Goal: Task Accomplishment & Management: Manage account settings

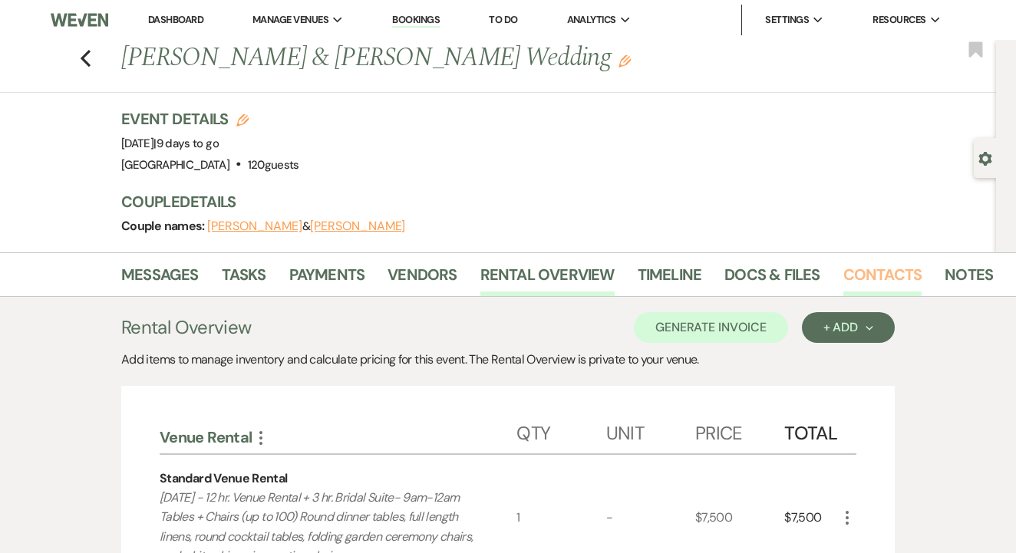
click at [861, 275] on link "Contacts" at bounding box center [882, 279] width 79 height 34
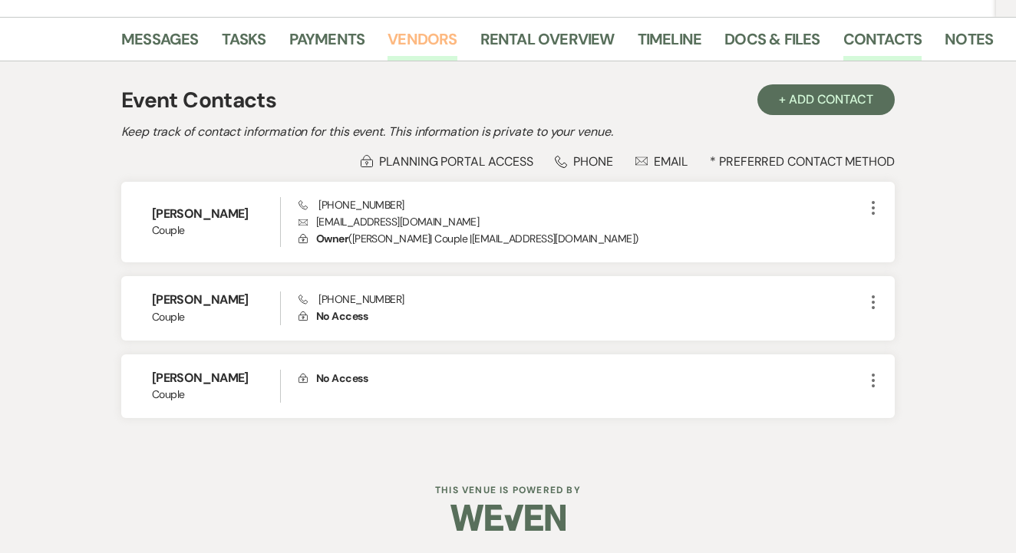
scroll to position [234, 0]
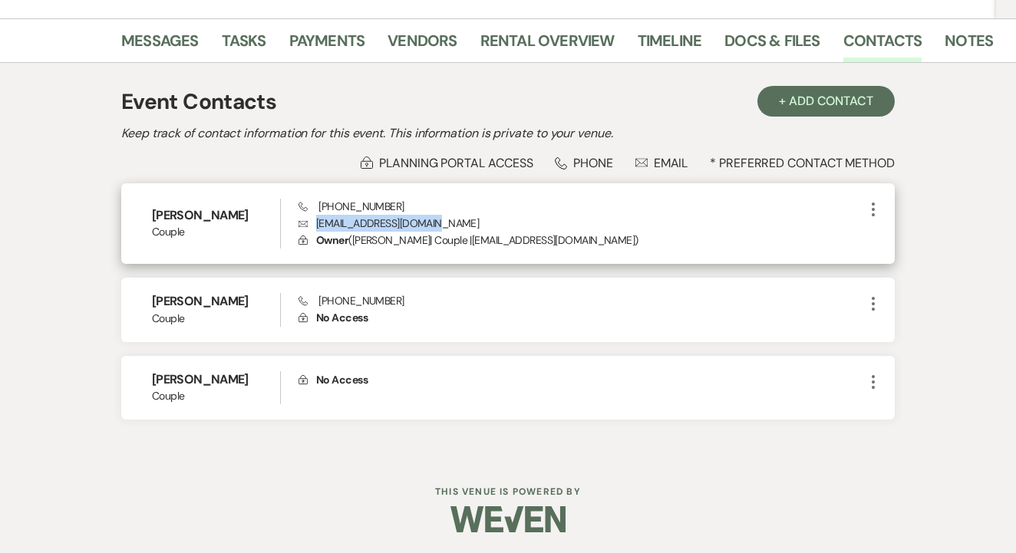
drag, startPoint x: 315, startPoint y: 223, endPoint x: 467, endPoint y: 221, distance: 151.9
click at [467, 221] on p "Envelope egoodman0924@gmail.com" at bounding box center [580, 223] width 565 height 17
copy p "egoodman0924@gmail.com"
drag, startPoint x: 313, startPoint y: 202, endPoint x: 410, endPoint y: 208, distance: 96.8
click at [410, 208] on div "Phone (817) 617-6645 Envelope egoodman0924@gmail.com Lock Owner ( Eunice De Leo…" at bounding box center [580, 224] width 565 height 51
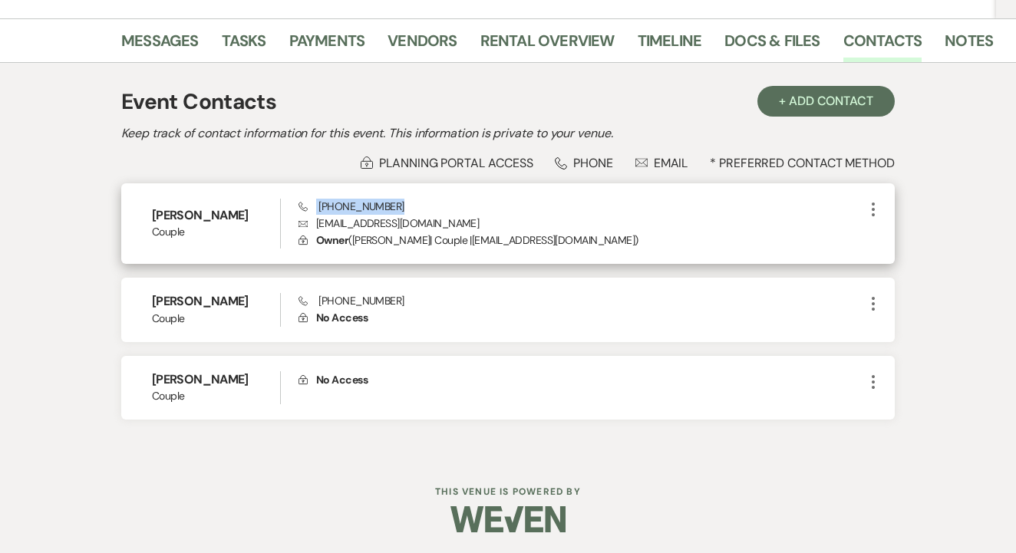
copy span "(817) 617-6645"
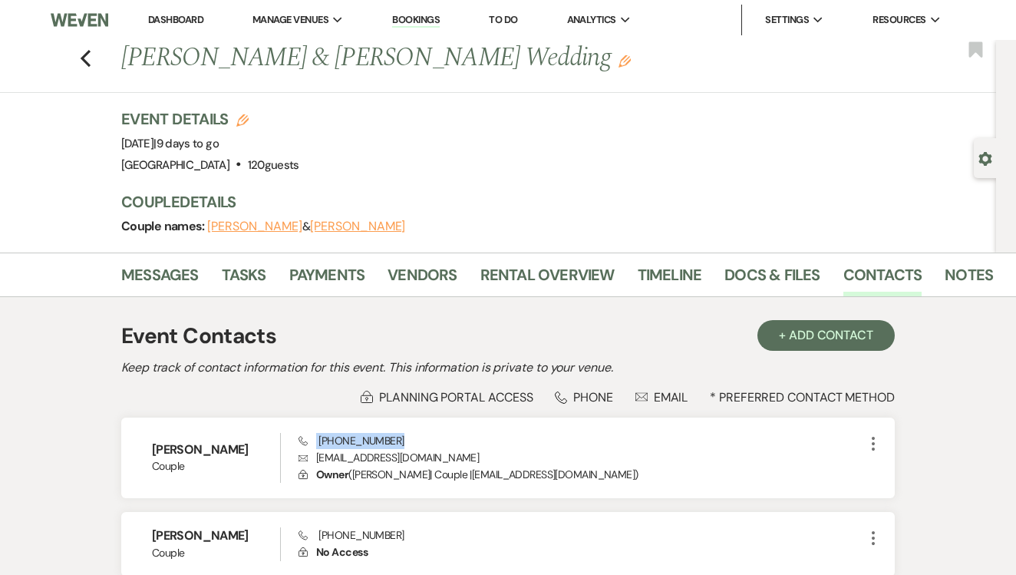
scroll to position [0, 0]
click at [505, 15] on link "To Do" at bounding box center [503, 19] width 28 height 13
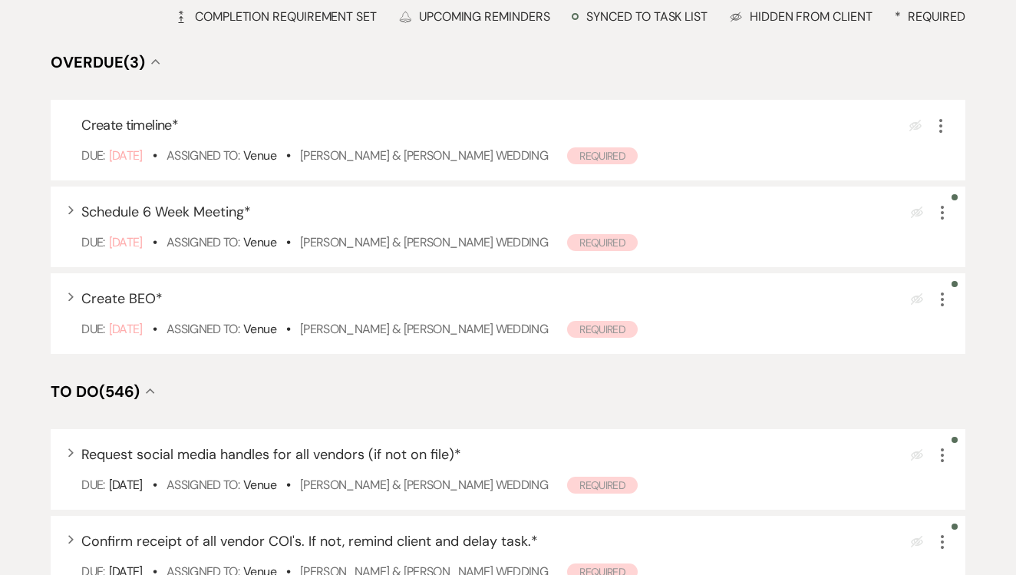
scroll to position [224, 0]
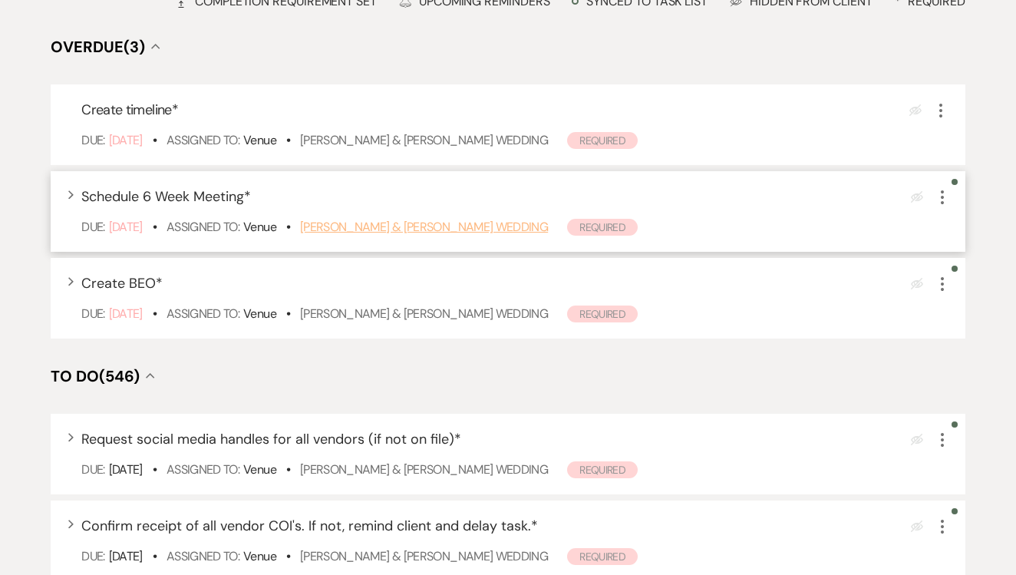
click at [504, 235] on link "[PERSON_NAME] & [PERSON_NAME] Wedding" at bounding box center [424, 227] width 248 height 16
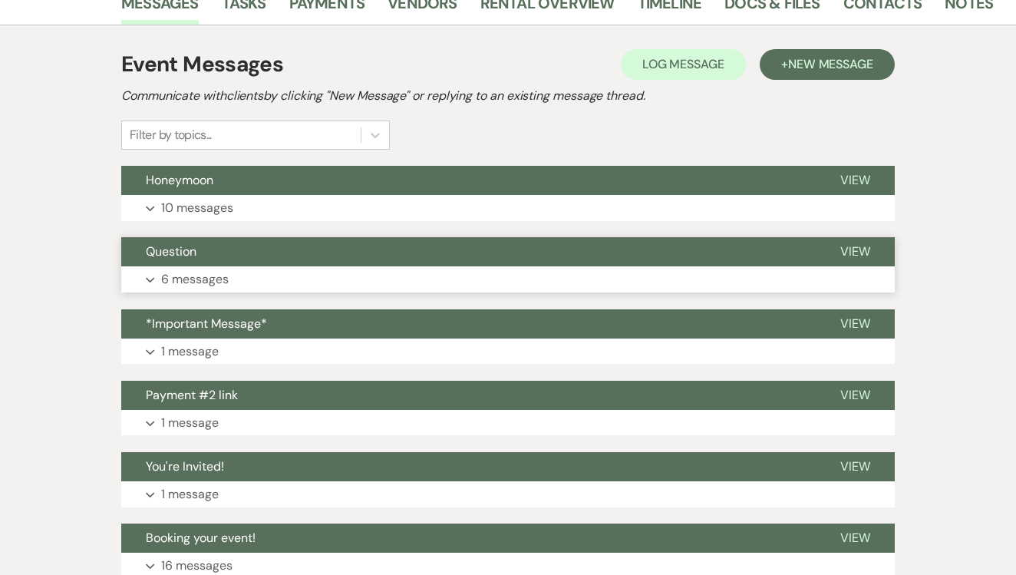
scroll to position [272, 0]
click at [901, 64] on div "Event Messages Log Log Message + New Message Communicate with clients by clicki…" at bounding box center [508, 563] width 874 height 1076
click at [846, 59] on span "New Message" at bounding box center [830, 64] width 85 height 16
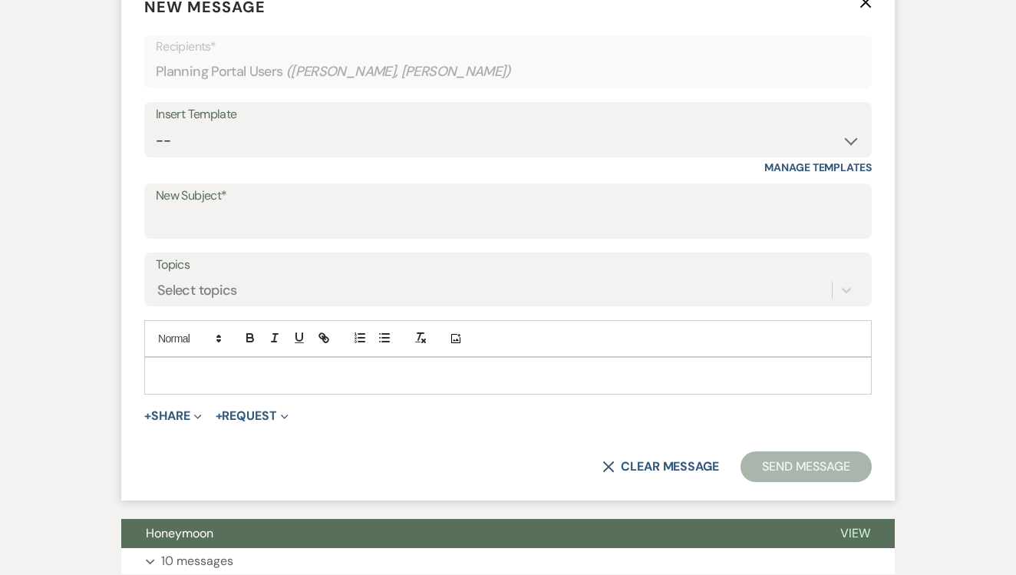
scroll to position [490, 0]
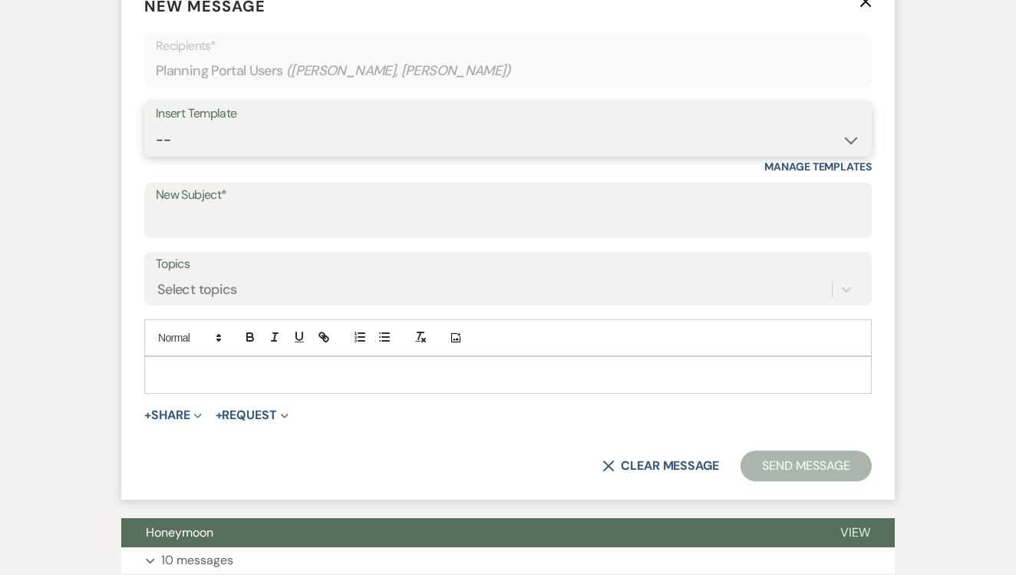
click at [401, 145] on select "-- Lead: Automated Intro Email (Wedding) Lead: 1st Follow Up Email Images Lead:…" at bounding box center [508, 140] width 704 height 30
select select "4815"
type input "Almost 6 Weeks Out - Final Countdown Begins!"
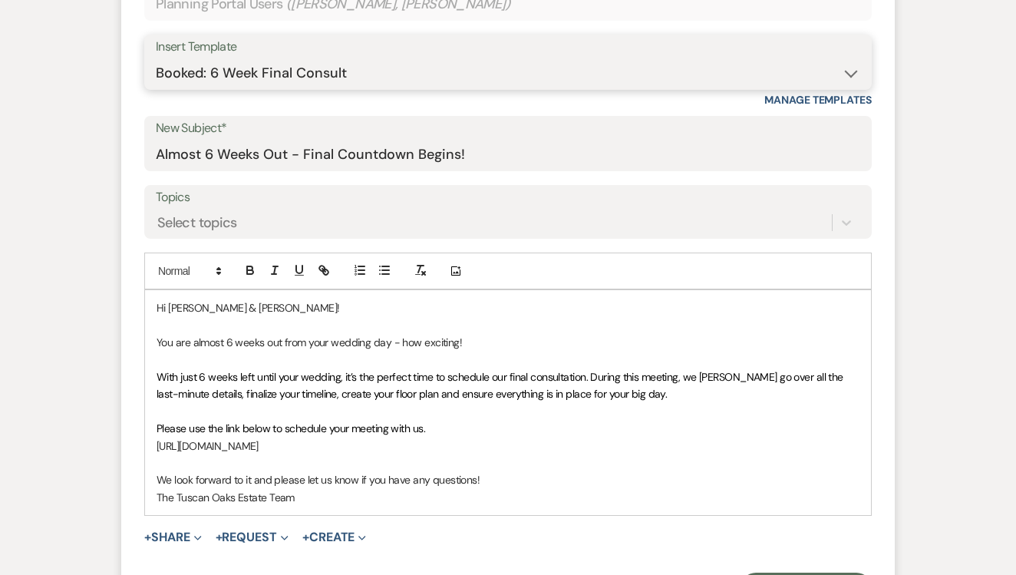
scroll to position [667, 0]
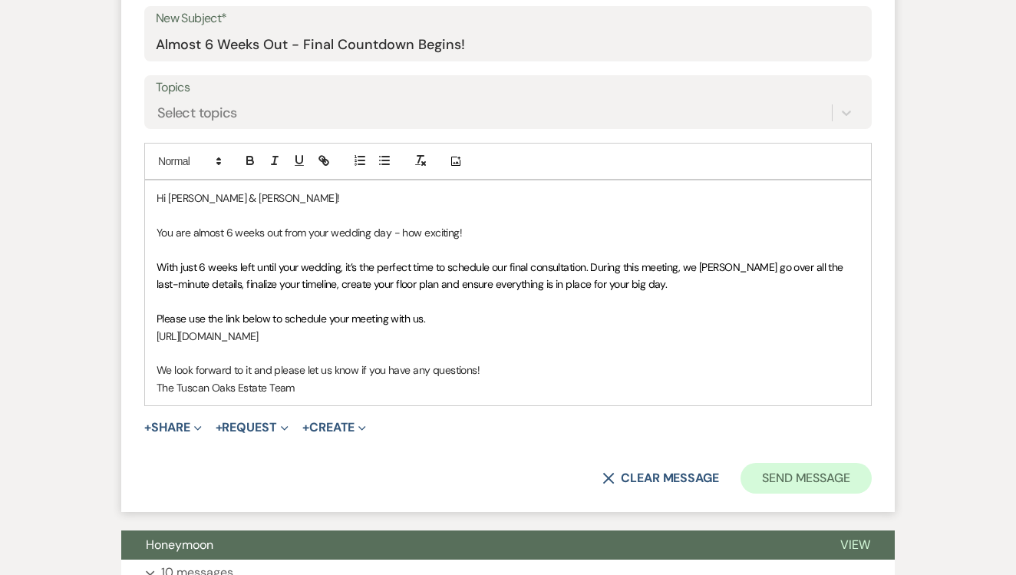
click at [811, 472] on button "Send Message" at bounding box center [805, 478] width 131 height 31
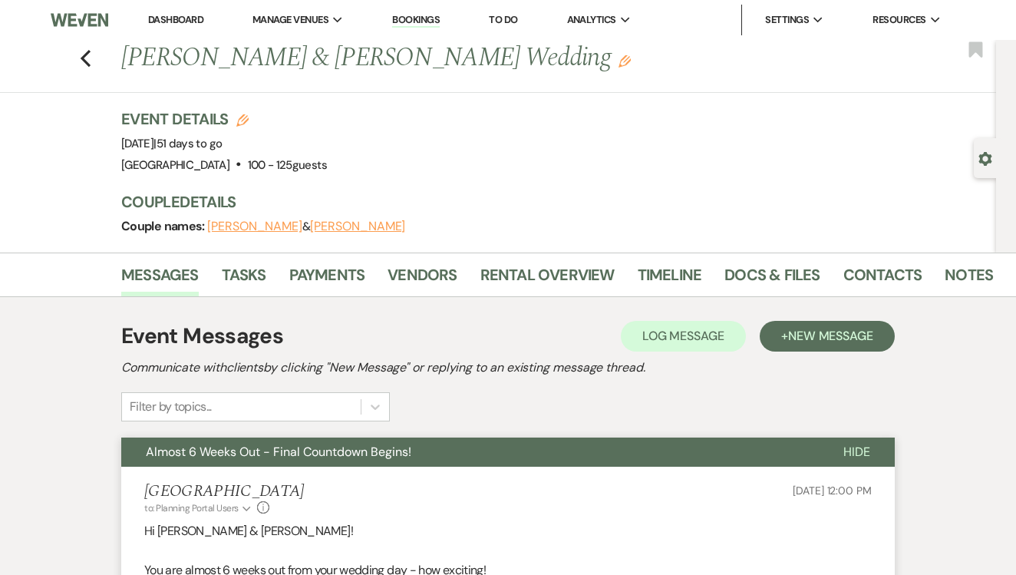
scroll to position [0, 0]
click at [508, 25] on link "To Do" at bounding box center [503, 19] width 28 height 13
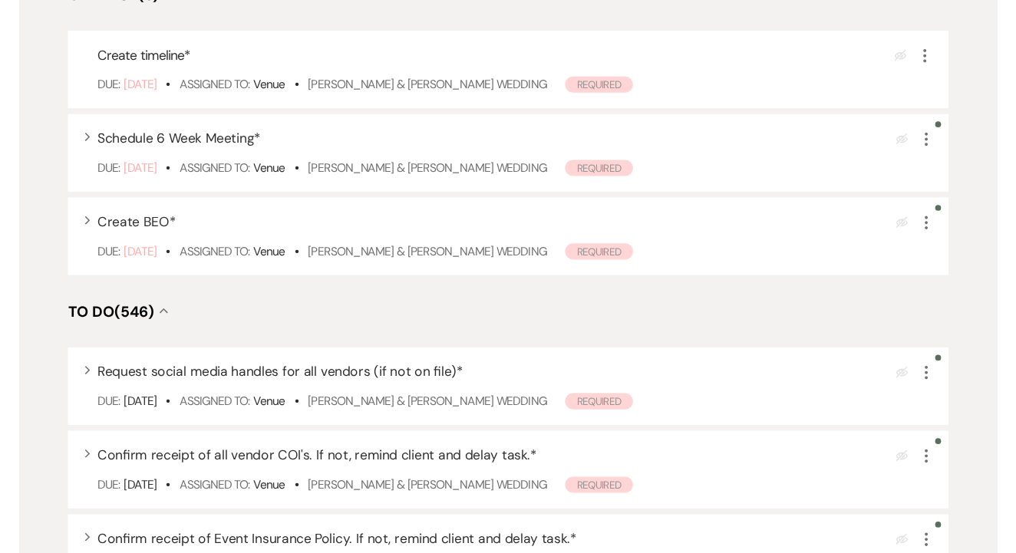
scroll to position [286, 0]
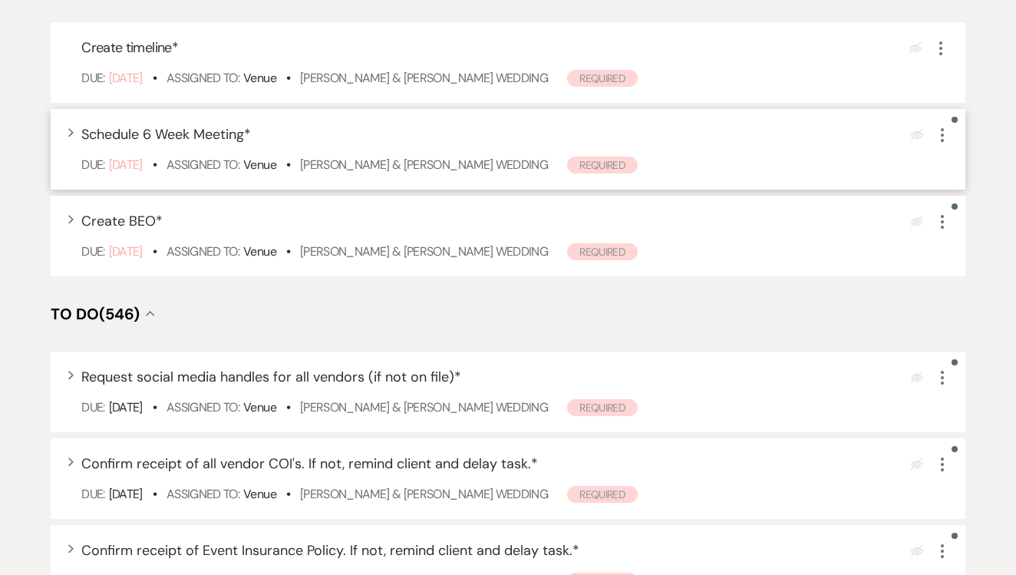
click at [944, 144] on icon "More" at bounding box center [942, 135] width 18 height 18
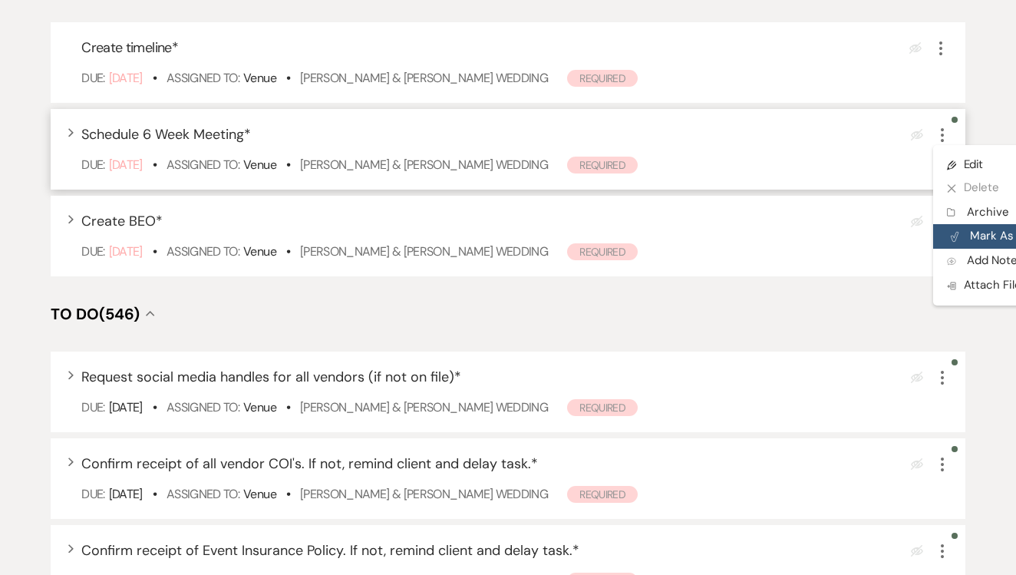
click at [943, 249] on button "Plan Portal Link Mark As Complete" at bounding box center [1008, 236] width 150 height 25
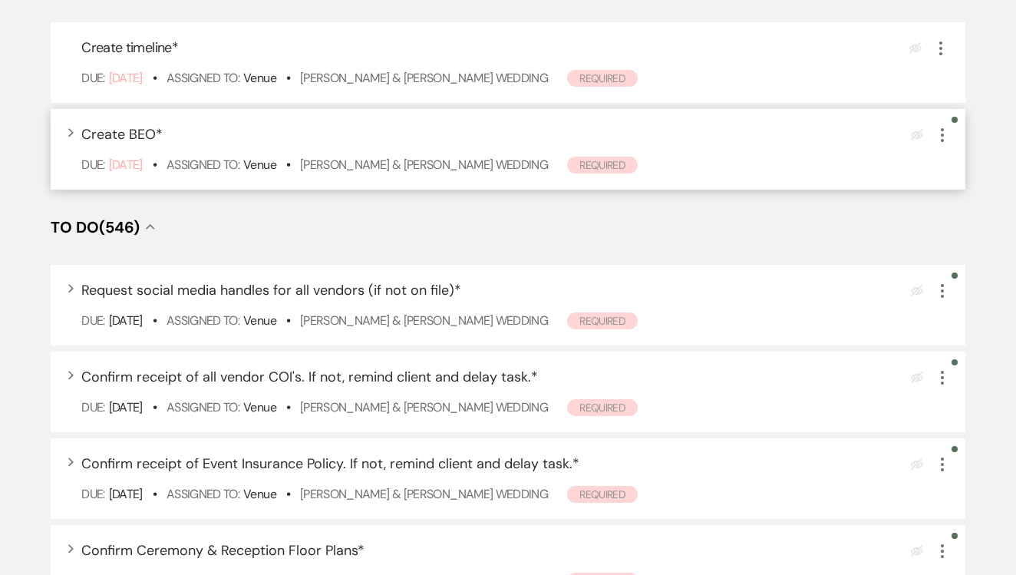
click at [940, 144] on icon "More" at bounding box center [942, 135] width 18 height 18
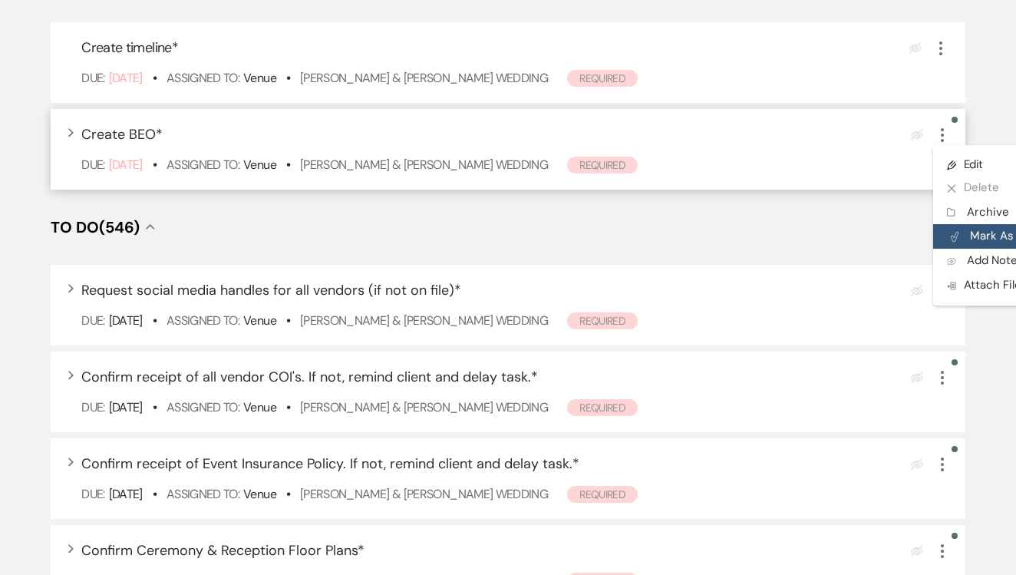
click at [957, 242] on icon "Plan Portal Link" at bounding box center [954, 237] width 9 height 12
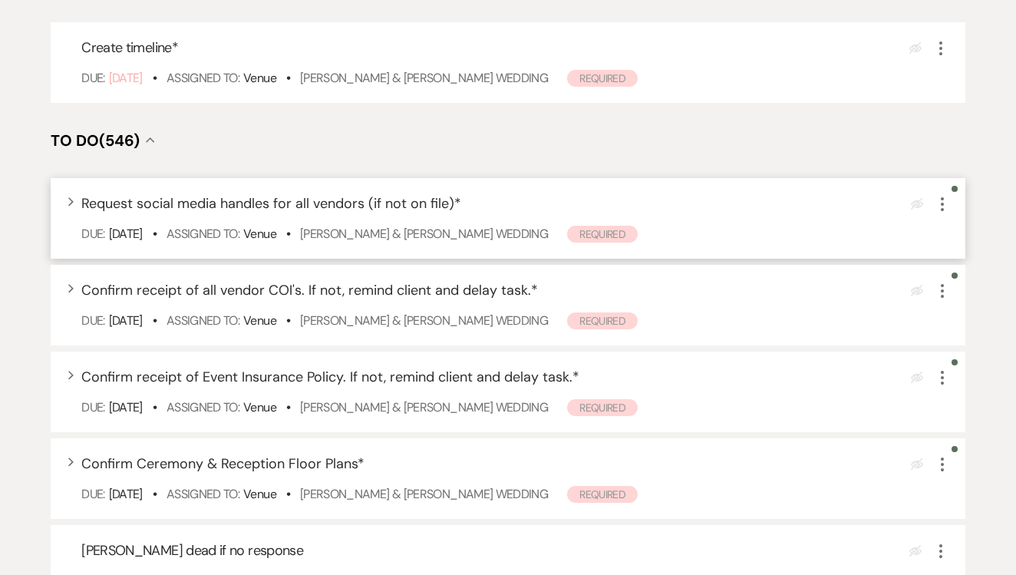
click at [941, 213] on icon "More" at bounding box center [942, 204] width 18 height 18
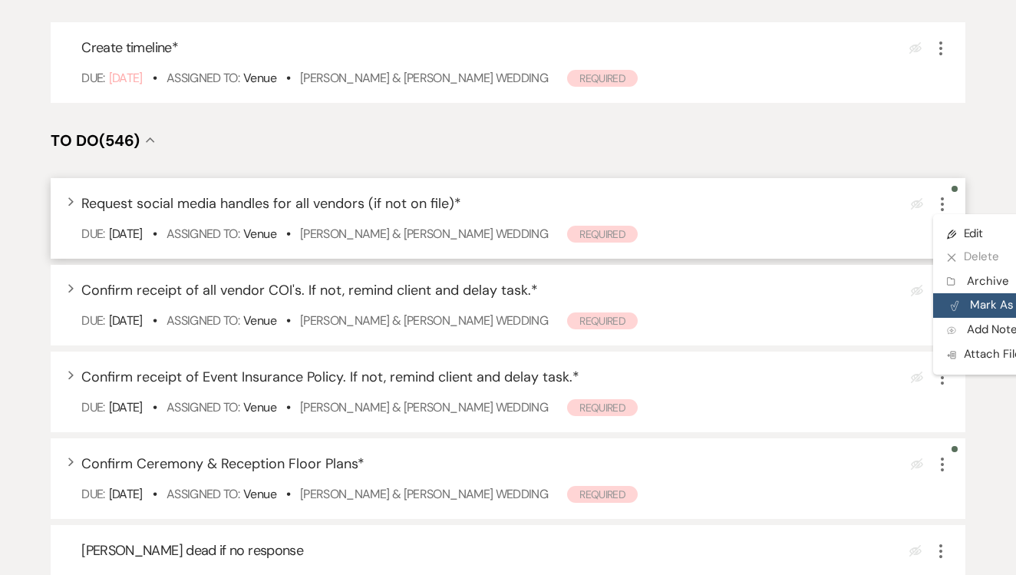
click at [967, 318] on button "Plan Portal Link Mark As Complete" at bounding box center [1008, 305] width 150 height 25
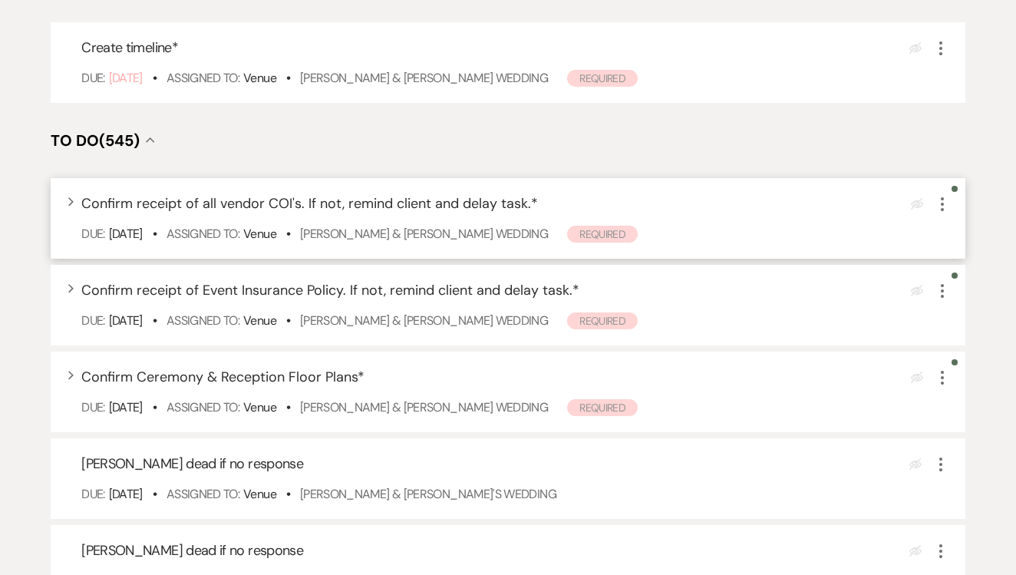
click at [947, 213] on icon "More" at bounding box center [942, 204] width 18 height 18
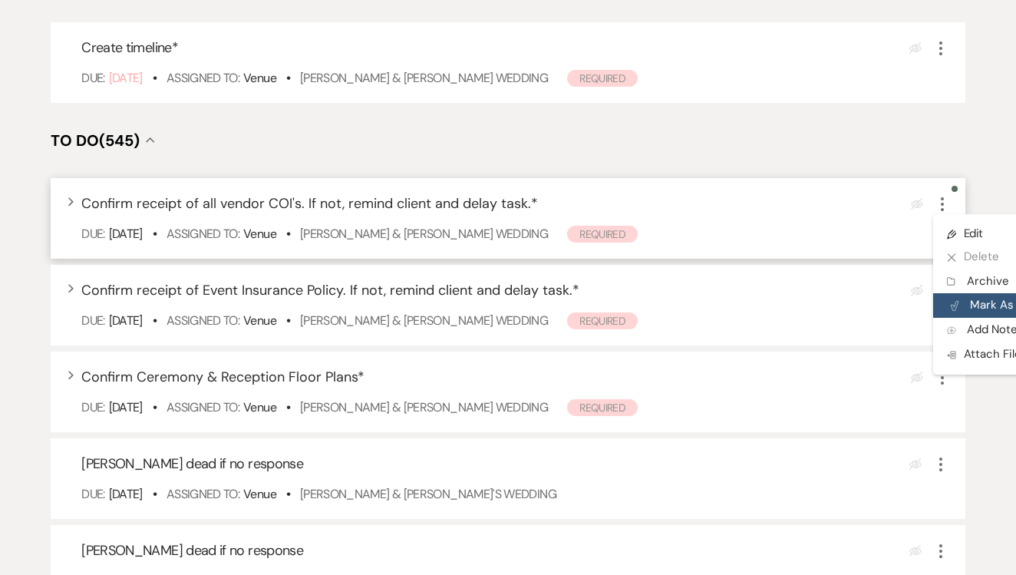
click at [970, 312] on button "Plan Portal Link Mark As Complete" at bounding box center [1008, 305] width 150 height 25
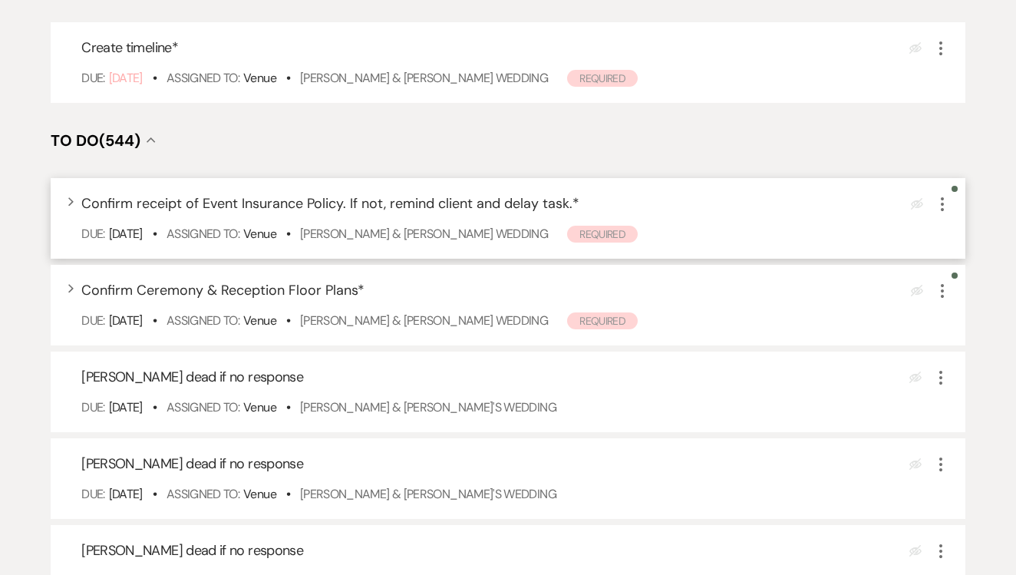
click at [938, 213] on icon "More" at bounding box center [942, 204] width 18 height 18
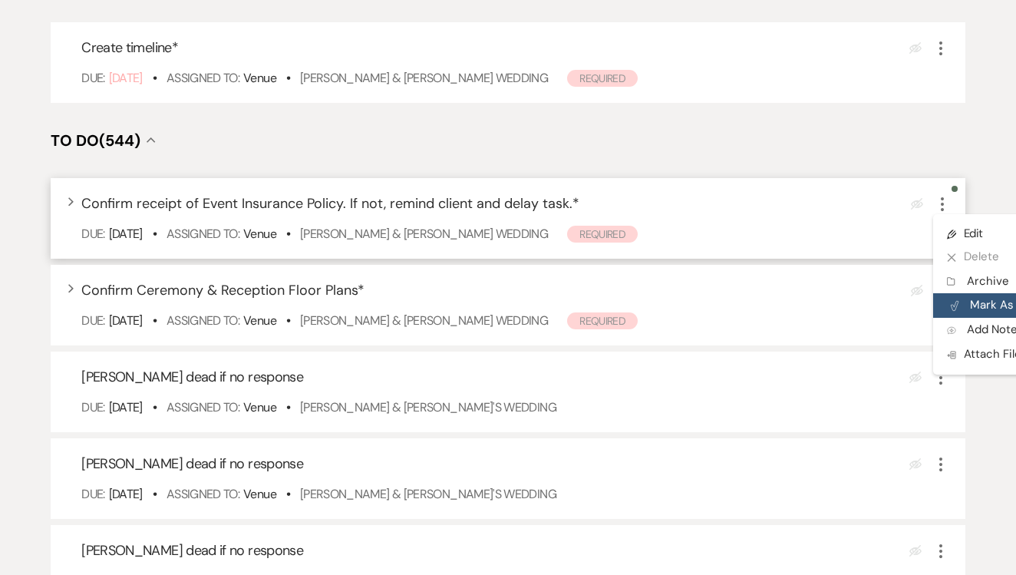
click at [955, 311] on use "button" at bounding box center [954, 305] width 8 height 9
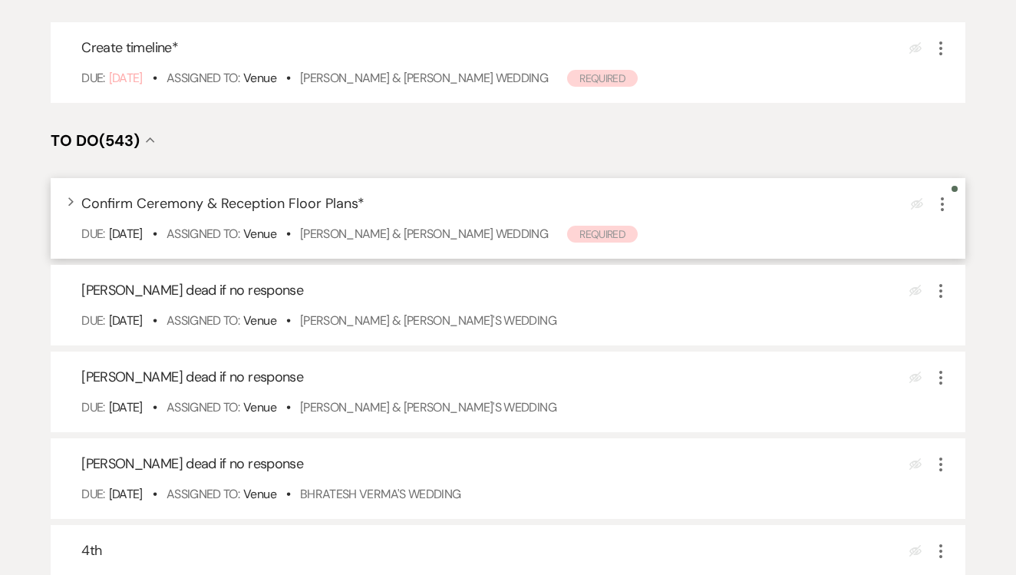
click at [937, 213] on icon "More" at bounding box center [942, 204] width 18 height 18
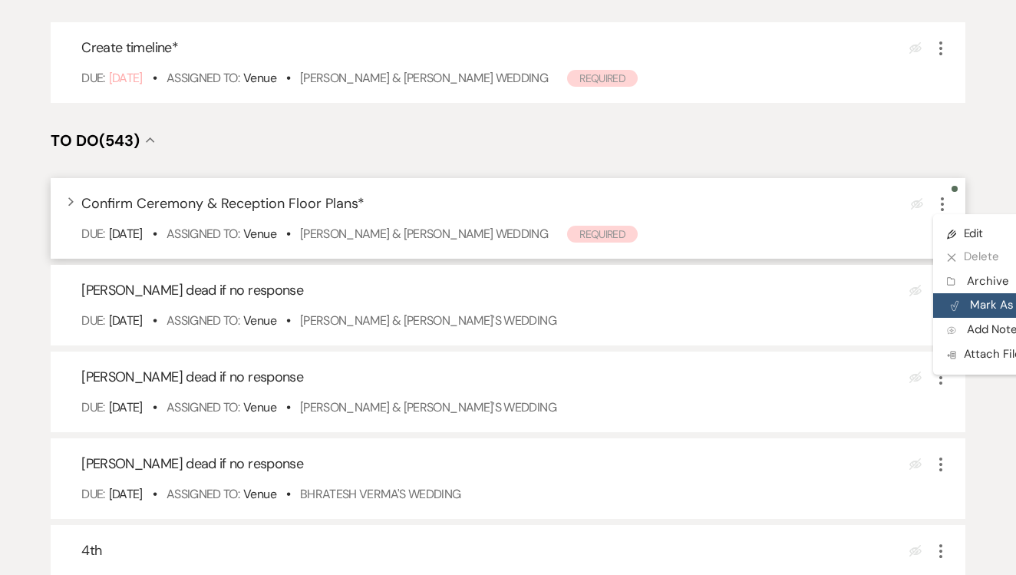
click at [963, 318] on button "Plan Portal Link Mark As Complete" at bounding box center [1008, 305] width 150 height 25
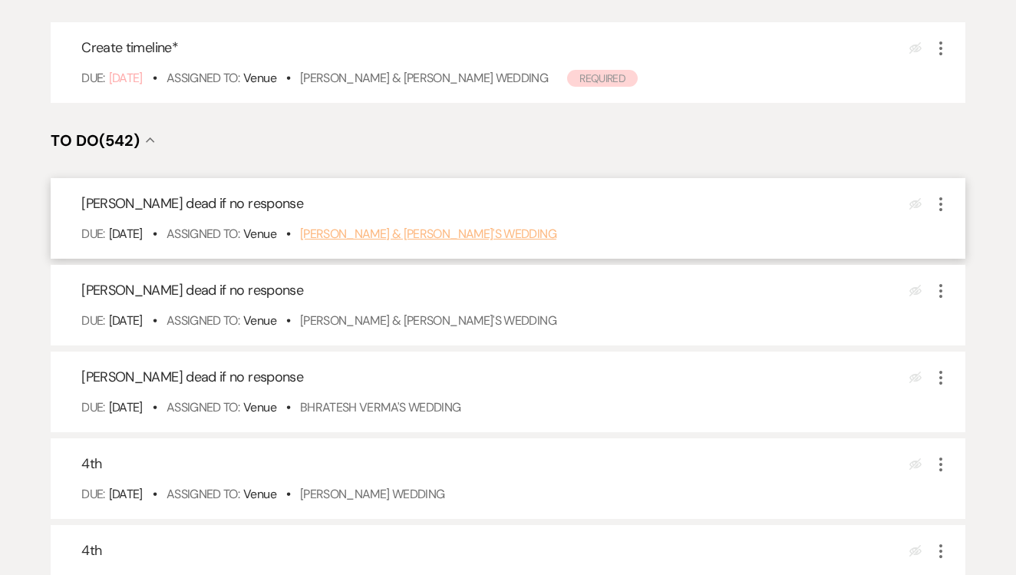
click at [453, 242] on link "[PERSON_NAME] & [PERSON_NAME]'s Wedding" at bounding box center [428, 234] width 256 height 16
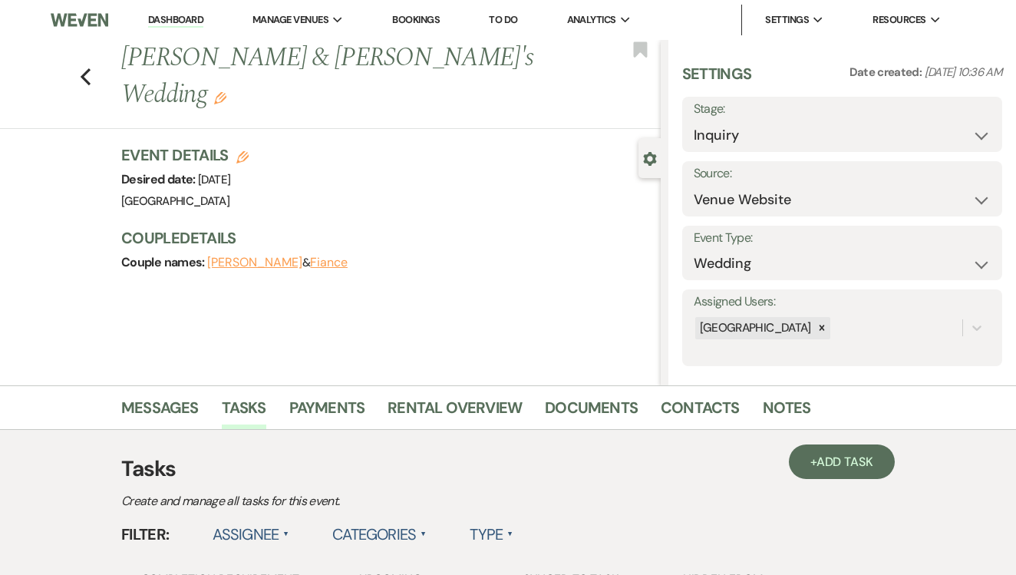
select select "8"
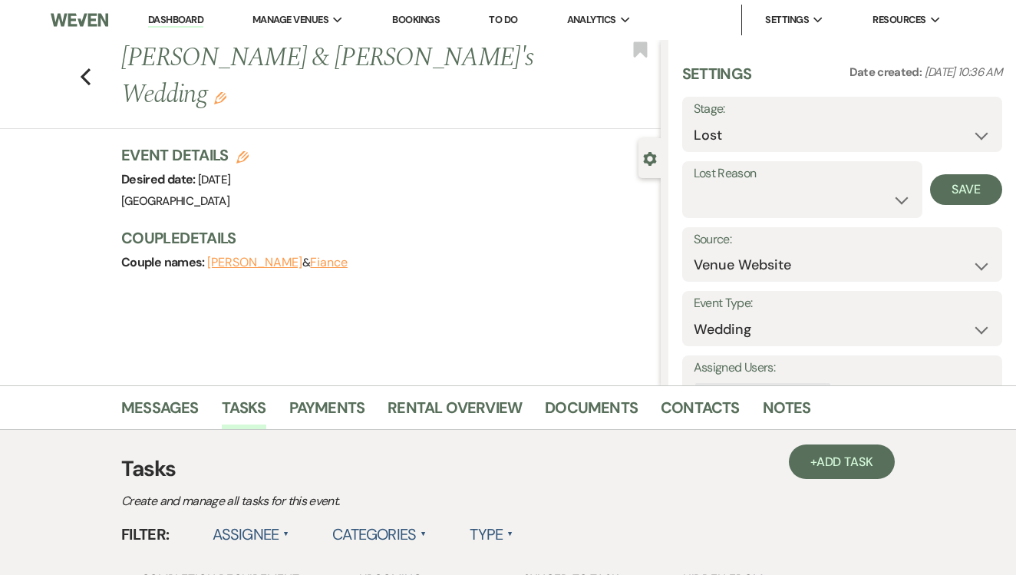
click at [743, 224] on div "Settings Date created: Aug 11, 2025, 10:36 AM Stage: Inquiry Follow Up Tour Req…" at bounding box center [842, 247] width 320 height 369
click at [750, 198] on select "Booked Elsewhere Budget Date Unavailable No Response Not a Good Match Capacity …" at bounding box center [801, 200] width 217 height 30
select select "5"
click at [971, 183] on button "Save" at bounding box center [966, 189] width 72 height 31
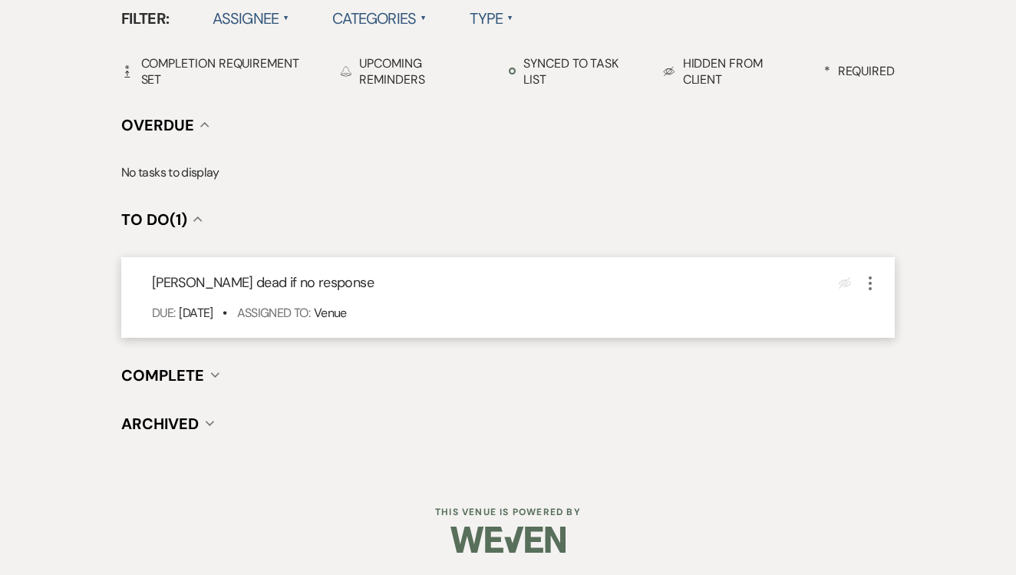
scroll to position [515, 0]
click at [869, 287] on icon "More" at bounding box center [870, 284] width 18 height 18
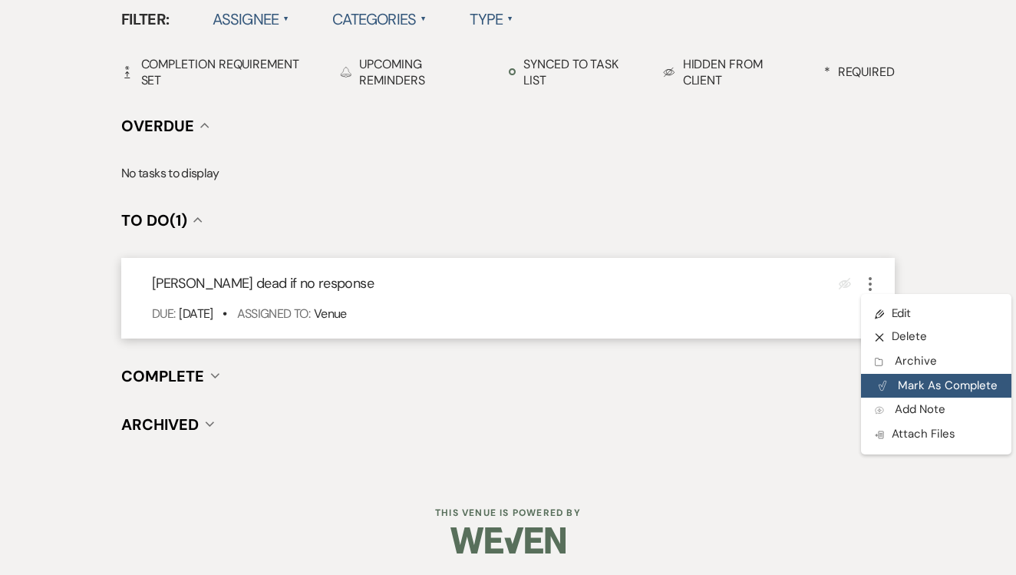
click at [908, 383] on button "Plan Portal Link Mark As Complete" at bounding box center [936, 386] width 150 height 25
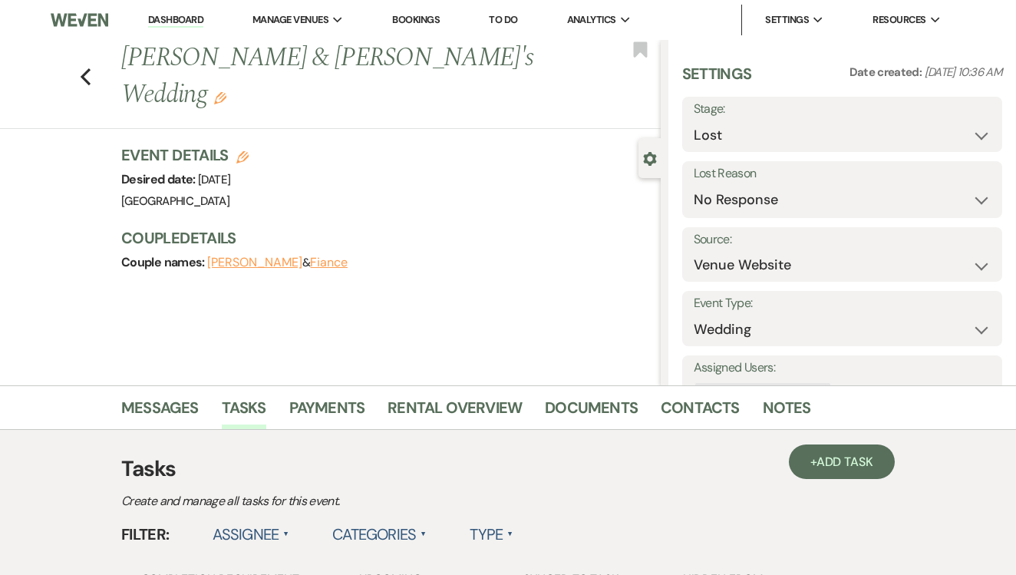
scroll to position [0, 0]
click at [512, 15] on link "To Do" at bounding box center [503, 19] width 28 height 13
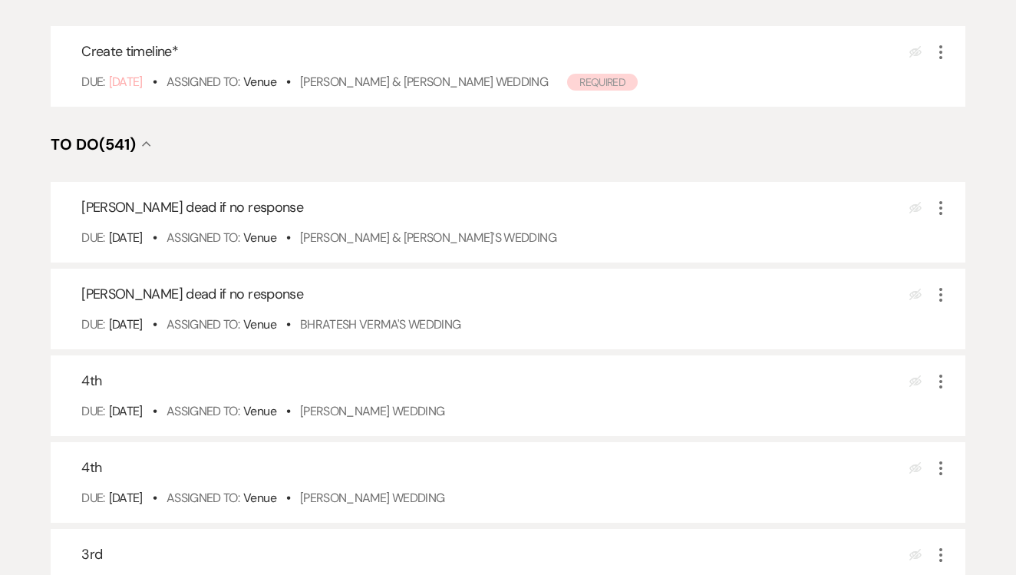
scroll to position [295, 0]
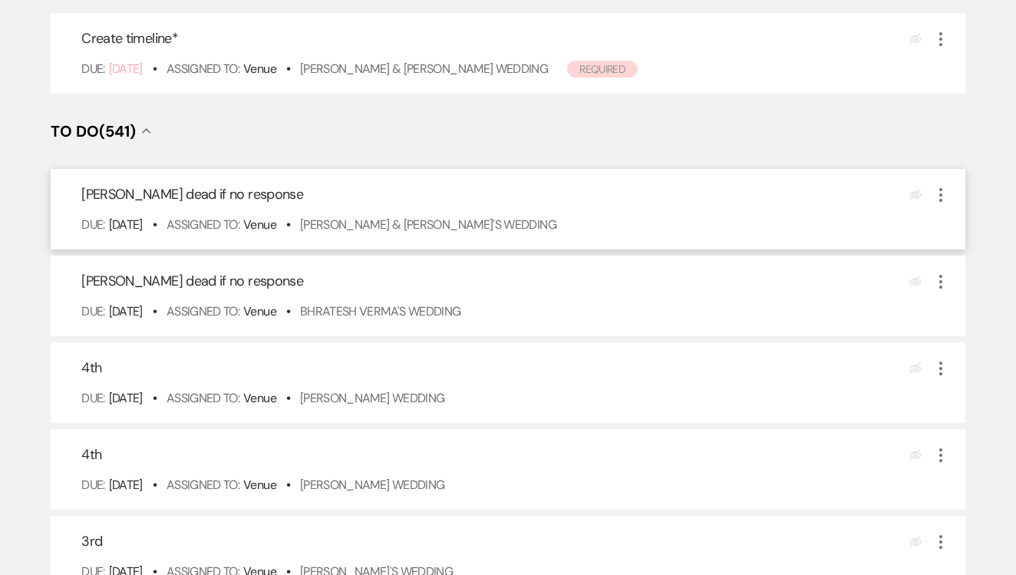
click at [410, 234] on div "Due: Sep 17 25 • Assigned To: Venue • Amy & Amber's Wedding" at bounding box center [515, 225] width 868 height 18
click at [413, 232] on link "Amy & Amber's Wedding" at bounding box center [428, 224] width 256 height 16
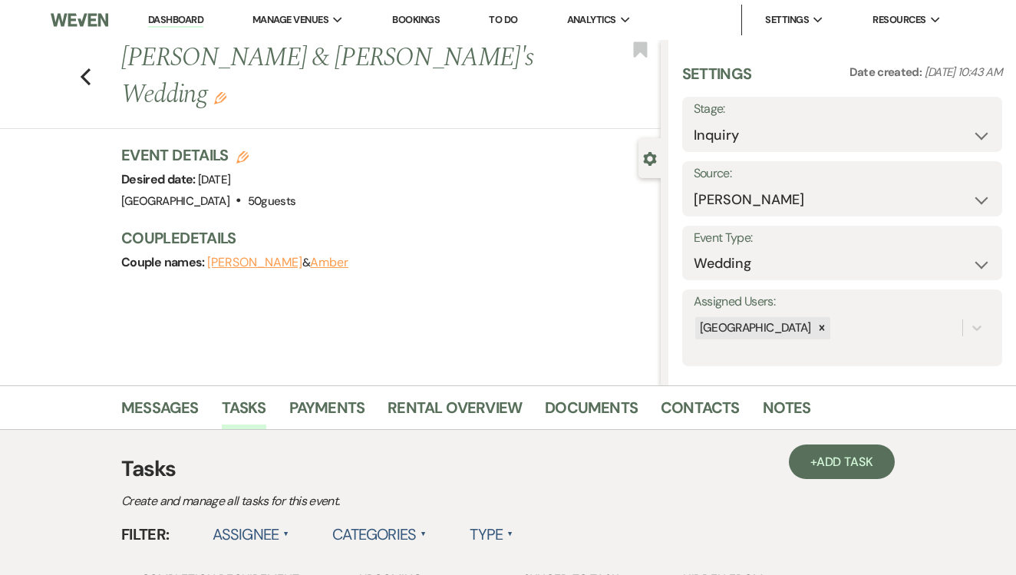
click at [846, 150] on div "Stage: Inquiry Follow Up Tour Requested Tour Confirmed Toured Proposal Sent Boo…" at bounding box center [842, 124] width 320 height 55
click at [846, 137] on select "Inquiry Follow Up Tour Requested Tour Confirmed Toured Proposal Sent Booked Lost" at bounding box center [841, 135] width 297 height 30
select select "8"
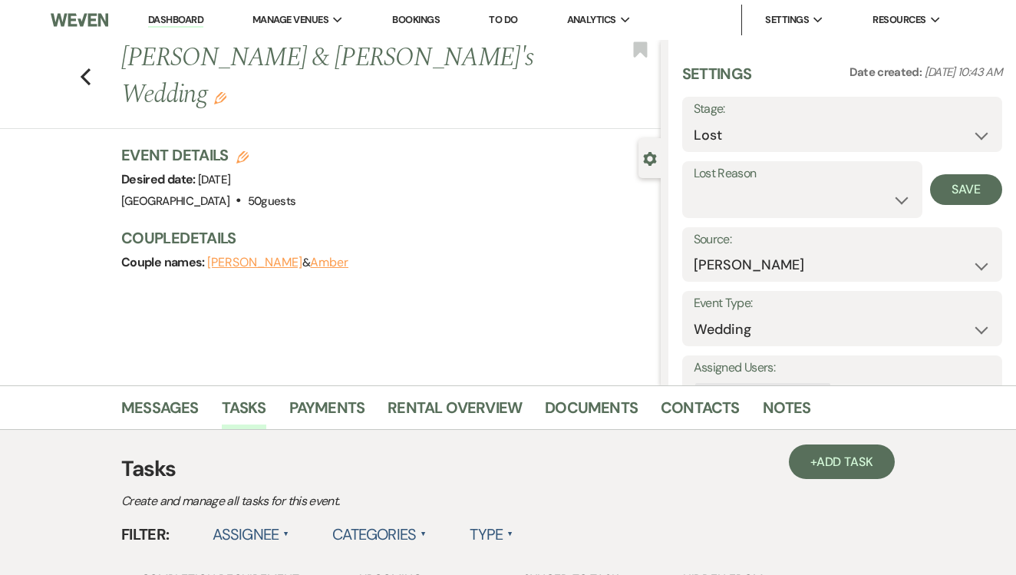
click at [798, 215] on div "Lost Reason Booked Elsewhere Budget Date Unavailable No Response Not a Good Mat…" at bounding box center [802, 189] width 240 height 57
click at [800, 202] on select "Booked Elsewhere Budget Date Unavailable No Response Not a Good Match Capacity …" at bounding box center [801, 200] width 217 height 30
select select "5"
click at [953, 199] on button "Save" at bounding box center [966, 189] width 72 height 31
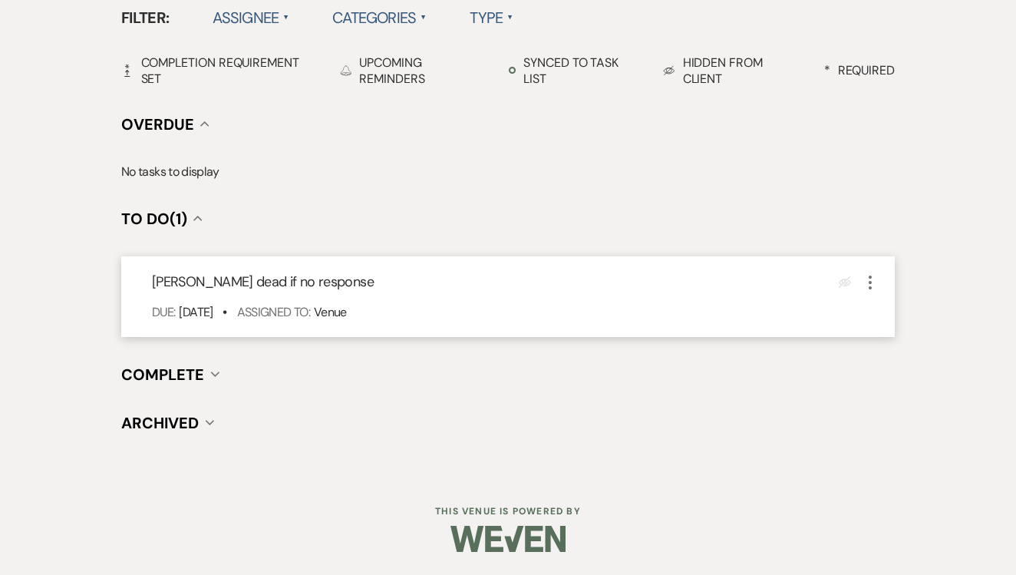
scroll to position [515, 0]
click at [874, 273] on button "More" at bounding box center [870, 283] width 18 height 20
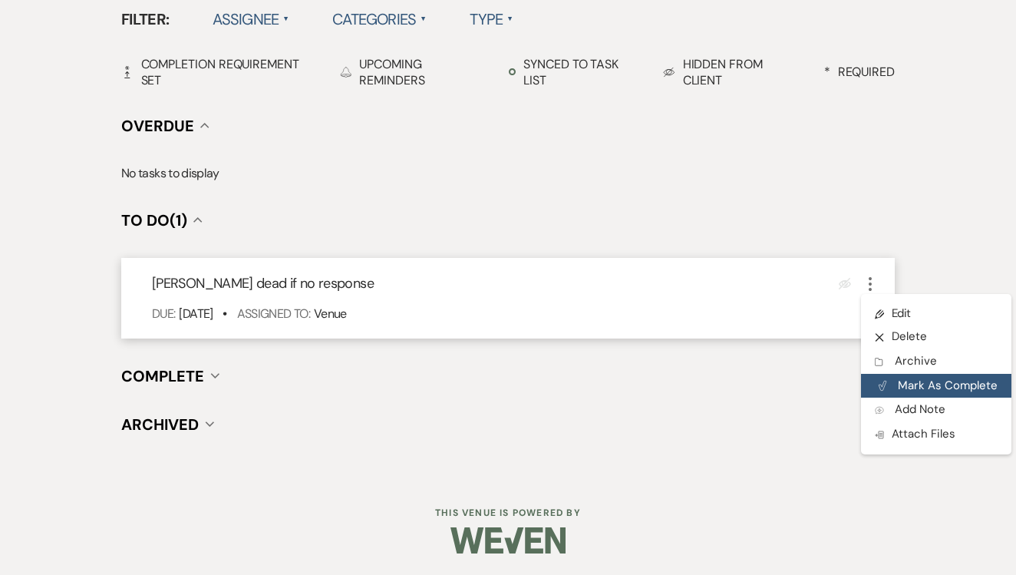
click at [940, 374] on button "Plan Portal Link Mark As Complete" at bounding box center [936, 386] width 150 height 25
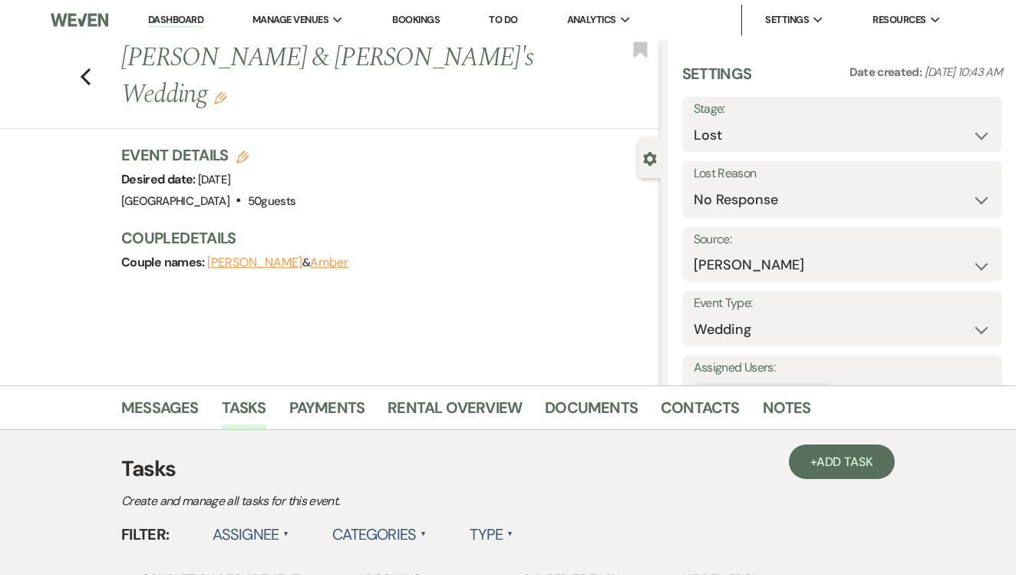
scroll to position [0, 0]
click at [504, 13] on link "To Do" at bounding box center [503, 19] width 28 height 13
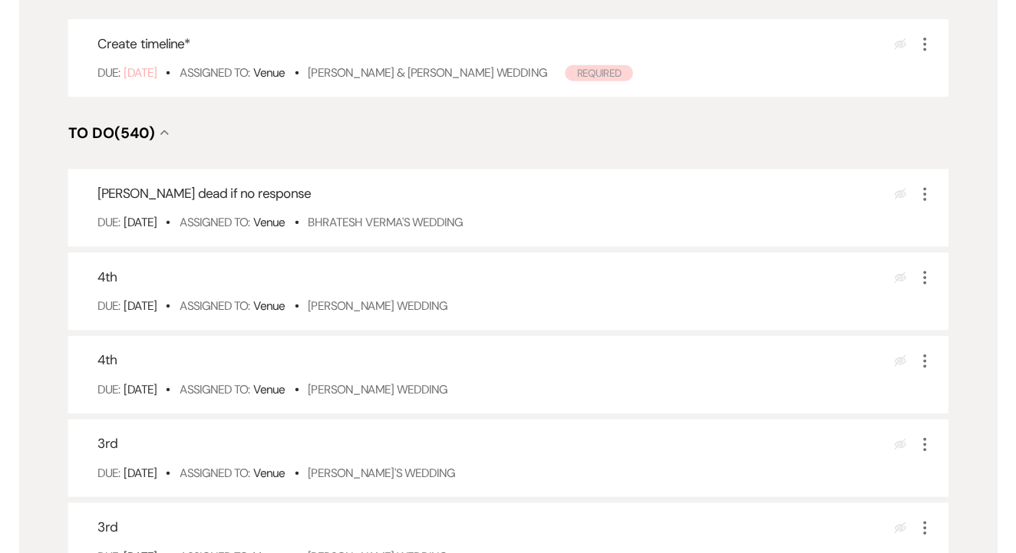
scroll to position [311, 0]
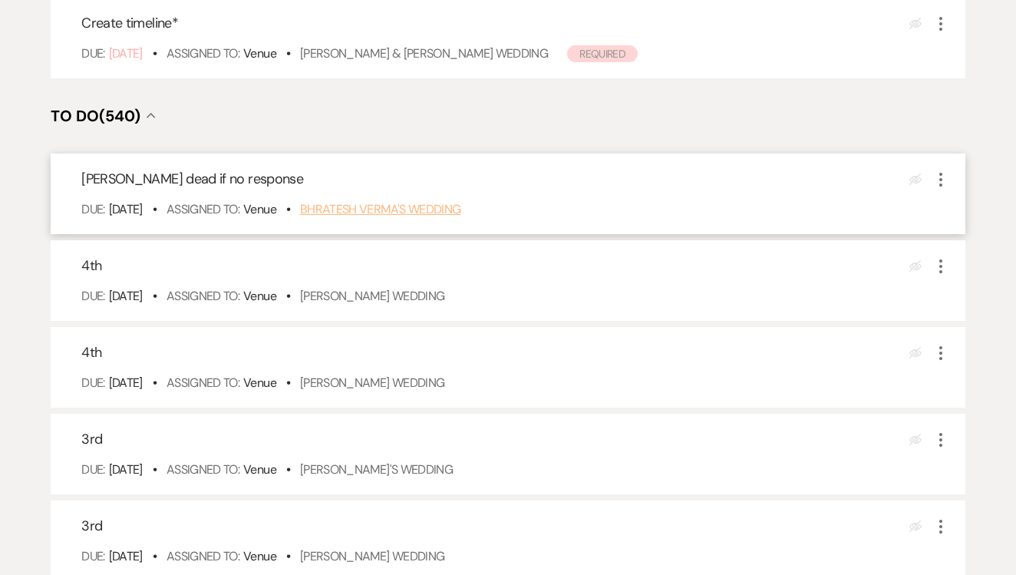
click at [403, 217] on link "Bhratesh Verma's Wedding" at bounding box center [380, 209] width 161 height 16
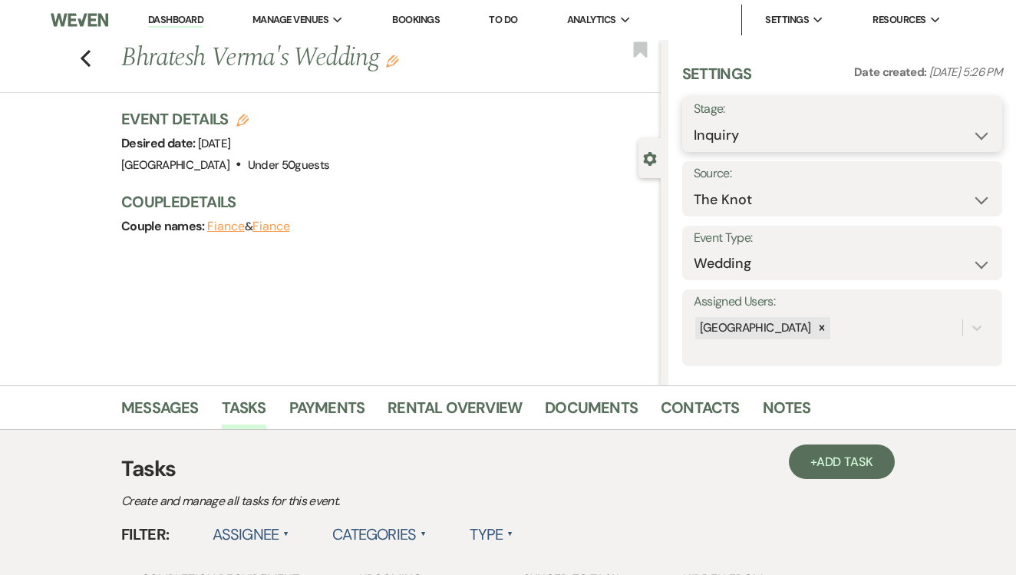
click at [791, 122] on select "Inquiry Follow Up Tour Requested Tour Confirmed Toured Proposal Sent Booked Lost" at bounding box center [841, 135] width 297 height 30
select select "8"
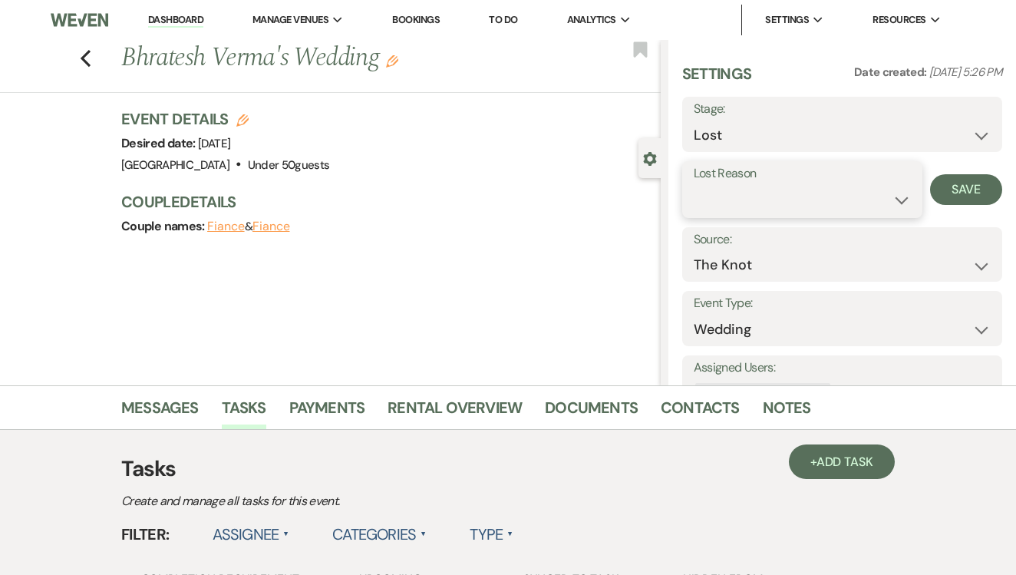
click at [775, 189] on select "Booked Elsewhere Budget Date Unavailable No Response Not a Good Match Capacity …" at bounding box center [801, 200] width 217 height 30
select select "5"
click at [970, 189] on button "Save" at bounding box center [966, 189] width 72 height 31
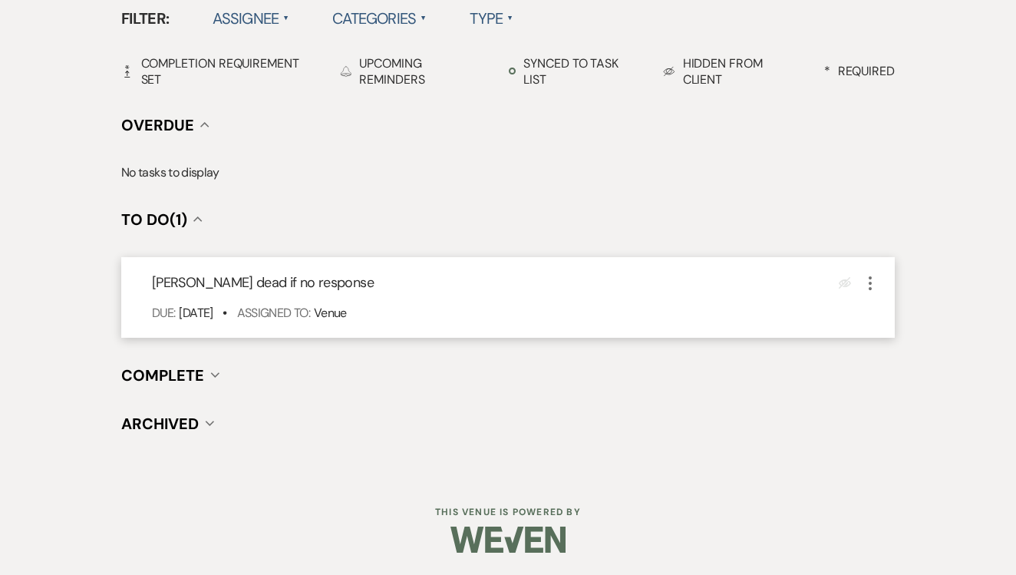
scroll to position [515, 0]
click at [861, 277] on icon "More" at bounding box center [870, 284] width 18 height 18
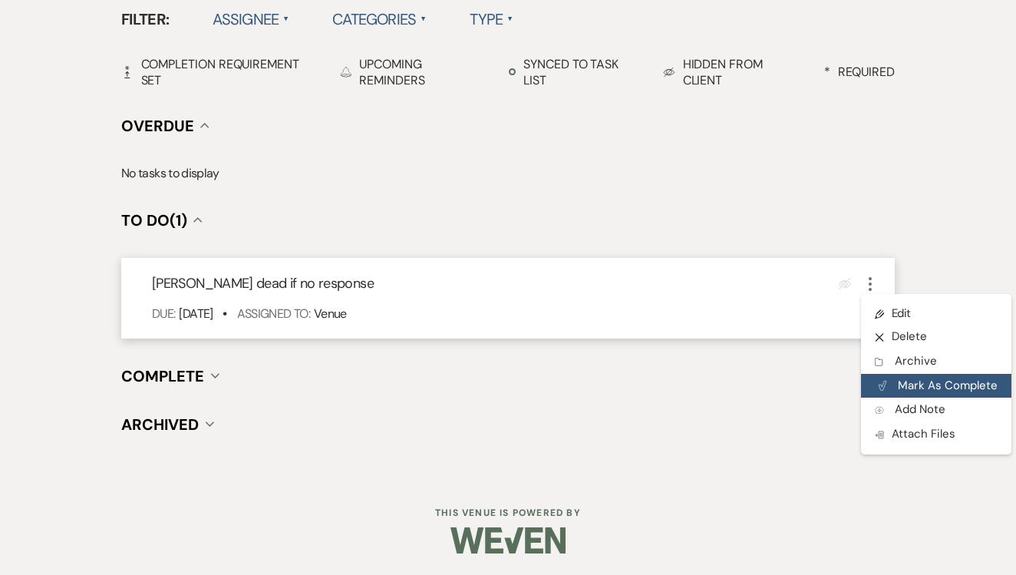
click at [889, 384] on button "Plan Portal Link Mark As Complete" at bounding box center [936, 386] width 150 height 25
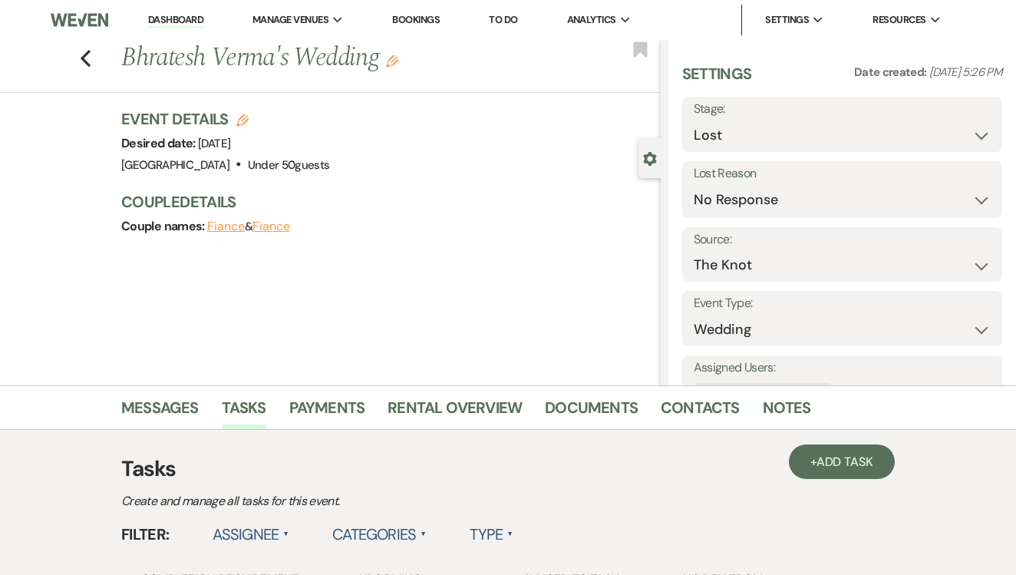
scroll to position [0, 0]
click at [502, 25] on link "To Do" at bounding box center [503, 19] width 28 height 13
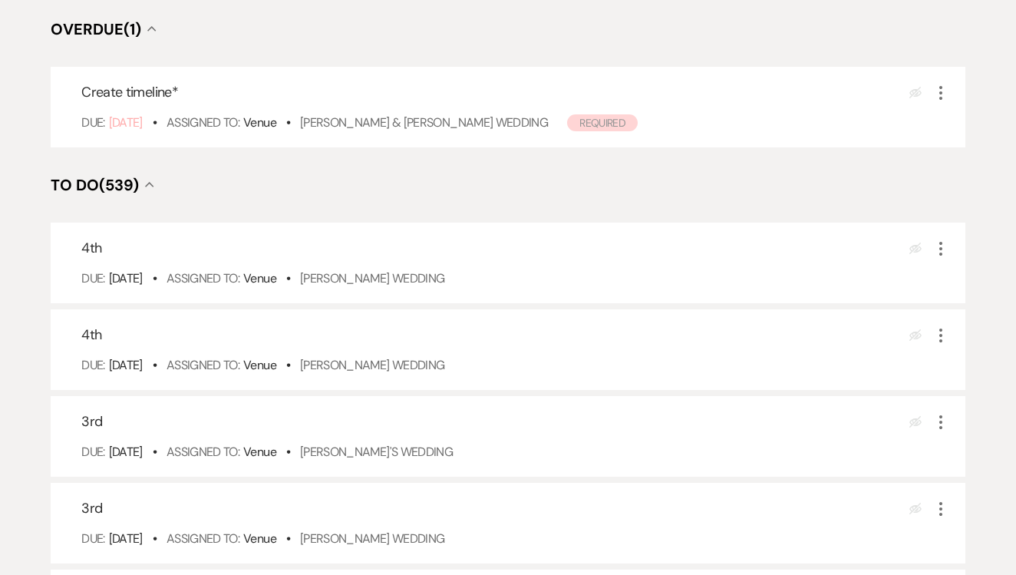
scroll to position [248, 0]
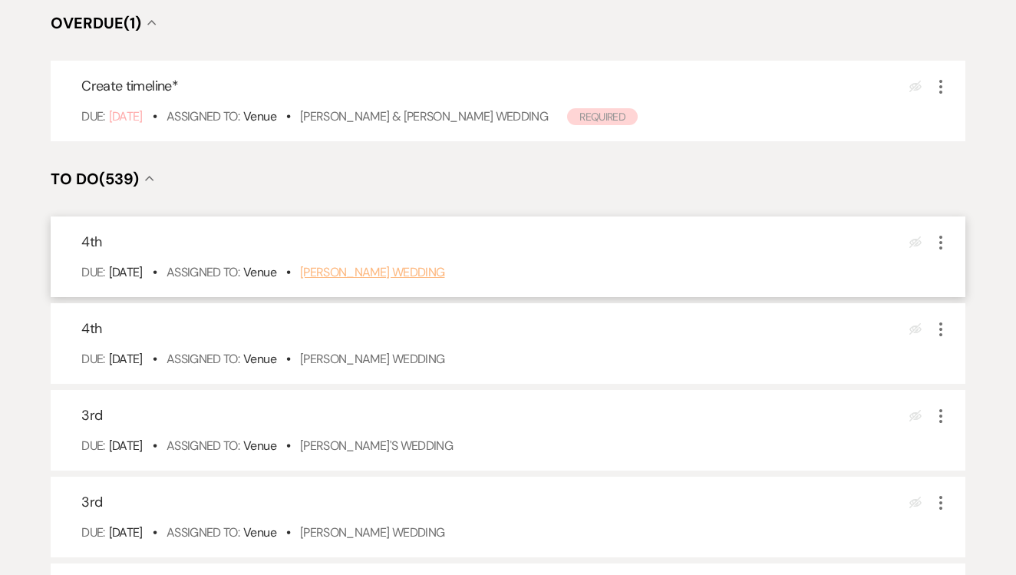
click at [369, 280] on link "[PERSON_NAME] Wedding" at bounding box center [372, 272] width 145 height 16
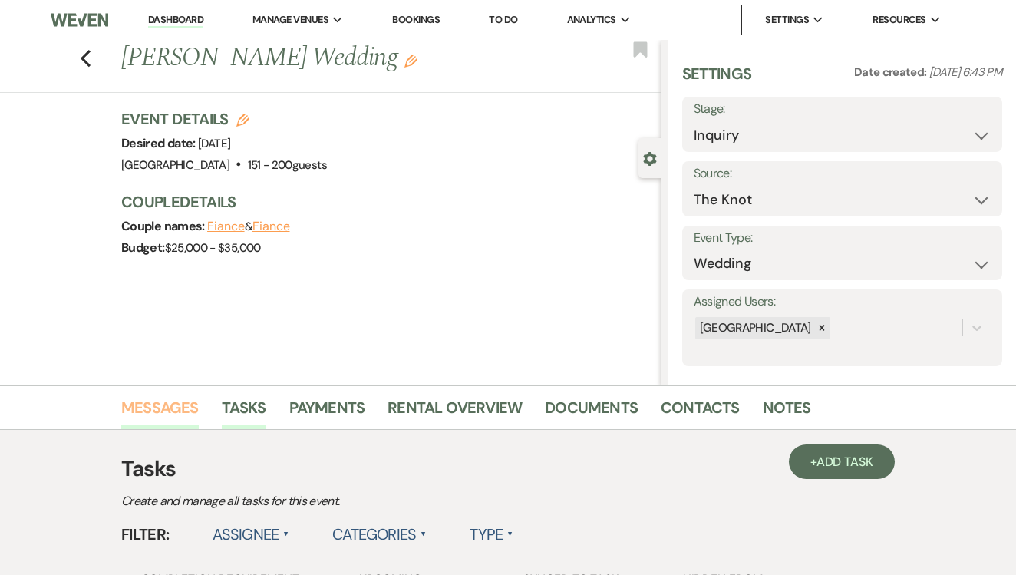
click at [176, 423] on link "Messages" at bounding box center [159, 412] width 77 height 34
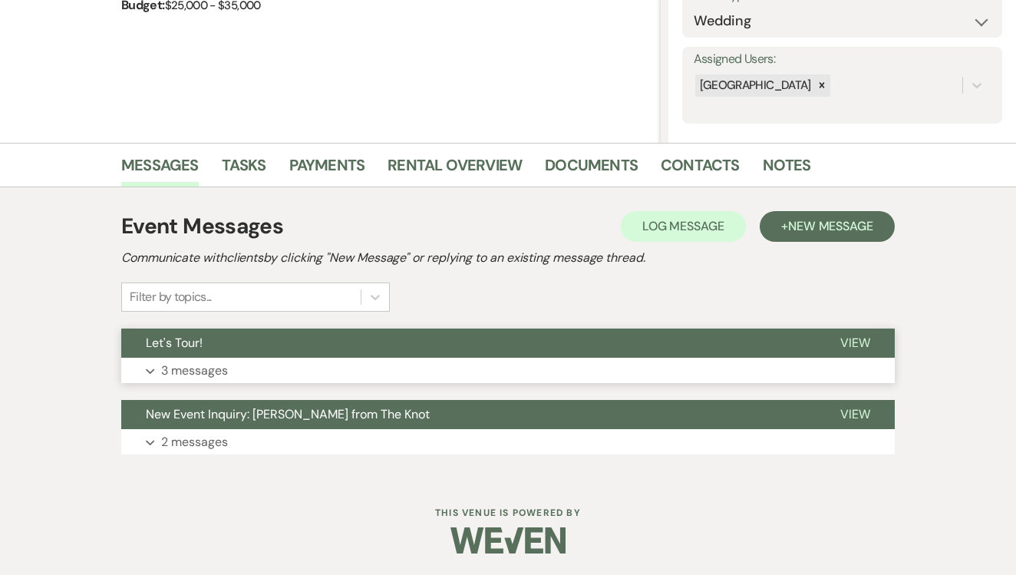
click at [490, 357] on button "Let's Tour!" at bounding box center [468, 342] width 694 height 29
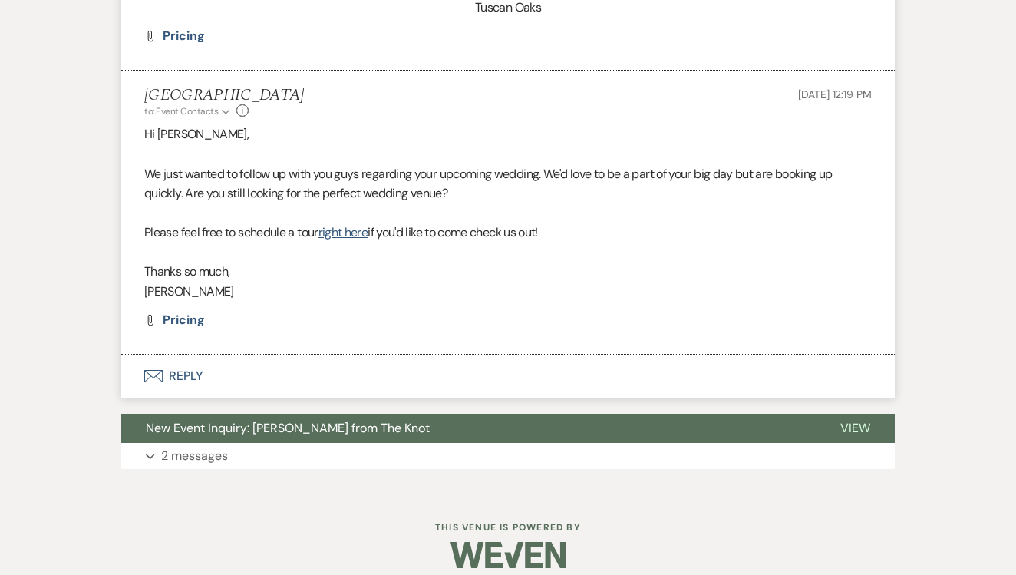
click at [398, 357] on button "Envelope Reply" at bounding box center [507, 375] width 773 height 43
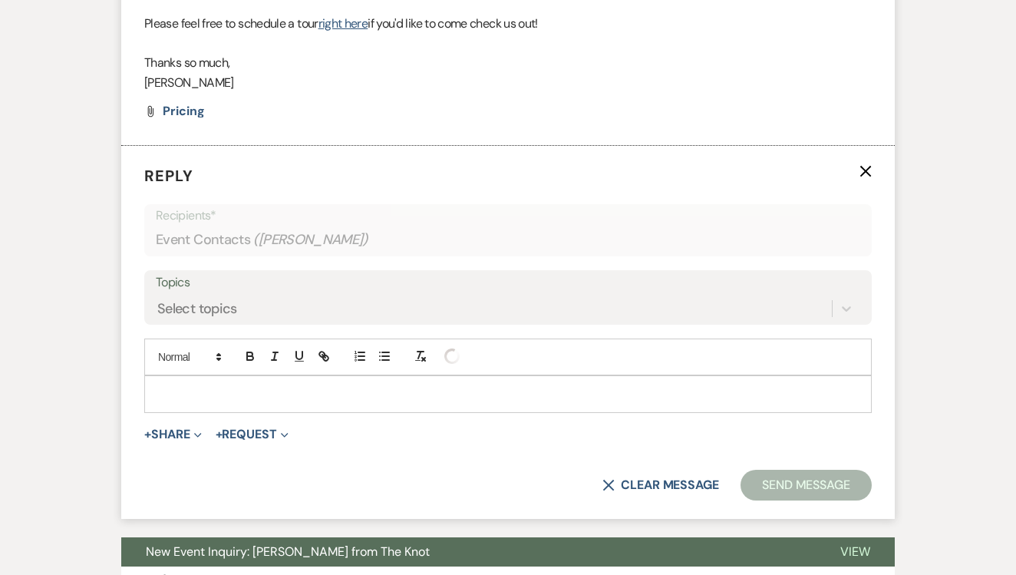
scroll to position [1729, 0]
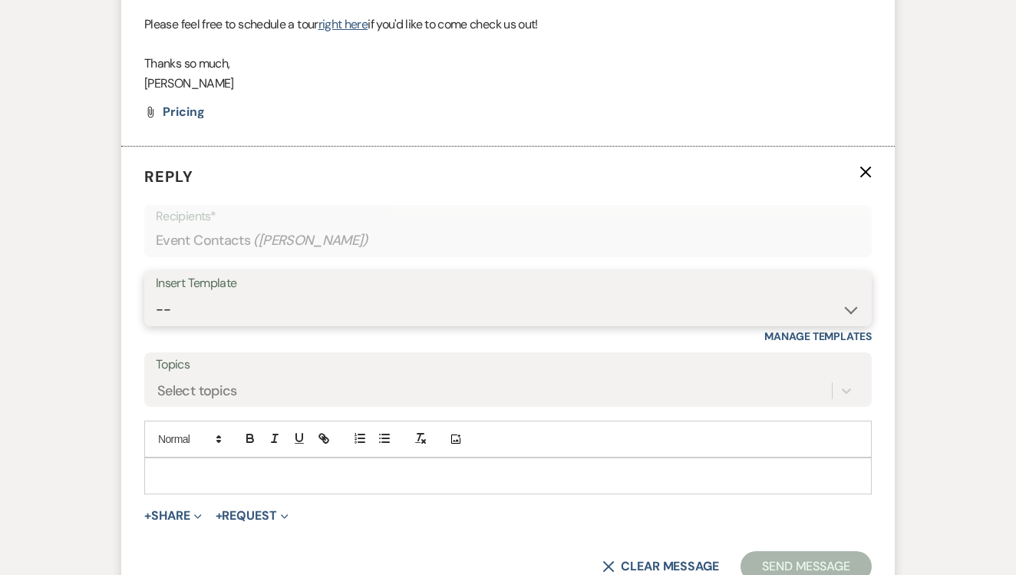
click at [443, 295] on select "-- Lead: Automated Intro Email (Wedding) Lead: 1st Follow Up Email Images Lead:…" at bounding box center [508, 310] width 704 height 30
select select "2885"
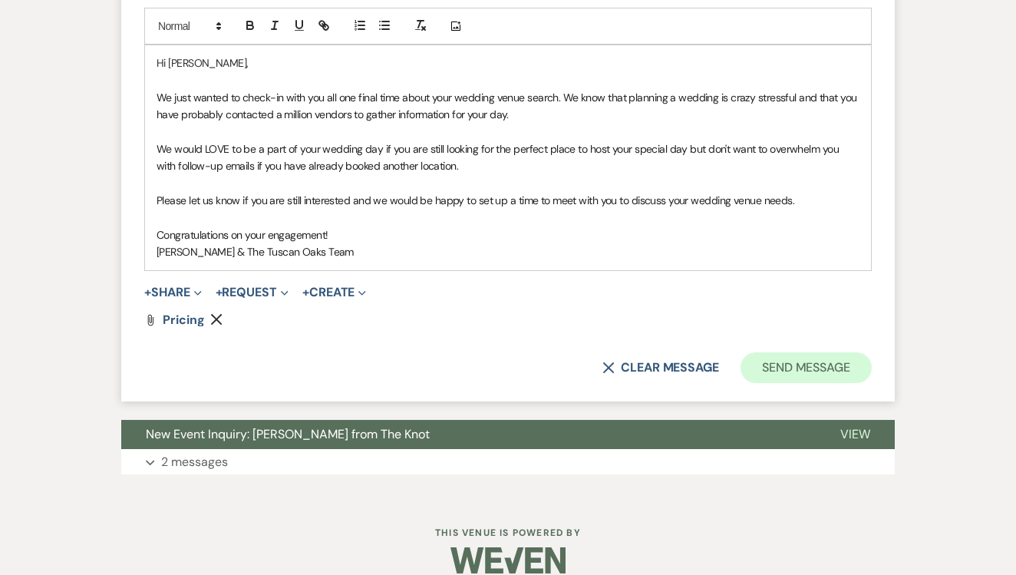
click at [783, 352] on button "Send Message" at bounding box center [805, 367] width 131 height 31
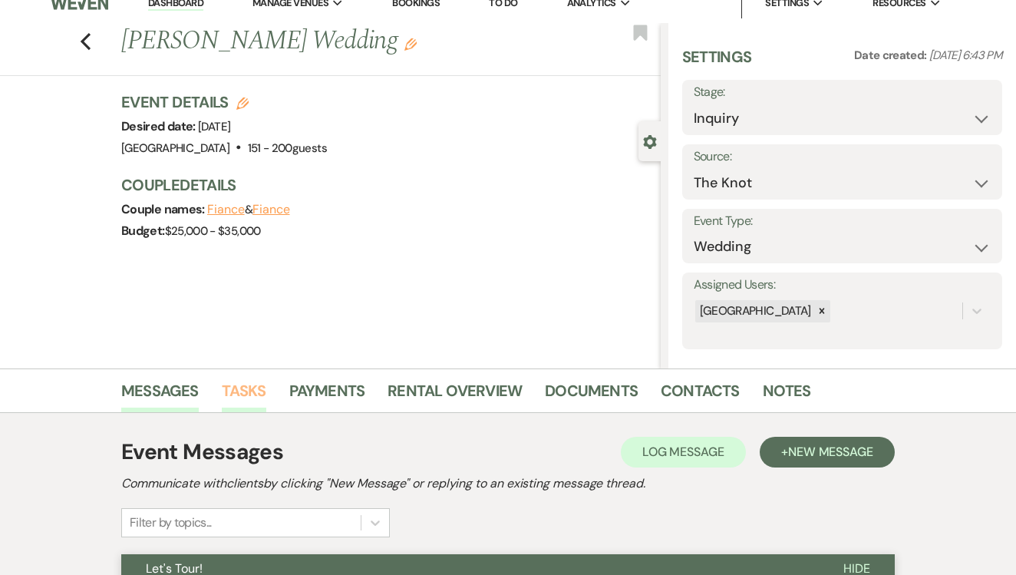
click at [234, 388] on link "Tasks" at bounding box center [244, 395] width 44 height 34
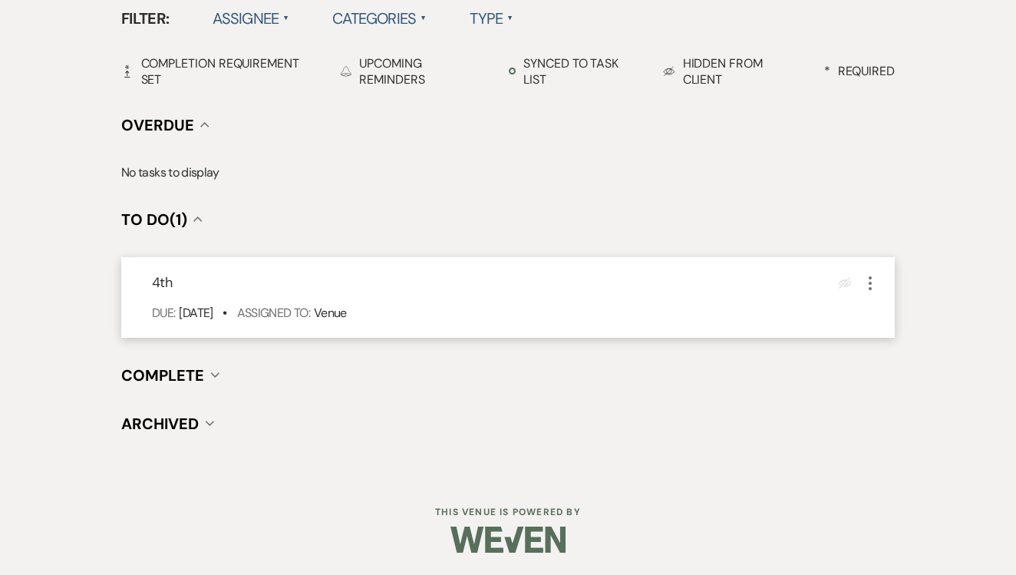
scroll to position [515, 0]
click at [869, 275] on icon "More" at bounding box center [870, 284] width 18 height 18
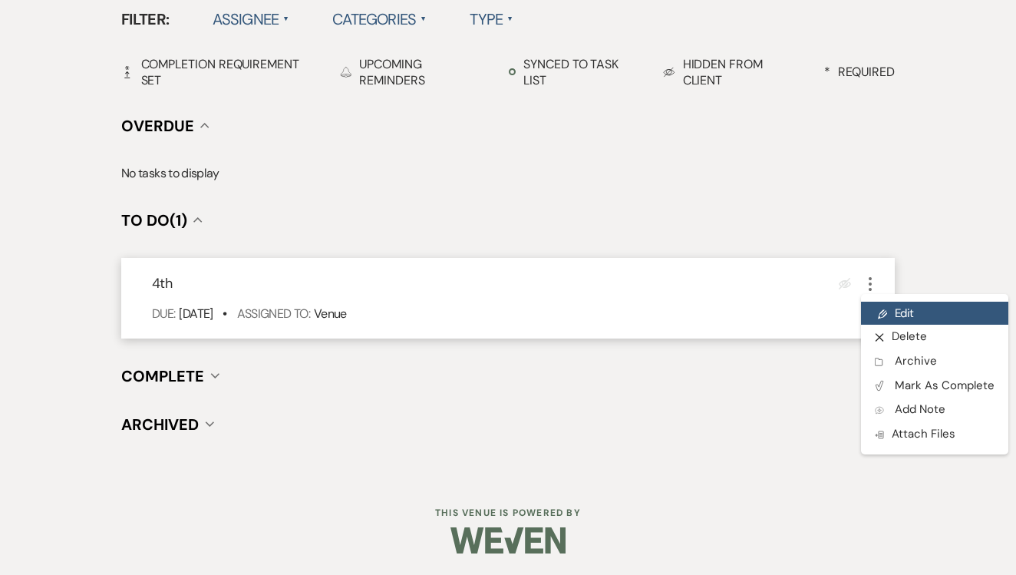
click at [891, 305] on link "Pencil Edit" at bounding box center [934, 312] width 147 height 23
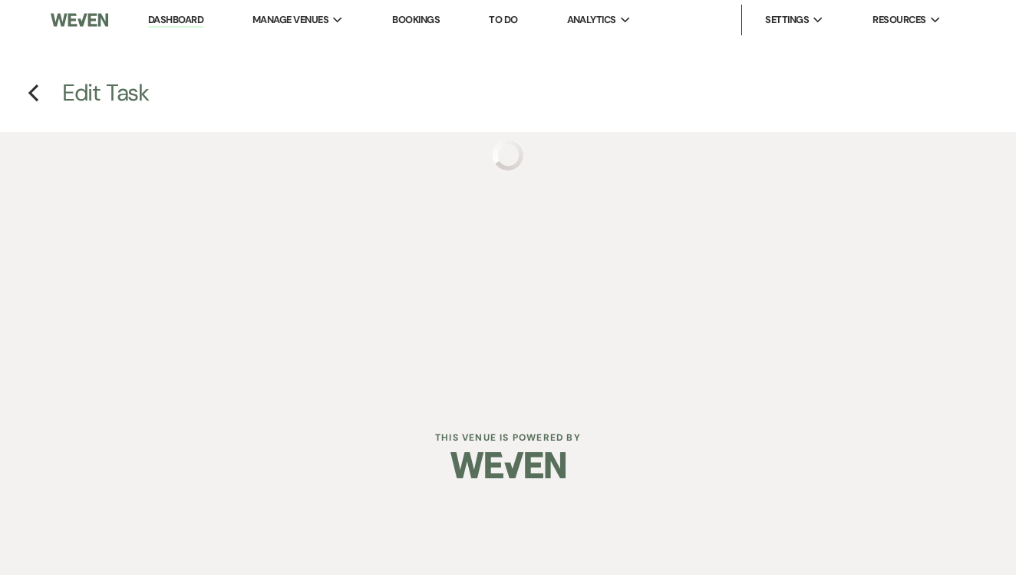
select select "false"
select select "venueHost"
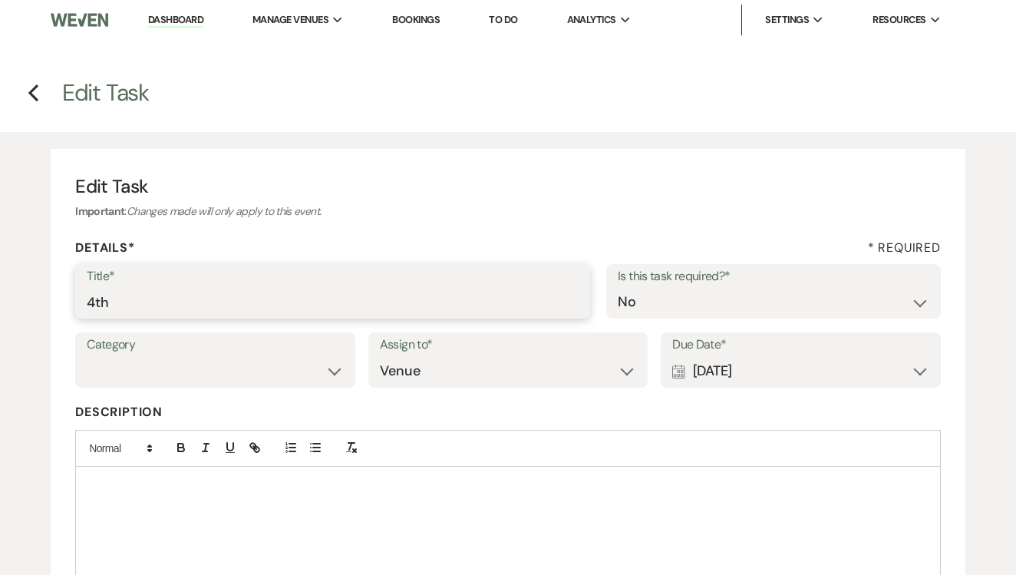
click at [423, 294] on input "4th" at bounding box center [333, 302] width 492 height 30
type input "Mark dead if no response"
click at [708, 361] on div "Calendar [DATE] Expand" at bounding box center [800, 371] width 257 height 30
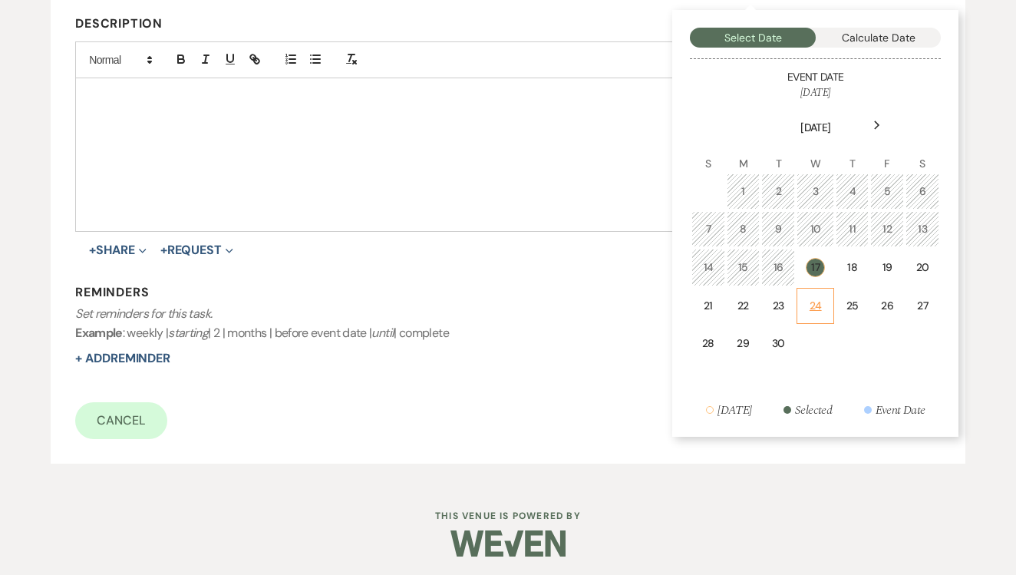
click at [814, 290] on td "24" at bounding box center [815, 306] width 38 height 36
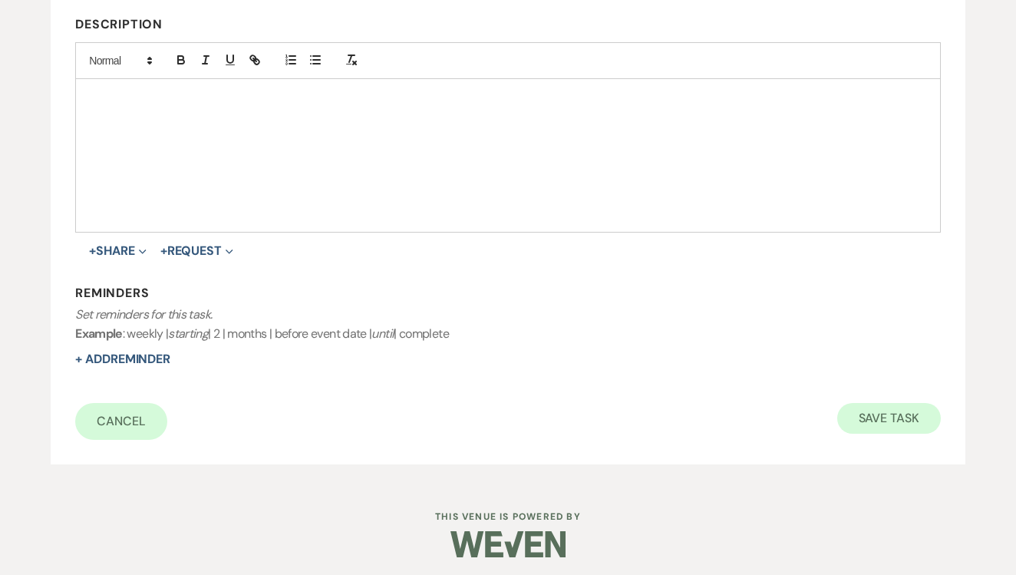
click at [870, 403] on button "Save Task" at bounding box center [889, 418] width 104 height 31
select select "2"
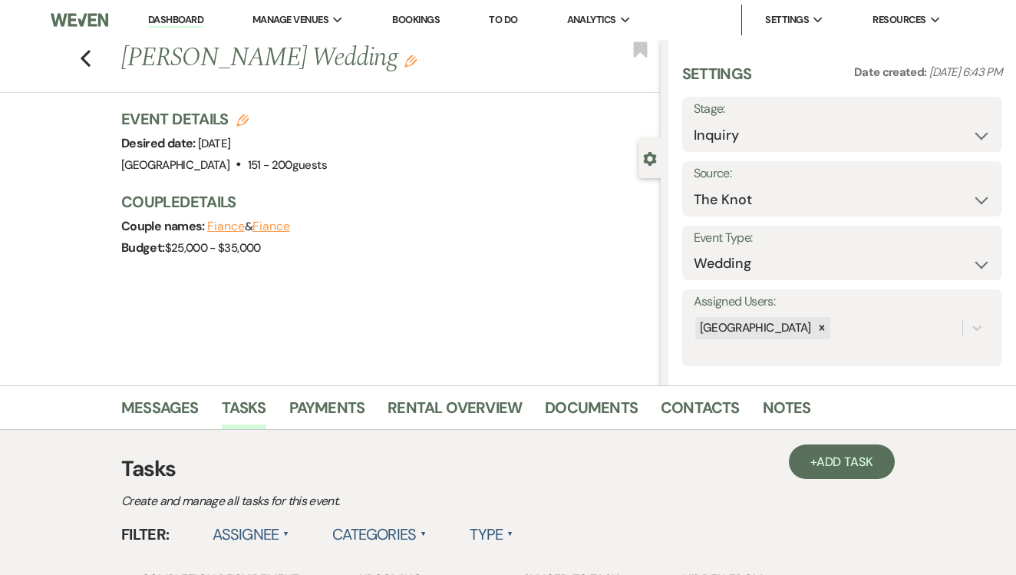
click at [507, 16] on link "To Do" at bounding box center [503, 19] width 28 height 13
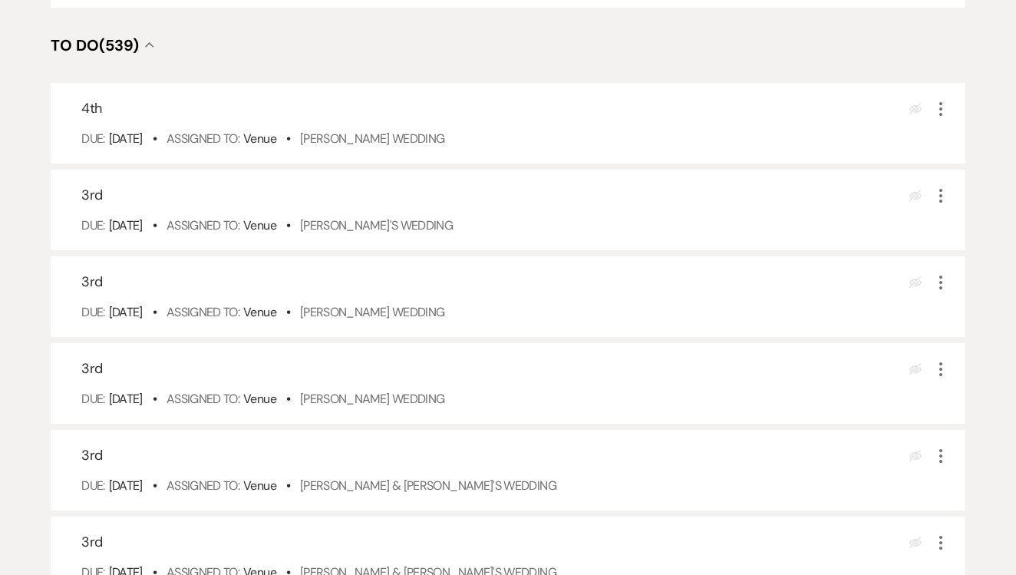
scroll to position [387, 0]
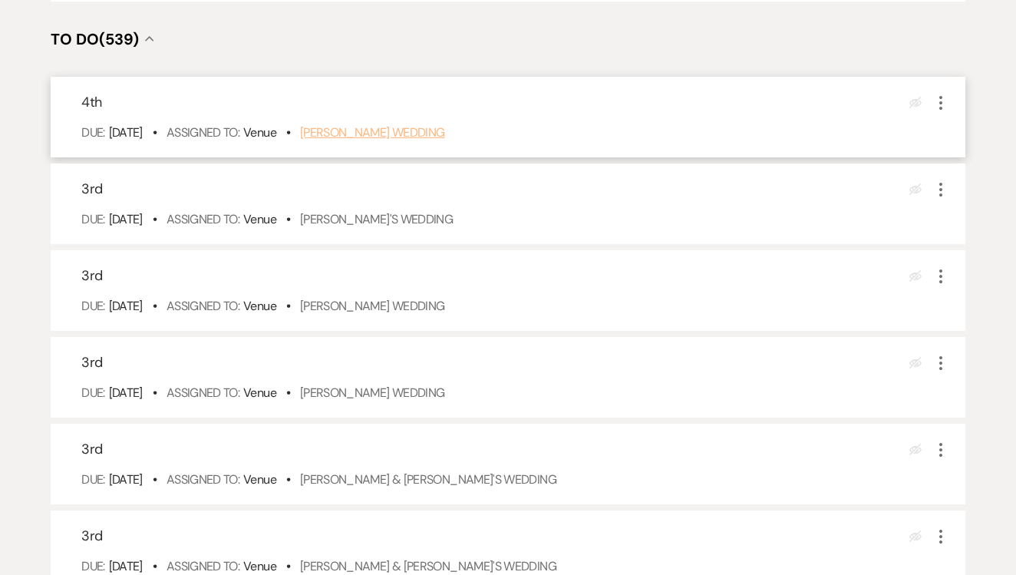
click at [409, 140] on link "Julia Dyson's Wedding" at bounding box center [372, 132] width 145 height 16
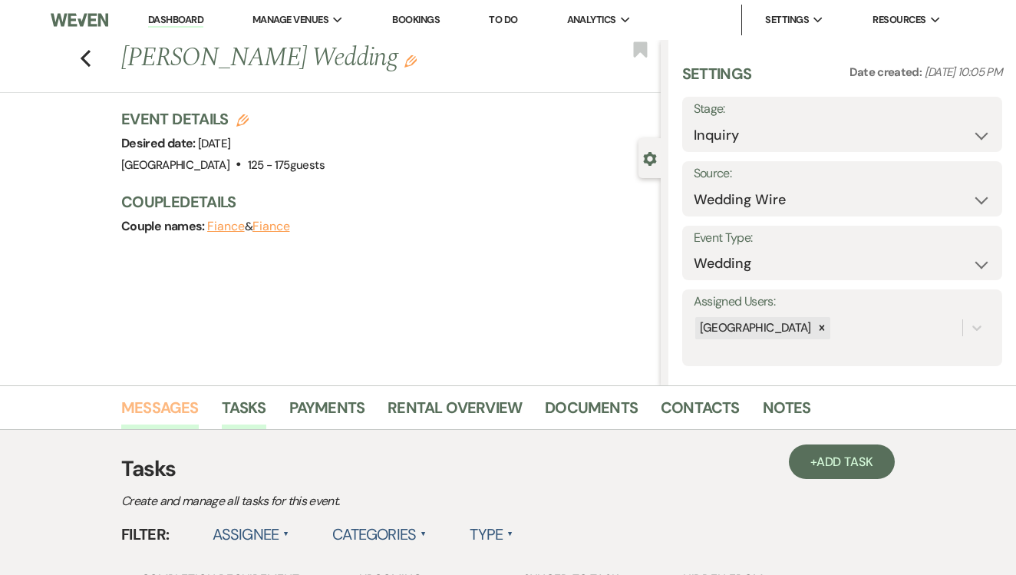
click at [160, 409] on link "Messages" at bounding box center [159, 412] width 77 height 34
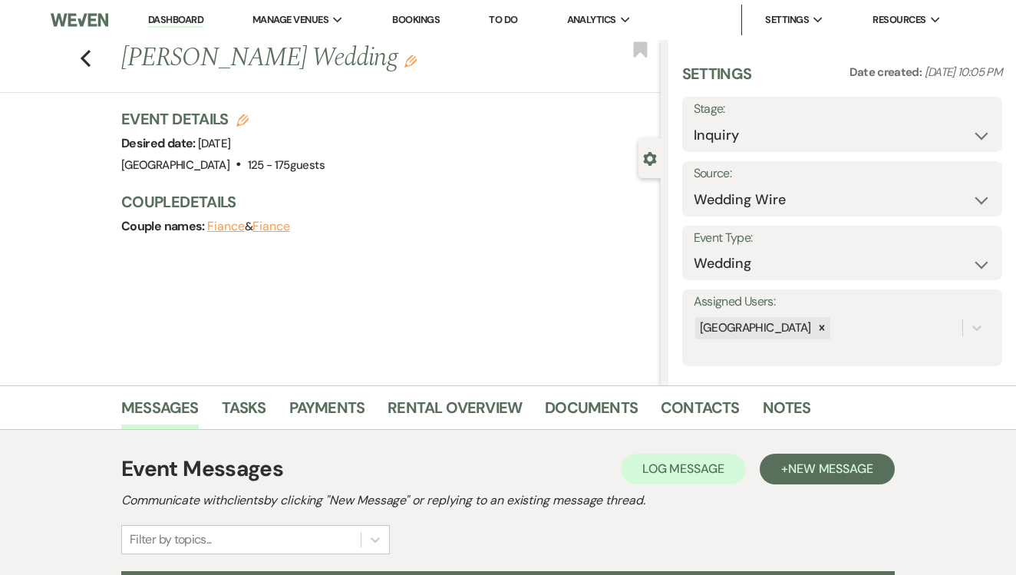
click at [766, 118] on label "Stage:" at bounding box center [841, 109] width 297 height 22
click at [255, 403] on link "Tasks" at bounding box center [244, 412] width 44 height 34
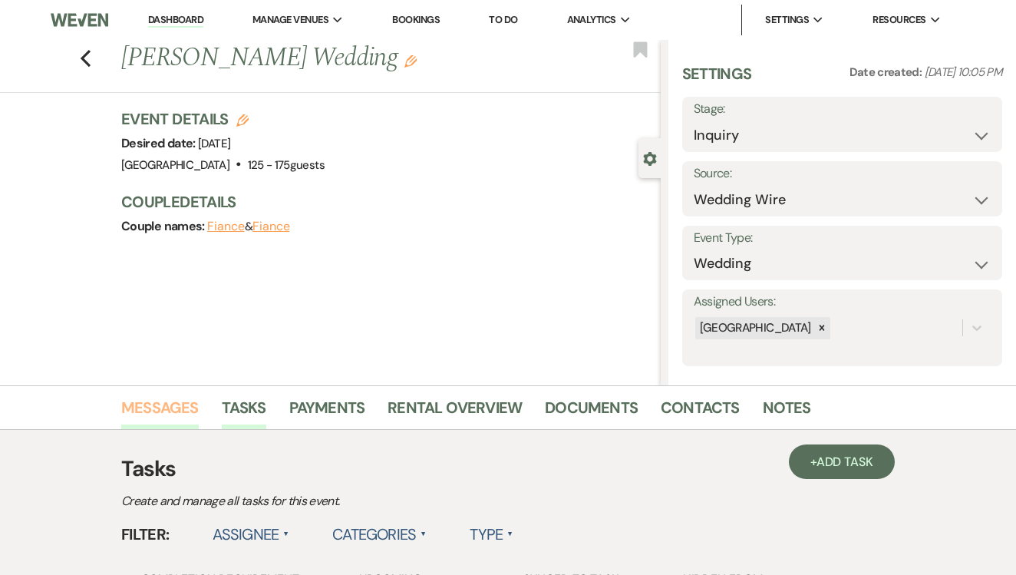
click at [149, 413] on link "Messages" at bounding box center [159, 412] width 77 height 34
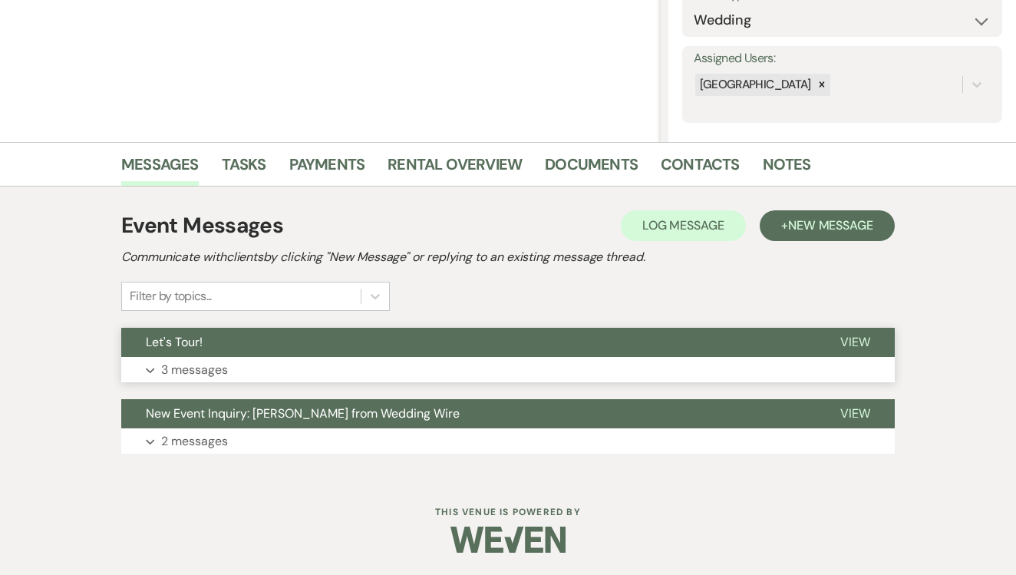
click at [440, 345] on button "Let's Tour!" at bounding box center [468, 342] width 694 height 29
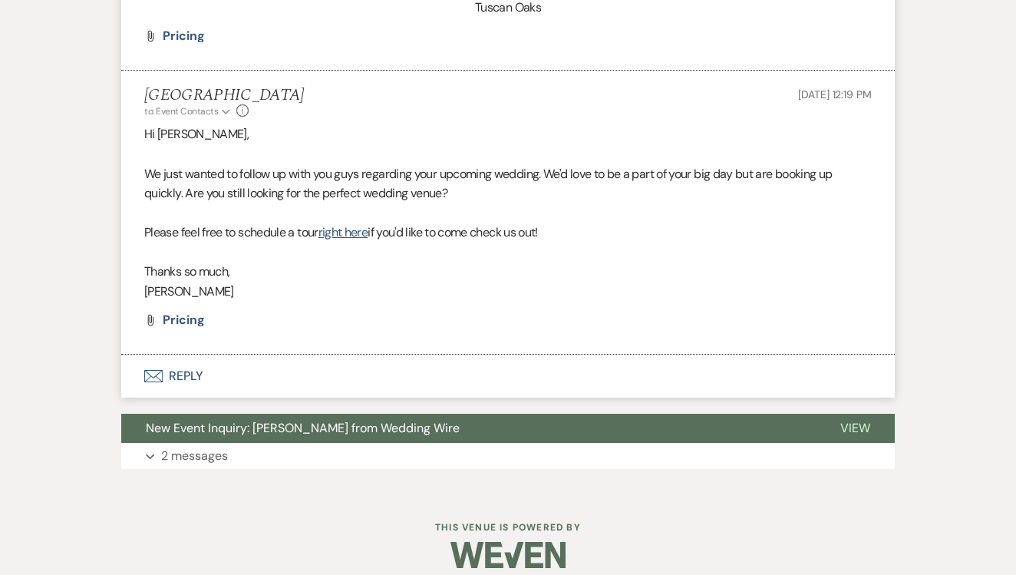
click at [359, 374] on button "Envelope Reply" at bounding box center [507, 375] width 773 height 43
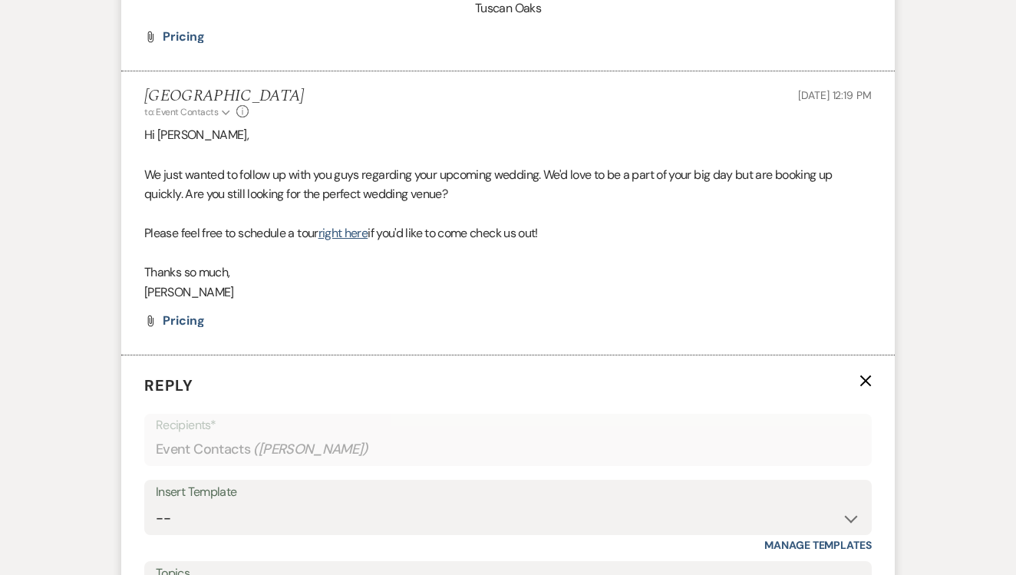
scroll to position [1729, 0]
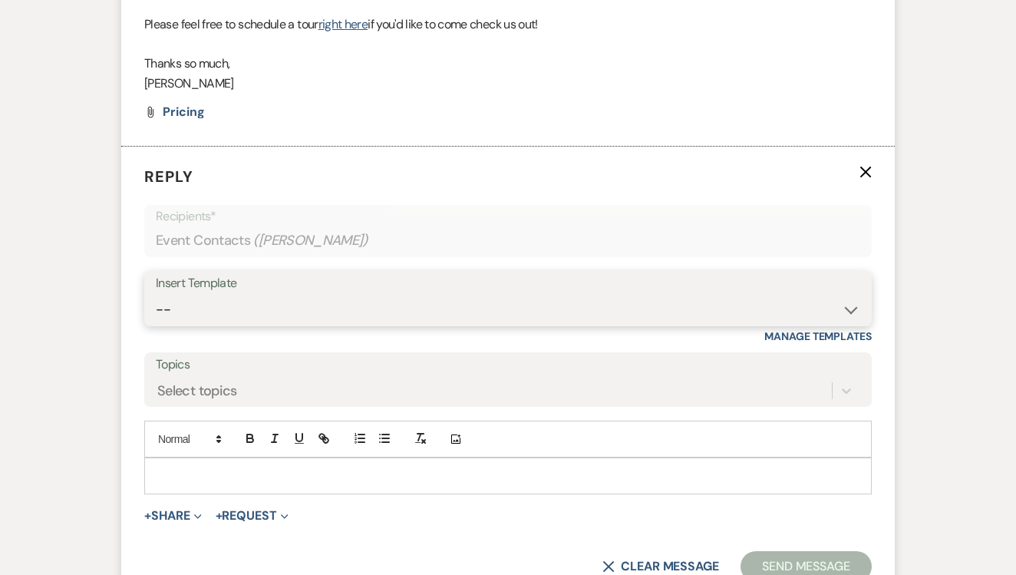
click at [453, 295] on select "-- Lead: Automated Intro Email (Wedding) Lead: 1st Follow Up Email Images Lead:…" at bounding box center [508, 310] width 704 height 30
select select "2885"
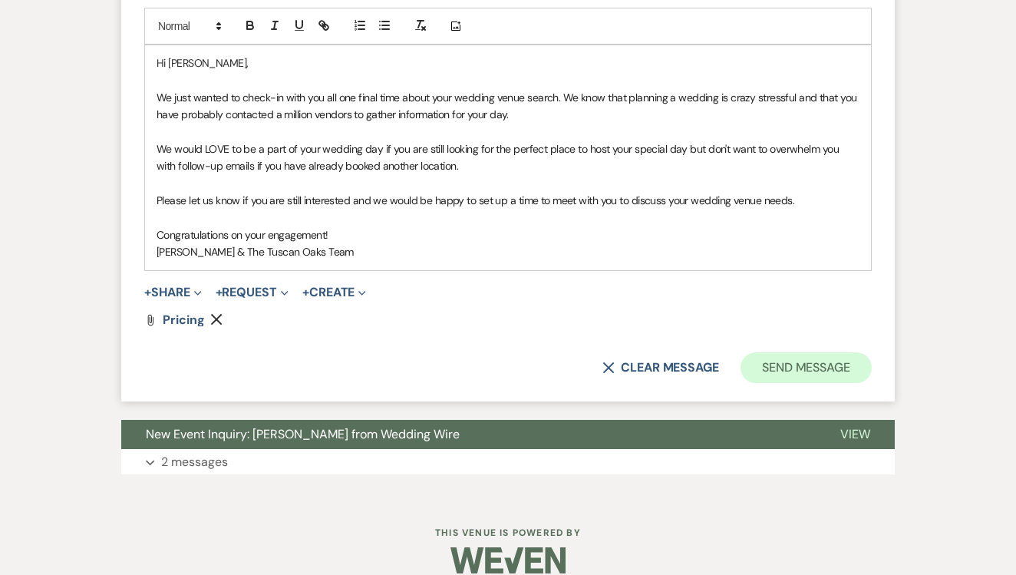
click at [794, 357] on button "Send Message" at bounding box center [805, 367] width 131 height 31
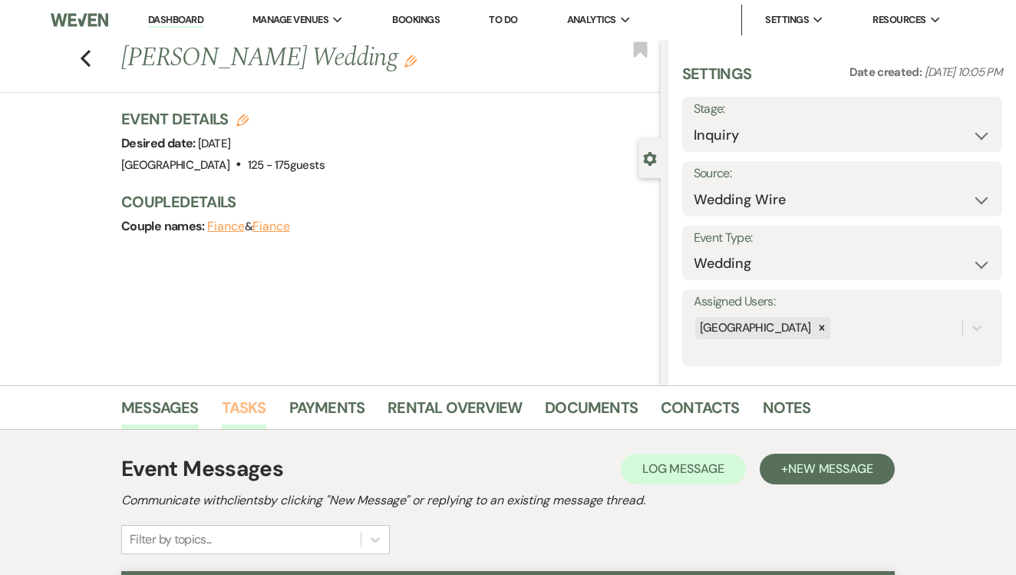
scroll to position [0, 0]
click at [230, 415] on link "Tasks" at bounding box center [244, 412] width 44 height 34
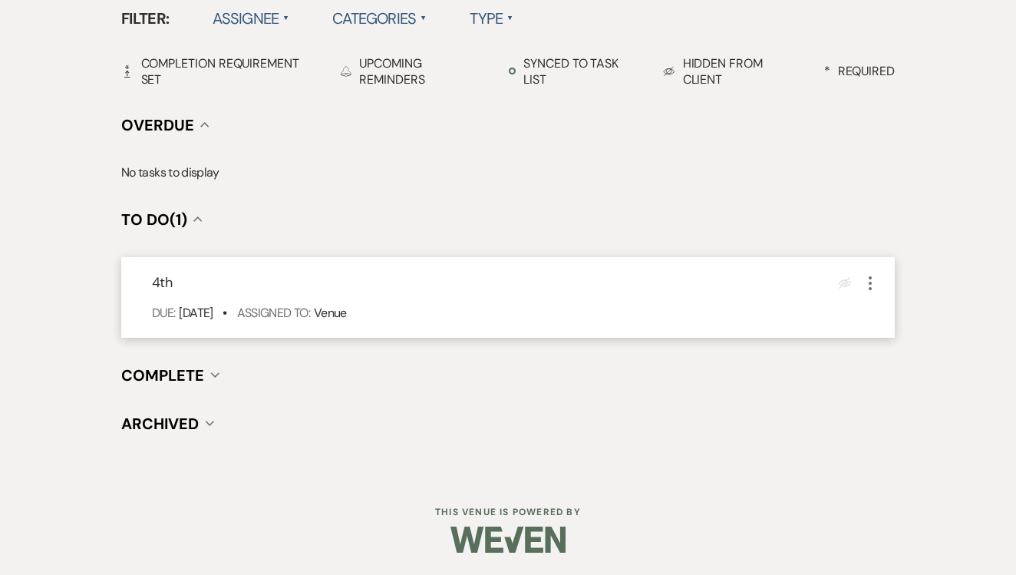
scroll to position [515, 0]
click at [870, 276] on icon "More" at bounding box center [870, 284] width 18 height 18
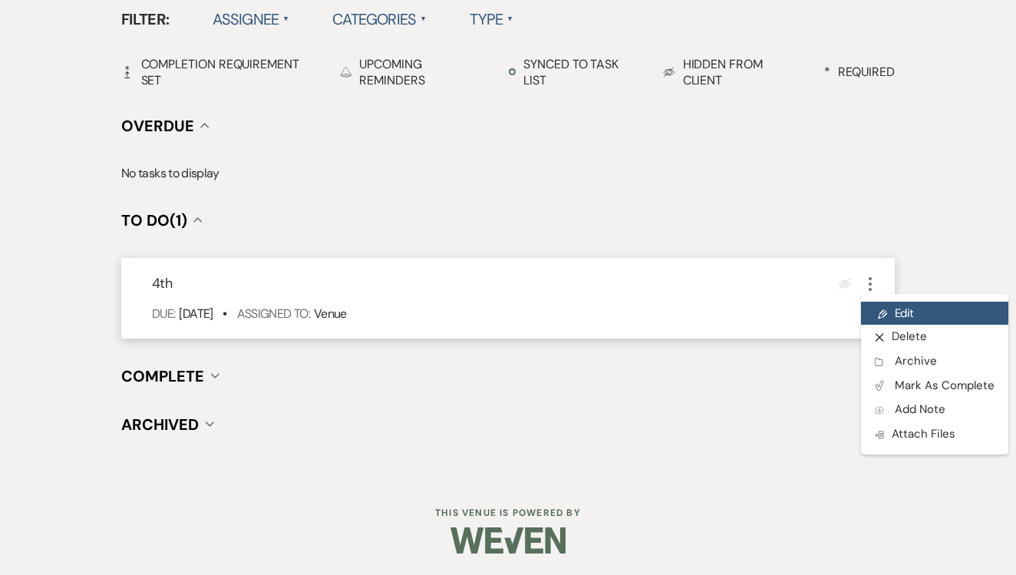
click at [891, 304] on link "Pencil Edit" at bounding box center [934, 312] width 147 height 23
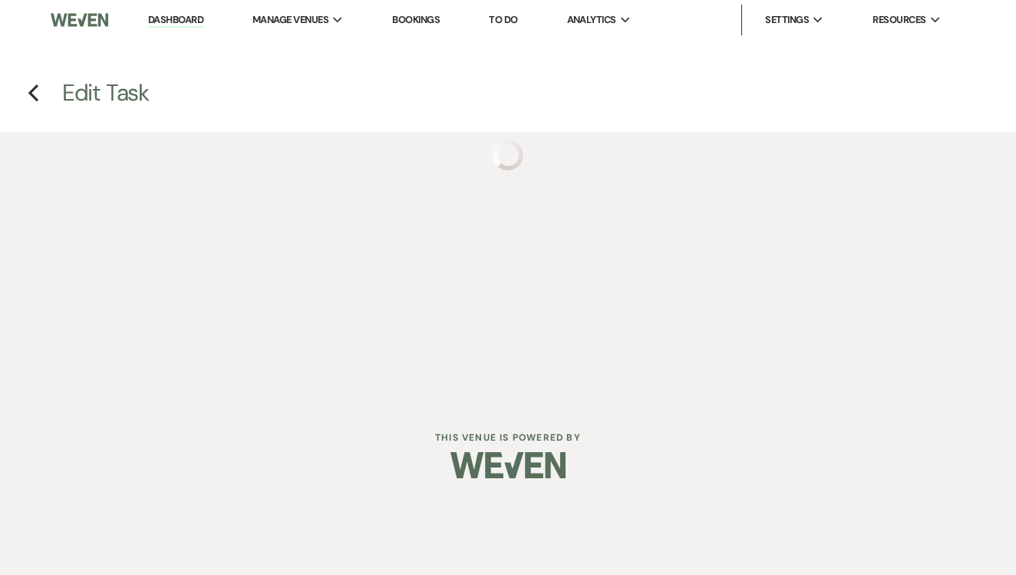
select select "false"
select select "venueHost"
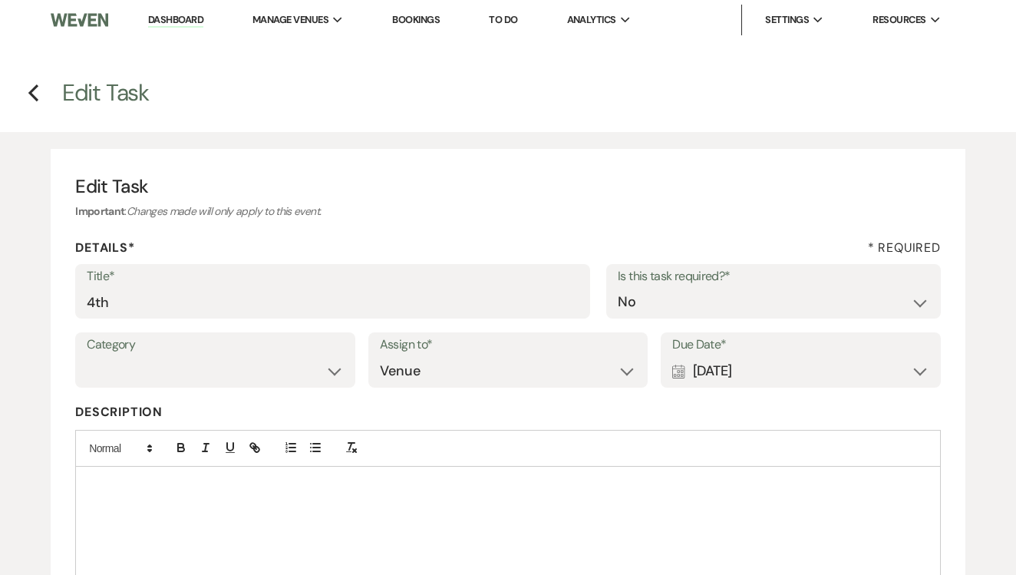
click at [426, 317] on div "Title* 4th Is this task required?* Yes No" at bounding box center [507, 298] width 865 height 69
click at [446, 280] on label "Title*" at bounding box center [333, 276] width 492 height 22
click at [446, 287] on input "4th" at bounding box center [333, 302] width 492 height 30
click at [446, 300] on input "4th" at bounding box center [333, 302] width 492 height 30
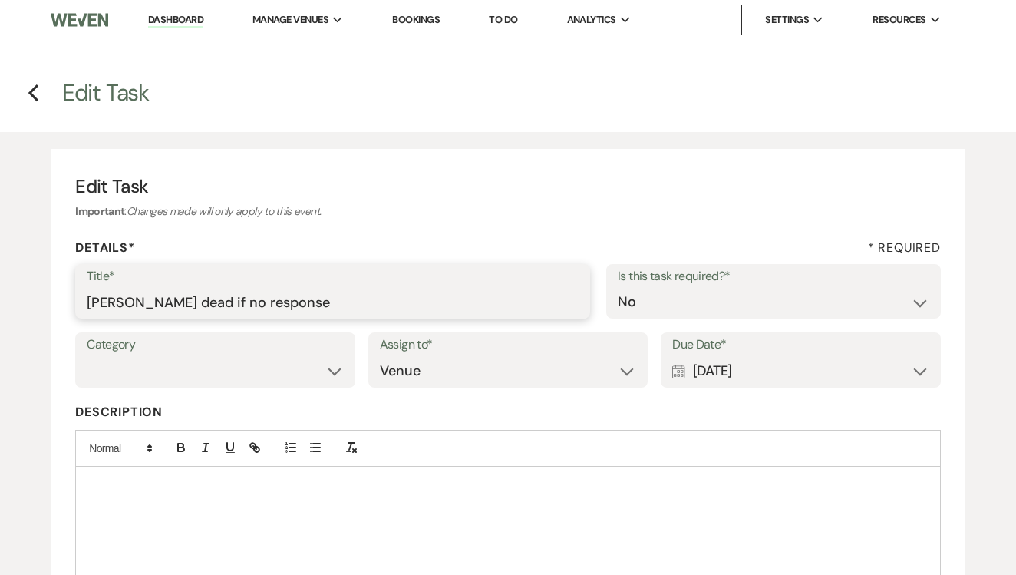
type input "Mark dead if no response"
click at [761, 343] on label "Due Date*" at bounding box center [800, 345] width 257 height 22
click at [769, 374] on div "Calendar Sep 17, 2025 Expand" at bounding box center [800, 371] width 257 height 30
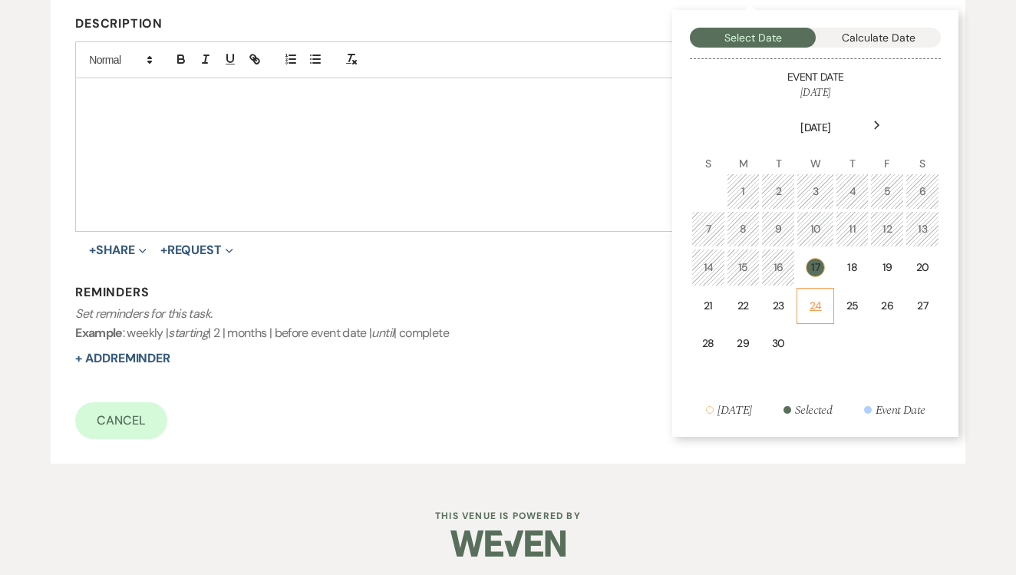
scroll to position [387, 0]
click at [818, 312] on td "24" at bounding box center [815, 306] width 38 height 36
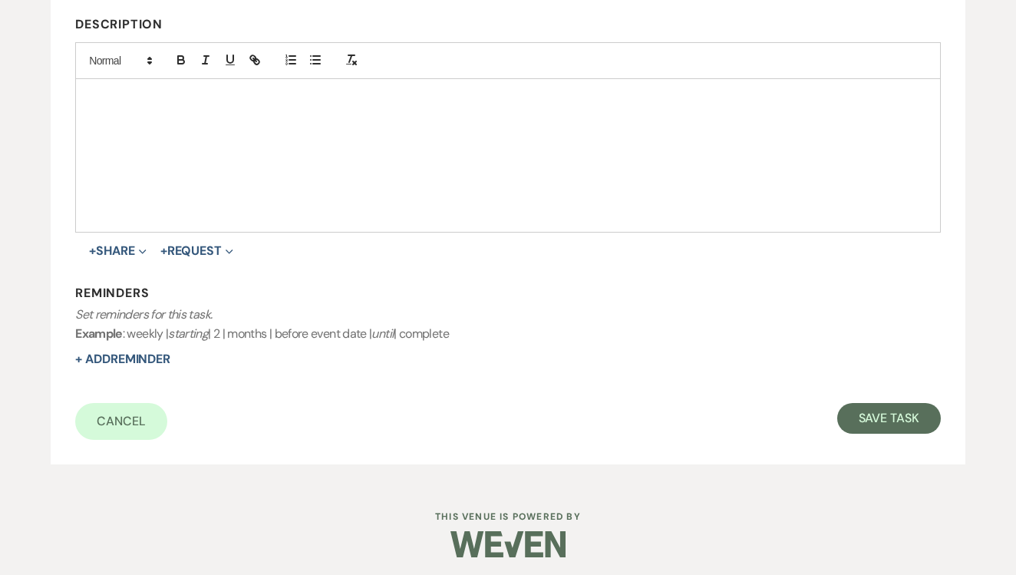
click at [861, 394] on form "Title* Mark dead if no response Is this task required?* Yes No Category Venue V…" at bounding box center [507, 158] width 865 height 563
click at [871, 410] on button "Save Task" at bounding box center [889, 418] width 104 height 31
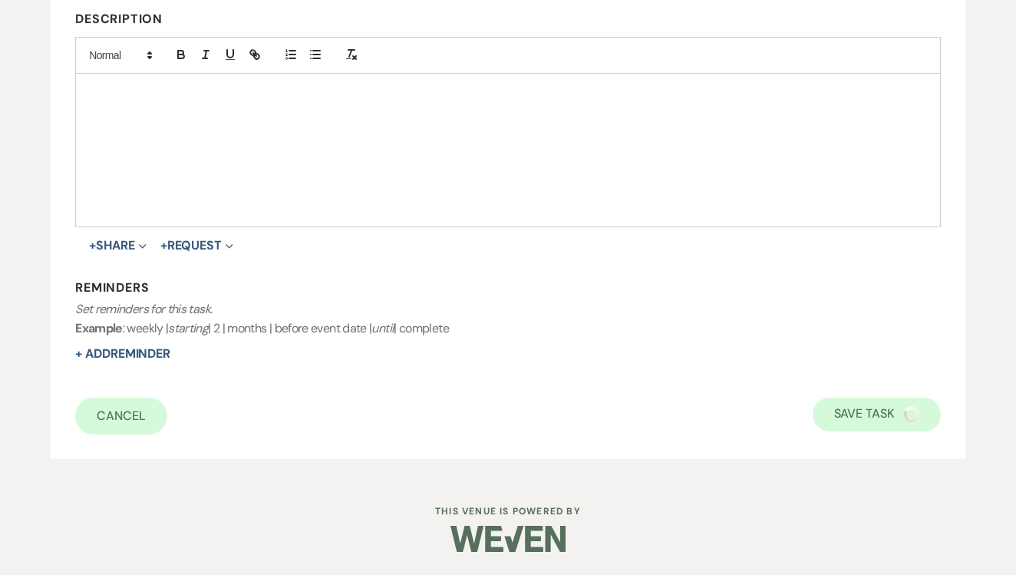
select select "3"
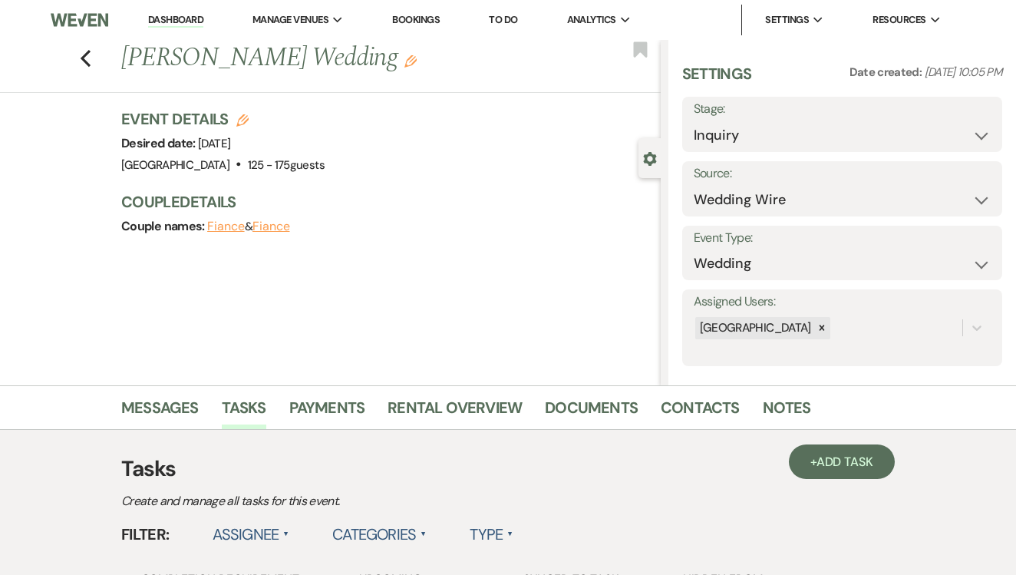
click at [514, 20] on link "To Do" at bounding box center [503, 19] width 28 height 13
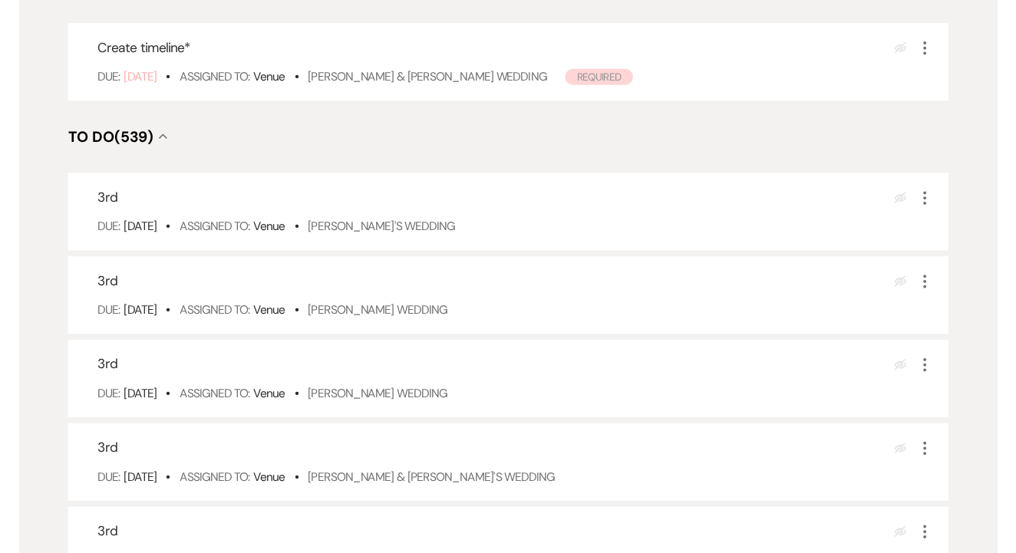
scroll to position [289, 0]
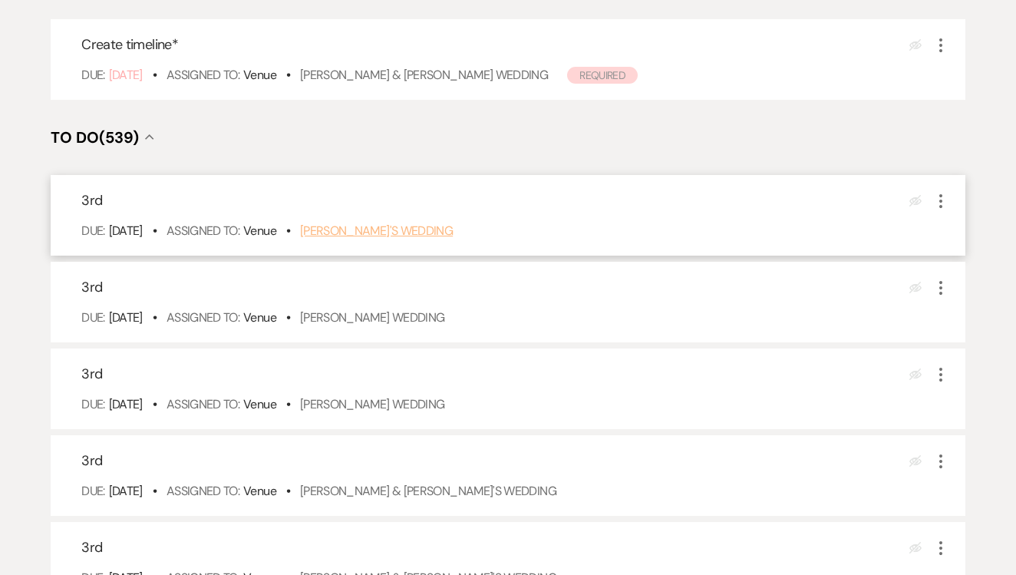
click at [434, 239] on link "[PERSON_NAME]'s Wedding" at bounding box center [376, 230] width 153 height 16
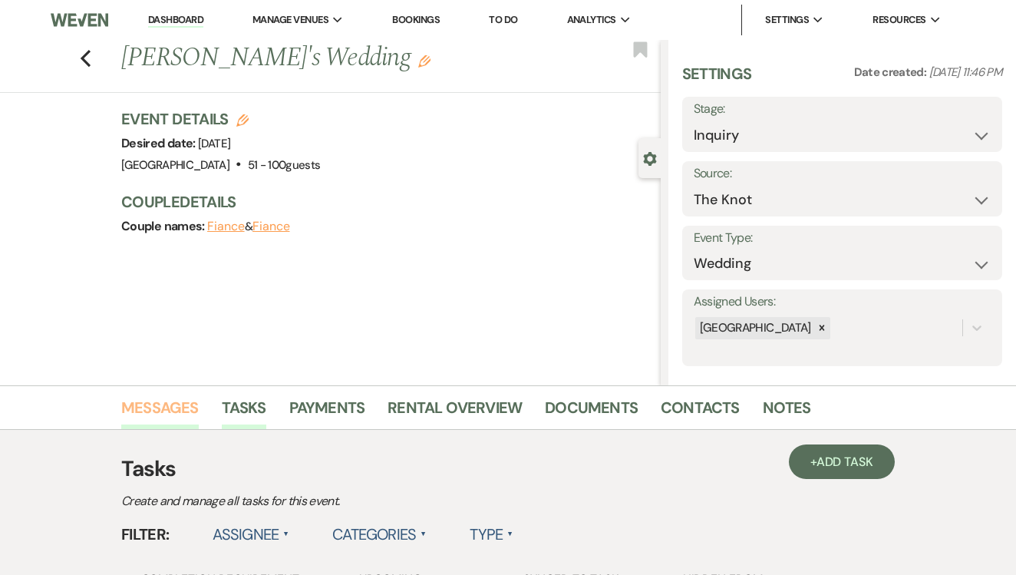
click at [158, 407] on link "Messages" at bounding box center [159, 412] width 77 height 34
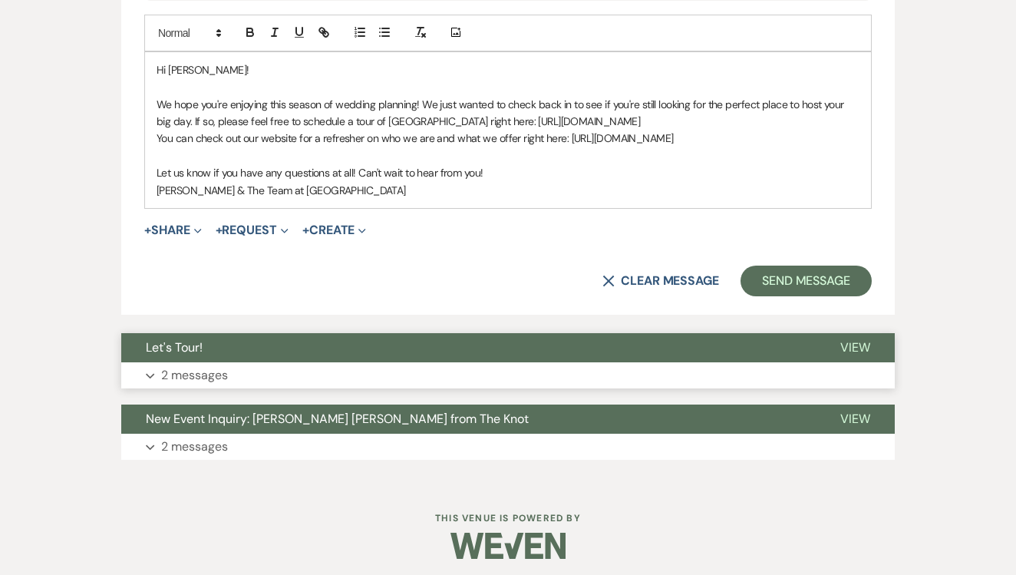
click at [403, 337] on button "Let's Tour!" at bounding box center [468, 347] width 694 height 29
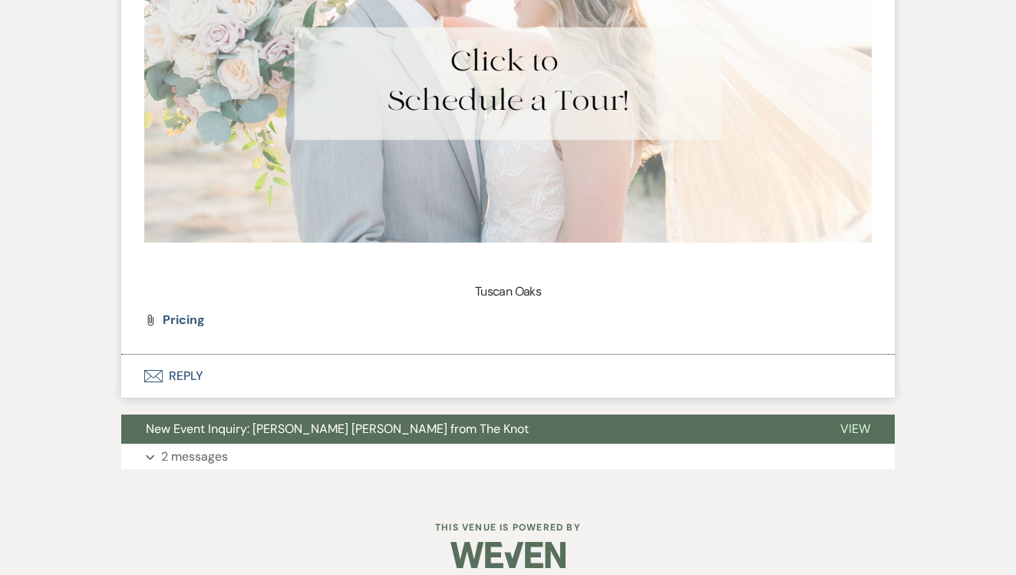
click at [387, 355] on button "Envelope Reply" at bounding box center [507, 375] width 773 height 43
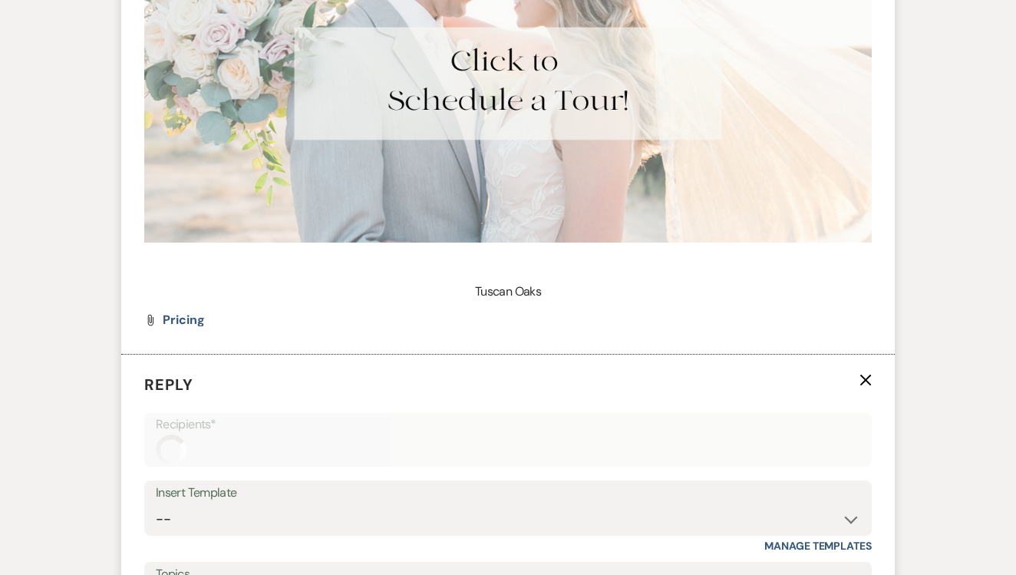
scroll to position [2203, 0]
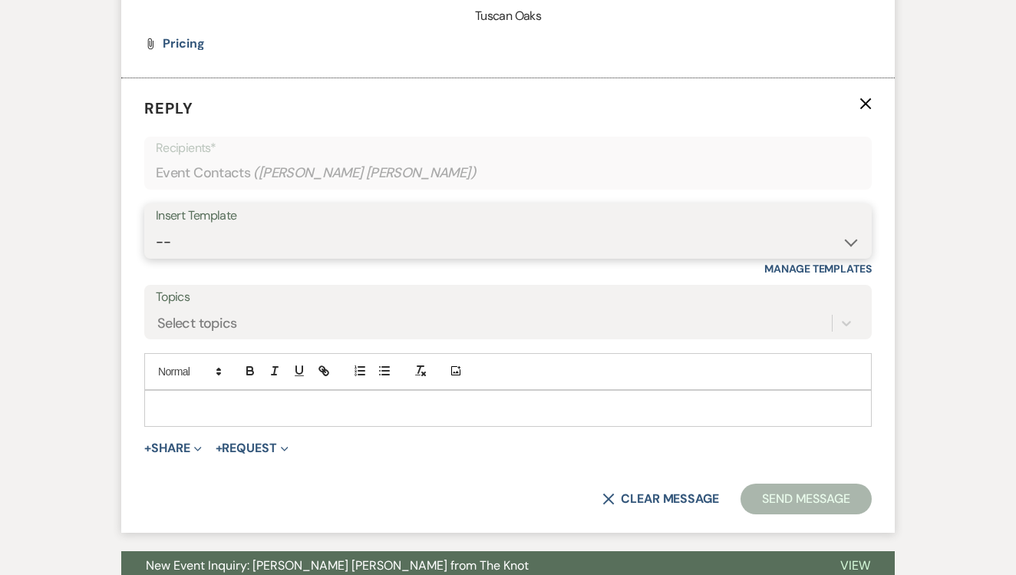
click at [463, 227] on select "-- Lead: Automated Intro Email (Wedding) Lead: 1st Follow Up Email Images Lead:…" at bounding box center [508, 242] width 704 height 30
select select "1271"
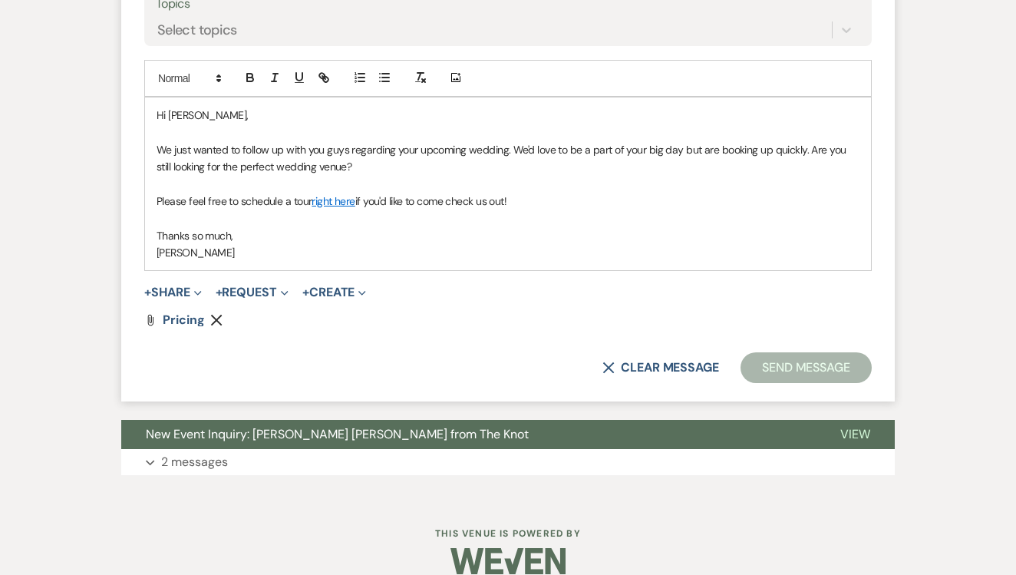
click at [776, 352] on button "Send Message" at bounding box center [805, 367] width 131 height 31
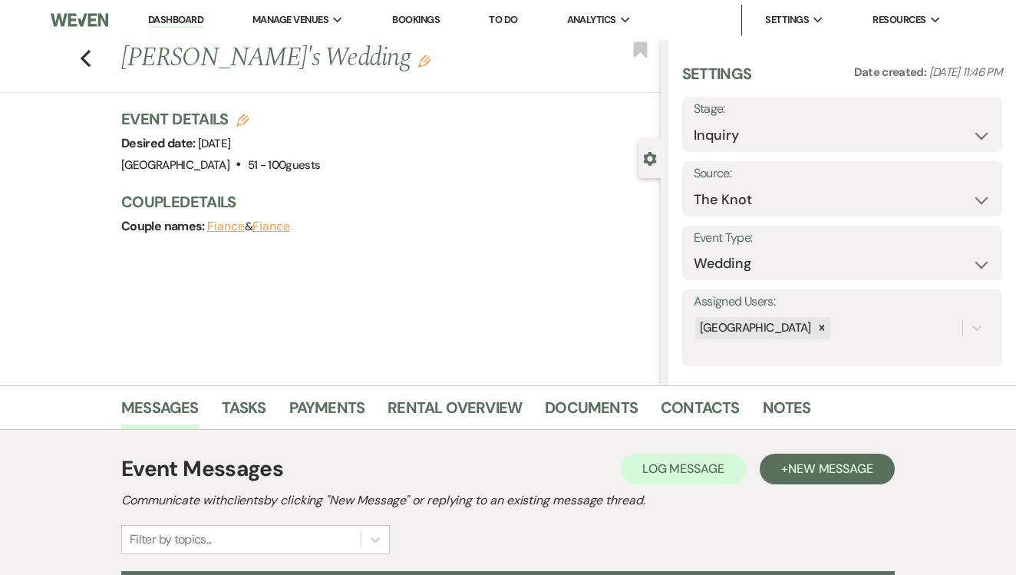
scroll to position [0, 0]
click at [254, 390] on div "Messages Tasks Payments Rental Overview Documents Contacts Notes" at bounding box center [508, 407] width 1016 height 44
click at [254, 396] on link "Tasks" at bounding box center [244, 412] width 44 height 34
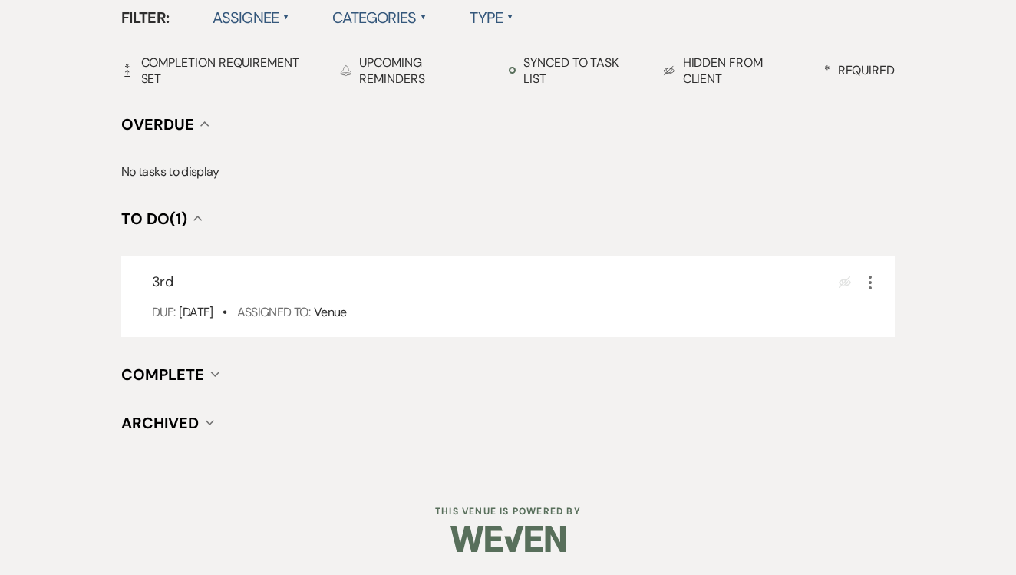
scroll to position [515, 0]
click at [862, 285] on icon "More" at bounding box center [870, 284] width 18 height 18
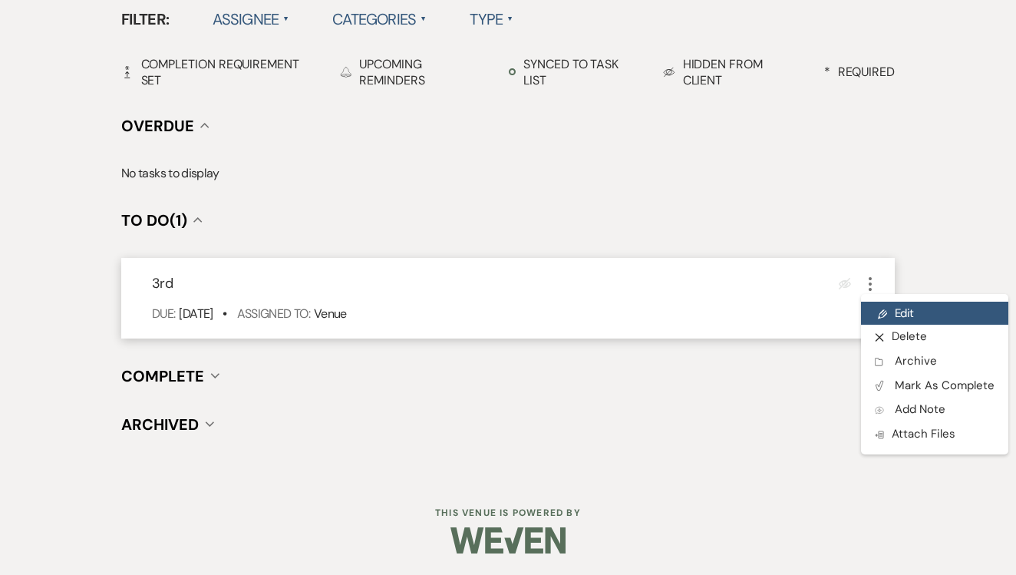
click at [908, 314] on link "Pencil Edit" at bounding box center [934, 312] width 147 height 23
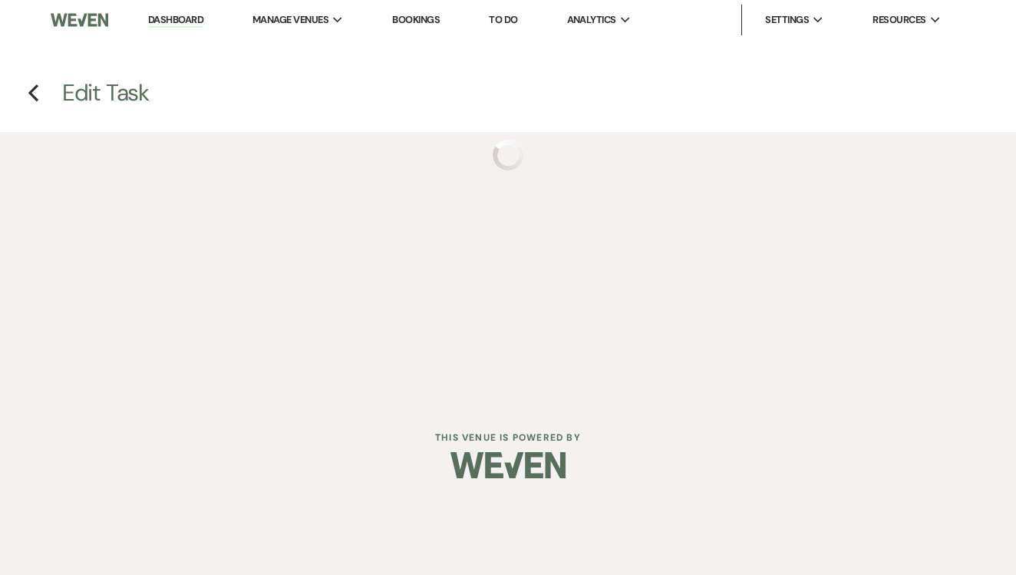
select select "false"
select select "venueHost"
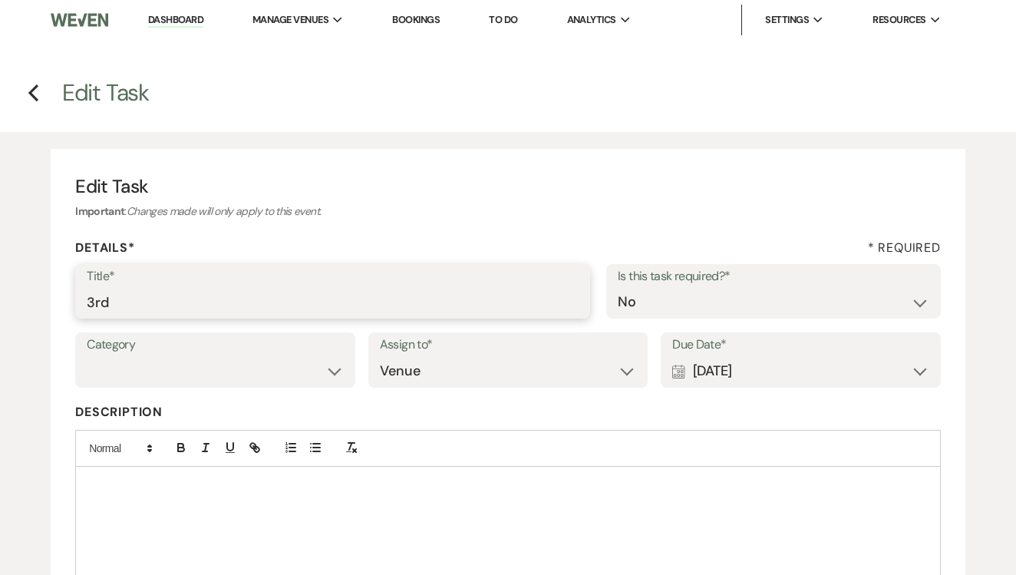
click at [384, 298] on input "3rd" at bounding box center [333, 302] width 492 height 30
type input "4th"
click at [840, 367] on div "Calendar [DATE] Expand" at bounding box center [800, 371] width 257 height 30
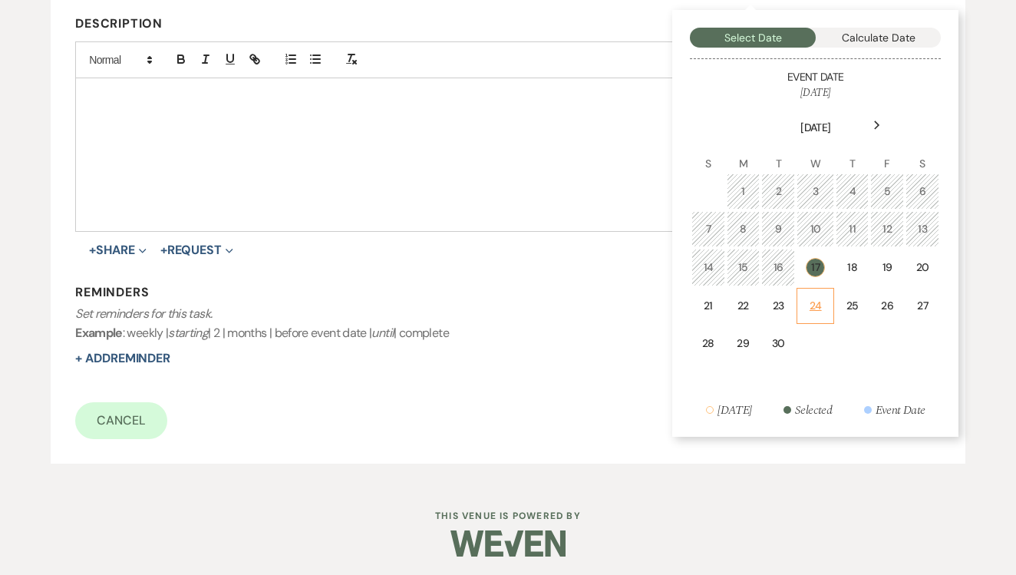
click at [822, 308] on div "24" at bounding box center [815, 306] width 18 height 16
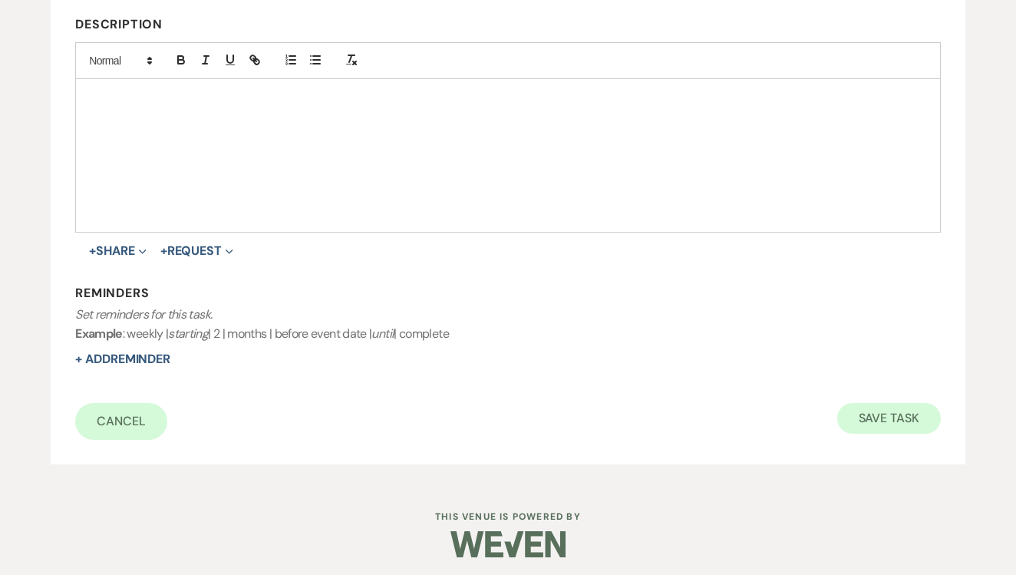
click at [899, 417] on button "Save Task" at bounding box center [889, 418] width 104 height 31
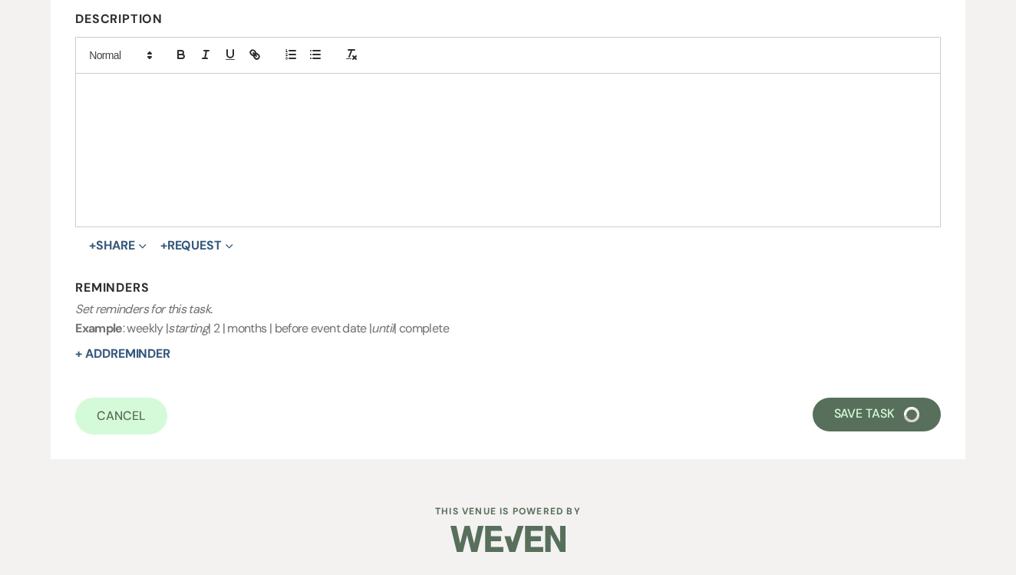
select select "2"
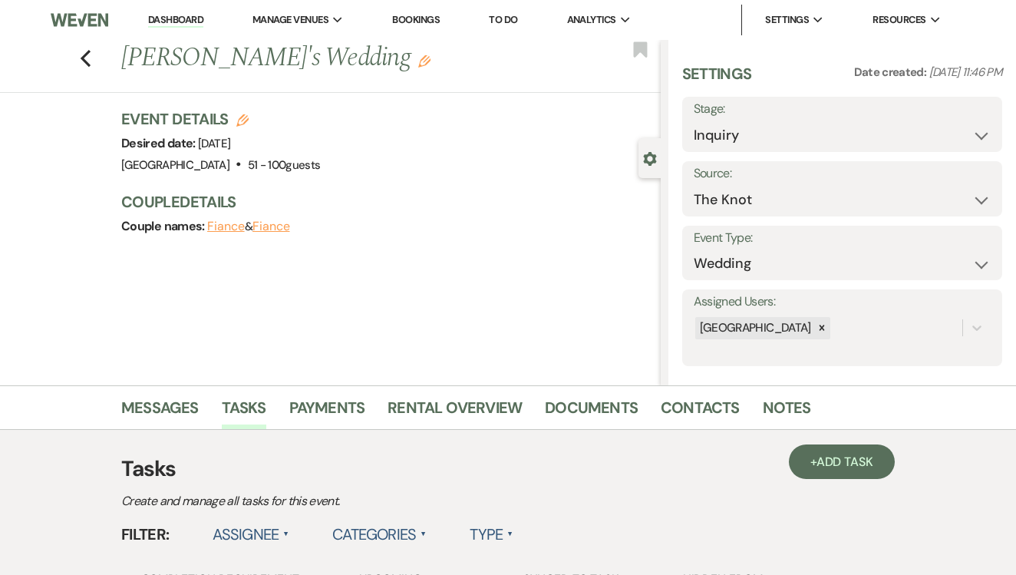
click at [515, 13] on link "To Do" at bounding box center [503, 19] width 28 height 13
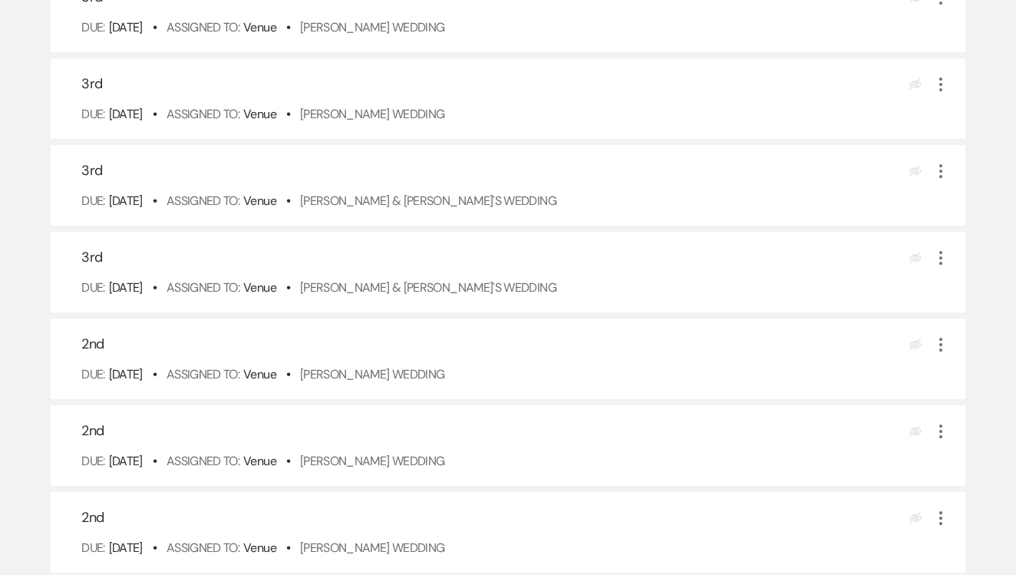
scroll to position [492, 0]
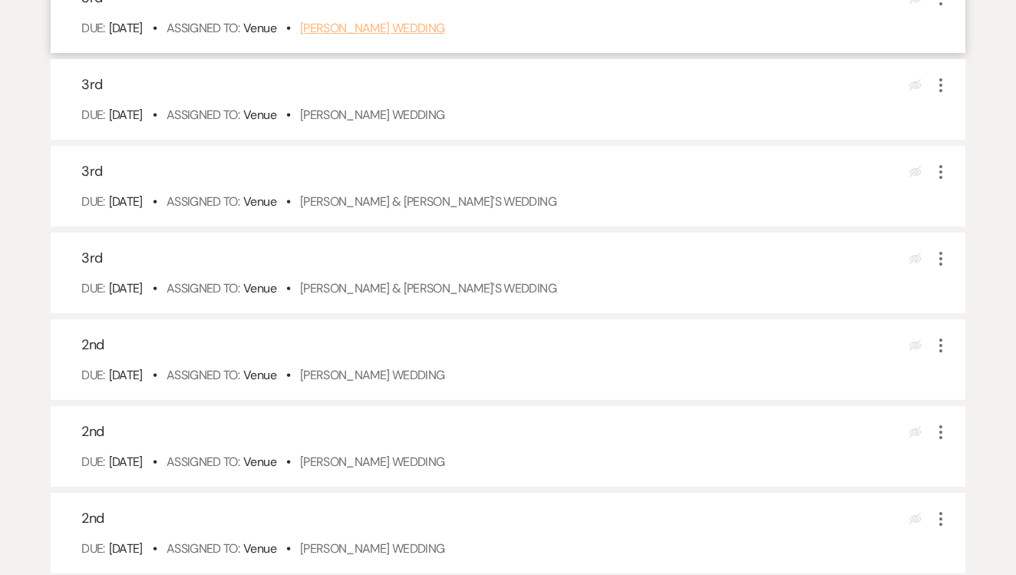
click at [442, 36] on link "Katherine Chipman's Wedding" at bounding box center [372, 28] width 145 height 16
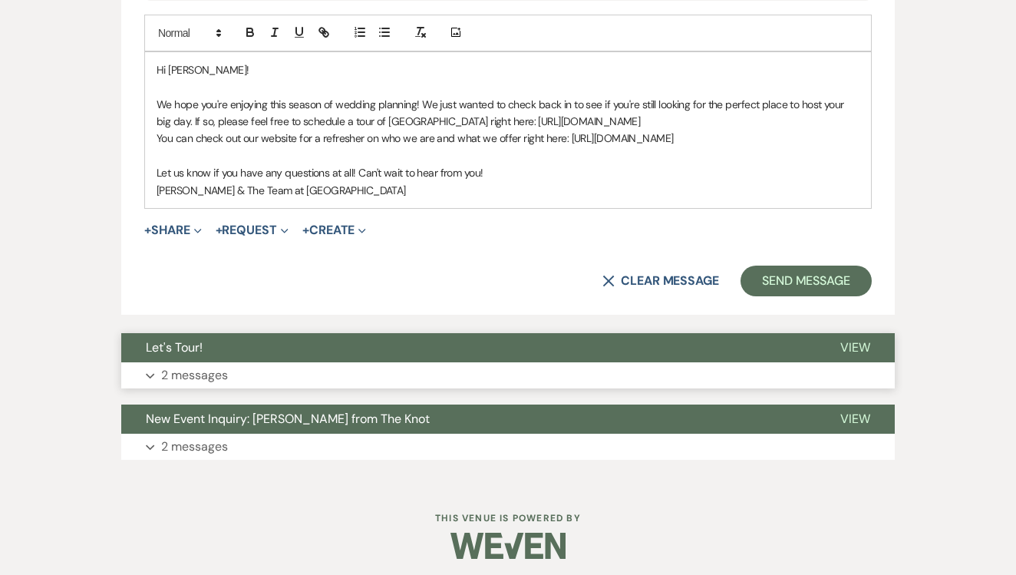
click at [370, 362] on button "Expand 2 messages" at bounding box center [507, 375] width 773 height 26
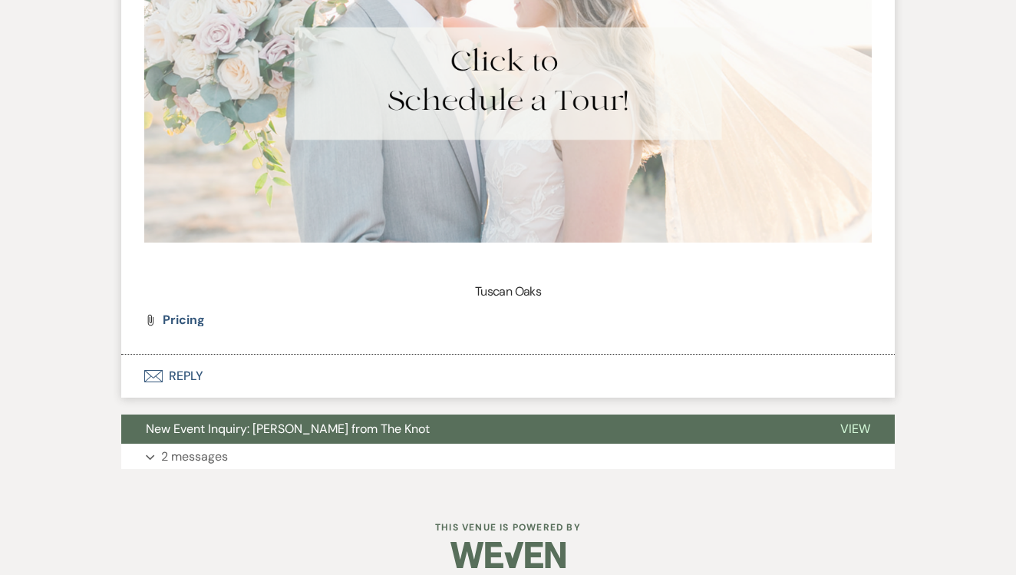
click at [335, 377] on button "Envelope Reply" at bounding box center [507, 375] width 773 height 43
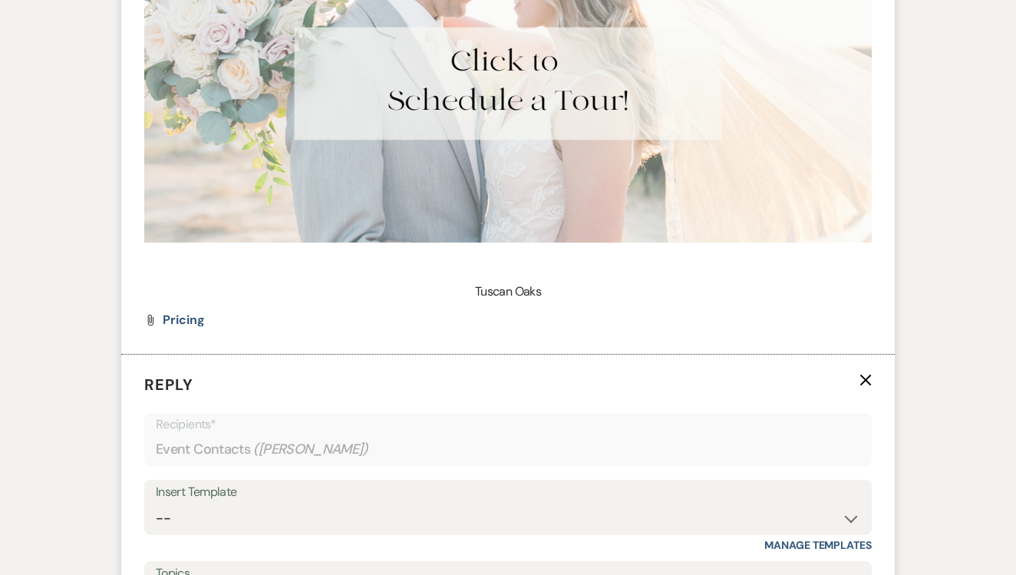
scroll to position [2203, 0]
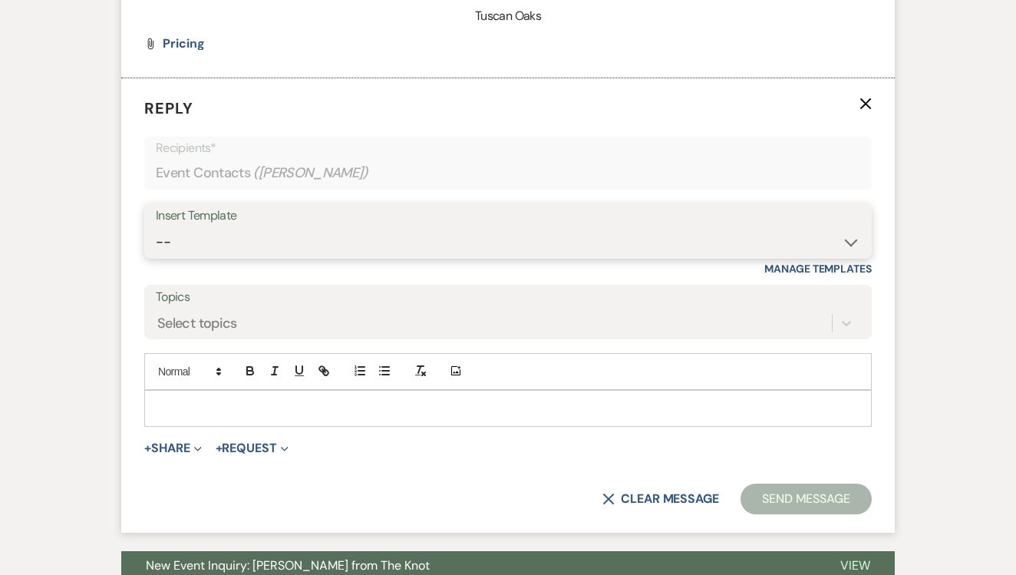
click at [433, 227] on select "-- Lead: Automated Intro Email (Wedding) Lead: 1st Follow Up Email Images Lead:…" at bounding box center [508, 242] width 704 height 30
select select "1271"
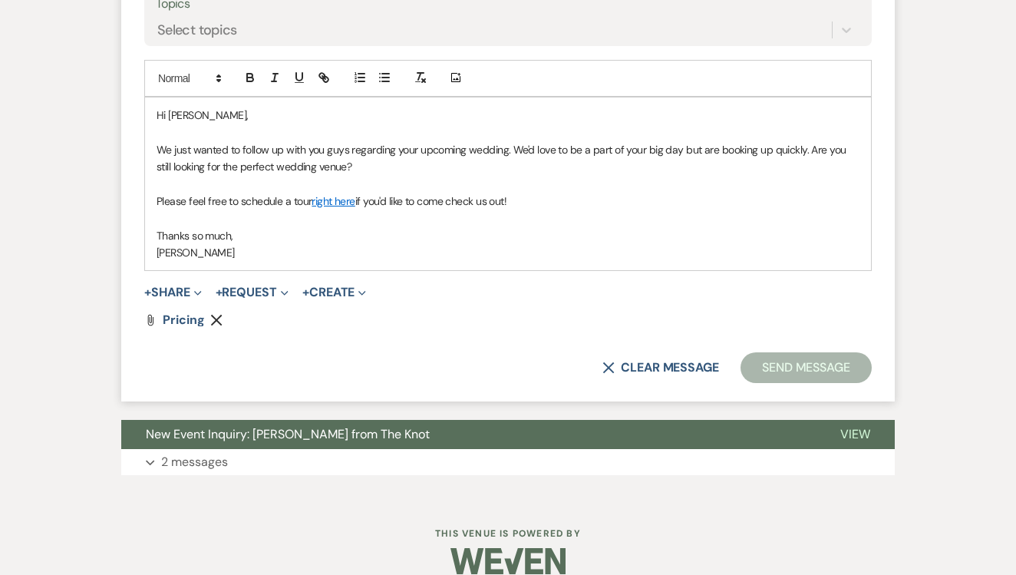
click at [786, 352] on button "Send Message" at bounding box center [805, 367] width 131 height 31
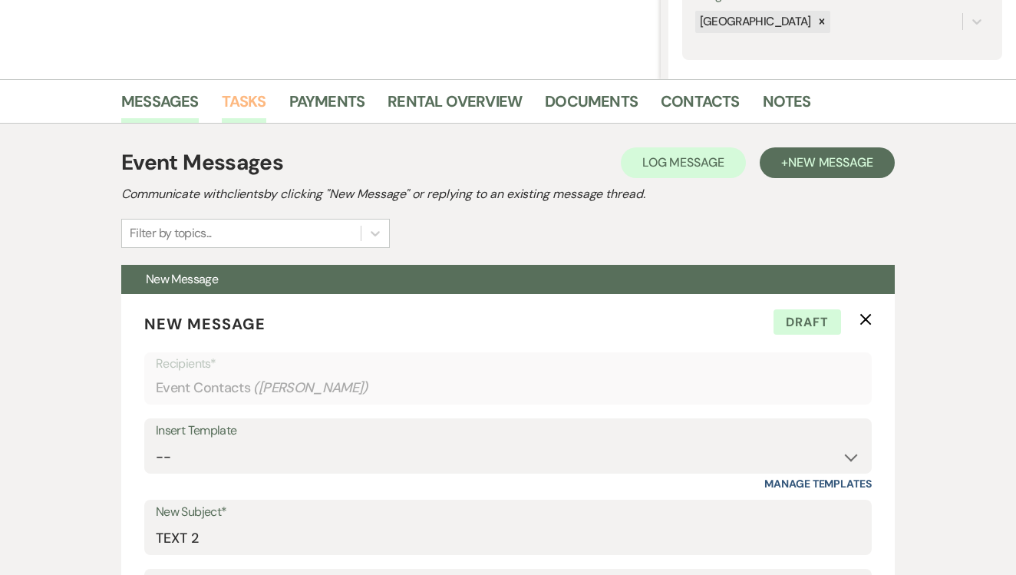
click at [241, 97] on link "Tasks" at bounding box center [244, 106] width 44 height 34
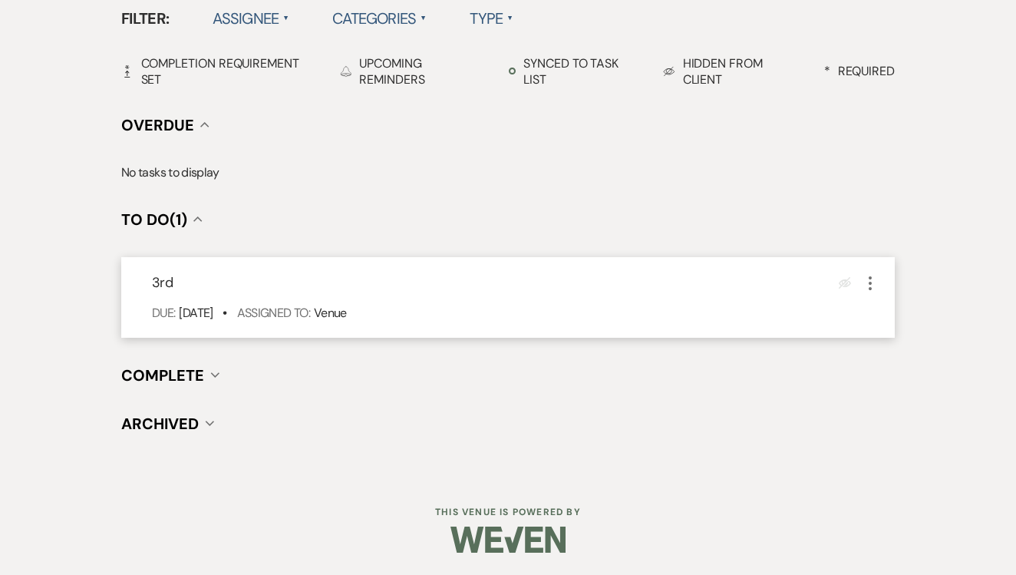
scroll to position [515, 0]
click at [871, 278] on use "button" at bounding box center [869, 284] width 3 height 14
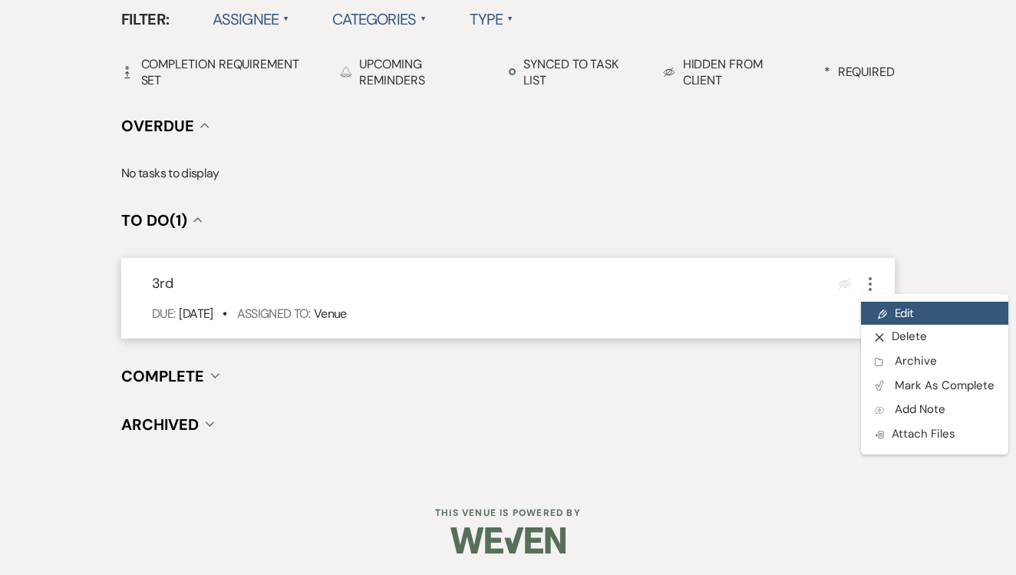
click at [884, 308] on icon "Pencil" at bounding box center [881, 314] width 9 height 12
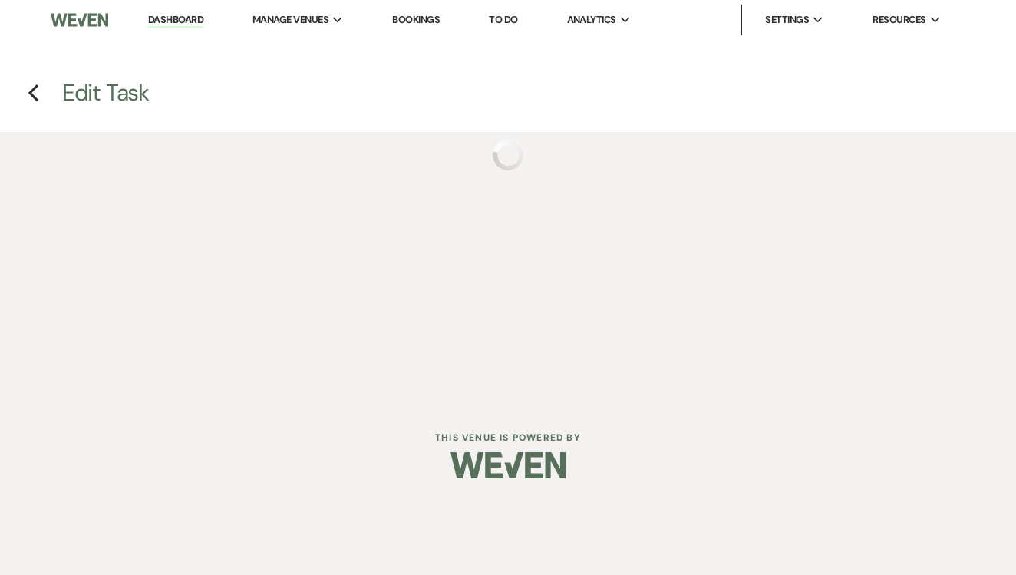
select select "false"
select select "venueHost"
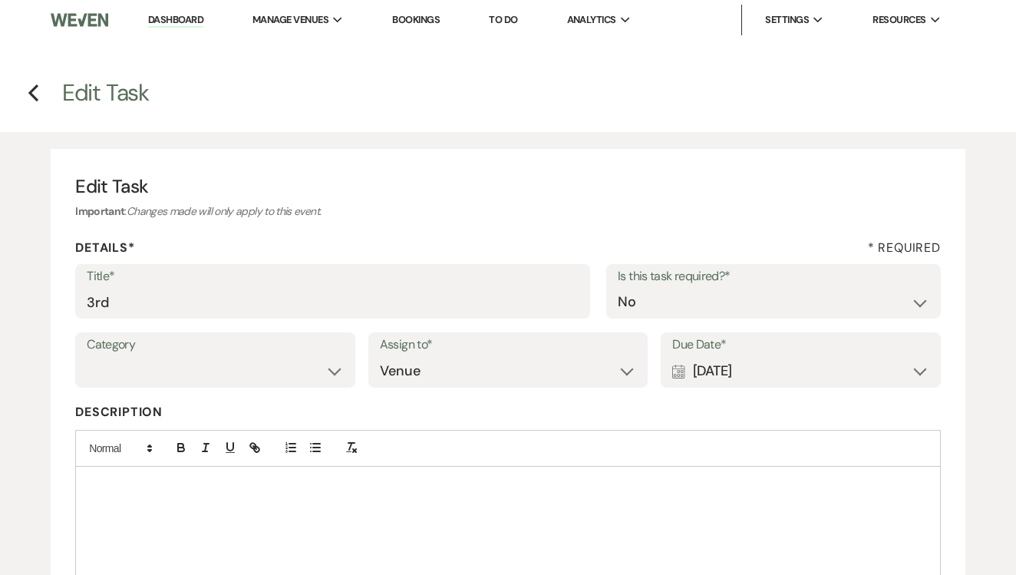
click at [322, 280] on label "Title*" at bounding box center [333, 276] width 492 height 22
click at [322, 287] on input "3rd" at bounding box center [333, 302] width 492 height 30
click at [321, 295] on input "3rd" at bounding box center [333, 302] width 492 height 30
type input "4th"
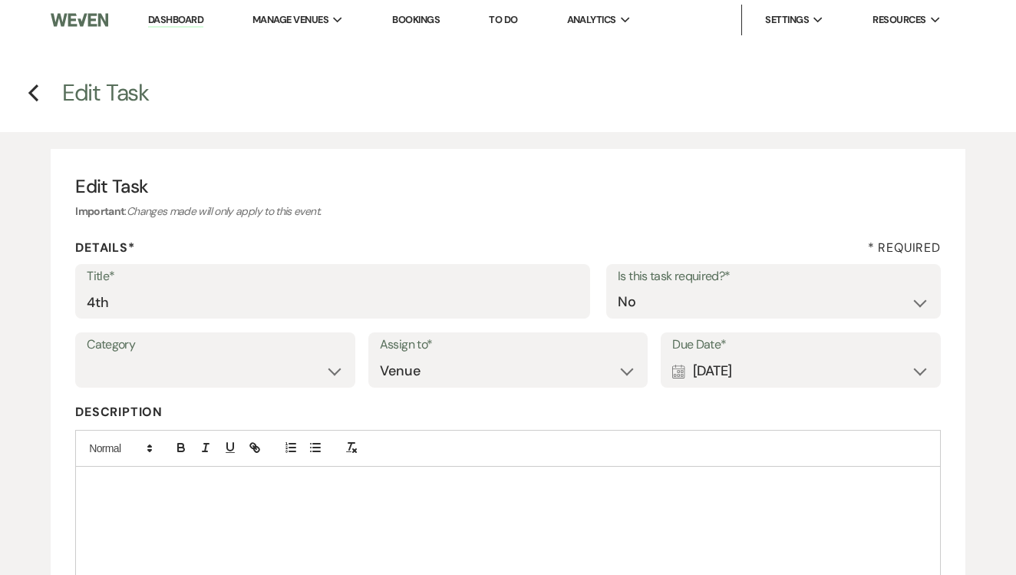
click at [720, 375] on div "Calendar [DATE] Expand" at bounding box center [800, 371] width 257 height 30
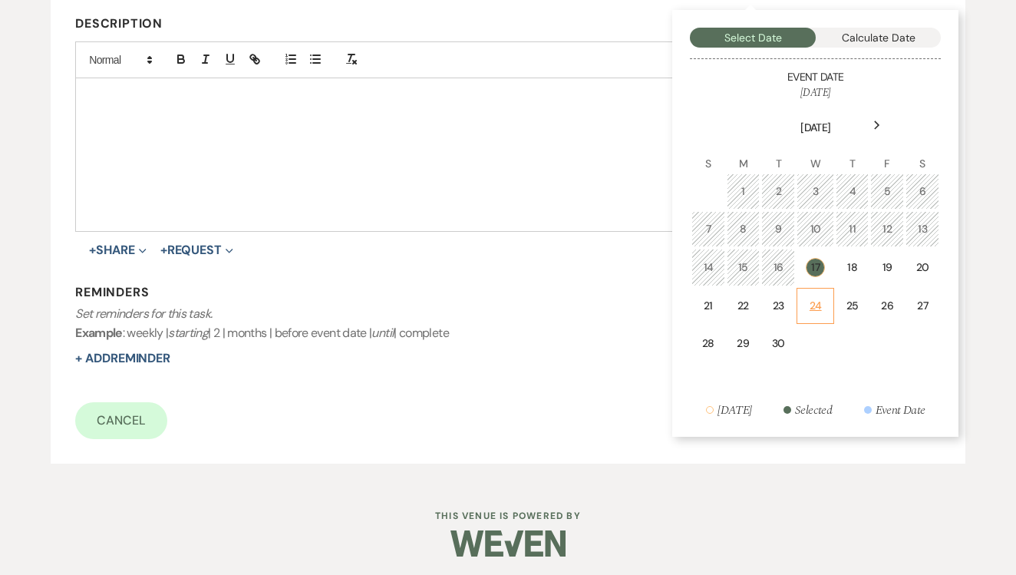
click at [834, 301] on td "24" at bounding box center [815, 306] width 38 height 36
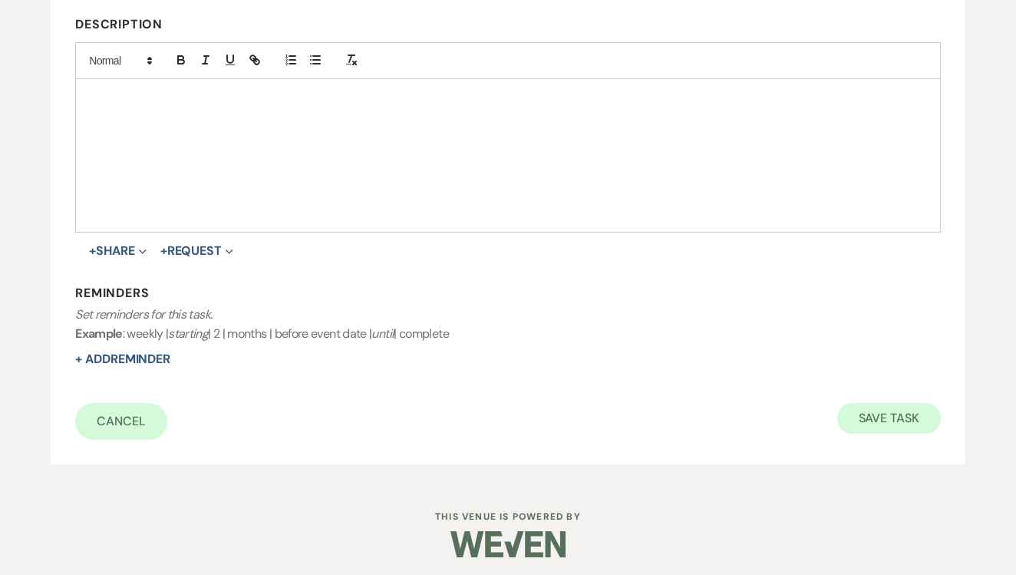
click at [877, 403] on button "Save Task" at bounding box center [889, 418] width 104 height 31
select select "2"
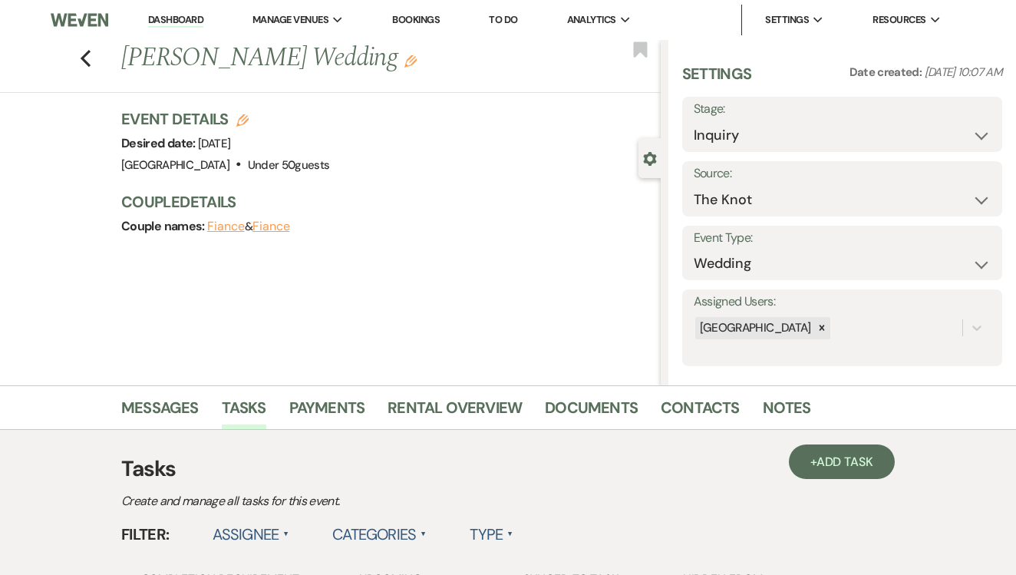
click at [511, 22] on link "To Do" at bounding box center [503, 19] width 28 height 13
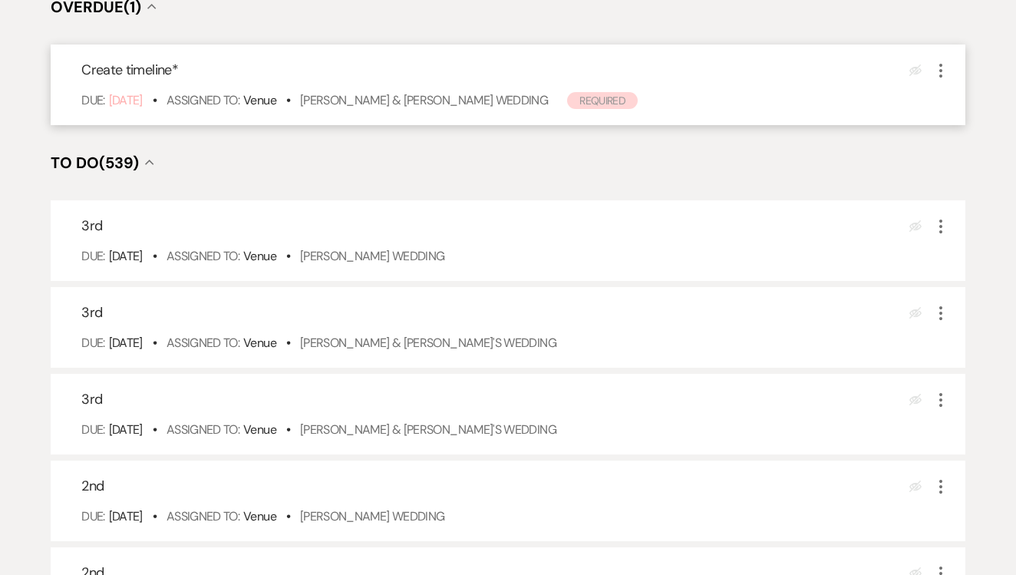
scroll to position [268, 0]
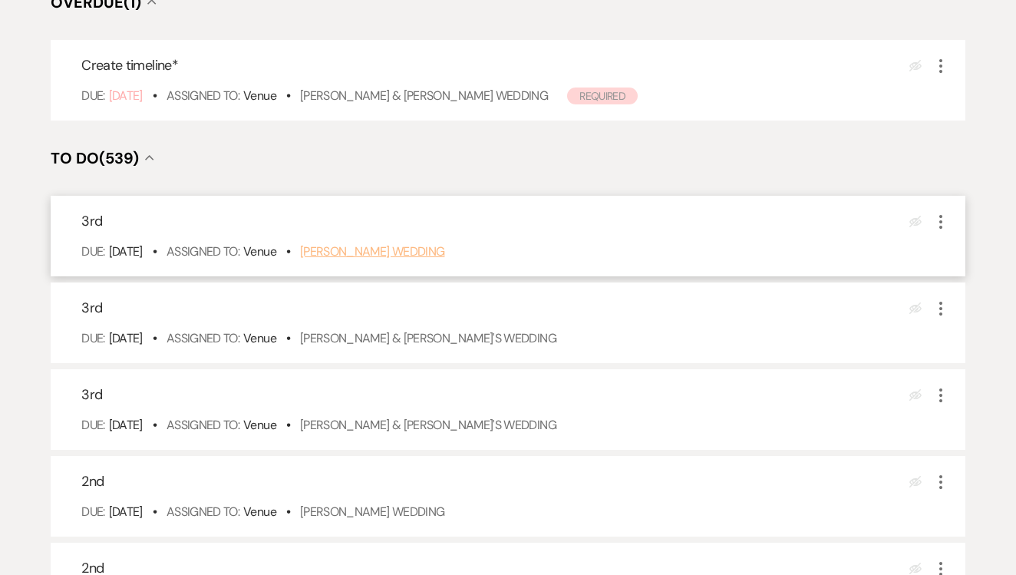
click at [415, 259] on link "Kayla Franks's Wedding" at bounding box center [372, 251] width 145 height 16
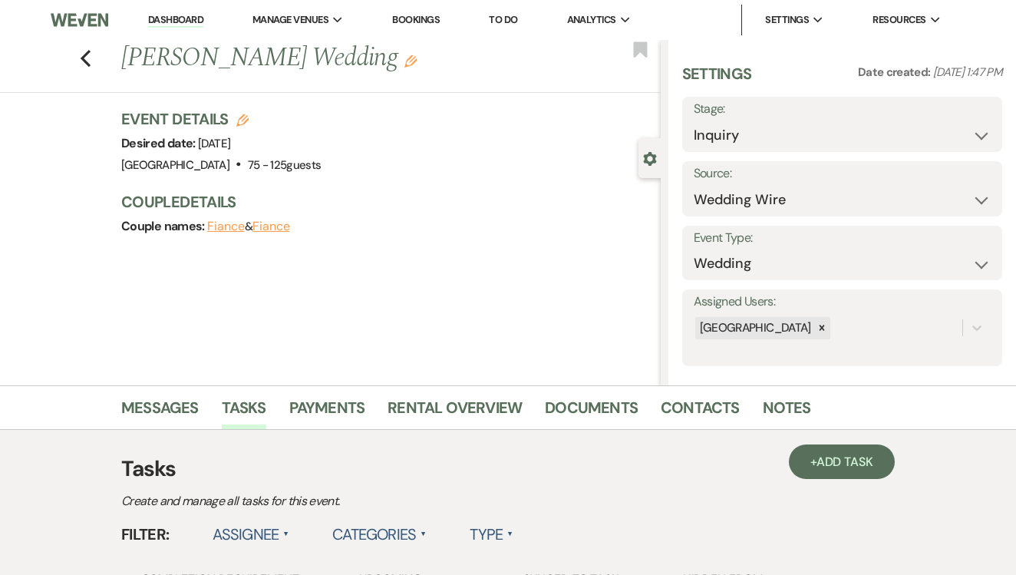
click at [179, 404] on link "Messages" at bounding box center [159, 412] width 77 height 34
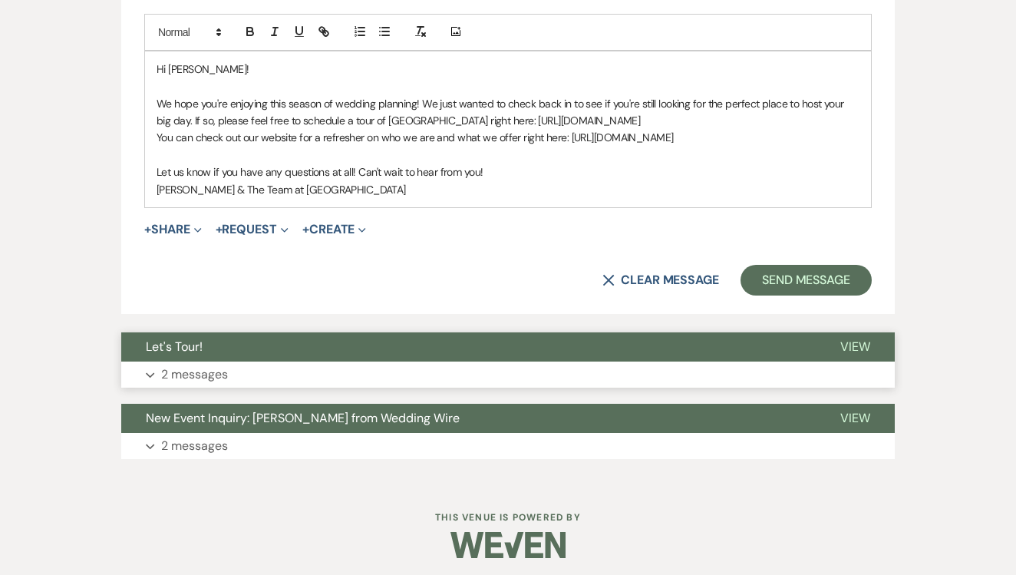
click at [424, 361] on button "Expand 2 messages" at bounding box center [507, 374] width 773 height 26
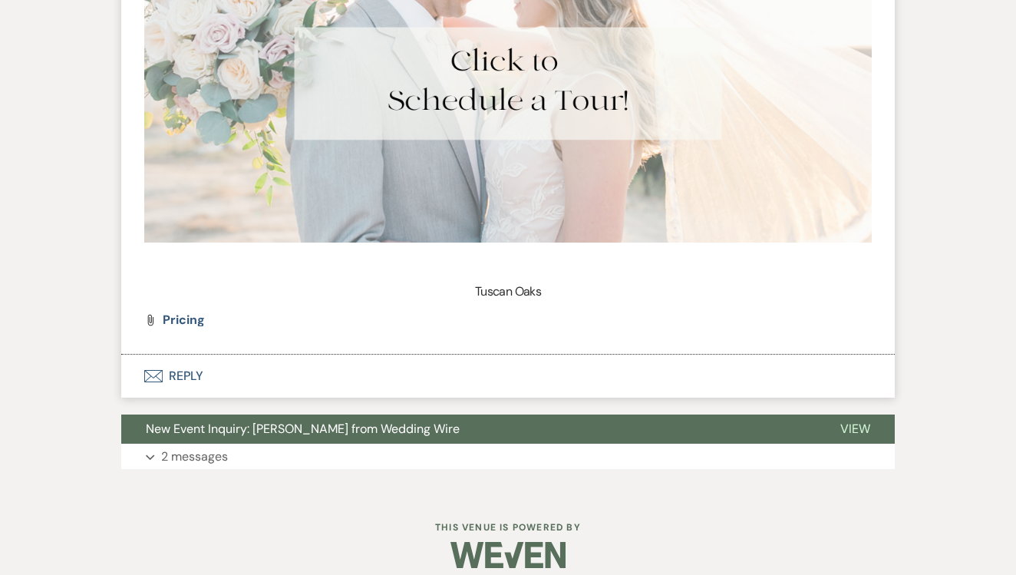
click at [399, 354] on button "Envelope Reply" at bounding box center [507, 375] width 773 height 43
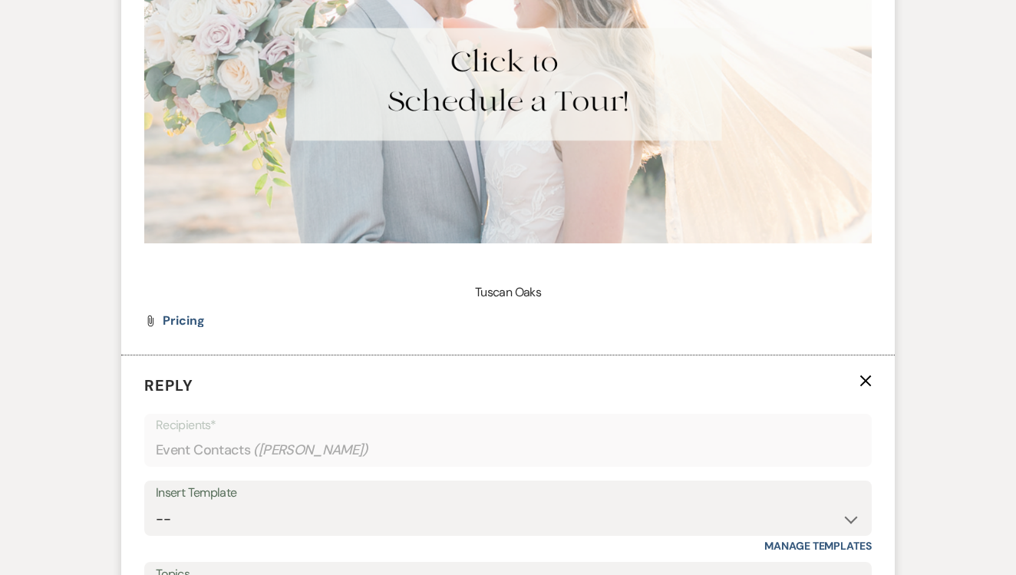
scroll to position [2203, 0]
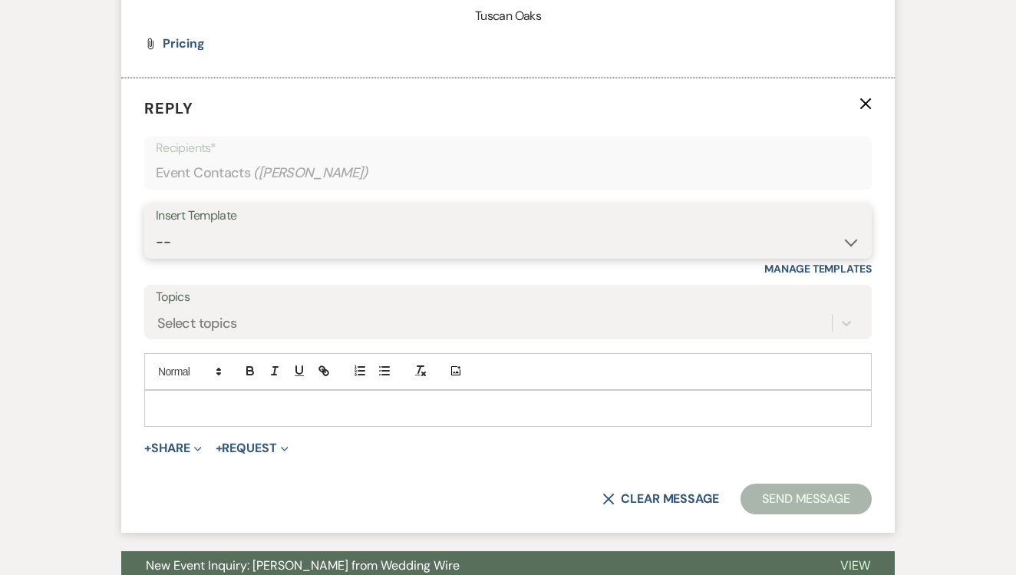
click at [474, 227] on select "-- Lead: Automated Intro Email (Wedding) Lead: 1st Follow Up Email Images Lead:…" at bounding box center [508, 242] width 704 height 30
select select "1271"
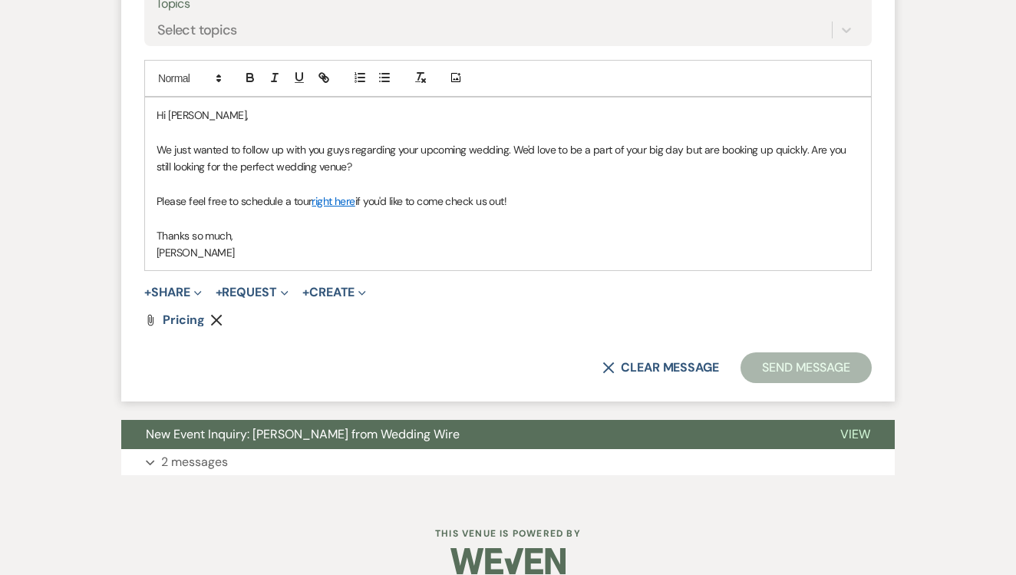
click at [798, 352] on button "Send Message" at bounding box center [805, 367] width 131 height 31
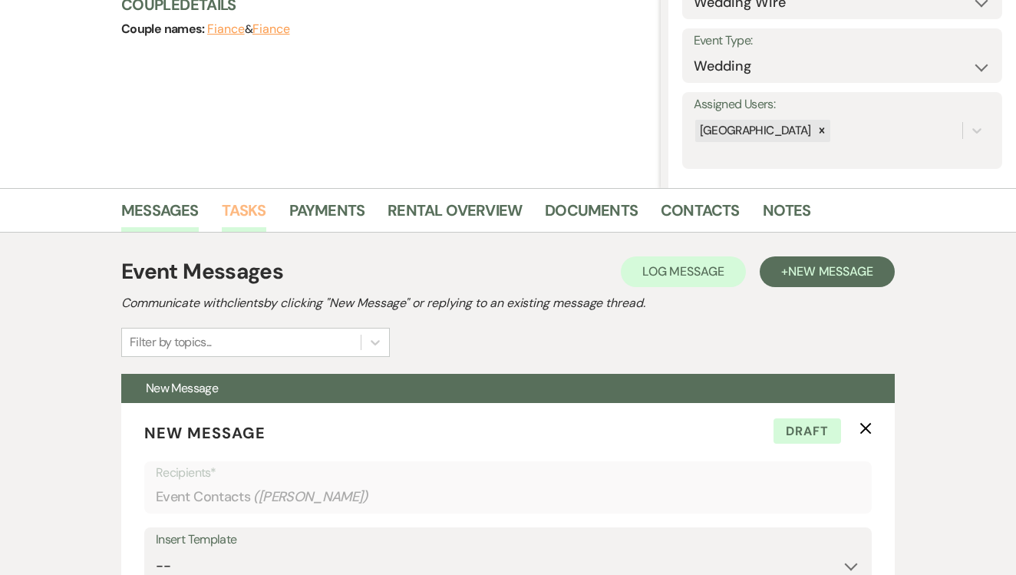
click at [255, 226] on link "Tasks" at bounding box center [244, 215] width 44 height 34
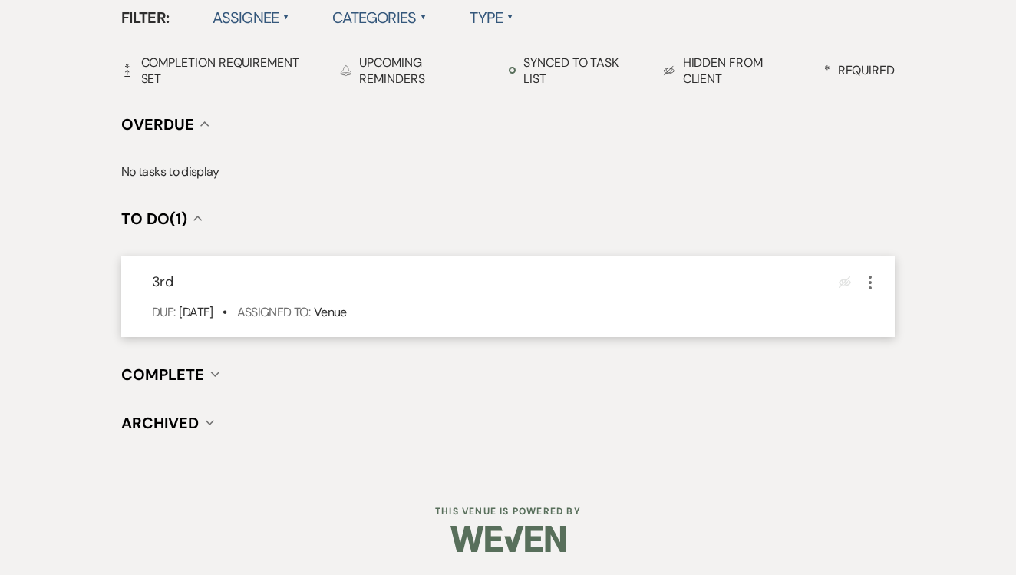
scroll to position [515, 0]
click at [872, 281] on icon "More" at bounding box center [870, 284] width 18 height 18
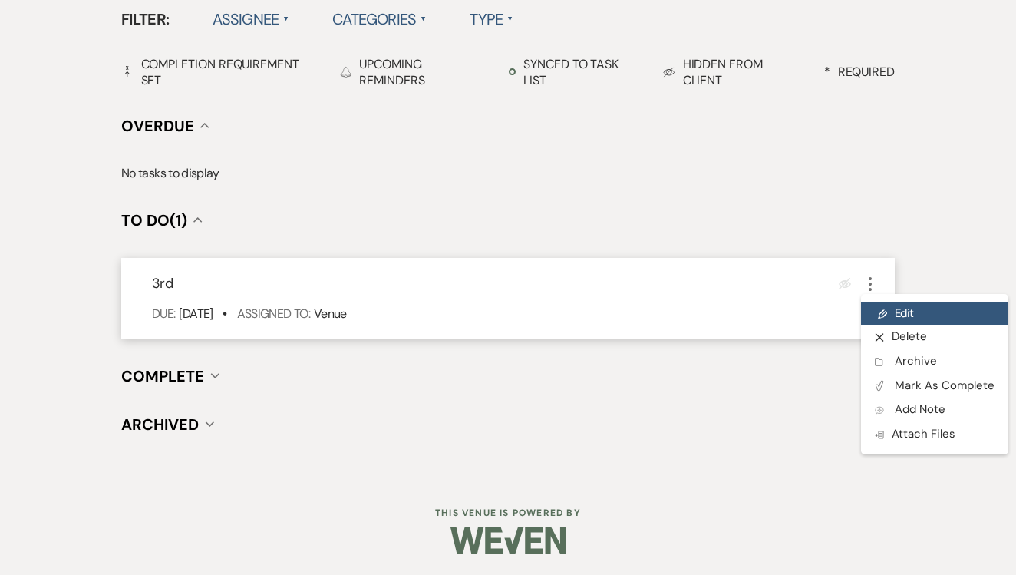
click at [894, 305] on link "Pencil Edit" at bounding box center [934, 312] width 147 height 23
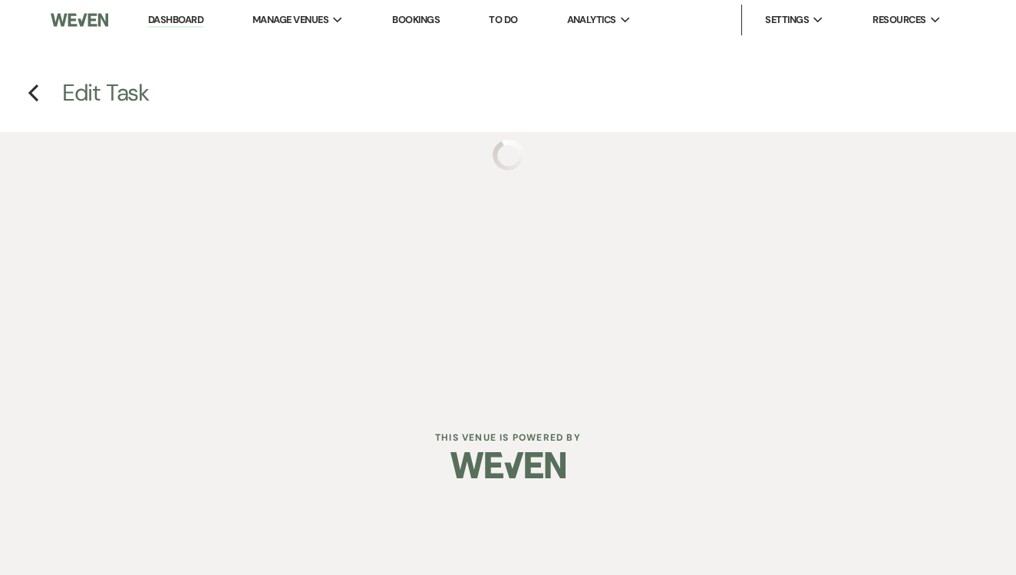
select select "false"
select select "venueHost"
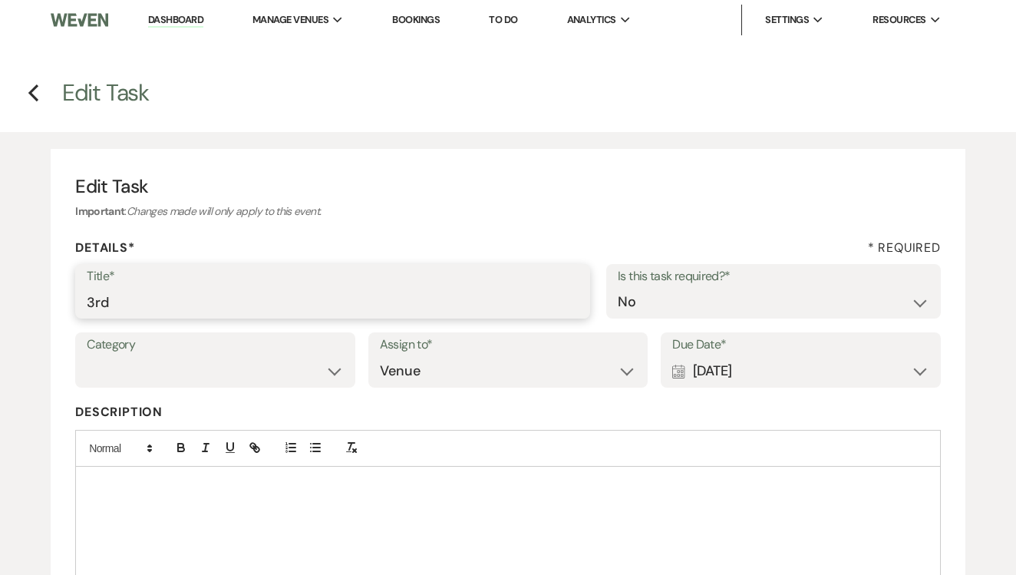
click at [405, 287] on input "3rd" at bounding box center [333, 302] width 492 height 30
type input "4th"
click at [838, 372] on div "Calendar [DATE] Expand" at bounding box center [800, 371] width 257 height 30
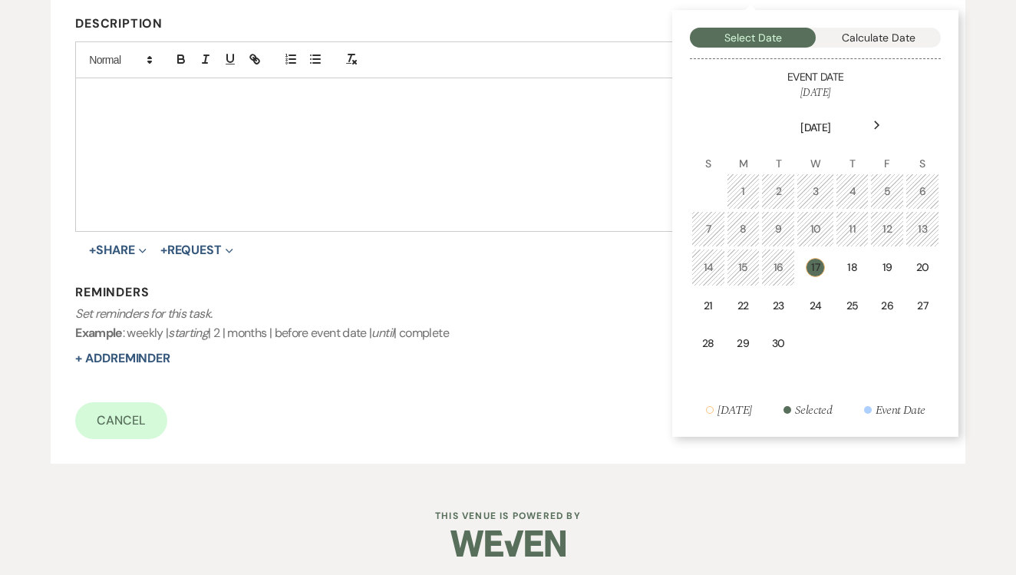
scroll to position [387, 0]
click at [815, 305] on div "24" at bounding box center [815, 306] width 18 height 16
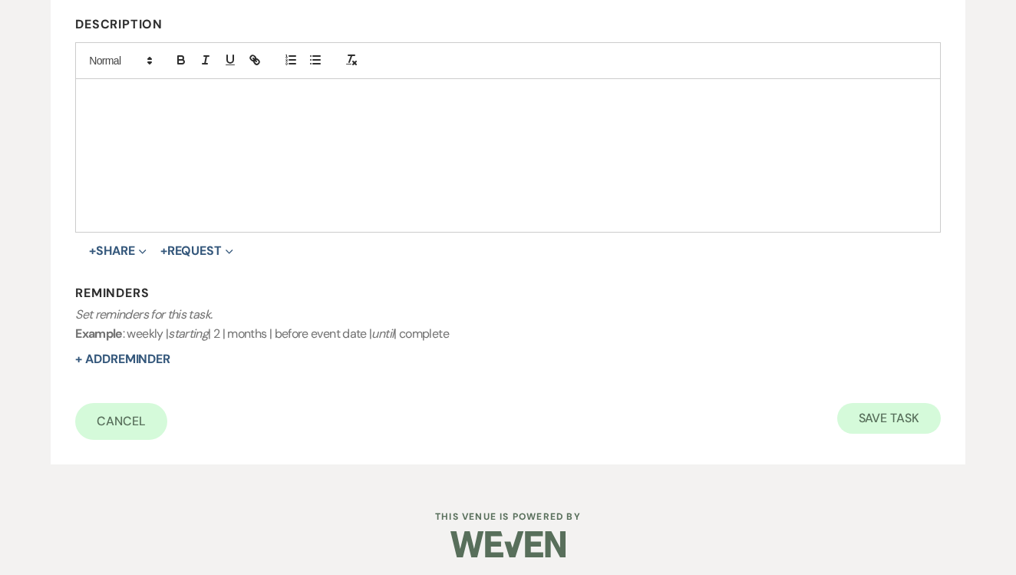
click at [884, 410] on button "Save Task" at bounding box center [889, 418] width 104 height 31
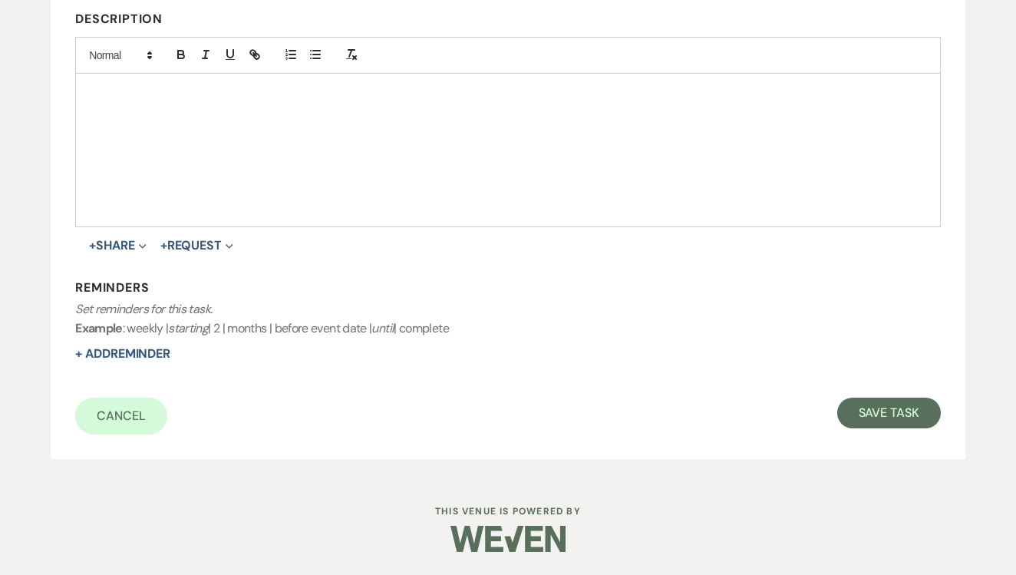
select select "3"
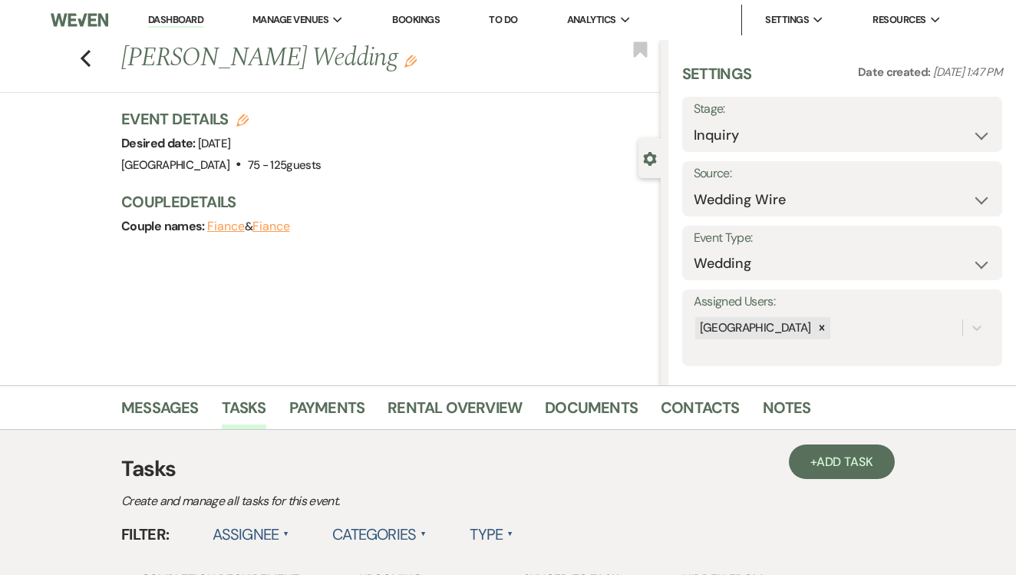
click at [515, 12] on li "To Do" at bounding box center [503, 20] width 44 height 31
click at [515, 18] on link "To Do" at bounding box center [503, 19] width 28 height 13
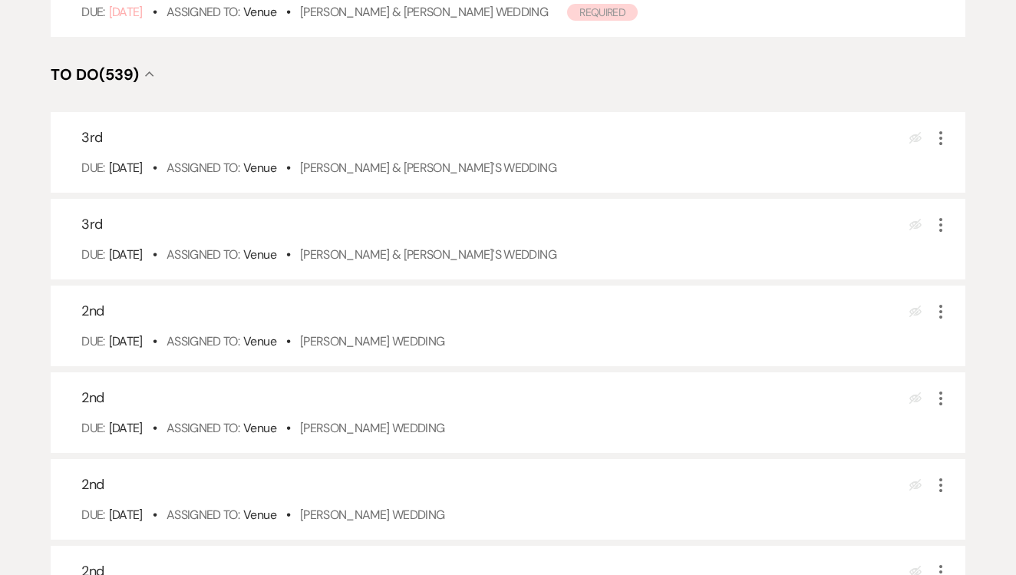
scroll to position [357, 0]
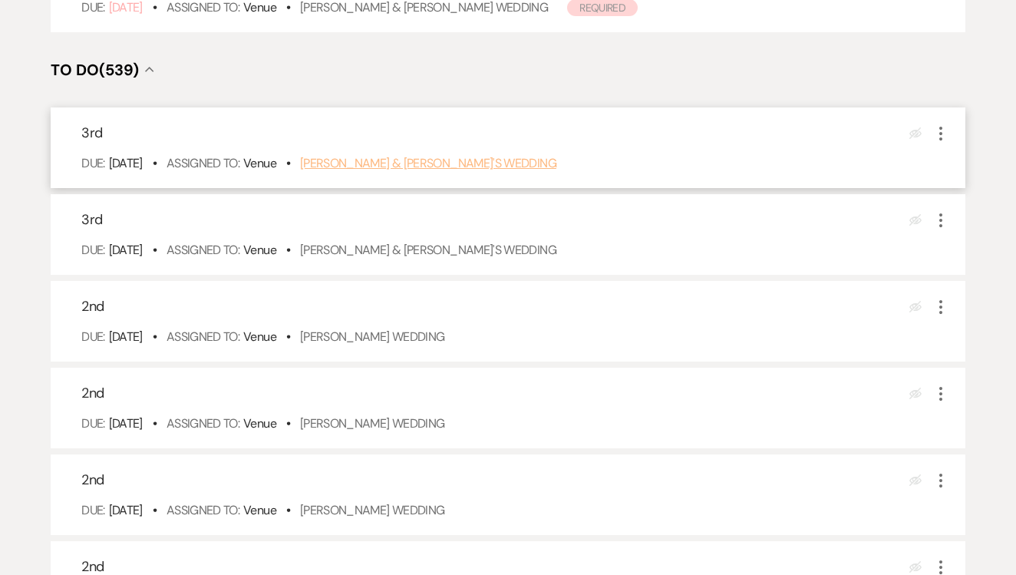
click at [442, 171] on link "Azeen Shoghi & Fiance's Wedding" at bounding box center [428, 163] width 256 height 16
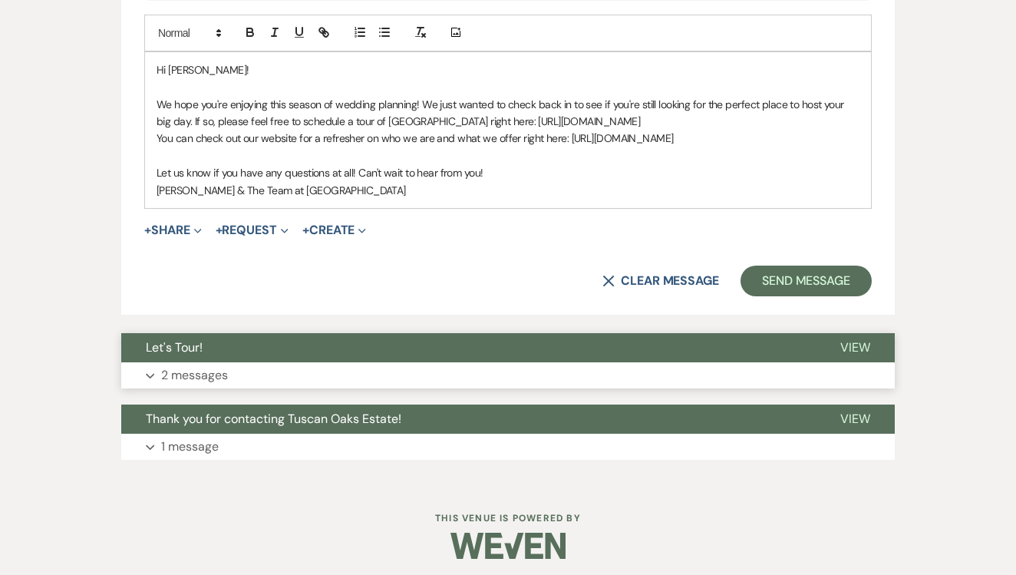
click at [471, 346] on button "Let's Tour!" at bounding box center [468, 347] width 694 height 29
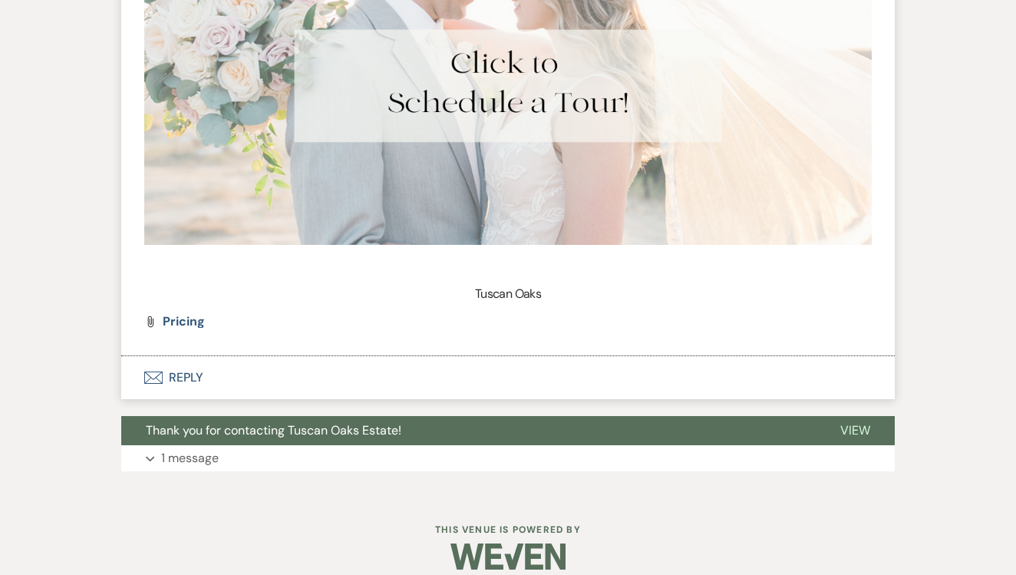
click at [471, 356] on button "Envelope Reply" at bounding box center [507, 377] width 773 height 43
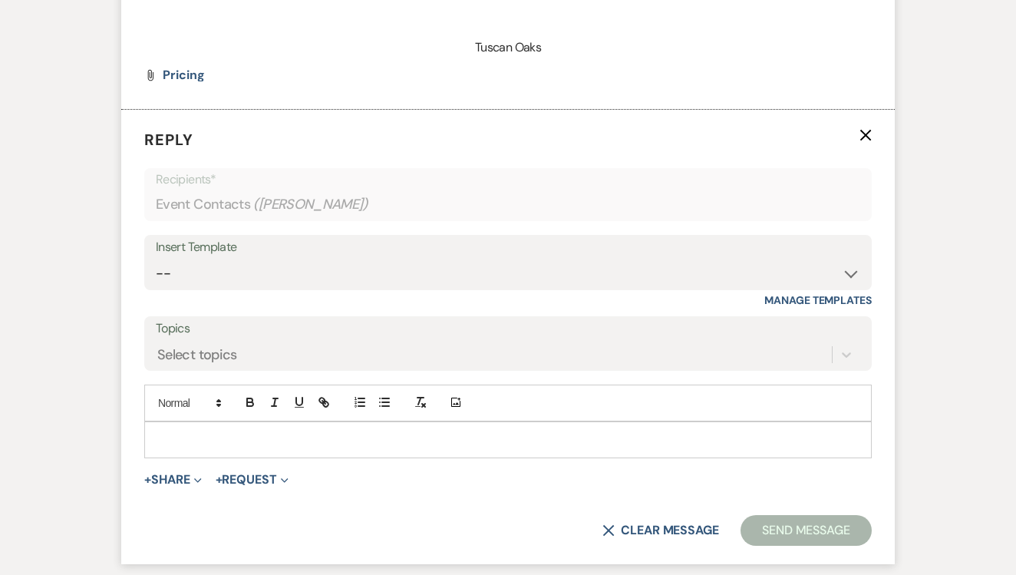
scroll to position [2204, 0]
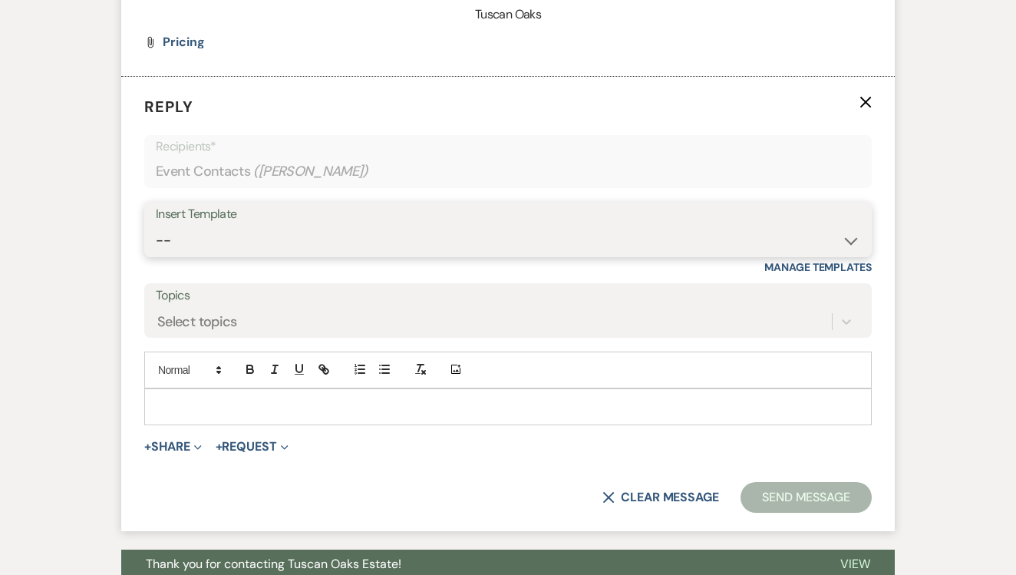
click at [495, 226] on select "-- Lead: Automated Intro Email (Wedding) Lead: 1st Follow Up Email Images Lead:…" at bounding box center [508, 241] width 704 height 30
select select "1271"
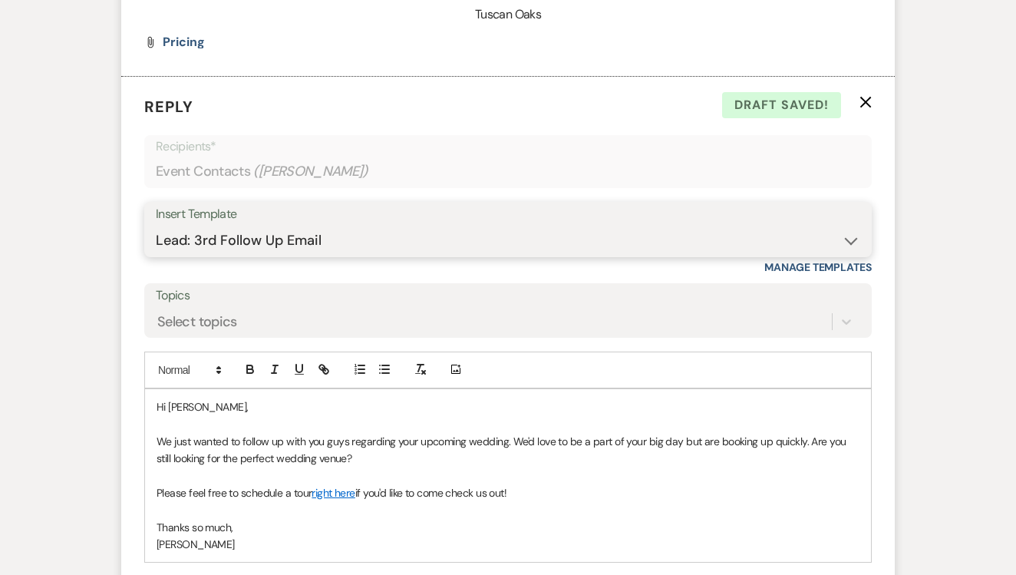
scroll to position [2283, 0]
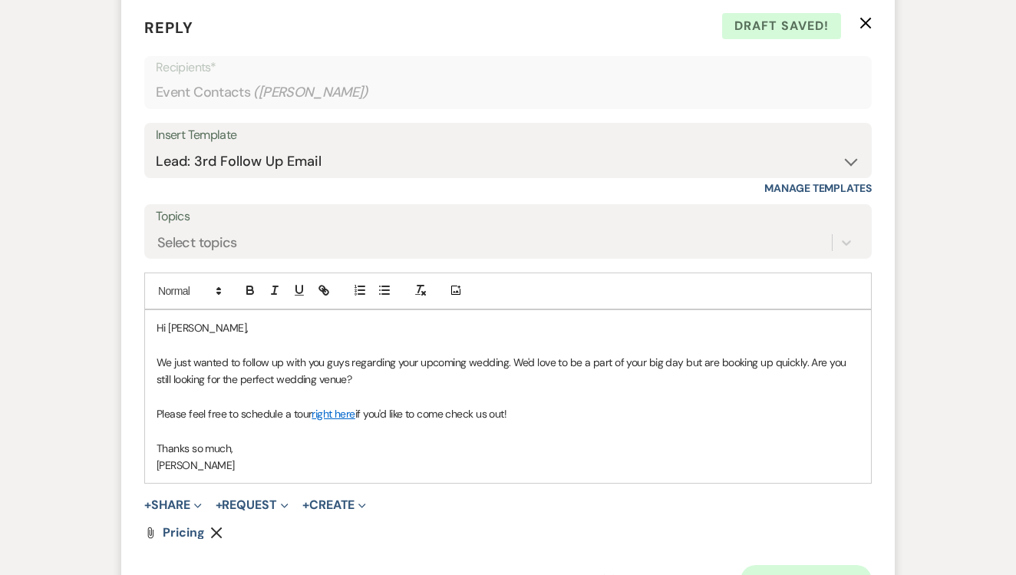
click at [763, 565] on button "Send Message" at bounding box center [805, 580] width 131 height 31
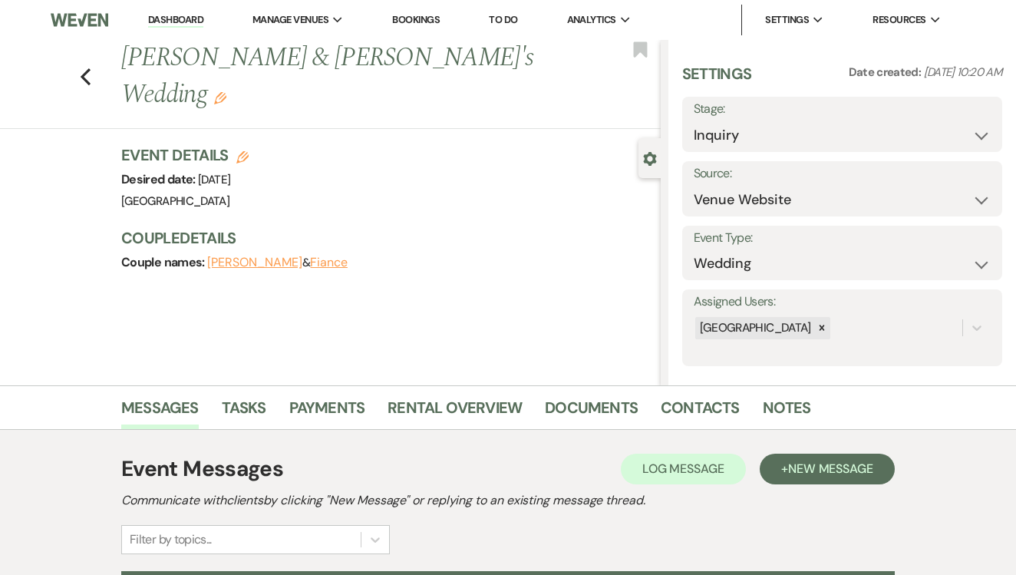
scroll to position [0, 0]
click at [246, 400] on link "Tasks" at bounding box center [244, 412] width 44 height 34
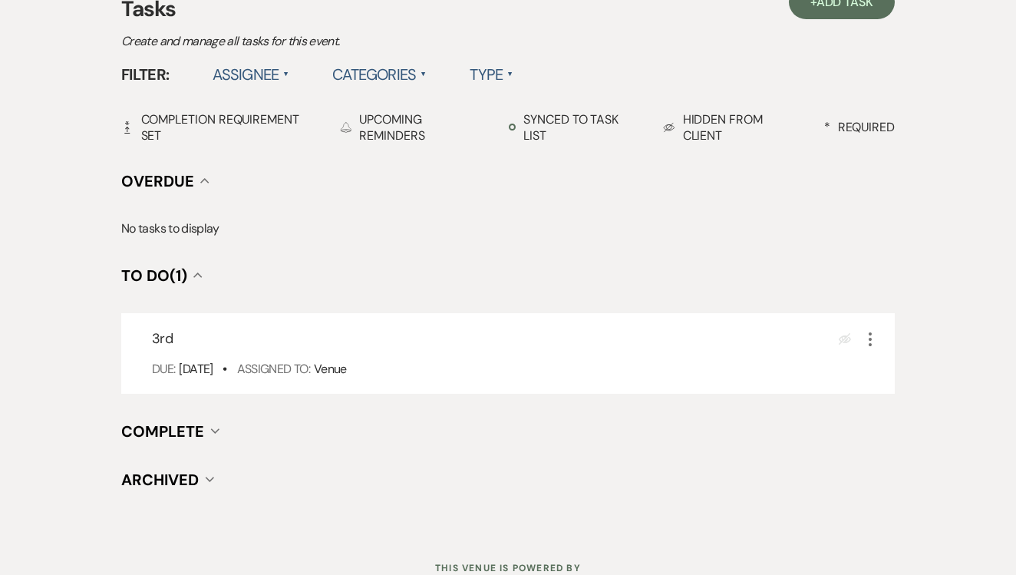
scroll to position [464, 0]
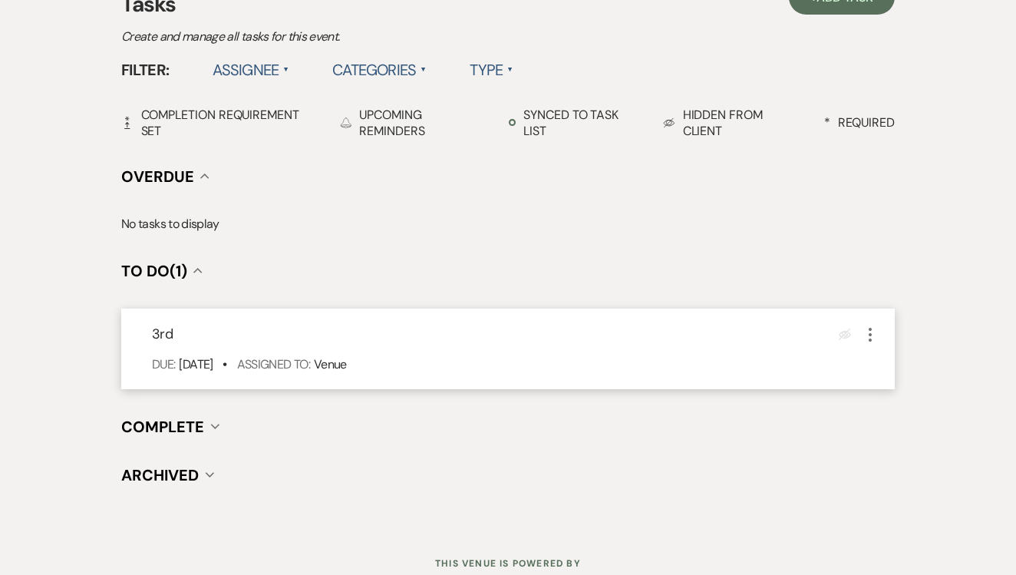
click at [870, 339] on use "button" at bounding box center [869, 335] width 3 height 14
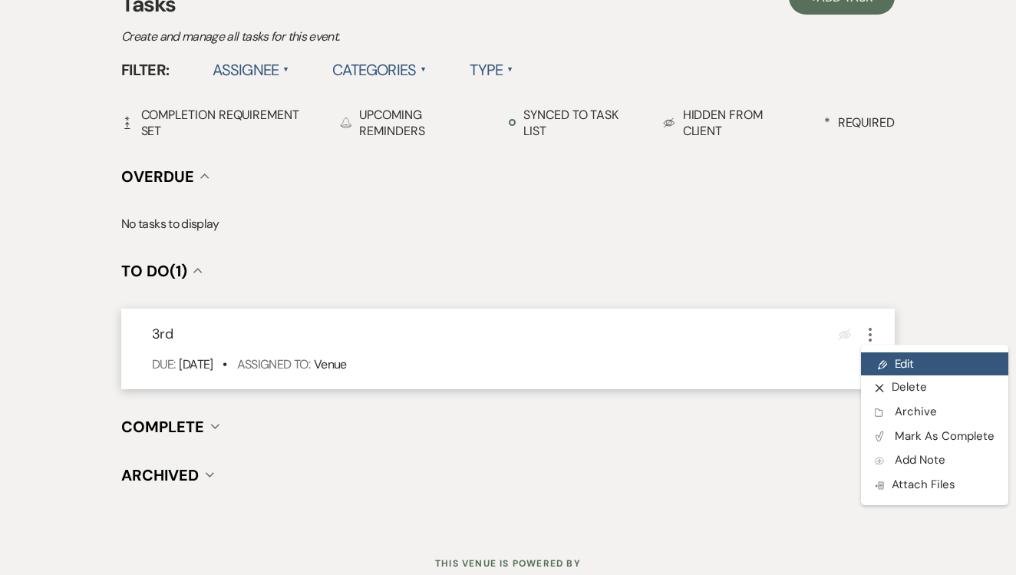
click at [881, 356] on link "Pencil Edit" at bounding box center [934, 363] width 147 height 23
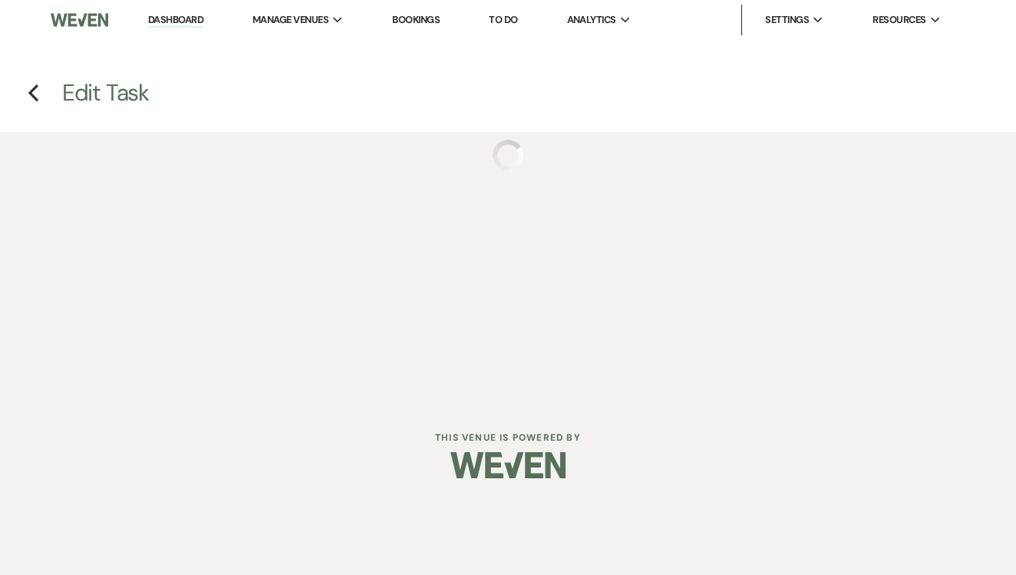
select select "false"
select select "venueHost"
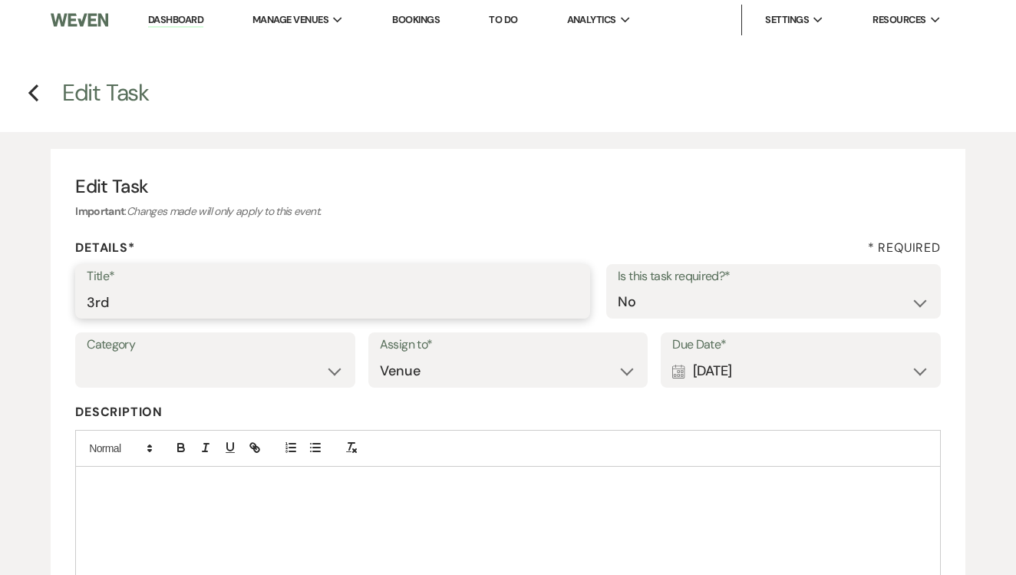
click at [282, 298] on input "3rd" at bounding box center [333, 302] width 492 height 30
type input "4th"
click at [751, 361] on div "Calendar [DATE] Expand" at bounding box center [800, 371] width 257 height 30
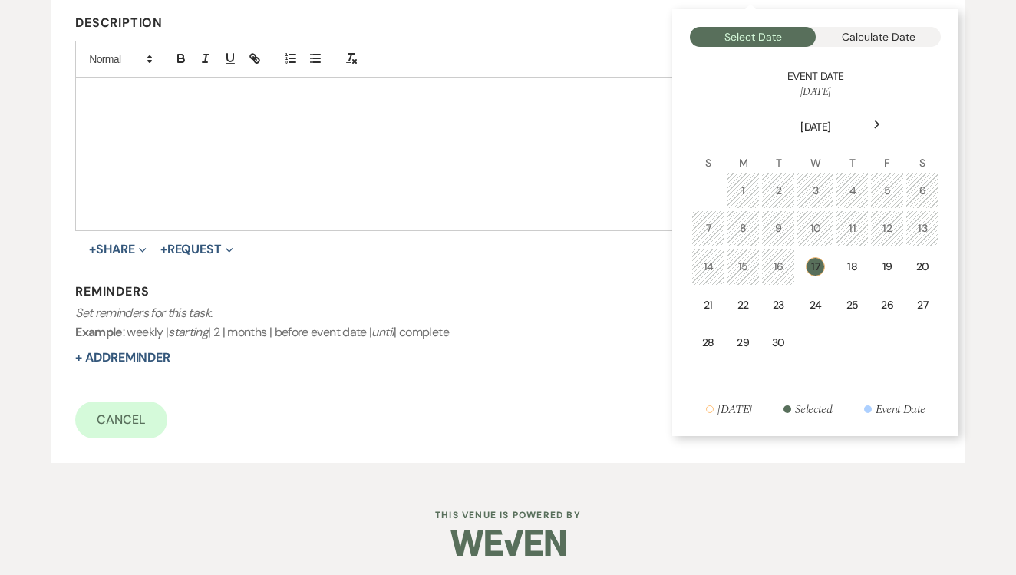
scroll to position [387, 0]
click at [807, 314] on td "24" at bounding box center [815, 306] width 38 height 36
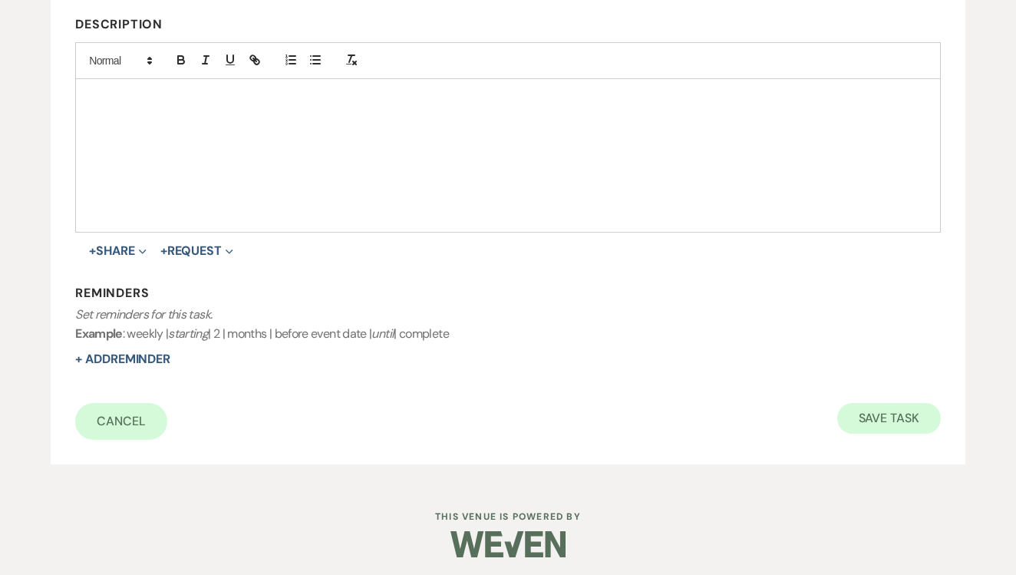
click at [858, 409] on button "Save Task" at bounding box center [889, 418] width 104 height 31
select select "5"
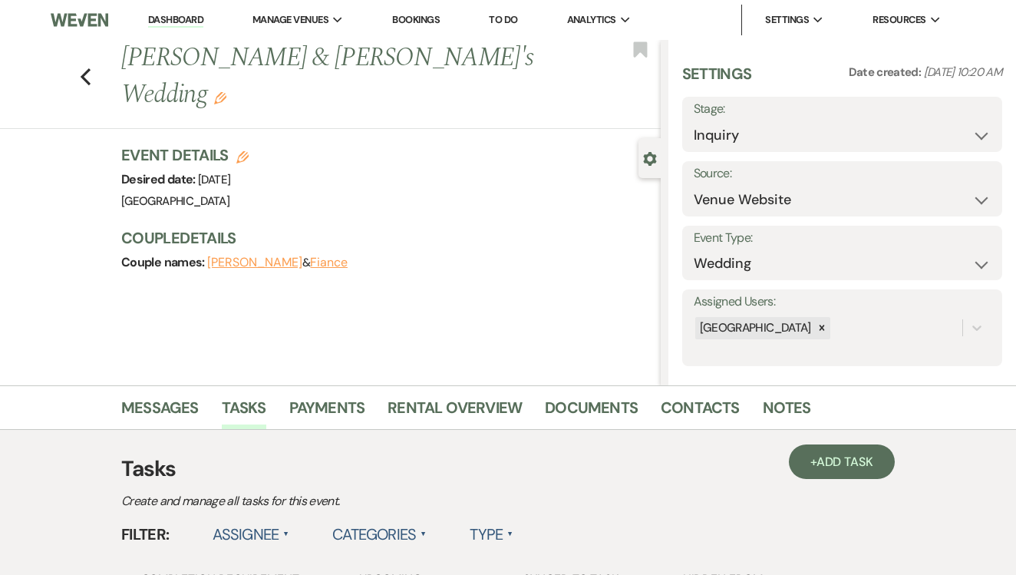
click at [502, 19] on link "To Do" at bounding box center [503, 19] width 28 height 13
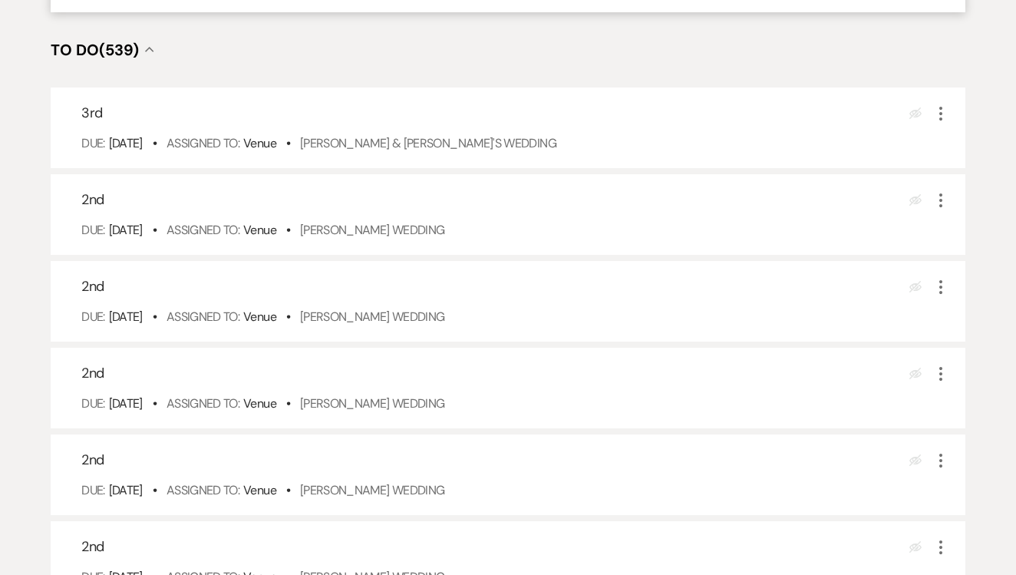
scroll to position [376, 0]
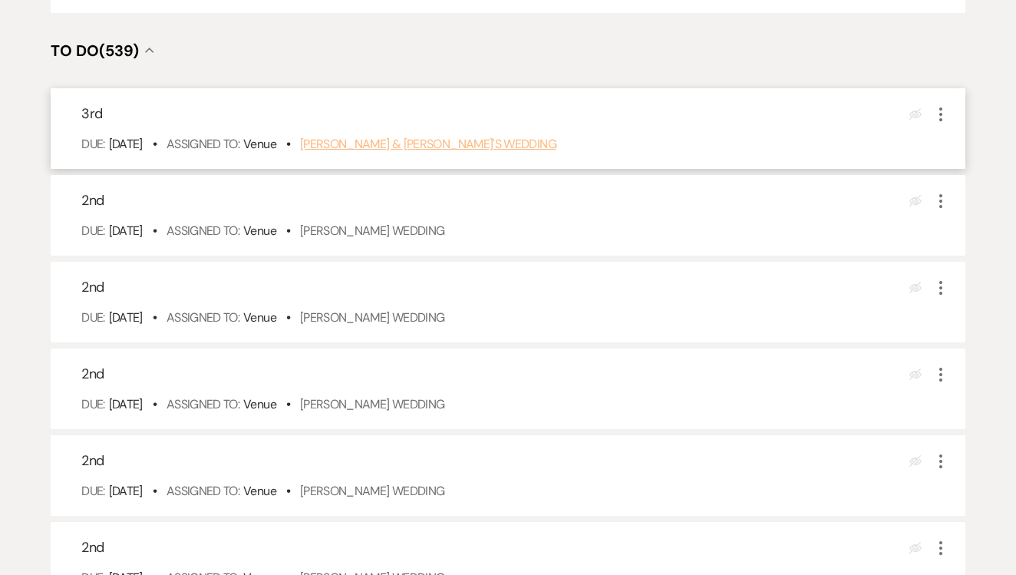
click at [377, 152] on link "[PERSON_NAME] & [PERSON_NAME]'s Wedding" at bounding box center [428, 144] width 256 height 16
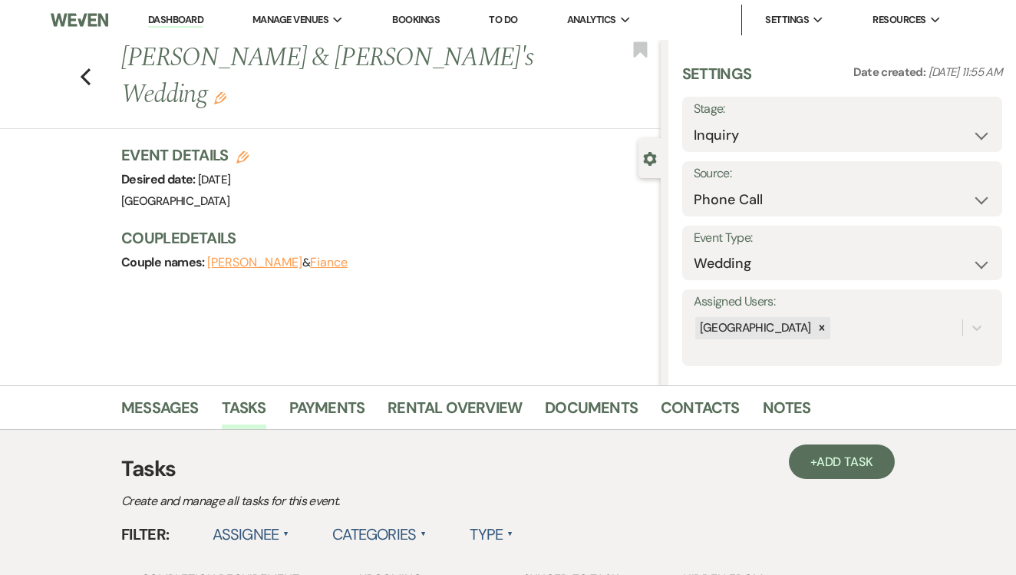
click at [144, 403] on link "Messages" at bounding box center [159, 412] width 77 height 34
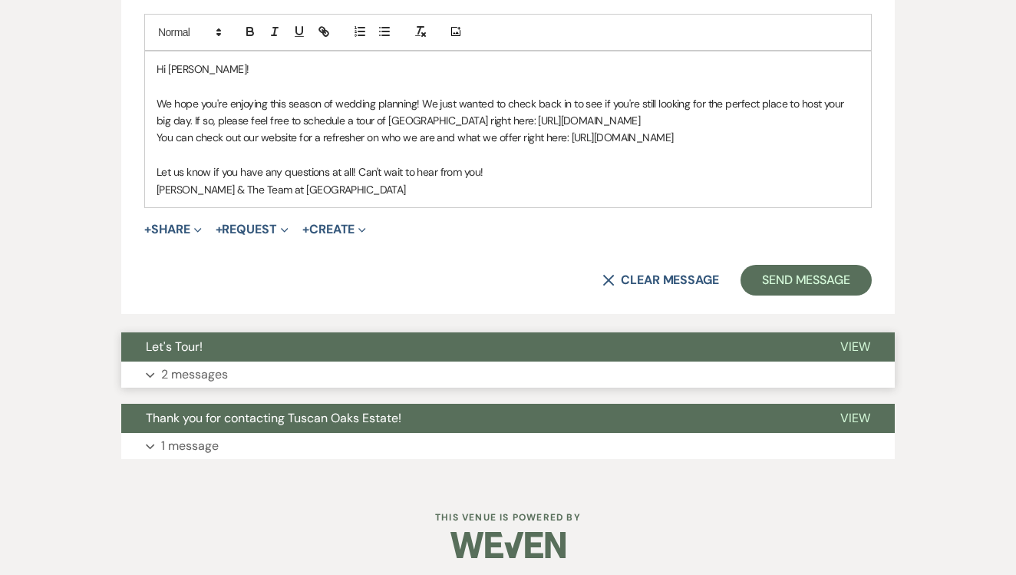
click at [430, 347] on button "Let's Tour!" at bounding box center [468, 346] width 694 height 29
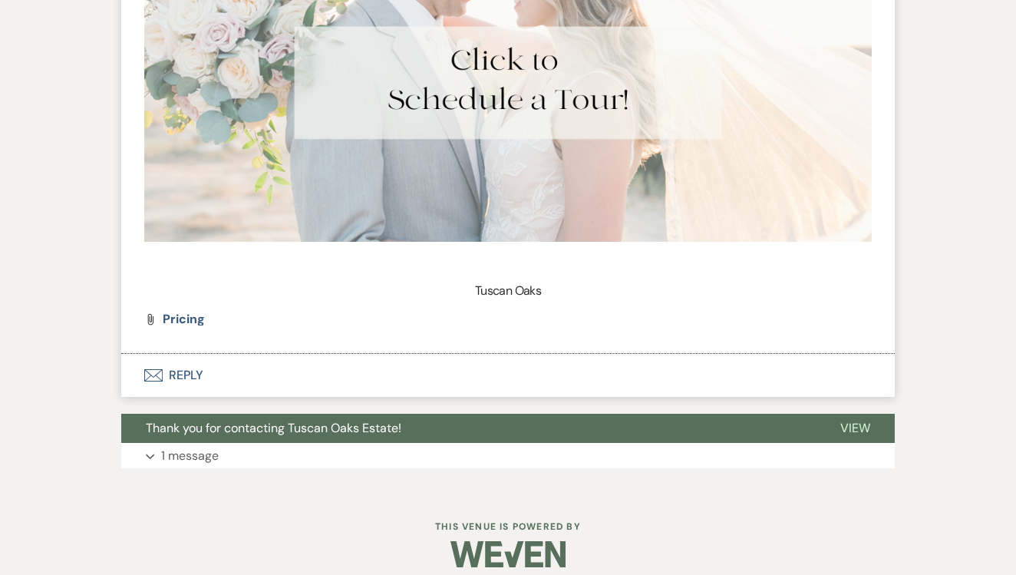
click at [377, 354] on button "Envelope Reply" at bounding box center [507, 375] width 773 height 43
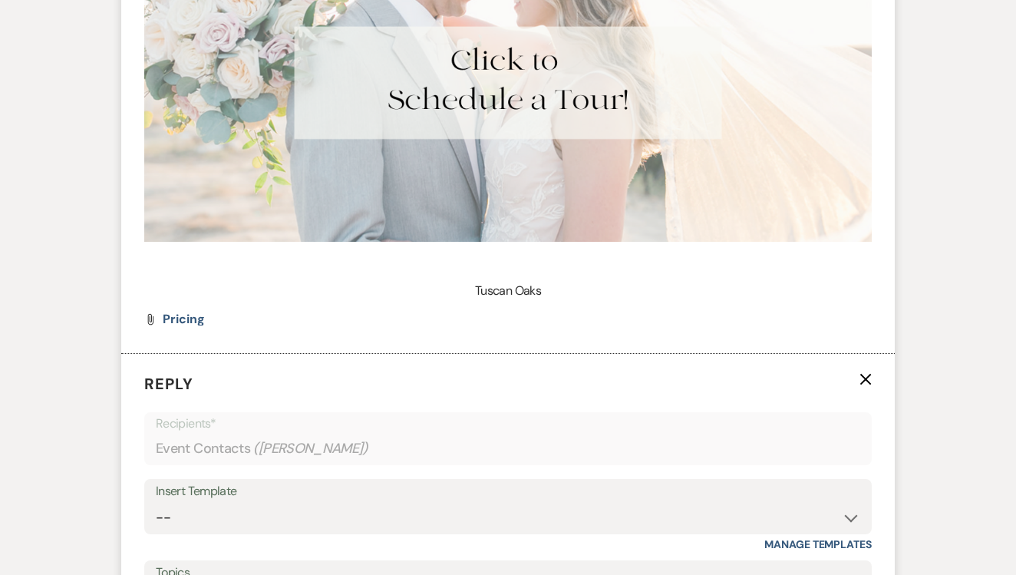
scroll to position [2203, 0]
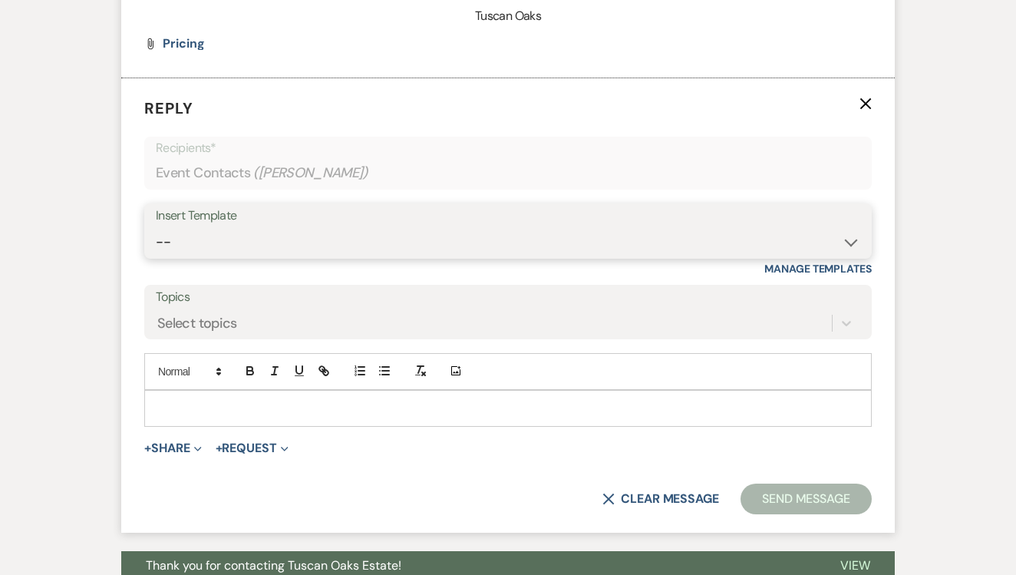
click at [443, 227] on select "-- Lead: Automated Intro Email (Wedding) Lead: 1st Follow Up Email Images Lead:…" at bounding box center [508, 242] width 704 height 30
select select "1271"
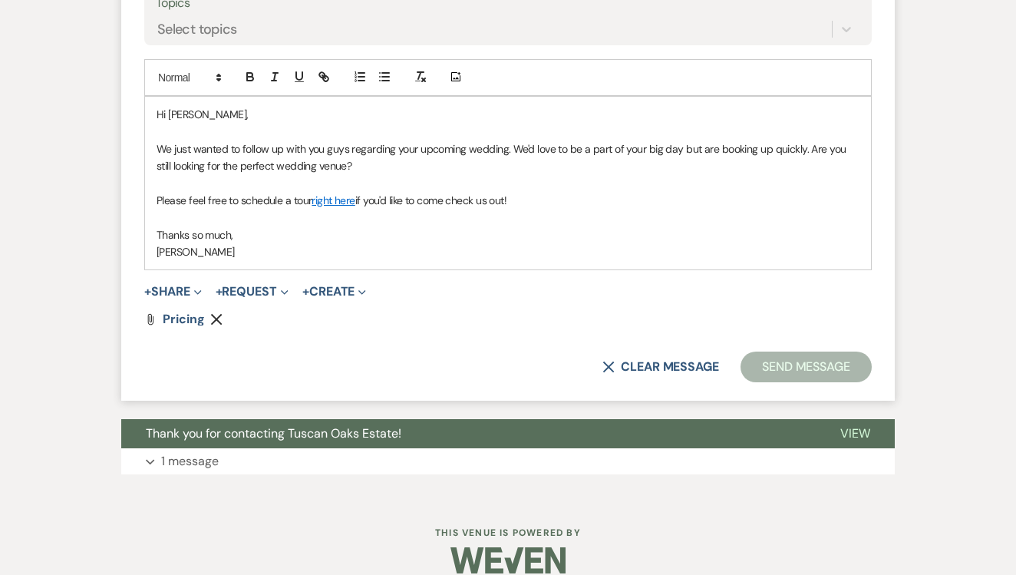
click at [814, 351] on button "Send Message" at bounding box center [805, 366] width 131 height 31
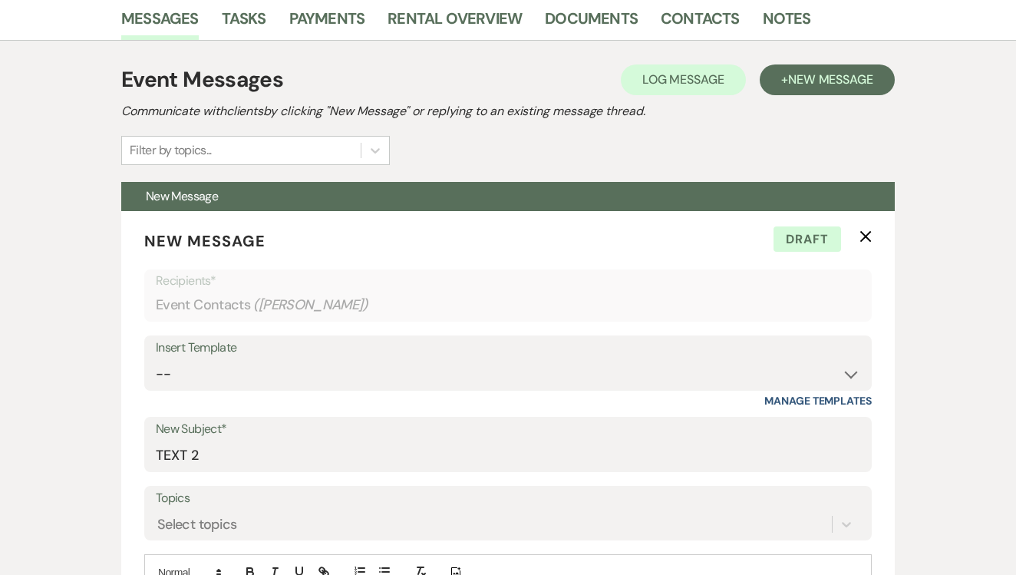
scroll to position [212, 0]
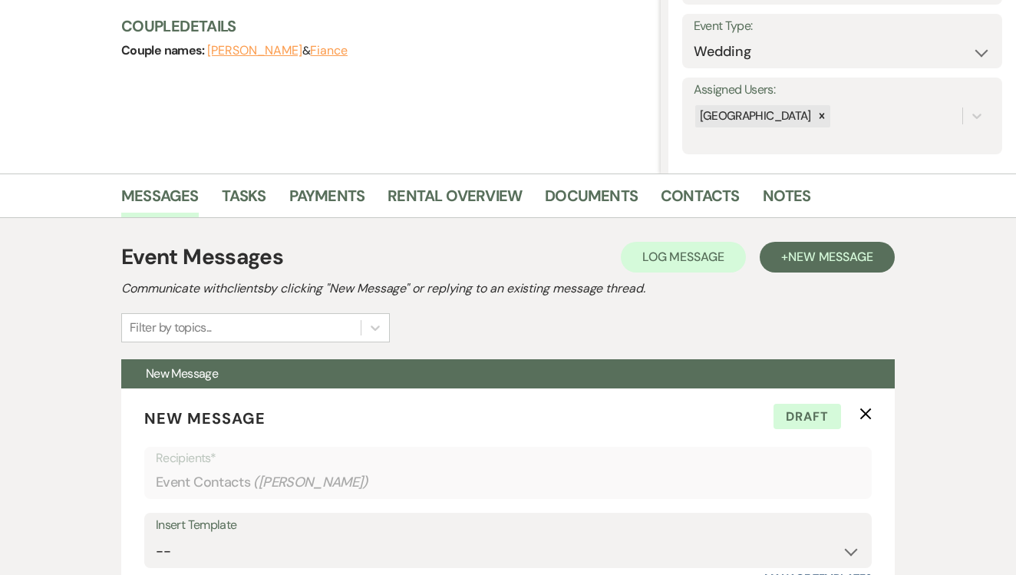
click at [239, 178] on div "Messages Tasks Payments Rental Overview Documents Contacts Notes" at bounding box center [508, 195] width 1016 height 44
click at [245, 199] on link "Tasks" at bounding box center [244, 200] width 44 height 34
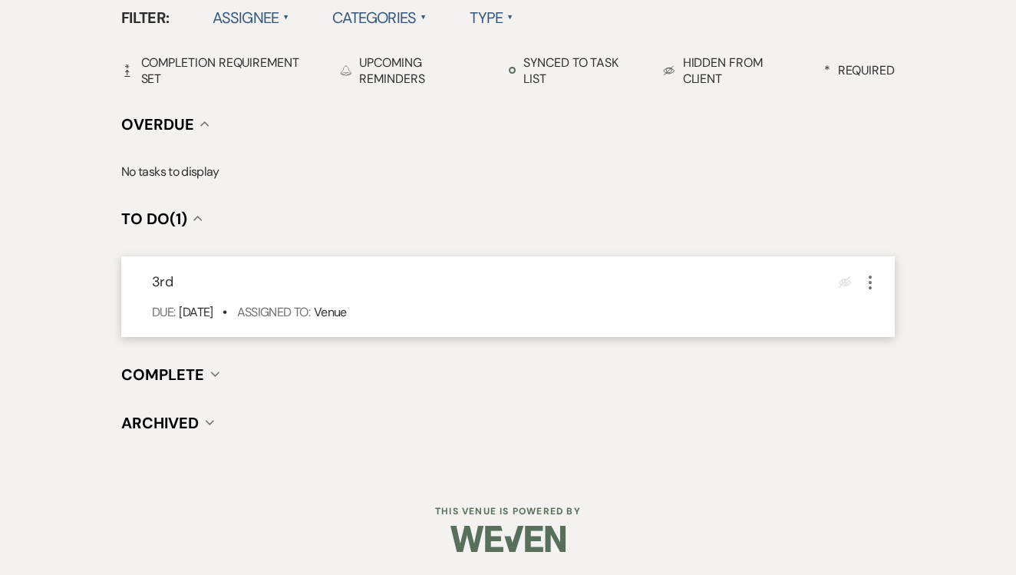
scroll to position [515, 0]
click at [868, 286] on icon "More" at bounding box center [870, 284] width 18 height 18
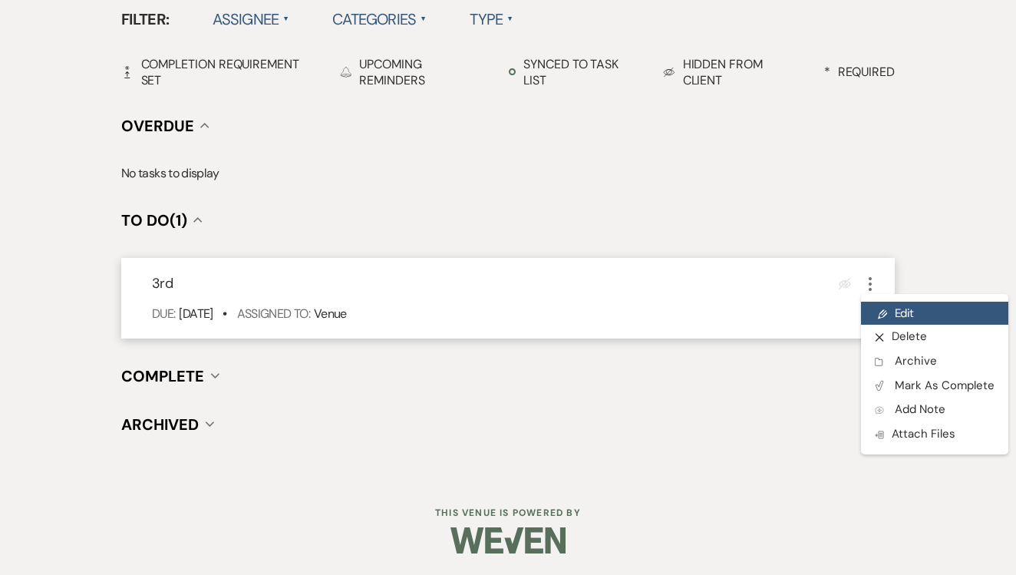
click at [883, 311] on icon "Pencil" at bounding box center [881, 314] width 9 height 12
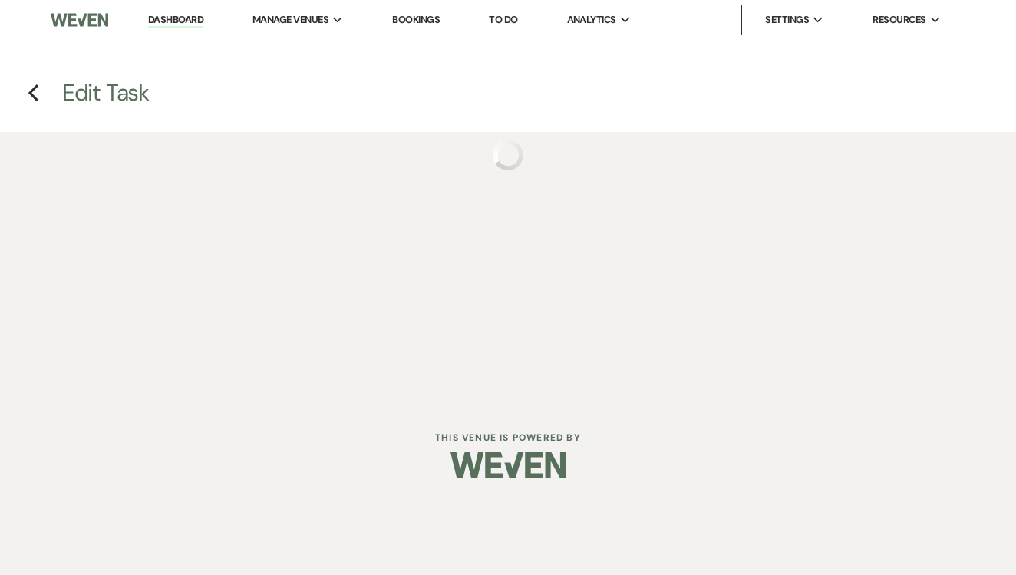
select select "false"
select select "venueHost"
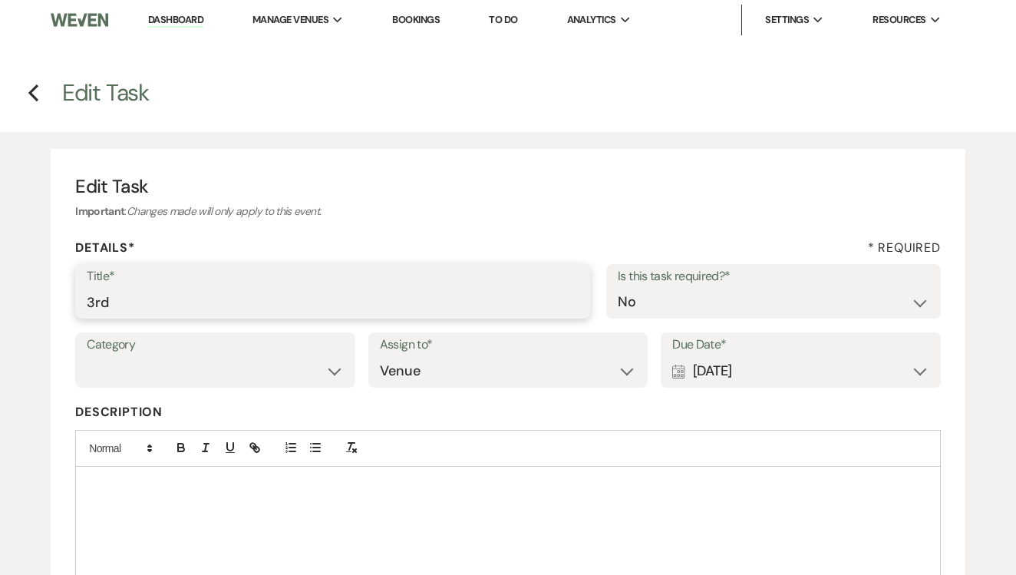
click at [169, 306] on input "3rd" at bounding box center [333, 302] width 492 height 30
type input "4th"
click at [751, 371] on div "Calendar [DATE] Expand" at bounding box center [800, 371] width 257 height 30
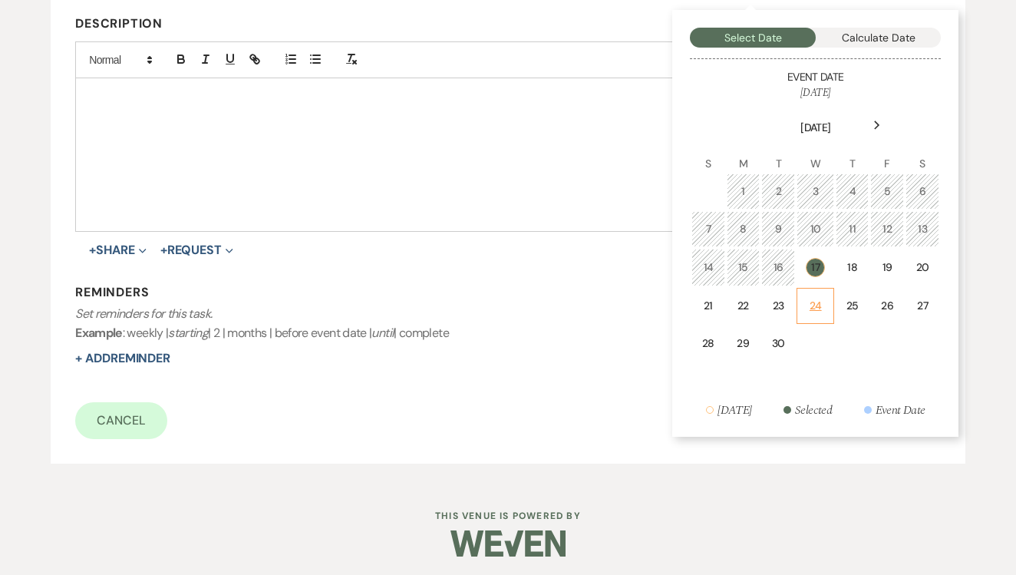
scroll to position [387, 0]
click at [811, 298] on div "24" at bounding box center [815, 306] width 18 height 16
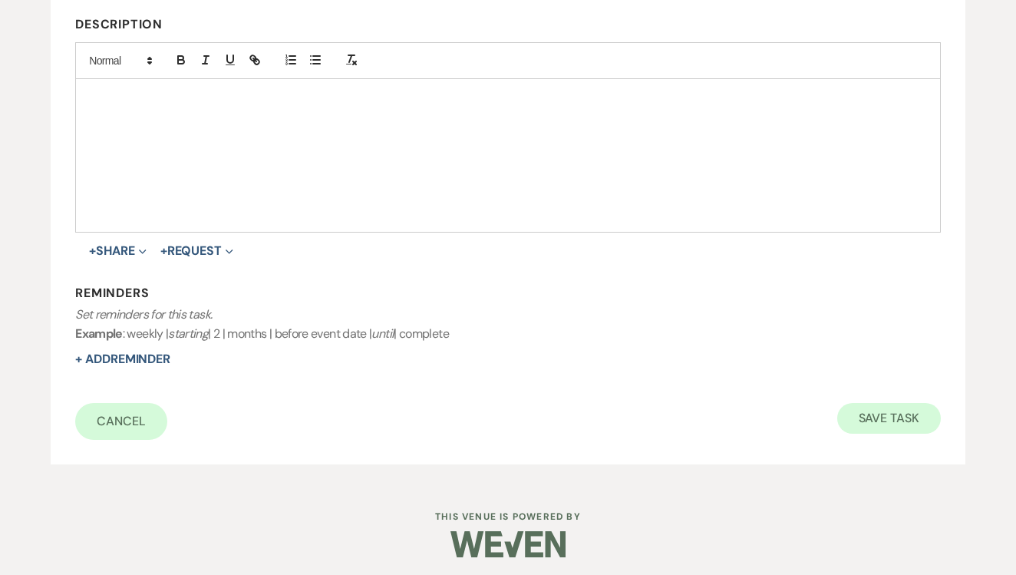
click at [887, 423] on button "Save Task" at bounding box center [889, 418] width 104 height 31
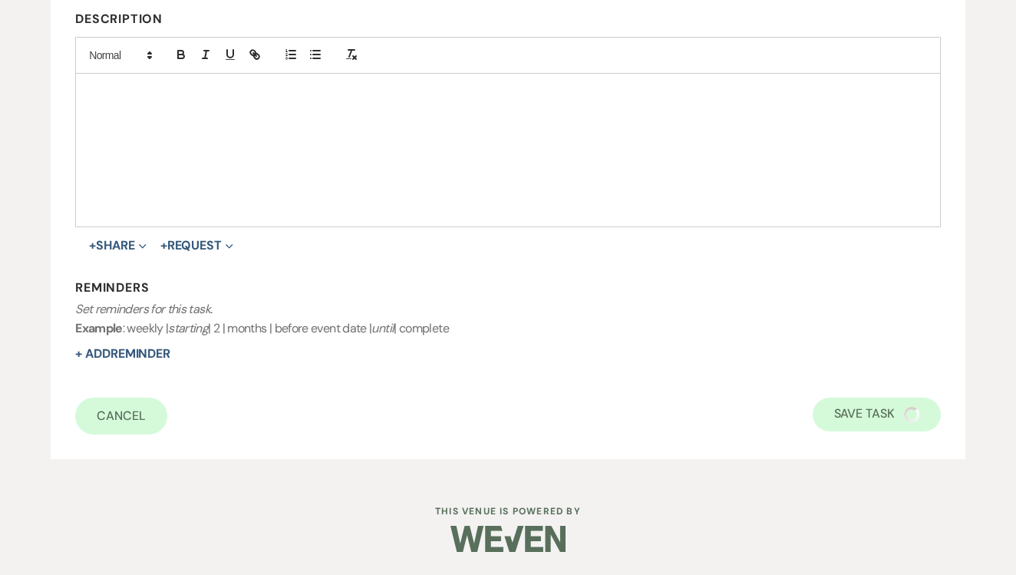
select select "22"
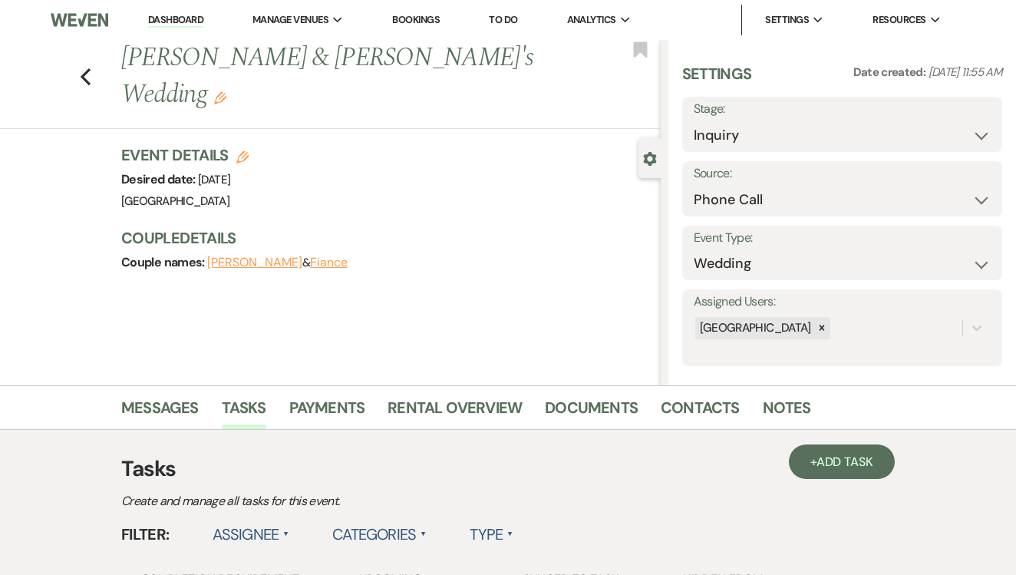
scroll to position [0, 0]
click at [500, 15] on link "To Do" at bounding box center [503, 19] width 28 height 13
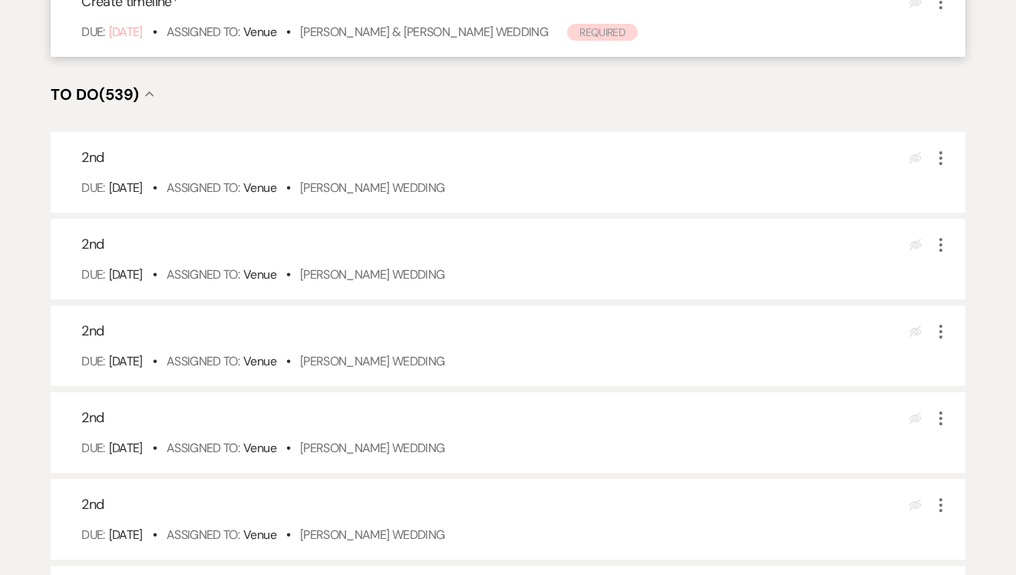
scroll to position [333, 0]
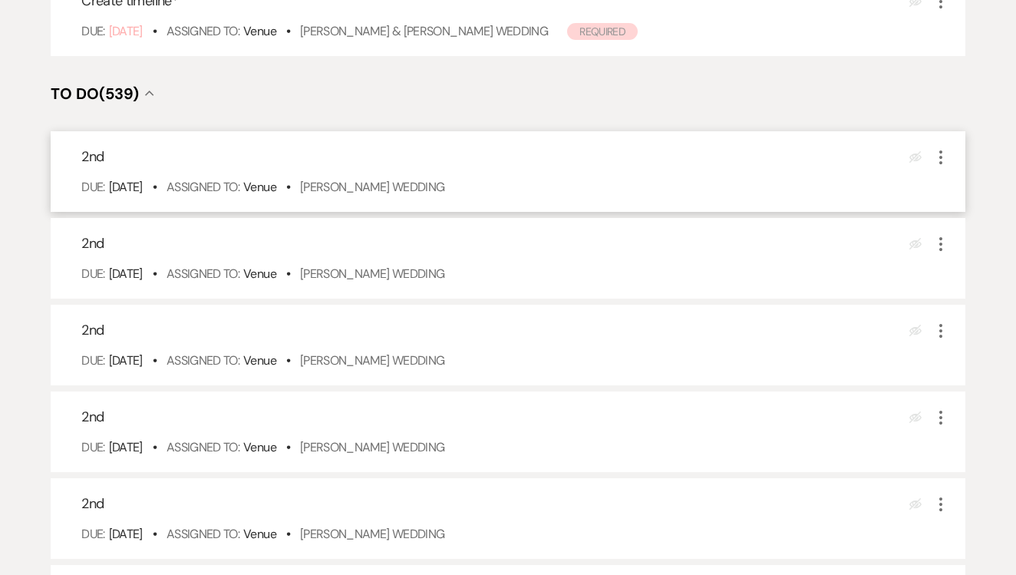
click at [431, 196] on div "Due: Sep 17 25 • Assigned To: Venue • Claire Traylor's Wedding" at bounding box center [515, 187] width 868 height 18
click at [430, 195] on link "Claire Traylor's Wedding" at bounding box center [372, 187] width 145 height 16
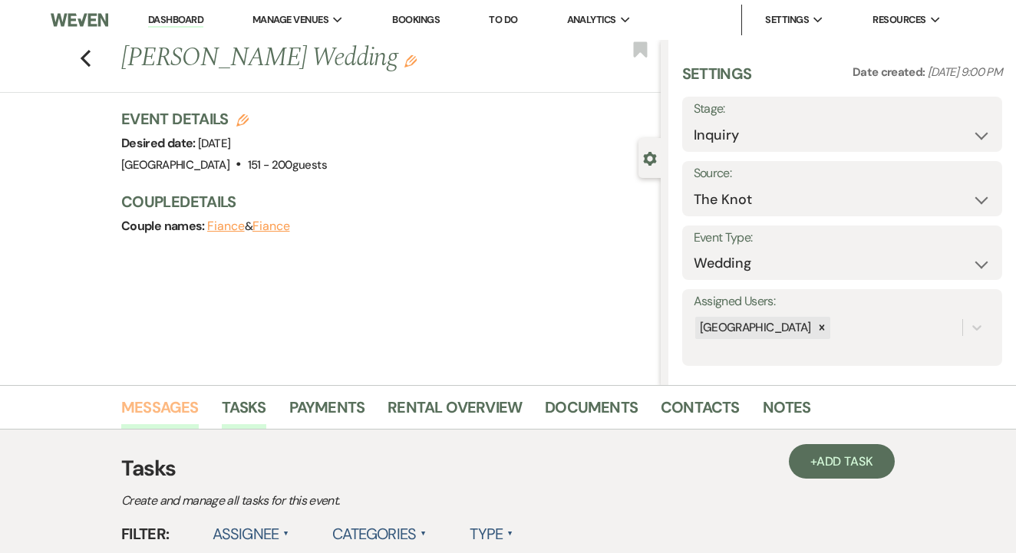
click at [160, 408] on link "Messages" at bounding box center [159, 412] width 77 height 34
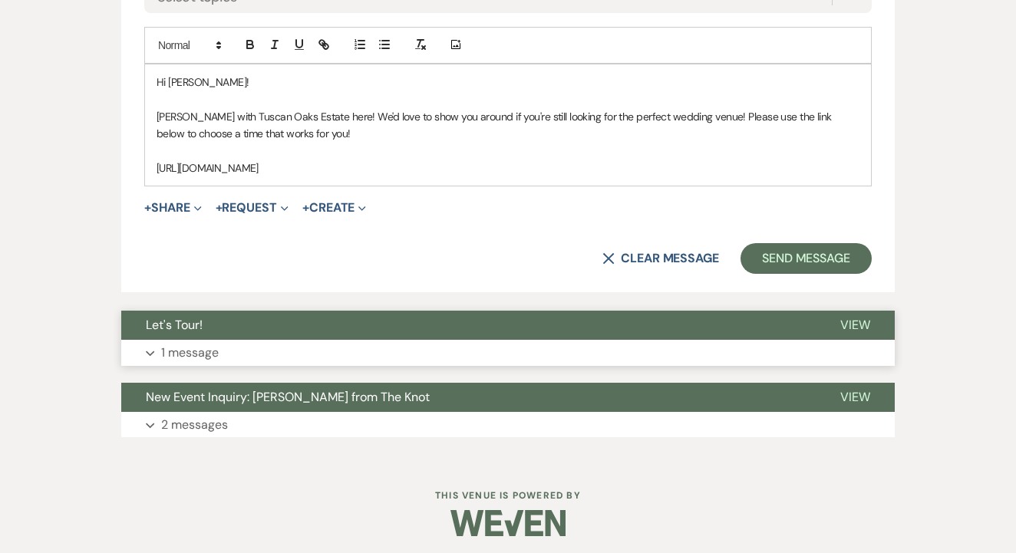
click at [344, 347] on button "Expand 1 message" at bounding box center [507, 353] width 773 height 26
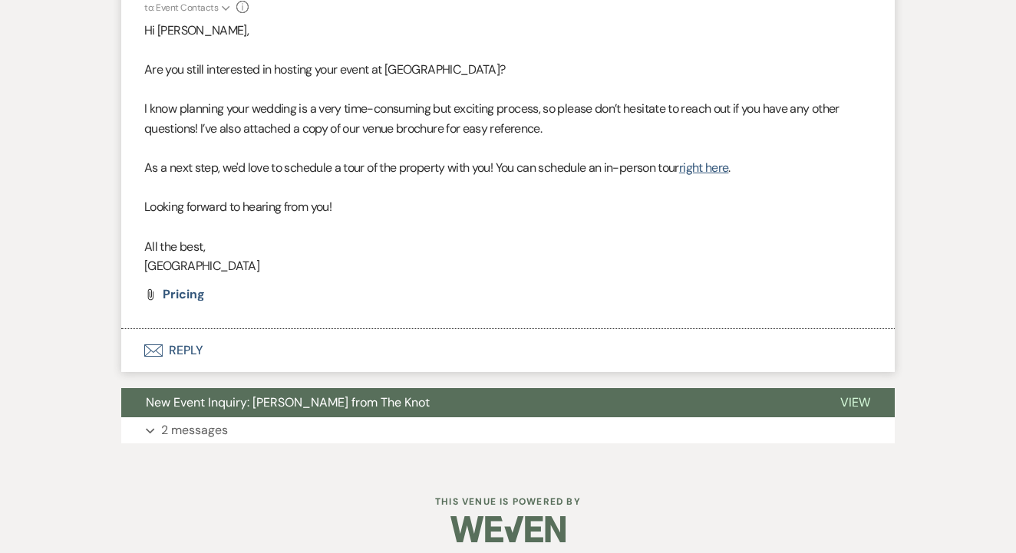
click at [341, 341] on button "Envelope Reply" at bounding box center [507, 350] width 773 height 43
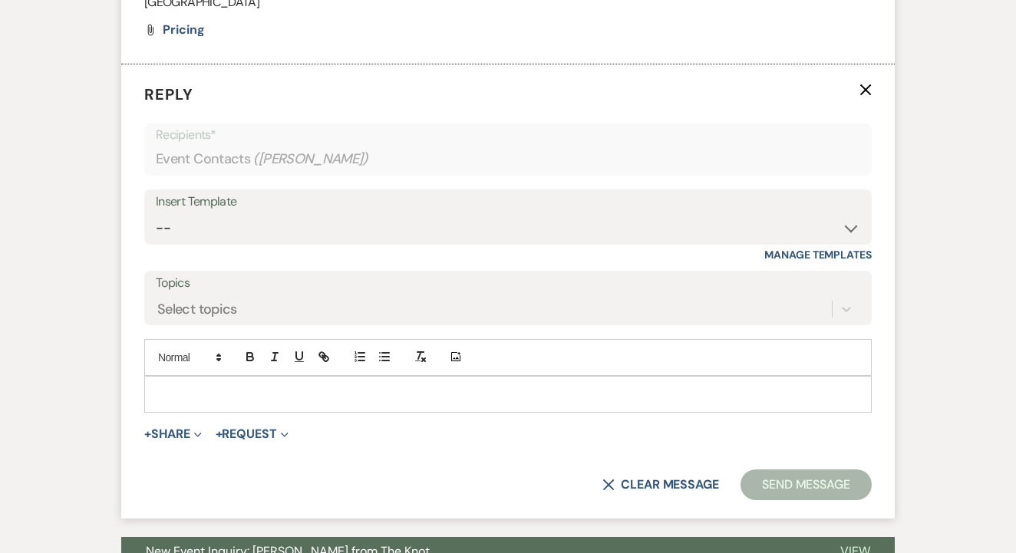
scroll to position [1556, 0]
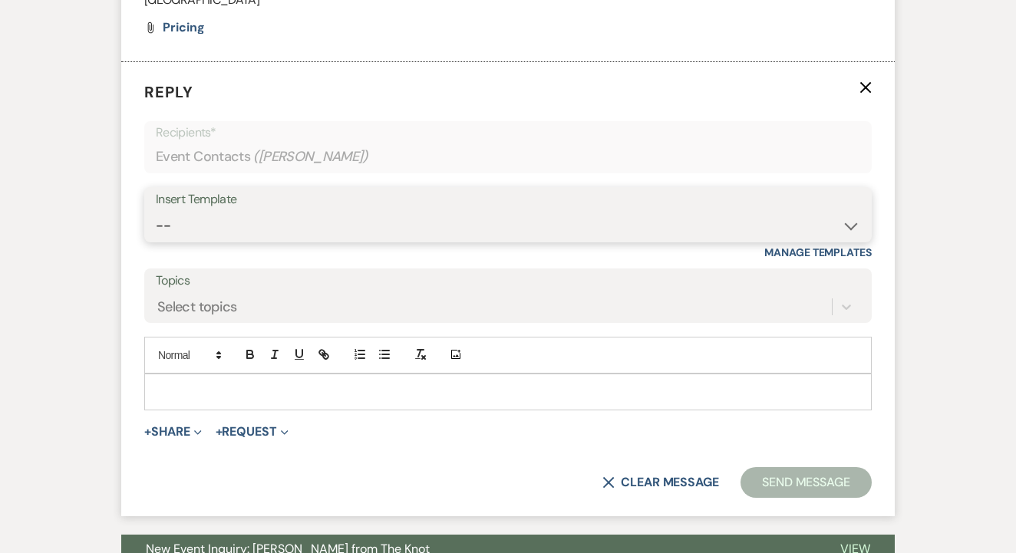
click at [420, 211] on select "-- Lead: Automated Intro Email (Wedding) Lead: 1st Follow Up Email Images Lead:…" at bounding box center [508, 226] width 704 height 30
select select "1208"
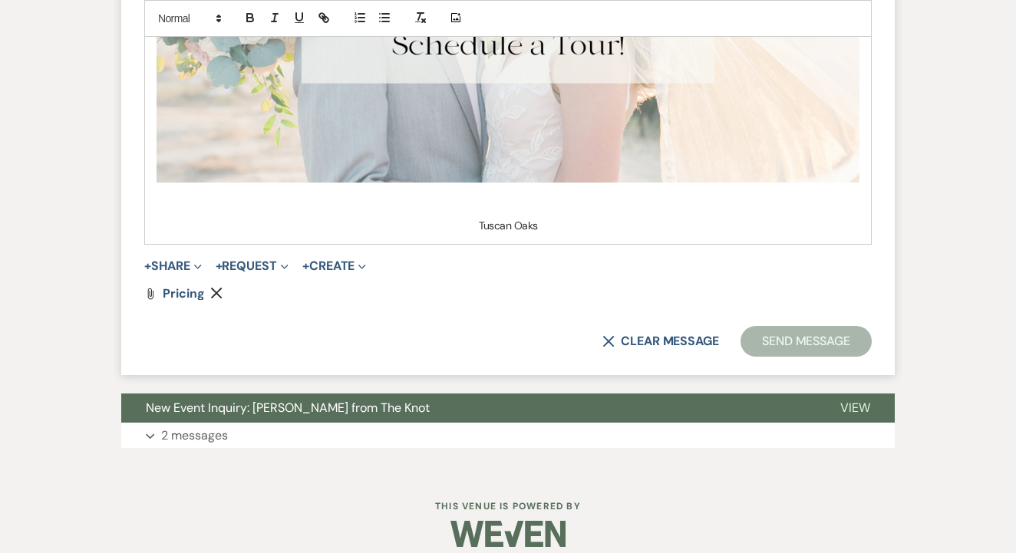
click at [767, 334] on button "Send Message" at bounding box center [805, 341] width 131 height 31
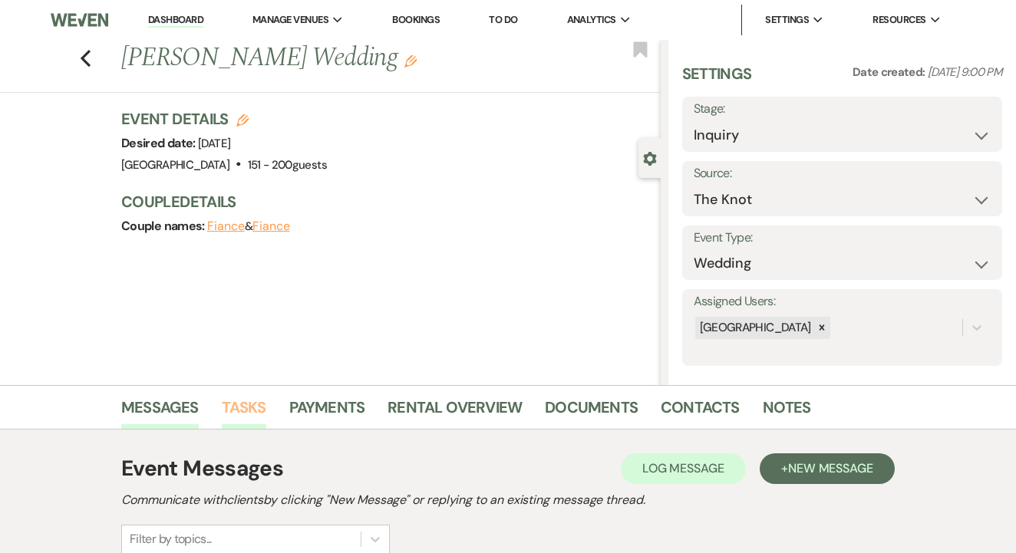
scroll to position [0, 0]
click at [241, 400] on link "Tasks" at bounding box center [244, 412] width 44 height 34
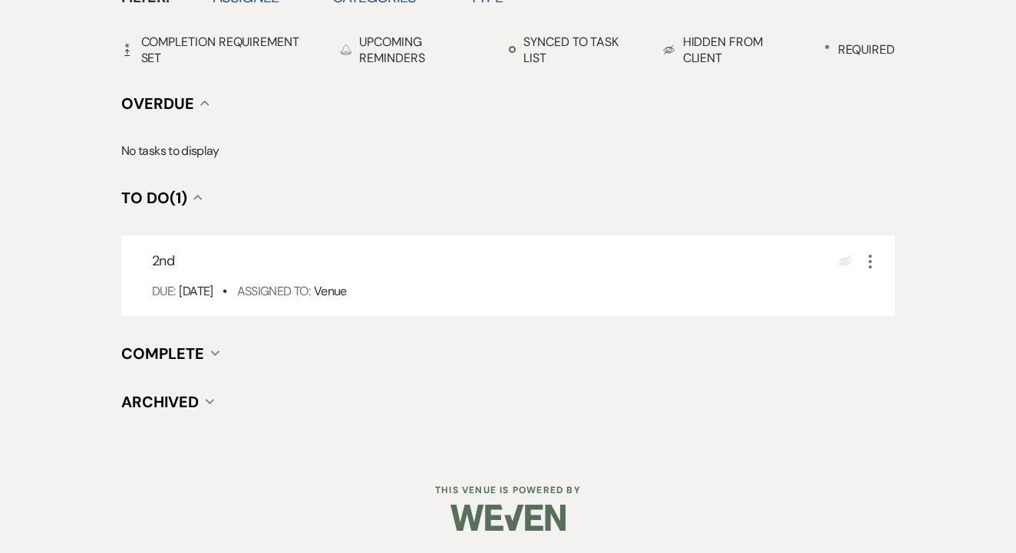
scroll to position [536, 0]
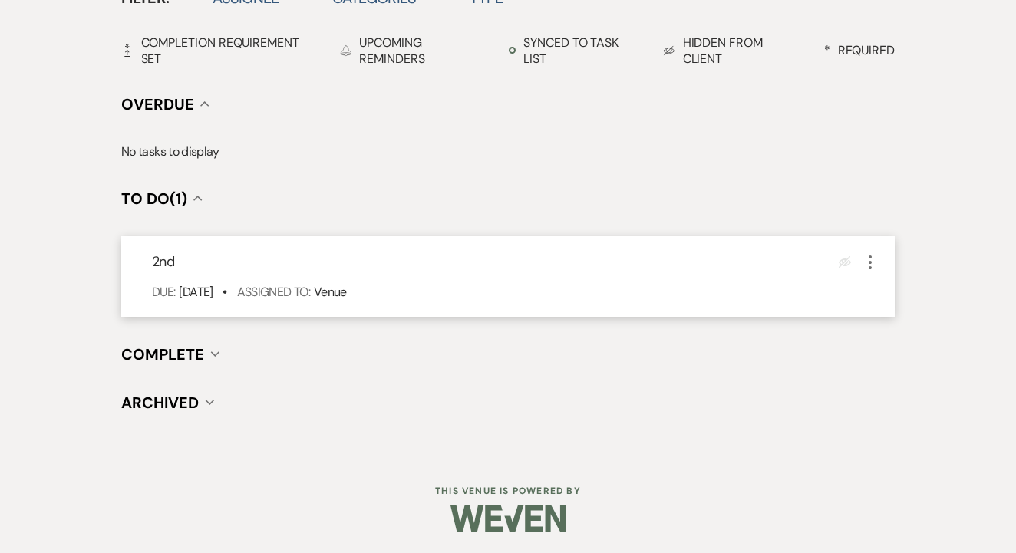
click at [871, 263] on icon "More" at bounding box center [870, 262] width 18 height 18
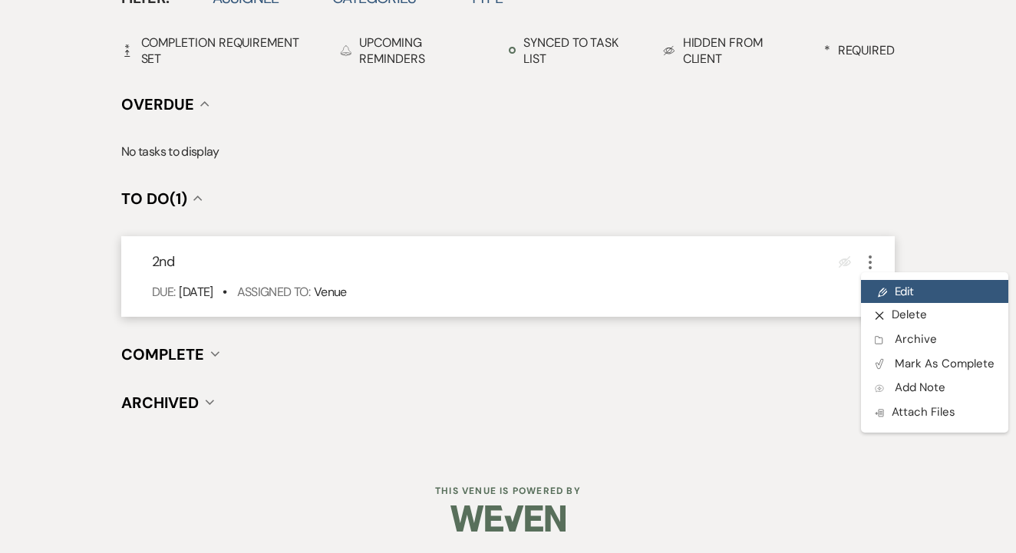
click at [887, 288] on link "Pencil Edit" at bounding box center [934, 291] width 147 height 23
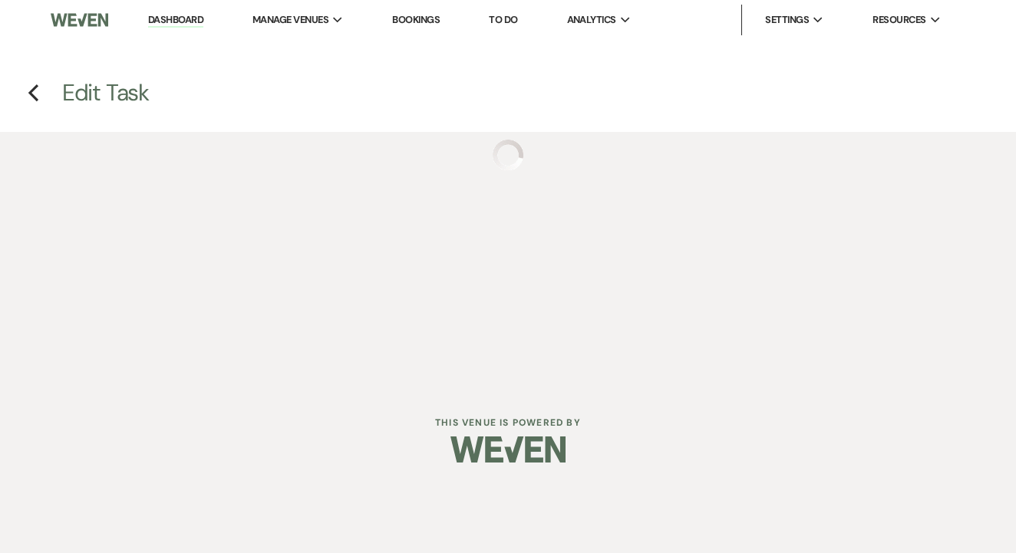
select select "false"
select select "venueHost"
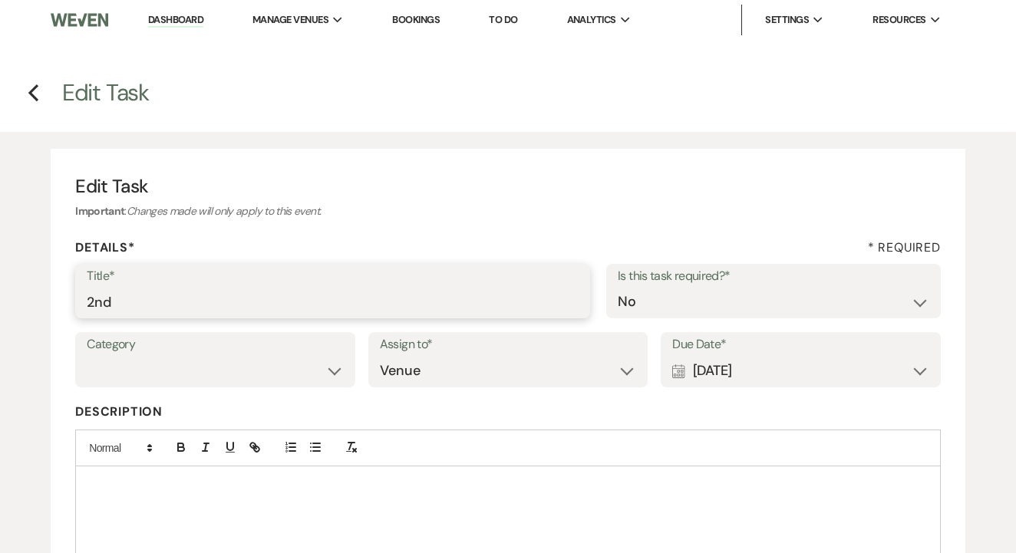
click at [306, 295] on input "2nd" at bounding box center [333, 302] width 492 height 30
type input "2nd text"
click at [832, 377] on div "Calendar [DATE] Expand" at bounding box center [800, 371] width 257 height 30
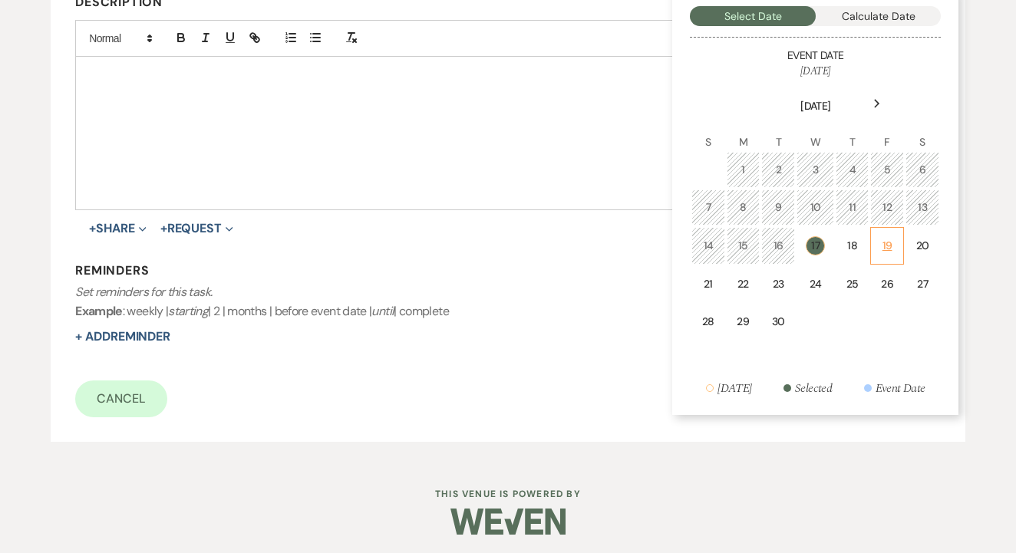
scroll to position [409, 0]
click at [891, 246] on div "19" at bounding box center [886, 247] width 13 height 16
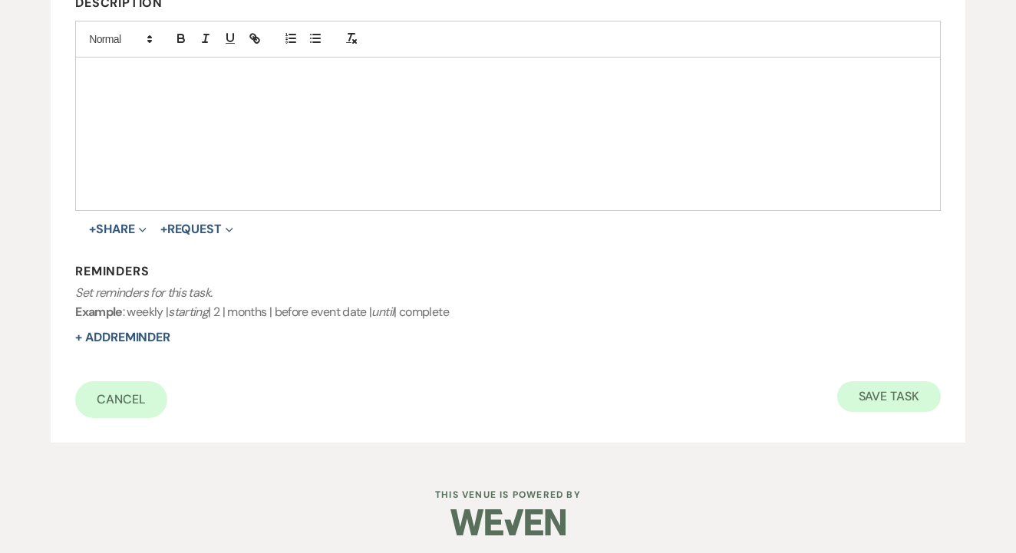
click at [891, 381] on button "Save Task" at bounding box center [889, 396] width 104 height 31
select select "2"
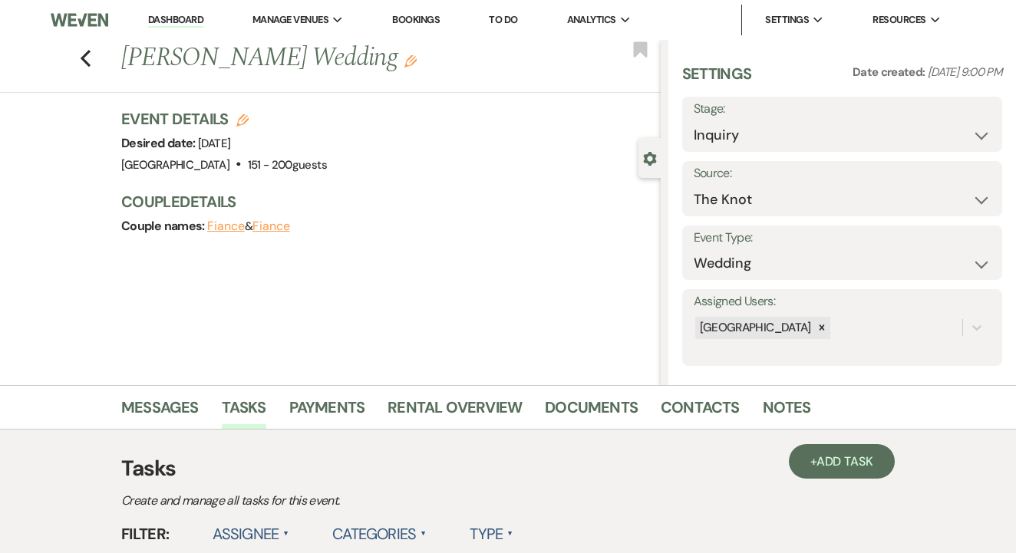
click at [513, 18] on link "To Do" at bounding box center [503, 19] width 28 height 13
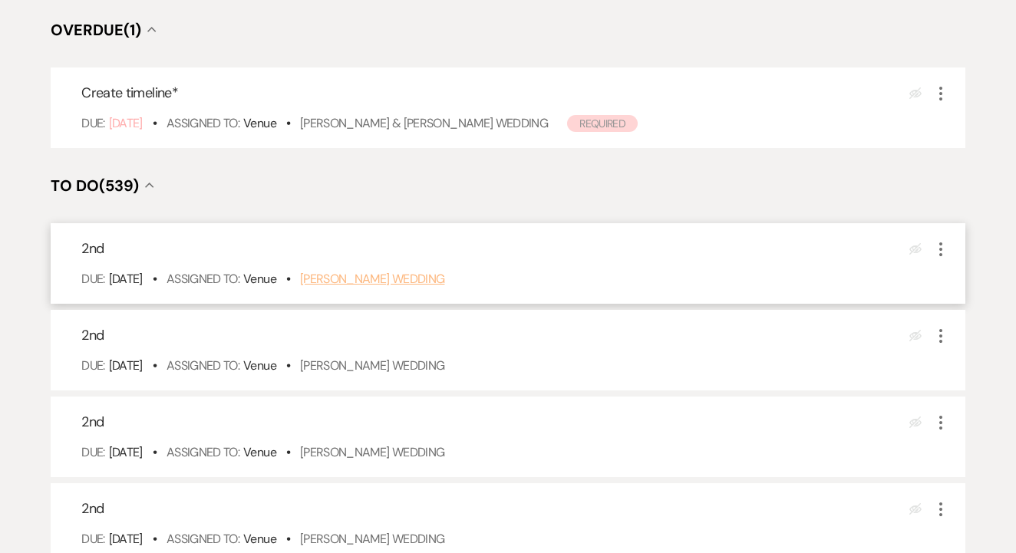
scroll to position [241, 0]
click at [419, 287] on link "[PERSON_NAME] Wedding" at bounding box center [372, 279] width 145 height 16
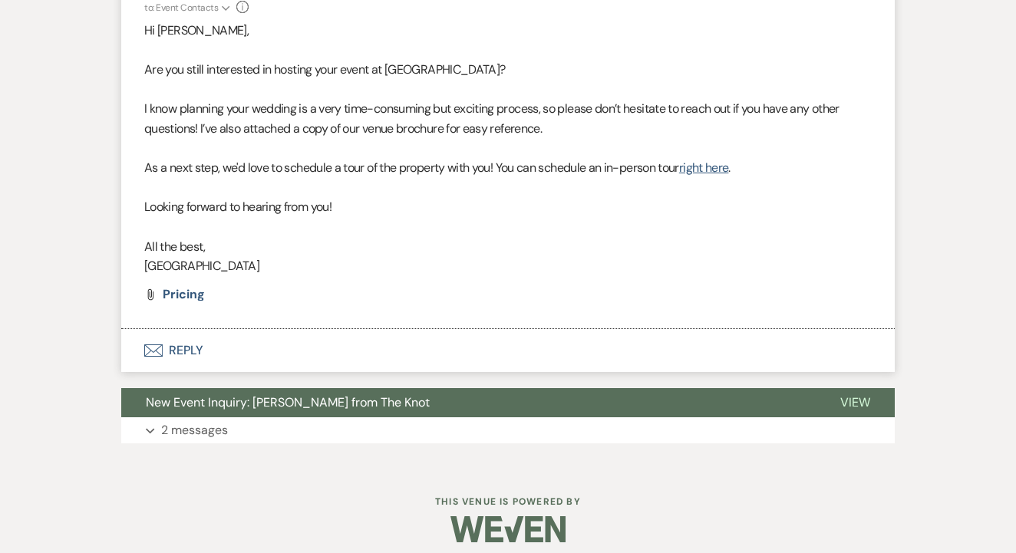
click at [381, 348] on button "Envelope Reply" at bounding box center [507, 350] width 773 height 43
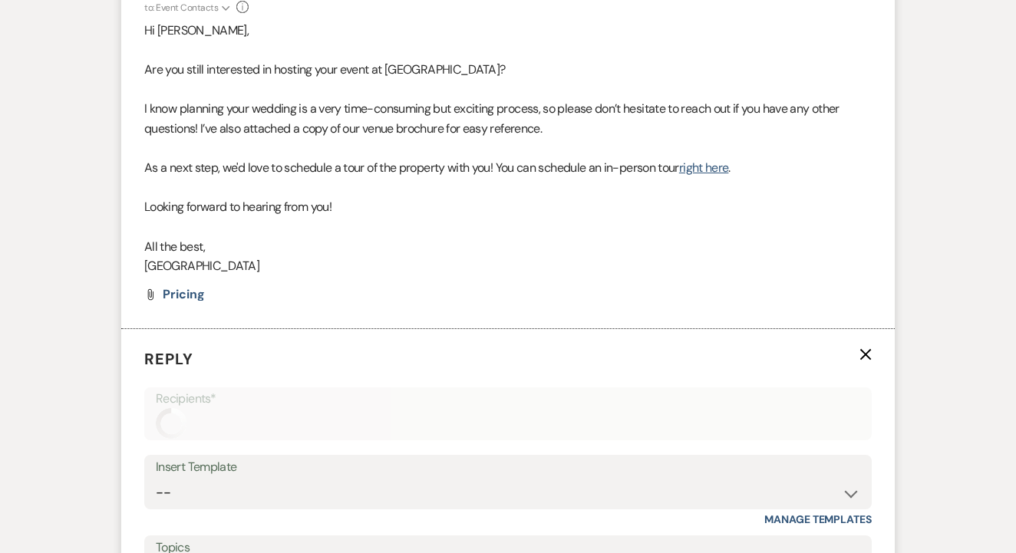
scroll to position [1556, 0]
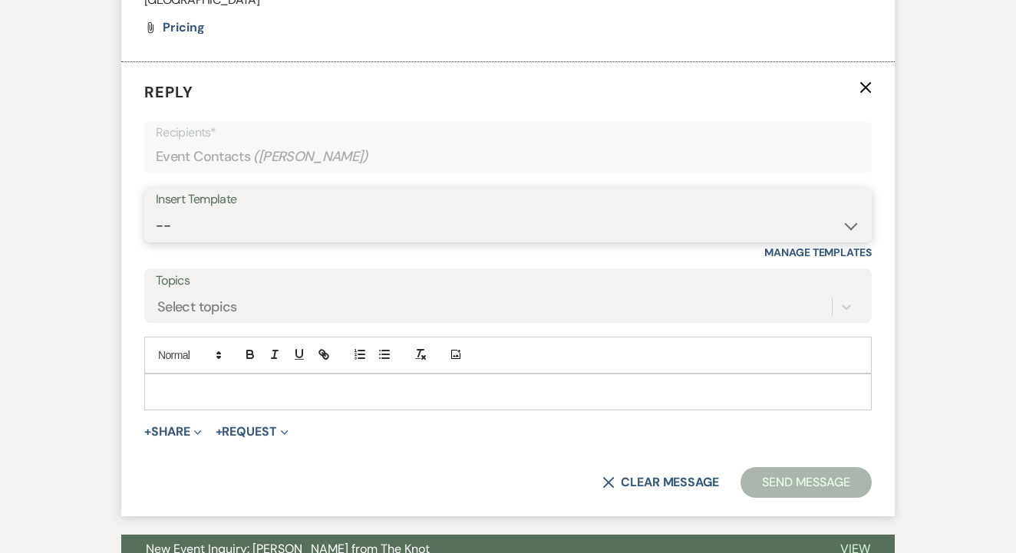
click at [461, 223] on select "-- Lead: Automated Intro Email (Wedding) Lead: 1st Follow Up Email Images Lead:…" at bounding box center [508, 226] width 704 height 30
select select "1208"
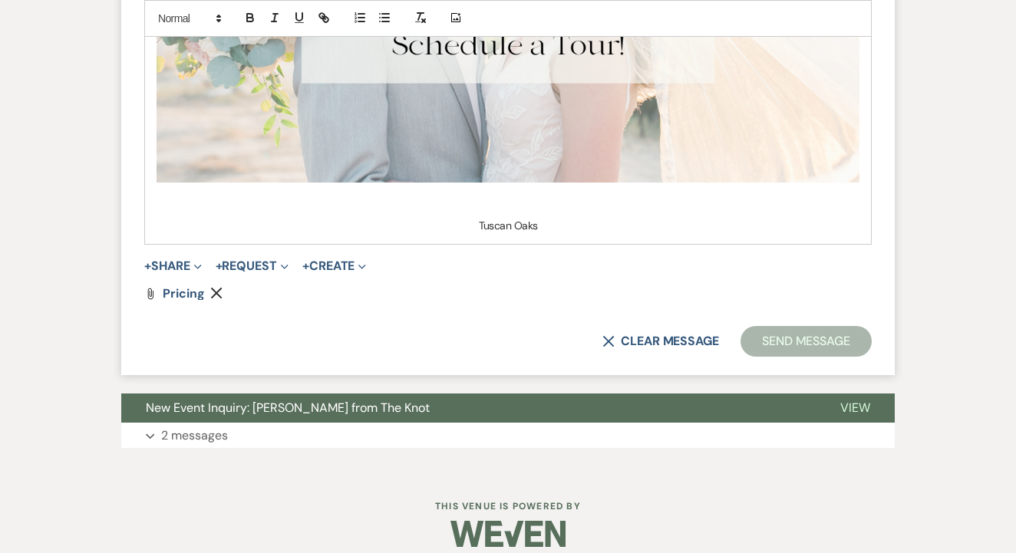
click at [775, 326] on button "Send Message" at bounding box center [805, 341] width 131 height 31
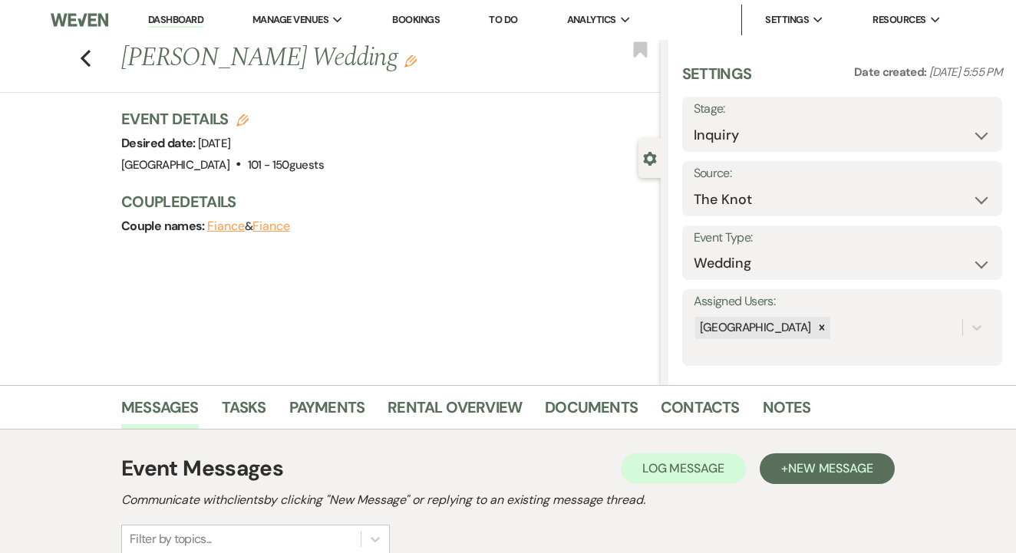
scroll to position [0, 0]
click at [244, 422] on link "Tasks" at bounding box center [244, 412] width 44 height 34
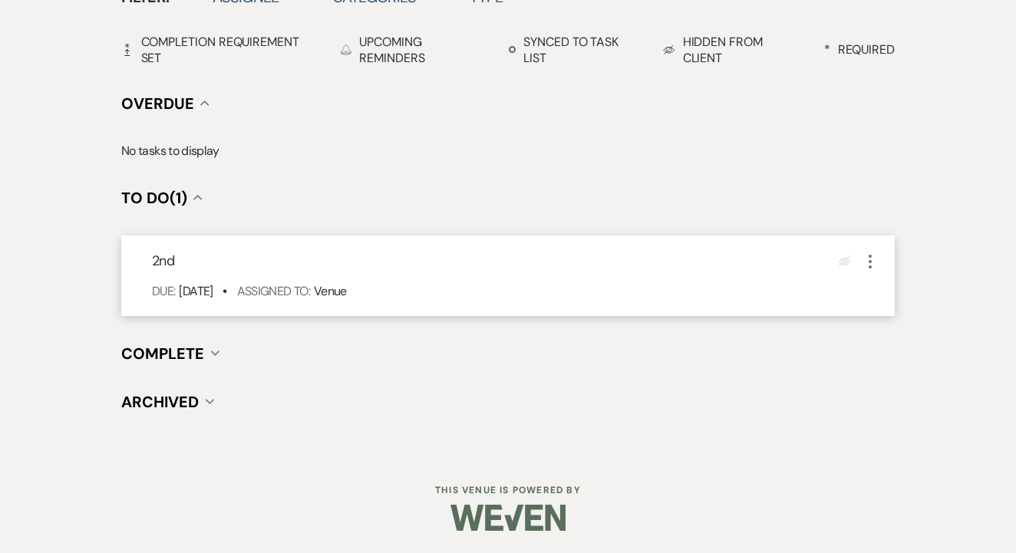
scroll to position [536, 0]
click at [868, 266] on icon "More" at bounding box center [870, 262] width 18 height 18
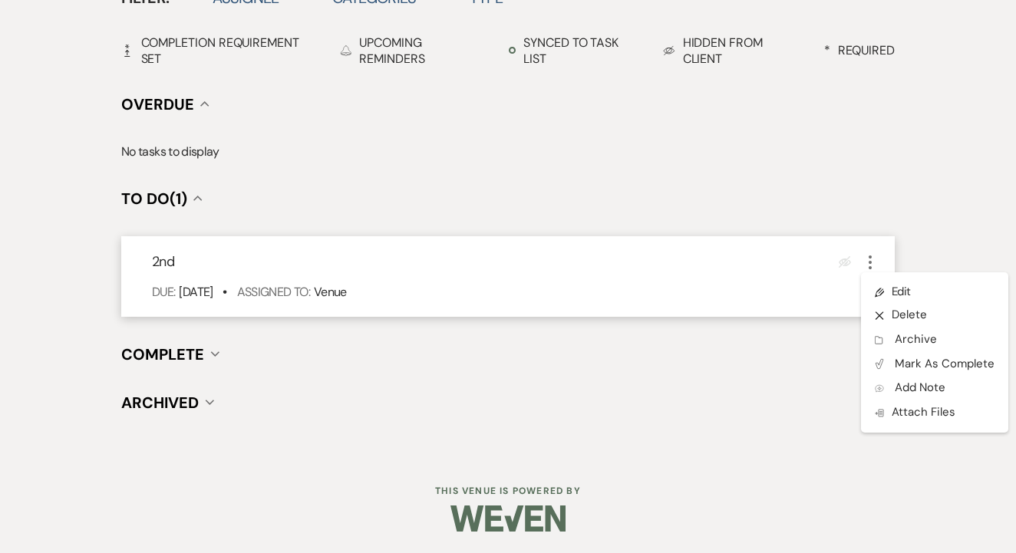
click at [881, 278] on ul "Pencil Edit X Delete Archive Archive Plan Portal Link Mark As Complete Add Note…" at bounding box center [934, 352] width 147 height 160
click at [892, 285] on link "Pencil Edit" at bounding box center [934, 291] width 147 height 23
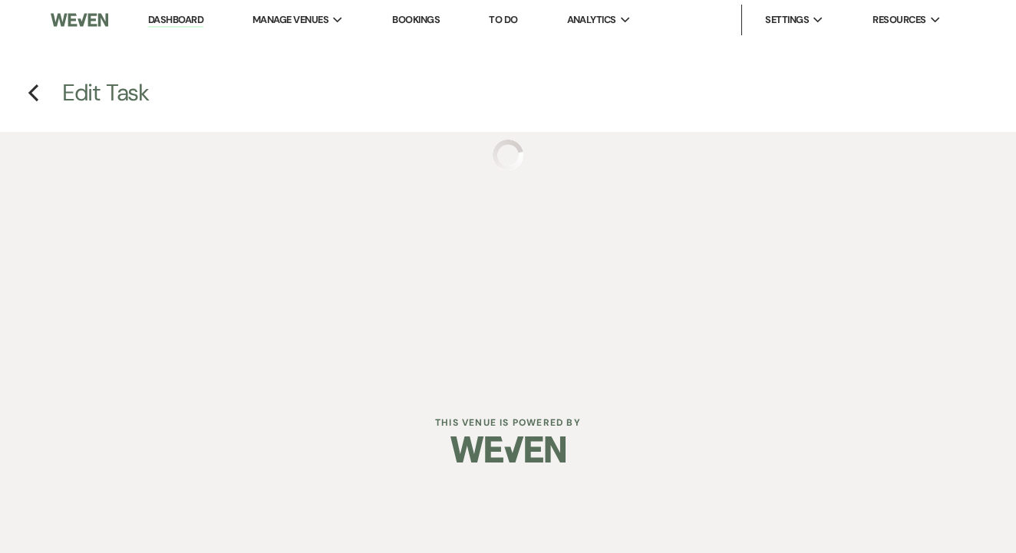
select select "false"
select select "venueHost"
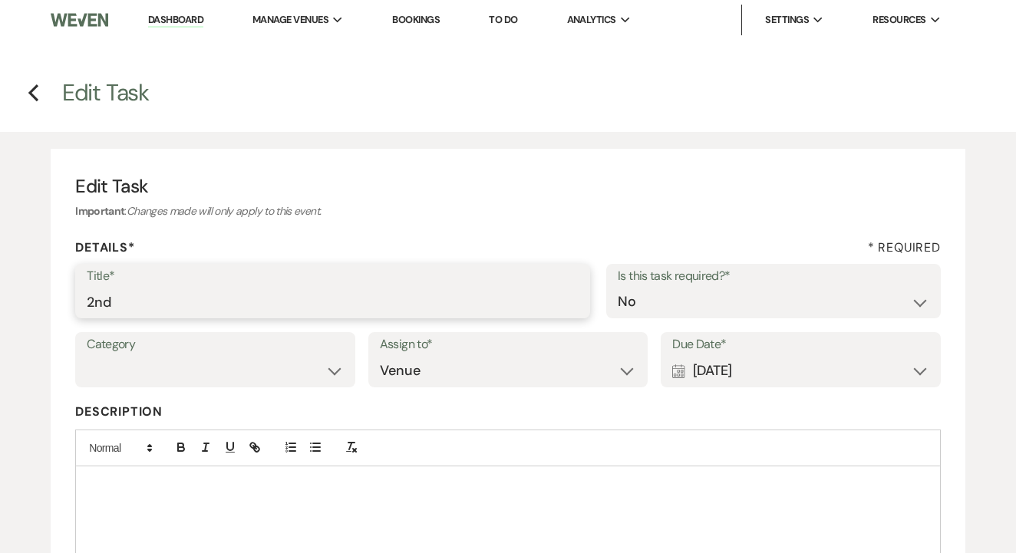
click at [430, 311] on input "2nd" at bounding box center [333, 302] width 492 height 30
type input "2nd text"
click at [789, 360] on div "Calendar [DATE] Expand" at bounding box center [800, 371] width 257 height 30
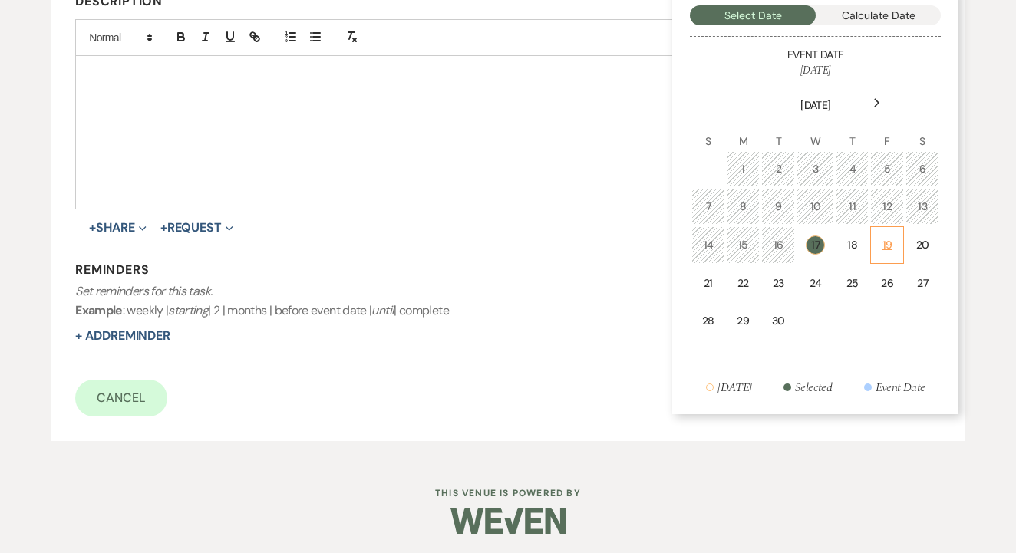
scroll to position [409, 0]
click at [884, 239] on div "19" at bounding box center [886, 247] width 13 height 16
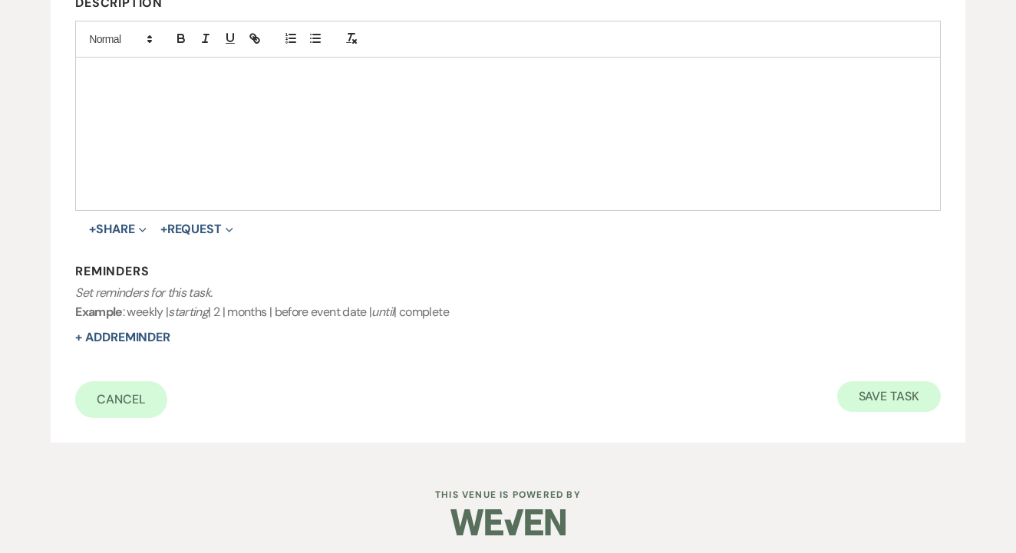
click at [869, 385] on button "Save Task" at bounding box center [889, 396] width 104 height 31
select select "2"
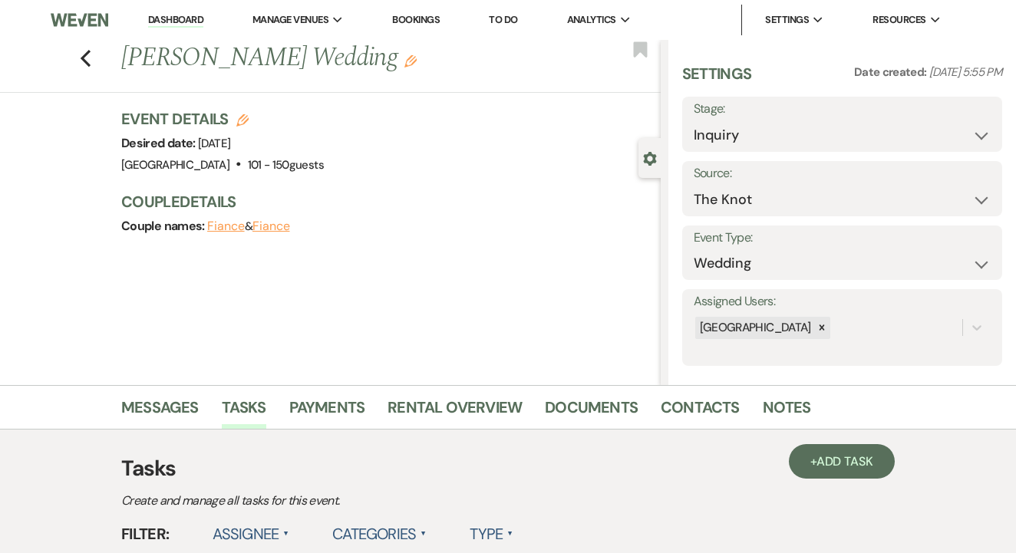
click at [517, 15] on link "To Do" at bounding box center [503, 19] width 28 height 13
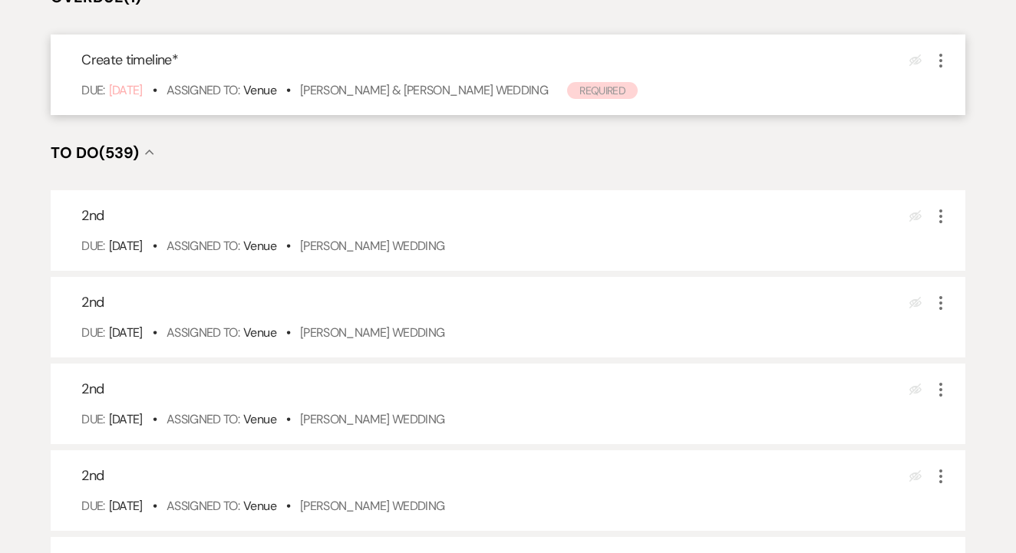
scroll to position [293, 0]
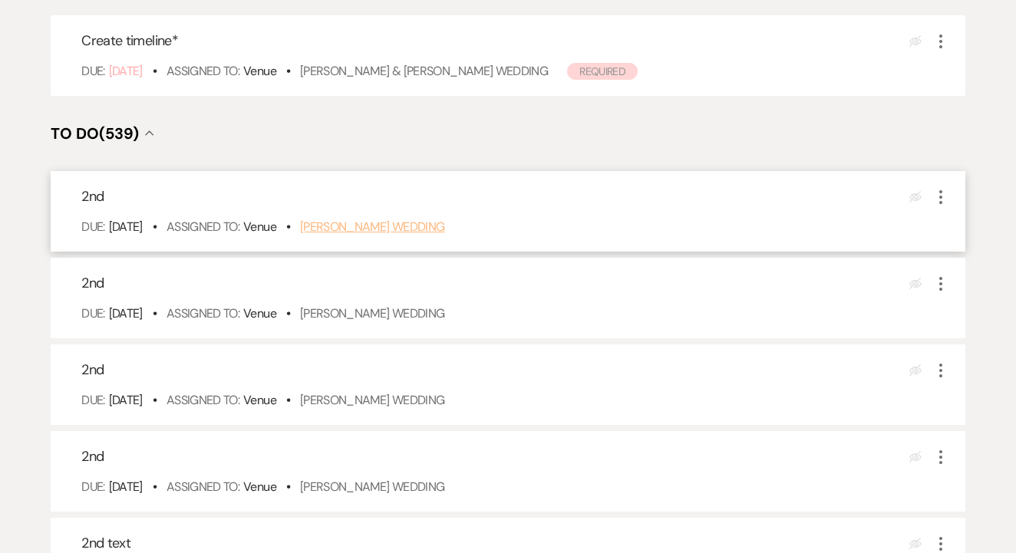
click at [408, 235] on link "[PERSON_NAME] Wedding" at bounding box center [372, 227] width 145 height 16
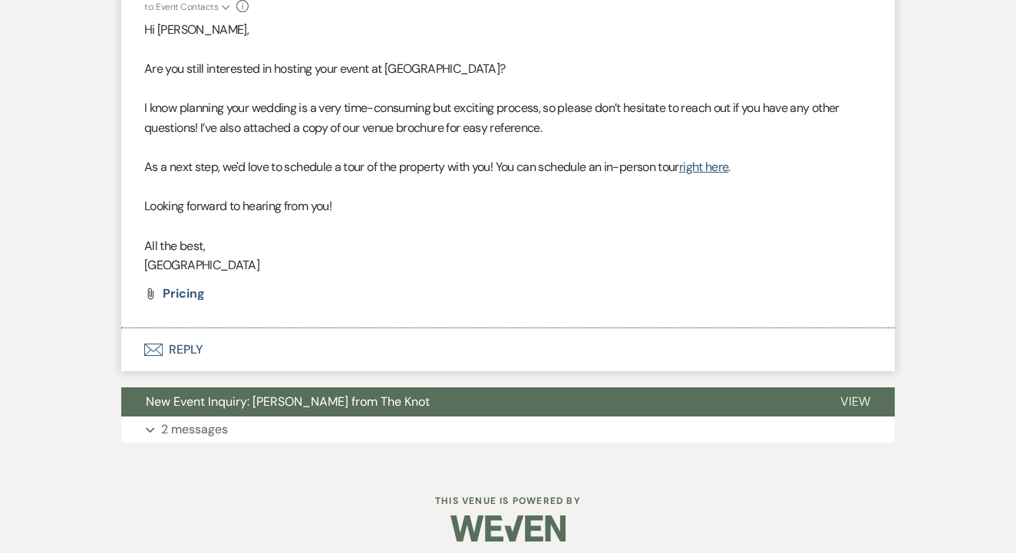
click at [305, 342] on button "Envelope Reply" at bounding box center [507, 349] width 773 height 43
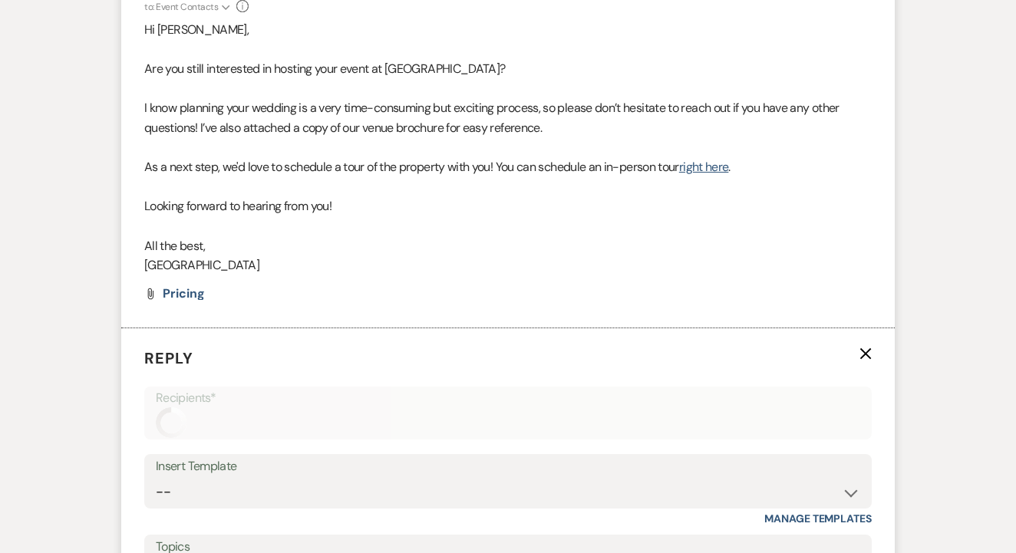
scroll to position [1556, 0]
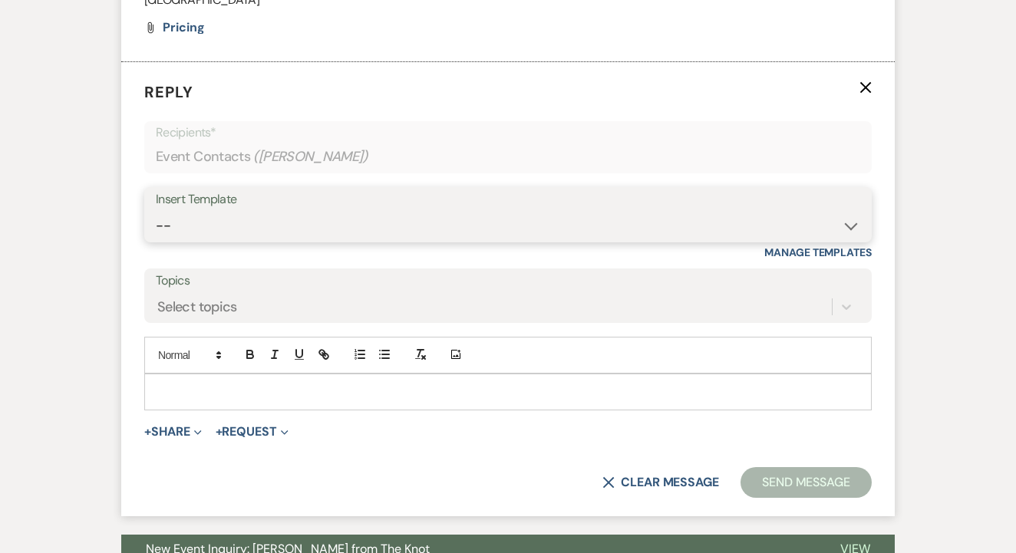
click at [369, 211] on select "-- Lead: Automated Intro Email (Wedding) Lead: 1st Follow Up Email Images Lead:…" at bounding box center [508, 226] width 704 height 30
select select "1208"
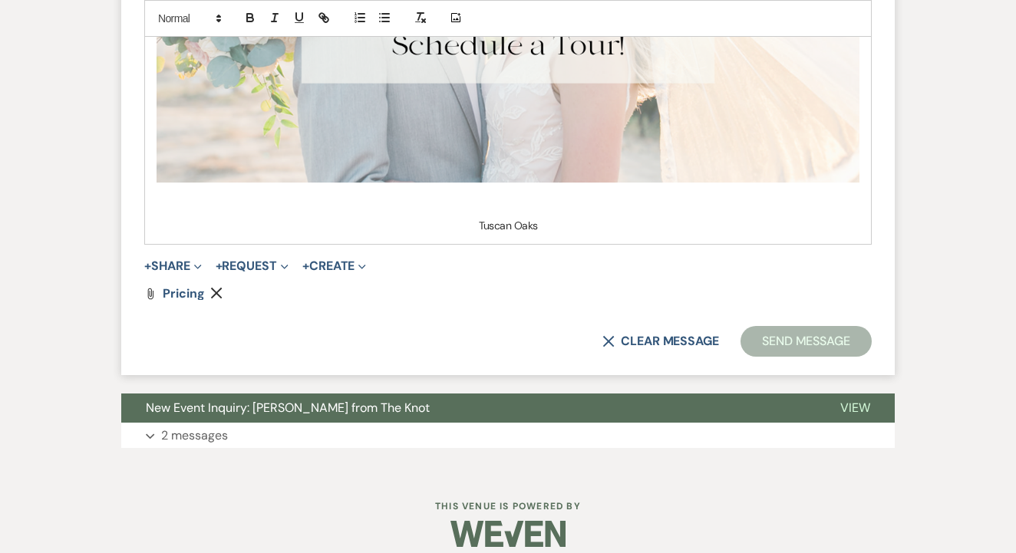
click at [769, 326] on button "Send Message" at bounding box center [805, 341] width 131 height 31
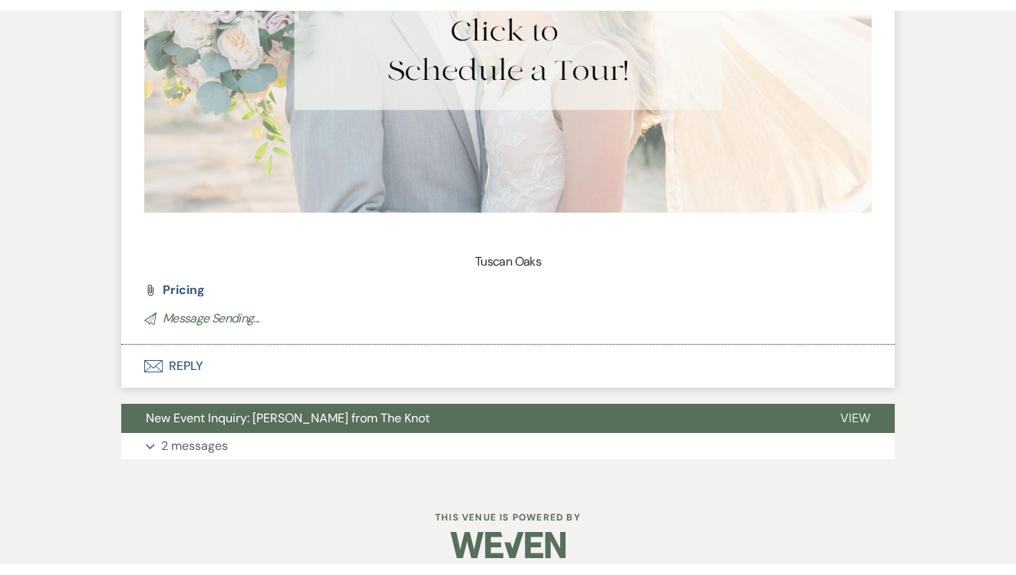
scroll to position [1911, 0]
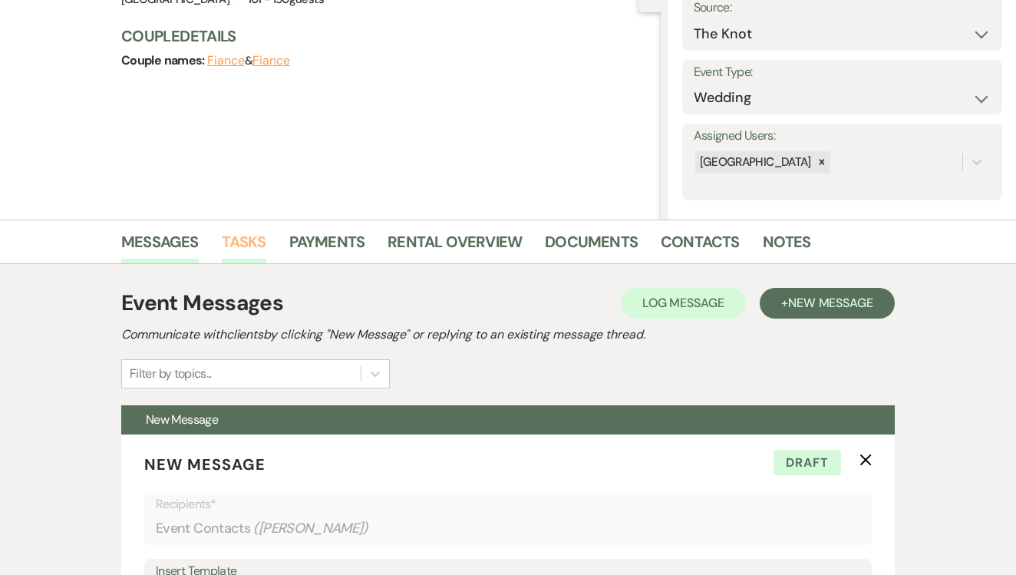
click at [239, 252] on link "Tasks" at bounding box center [244, 246] width 44 height 34
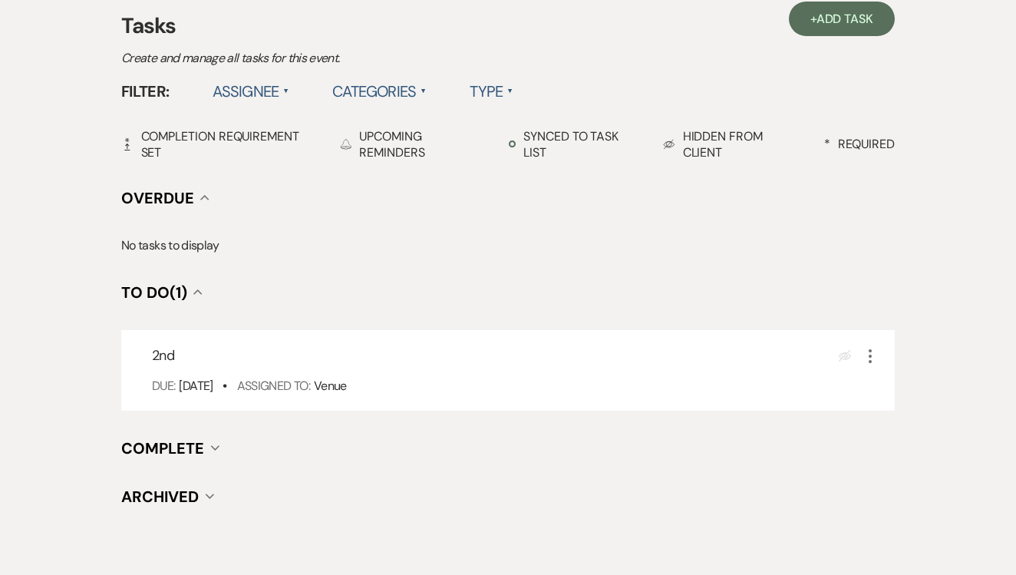
scroll to position [442, 0]
click at [864, 356] on icon "More" at bounding box center [870, 356] width 18 height 18
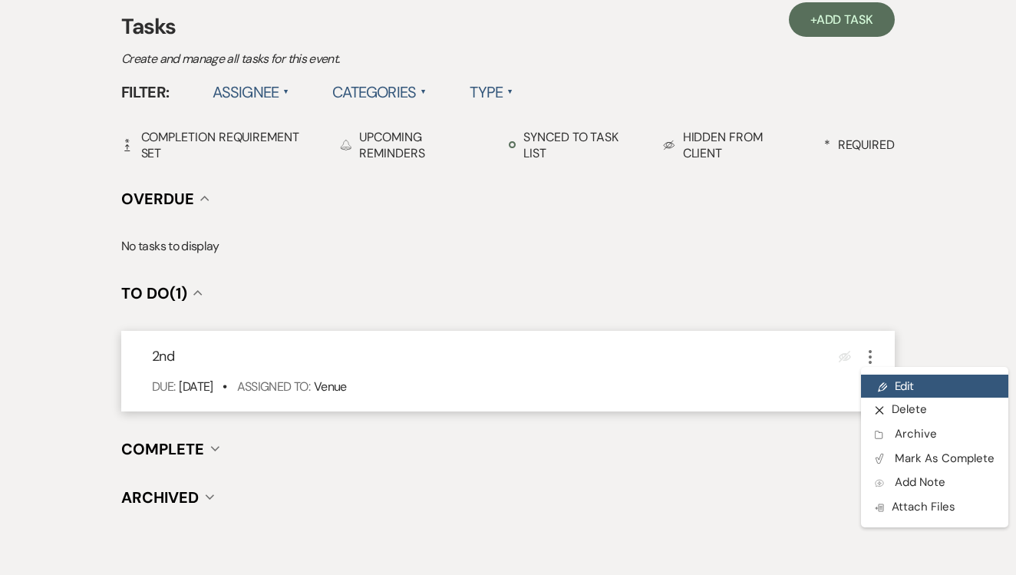
click at [887, 378] on link "Pencil Edit" at bounding box center [934, 385] width 147 height 23
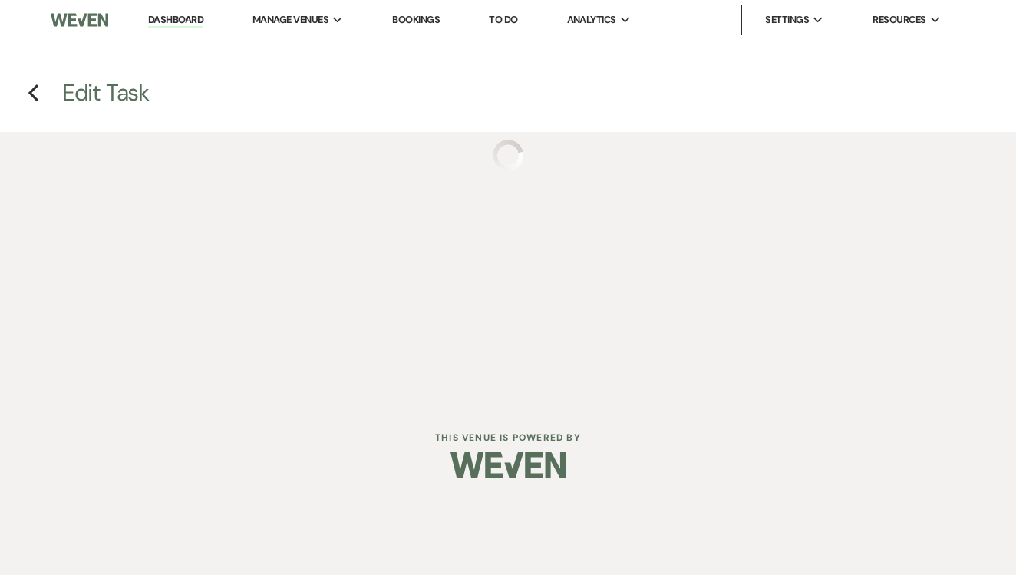
select select "false"
select select "venueHost"
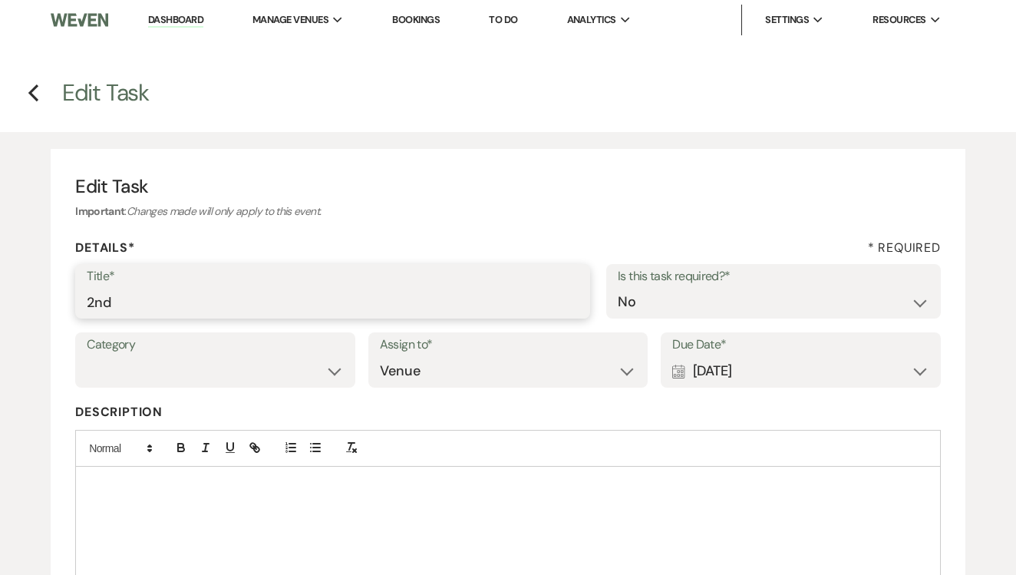
click at [272, 297] on input "2nd" at bounding box center [333, 302] width 492 height 30
type input "2nd text"
click at [762, 378] on div "Calendar [DATE] Expand" at bounding box center [800, 371] width 257 height 30
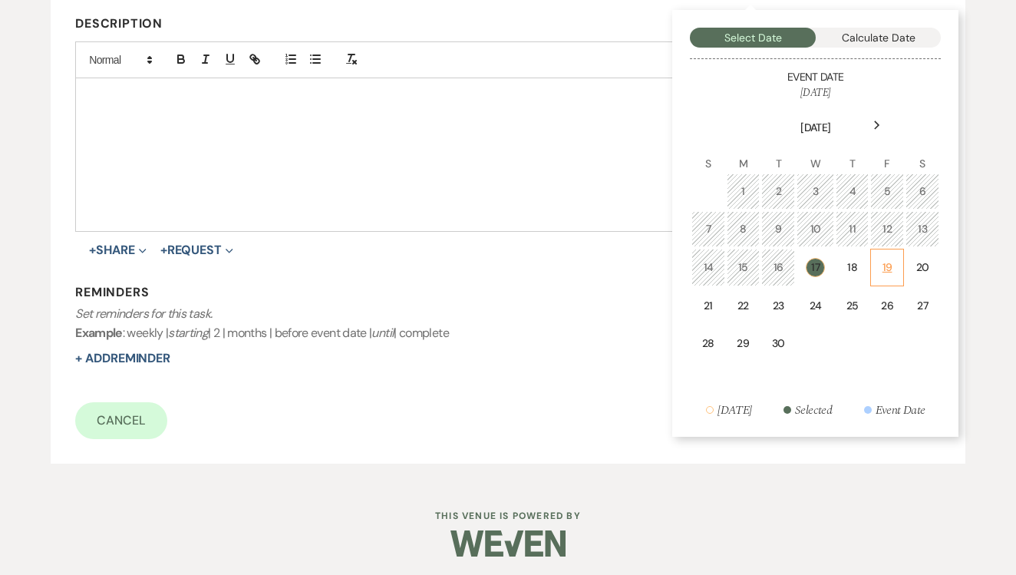
scroll to position [387, 0]
click at [903, 262] on td "19" at bounding box center [886, 268] width 33 height 38
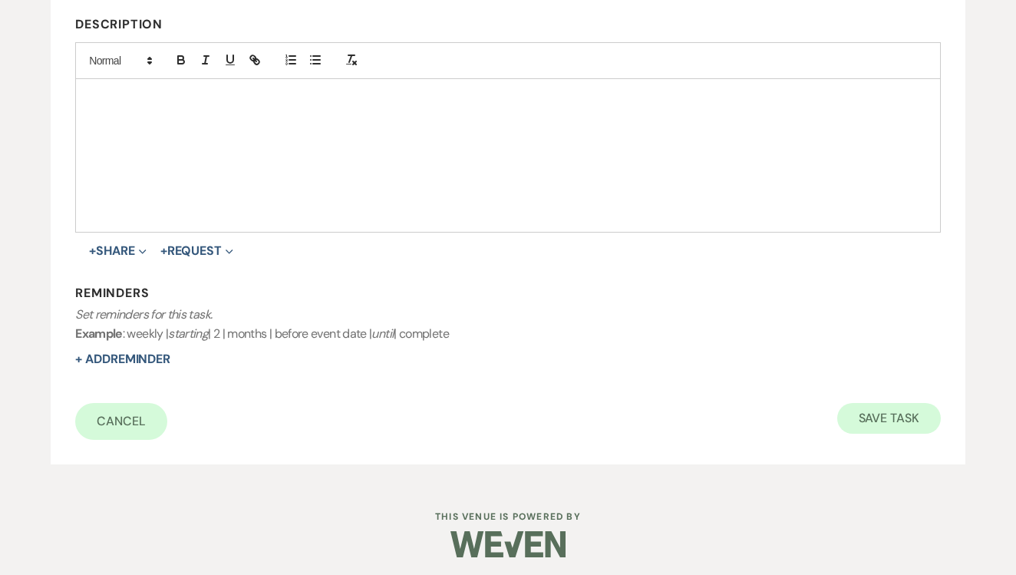
click at [881, 416] on button "Save Task" at bounding box center [889, 418] width 104 height 31
select select "2"
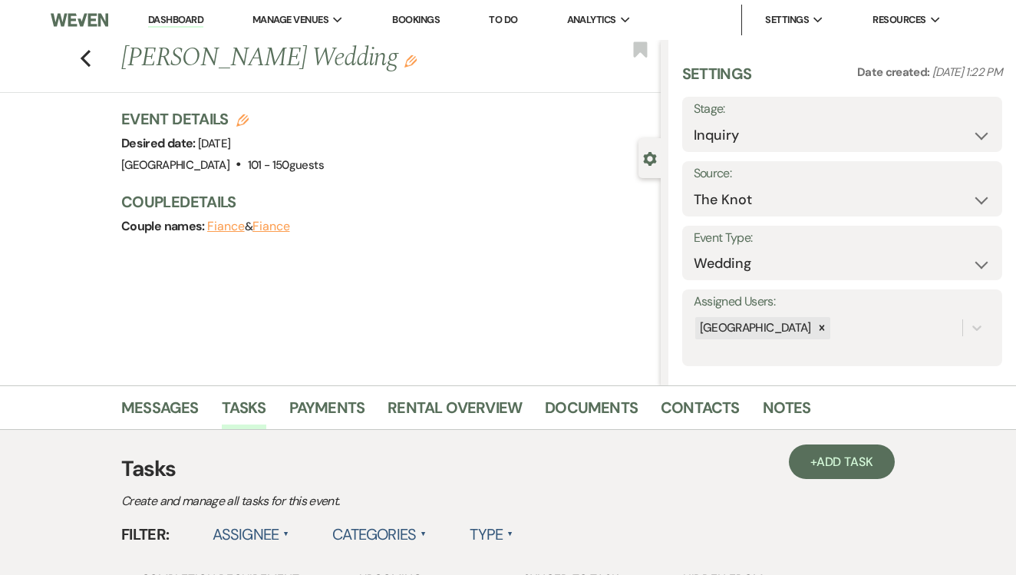
click at [510, 21] on link "To Do" at bounding box center [503, 19] width 28 height 13
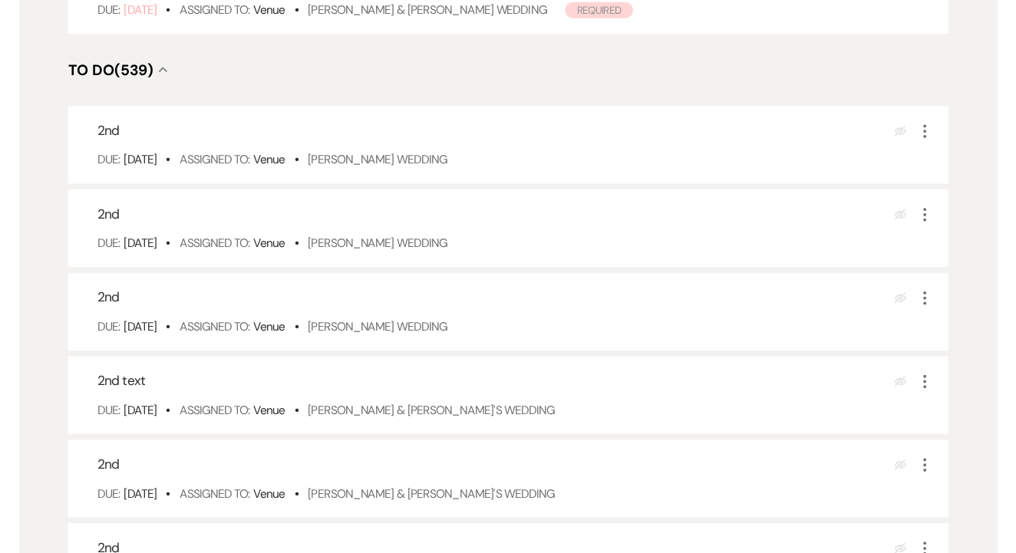
scroll to position [354, 0]
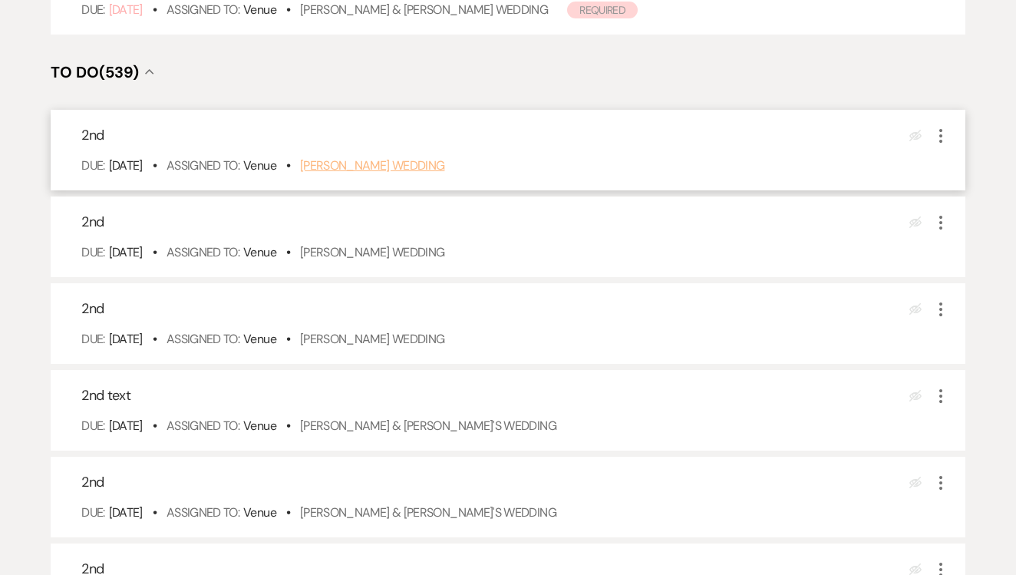
click at [431, 173] on link "[PERSON_NAME] Wedding" at bounding box center [372, 165] width 145 height 16
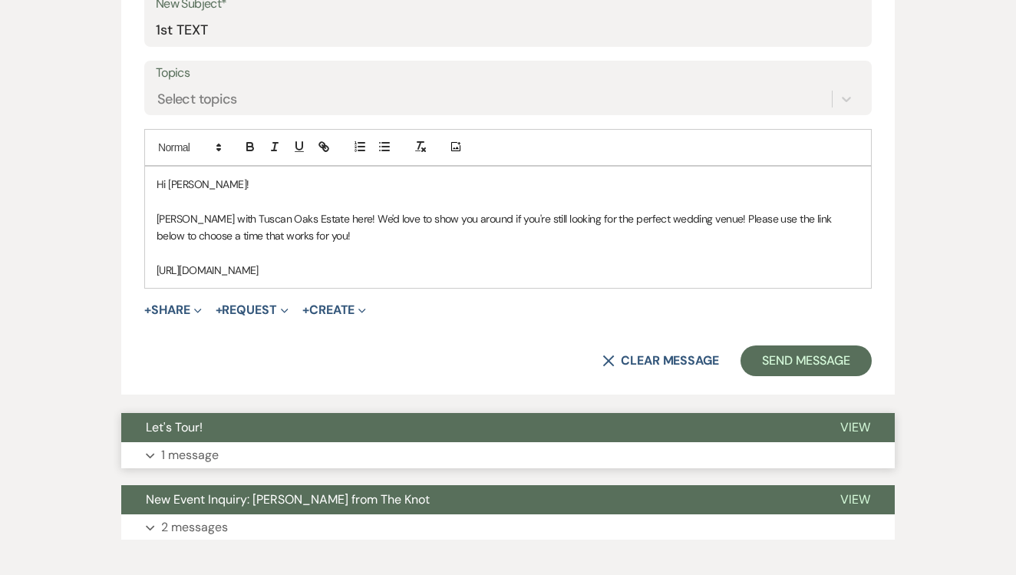
click at [324, 429] on button "Let's Tour!" at bounding box center [468, 427] width 694 height 29
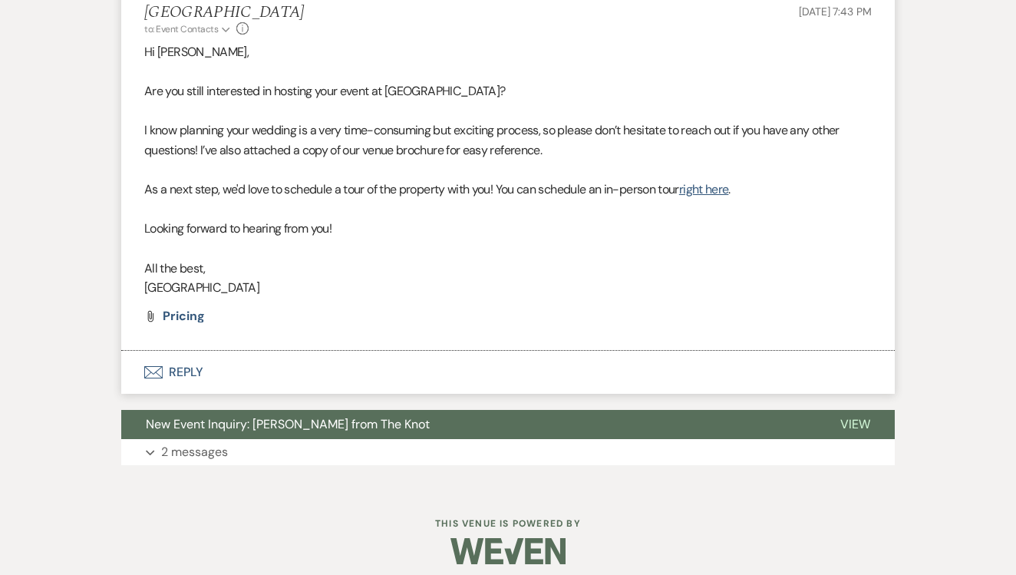
click at [337, 351] on button "Envelope Reply" at bounding box center [507, 372] width 773 height 43
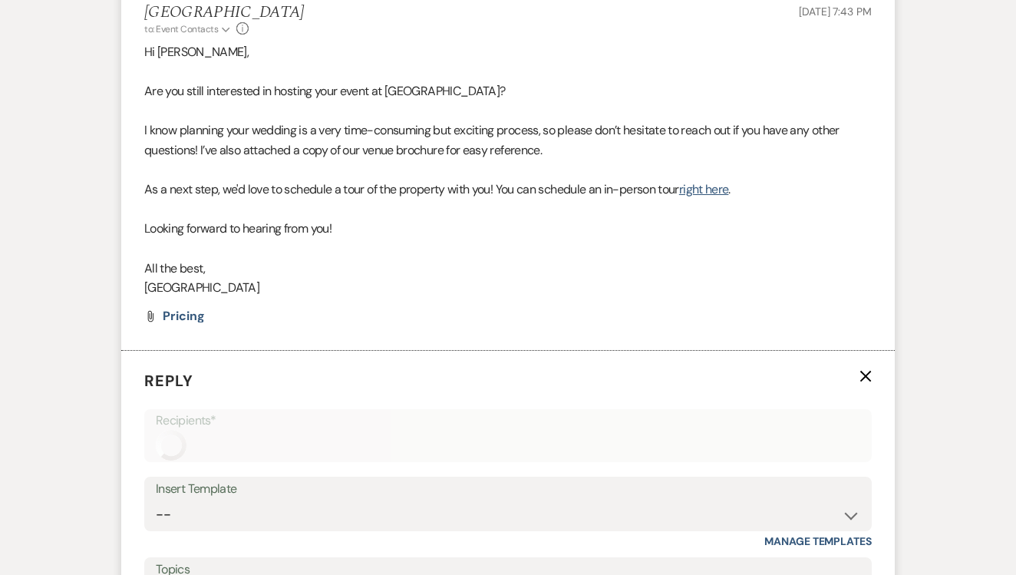
scroll to position [1546, 0]
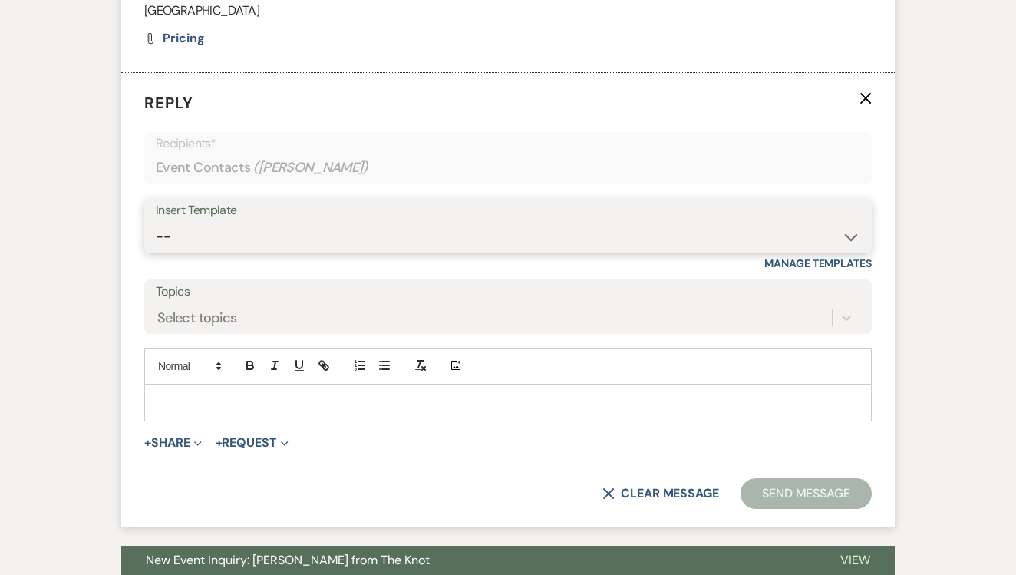
click at [400, 222] on select "-- Lead: Automated Intro Email (Wedding) Lead: 1st Follow Up Email Images Lead:…" at bounding box center [508, 237] width 704 height 30
select select "1208"
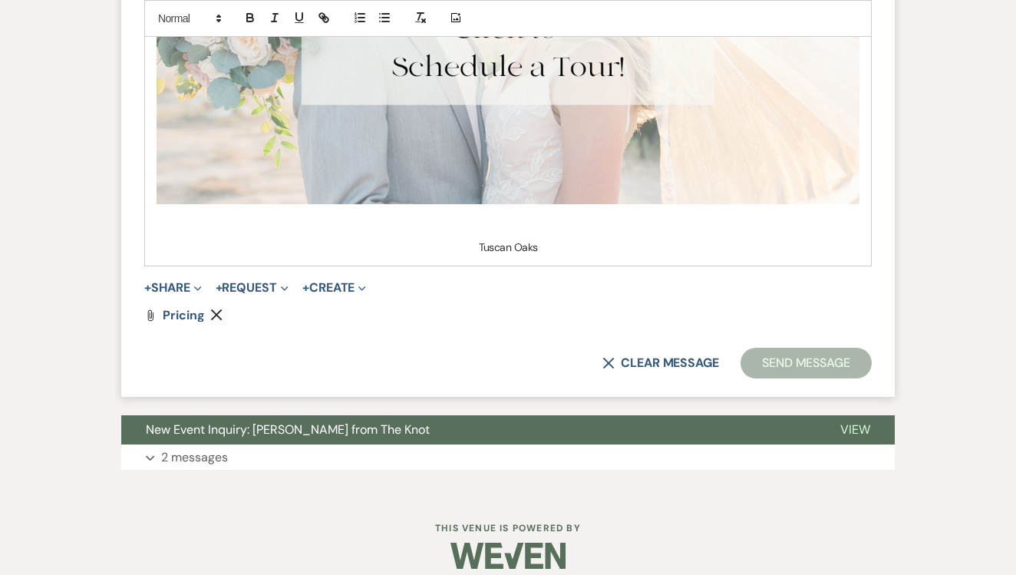
click at [805, 347] on button "Send Message" at bounding box center [805, 362] width 131 height 31
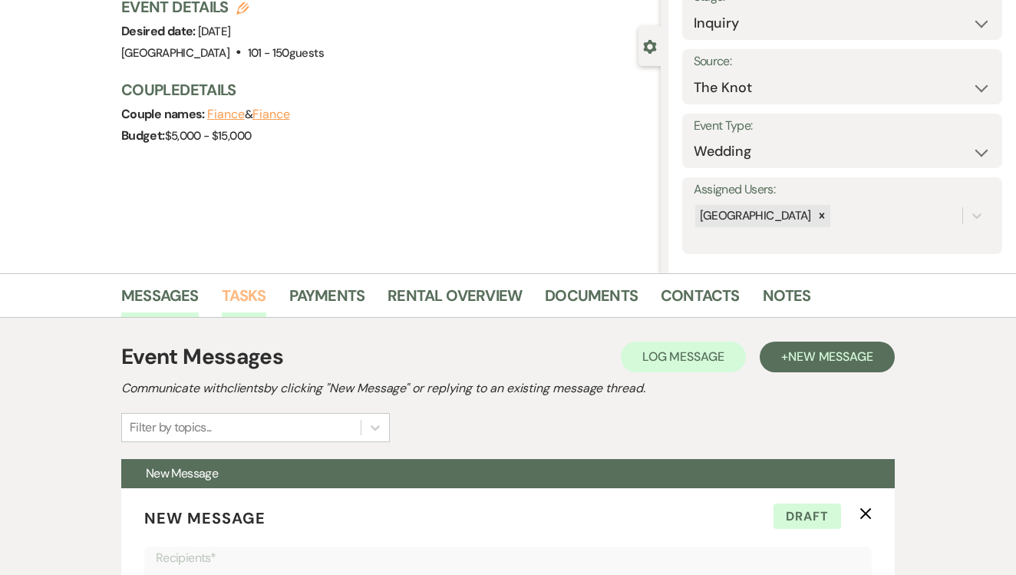
click at [243, 300] on link "Tasks" at bounding box center [244, 300] width 44 height 34
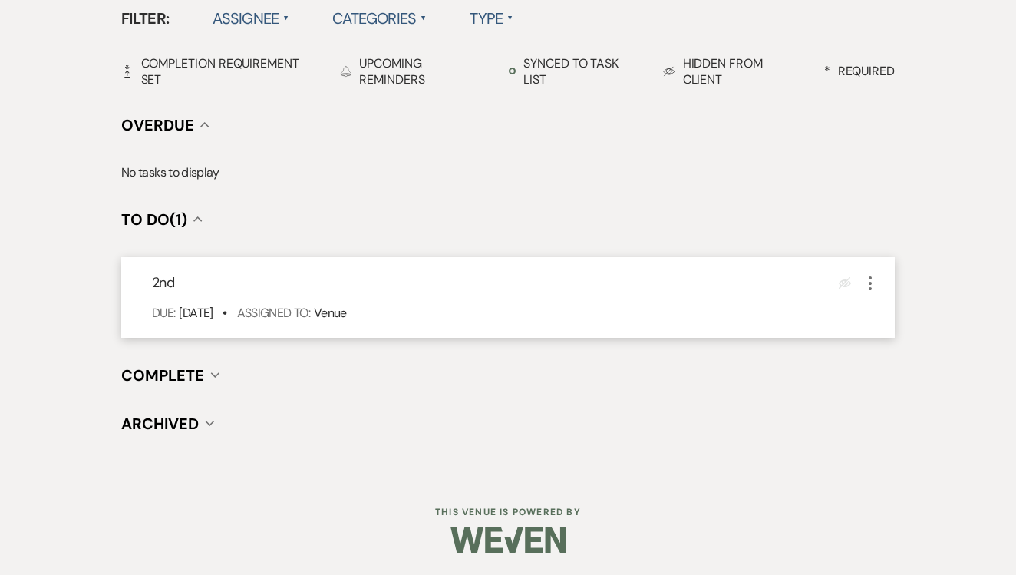
scroll to position [515, 0]
click at [877, 282] on icon "More" at bounding box center [870, 284] width 18 height 18
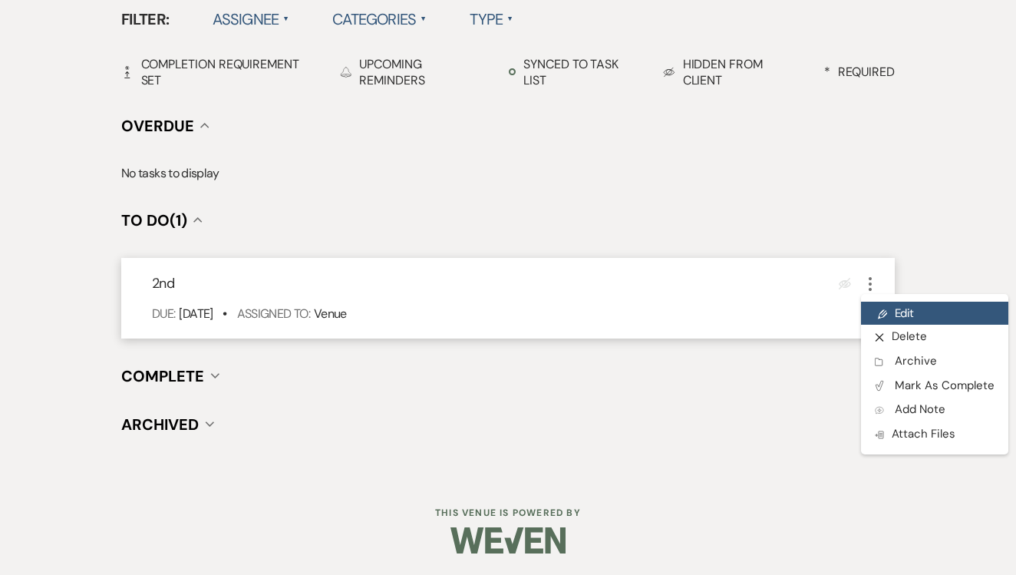
click at [892, 311] on link "Pencil Edit" at bounding box center [934, 312] width 147 height 23
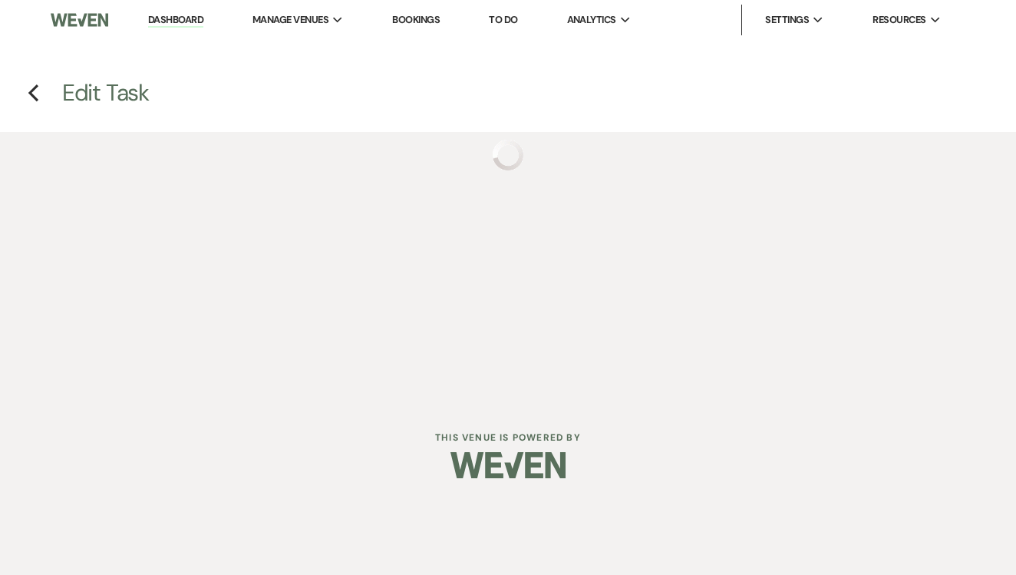
select select "false"
select select "venueHost"
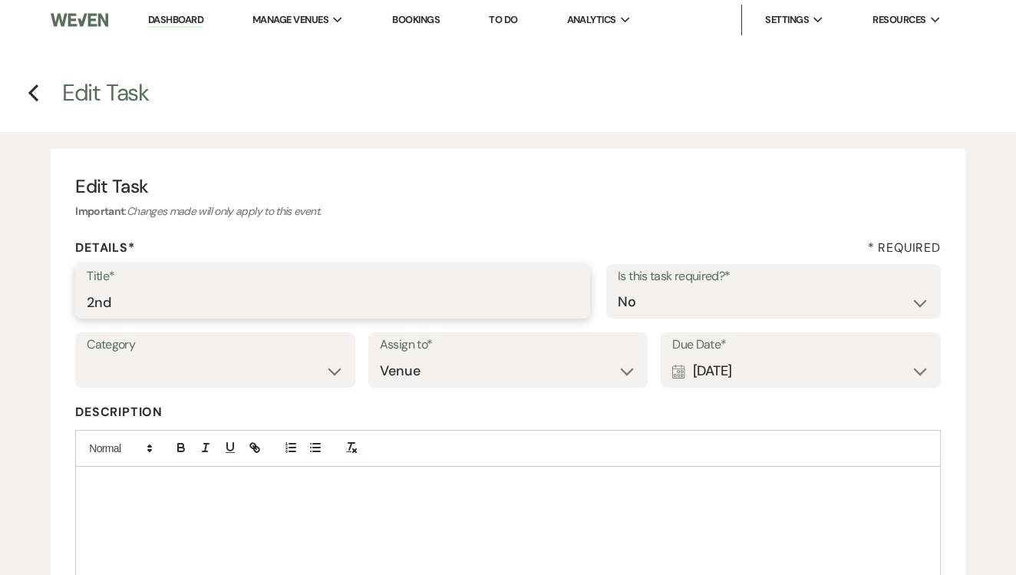
click at [419, 303] on input "2nd" at bounding box center [333, 302] width 492 height 30
type input "2nd text"
click at [745, 377] on div "Calendar [DATE] Expand" at bounding box center [800, 371] width 257 height 30
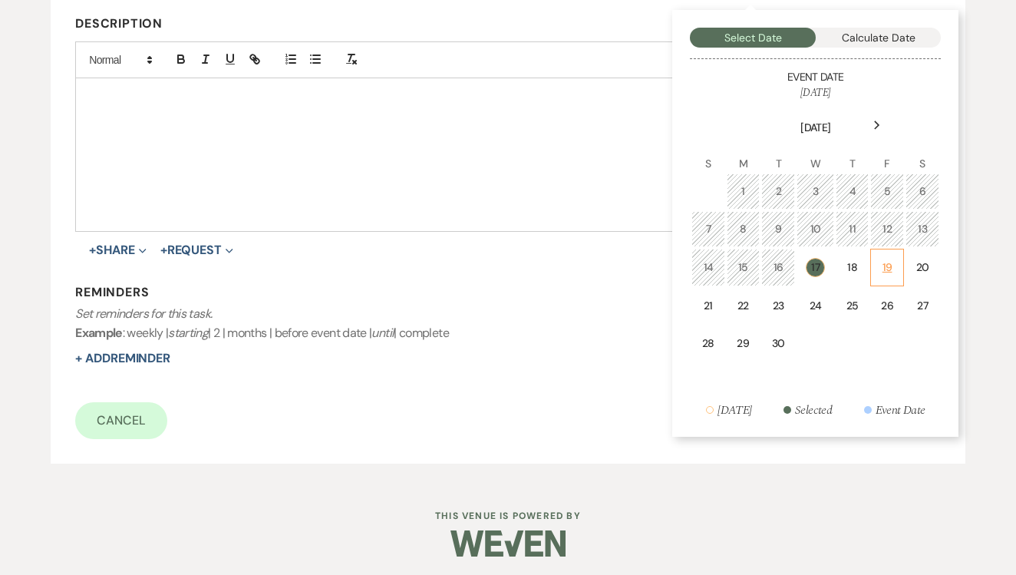
click at [890, 262] on div "19" at bounding box center [886, 267] width 13 height 16
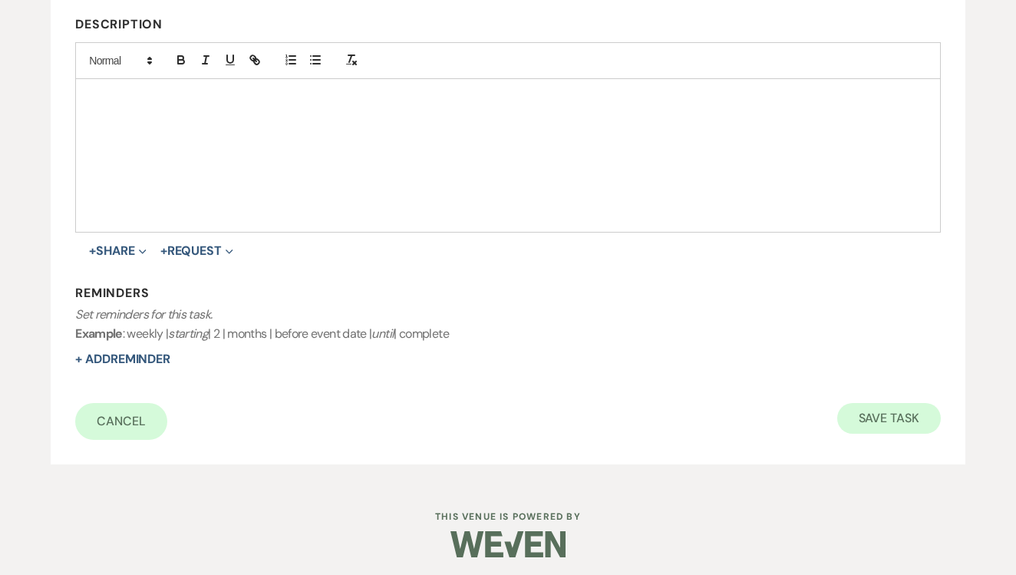
click at [867, 408] on button "Save Task" at bounding box center [889, 418] width 104 height 31
select select "2"
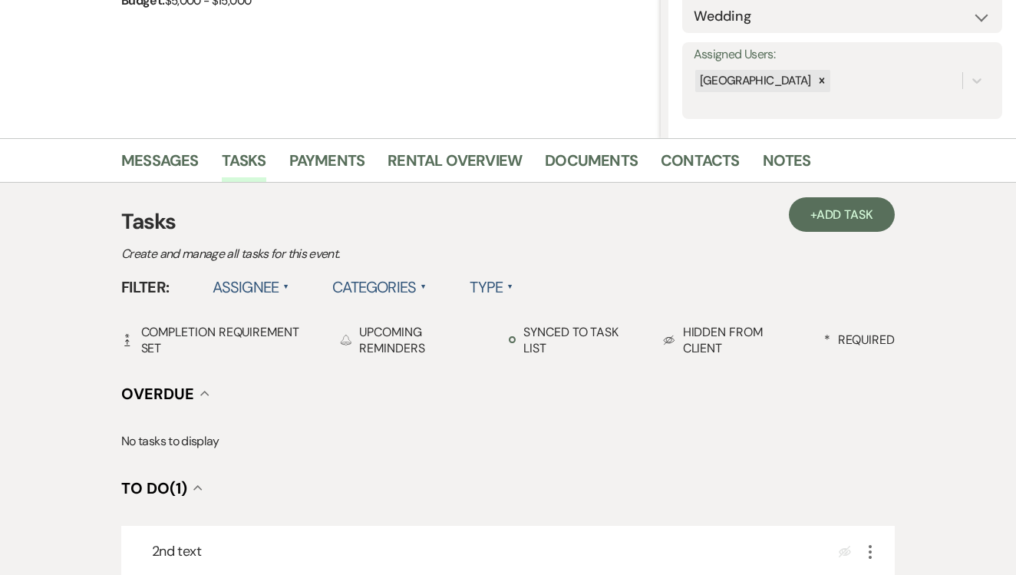
scroll to position [64, 0]
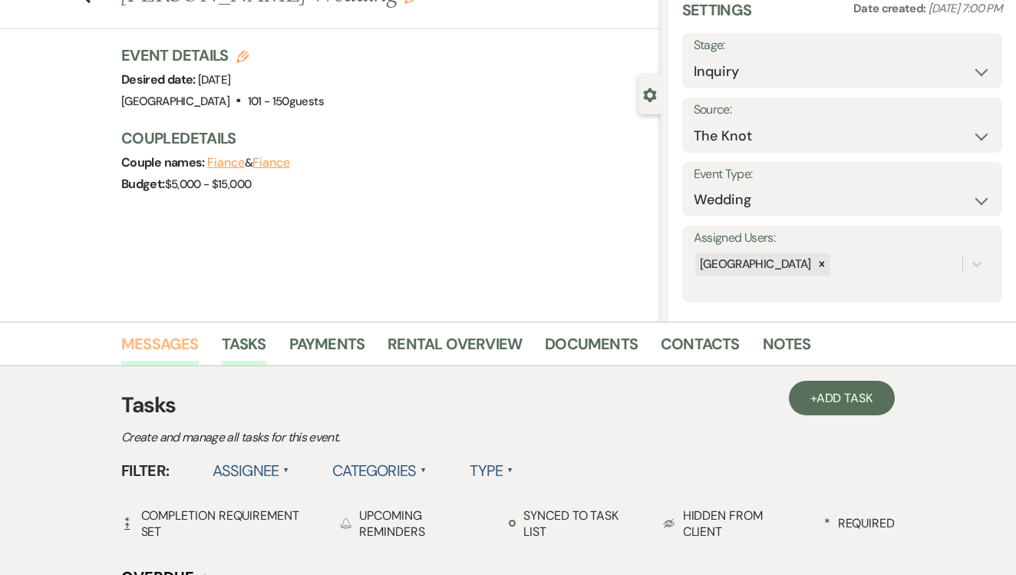
click at [163, 340] on link "Messages" at bounding box center [159, 348] width 77 height 34
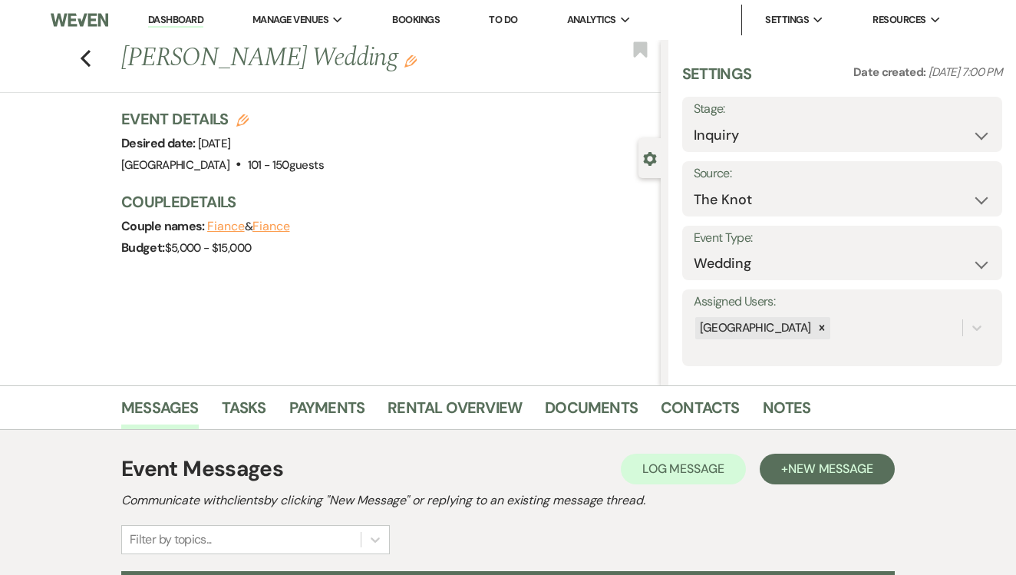
click at [498, 20] on link "To Do" at bounding box center [503, 19] width 28 height 13
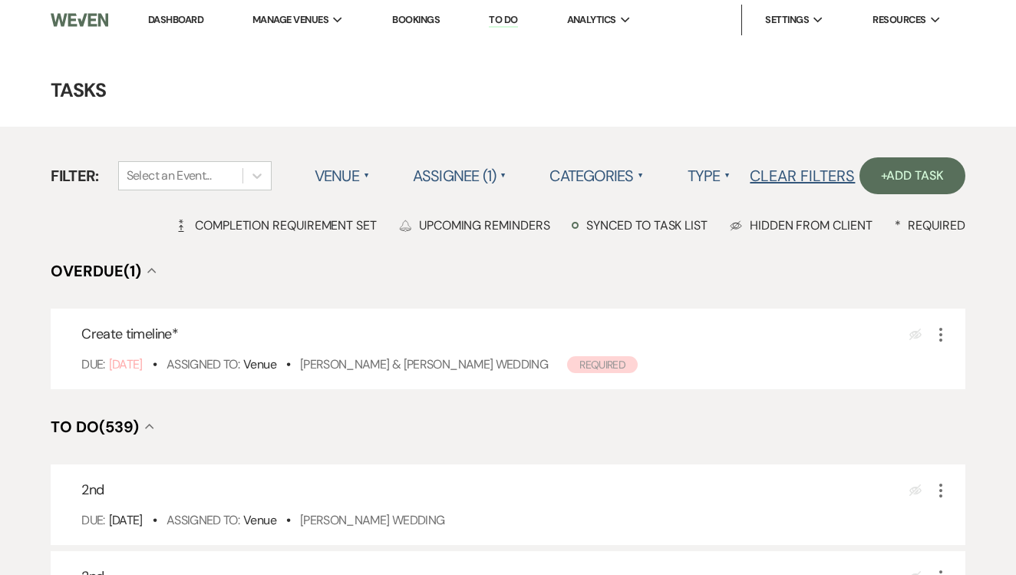
scroll to position [257, 0]
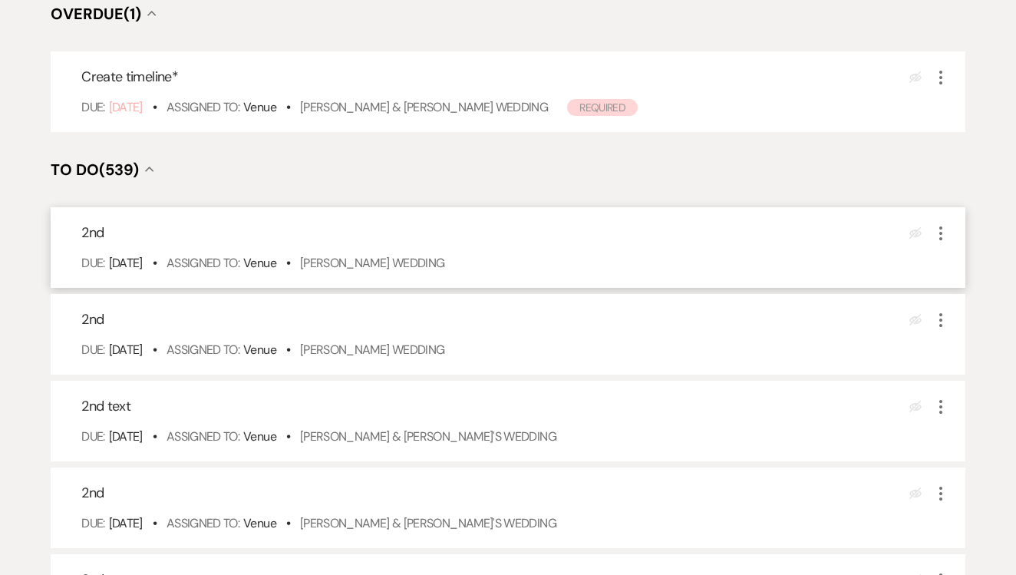
click at [428, 272] on div "Due: Sep 17 25 • Assigned To: Venue • Dominique Escoto's Wedding" at bounding box center [515, 263] width 868 height 18
click at [433, 271] on link "Dominique Escoto's Wedding" at bounding box center [372, 263] width 145 height 16
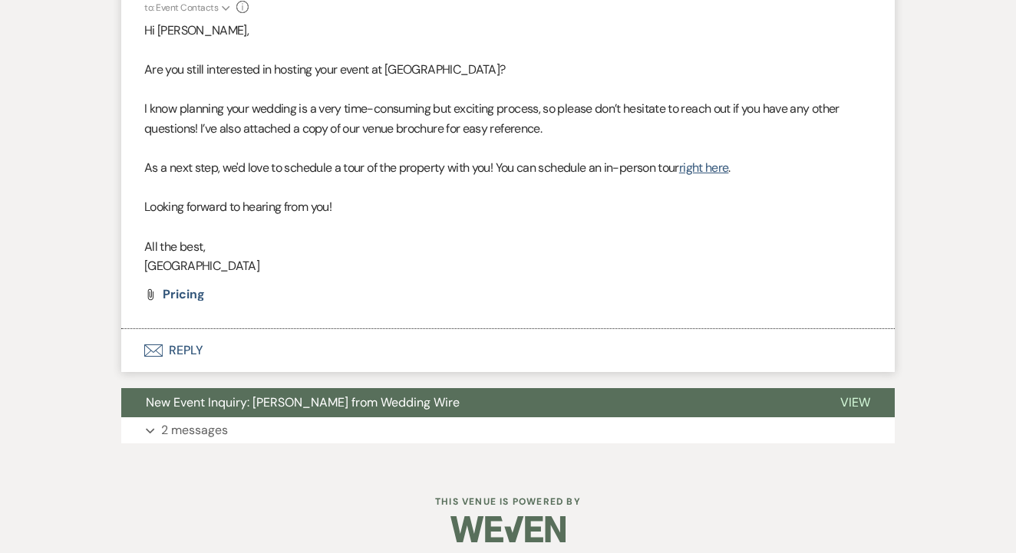
click at [407, 344] on button "Envelope Reply" at bounding box center [507, 350] width 773 height 43
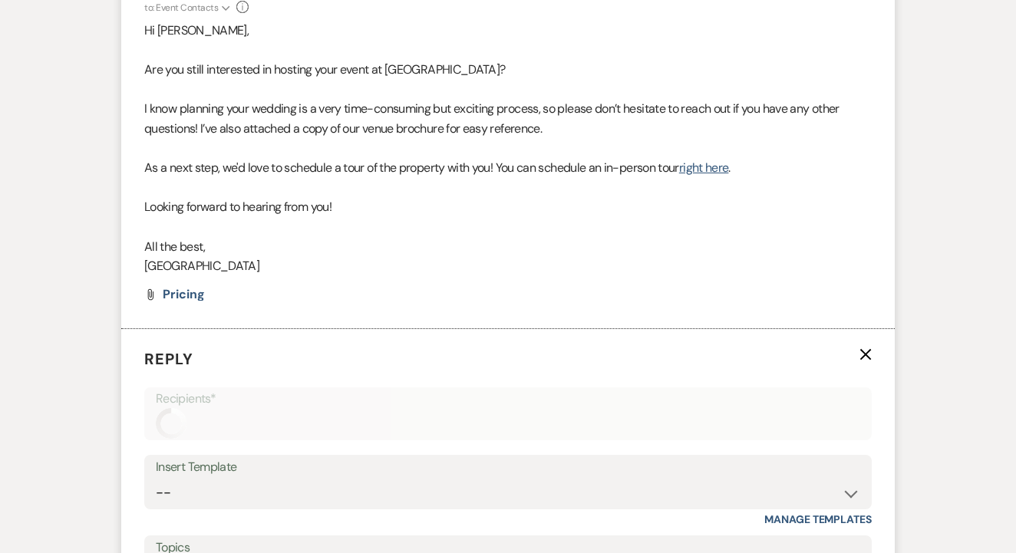
scroll to position [1556, 0]
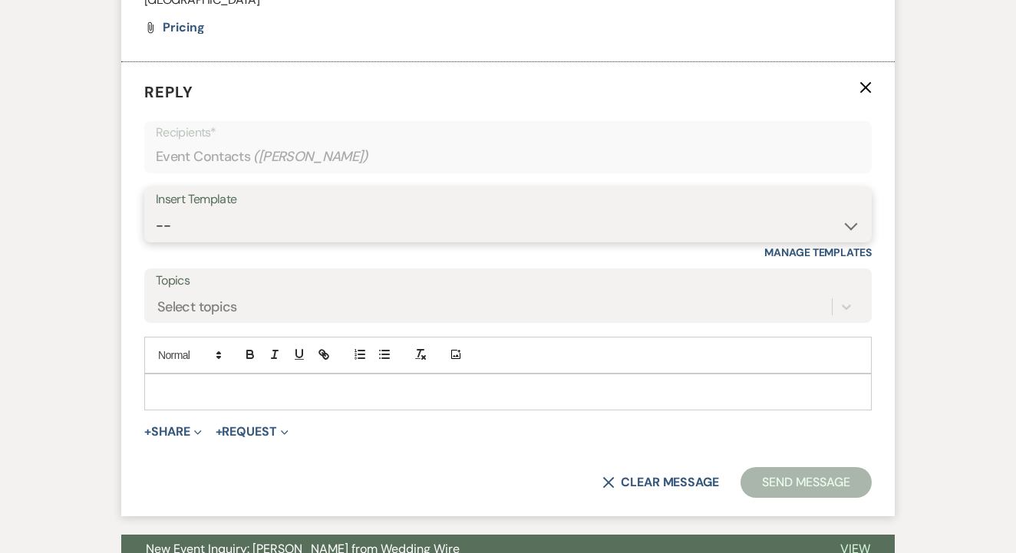
click at [472, 211] on select "-- Lead: Automated Intro Email (Wedding) Lead: 1st Follow Up Email Images Lead:…" at bounding box center [508, 226] width 704 height 30
select select "1208"
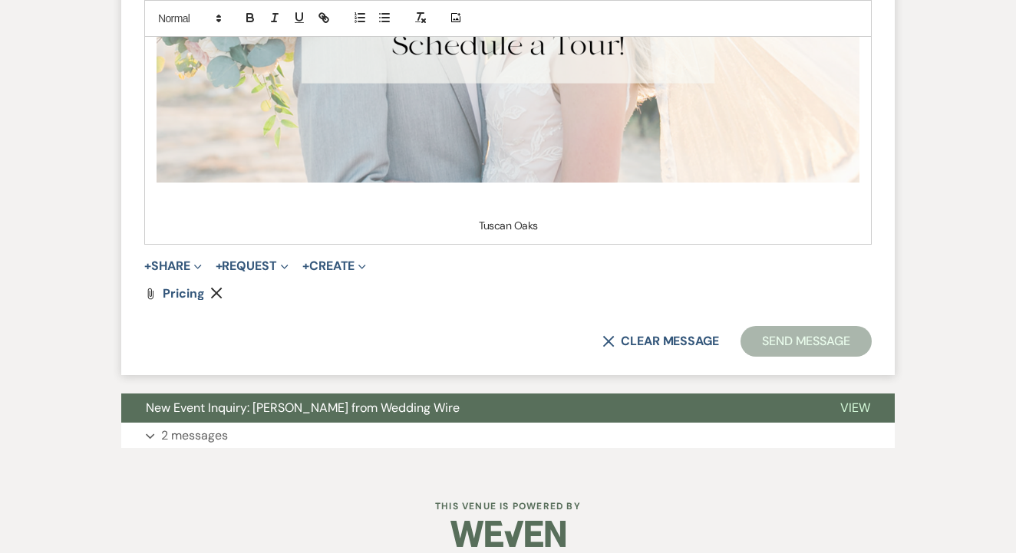
click at [831, 326] on button "Send Message" at bounding box center [805, 341] width 131 height 31
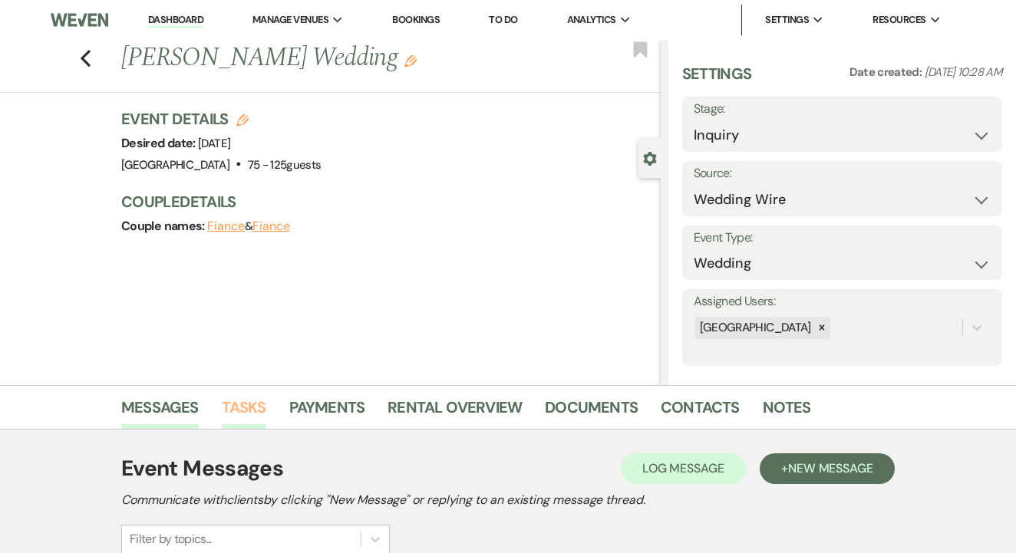
scroll to position [0, 0]
click at [258, 417] on link "Tasks" at bounding box center [244, 412] width 44 height 34
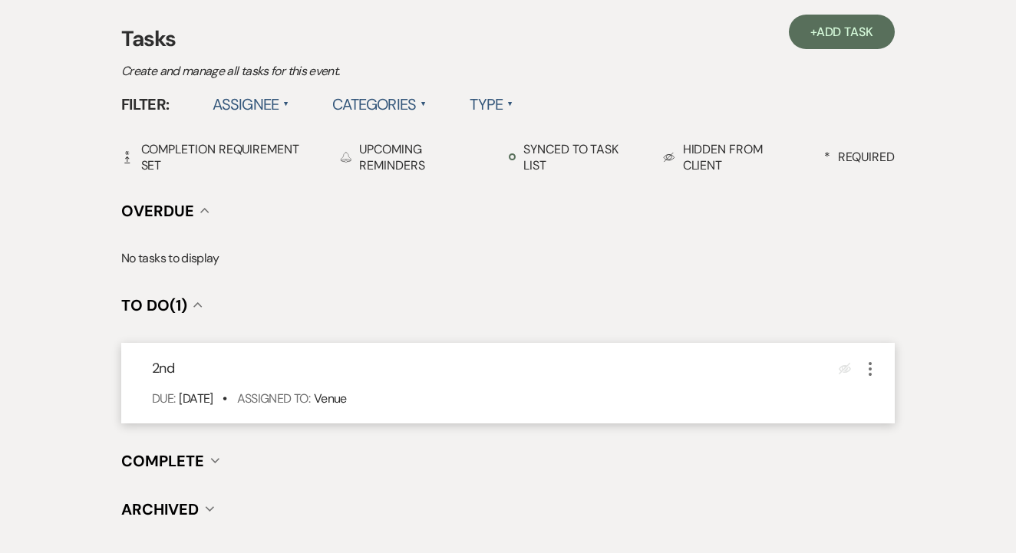
scroll to position [429, 0]
click at [864, 361] on icon "More" at bounding box center [870, 370] width 18 height 18
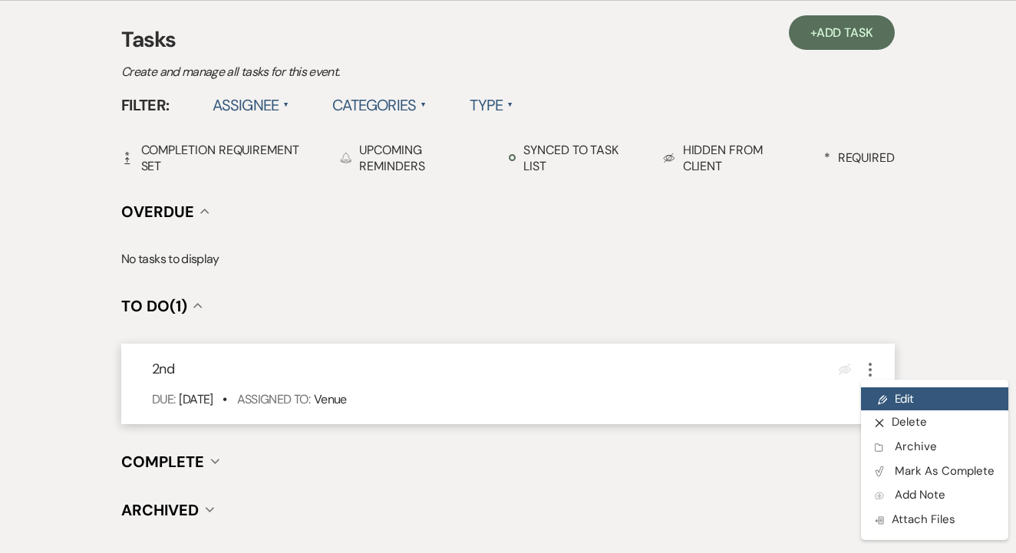
click at [892, 399] on link "Pencil Edit" at bounding box center [934, 398] width 147 height 23
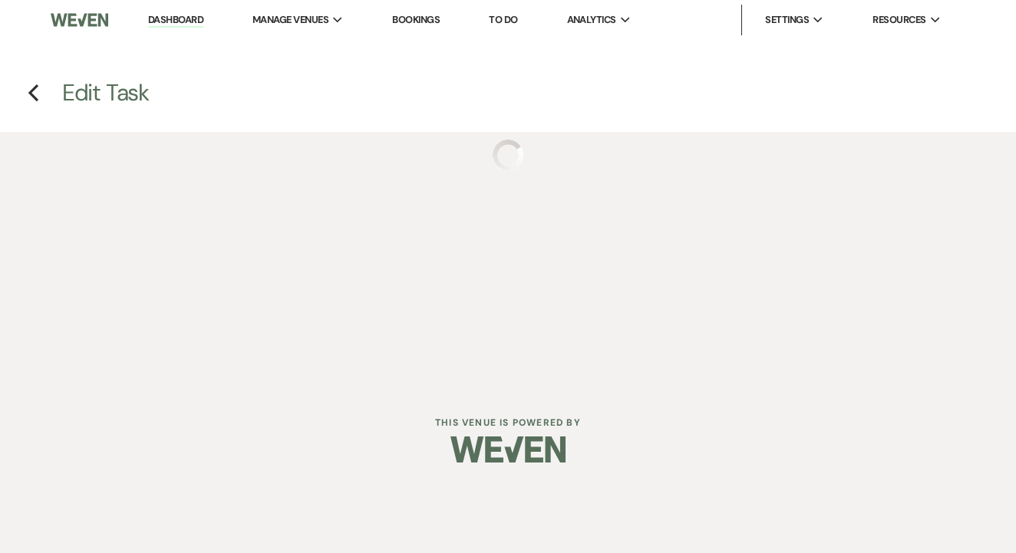
select select "false"
select select "venueHost"
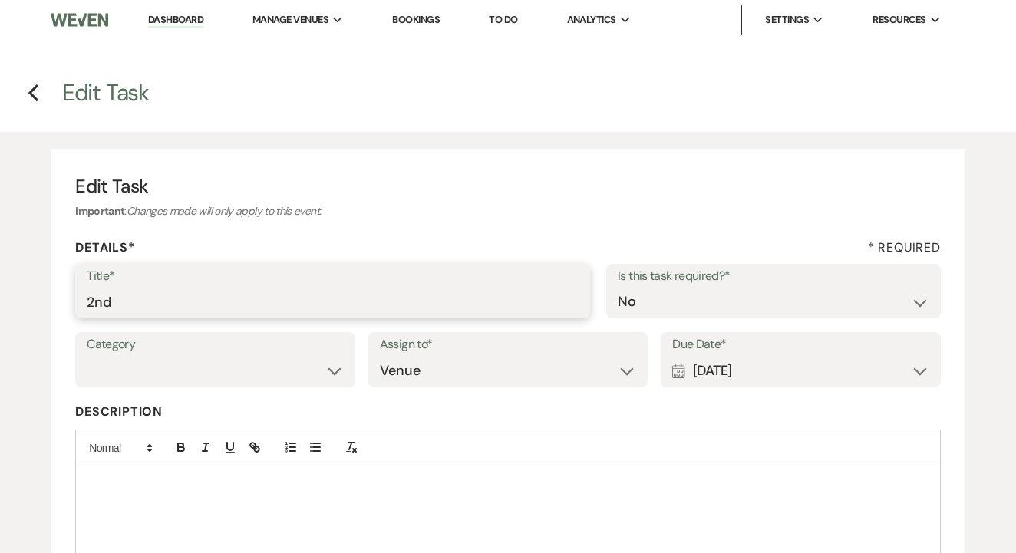
click at [256, 305] on input "2nd" at bounding box center [333, 302] width 492 height 30
type input "2nd text"
click at [763, 369] on div "Calendar [DATE] Expand" at bounding box center [800, 371] width 257 height 30
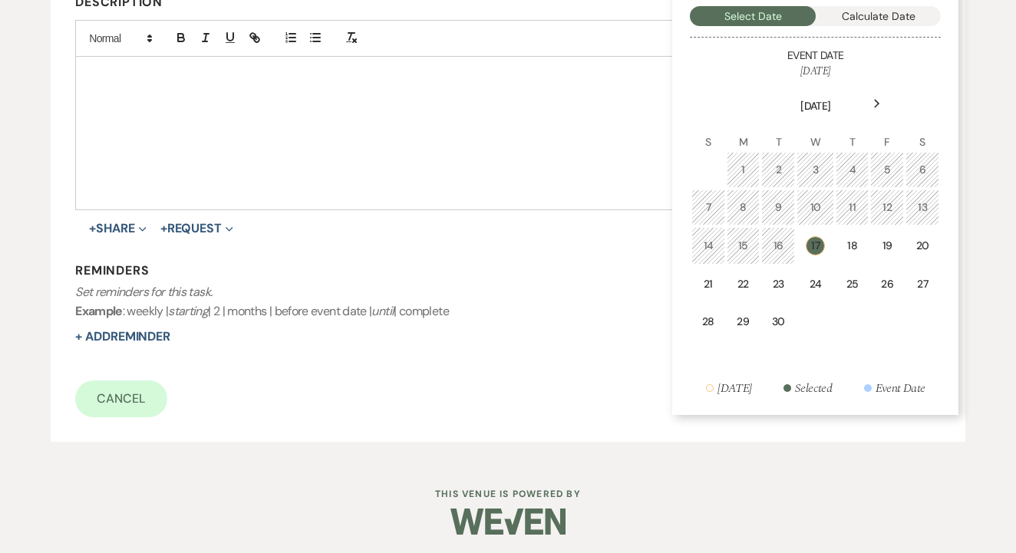
scroll to position [409, 0]
click at [896, 244] on td "19" at bounding box center [886, 247] width 33 height 38
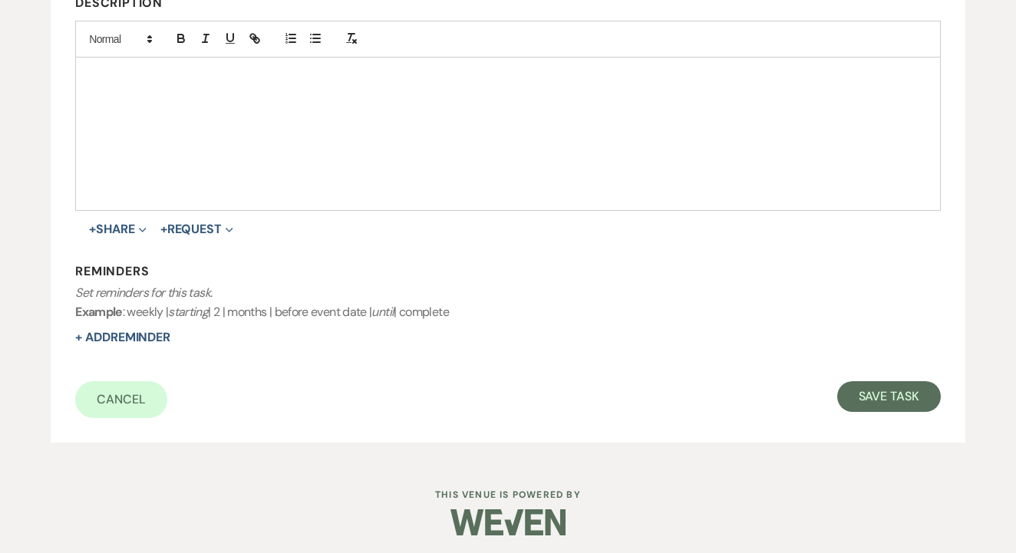
click at [899, 363] on form "Title* 2nd text Is this task required?* Yes No Category Venue Vendors Guests De…" at bounding box center [507, 136] width 865 height 563
click at [892, 396] on button "Save Task" at bounding box center [889, 396] width 104 height 31
select select "3"
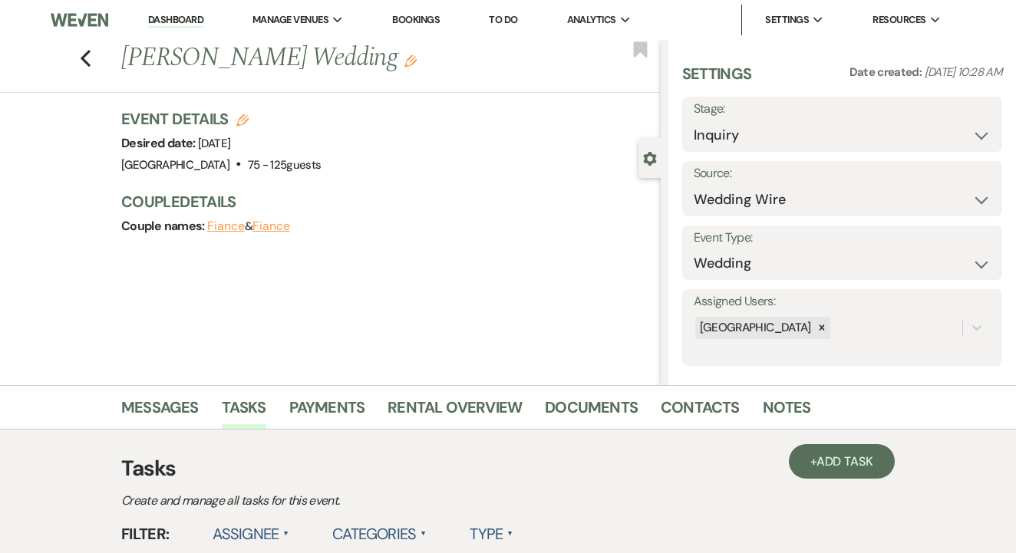
click at [517, 18] on link "To Do" at bounding box center [503, 19] width 28 height 13
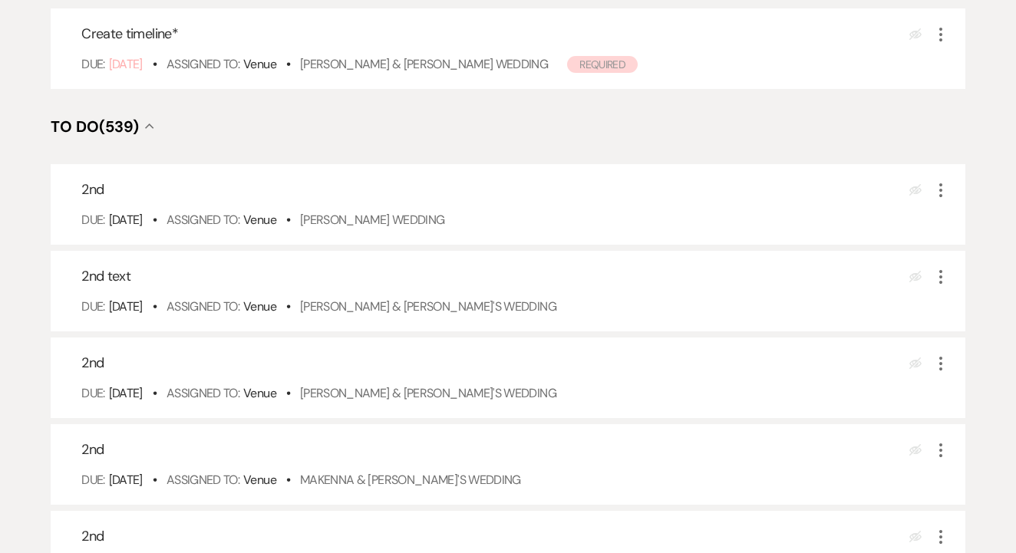
scroll to position [368, 0]
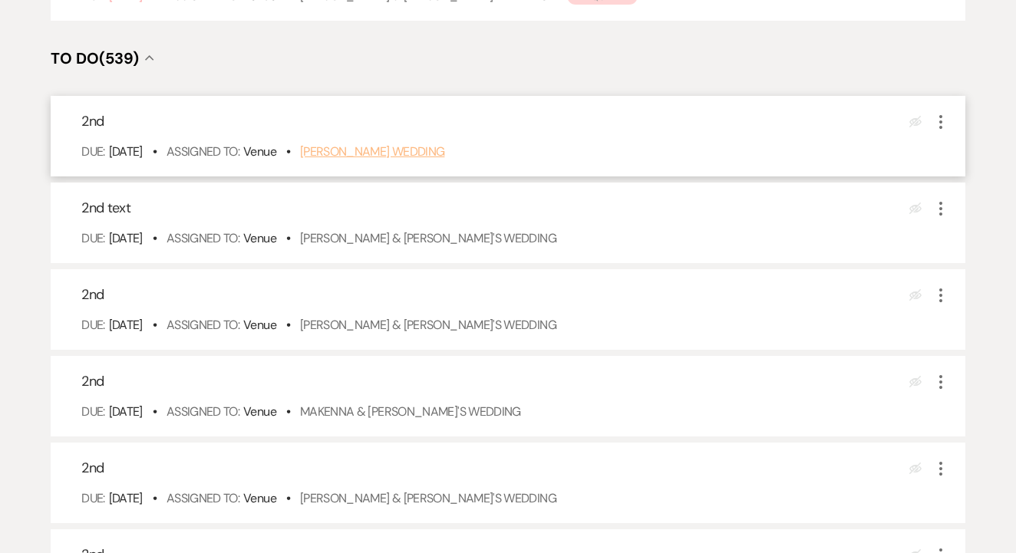
click at [433, 160] on link "[PERSON_NAME] Wedding" at bounding box center [372, 151] width 145 height 16
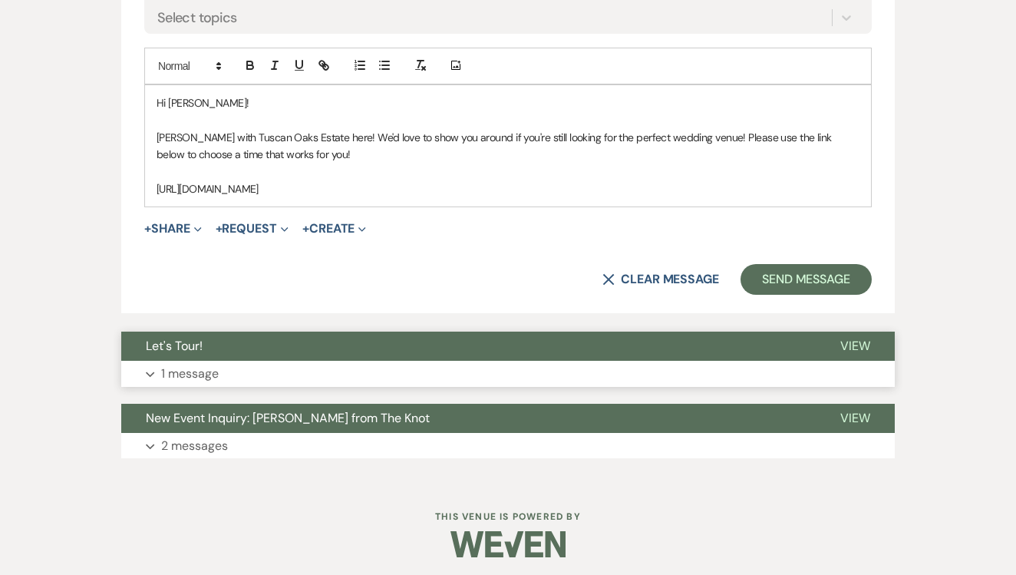
click at [396, 367] on button "Expand 1 message" at bounding box center [507, 374] width 773 height 26
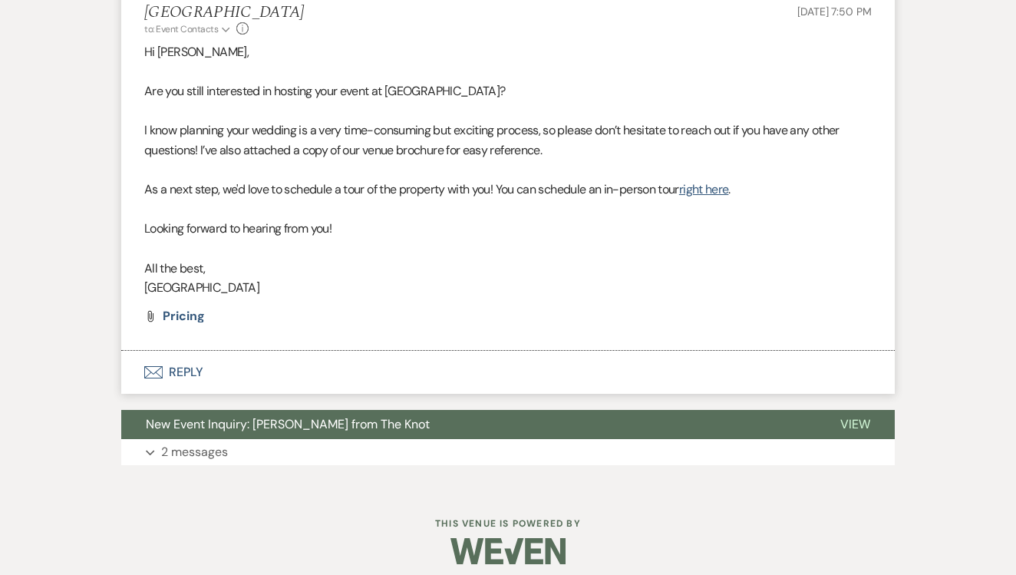
click at [387, 360] on button "Envelope Reply" at bounding box center [507, 372] width 773 height 43
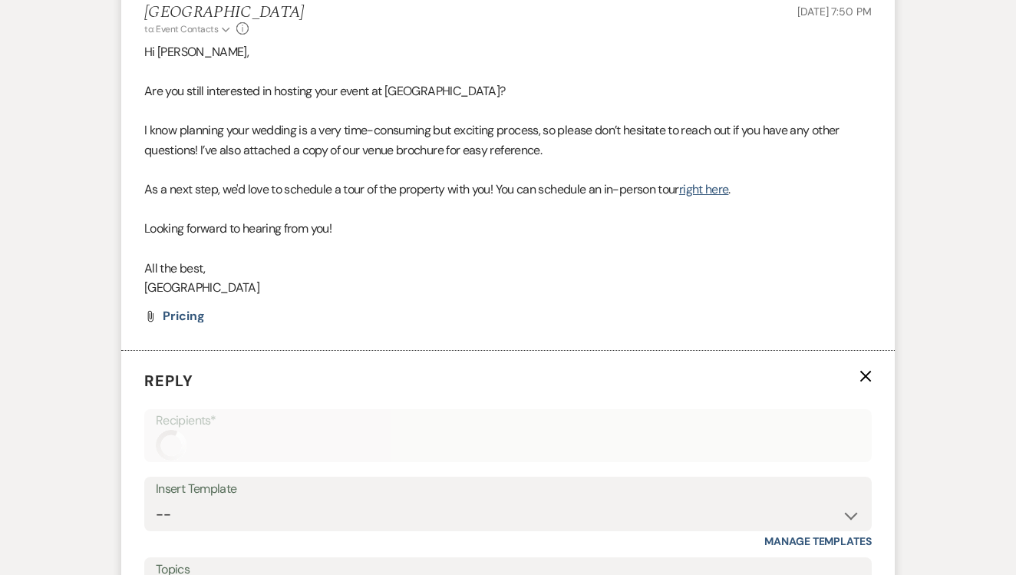
scroll to position [1546, 0]
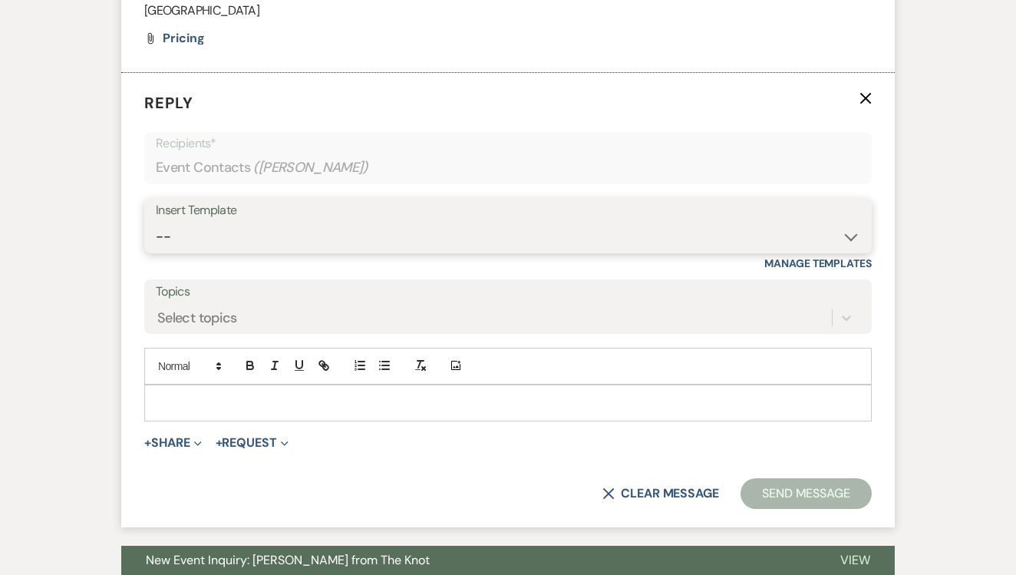
click at [478, 222] on select "-- Lead: Automated Intro Email (Wedding) Lead: 1st Follow Up Email Images Lead:…" at bounding box center [508, 237] width 704 height 30
select select "1208"
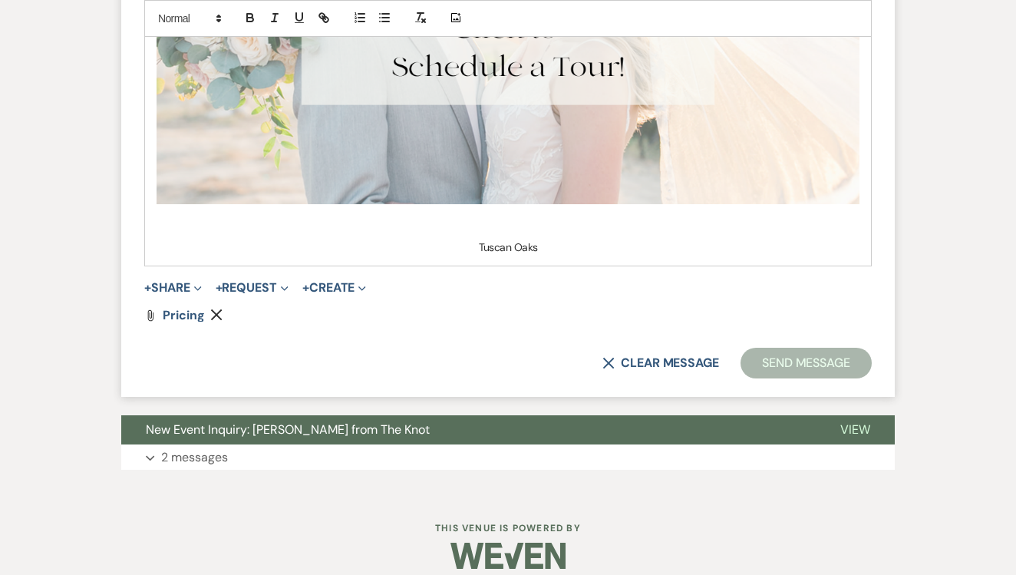
click at [836, 362] on button "Send Message" at bounding box center [805, 362] width 131 height 31
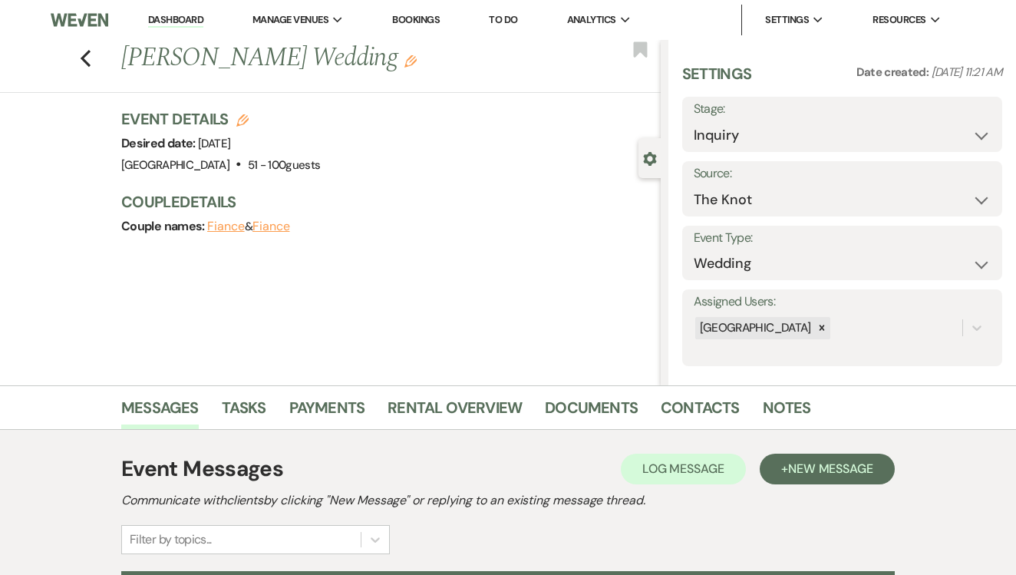
scroll to position [0, 0]
click at [275, 400] on li "Tasks" at bounding box center [255, 410] width 67 height 37
click at [249, 407] on link "Tasks" at bounding box center [244, 412] width 44 height 34
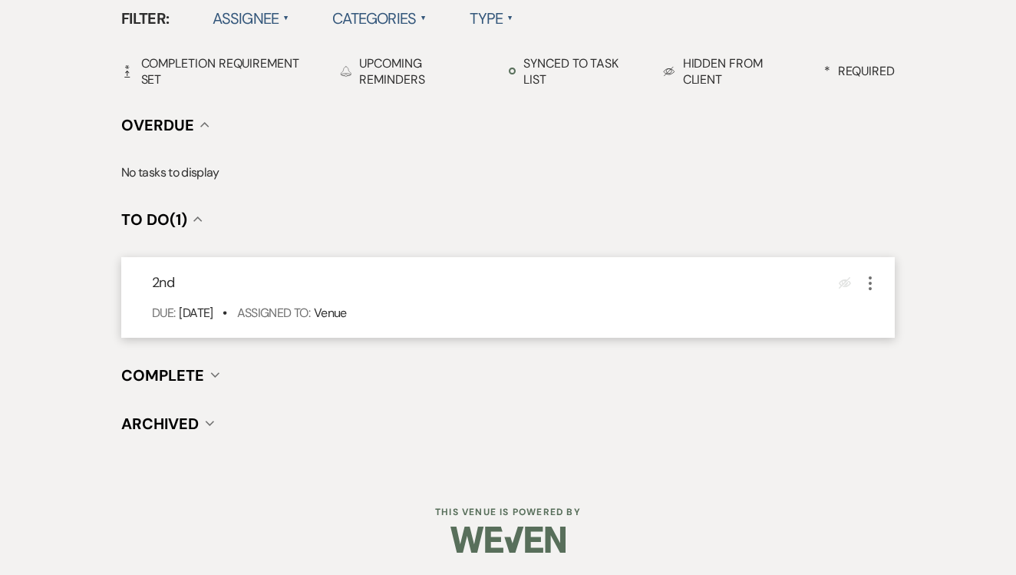
scroll to position [515, 0]
click at [868, 273] on button "More" at bounding box center [870, 283] width 18 height 20
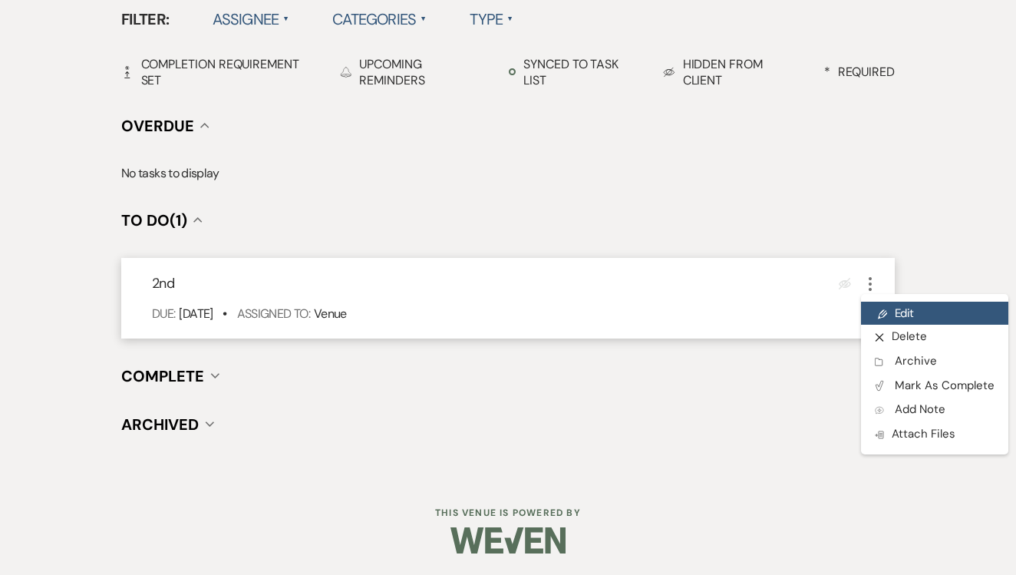
click at [873, 322] on link "Pencil Edit" at bounding box center [934, 312] width 147 height 23
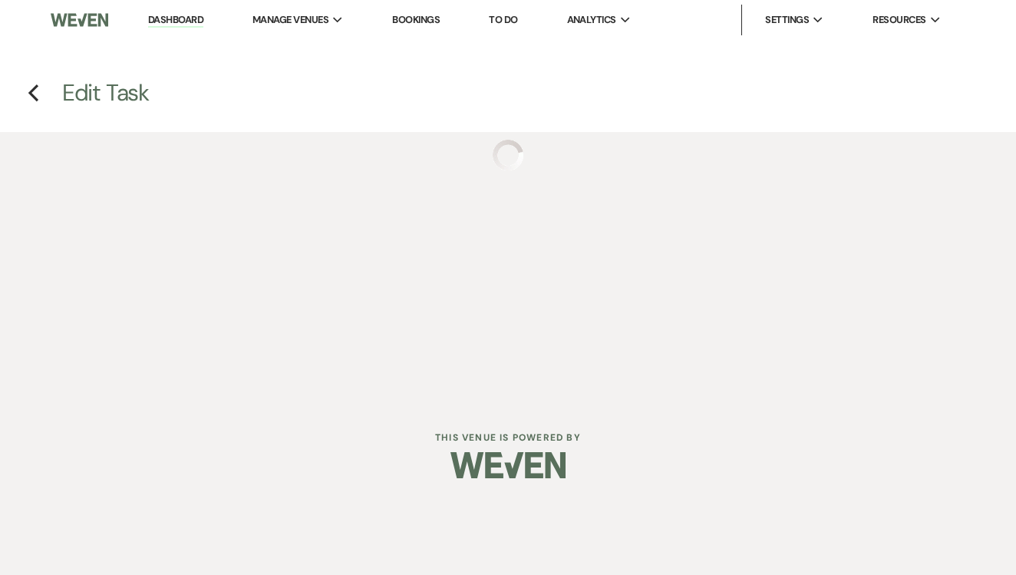
select select "false"
select select "venueHost"
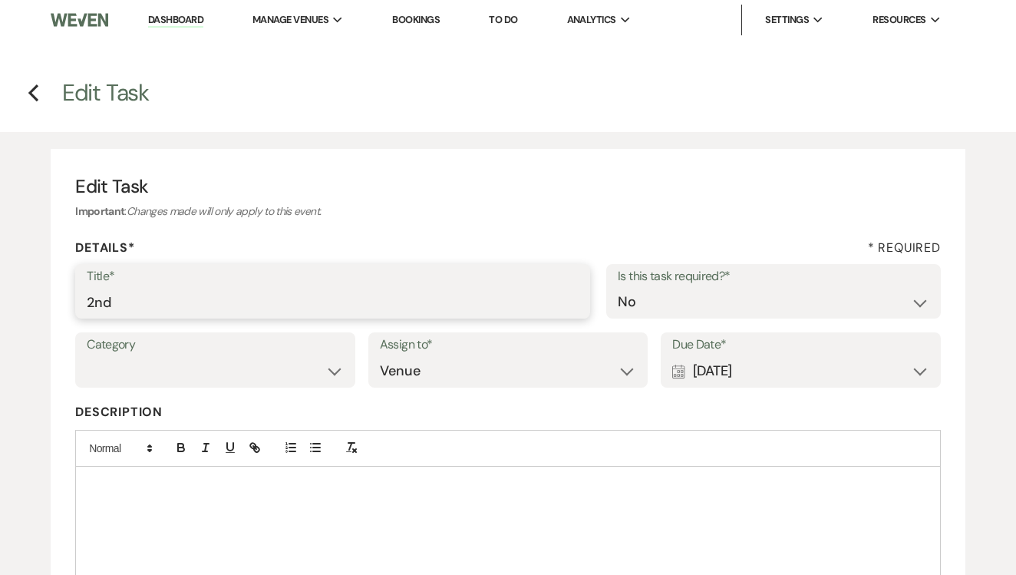
click at [207, 291] on input "2nd" at bounding box center [333, 302] width 492 height 30
type input "2nd text"
click at [751, 363] on div "Calendar [DATE] Expand" at bounding box center [800, 371] width 257 height 30
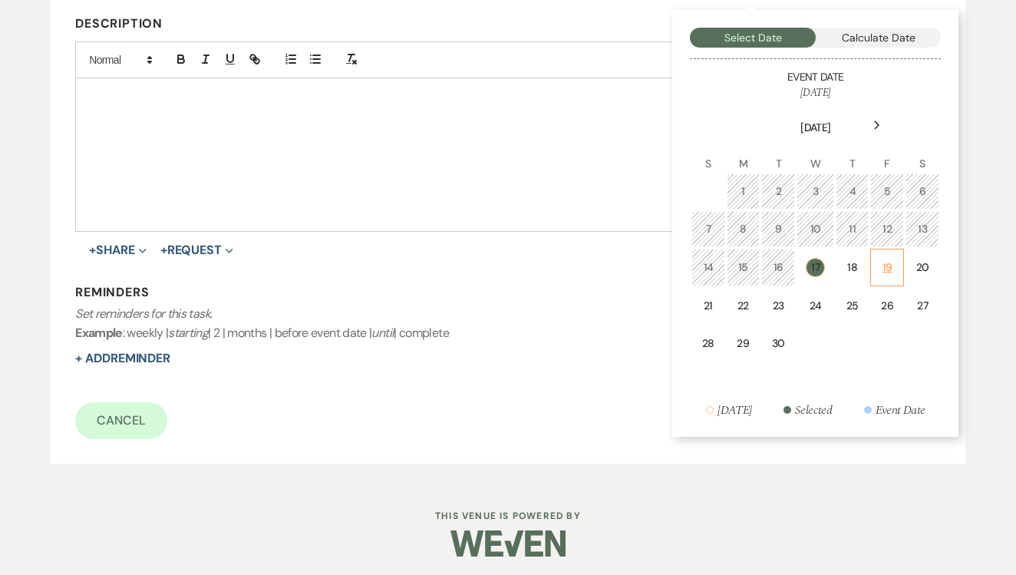
scroll to position [387, 0]
click at [893, 268] on div "19" at bounding box center [886, 268] width 13 height 16
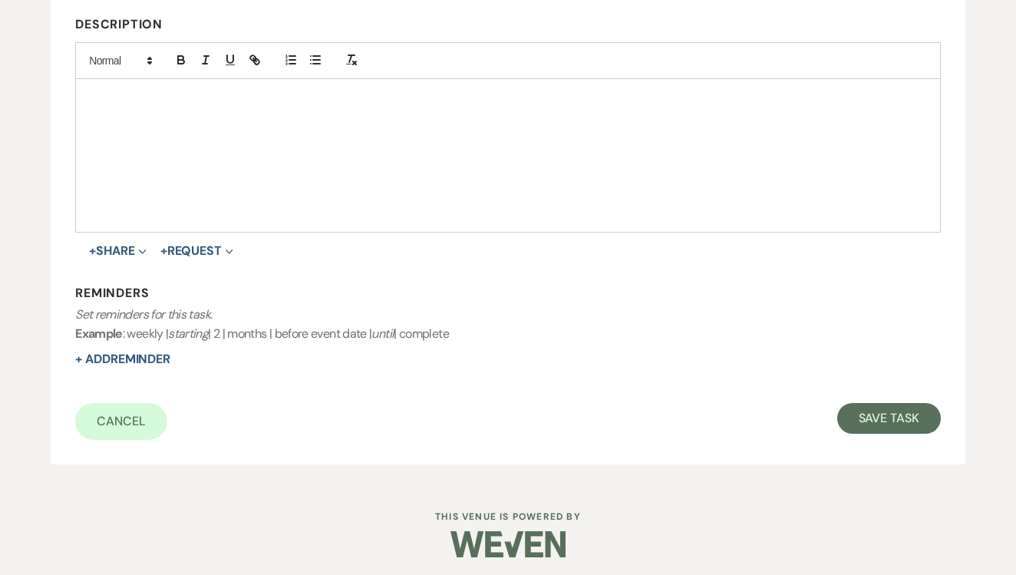
click at [850, 430] on div "Cancel Save Task" at bounding box center [507, 421] width 865 height 37
click at [868, 394] on form "Title* 2nd text Is this task required?* Yes No Category Venue Vendors Guests De…" at bounding box center [507, 158] width 865 height 563
click at [871, 403] on button "Save Task" at bounding box center [889, 418] width 104 height 31
select select "2"
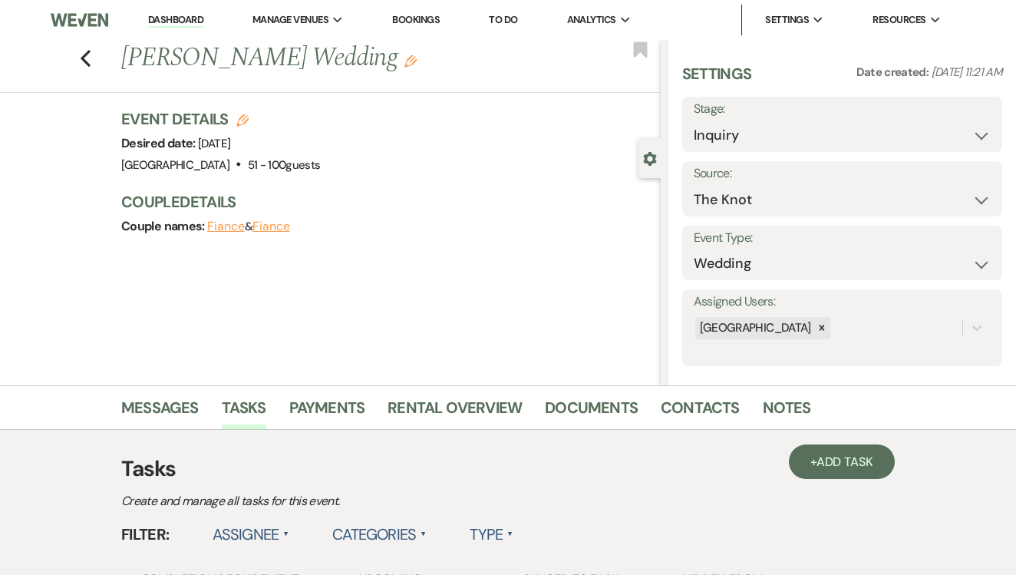
click at [504, 22] on link "To Do" at bounding box center [503, 19] width 28 height 13
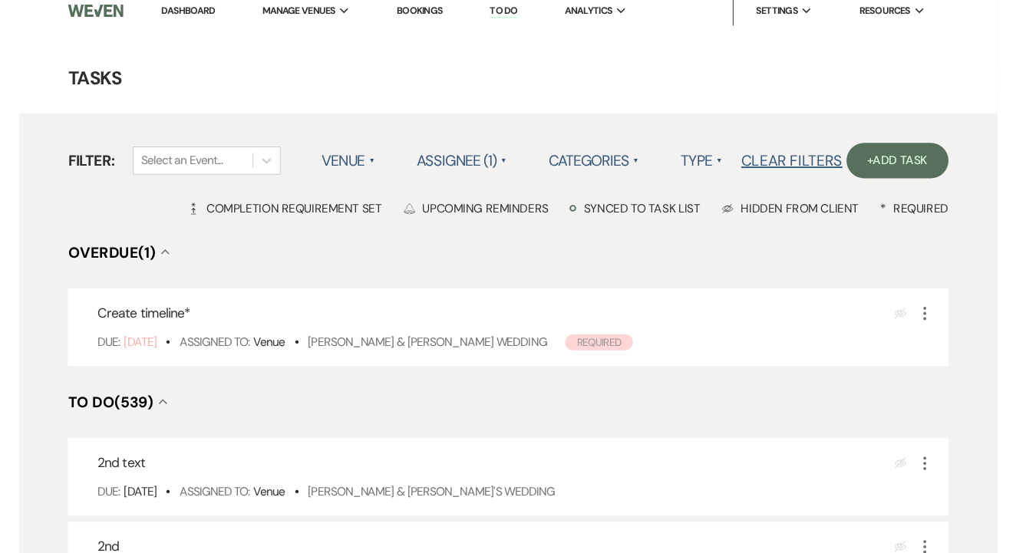
scroll to position [354, 0]
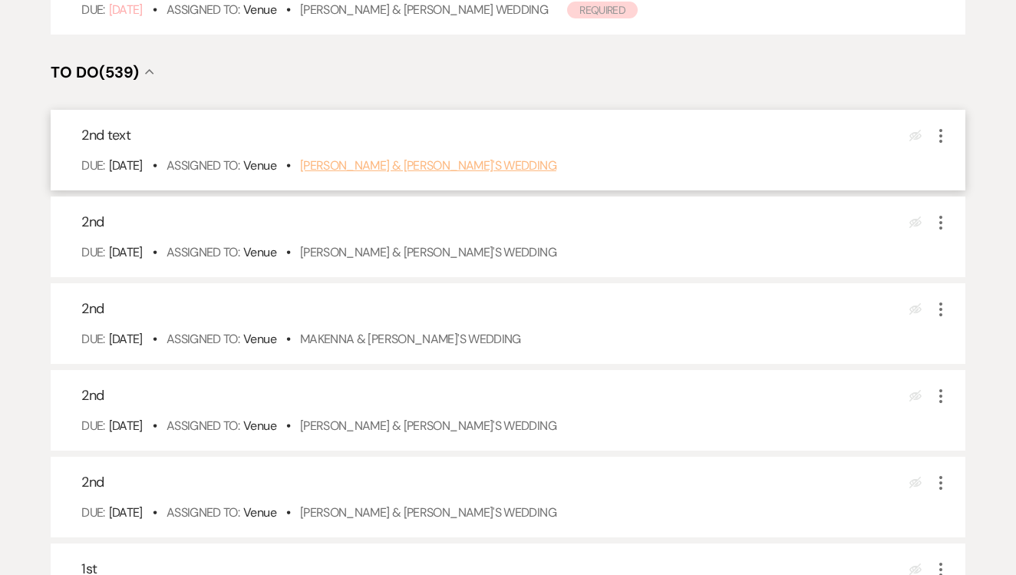
click at [449, 173] on link "[PERSON_NAME] & [PERSON_NAME]'s Wedding" at bounding box center [428, 165] width 256 height 16
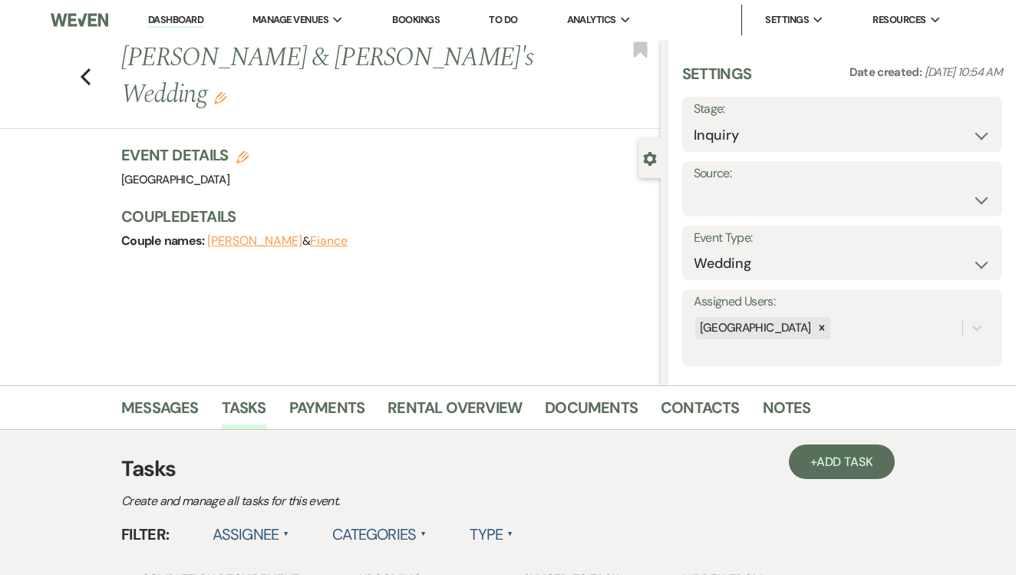
click at [684, 393] on li "Contacts" at bounding box center [711, 410] width 102 height 37
click at [692, 417] on link "Contacts" at bounding box center [699, 412] width 79 height 34
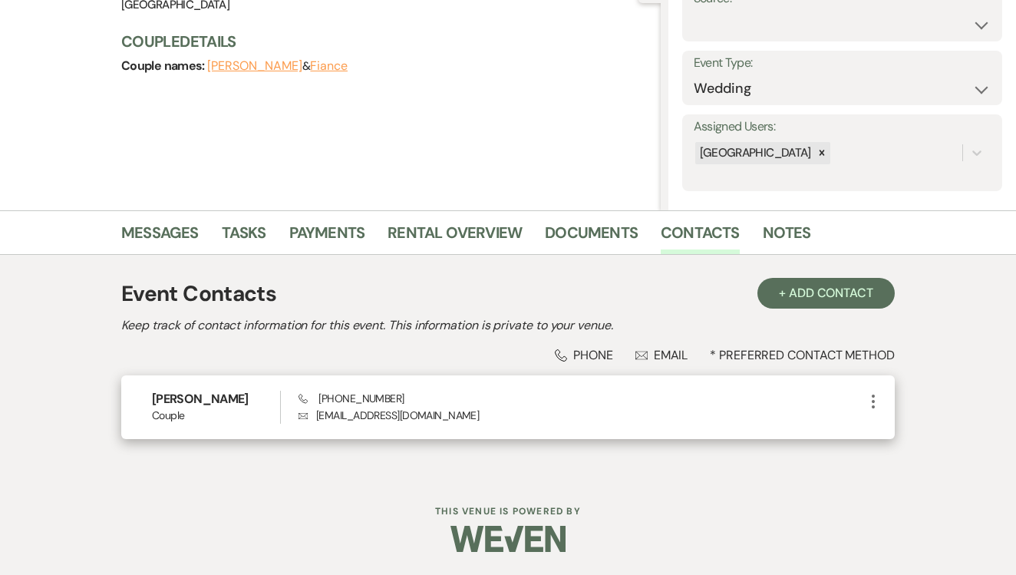
scroll to position [174, 0]
drag, startPoint x: 314, startPoint y: 399, endPoint x: 416, endPoint y: 407, distance: 101.6
click at [416, 407] on div "Phone [PHONE_NUMBER] Envelope [EMAIL_ADDRESS][DOMAIN_NAME]" at bounding box center [580, 407] width 565 height 33
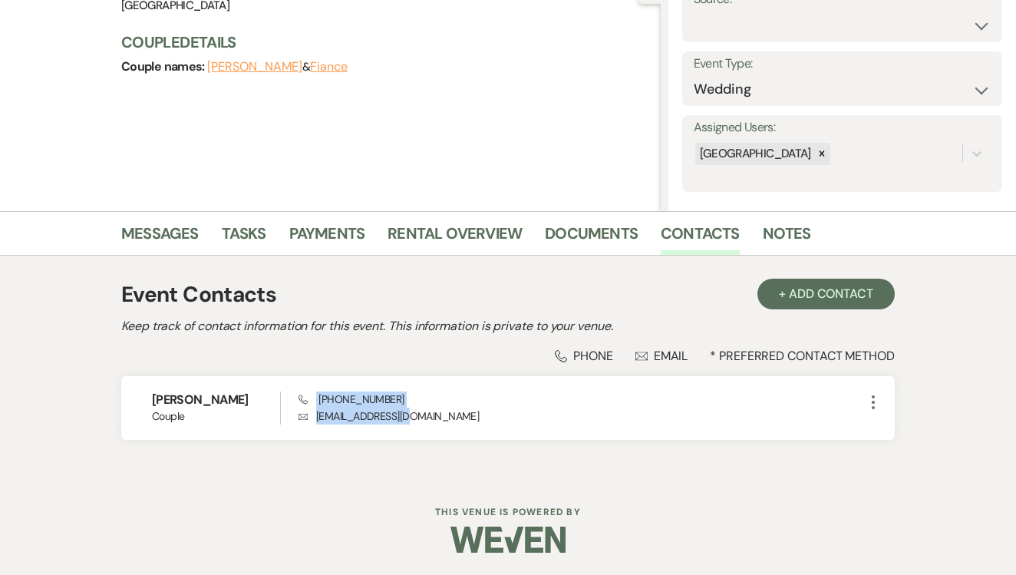
click at [400, 351] on div "Phone Phone Envelope Email * Preferred Contact Method" at bounding box center [507, 355] width 773 height 16
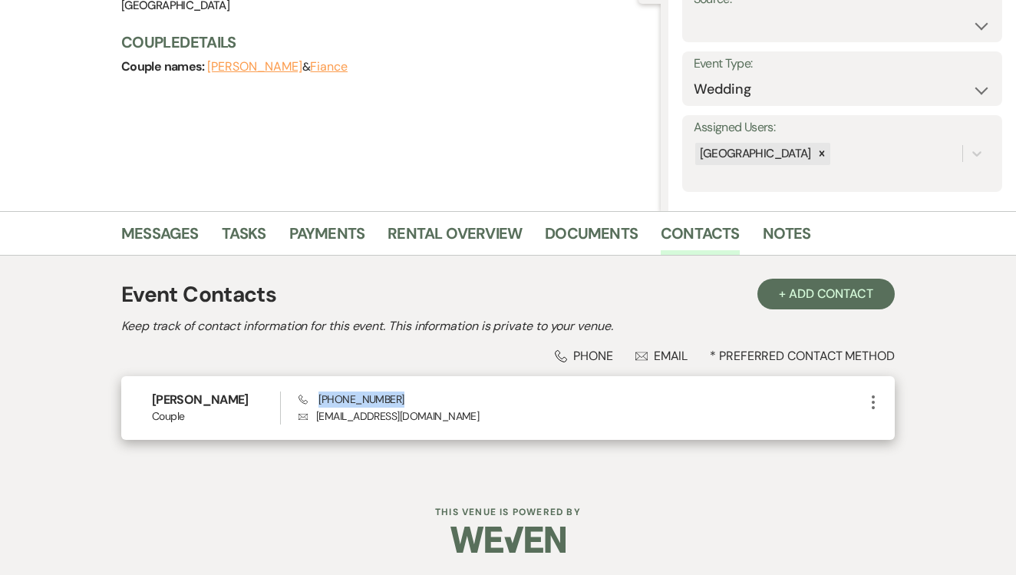
drag, startPoint x: 318, startPoint y: 399, endPoint x: 393, endPoint y: 398, distance: 75.2
click at [393, 398] on div "Phone [PHONE_NUMBER] Envelope [EMAIL_ADDRESS][DOMAIN_NAME]" at bounding box center [580, 407] width 565 height 33
copy span "[PHONE_NUMBER]"
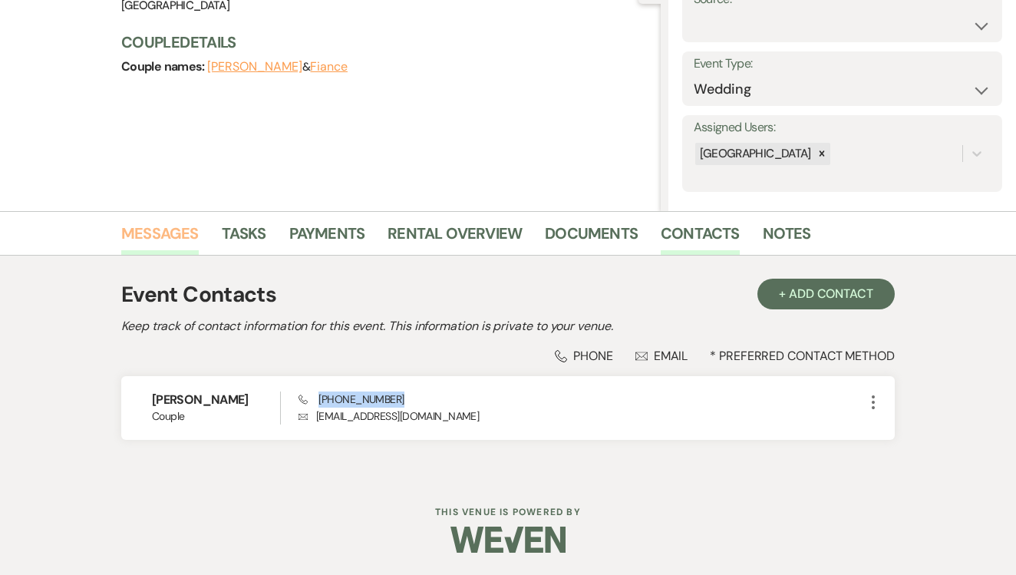
click at [142, 245] on link "Messages" at bounding box center [159, 238] width 77 height 34
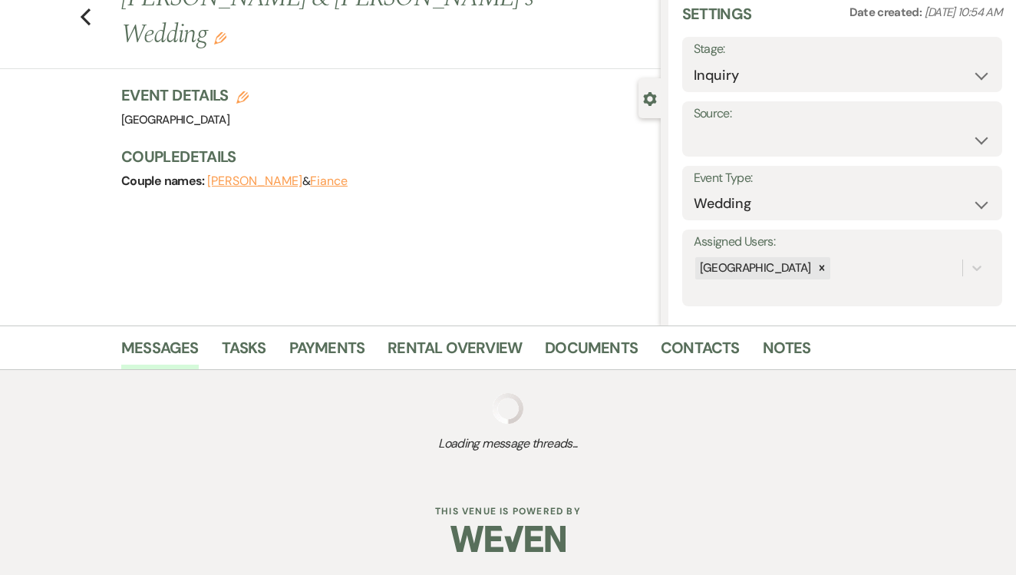
click at [347, 268] on div "Previous [PERSON_NAME] & Fiance's Wedding Edit Bookmark Gear Settings Settings …" at bounding box center [330, 152] width 660 height 345
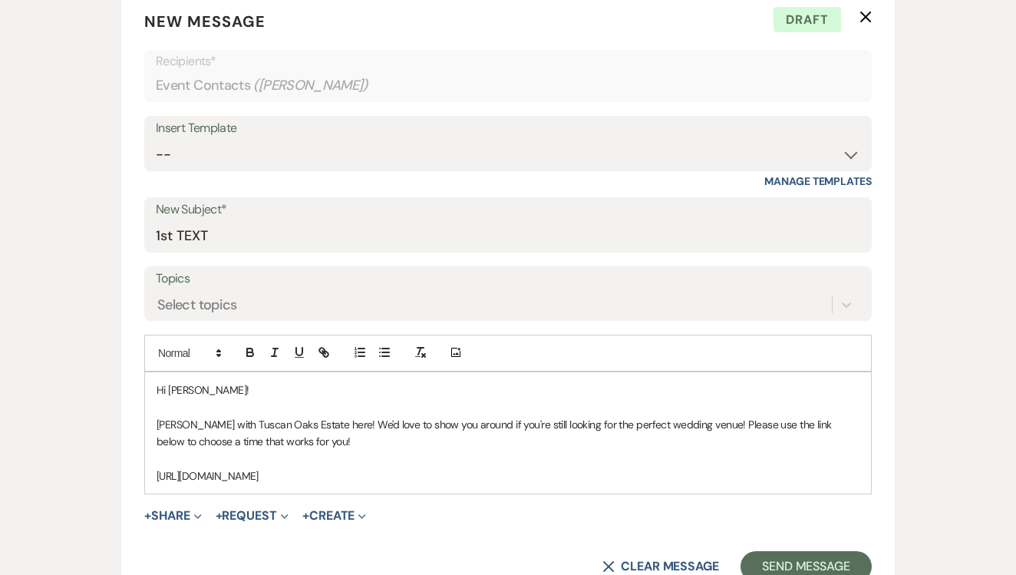
scroll to position [604, 0]
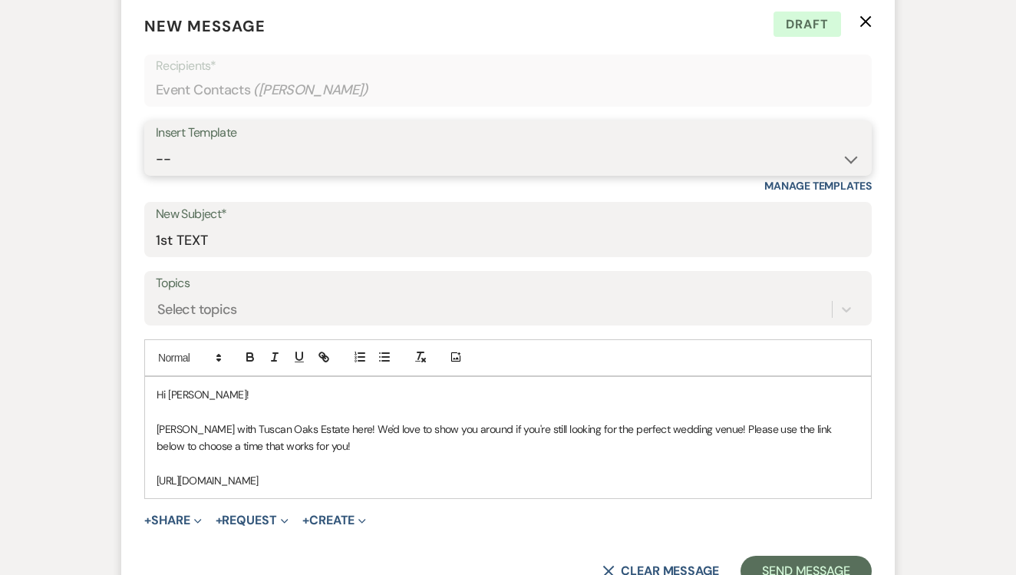
click at [422, 170] on select "-- Lead: Automated Intro Email (Wedding) Lead: 1st Follow Up Email Images Lead:…" at bounding box center [508, 159] width 704 height 30
select select "2884"
type input "TEXT 2"
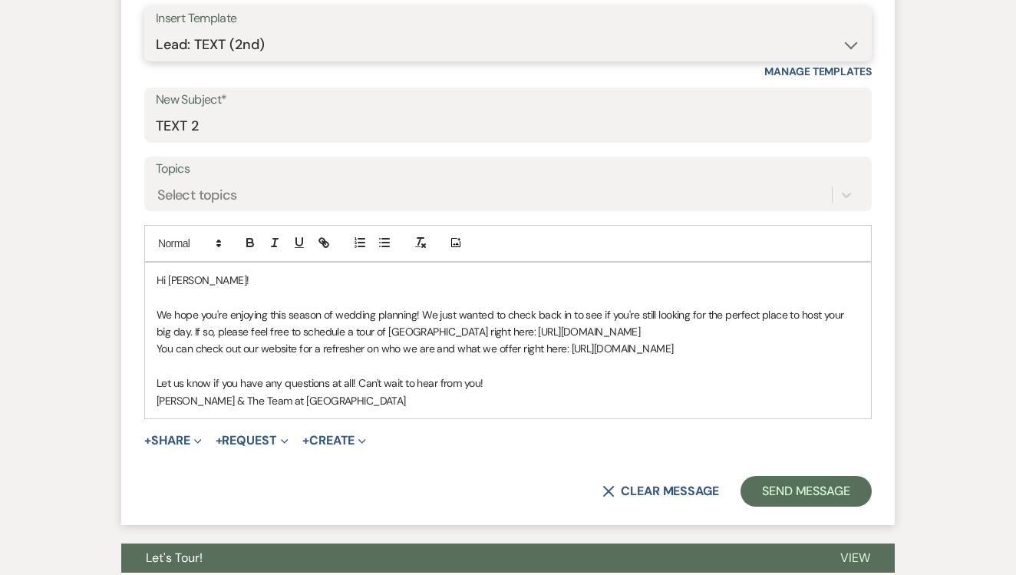
scroll to position [728, 0]
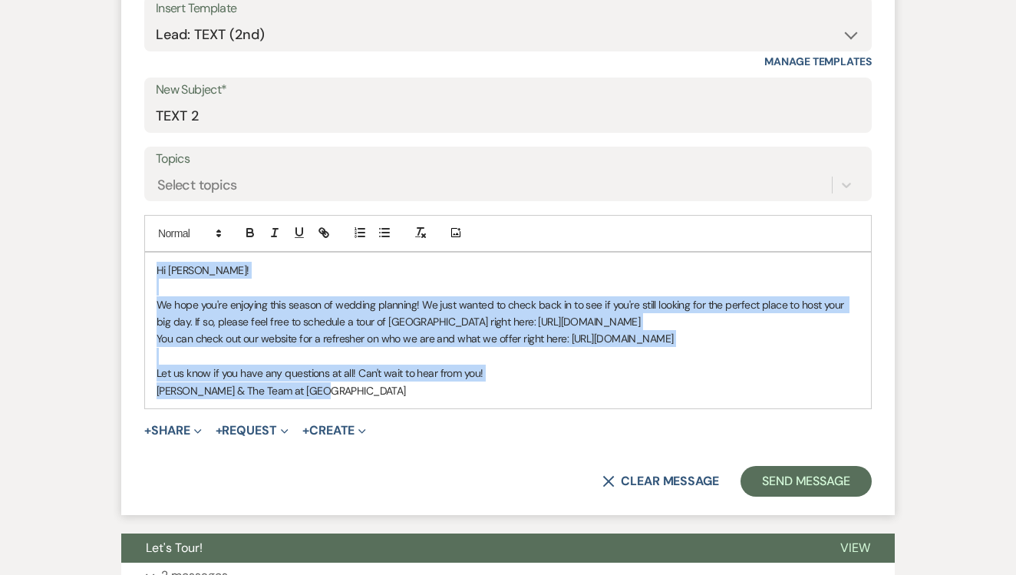
drag, startPoint x: 155, startPoint y: 268, endPoint x: 415, endPoint y: 389, distance: 286.6
click at [415, 389] on div "Hi [PERSON_NAME]! We hope you're enjoying this season of wedding planning! We j…" at bounding box center [508, 330] width 726 height 156
copy div "Hi [PERSON_NAME]! We hope you're enjoying this season of wedding planning! We j…"
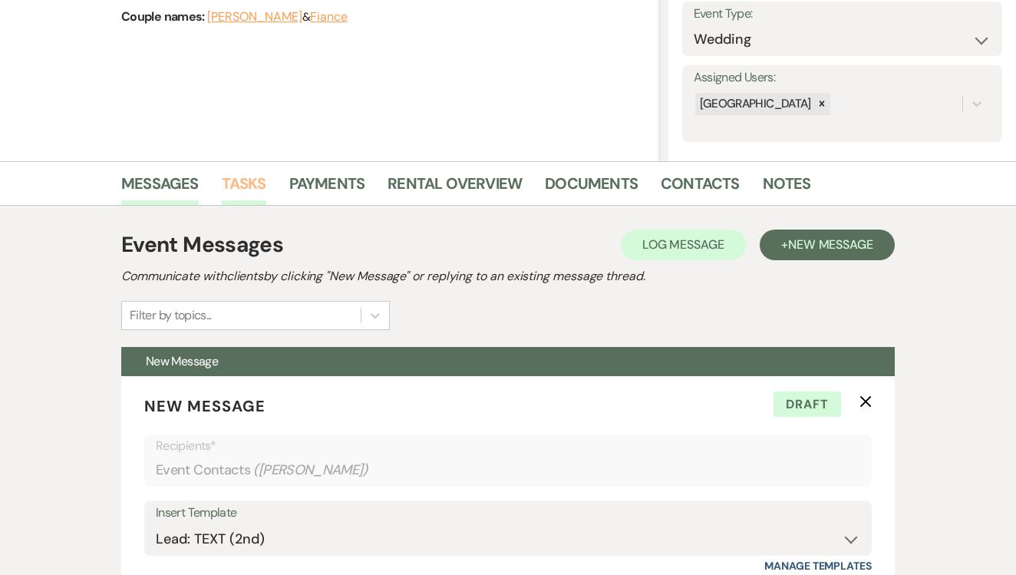
click at [262, 180] on link "Tasks" at bounding box center [244, 188] width 44 height 34
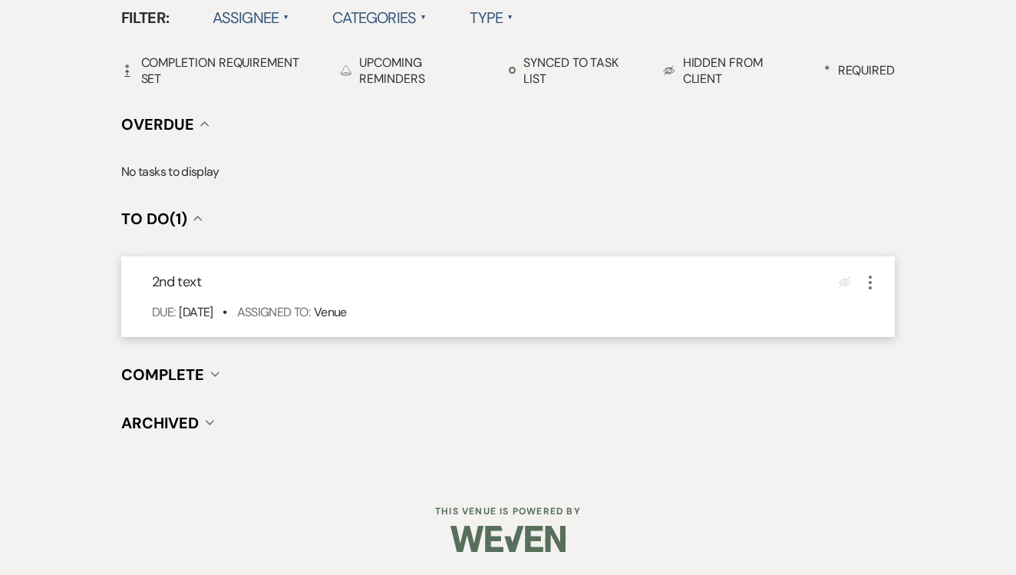
scroll to position [515, 0]
click at [869, 284] on use "button" at bounding box center [869, 284] width 3 height 14
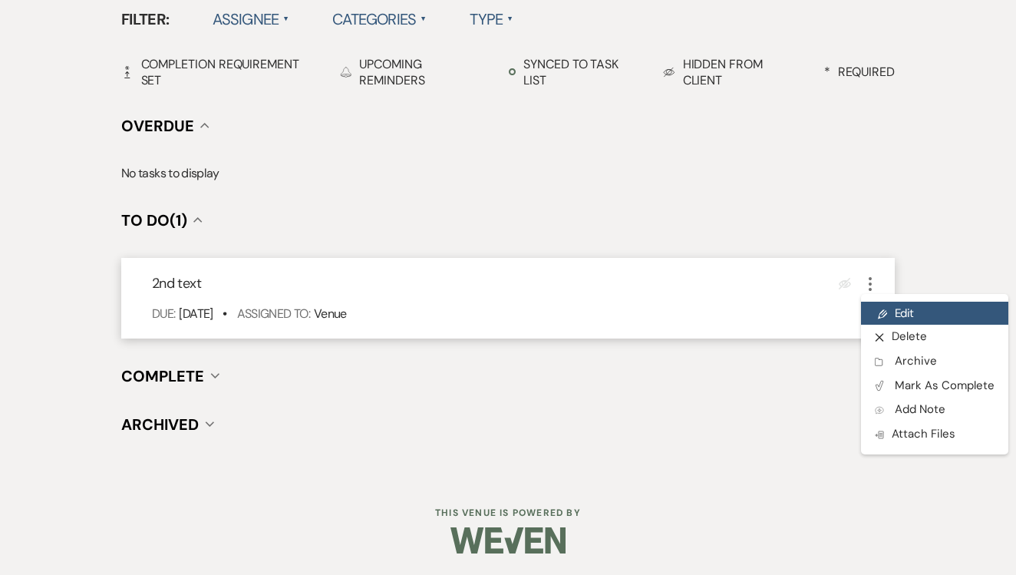
click at [902, 310] on link "Pencil Edit" at bounding box center [934, 312] width 147 height 23
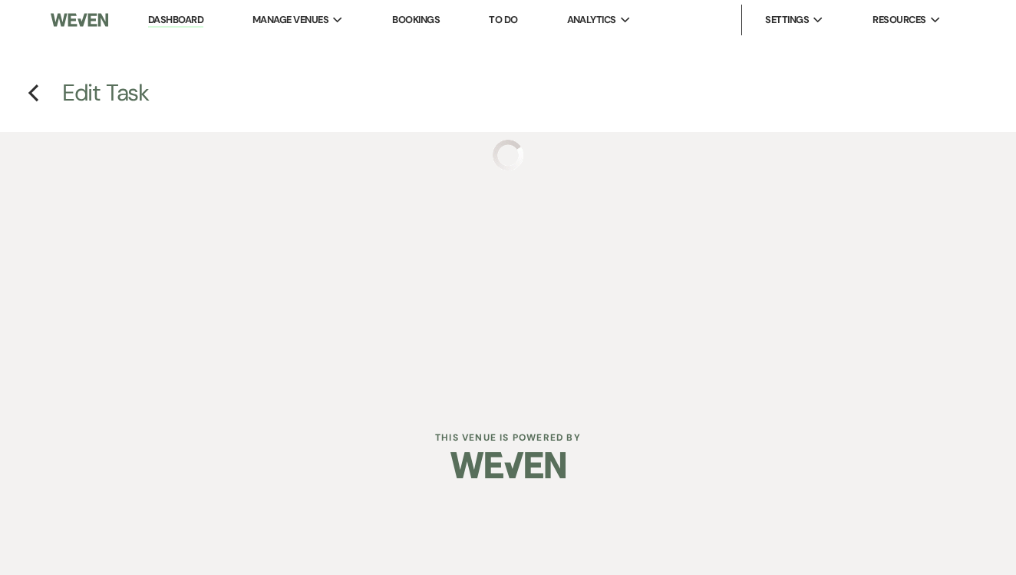
select select "false"
select select "venueHost"
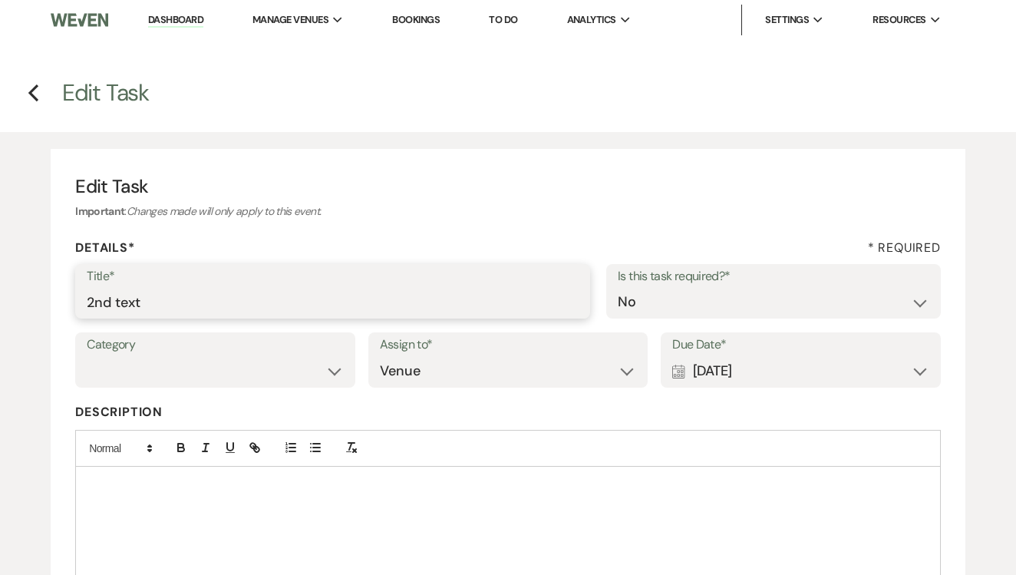
click at [261, 314] on input "2nd text" at bounding box center [333, 302] width 492 height 30
type input "3rd"
click at [762, 370] on div "Calendar [DATE] Expand" at bounding box center [800, 371] width 257 height 30
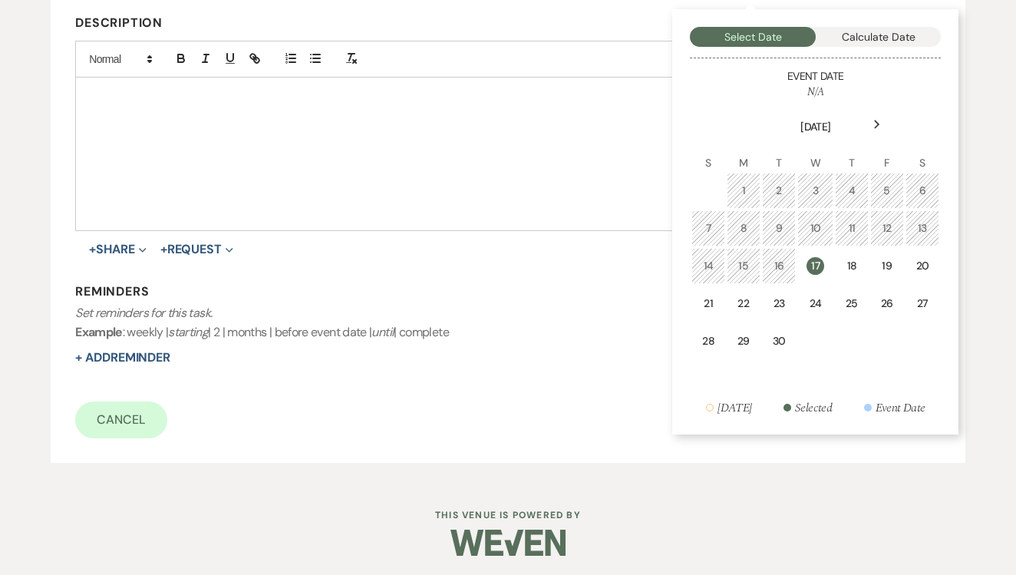
scroll to position [387, 0]
click at [825, 287] on td "24" at bounding box center [815, 305] width 36 height 36
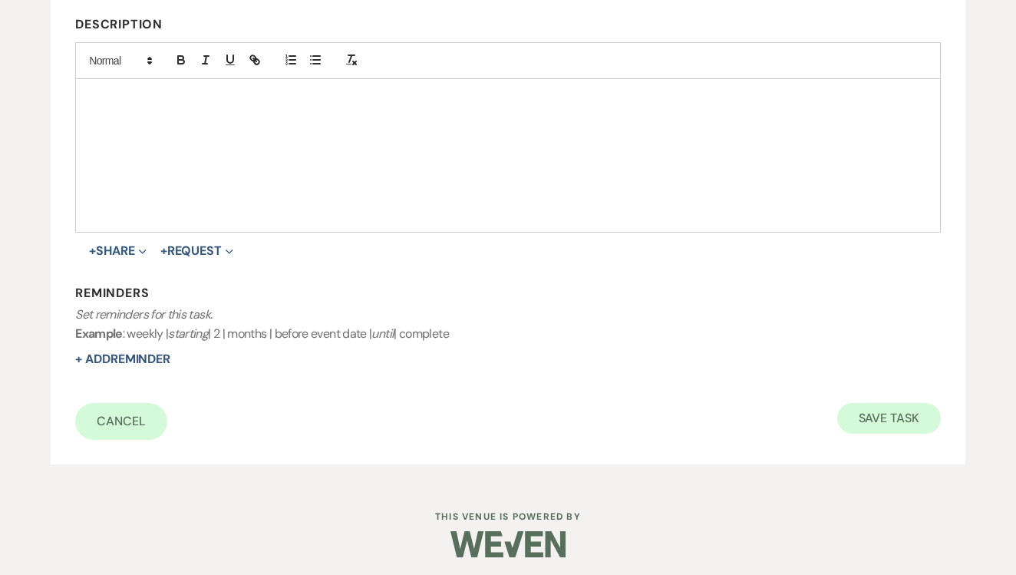
click at [884, 410] on button "Save Task" at bounding box center [889, 418] width 104 height 31
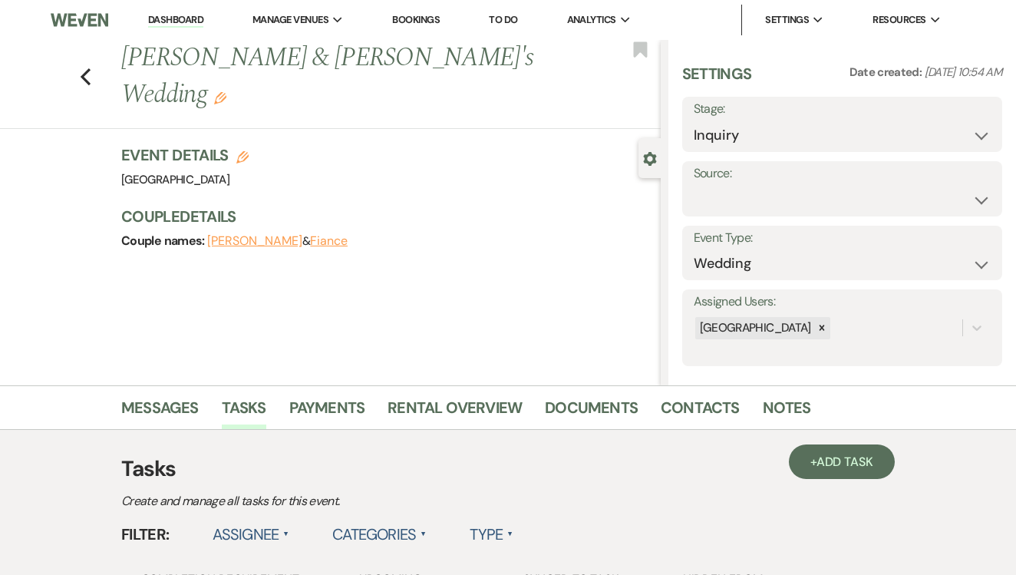
click at [180, 22] on link "Dashboard" at bounding box center [175, 20] width 55 height 15
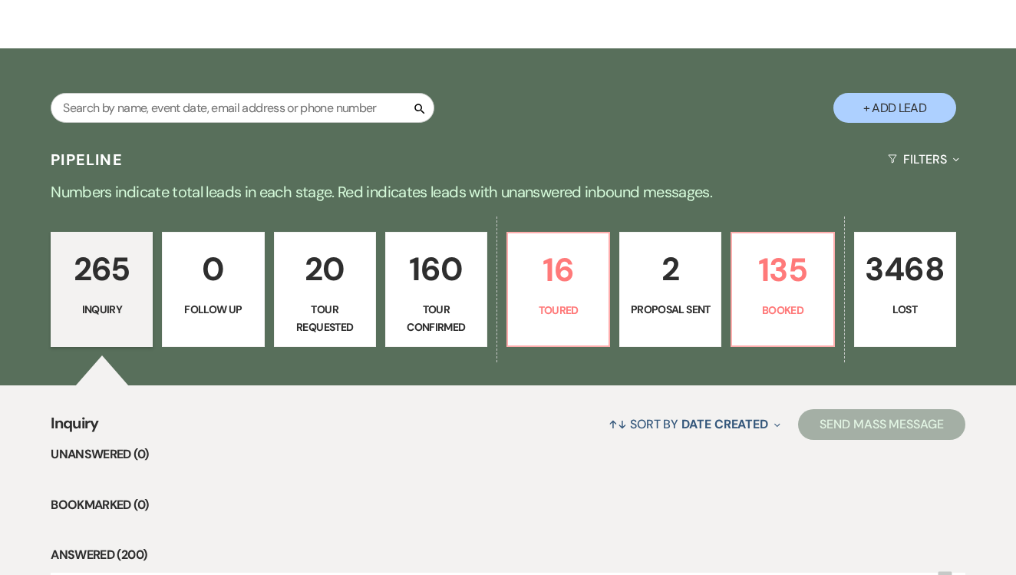
scroll to position [387, 0]
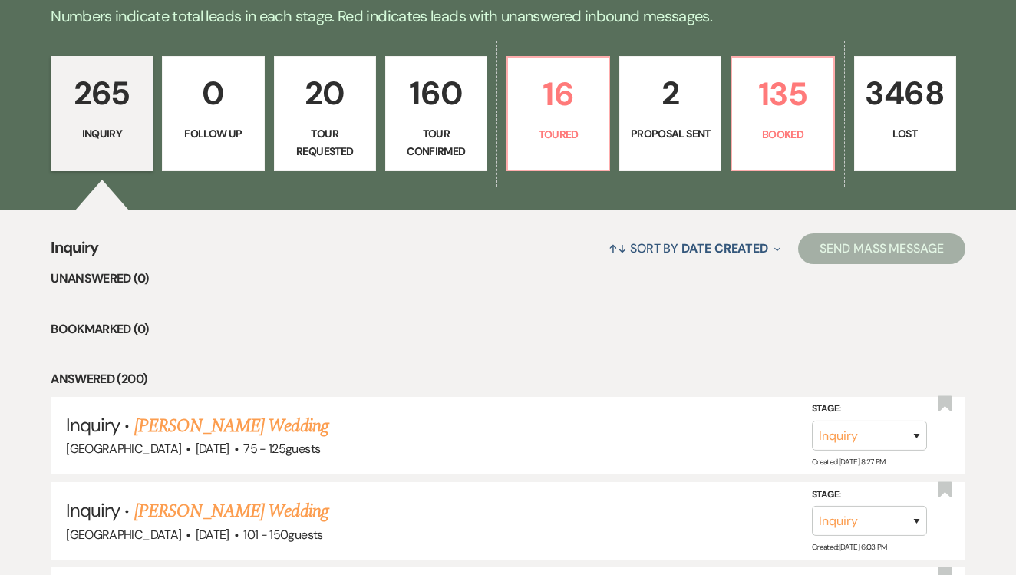
click at [674, 126] on p "Proposal Sent" at bounding box center [670, 133] width 82 height 17
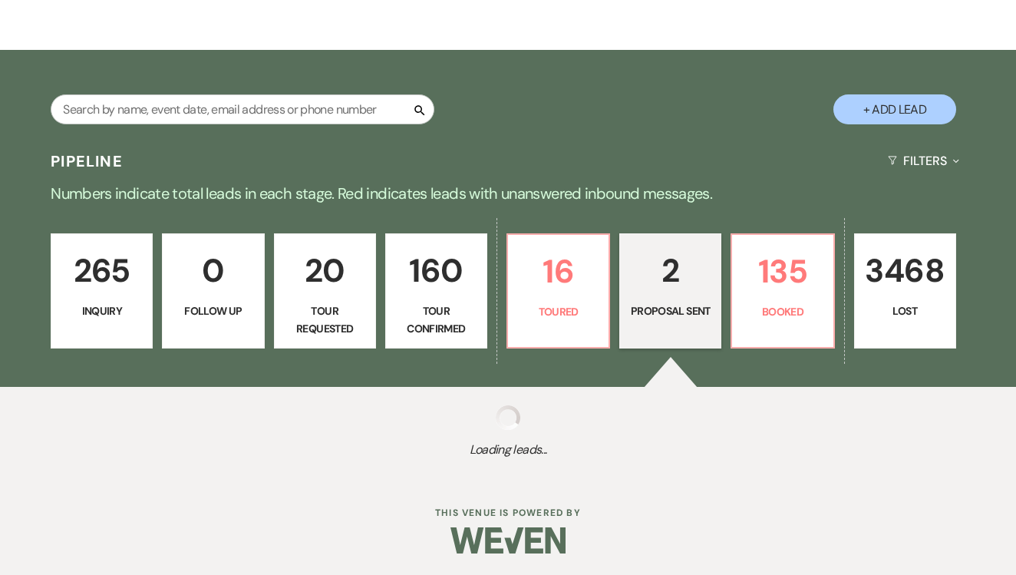
select select "6"
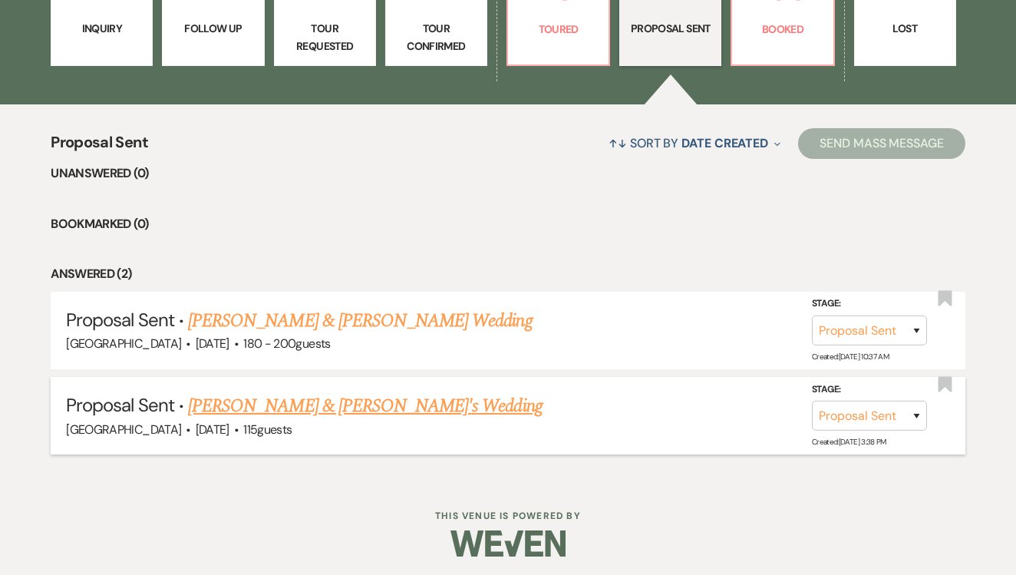
scroll to position [490, 0]
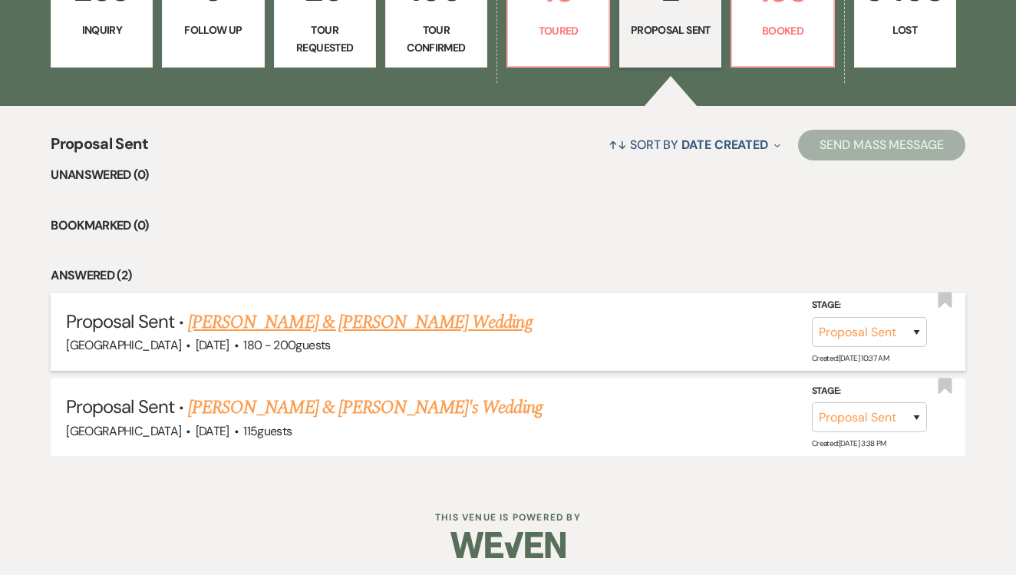
click at [408, 328] on link "Sladen Lance & Whitney Negen's Wedding" at bounding box center [360, 322] width 344 height 28
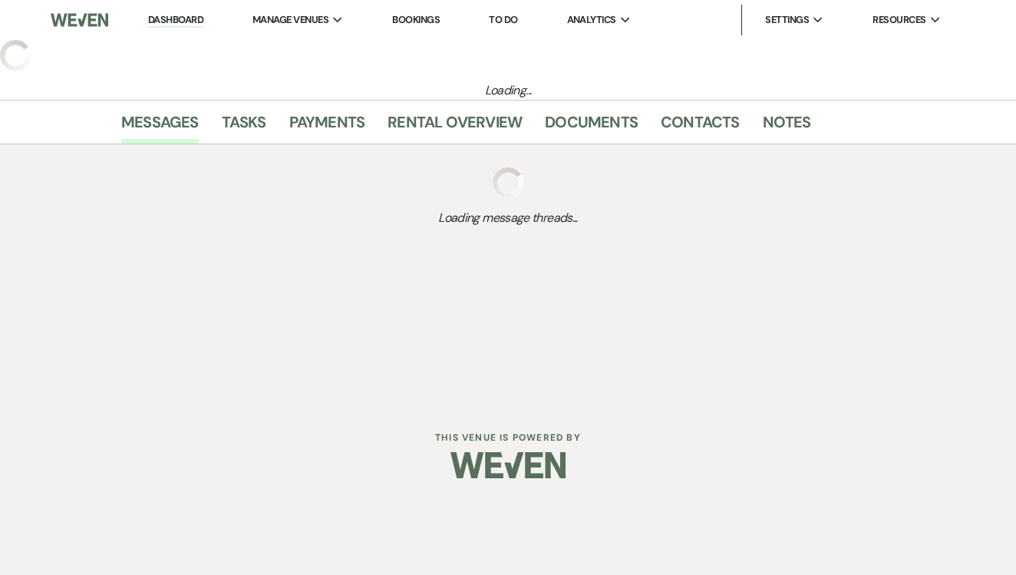
select select "6"
select select "14"
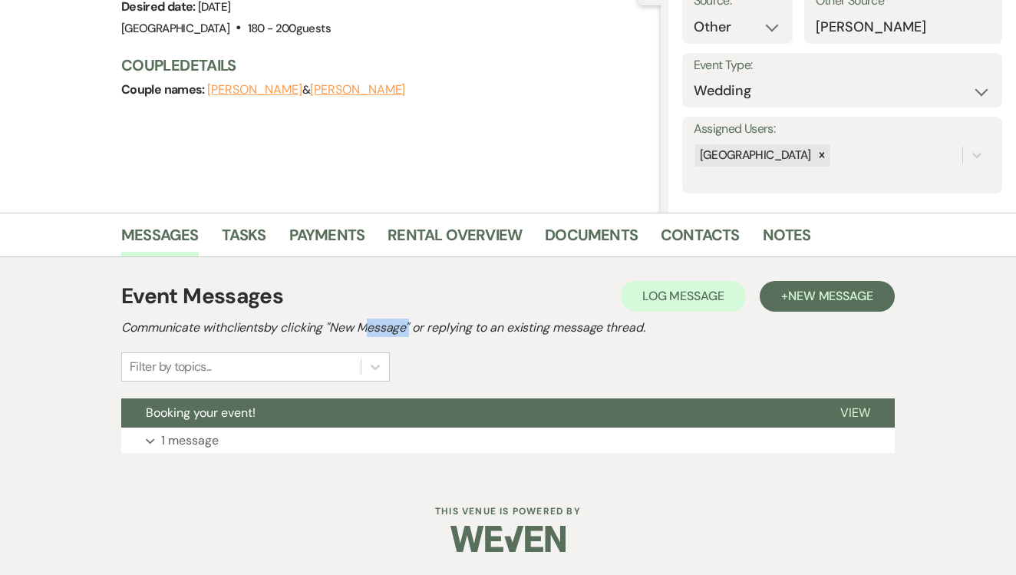
scroll to position [172, 0]
click at [420, 426] on button "Booking your event!" at bounding box center [468, 413] width 694 height 29
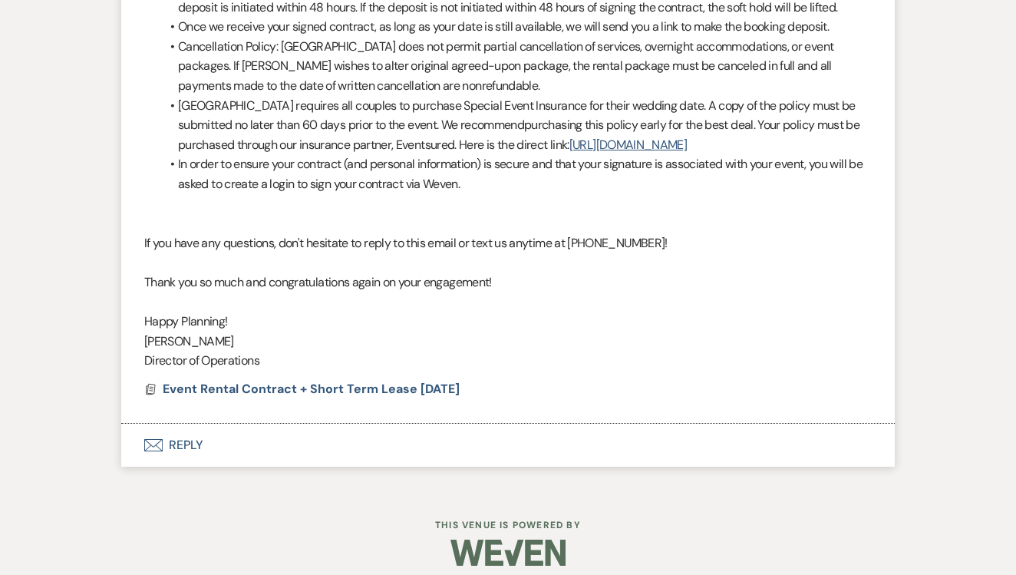
click at [393, 438] on button "Envelope Reply" at bounding box center [507, 444] width 773 height 43
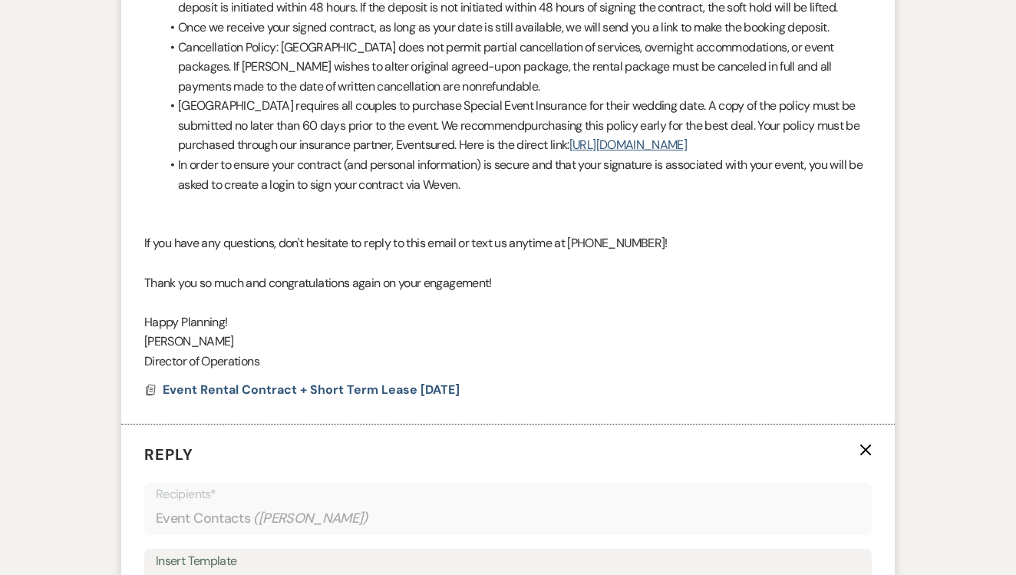
scroll to position [1182, 0]
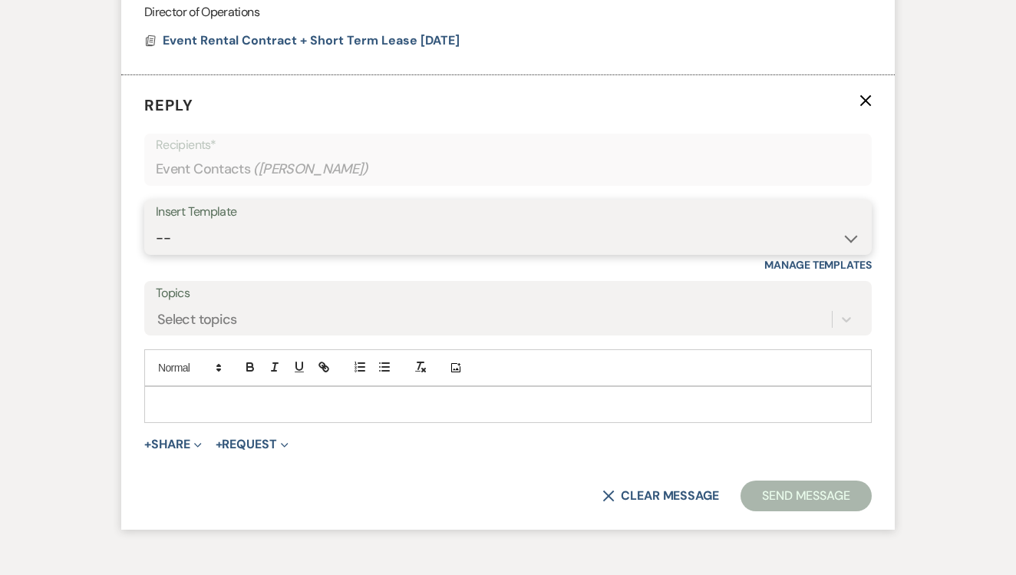
click at [499, 225] on select "-- Lead: Automated Intro Email (Wedding) Lead: 1st Follow Up Email Images Lead:…" at bounding box center [508, 238] width 704 height 30
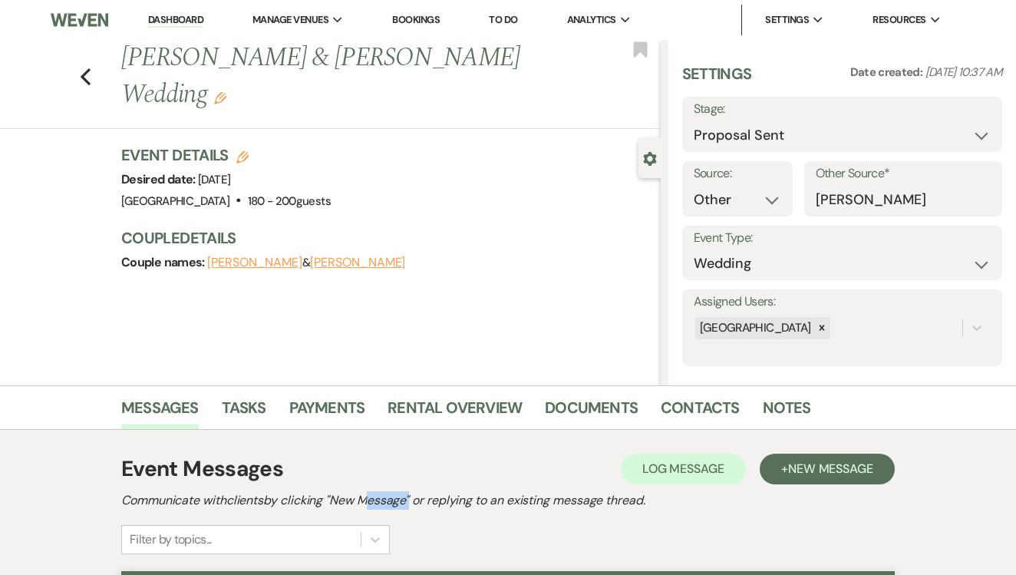
scroll to position [0, 0]
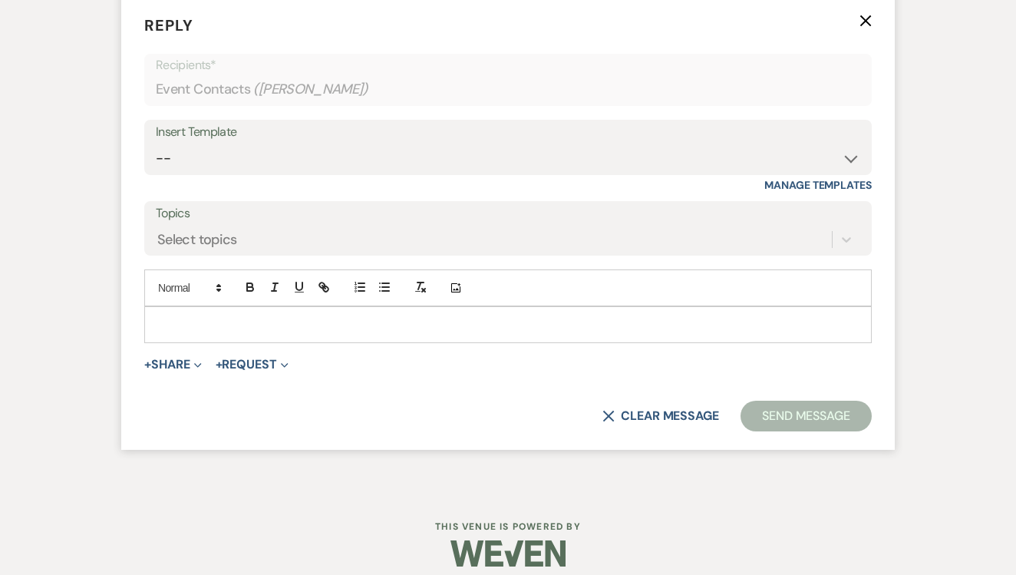
click at [363, 307] on div at bounding box center [508, 324] width 726 height 35
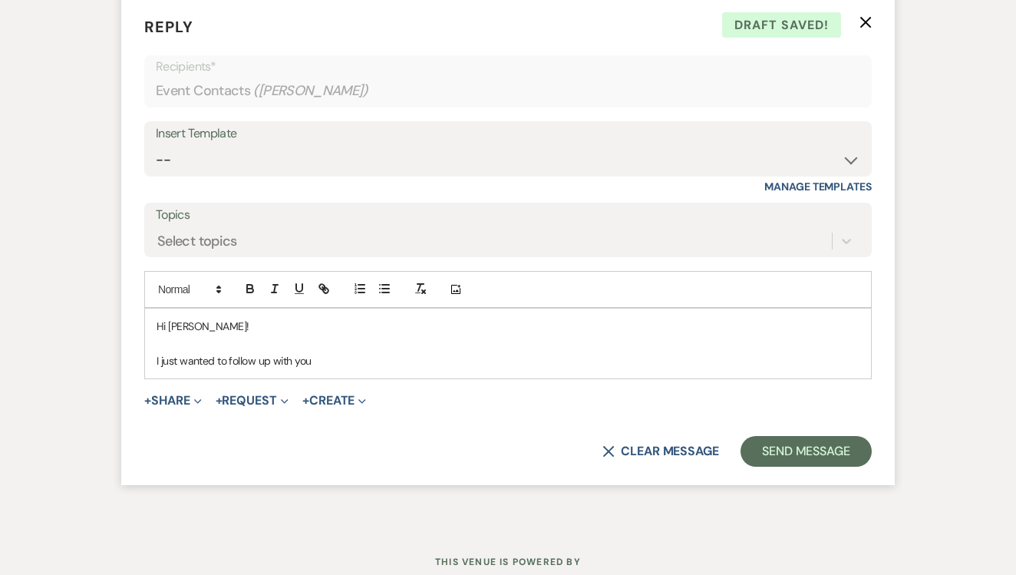
click at [459, 367] on form "Reply X Draft saved! Recipients* Event Contacts ( Whitney Negen ) Insert Templa…" at bounding box center [507, 241] width 773 height 489
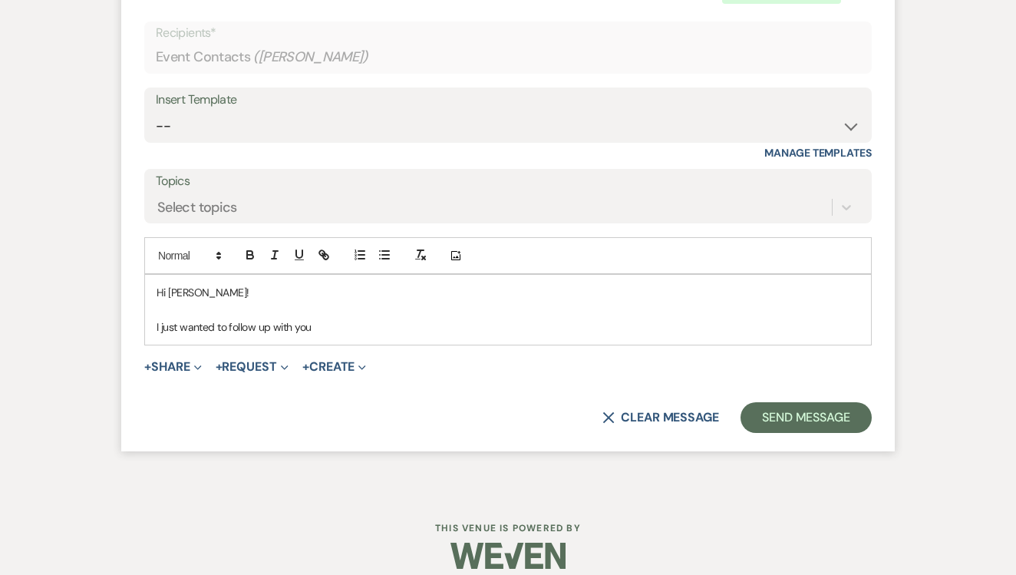
click at [384, 301] on p at bounding box center [507, 309] width 703 height 17
click at [330, 320] on div "Hi Whitney! I just wanted to follow up with you" at bounding box center [508, 310] width 726 height 70
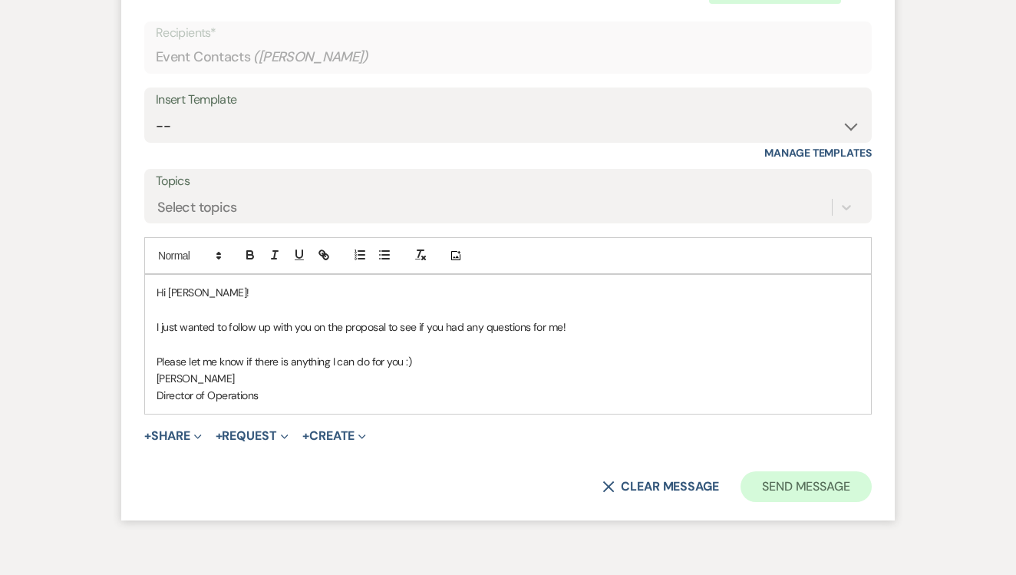
click at [820, 473] on button "Send Message" at bounding box center [805, 486] width 131 height 31
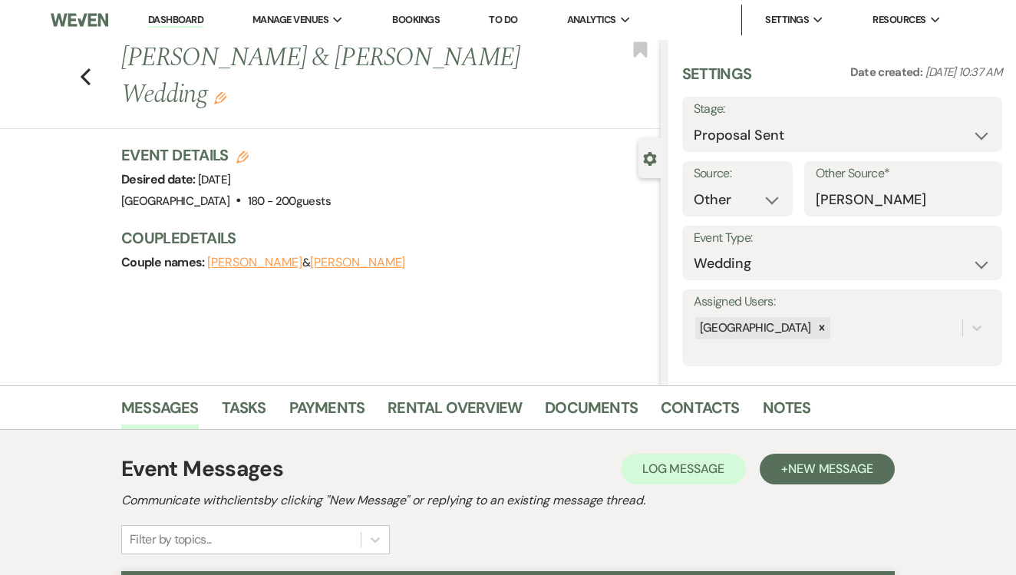
scroll to position [0, 0]
click at [245, 405] on link "Tasks" at bounding box center [244, 412] width 44 height 34
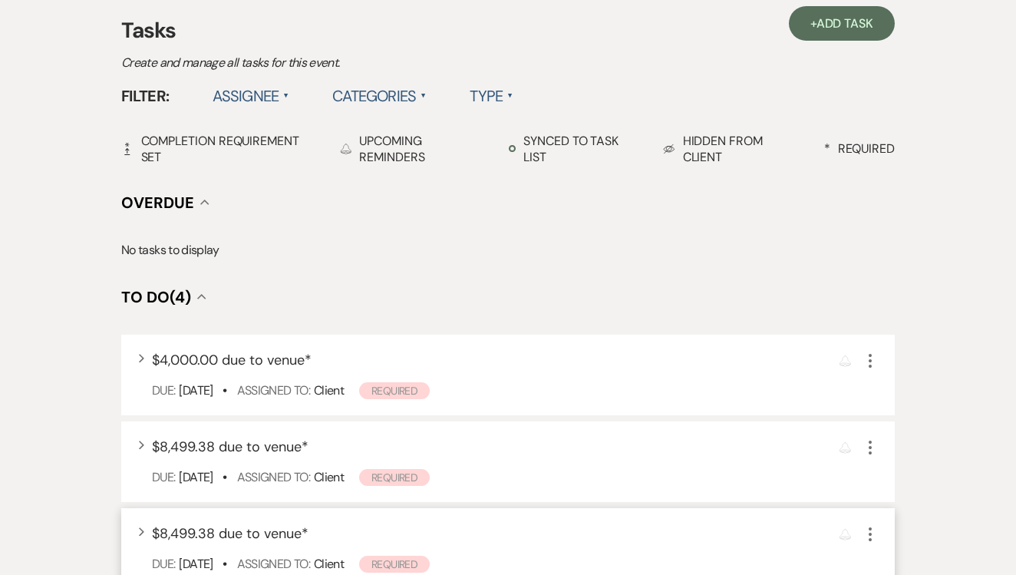
scroll to position [441, 0]
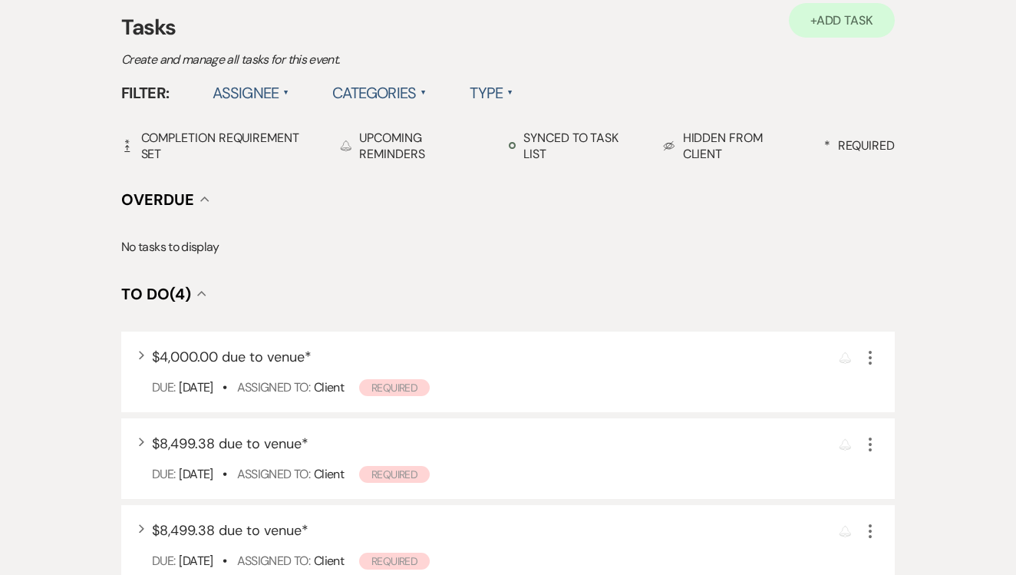
click at [868, 11] on link "+ Add Task" at bounding box center [842, 20] width 106 height 35
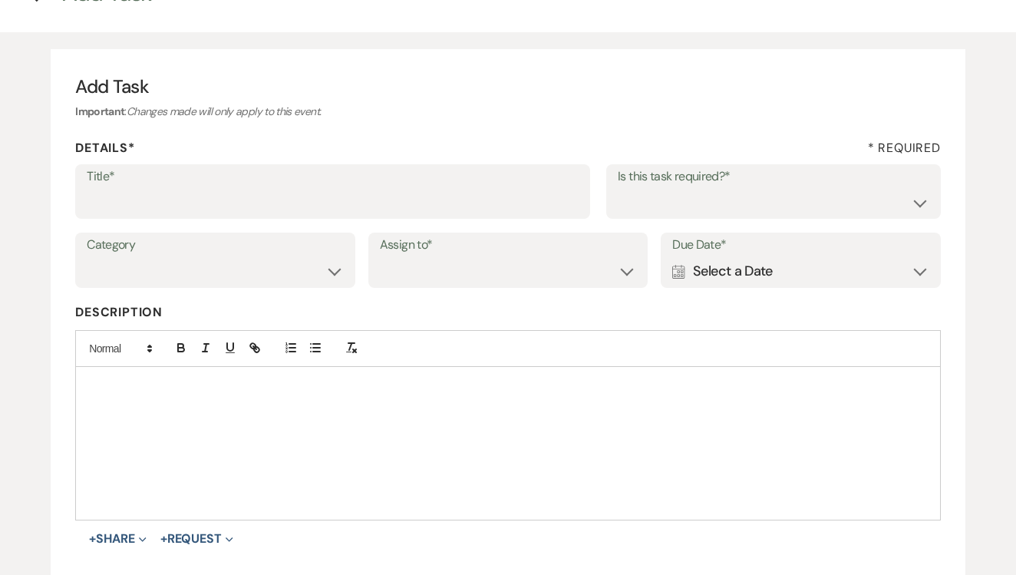
scroll to position [94, 0]
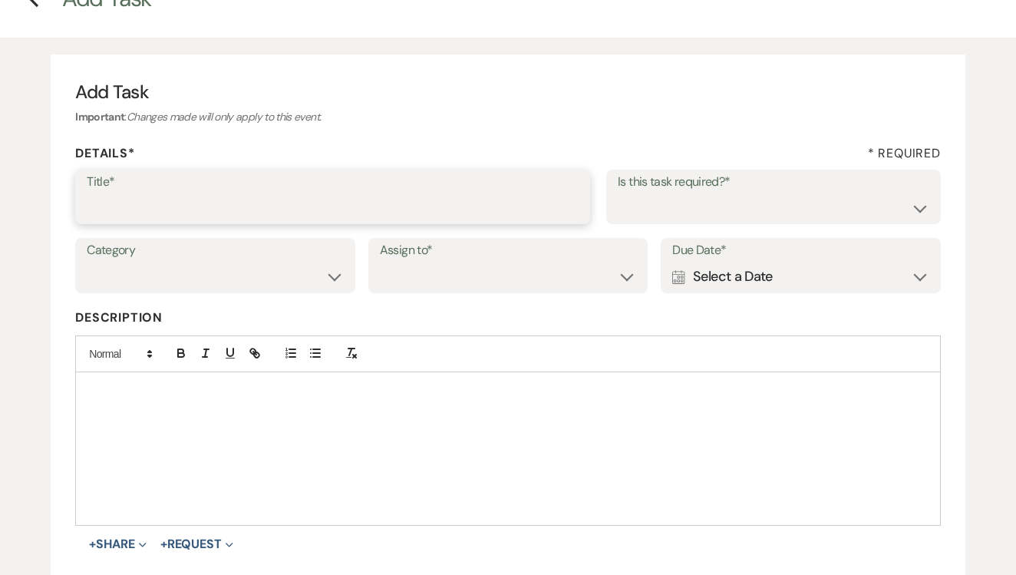
click at [356, 206] on input "Title*" at bounding box center [333, 208] width 492 height 30
type input "f/u via text if no response"
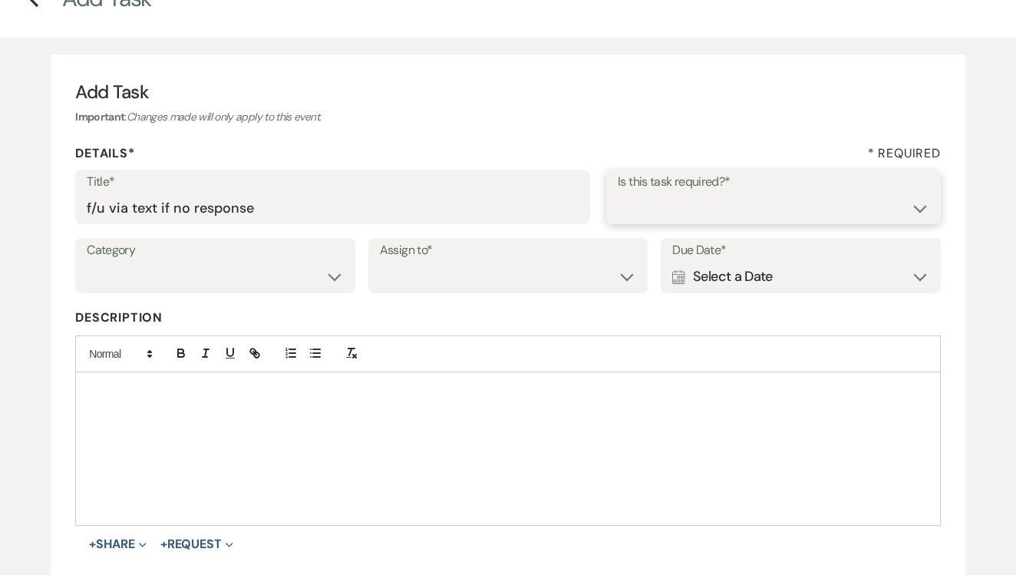
click at [657, 212] on select "Yes No" at bounding box center [772, 208] width 311 height 30
select select "true"
click at [536, 285] on select "Venue Client" at bounding box center [508, 277] width 257 height 30
select select "venueHost"
click at [767, 268] on div "Calendar Select a Date Expand" at bounding box center [800, 277] width 257 height 30
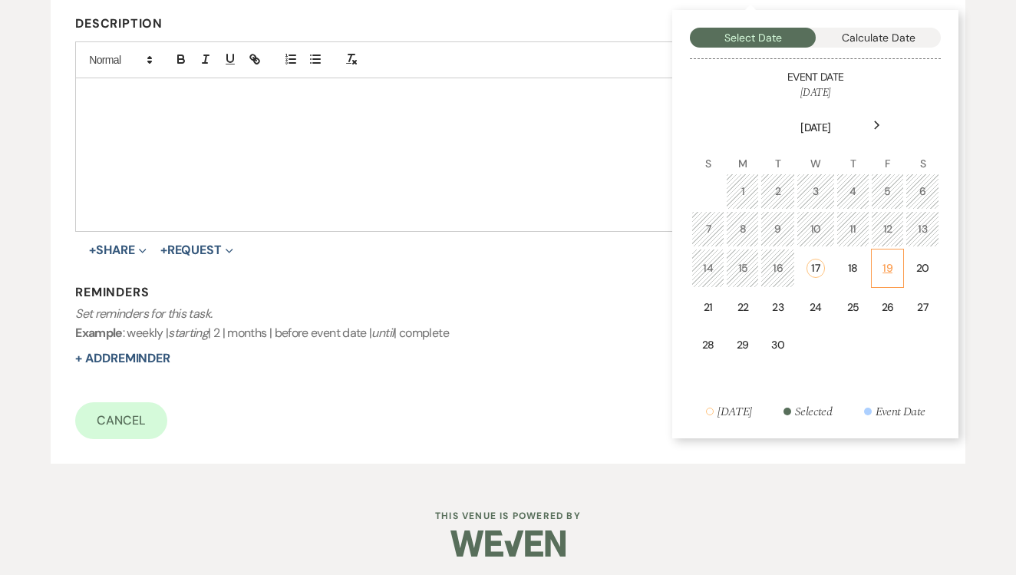
scroll to position [387, 0]
click at [901, 252] on td "19" at bounding box center [887, 268] width 33 height 39
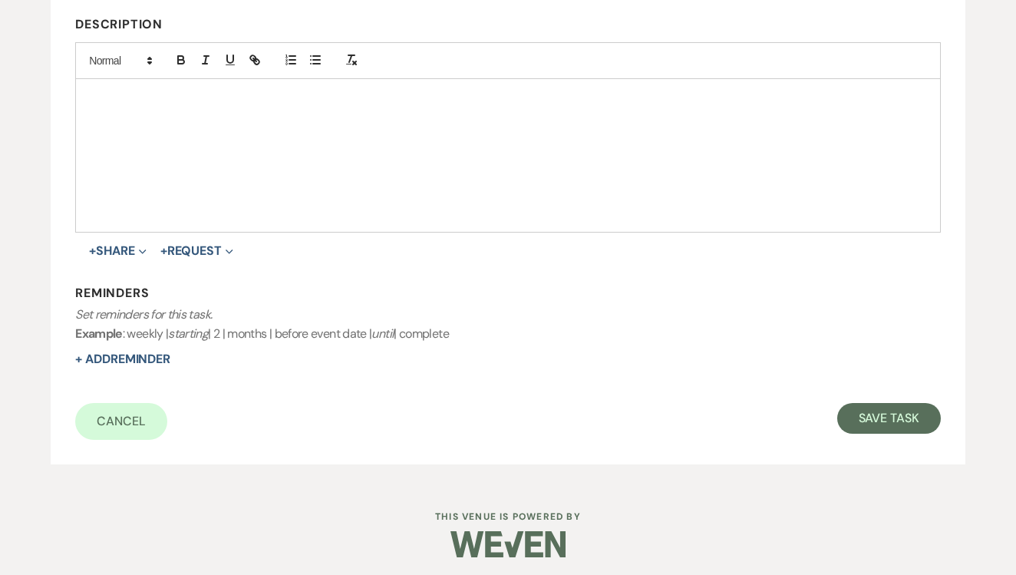
click at [877, 397] on form "Title* f/u via text if no response Is this task required?* Yes No Category Venu…" at bounding box center [507, 158] width 865 height 563
click at [872, 414] on button "Save Task" at bounding box center [889, 418] width 104 height 31
select select "6"
select select "14"
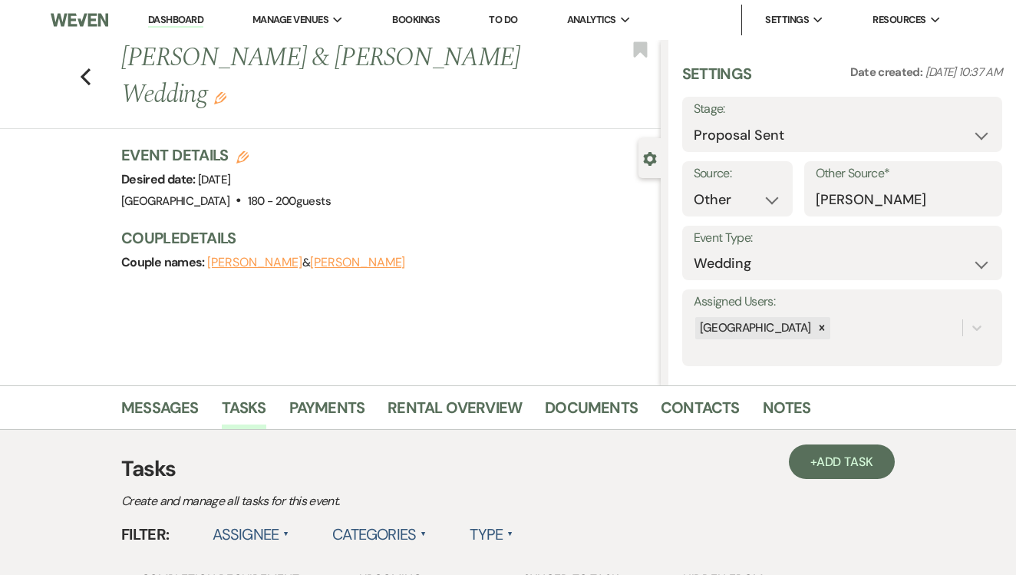
click at [507, 20] on link "To Do" at bounding box center [503, 19] width 28 height 13
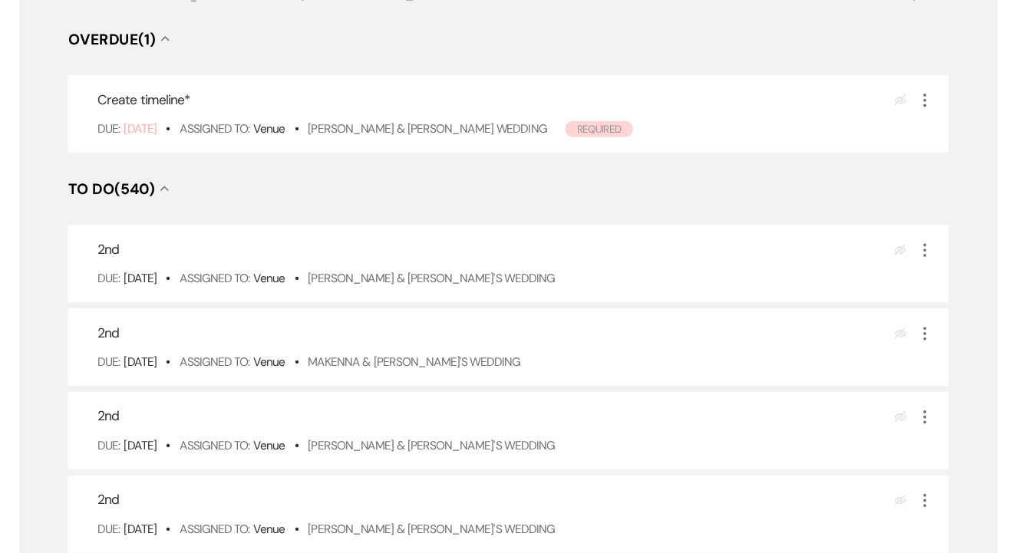
scroll to position [235, 0]
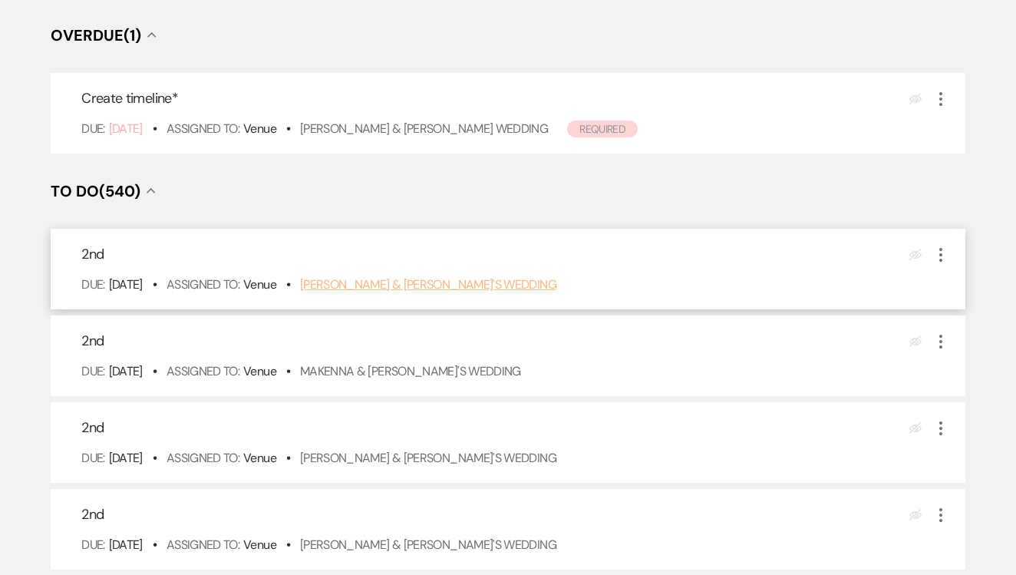
click at [381, 292] on link "[PERSON_NAME] & [PERSON_NAME]'s Wedding" at bounding box center [428, 284] width 256 height 16
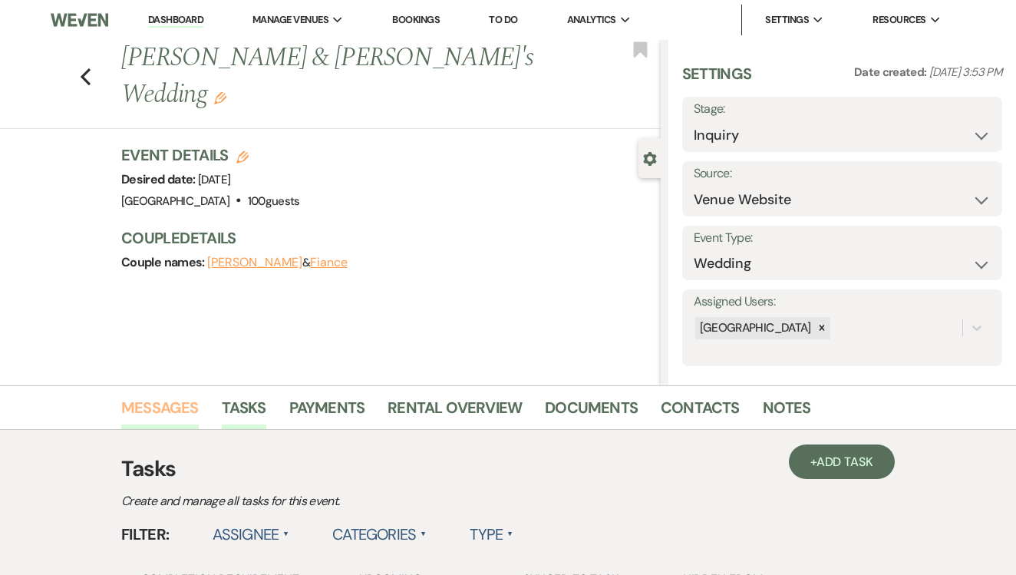
click at [169, 408] on link "Messages" at bounding box center [159, 412] width 77 height 34
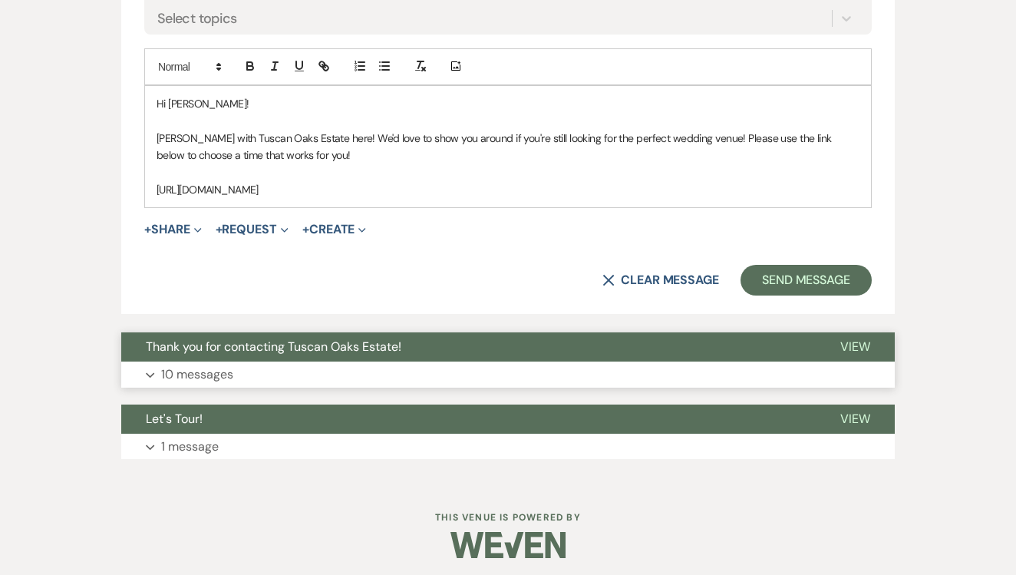
click at [357, 338] on span "Thank you for contacting Tuscan Oaks Estate!" at bounding box center [273, 346] width 255 height 16
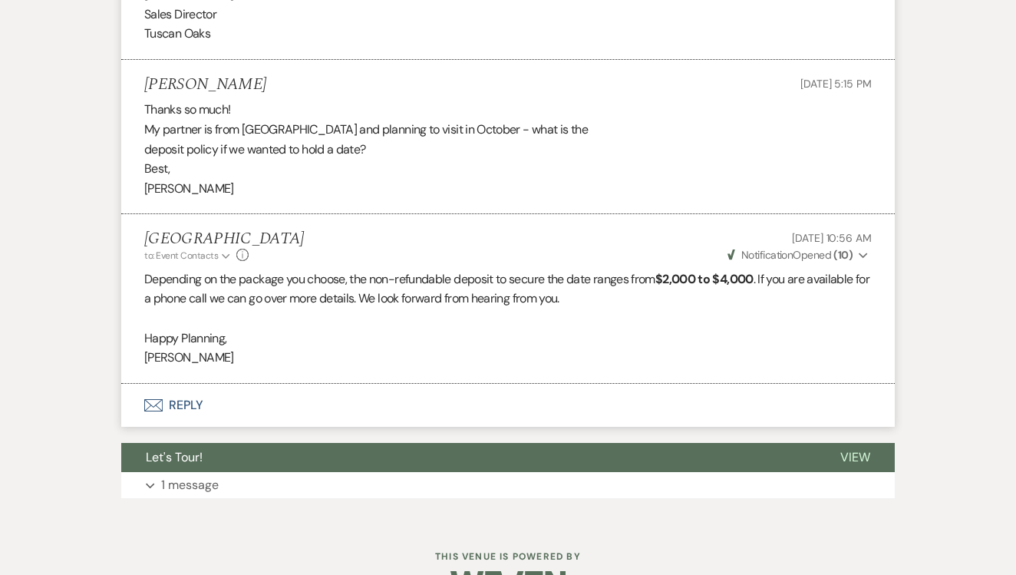
scroll to position [3112, 0]
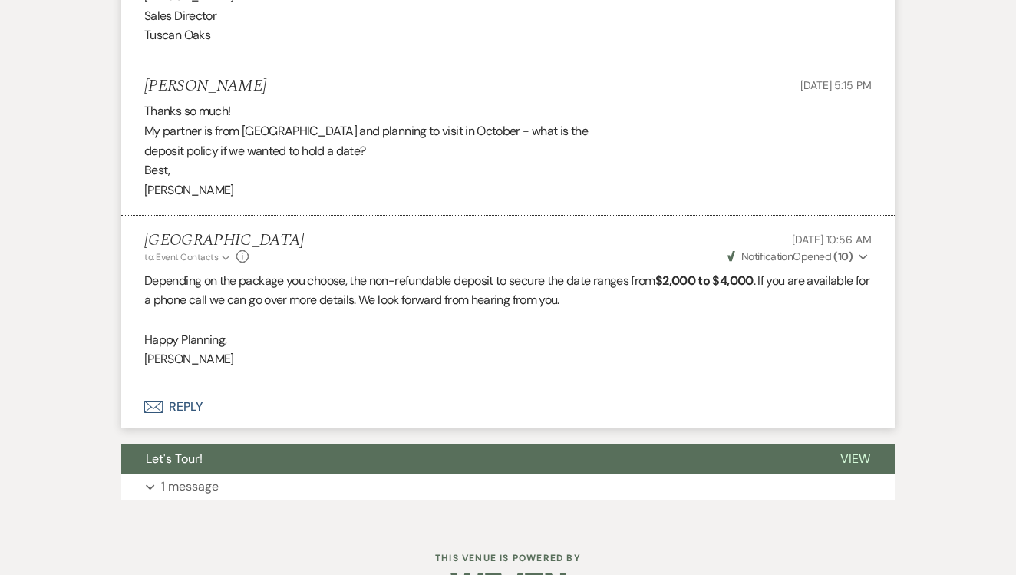
click at [337, 385] on button "Envelope Reply" at bounding box center [507, 406] width 773 height 43
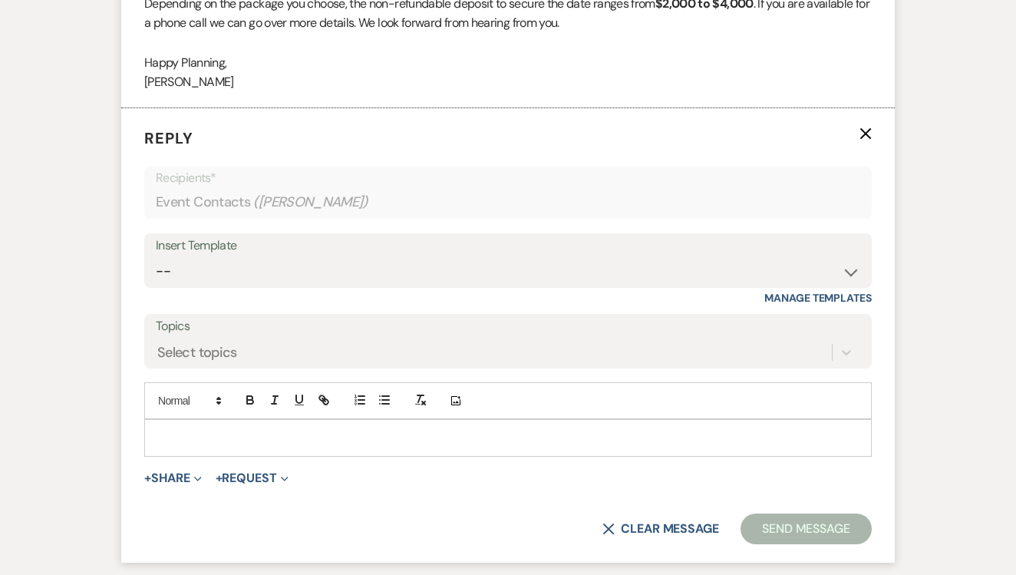
scroll to position [3393, 0]
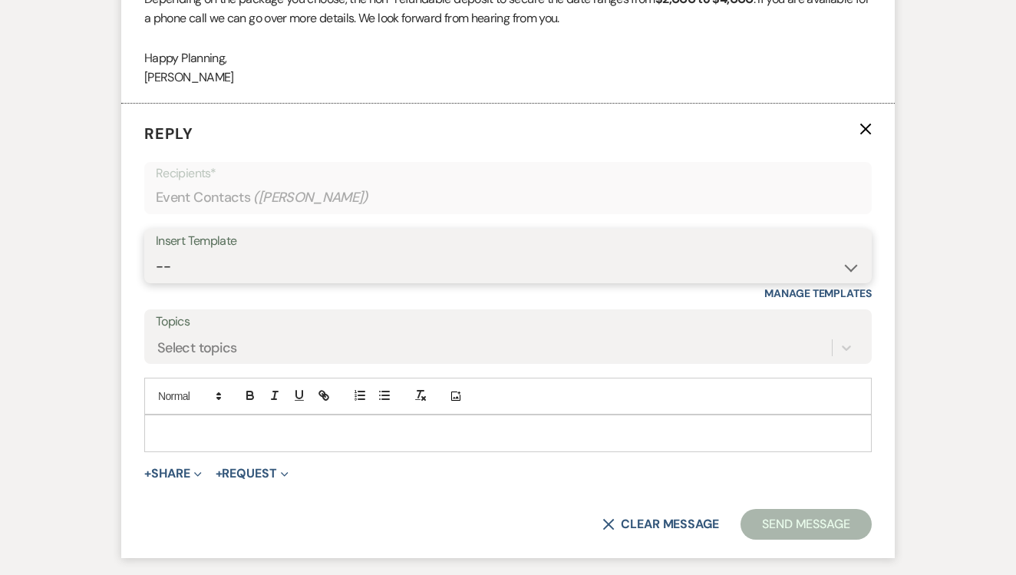
click at [413, 252] on select "-- Lead: Automated Intro Email (Wedding) Lead: 1st Follow Up Email Images Lead:…" at bounding box center [508, 267] width 704 height 30
select select "1208"
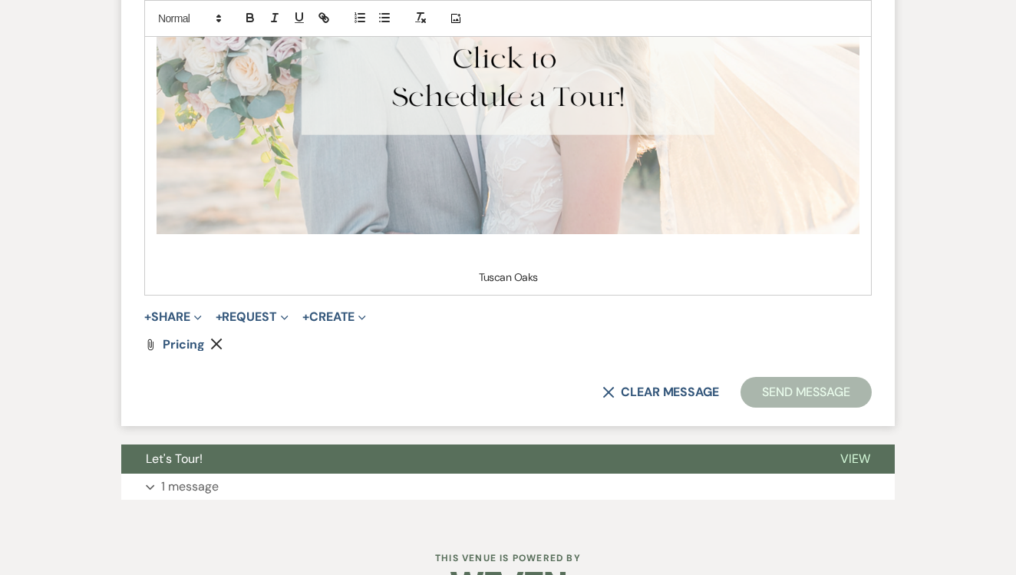
scroll to position [4002, 0]
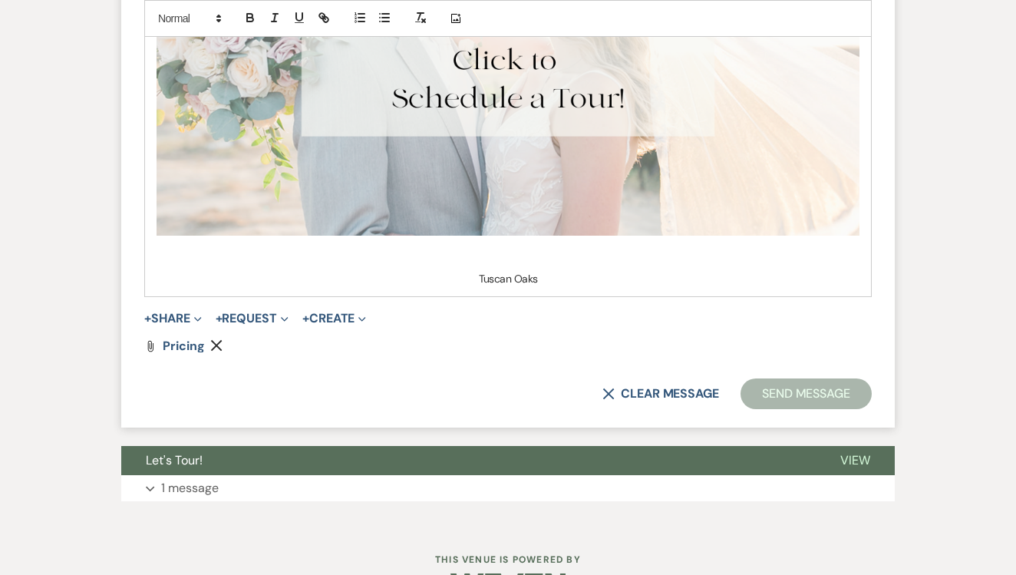
click at [804, 378] on button "Send Message" at bounding box center [805, 393] width 131 height 31
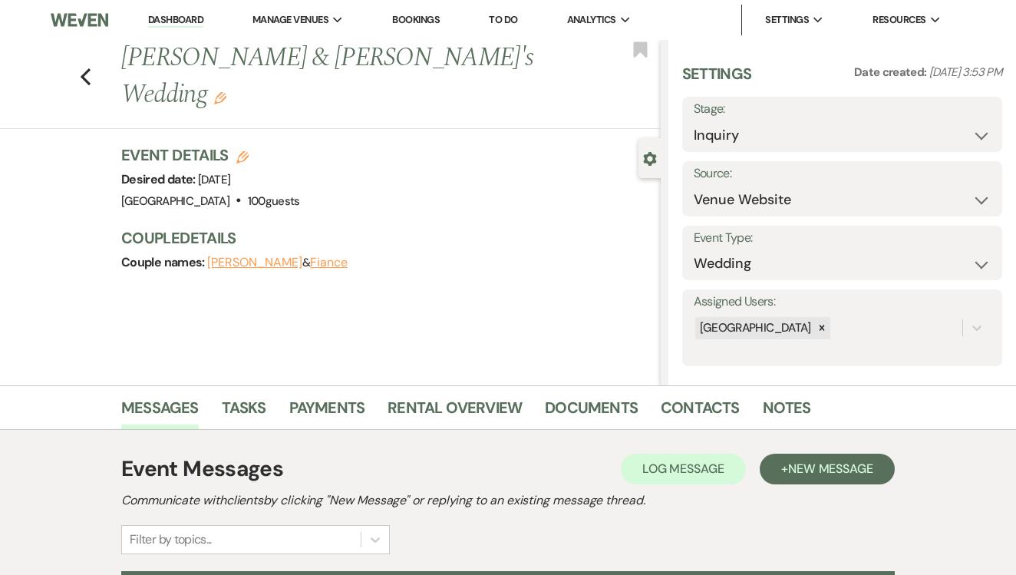
scroll to position [0, 0]
click at [246, 409] on link "Tasks" at bounding box center [244, 412] width 44 height 34
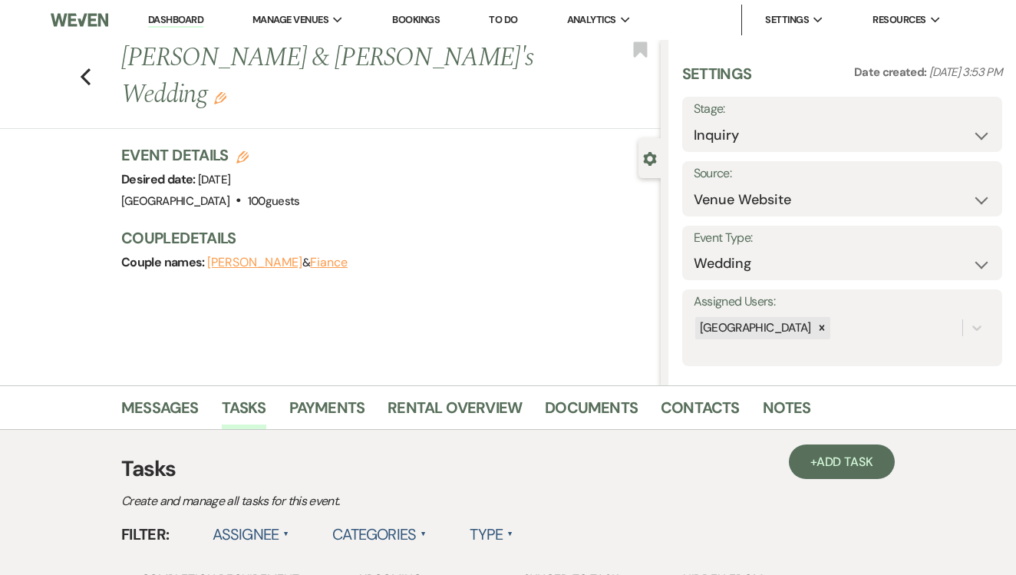
click at [653, 410] on li "Documents" at bounding box center [603, 410] width 116 height 37
click at [671, 410] on link "Contacts" at bounding box center [699, 412] width 79 height 34
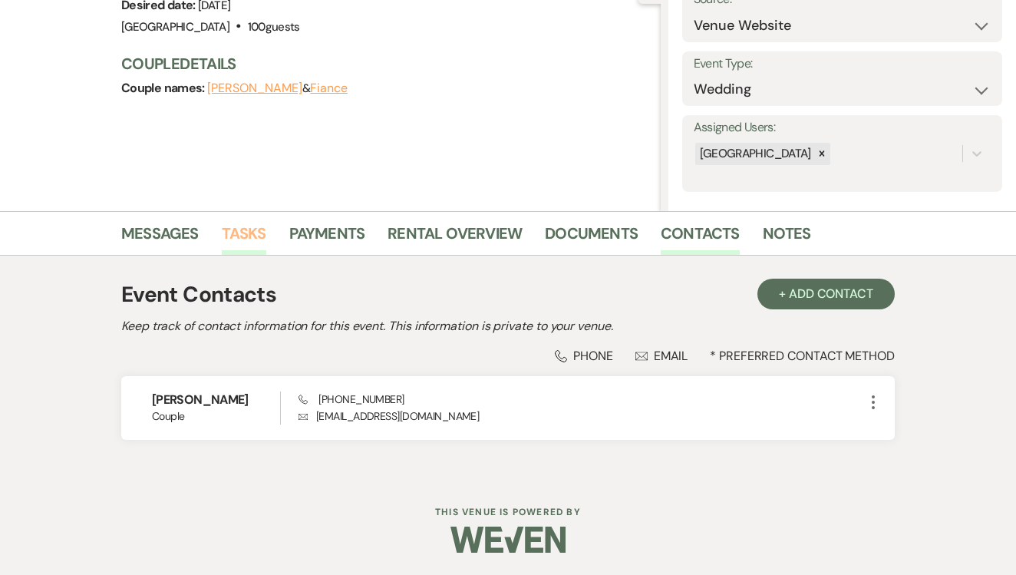
click at [243, 246] on link "Tasks" at bounding box center [244, 238] width 44 height 34
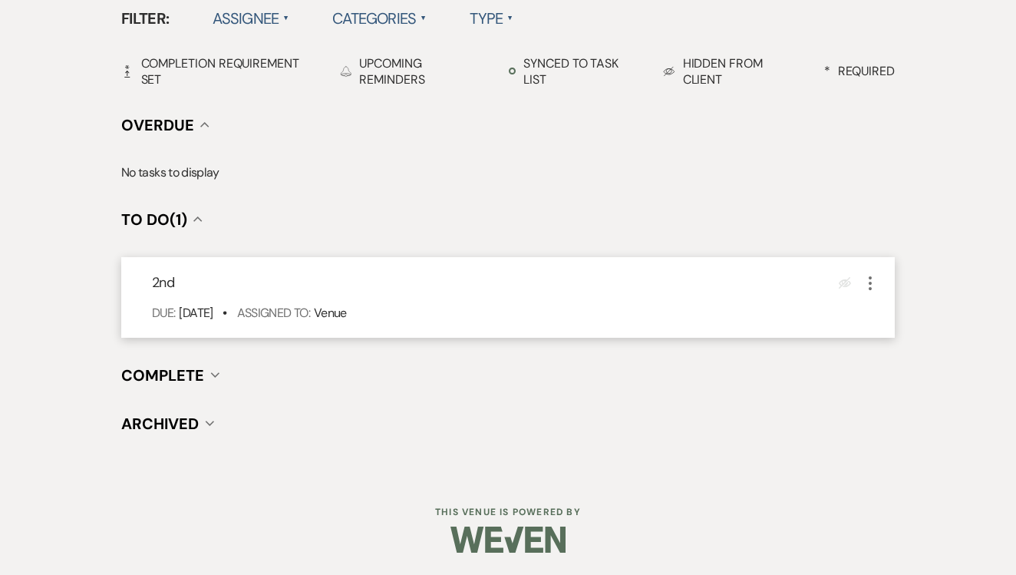
scroll to position [515, 0]
click at [878, 282] on icon "More" at bounding box center [870, 284] width 18 height 18
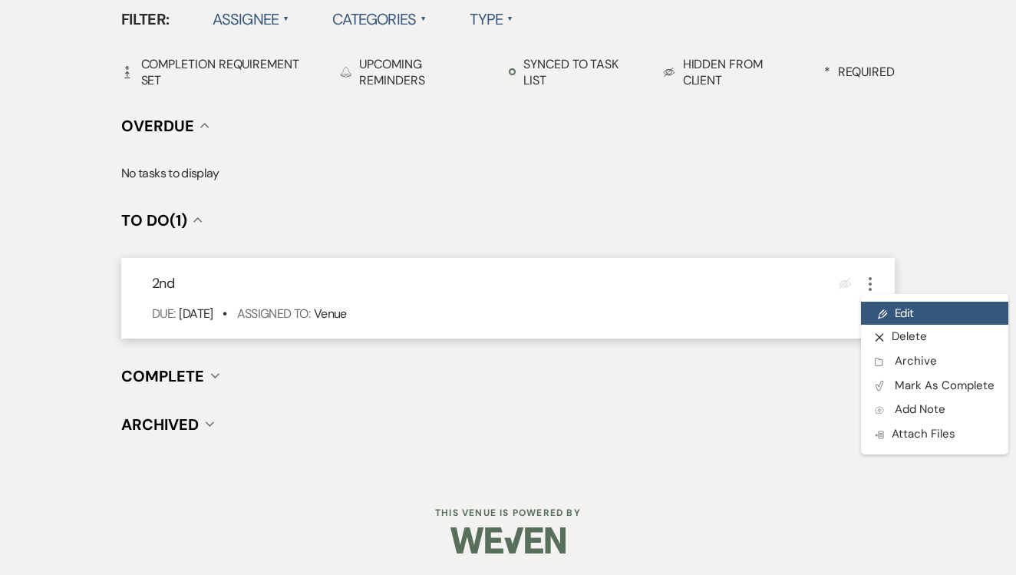
click at [891, 314] on link "Pencil Edit" at bounding box center [934, 312] width 147 height 23
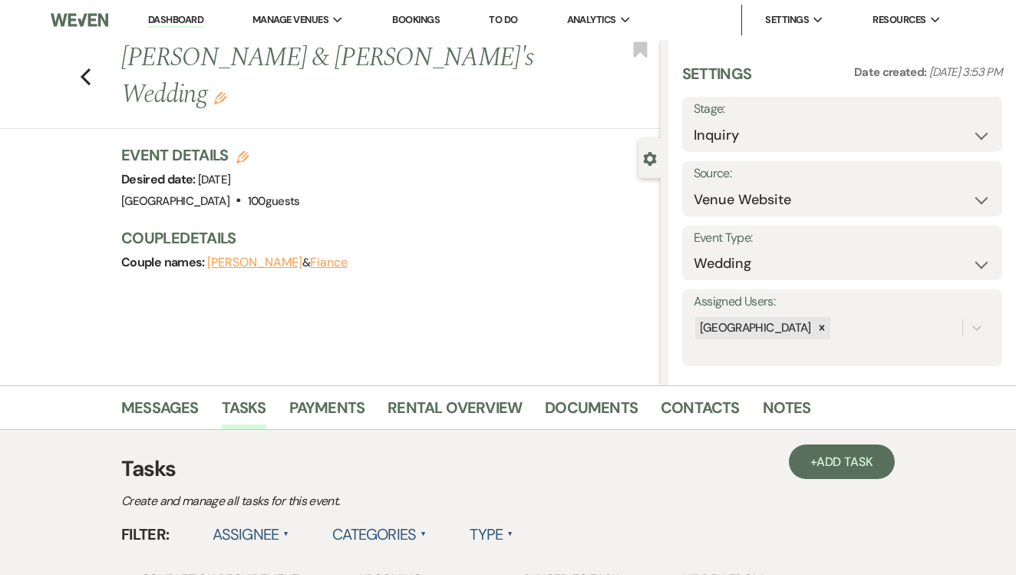
select select "false"
select select "venueHost"
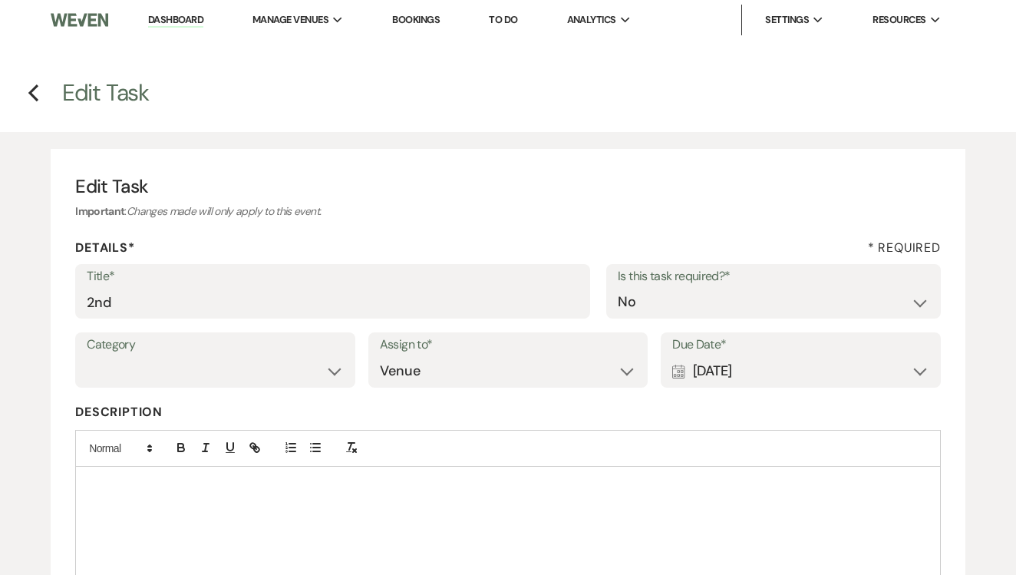
click at [440, 318] on div "Title* 2nd Is this task required?* Yes No" at bounding box center [507, 298] width 865 height 69
click at [446, 298] on input "2nd" at bounding box center [333, 302] width 492 height 30
type input "2nd text"
click at [832, 364] on div "Calendar [DATE] Expand" at bounding box center [800, 371] width 257 height 30
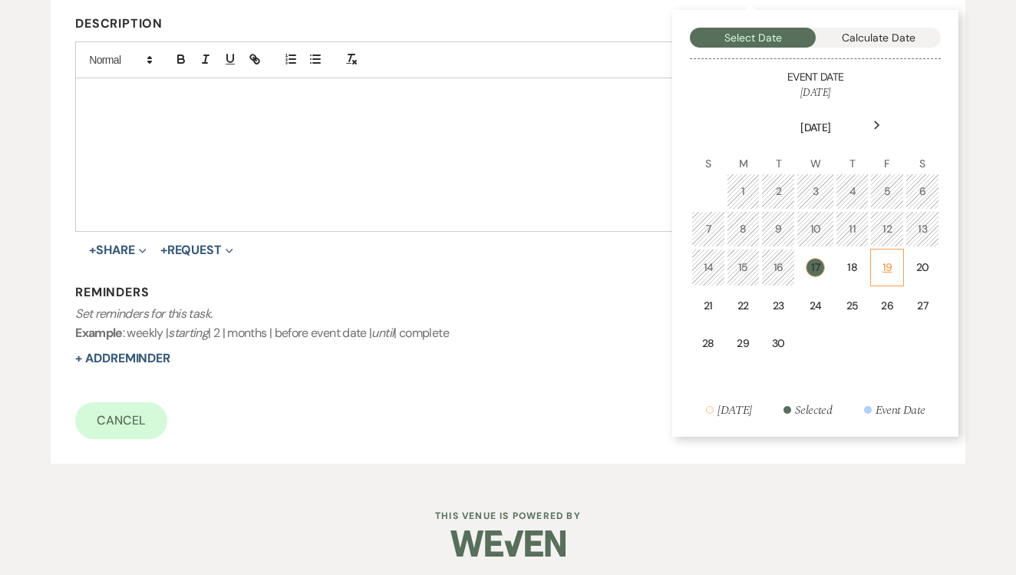
scroll to position [387, 0]
click at [888, 265] on div "19" at bounding box center [886, 268] width 13 height 16
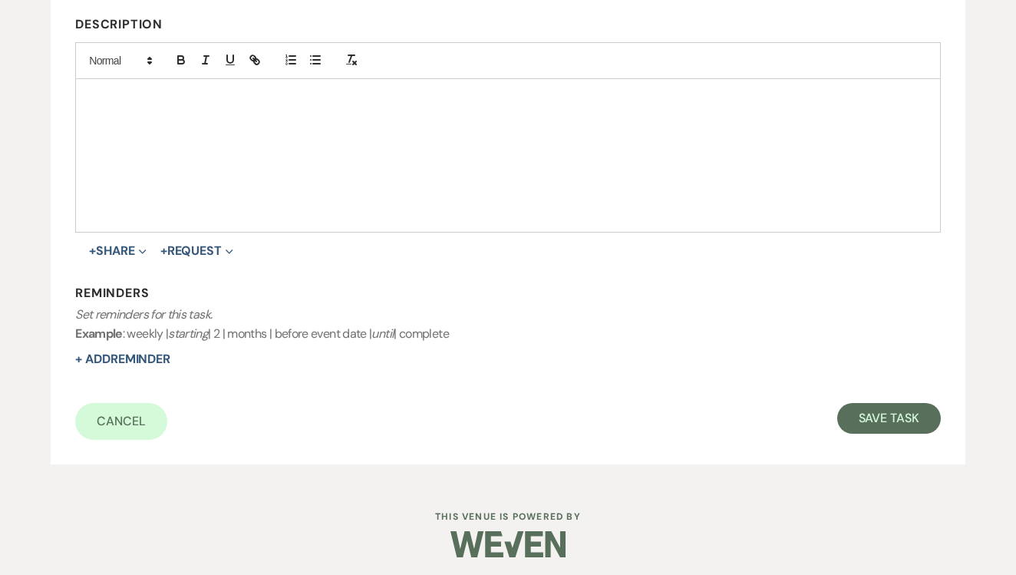
click at [911, 439] on div "Edit Task Important : Changes made will only apply to this event. Details* * Re…" at bounding box center [508, 112] width 914 height 703
click at [907, 426] on button "Save Task" at bounding box center [889, 418] width 104 height 31
select select "5"
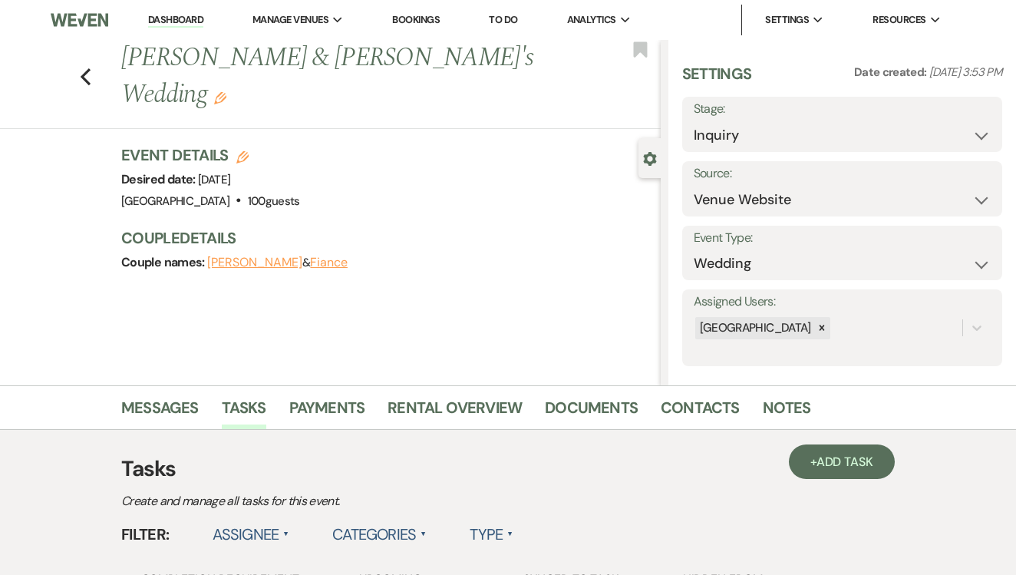
click at [509, 18] on link "To Do" at bounding box center [503, 19] width 28 height 13
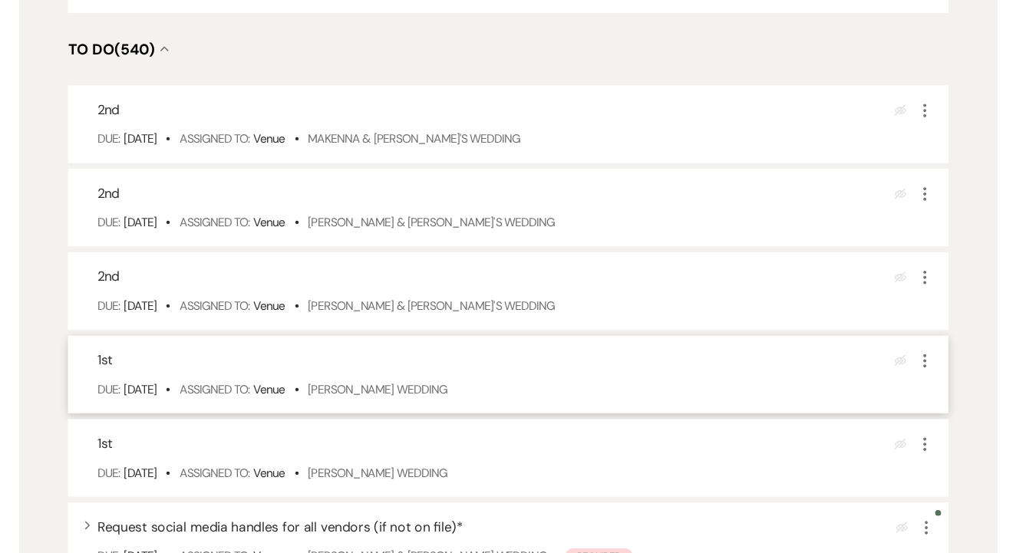
scroll to position [379, 0]
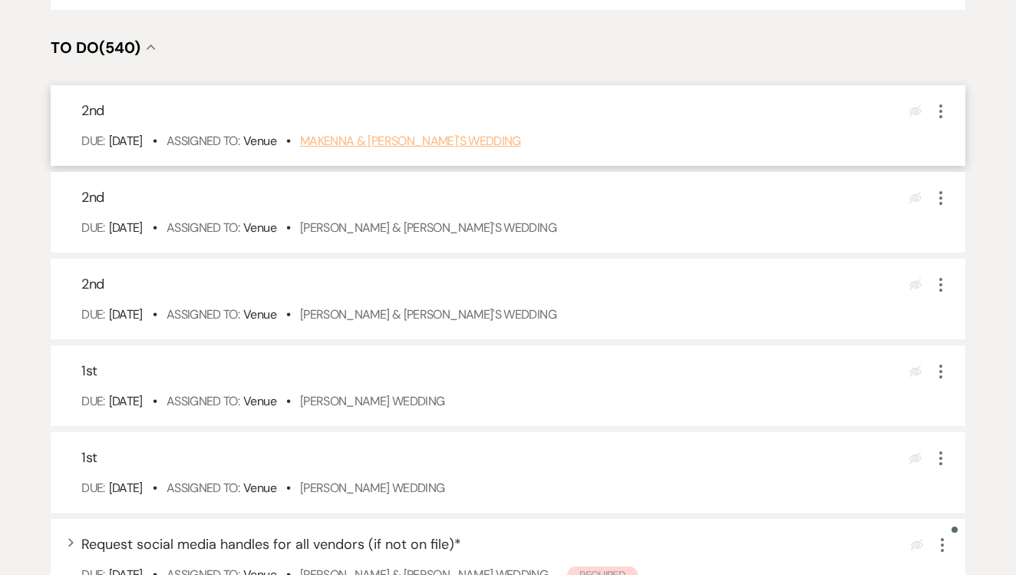
click at [468, 149] on link "Makenna & Fiance's Wedding" at bounding box center [410, 141] width 221 height 16
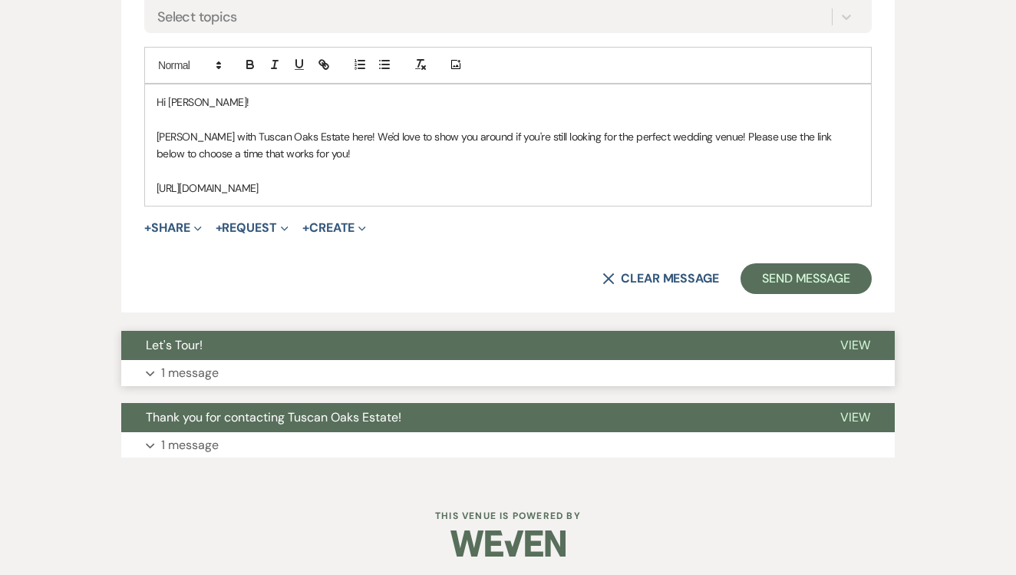
click at [371, 360] on button "Expand 1 message" at bounding box center [507, 373] width 773 height 26
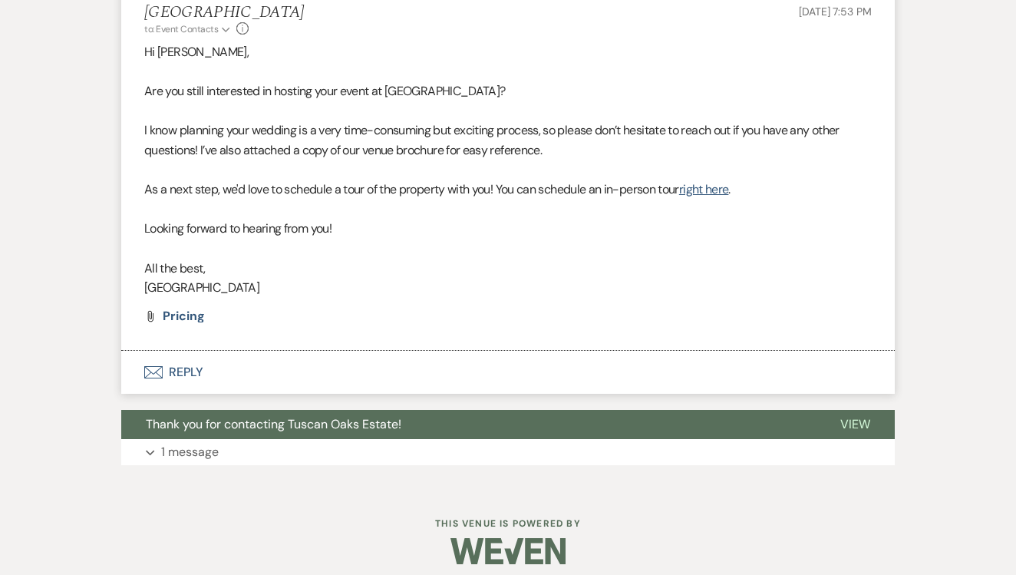
click at [364, 359] on button "Envelope Reply" at bounding box center [507, 372] width 773 height 43
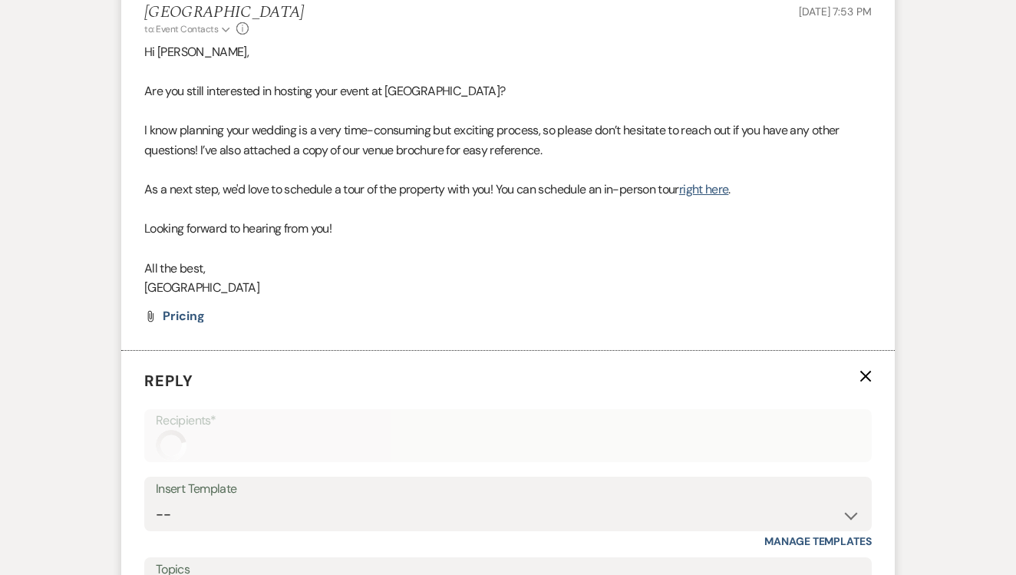
scroll to position [1546, 0]
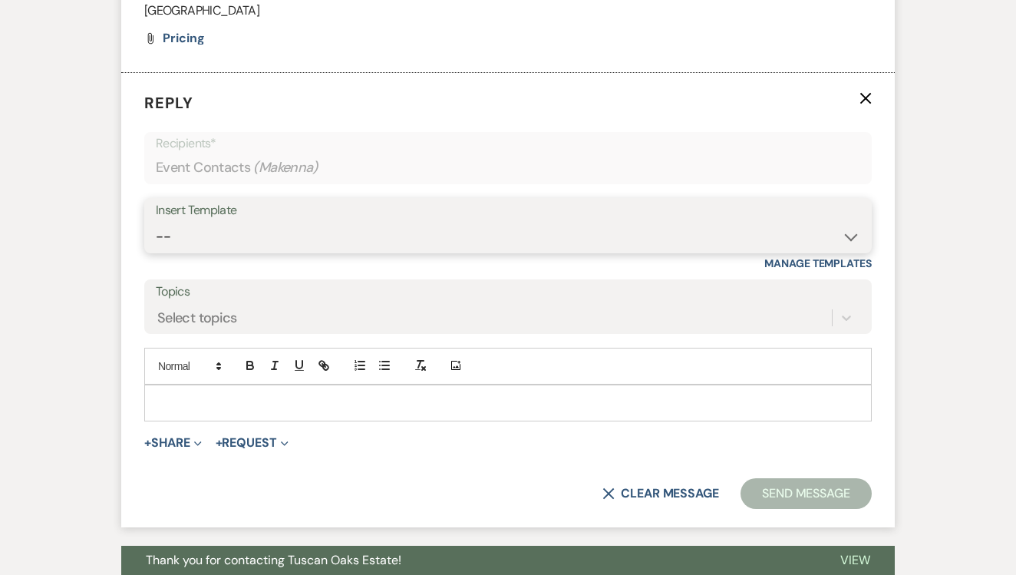
click at [455, 222] on select "-- Lead: Automated Intro Email (Wedding) Lead: 1st Follow Up Email Images Lead:…" at bounding box center [508, 237] width 704 height 30
select select "1208"
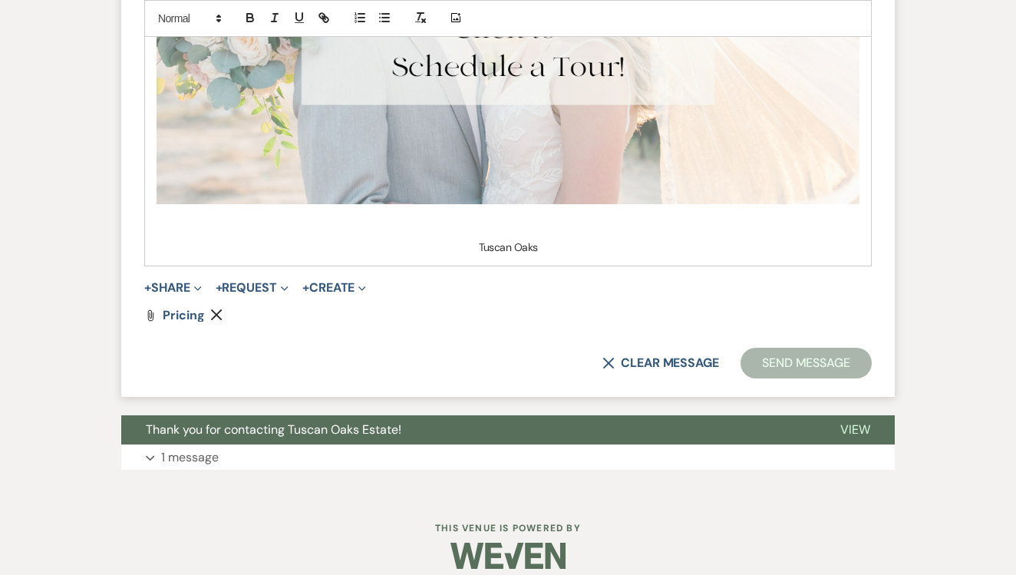
click at [792, 354] on button "Send Message" at bounding box center [805, 362] width 131 height 31
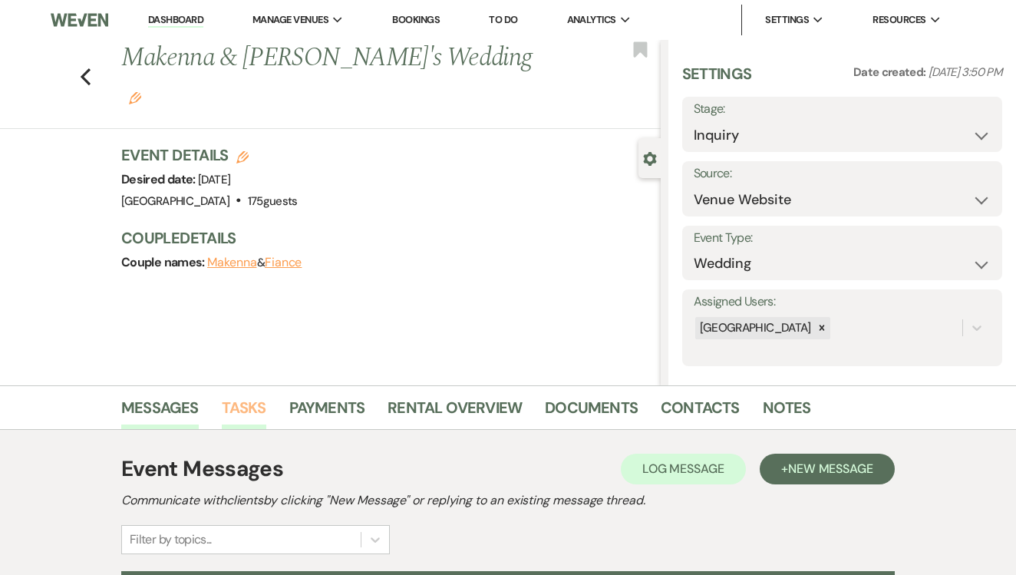
scroll to position [0, 0]
click at [242, 427] on link "Tasks" at bounding box center [244, 412] width 44 height 34
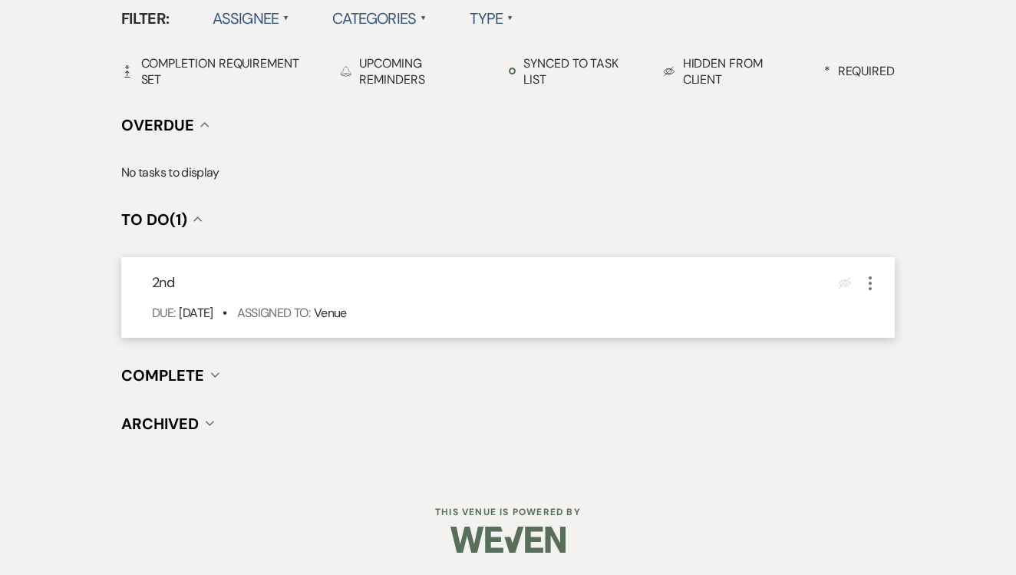
scroll to position [515, 0]
click at [875, 289] on icon "More" at bounding box center [870, 284] width 18 height 18
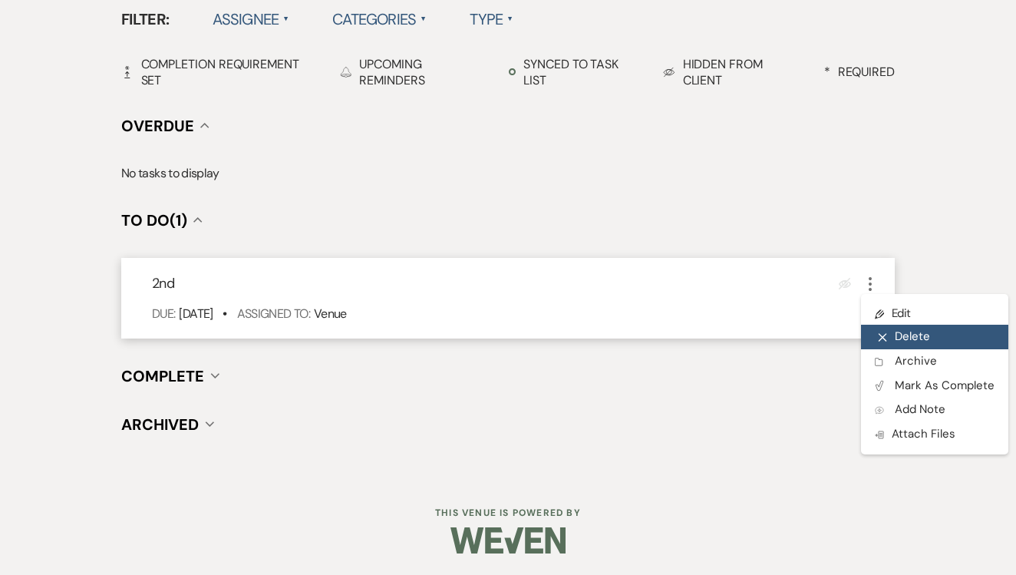
click at [878, 326] on button "X Delete" at bounding box center [934, 336] width 147 height 25
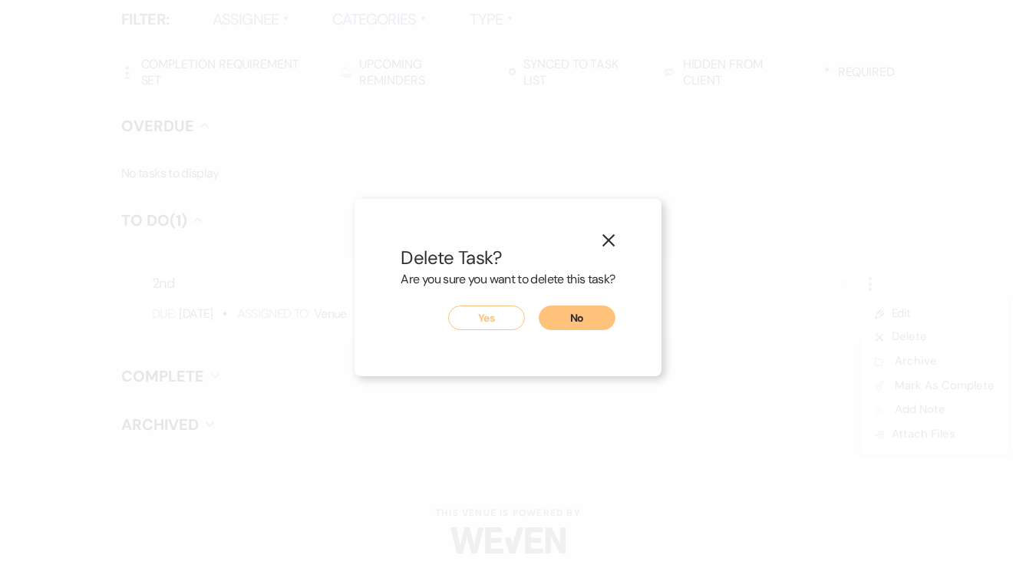
click at [579, 321] on button "No" at bounding box center [576, 317] width 77 height 25
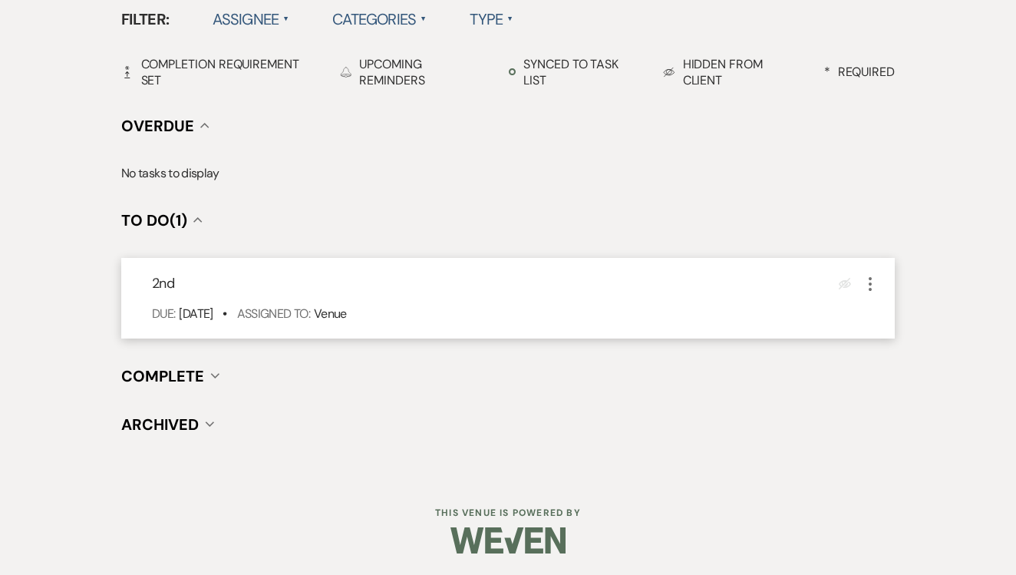
click at [878, 275] on icon "More" at bounding box center [870, 284] width 18 height 18
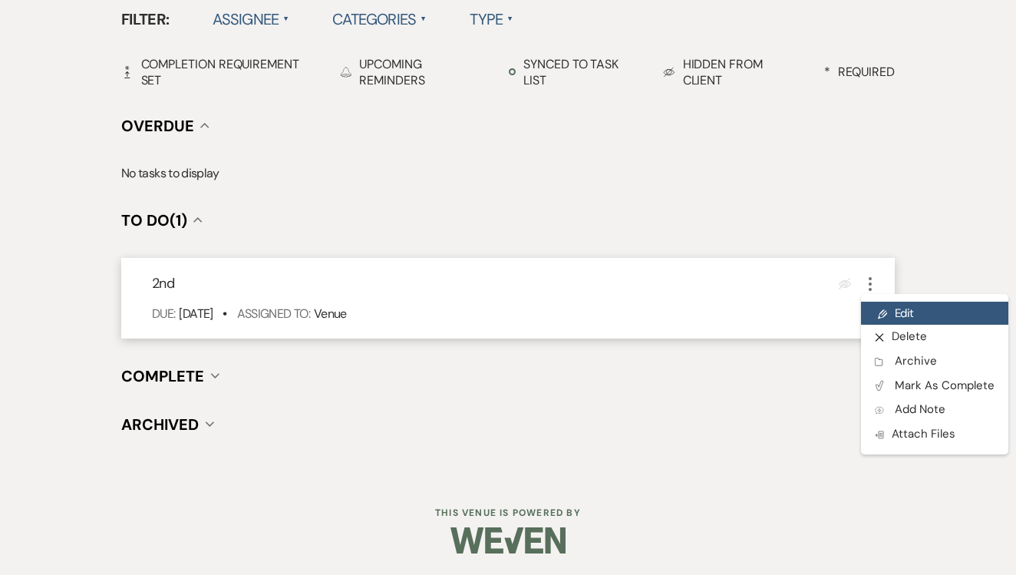
click at [897, 302] on link "Pencil Edit" at bounding box center [934, 312] width 147 height 23
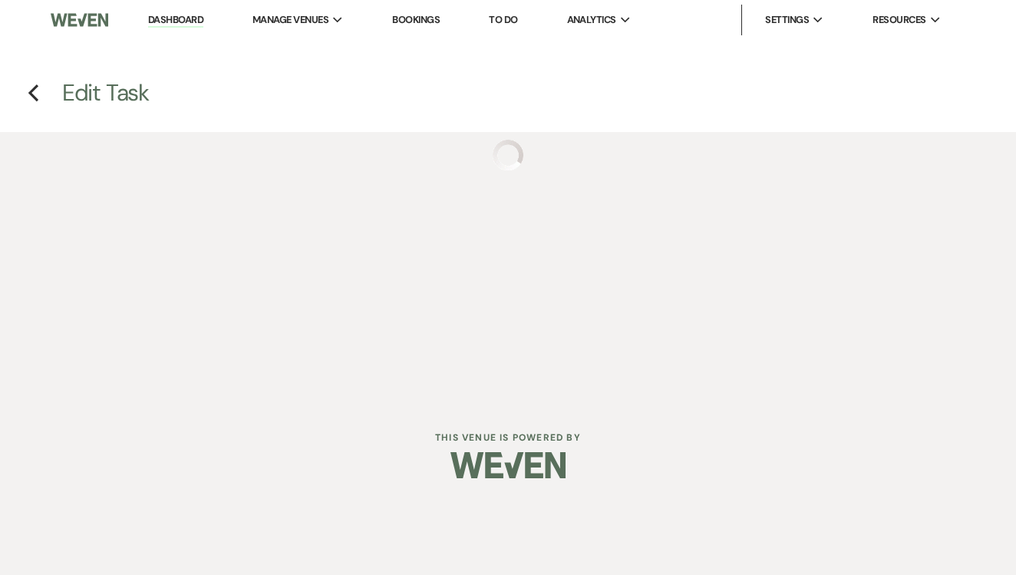
select select "false"
select select "venueHost"
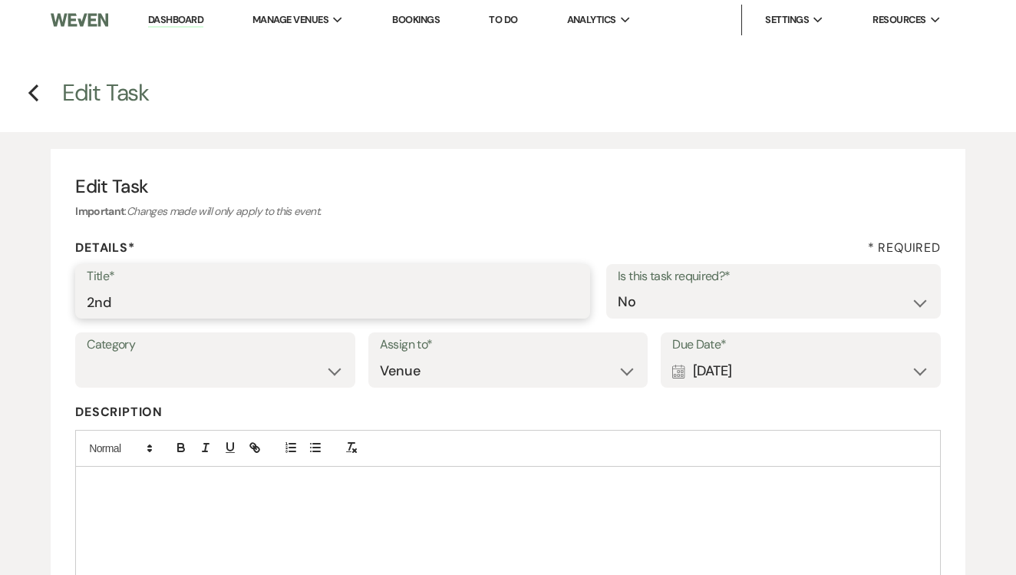
click at [358, 288] on input "2nd" at bounding box center [333, 302] width 492 height 30
type input "2nd text"
click at [737, 361] on div "Calendar Sep 17, 2025 Expand" at bounding box center [800, 371] width 257 height 30
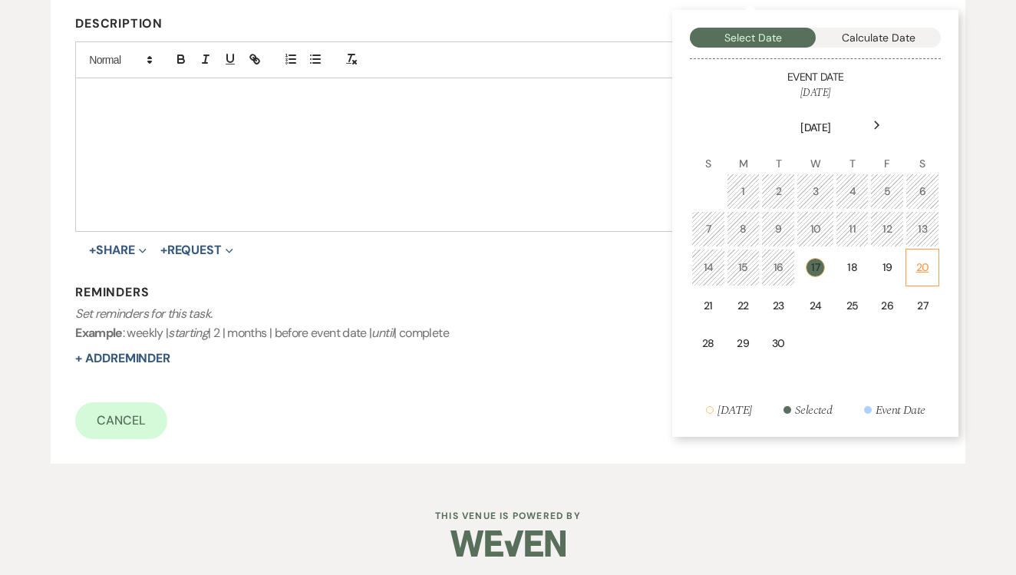
scroll to position [387, 0]
click at [881, 260] on div "19" at bounding box center [886, 268] width 13 height 16
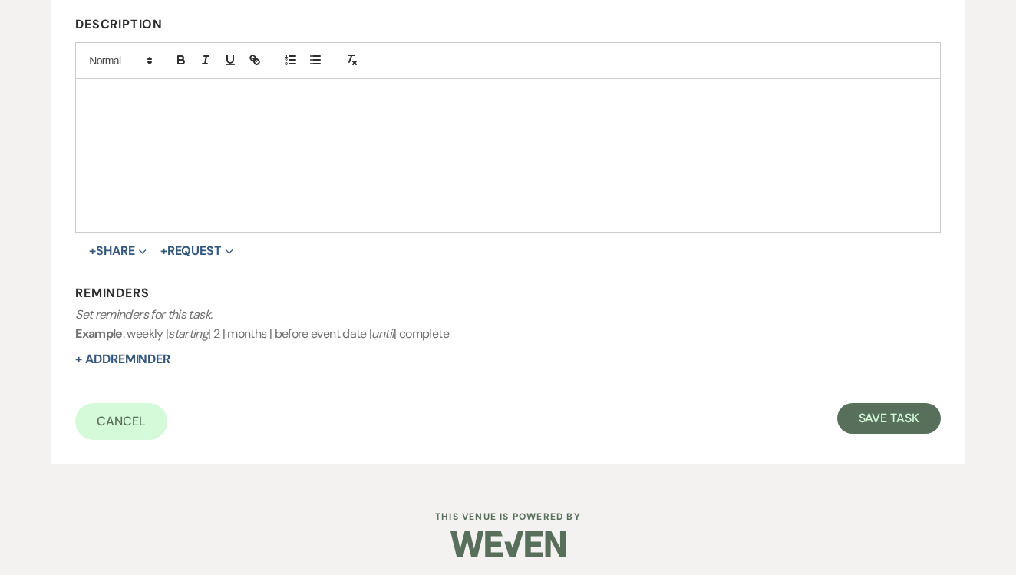
click at [881, 377] on form "Title* 2nd text Is this task required?* Yes No Category Venue Vendors Guests De…" at bounding box center [507, 158] width 865 height 563
click at [872, 411] on button "Save Task" at bounding box center [889, 418] width 104 height 31
click at [506, 223] on div at bounding box center [508, 155] width 864 height 153
select select "5"
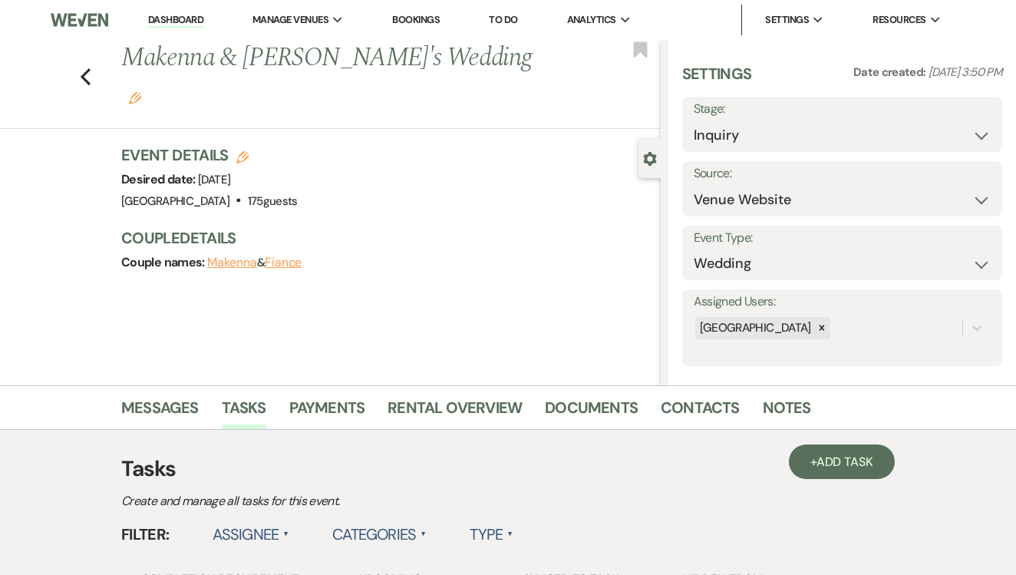
click at [513, 21] on link "To Do" at bounding box center [503, 19] width 28 height 13
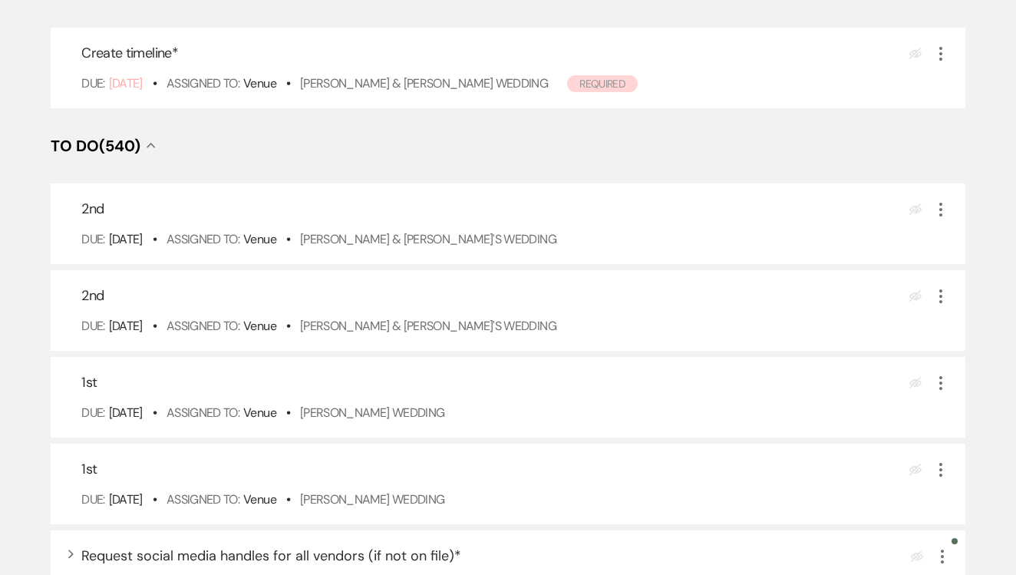
scroll to position [293, 0]
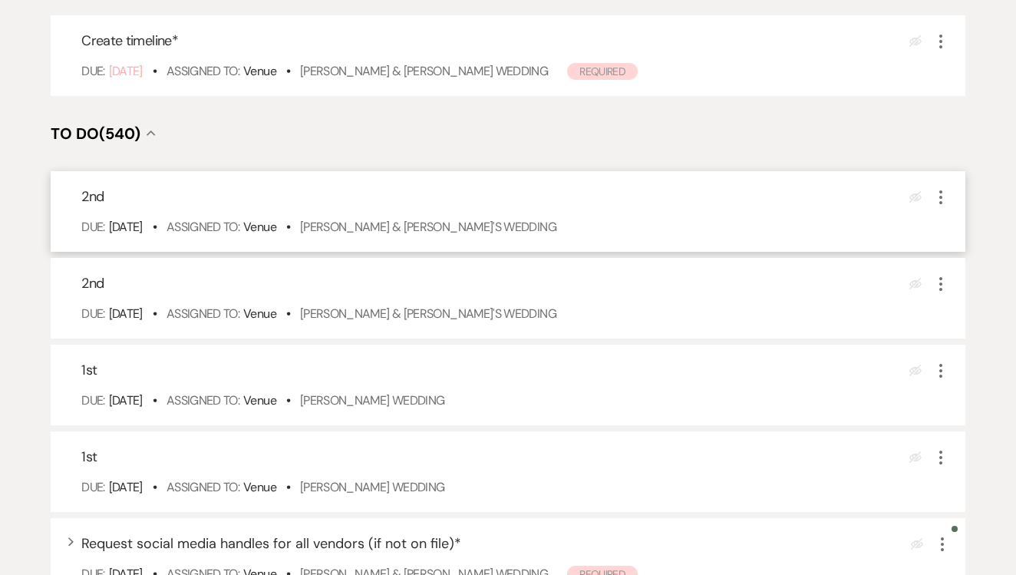
click at [408, 236] on div "Due: Sep 17 25 • Assigned To: Venue • Samantha Petty & Fiance's Wedding" at bounding box center [515, 227] width 868 height 18
click at [408, 235] on link "Samantha Petty & Fiance's Wedding" at bounding box center [428, 227] width 256 height 16
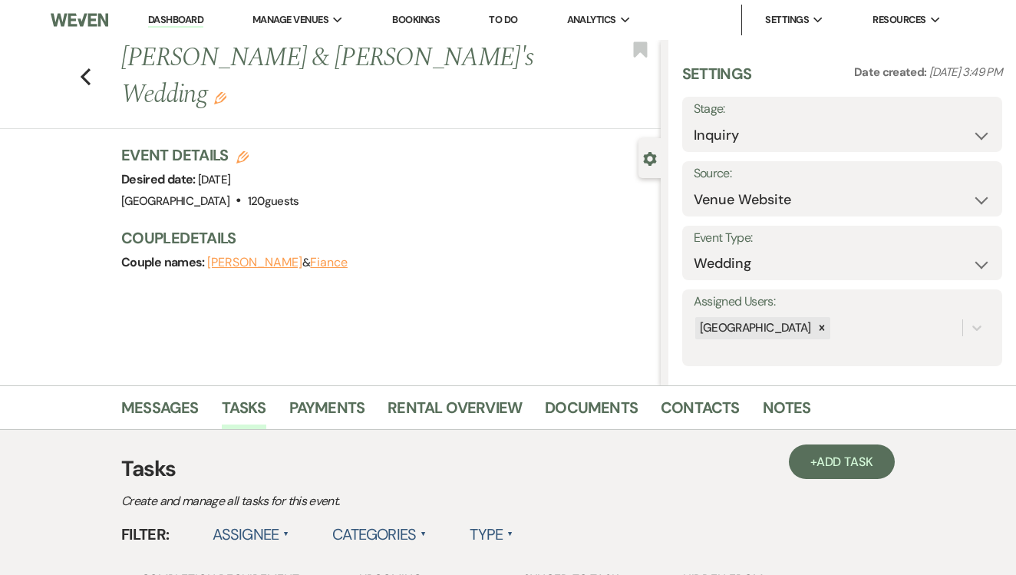
click at [166, 399] on link "Messages" at bounding box center [159, 412] width 77 height 34
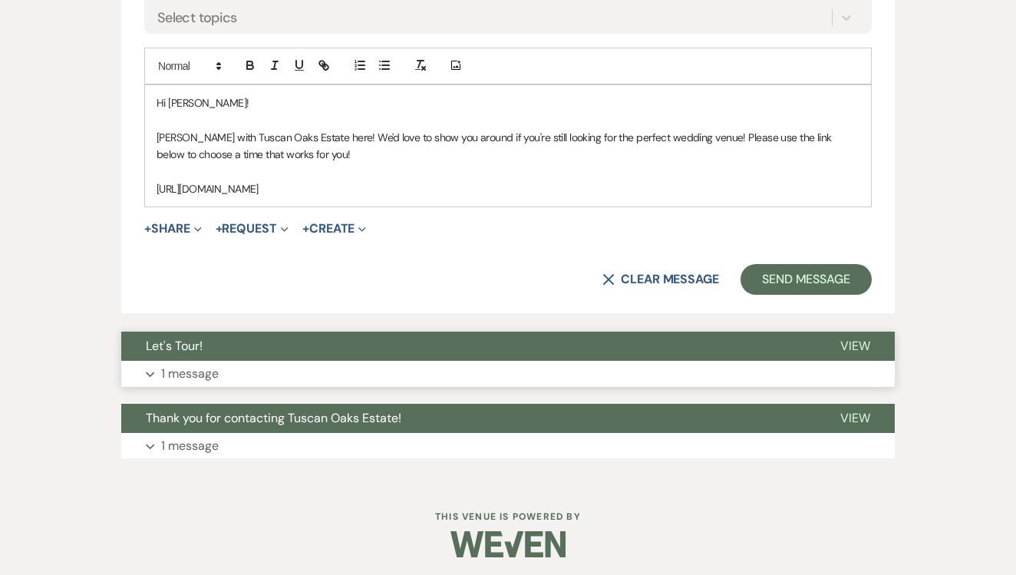
click at [377, 351] on button "Let's Tour!" at bounding box center [468, 345] width 694 height 29
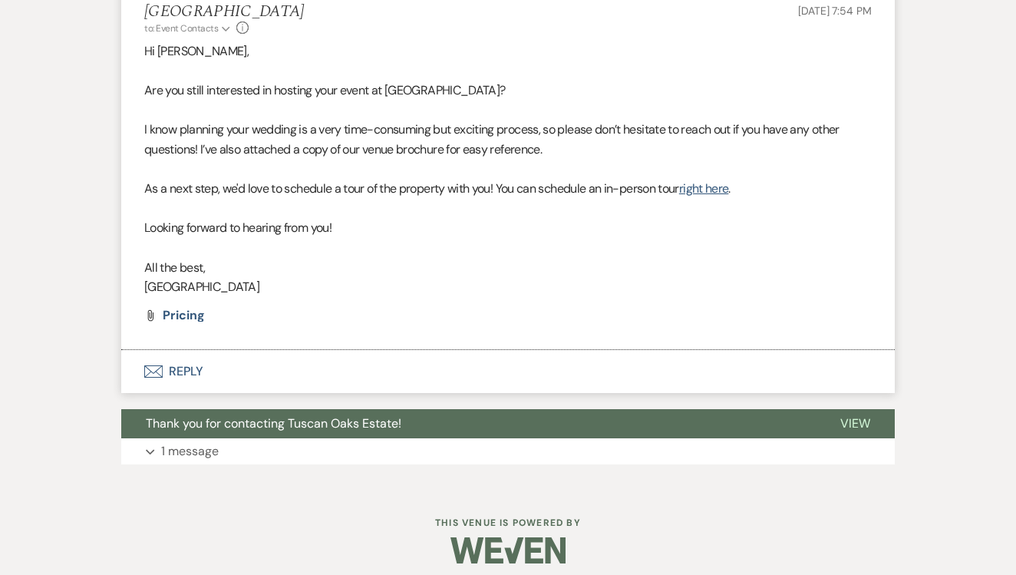
click at [351, 361] on button "Envelope Reply" at bounding box center [507, 371] width 773 height 43
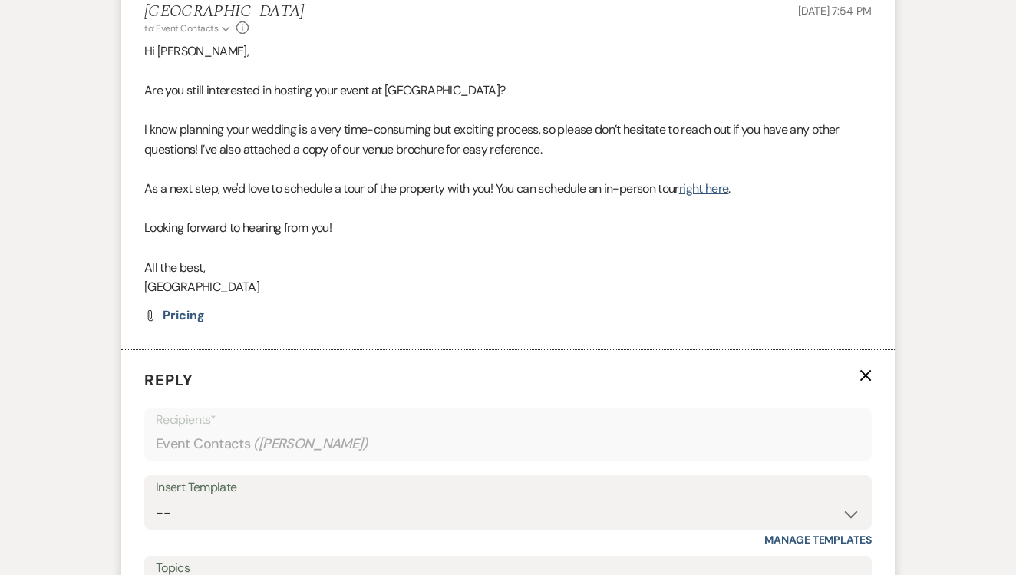
scroll to position [1546, 0]
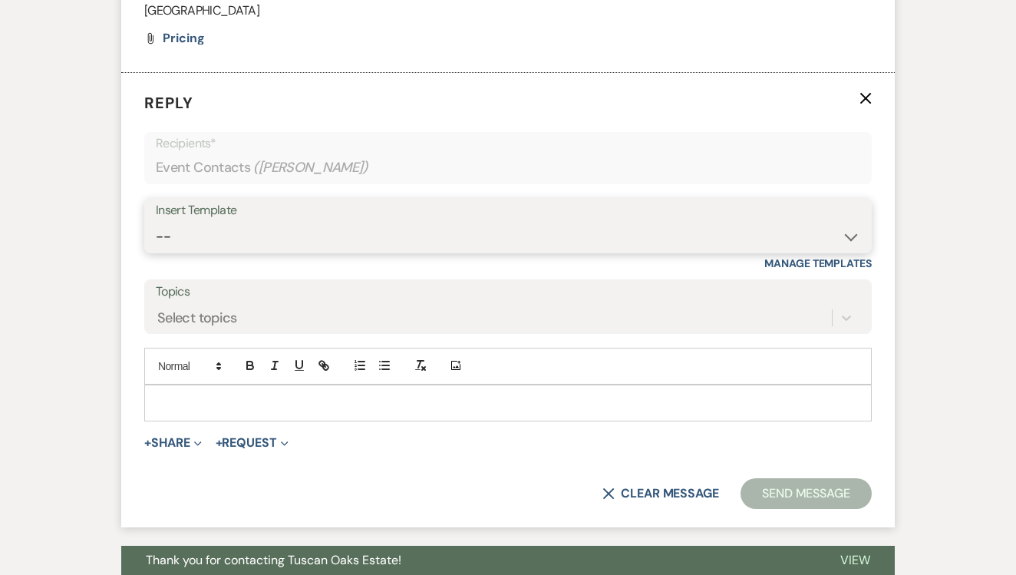
click at [439, 222] on select "-- Lead: Automated Intro Email (Wedding) Lead: 1st Follow Up Email Images Lead:…" at bounding box center [508, 237] width 704 height 30
select select "1208"
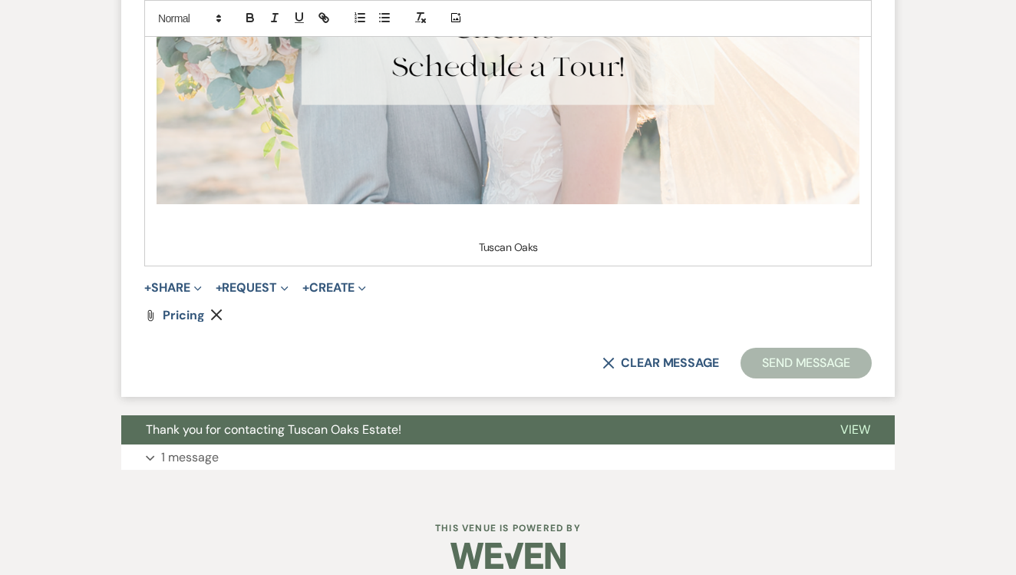
click at [823, 353] on button "Send Message" at bounding box center [805, 362] width 131 height 31
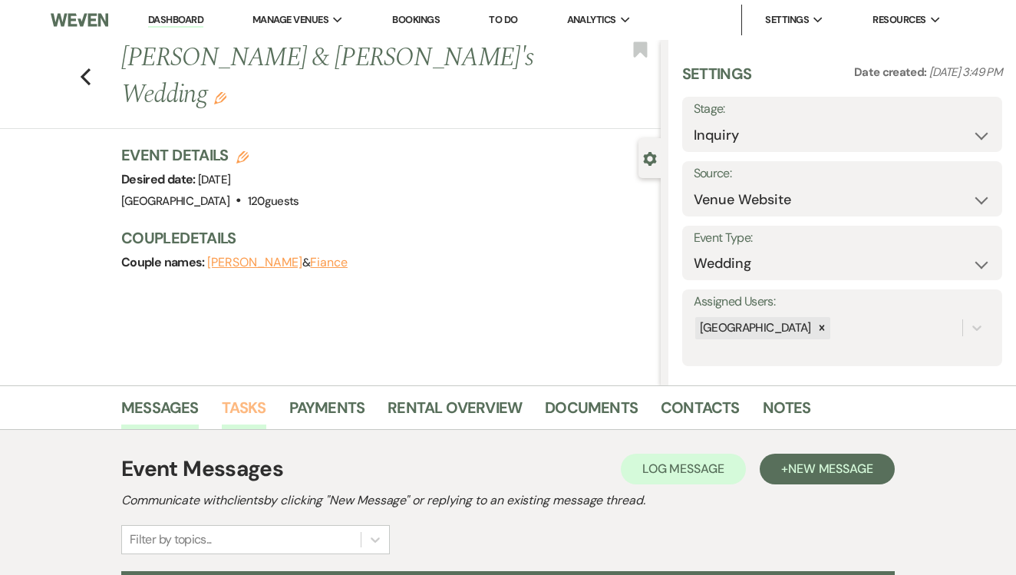
scroll to position [0, 0]
click at [232, 409] on link "Tasks" at bounding box center [244, 412] width 44 height 34
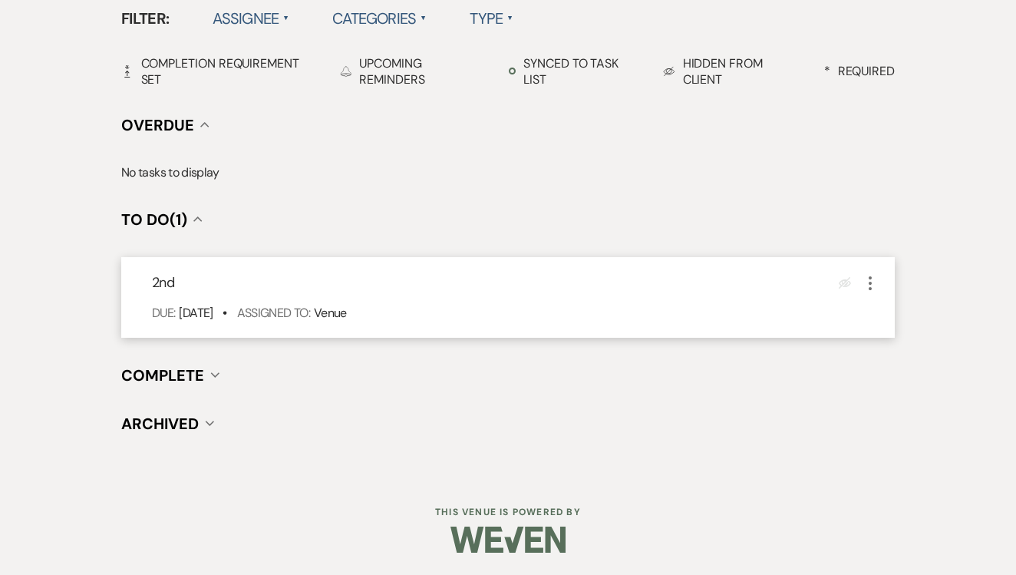
scroll to position [515, 0]
click at [871, 284] on icon "More" at bounding box center [870, 284] width 18 height 18
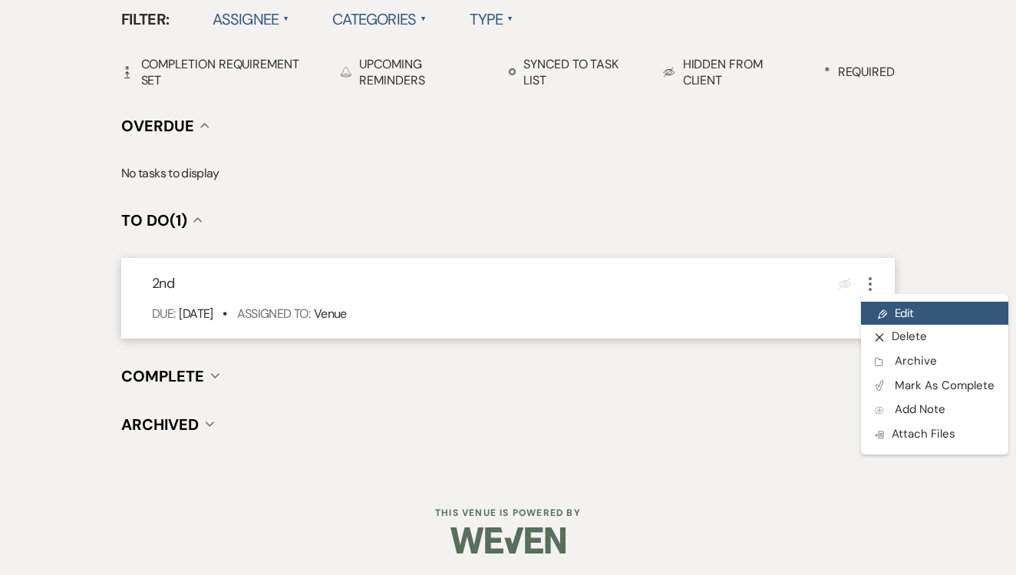
click at [886, 321] on link "Pencil Edit" at bounding box center [934, 312] width 147 height 23
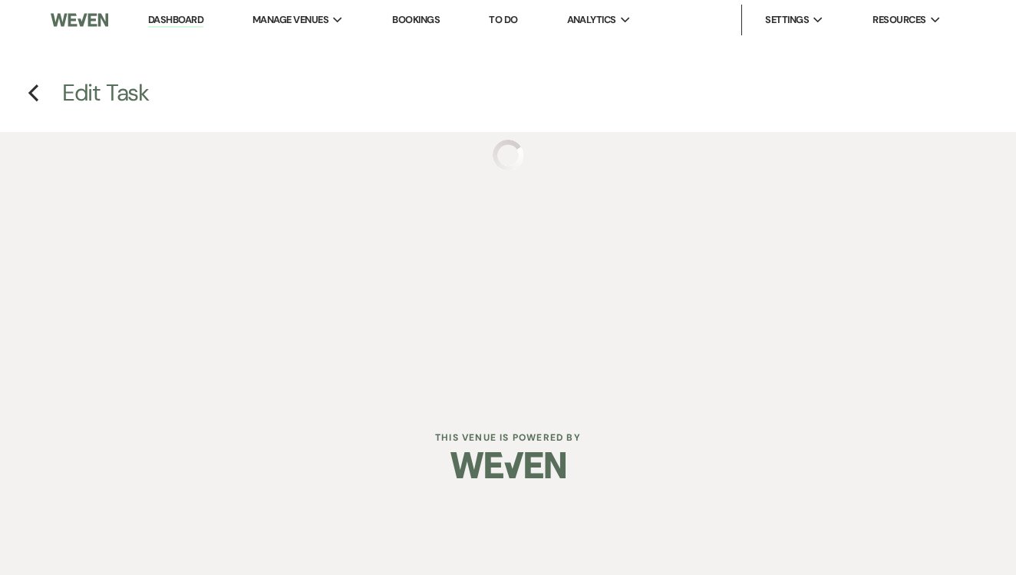
select select "false"
select select "venueHost"
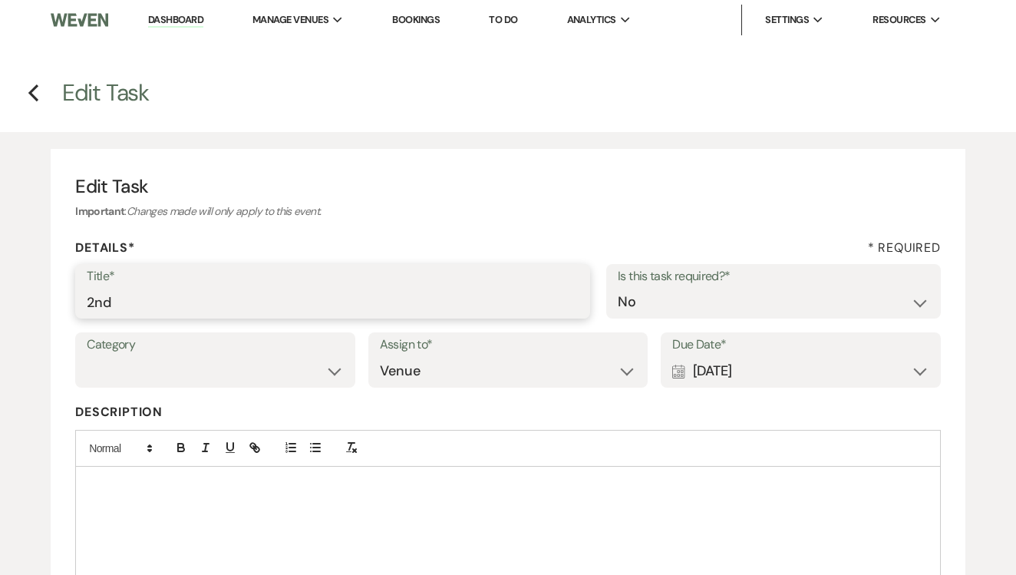
click at [258, 301] on input "2nd" at bounding box center [333, 302] width 492 height 30
type input "2nd text"
click at [753, 365] on div "Calendar [DATE] Expand" at bounding box center [800, 371] width 257 height 30
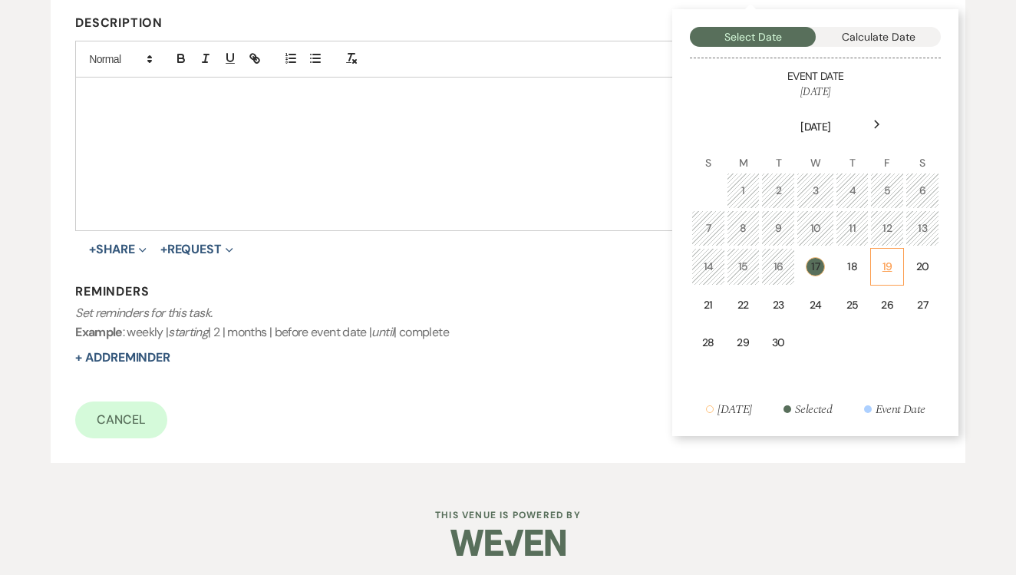
scroll to position [387, 0]
click at [883, 260] on div "19" at bounding box center [886, 268] width 13 height 16
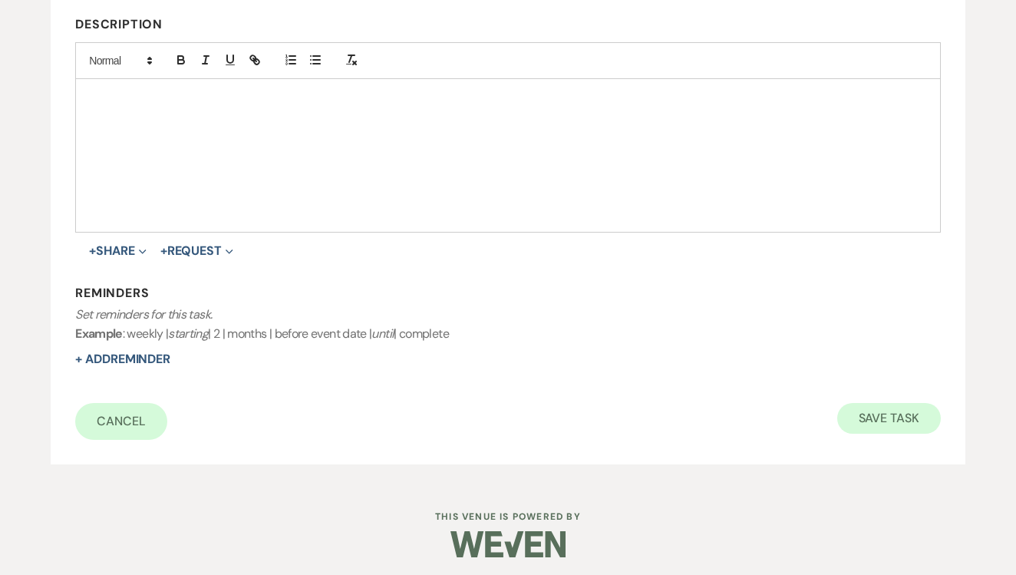
click at [878, 424] on button "Save Task" at bounding box center [889, 418] width 104 height 31
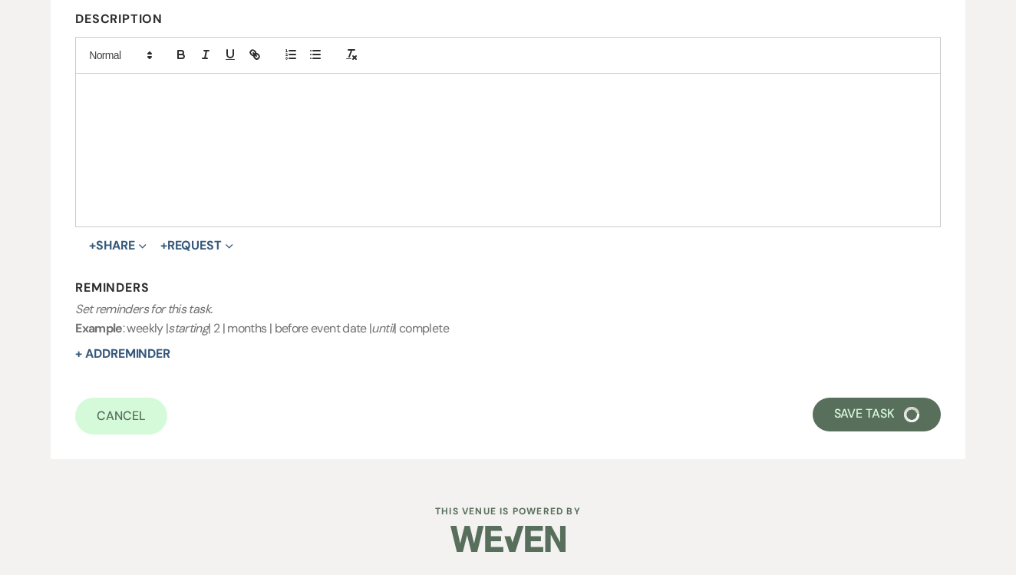
select select "5"
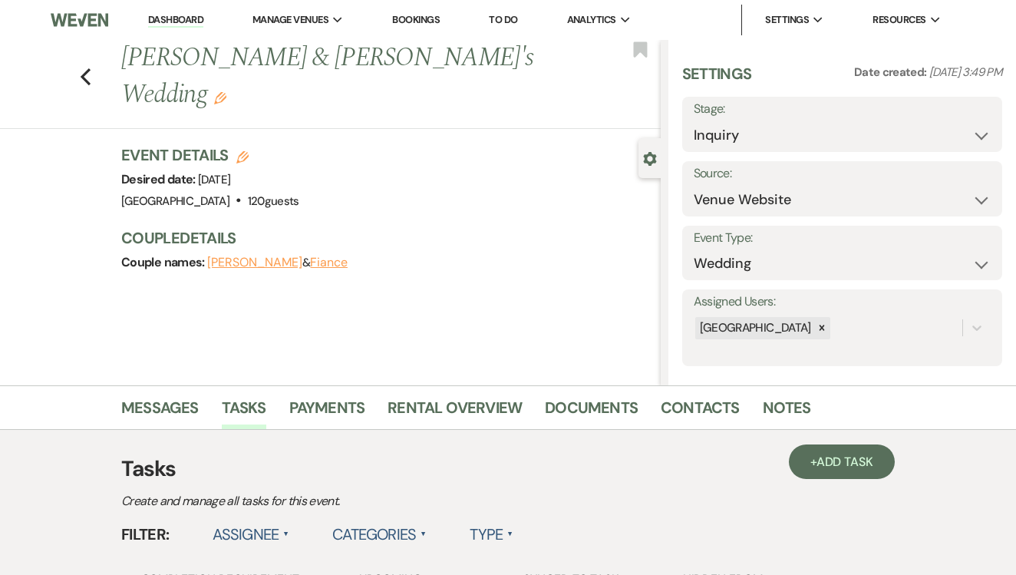
click at [512, 21] on link "To Do" at bounding box center [503, 19] width 28 height 13
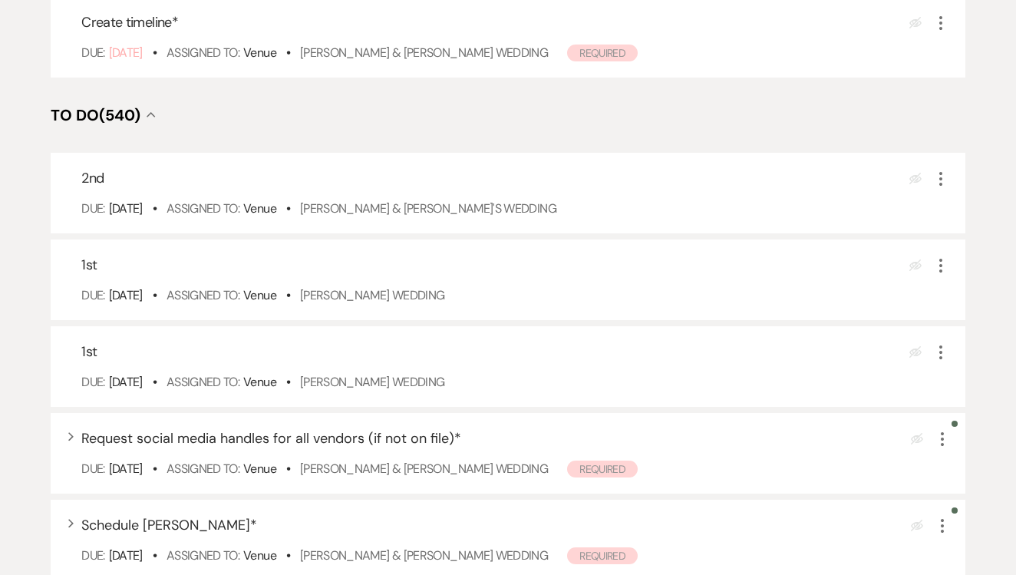
scroll to position [318, 0]
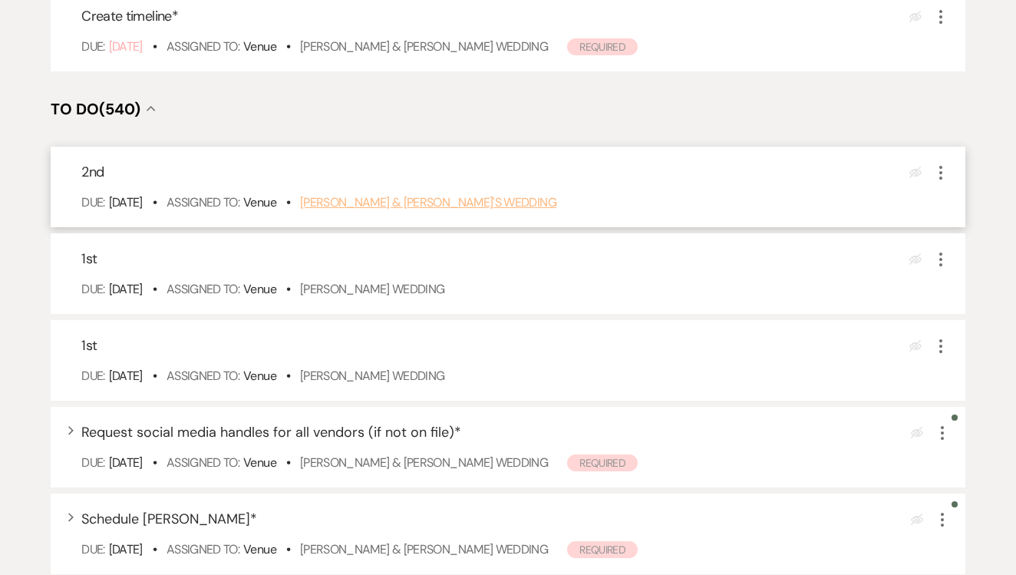
click at [492, 210] on link "[PERSON_NAME] & [PERSON_NAME]'s Wedding" at bounding box center [428, 202] width 256 height 16
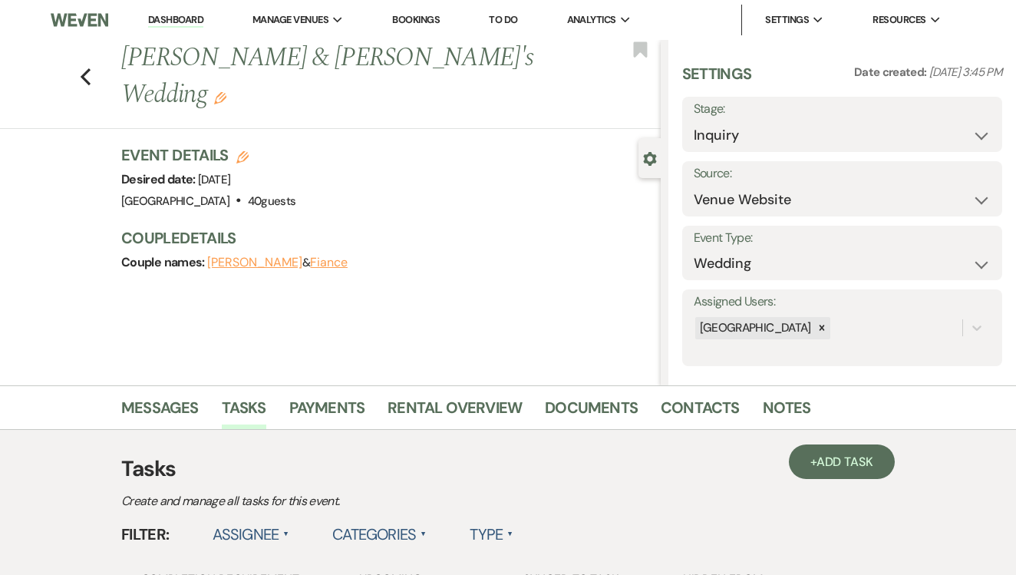
click at [175, 407] on link "Messages" at bounding box center [159, 412] width 77 height 34
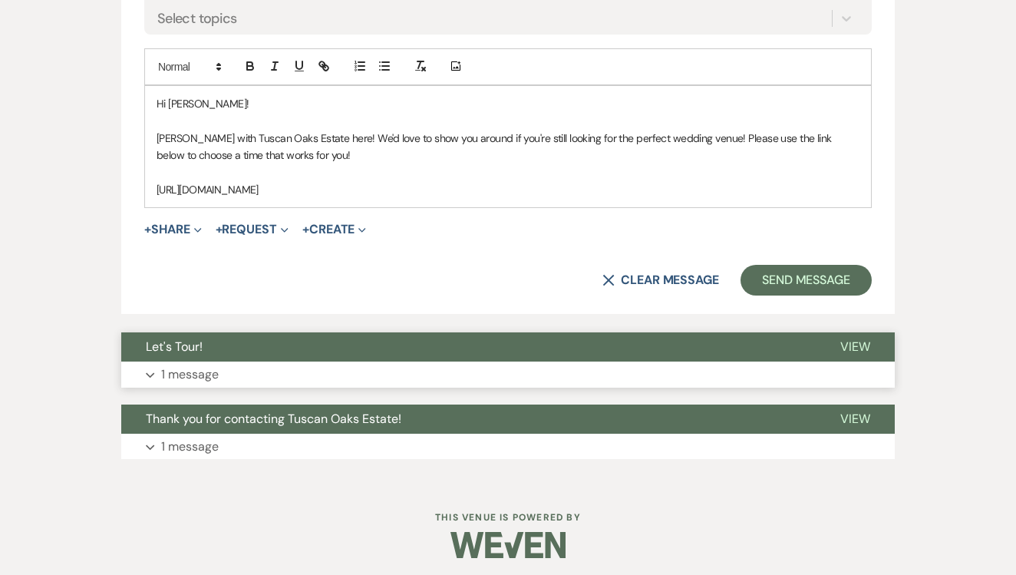
click at [438, 342] on button "Let's Tour!" at bounding box center [468, 346] width 694 height 29
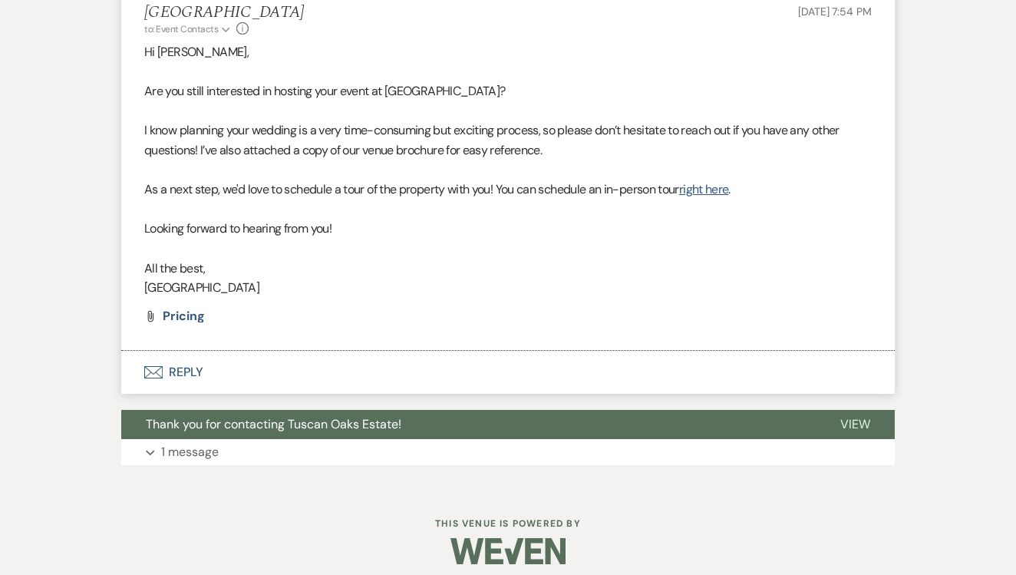
click at [409, 362] on button "Envelope Reply" at bounding box center [507, 372] width 773 height 43
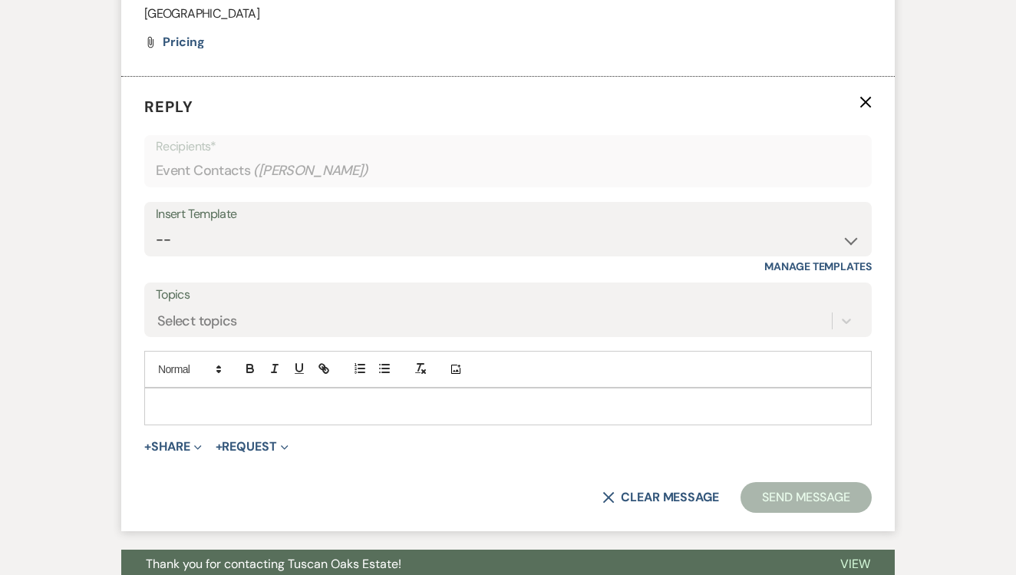
scroll to position [1546, 0]
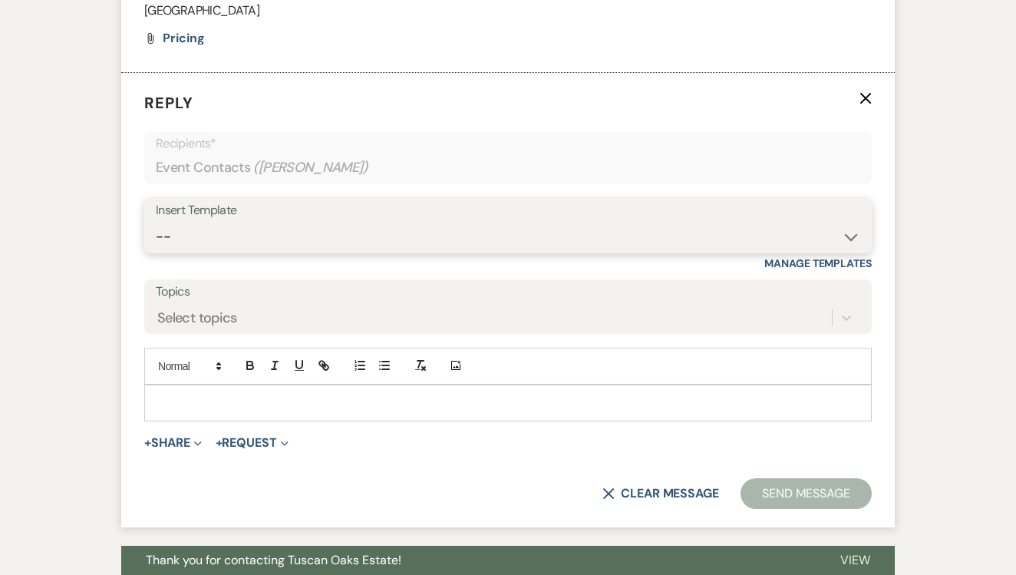
click at [486, 232] on select "-- Lead: Automated Intro Email (Wedding) Lead: 1st Follow Up Email Images Lead:…" at bounding box center [508, 237] width 704 height 30
select select "1208"
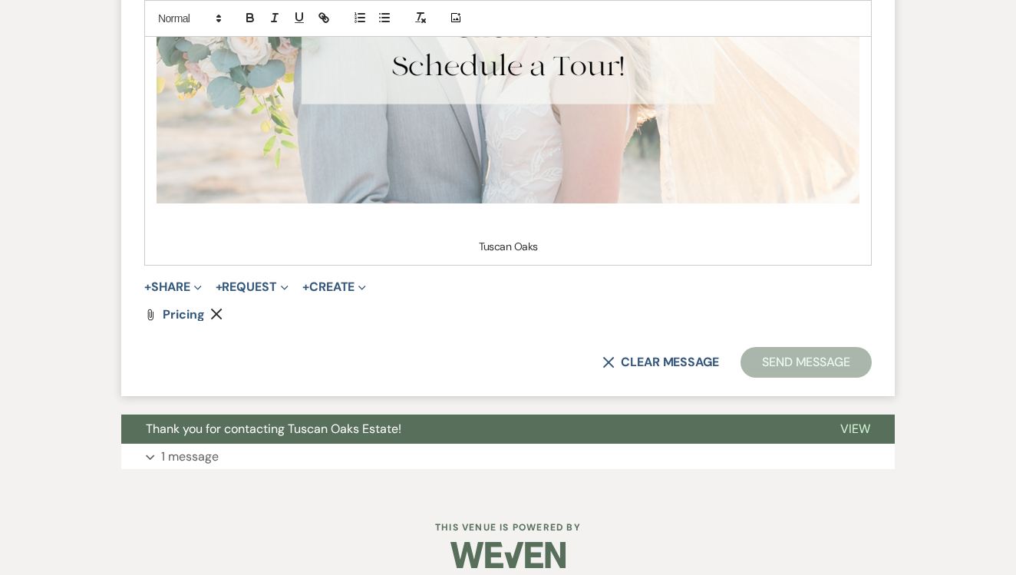
click at [794, 355] on button "Send Message" at bounding box center [805, 362] width 131 height 31
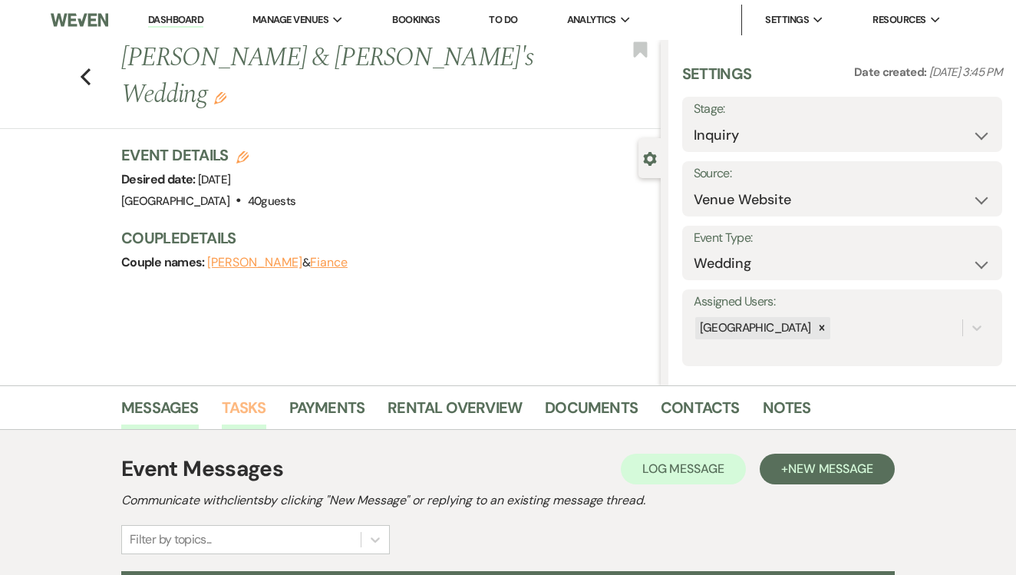
scroll to position [0, 0]
click at [234, 413] on link "Tasks" at bounding box center [244, 412] width 44 height 34
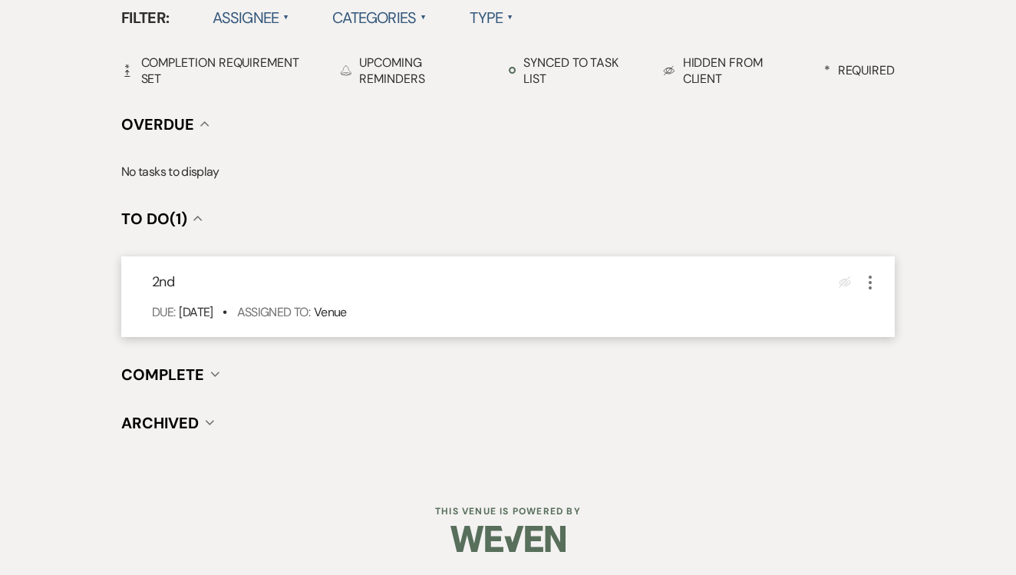
scroll to position [515, 0]
click at [860, 286] on div "Eye Blocked More" at bounding box center [858, 283] width 41 height 21
click at [871, 278] on use "button" at bounding box center [869, 284] width 3 height 14
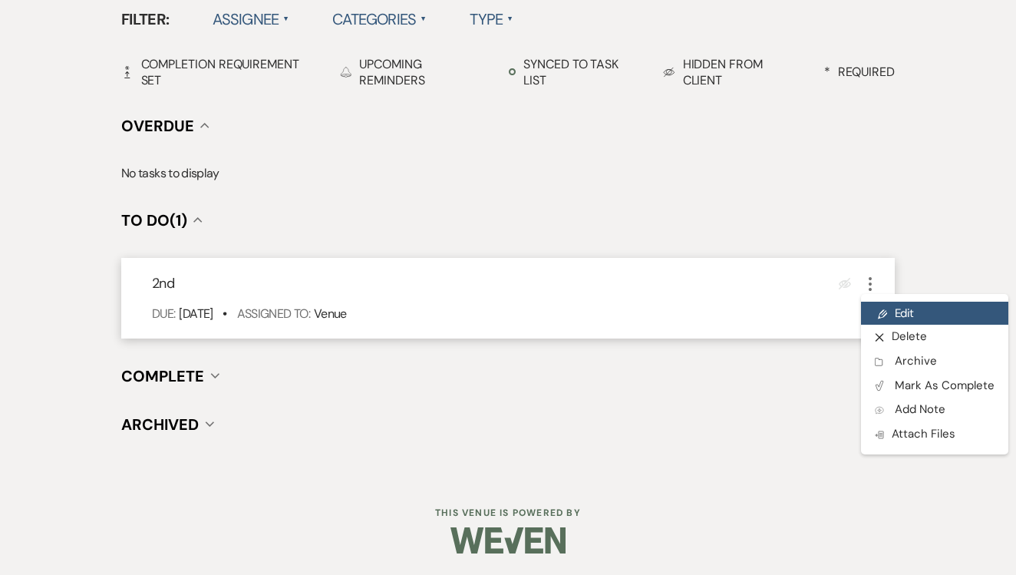
click at [887, 302] on link "Pencil Edit" at bounding box center [934, 312] width 147 height 23
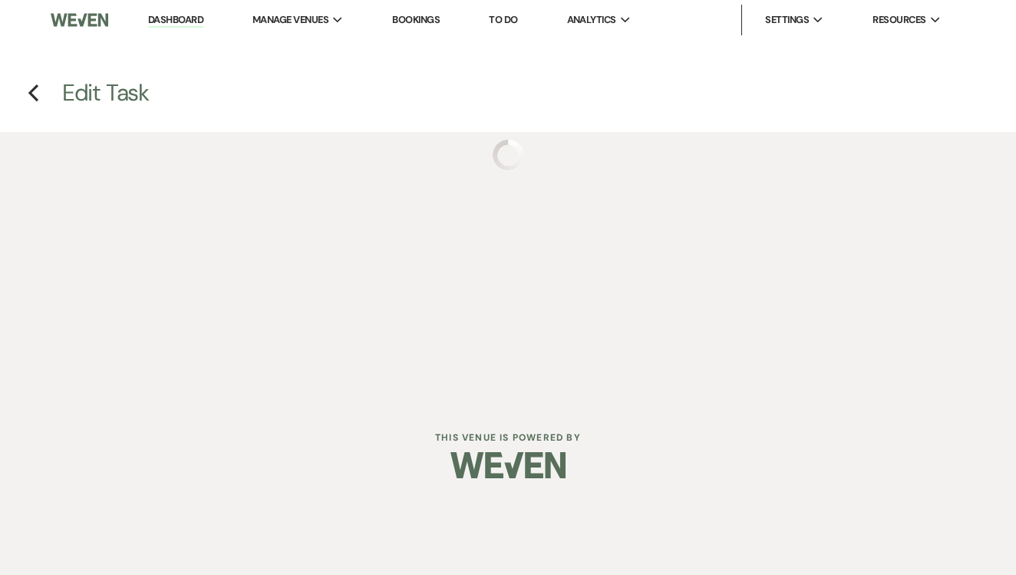
select select "false"
select select "venueHost"
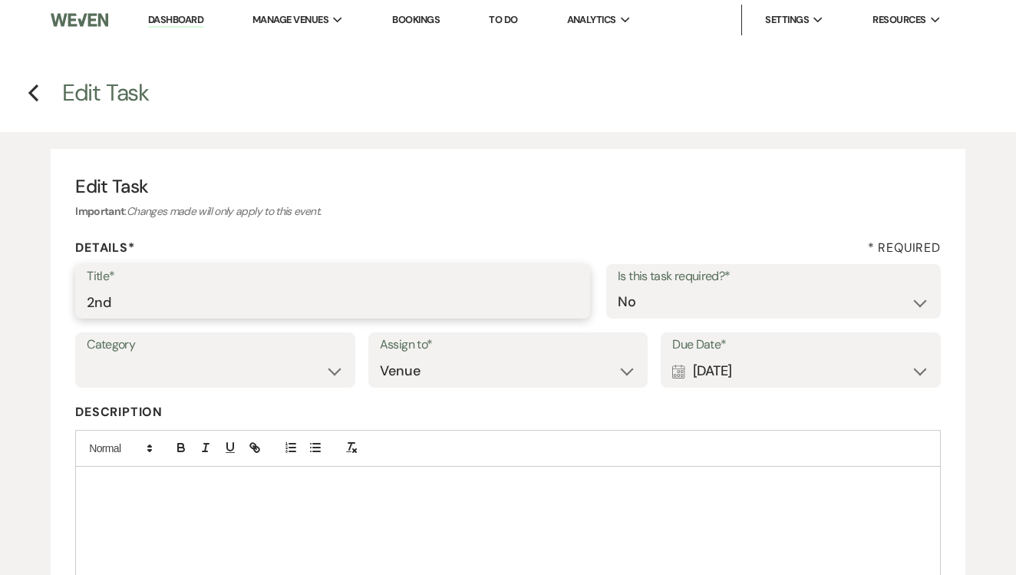
click at [377, 309] on input "2nd" at bounding box center [333, 302] width 492 height 30
type input "2nd text"
click at [741, 373] on div "Calendar [DATE] Expand" at bounding box center [800, 371] width 257 height 30
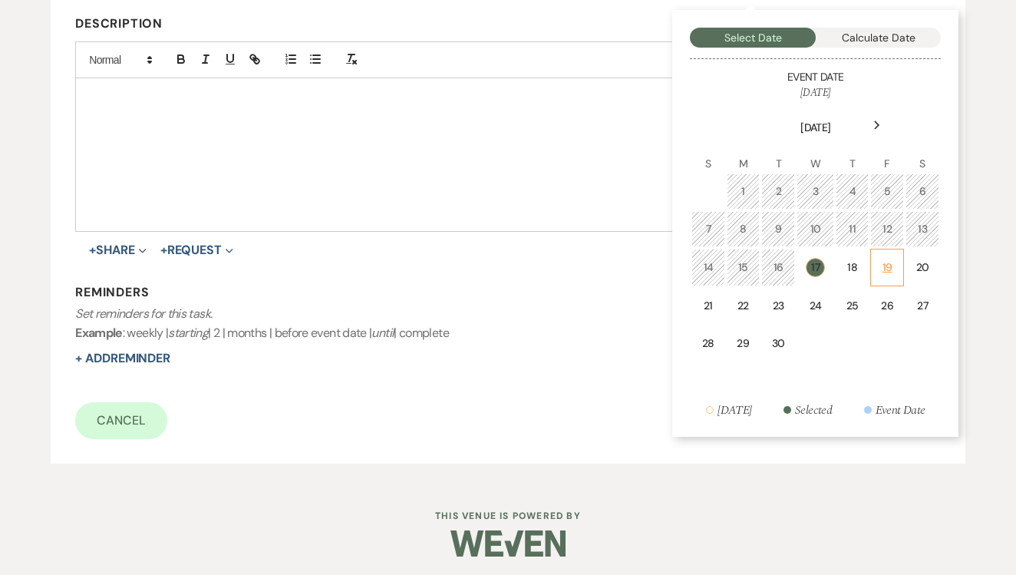
scroll to position [387, 0]
click at [880, 279] on td "19" at bounding box center [886, 268] width 33 height 38
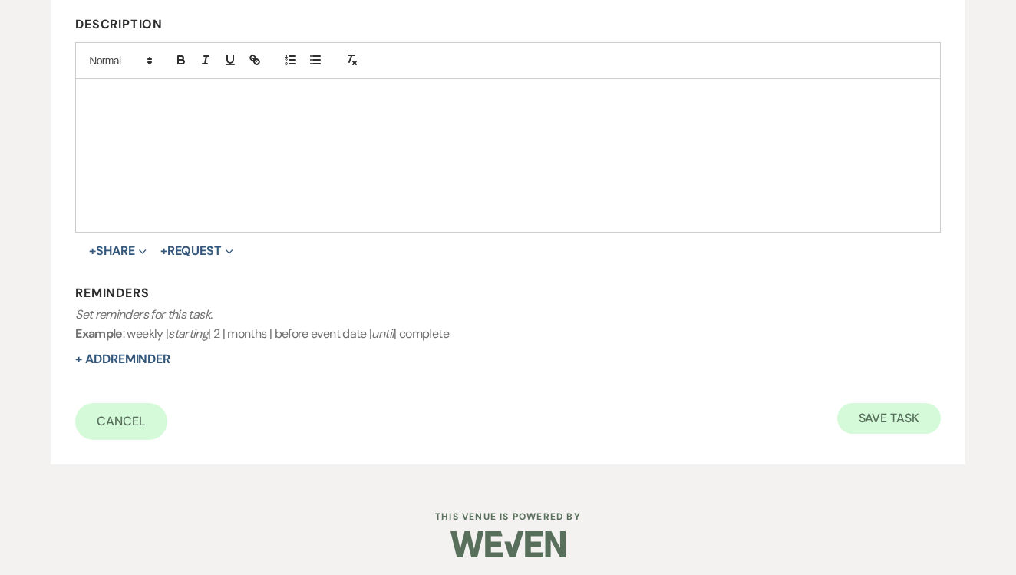
click at [871, 410] on button "Save Task" at bounding box center [889, 418] width 104 height 31
select select "5"
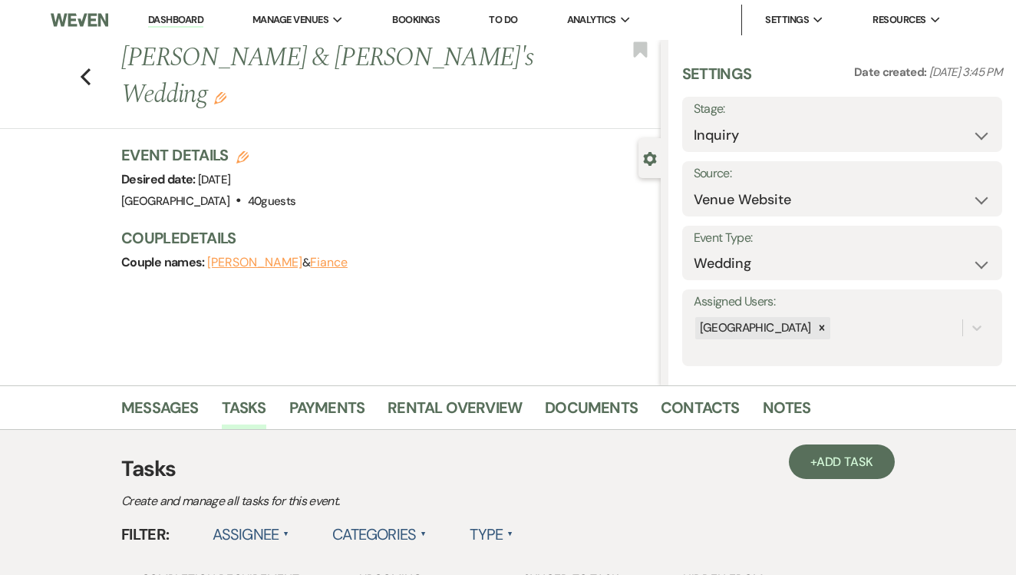
click at [517, 20] on link "To Do" at bounding box center [503, 19] width 28 height 13
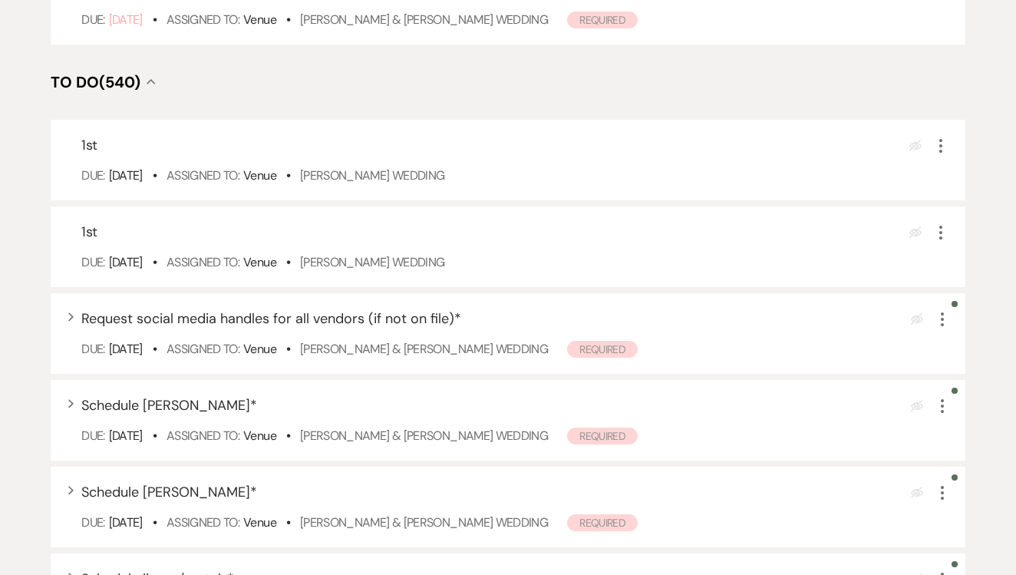
scroll to position [351, 0]
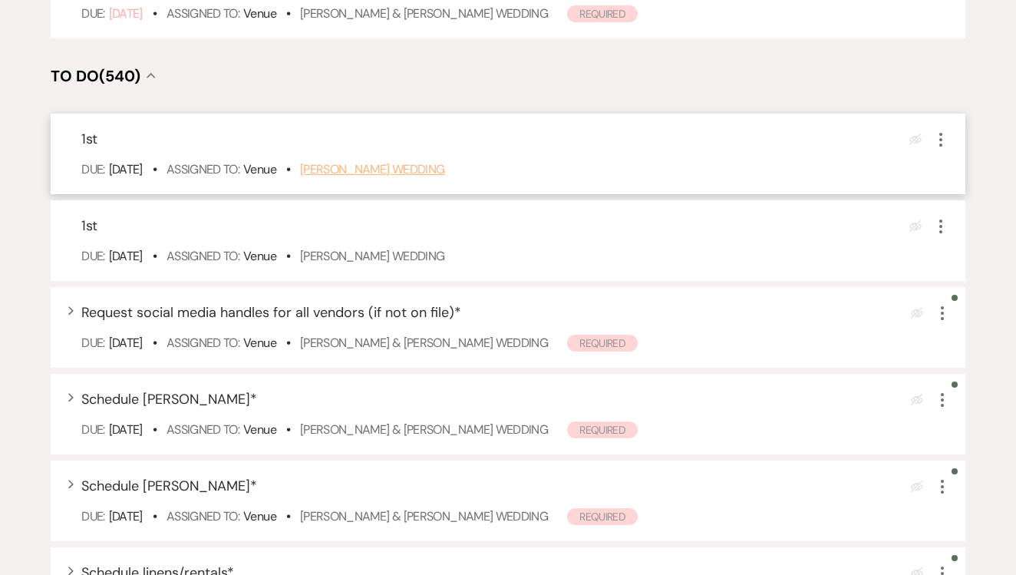
click at [403, 177] on link "[PERSON_NAME] Wedding" at bounding box center [372, 169] width 145 height 16
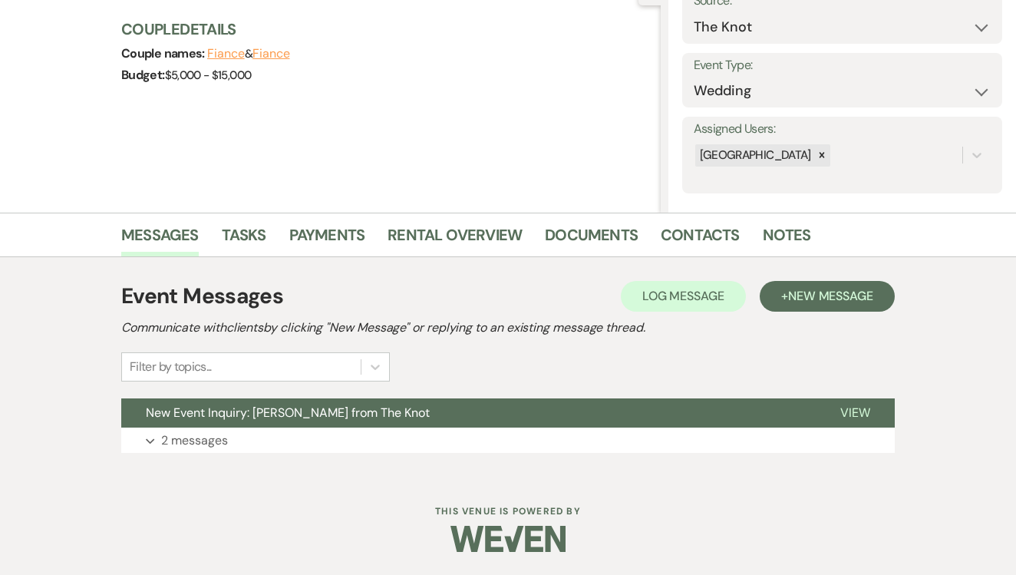
scroll to position [172, 0]
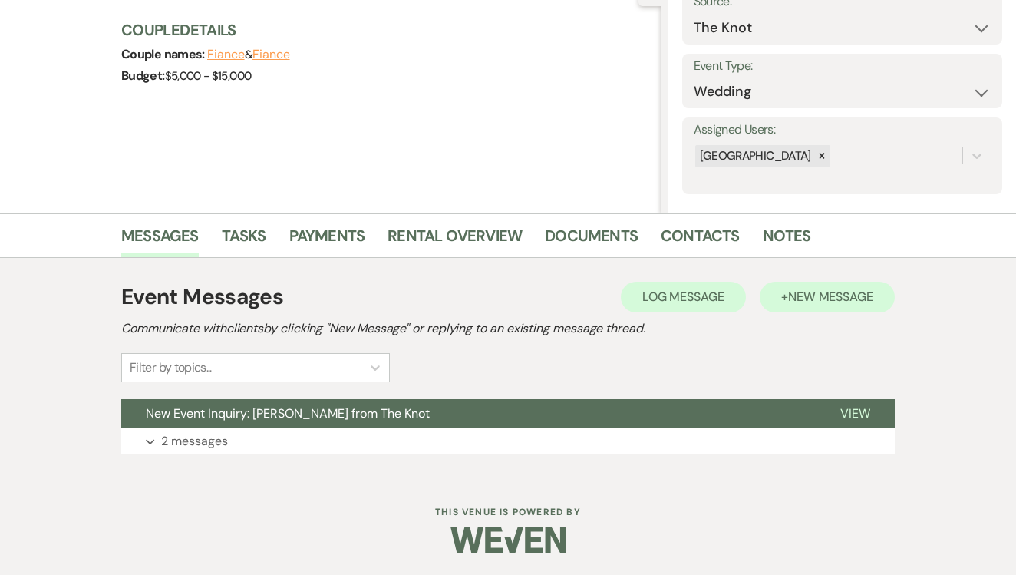
click at [779, 289] on button "+ New Message" at bounding box center [826, 297] width 135 height 31
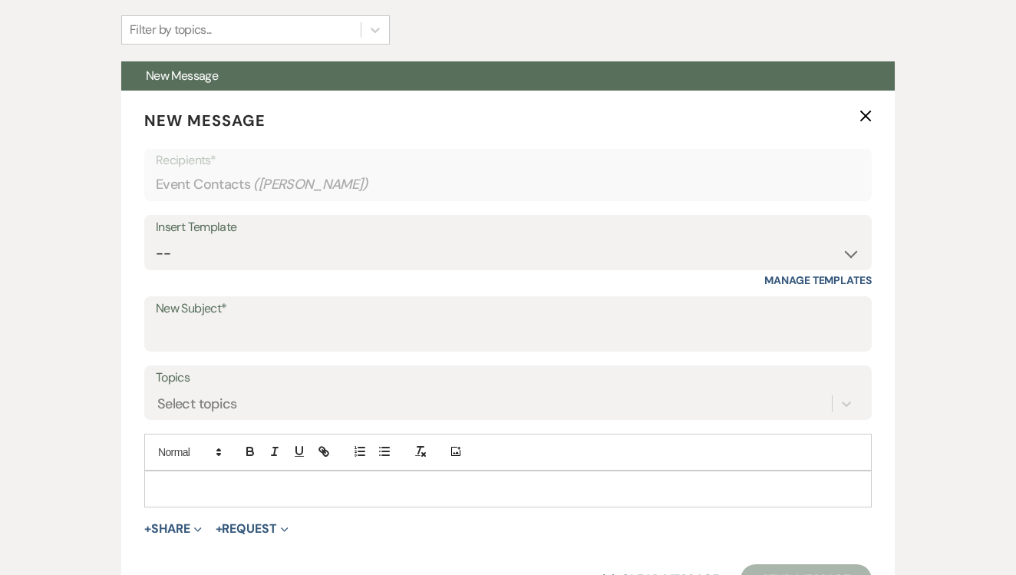
scroll to position [519, 0]
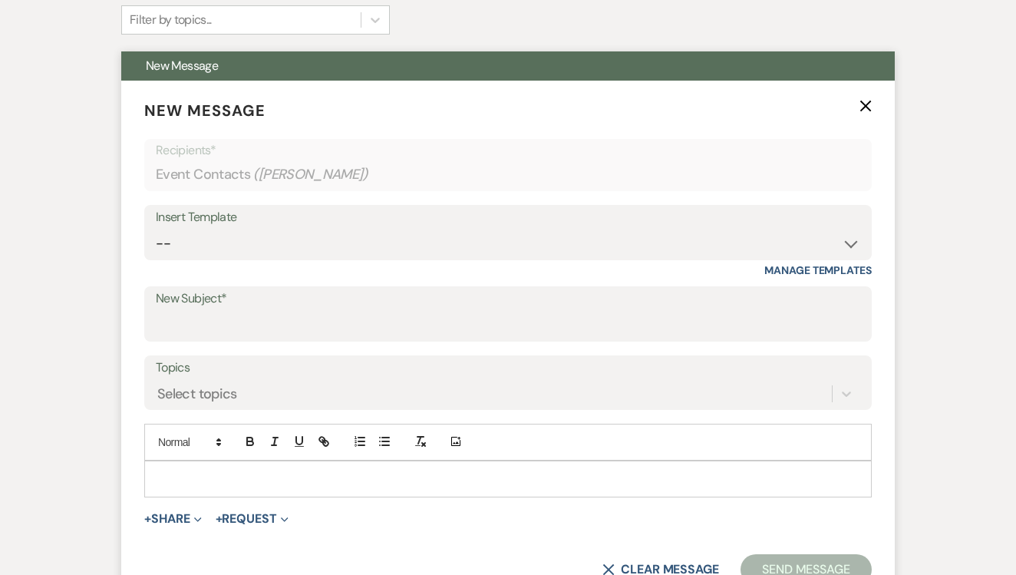
click at [291, 258] on div "Insert Template -- Lead: Automated Intro Email (Wedding) Lead: 1st Follow Up Em…" at bounding box center [507, 232] width 727 height 55
click at [304, 241] on select "-- Lead: Automated Intro Email (Wedding) Lead: 1st Follow Up Email Images Lead:…" at bounding box center [508, 244] width 704 height 30
select select "1174"
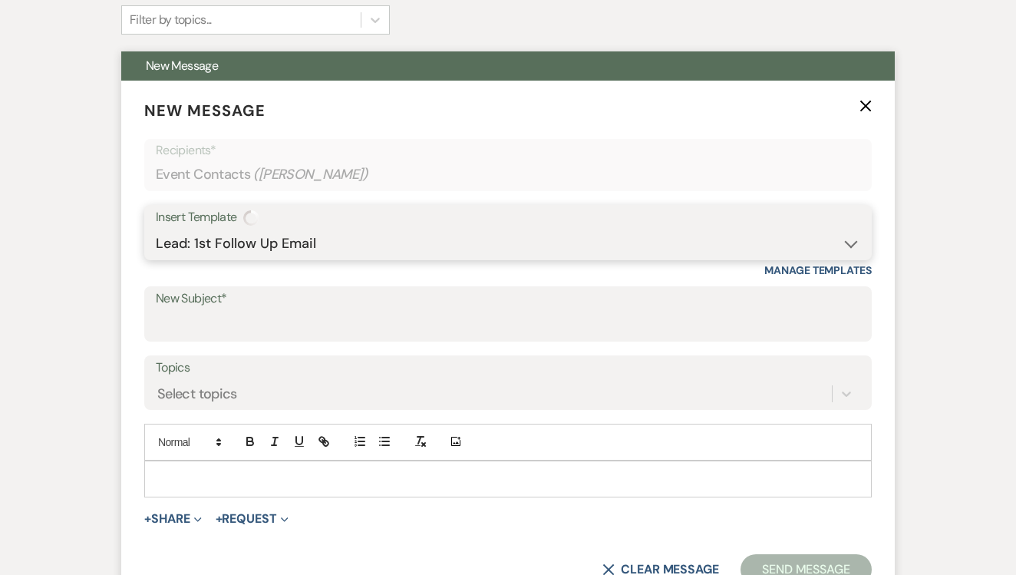
type input "Let's Tour!"
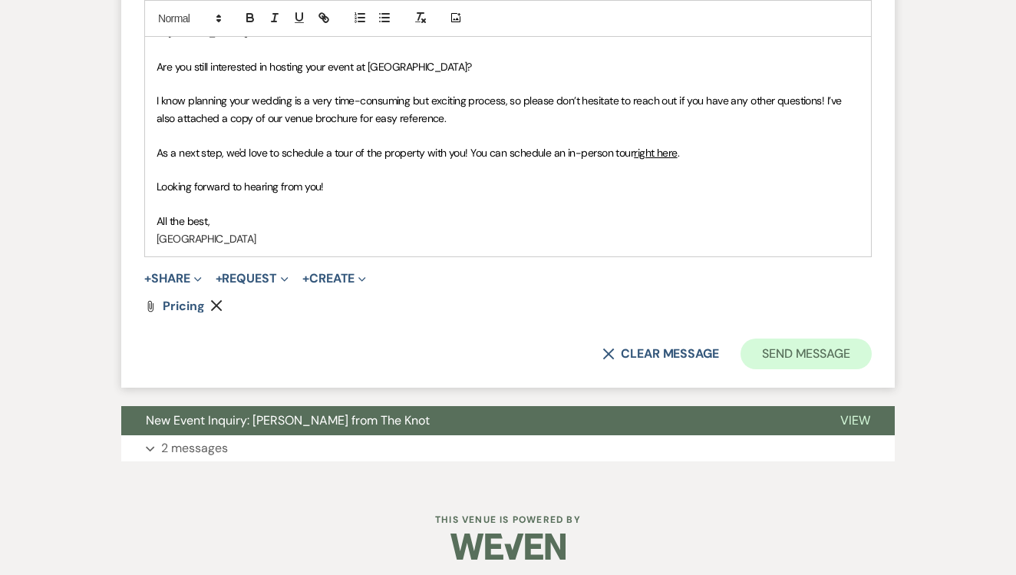
click at [843, 338] on button "Send Message" at bounding box center [805, 353] width 131 height 31
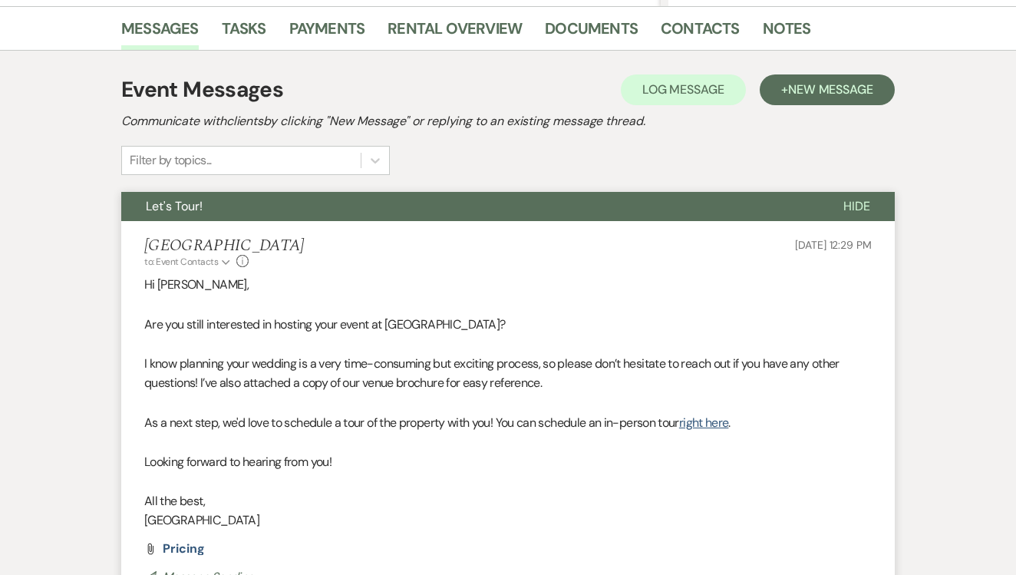
scroll to position [352, 0]
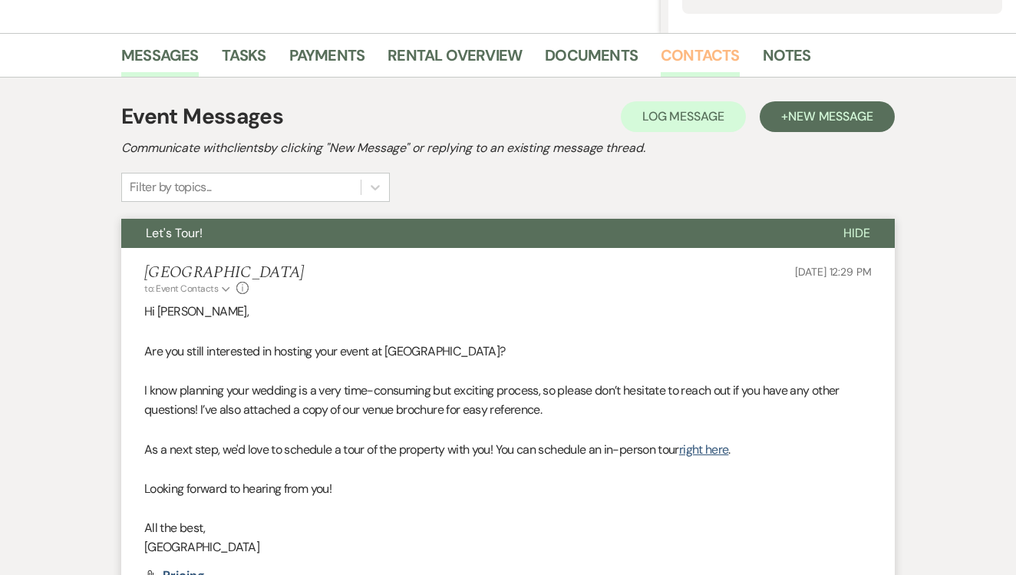
click at [704, 49] on link "Contacts" at bounding box center [699, 60] width 79 height 34
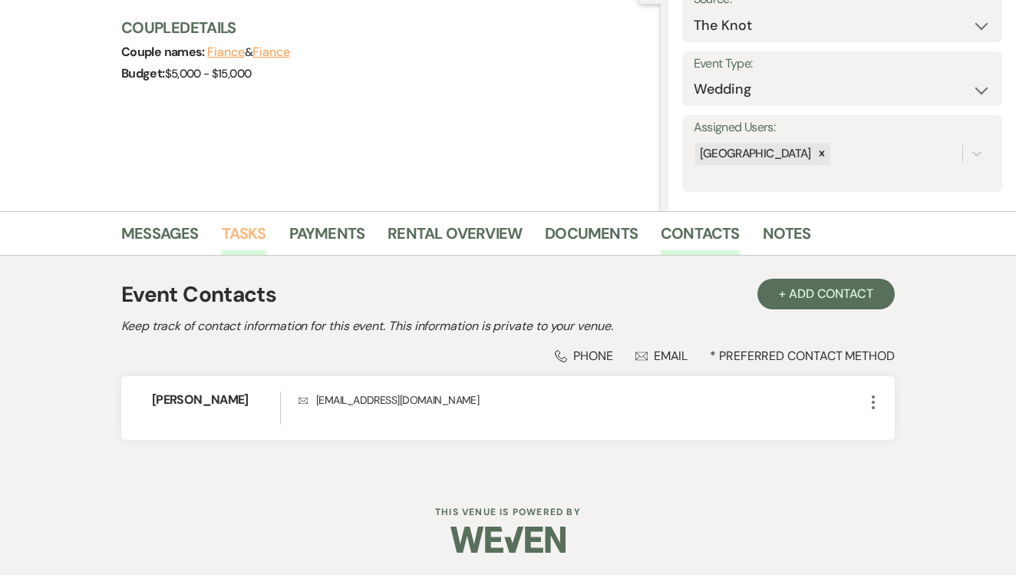
click at [229, 242] on link "Tasks" at bounding box center [244, 238] width 44 height 34
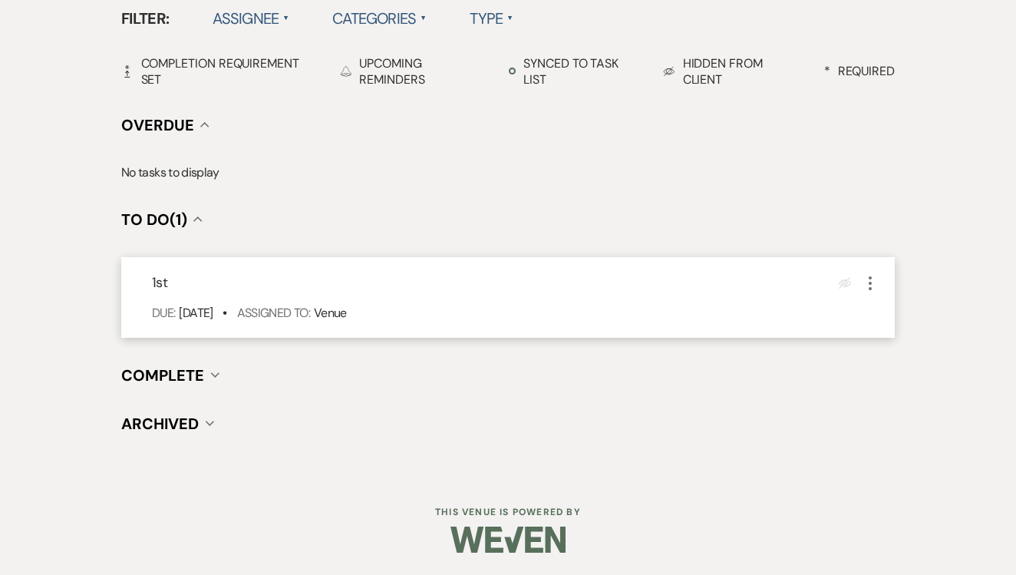
scroll to position [515, 0]
click at [880, 283] on div "1st Eye Blocked More Due: [DATE] • Assigned To: Venue" at bounding box center [507, 298] width 773 height 81
click at [873, 266] on div "1st Eye Blocked More Due: [DATE] • Assigned To: Venue" at bounding box center [507, 298] width 773 height 81
click at [868, 278] on icon "More" at bounding box center [870, 284] width 18 height 18
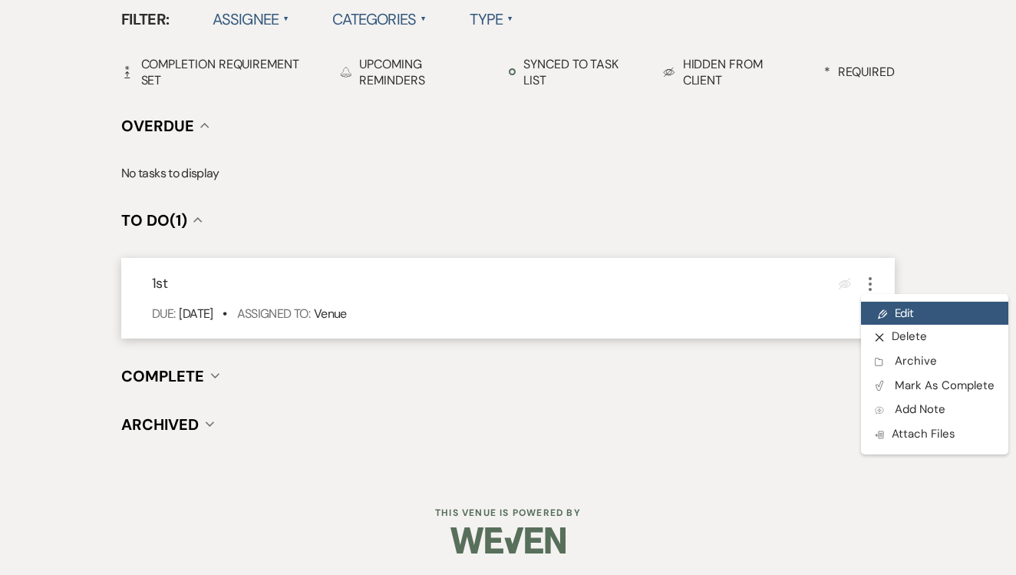
click at [891, 308] on link "Pencil Edit" at bounding box center [934, 312] width 147 height 23
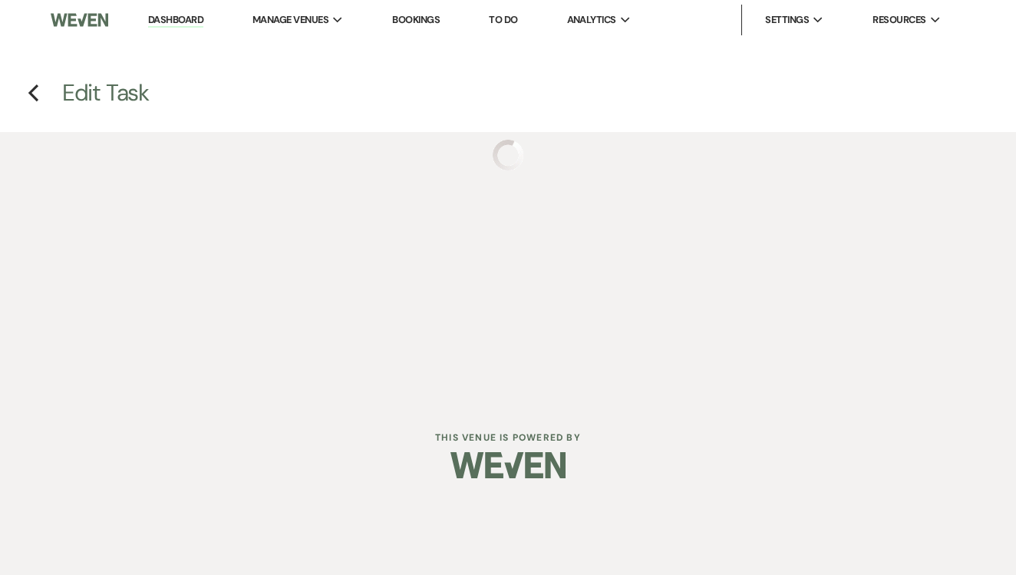
select select "false"
select select "31"
select select "venueHost"
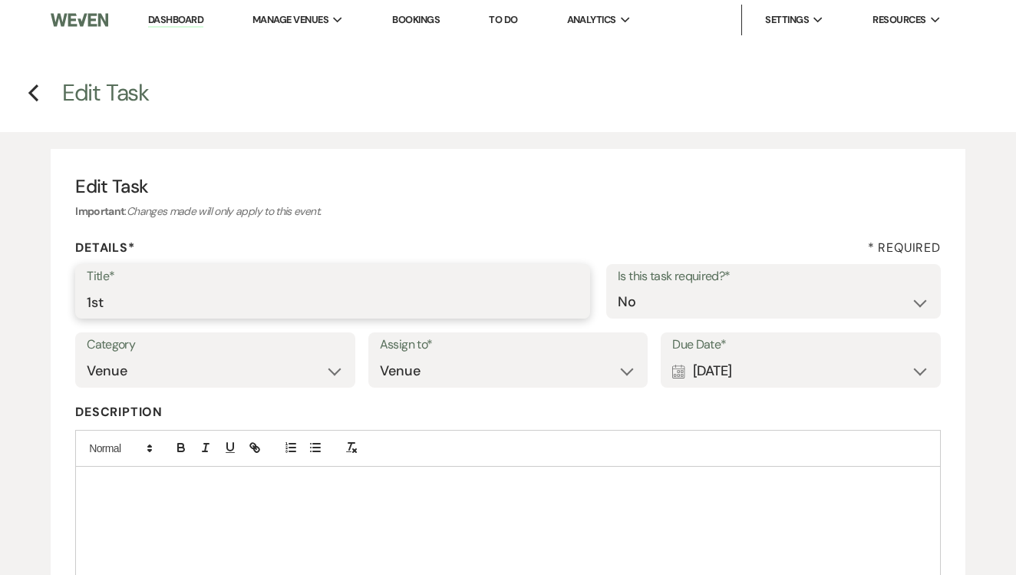
click at [295, 288] on input "1st" at bounding box center [333, 302] width 492 height 30
type input "2nd"
click at [742, 359] on div "Calendar [DATE] Expand" at bounding box center [800, 371] width 257 height 30
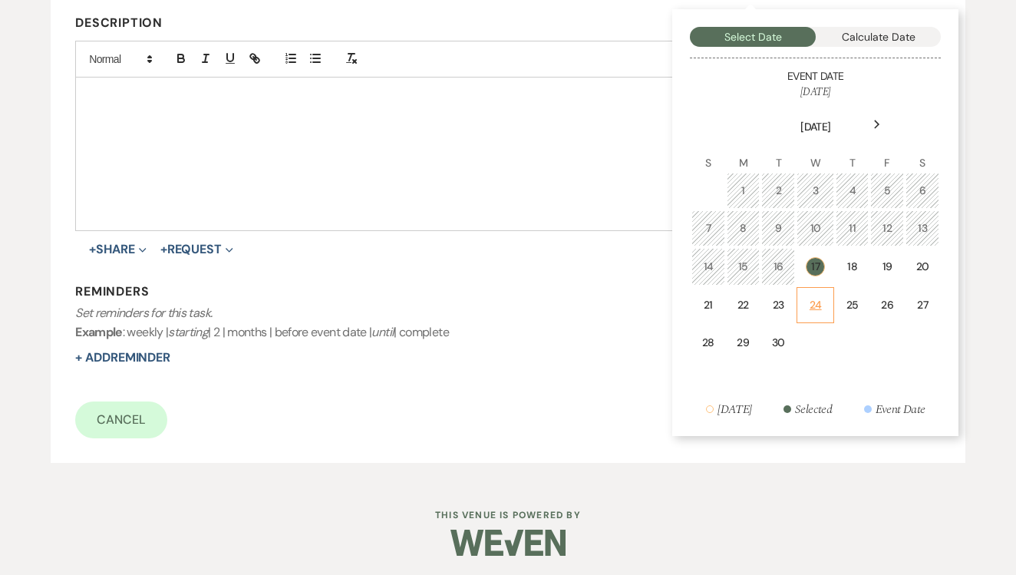
scroll to position [387, 0]
click at [811, 294] on td "24" at bounding box center [815, 306] width 38 height 36
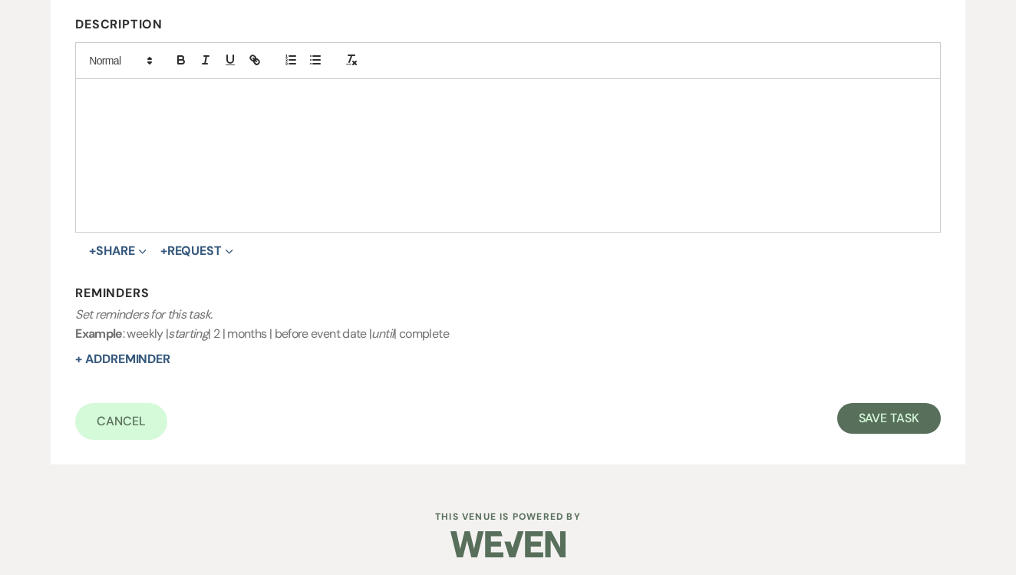
click at [860, 430] on div "Cancel Save Task" at bounding box center [507, 421] width 865 height 37
click at [861, 407] on button "Save Task" at bounding box center [889, 418] width 104 height 31
select select "2"
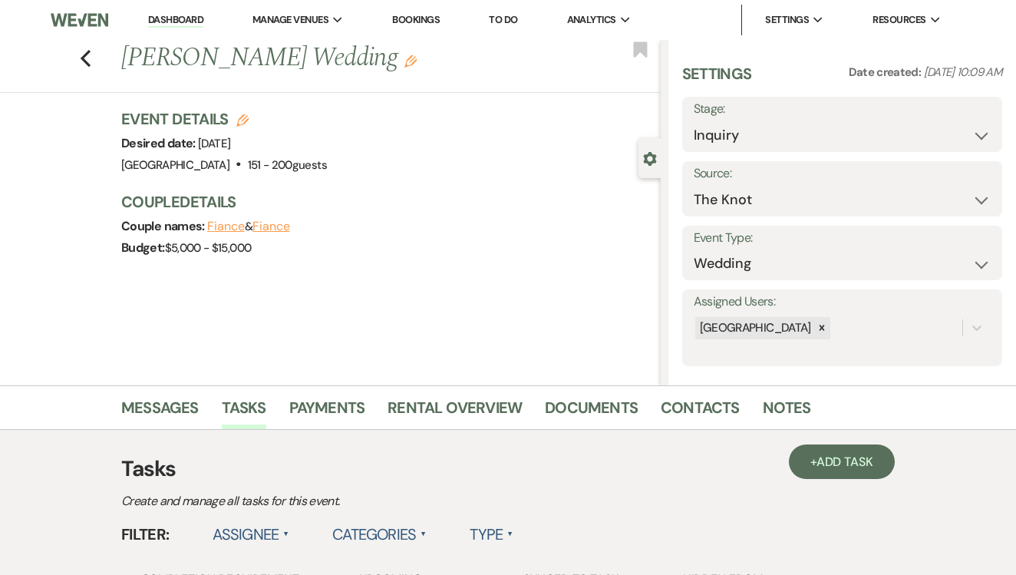
click at [519, 12] on li "To Do" at bounding box center [503, 20] width 44 height 31
click at [515, 21] on link "To Do" at bounding box center [503, 19] width 28 height 13
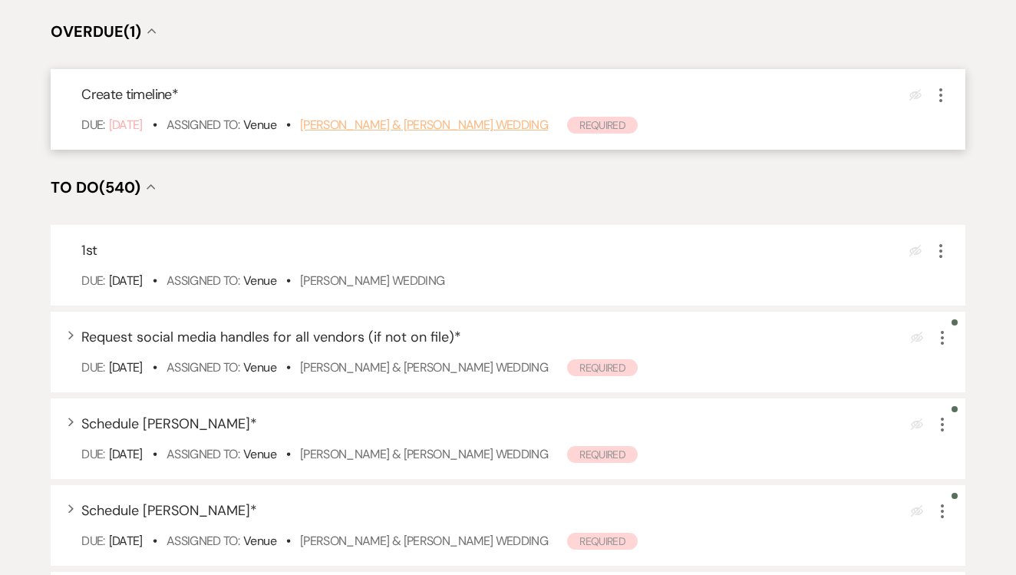
scroll to position [265, 0]
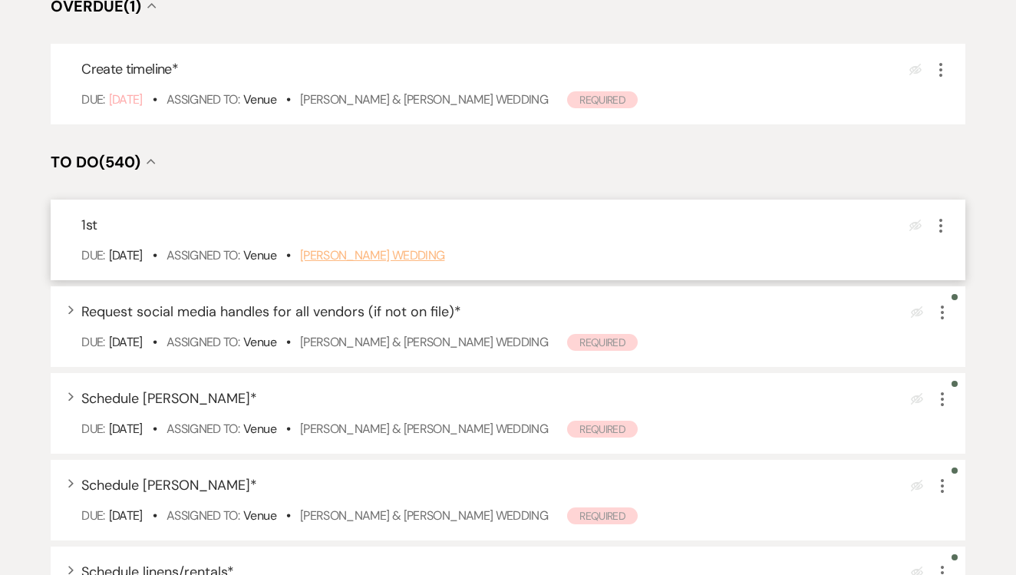
click at [390, 263] on link "[PERSON_NAME] Wedding" at bounding box center [372, 255] width 145 height 16
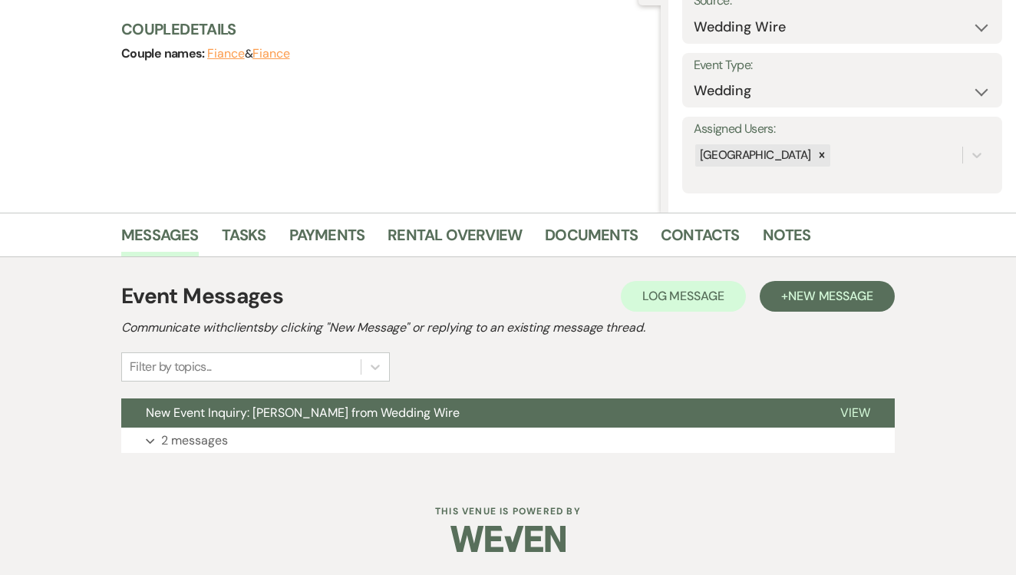
scroll to position [172, 0]
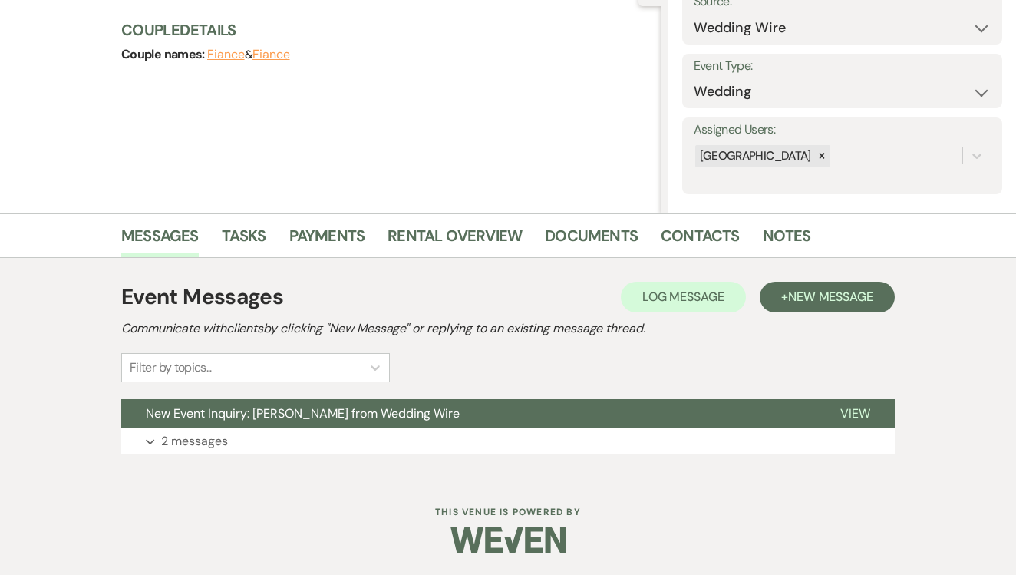
click at [800, 275] on div "Event Messages Log Log Message + New Message Communicate with clients by clicki…" at bounding box center [507, 367] width 773 height 188
click at [799, 292] on span "New Message" at bounding box center [830, 296] width 85 height 16
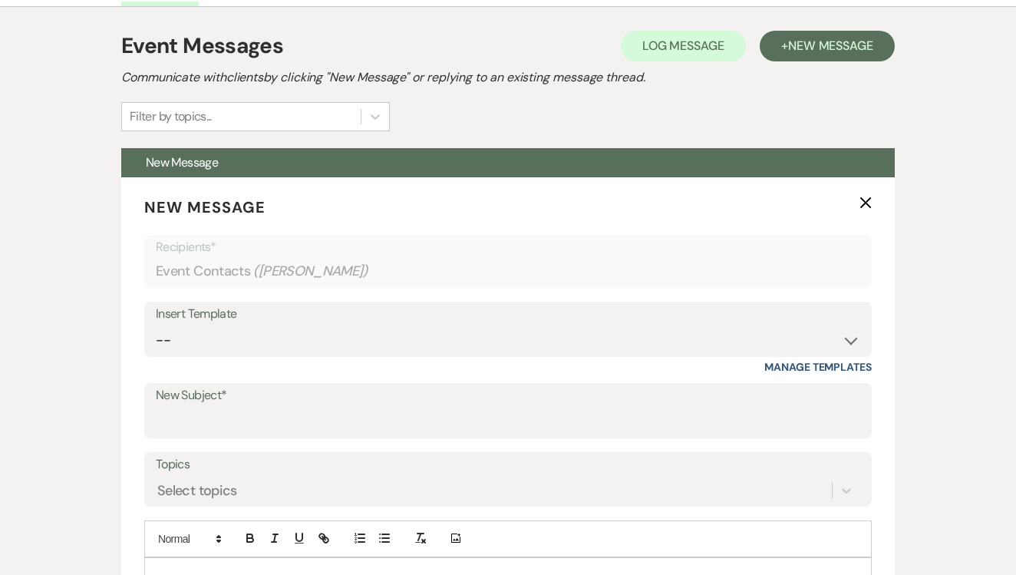
scroll to position [575, 0]
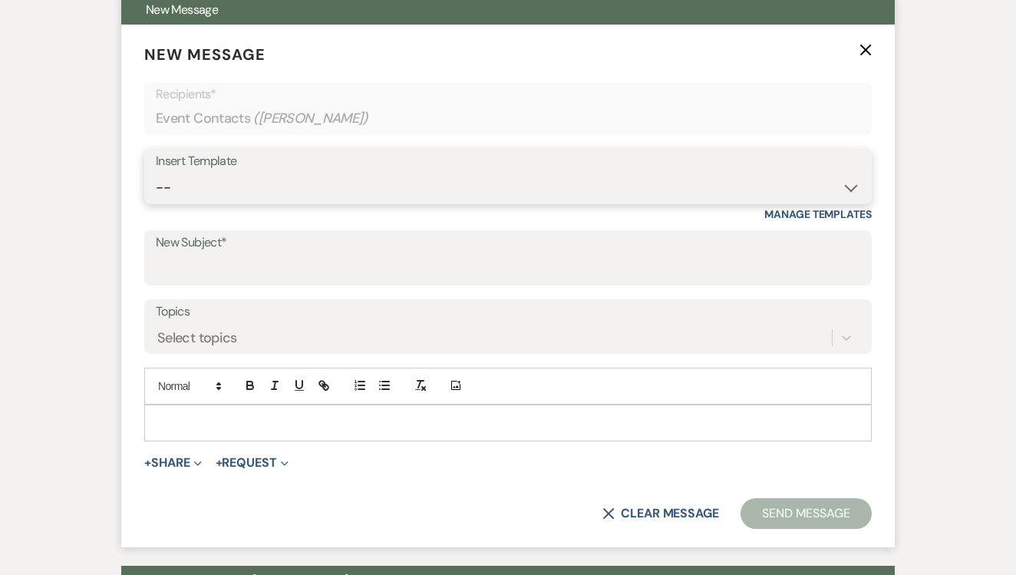
click at [462, 173] on select "-- Lead: Automated Intro Email (Wedding) Lead: 1st Follow Up Email Images Lead:…" at bounding box center [508, 188] width 704 height 30
select select "1174"
type input "Let's Tour!"
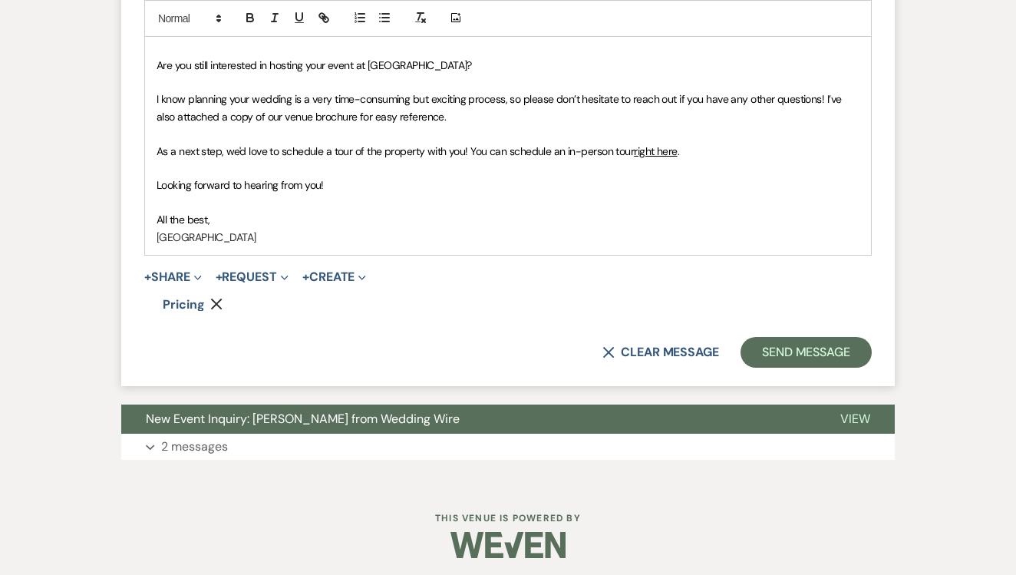
scroll to position [966, 0]
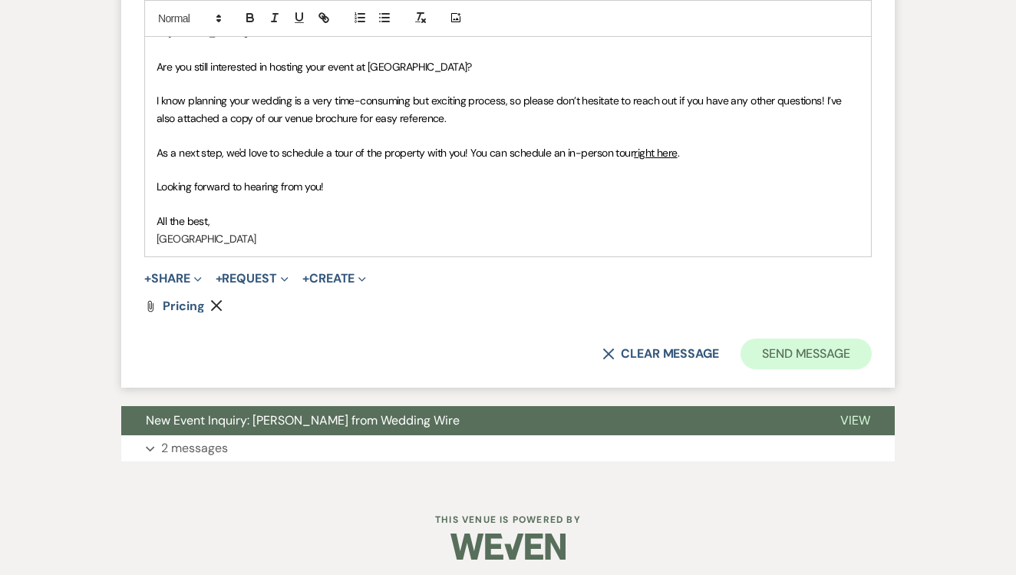
click at [772, 341] on button "Send Message" at bounding box center [805, 353] width 131 height 31
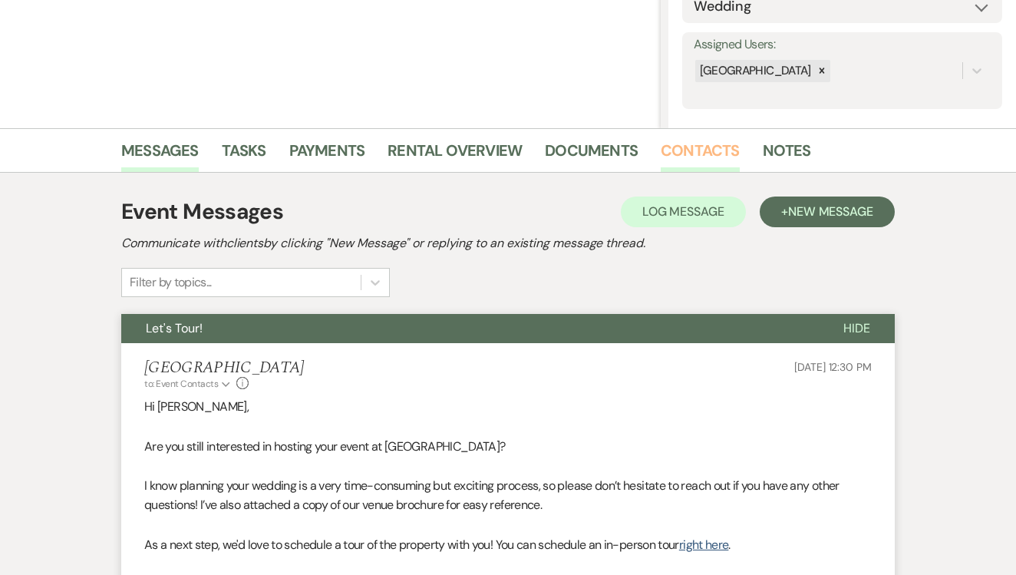
scroll to position [255, 0]
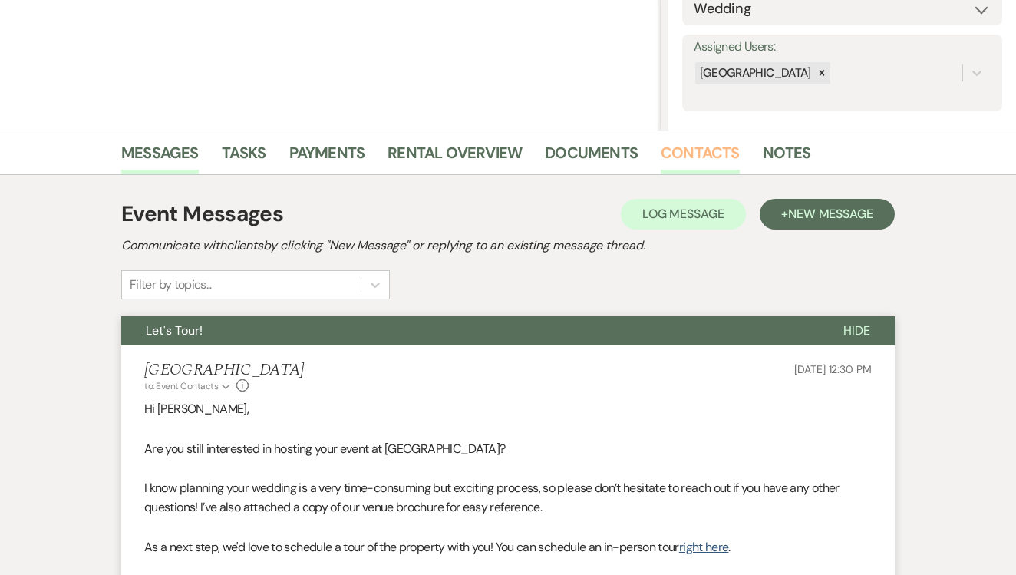
click at [673, 164] on link "Contacts" at bounding box center [699, 157] width 79 height 34
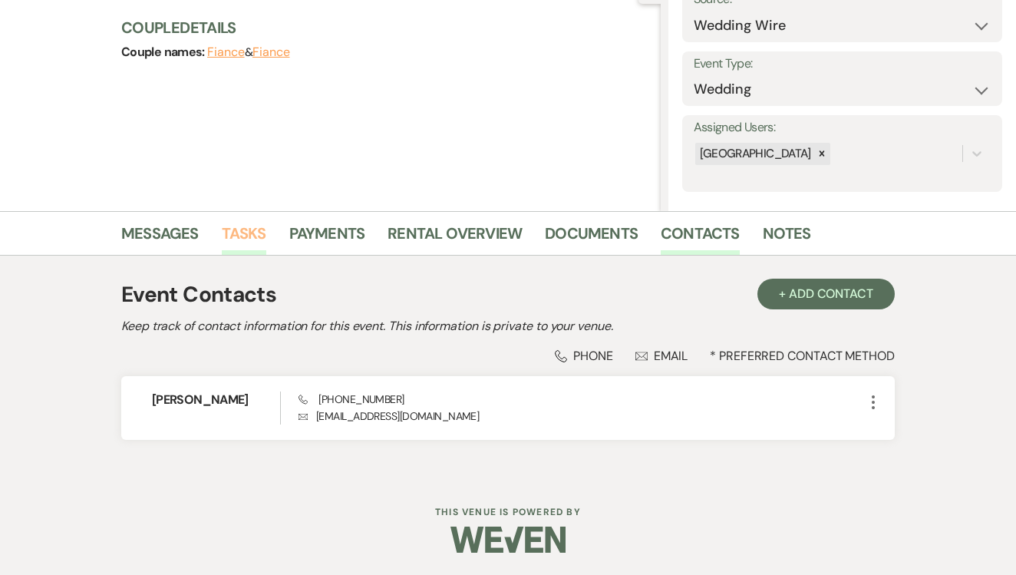
click at [245, 232] on link "Tasks" at bounding box center [244, 238] width 44 height 34
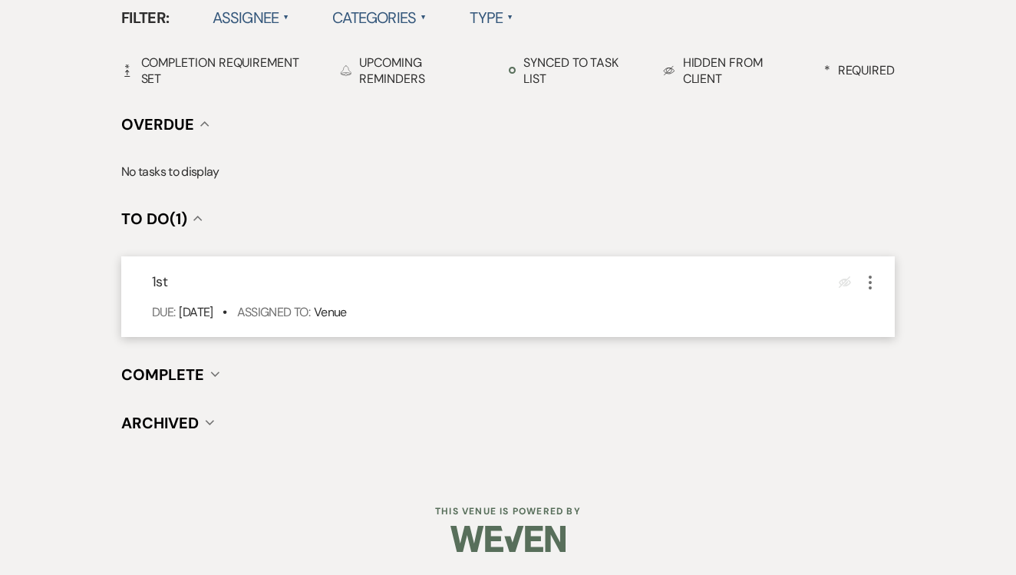
scroll to position [515, 0]
click at [864, 282] on icon "More" at bounding box center [870, 284] width 18 height 18
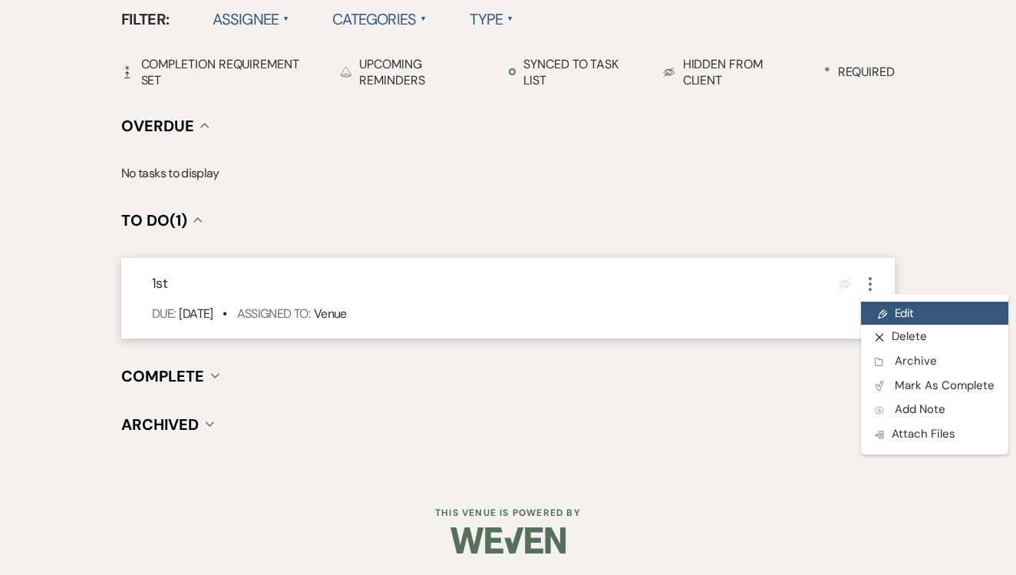
click at [885, 311] on use at bounding box center [881, 313] width 9 height 9
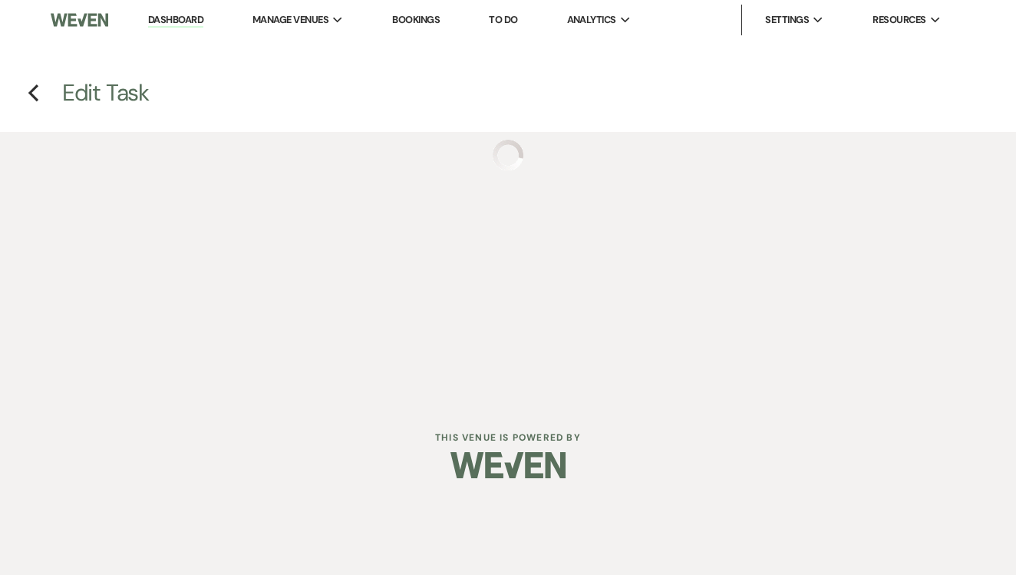
select select "false"
select select "venueHost"
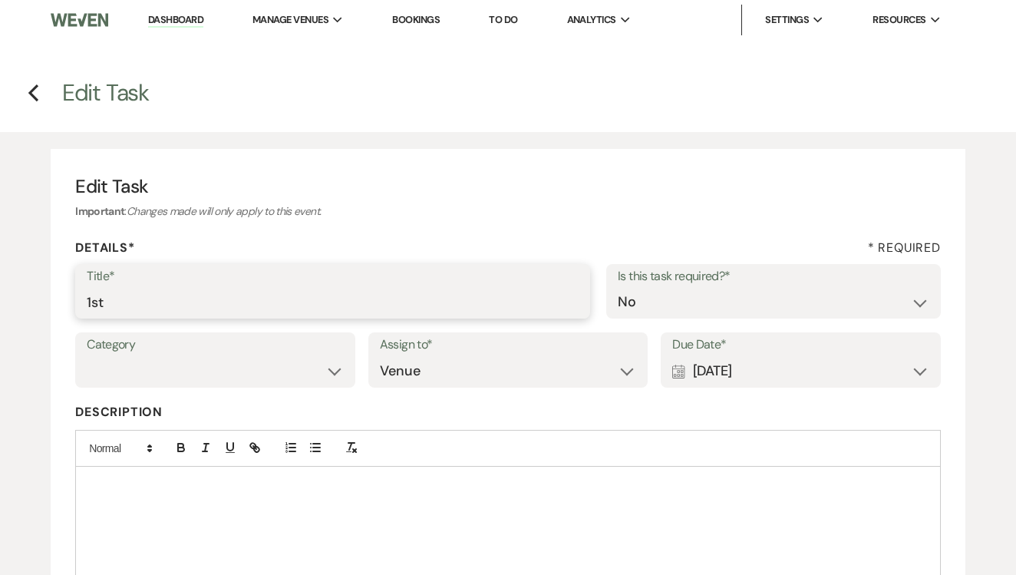
click at [420, 308] on input "1st" at bounding box center [333, 302] width 492 height 30
type input "1st text"
click at [734, 371] on div "Calendar Sep 17, 2025 Expand" at bounding box center [800, 371] width 257 height 30
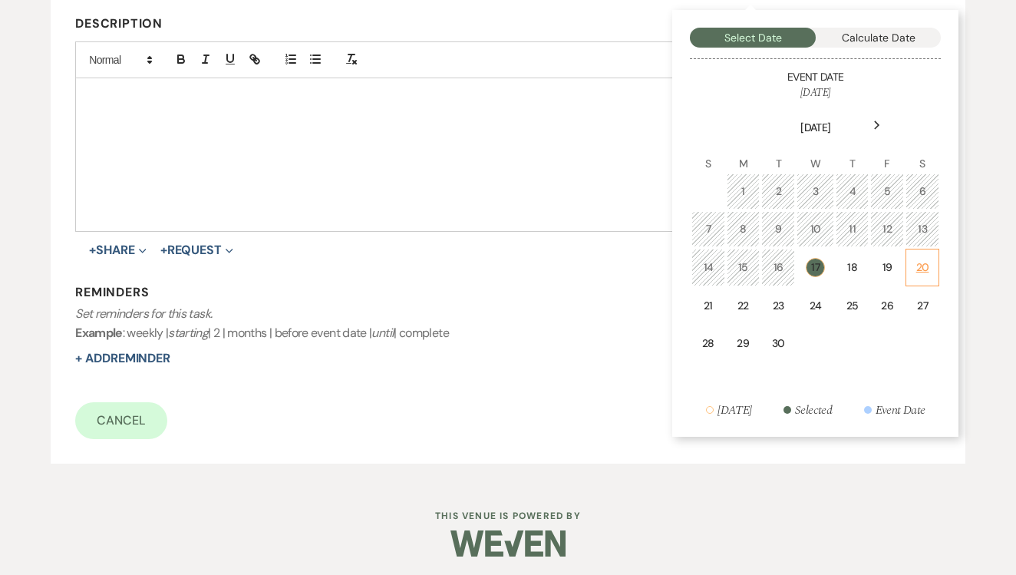
scroll to position [387, 0]
click at [886, 265] on div "19" at bounding box center [886, 268] width 13 height 16
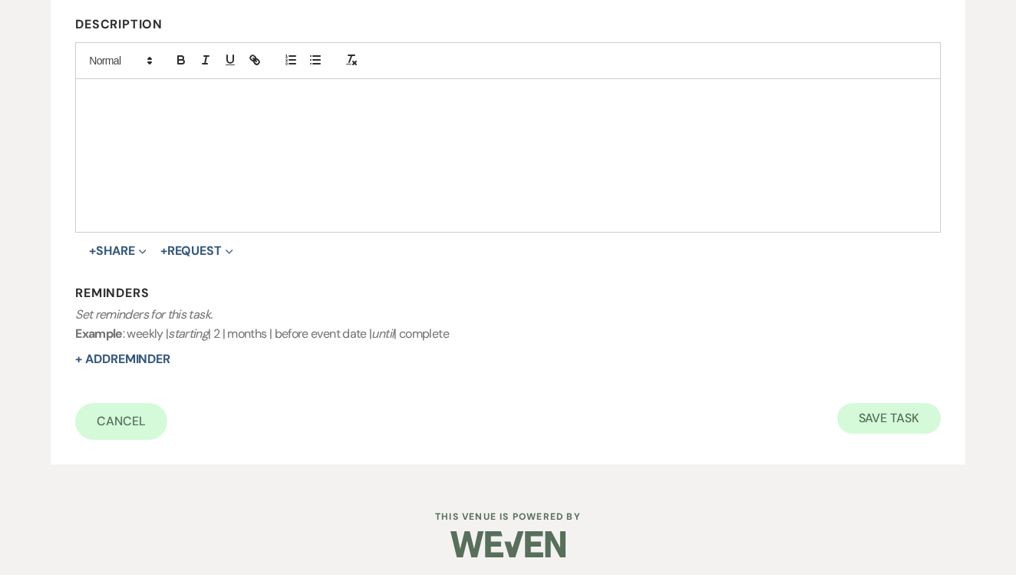
click at [880, 421] on button "Save Task" at bounding box center [889, 418] width 104 height 31
select select "3"
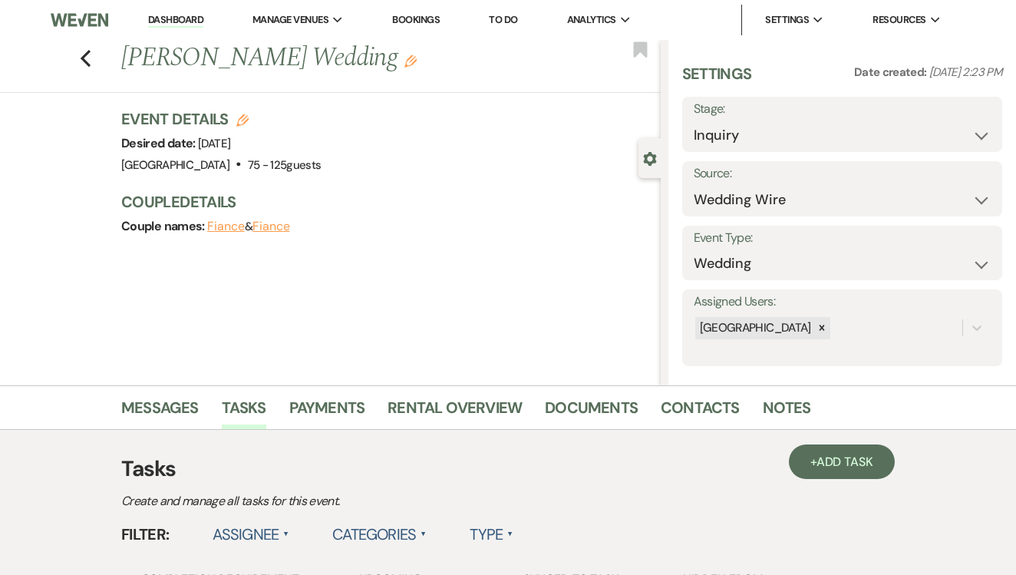
click at [517, 19] on link "To Do" at bounding box center [503, 19] width 28 height 13
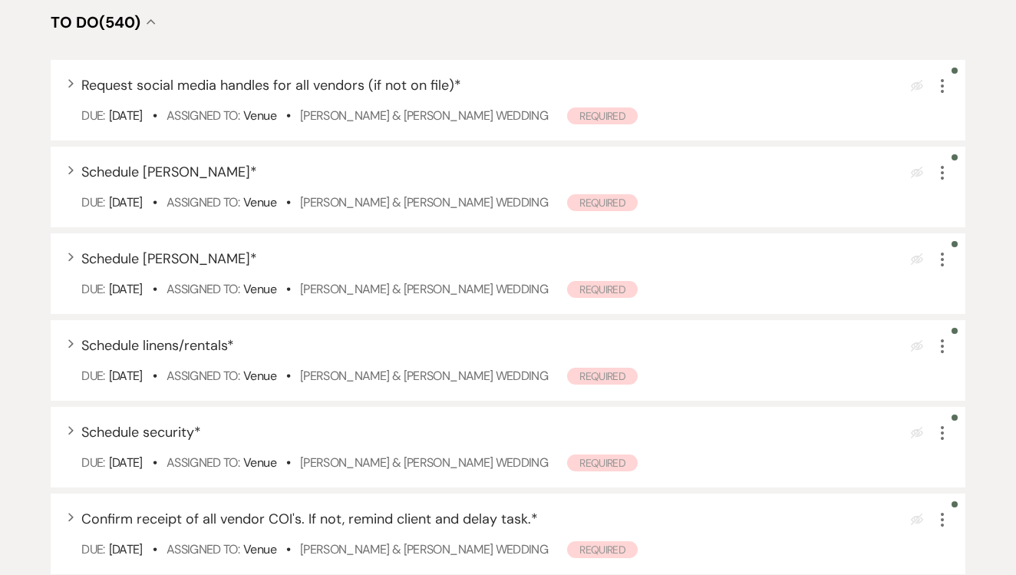
scroll to position [405, 0]
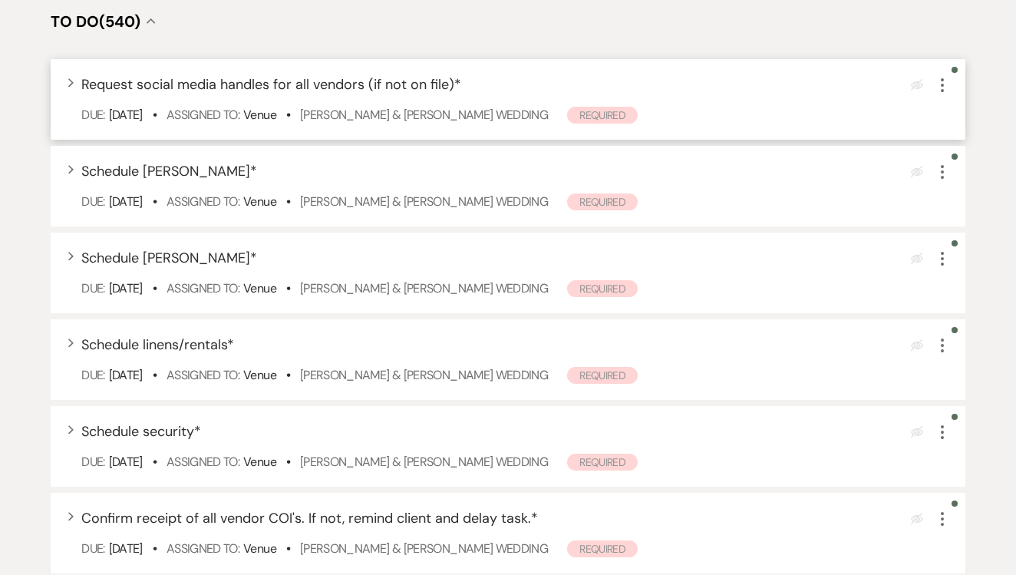
click at [937, 94] on icon "More" at bounding box center [942, 85] width 18 height 18
click at [954, 199] on button "Plan Portal Link Mark As Complete" at bounding box center [1008, 186] width 150 height 25
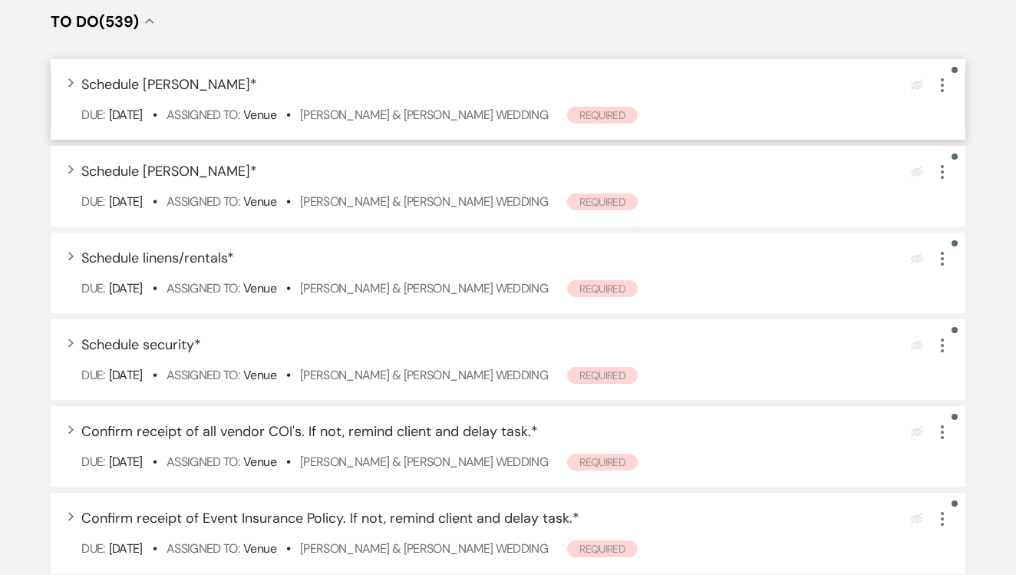
click at [940, 94] on icon "More" at bounding box center [942, 85] width 18 height 18
click at [959, 199] on button "Plan Portal Link Mark As Complete" at bounding box center [1008, 186] width 150 height 25
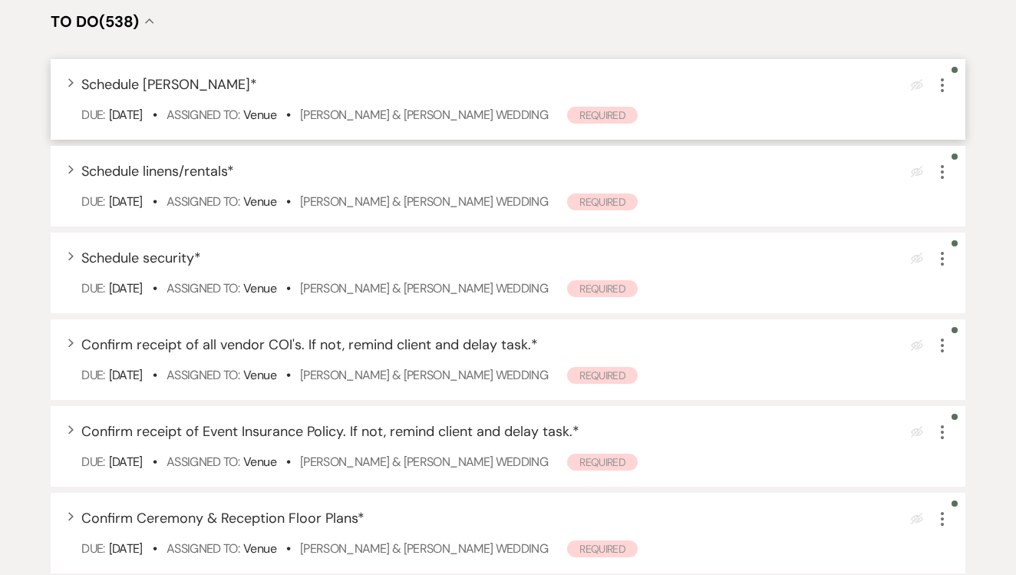
click at [941, 92] on use "button" at bounding box center [941, 85] width 3 height 14
click at [950, 196] on button "Plan Portal Link Mark As Complete" at bounding box center [1008, 186] width 150 height 25
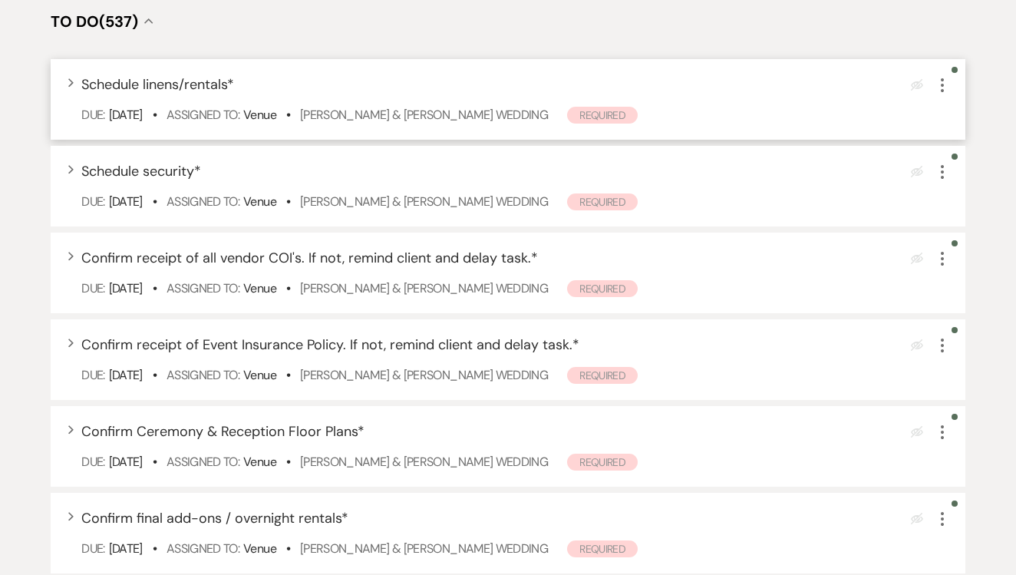
click at [943, 94] on icon "More" at bounding box center [942, 85] width 18 height 18
click at [960, 199] on button "Plan Portal Link Mark As Complete" at bounding box center [1008, 186] width 150 height 25
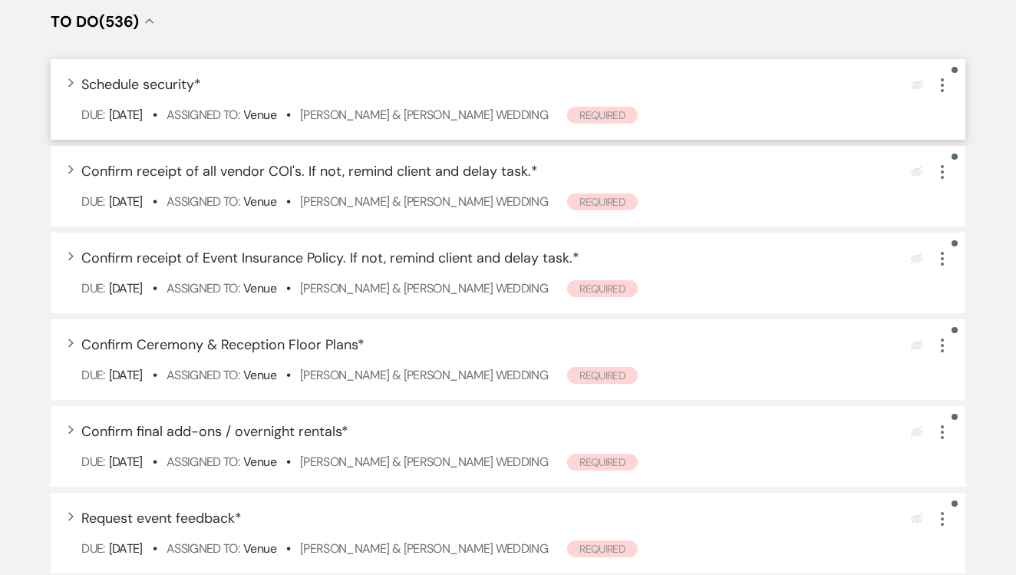
click at [940, 94] on icon "More" at bounding box center [942, 85] width 18 height 18
click at [954, 192] on use "button" at bounding box center [954, 187] width 8 height 9
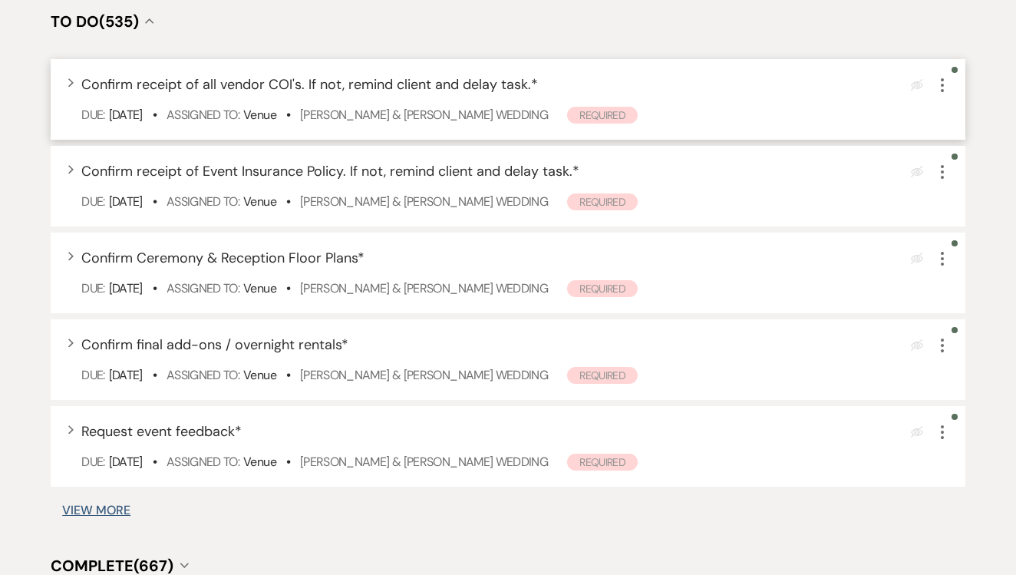
click at [943, 94] on icon "More" at bounding box center [942, 85] width 18 height 18
click at [957, 193] on icon "Plan Portal Link" at bounding box center [954, 187] width 9 height 12
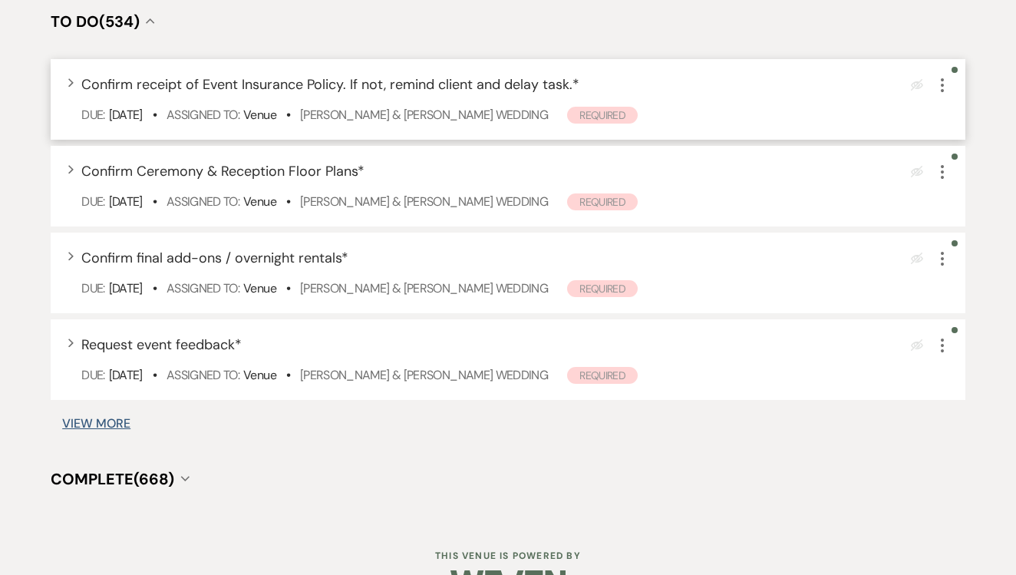
click at [942, 91] on button "More" at bounding box center [942, 84] width 18 height 20
click at [959, 193] on button "Plan Portal Link Mark As Complete" at bounding box center [1008, 186] width 150 height 25
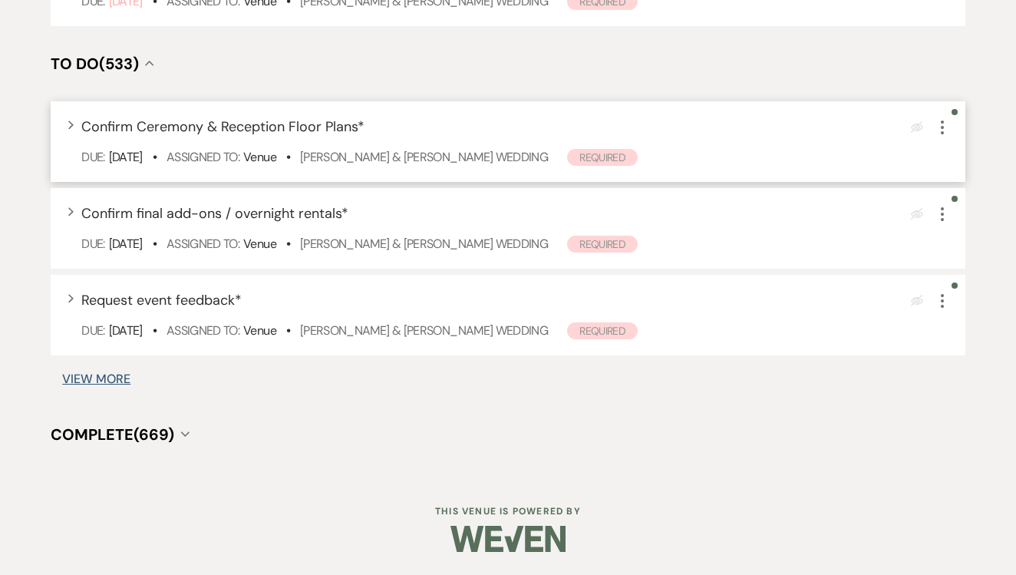
scroll to position [380, 0]
click at [944, 127] on icon "More" at bounding box center [942, 127] width 18 height 18
click at [956, 227] on use "button" at bounding box center [954, 229] width 8 height 9
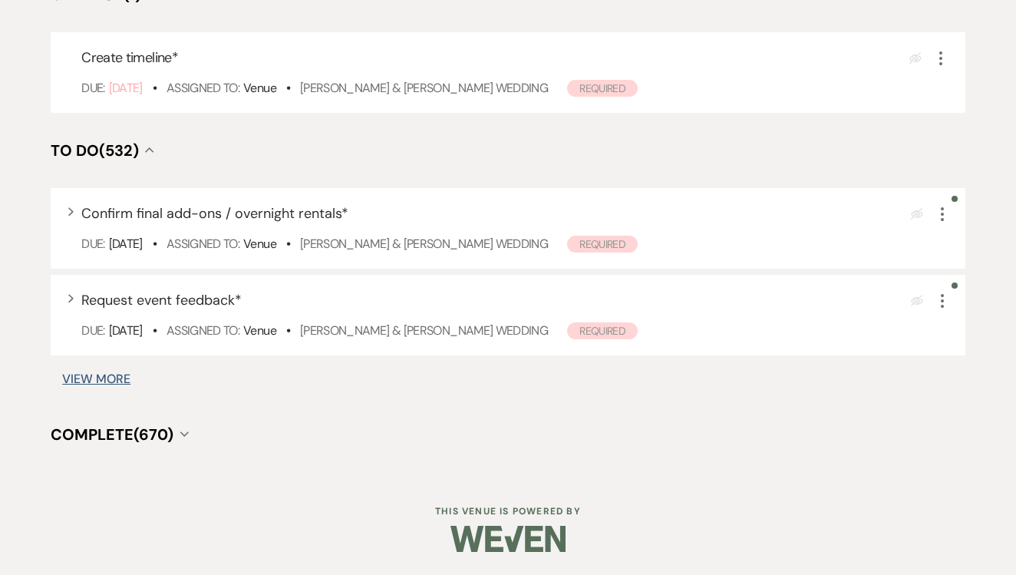
scroll to position [294, 0]
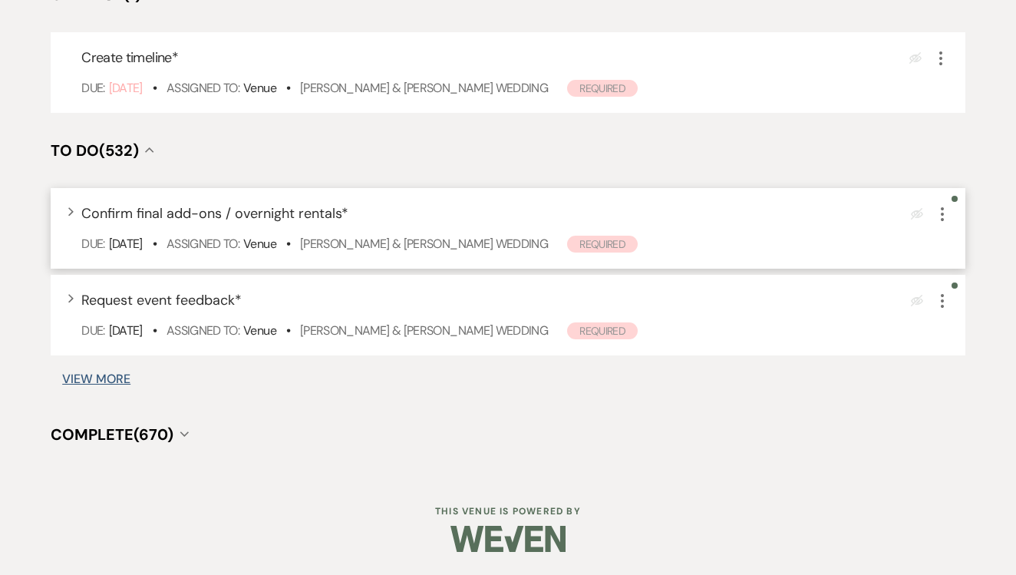
click at [943, 206] on icon "More" at bounding box center [942, 214] width 18 height 18
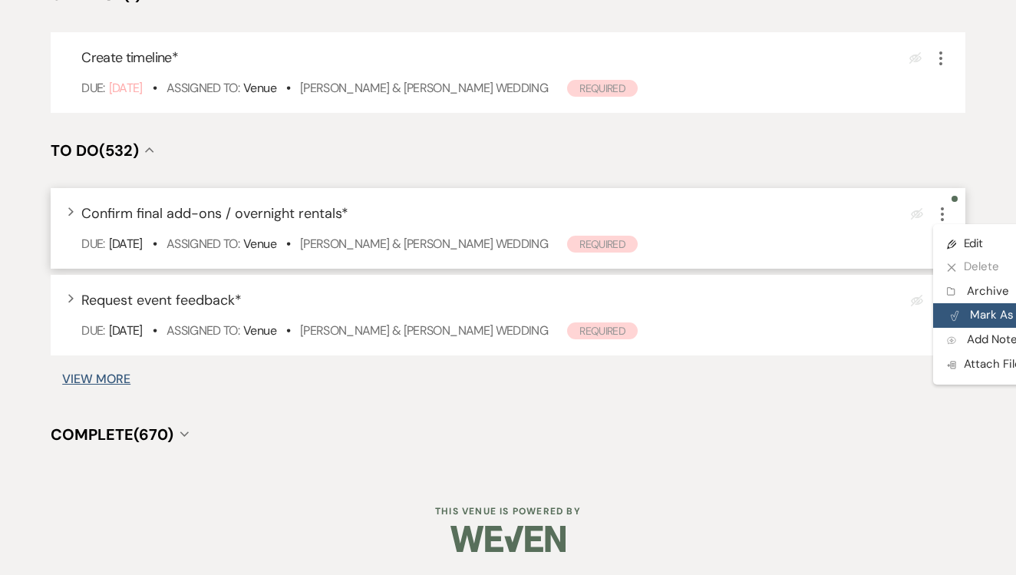
click at [959, 305] on button "Plan Portal Link Mark As Complete" at bounding box center [1008, 315] width 150 height 25
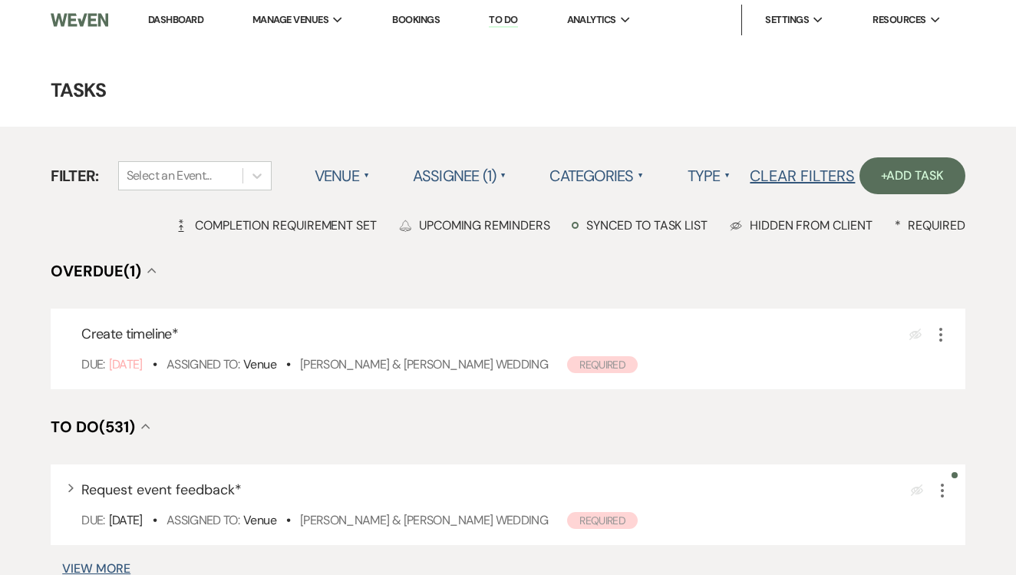
scroll to position [0, 0]
click at [192, 18] on link "Dashboard" at bounding box center [175, 19] width 55 height 13
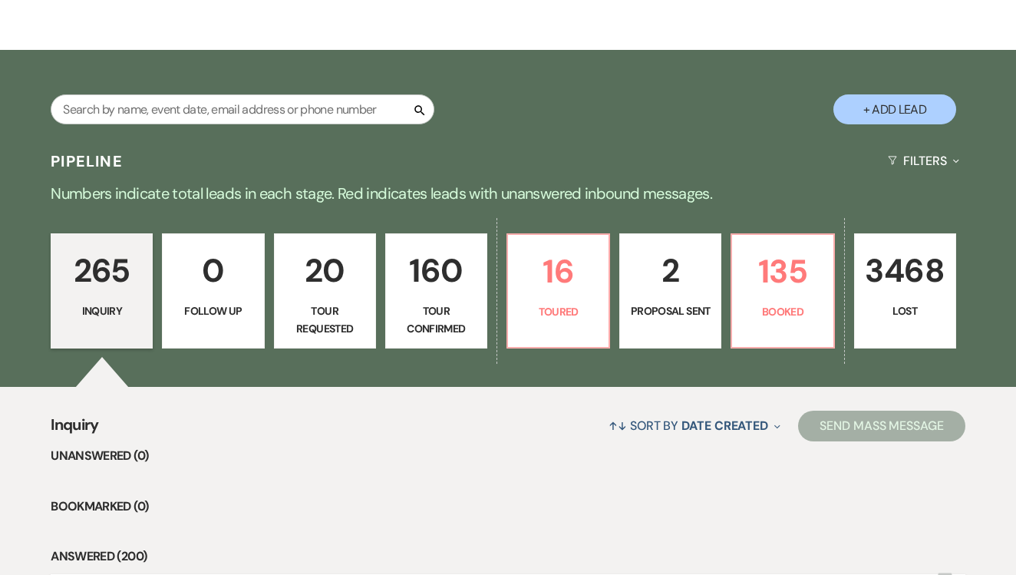
scroll to position [581, 0]
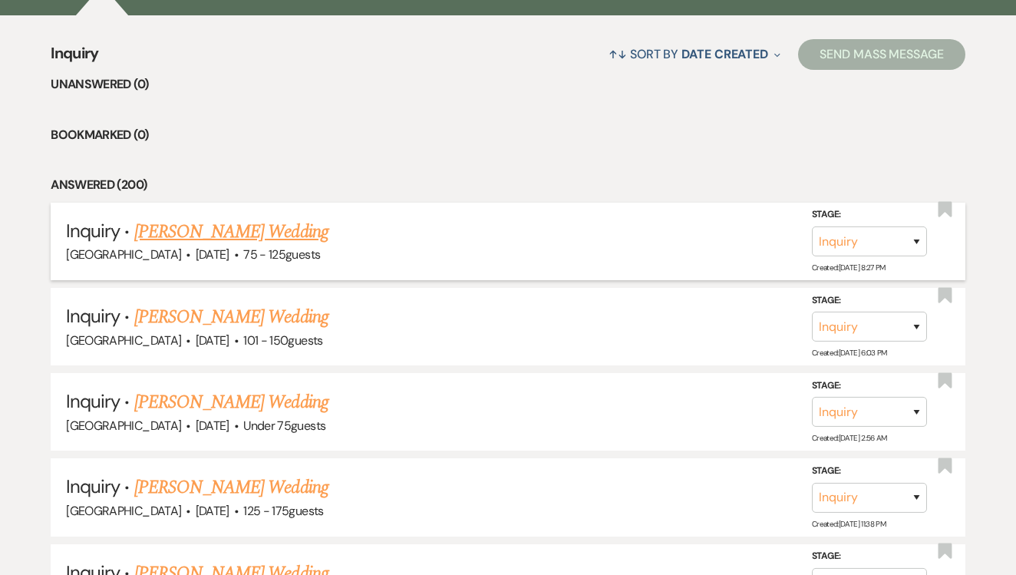
click at [250, 234] on link "[PERSON_NAME] Wedding" at bounding box center [231, 232] width 194 height 28
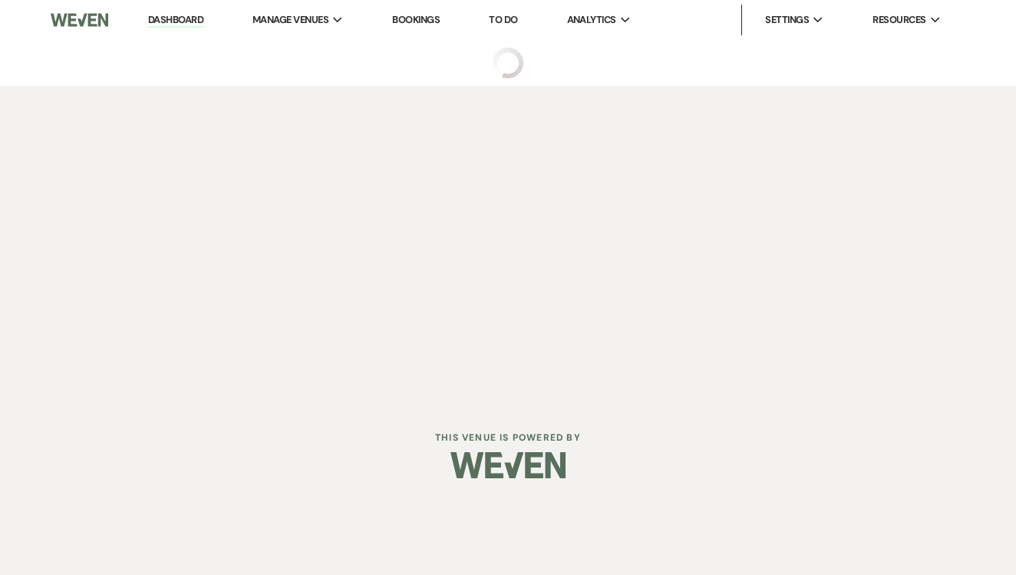
select select "3"
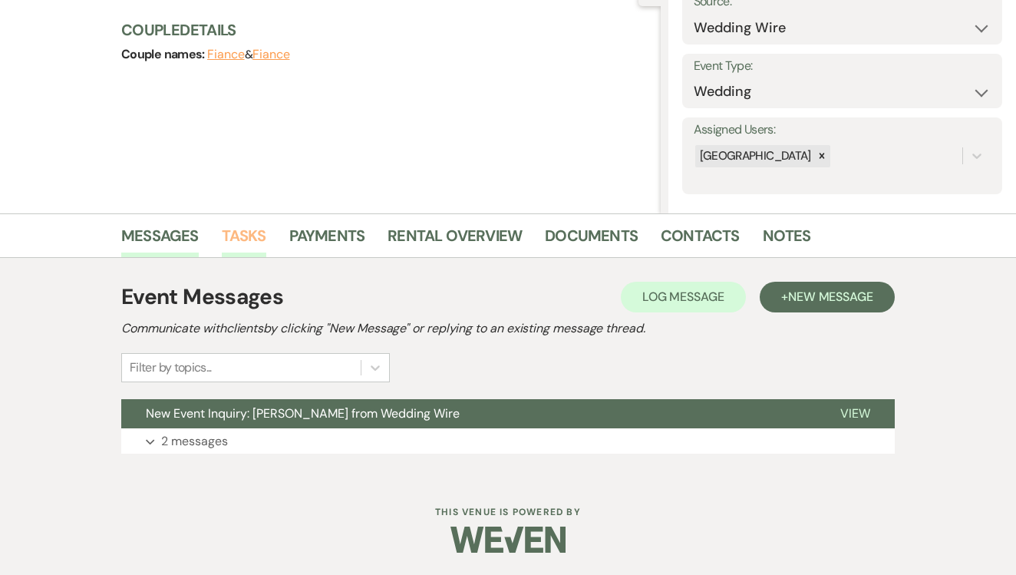
click at [246, 242] on link "Tasks" at bounding box center [244, 240] width 44 height 34
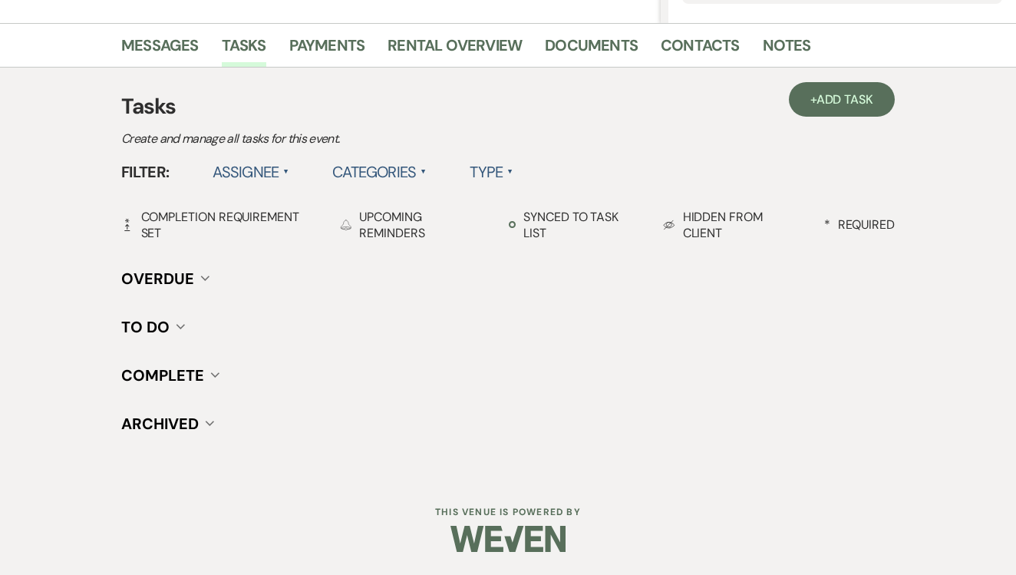
scroll to position [361, 0]
click at [818, 107] on span "Add Task" at bounding box center [844, 100] width 57 height 16
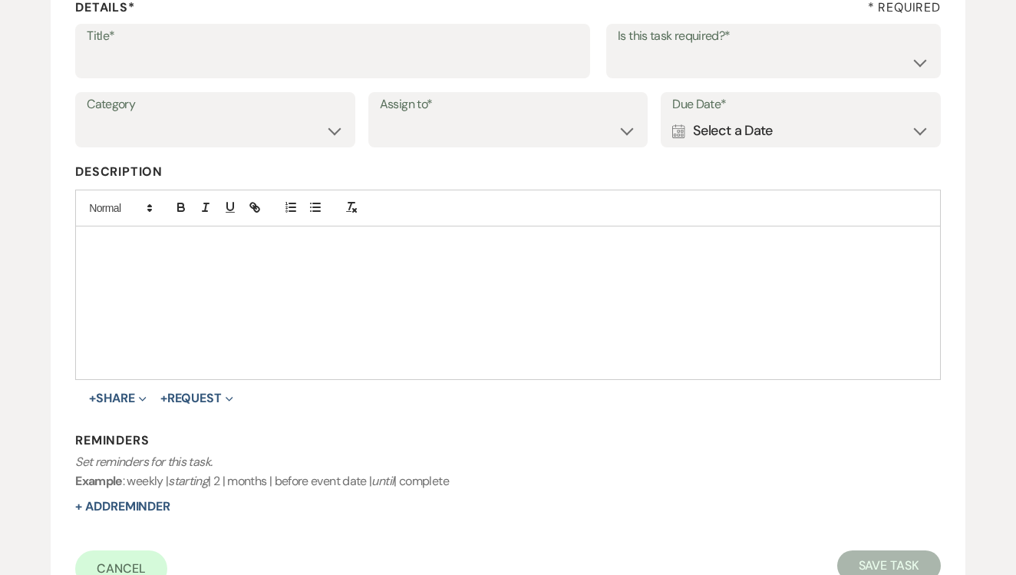
scroll to position [1, 0]
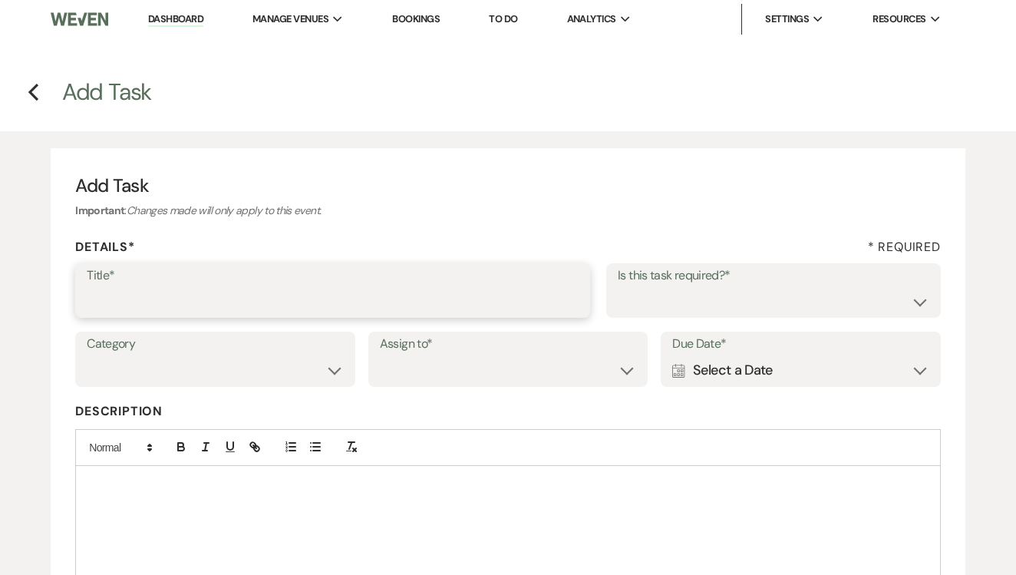
click at [422, 302] on input "Title*" at bounding box center [333, 301] width 492 height 30
type input "1st"
click at [716, 321] on div "Title* 1st Is this task required?* Yes No" at bounding box center [507, 297] width 865 height 69
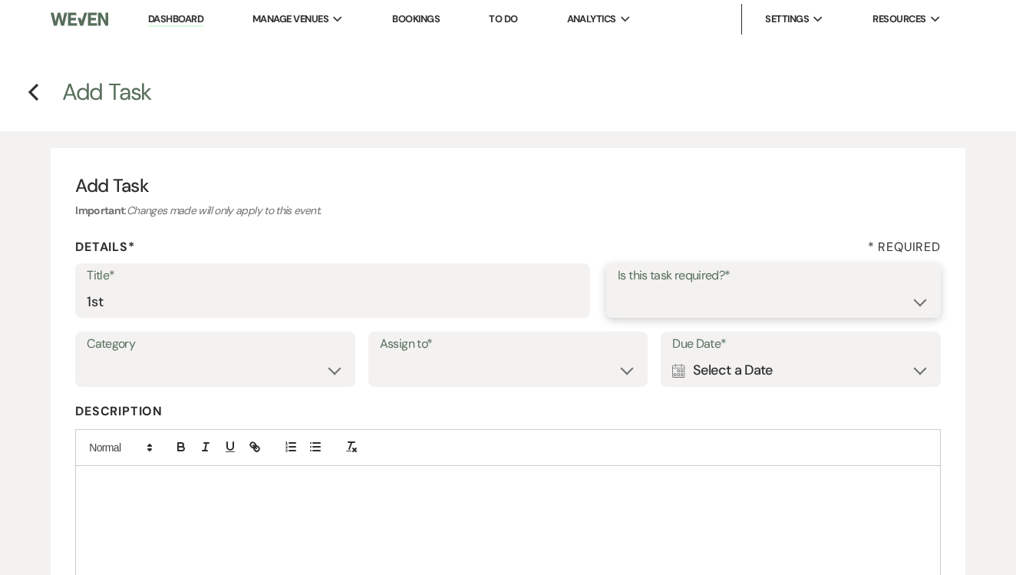
click at [724, 301] on select "Yes No" at bounding box center [772, 301] width 311 height 30
select select "false"
click at [490, 383] on select "Venue Client" at bounding box center [508, 370] width 257 height 30
select select "venueHost"
click at [754, 357] on div "Calendar Select a Date Expand" at bounding box center [800, 370] width 257 height 30
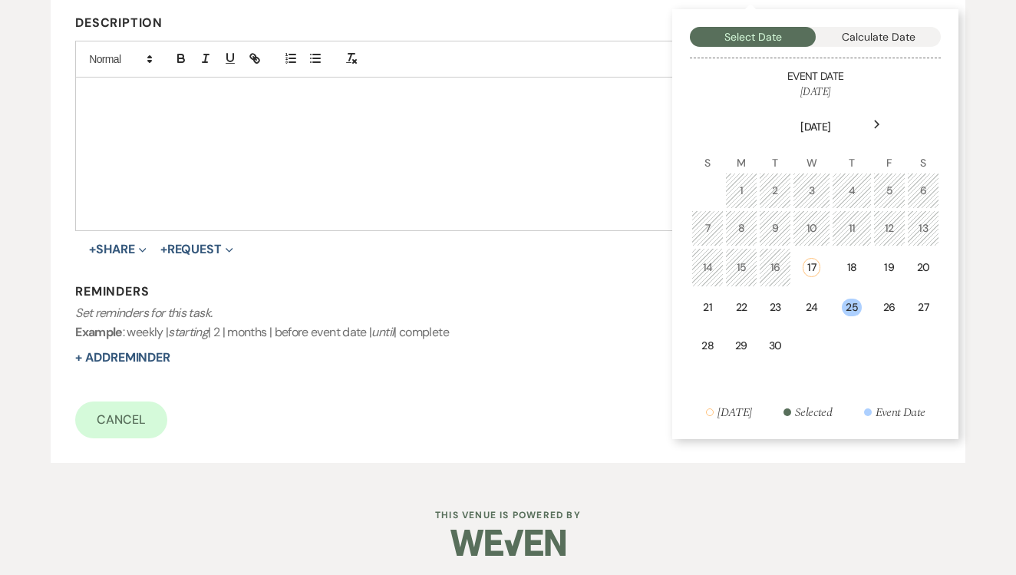
scroll to position [387, 0]
click at [749, 308] on td "22" at bounding box center [741, 309] width 32 height 38
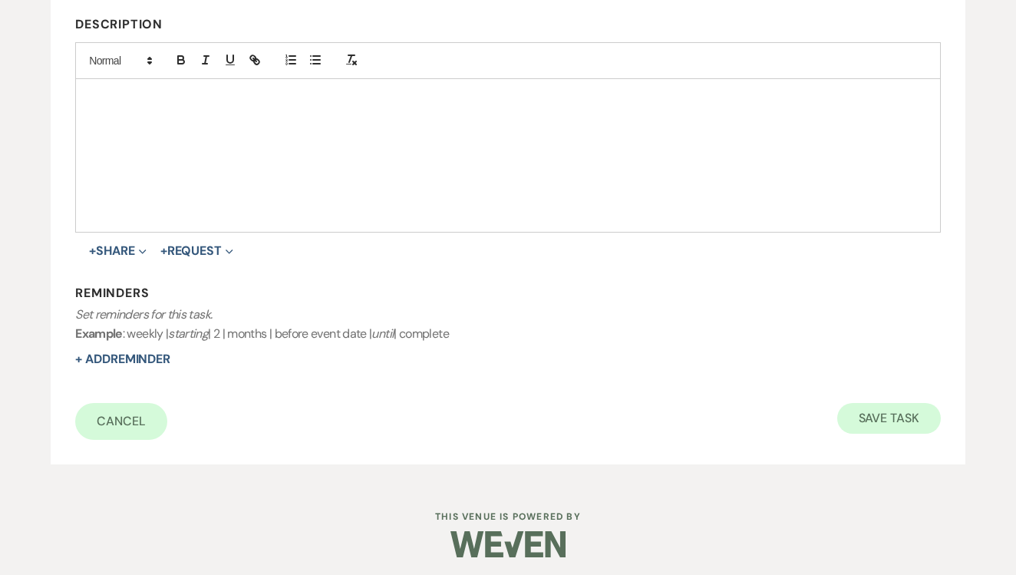
click at [900, 410] on button "Save Task" at bounding box center [889, 418] width 104 height 31
select select "3"
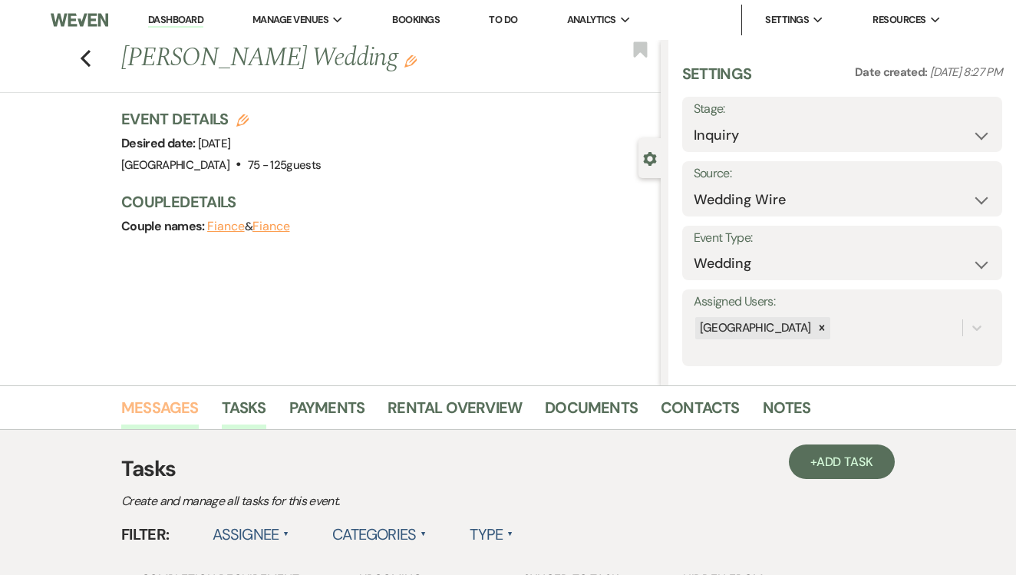
click at [166, 410] on link "Messages" at bounding box center [159, 412] width 77 height 34
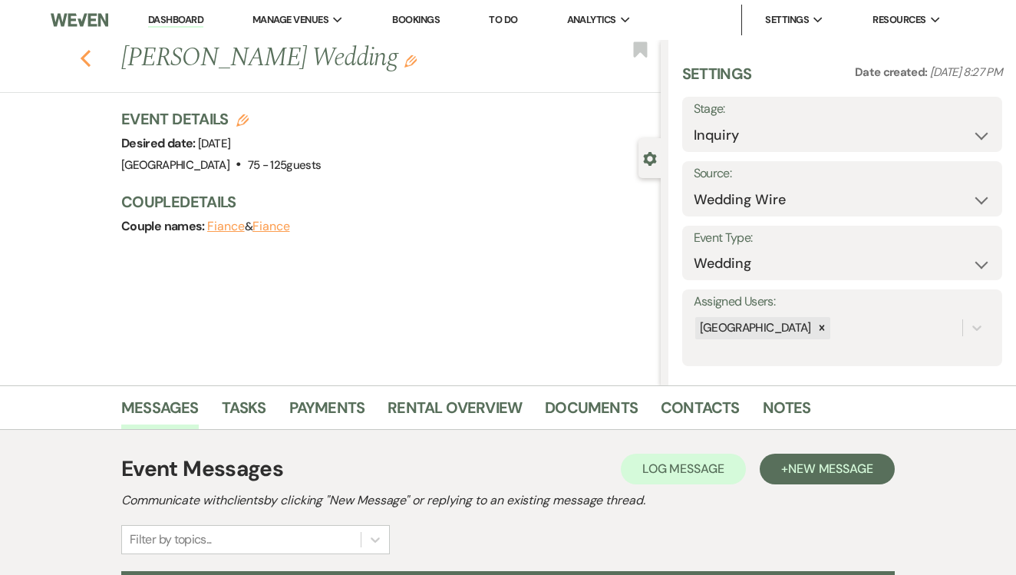
click at [84, 49] on icon "Previous" at bounding box center [86, 58] width 12 height 18
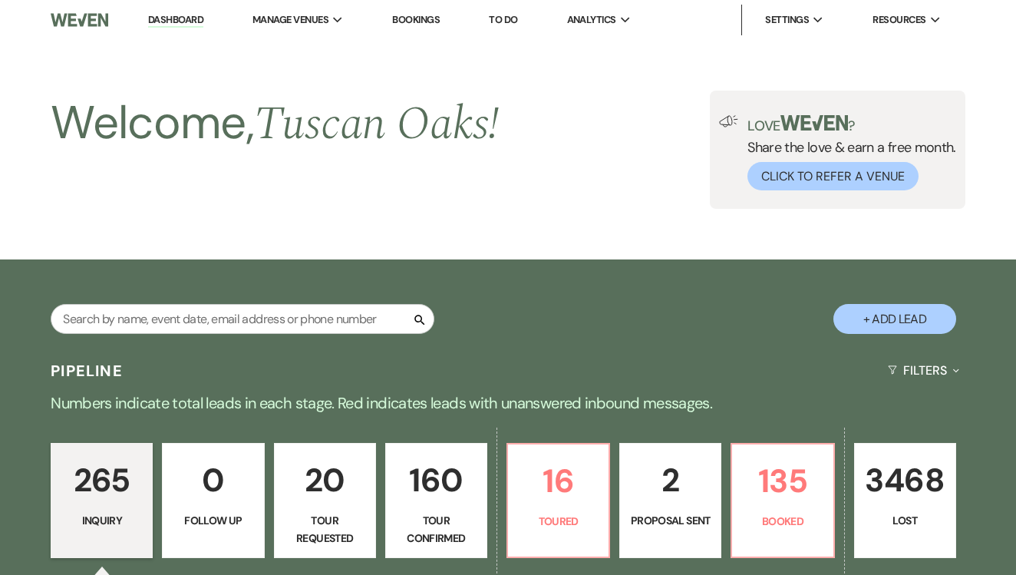
scroll to position [581, 0]
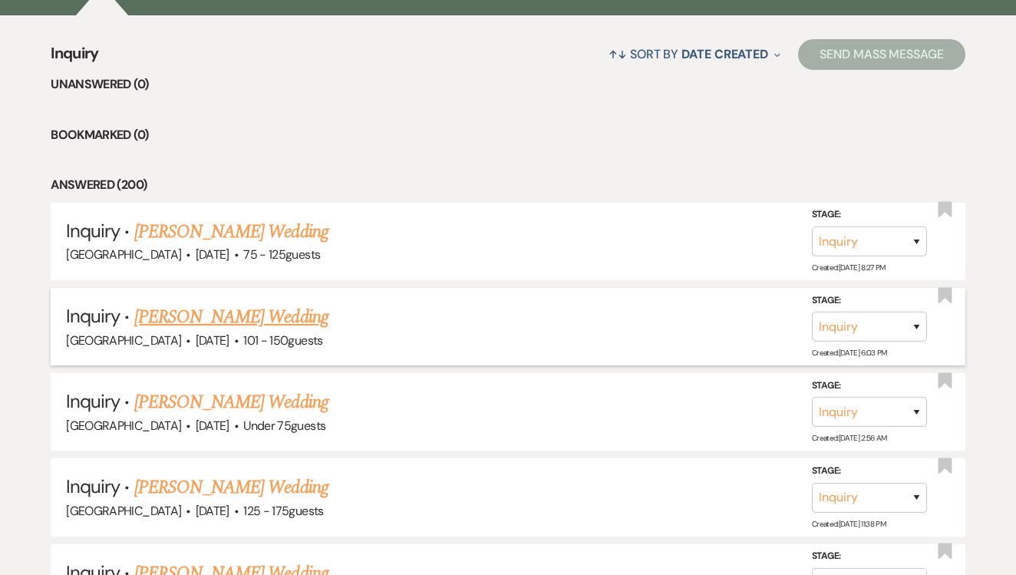
click at [238, 314] on link "[PERSON_NAME] Wedding" at bounding box center [231, 317] width 194 height 28
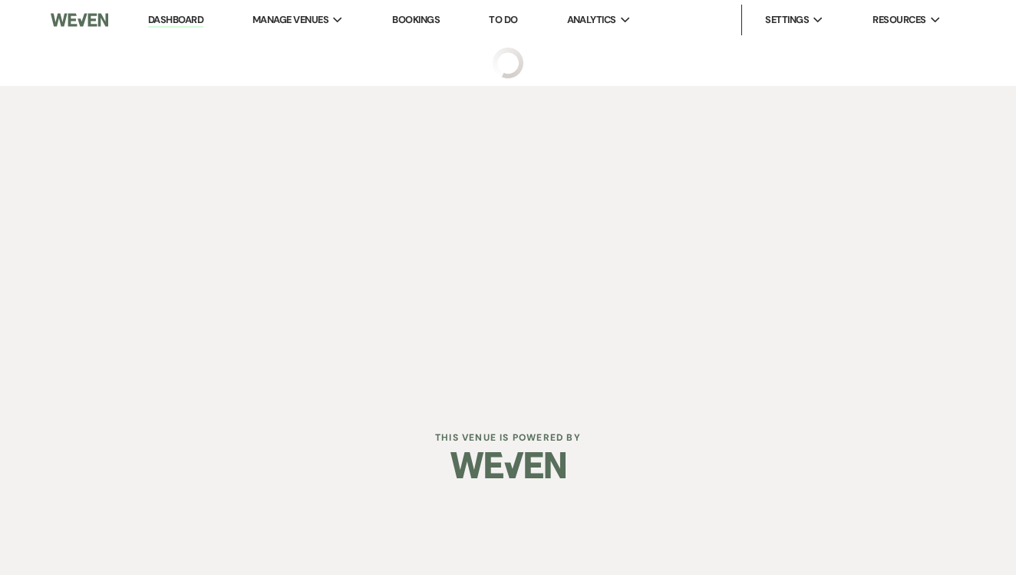
select select "2"
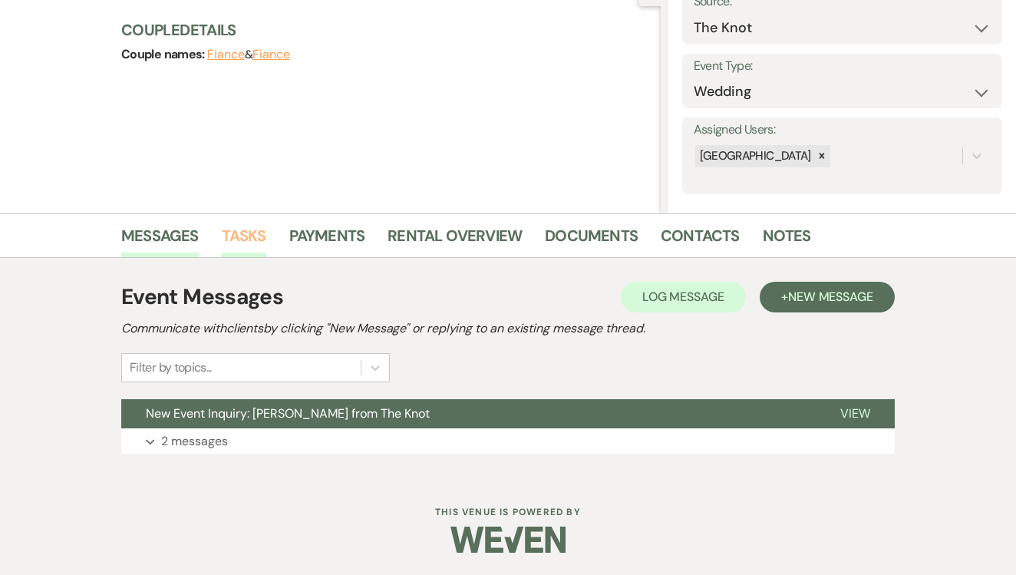
click at [247, 242] on link "Tasks" at bounding box center [244, 240] width 44 height 34
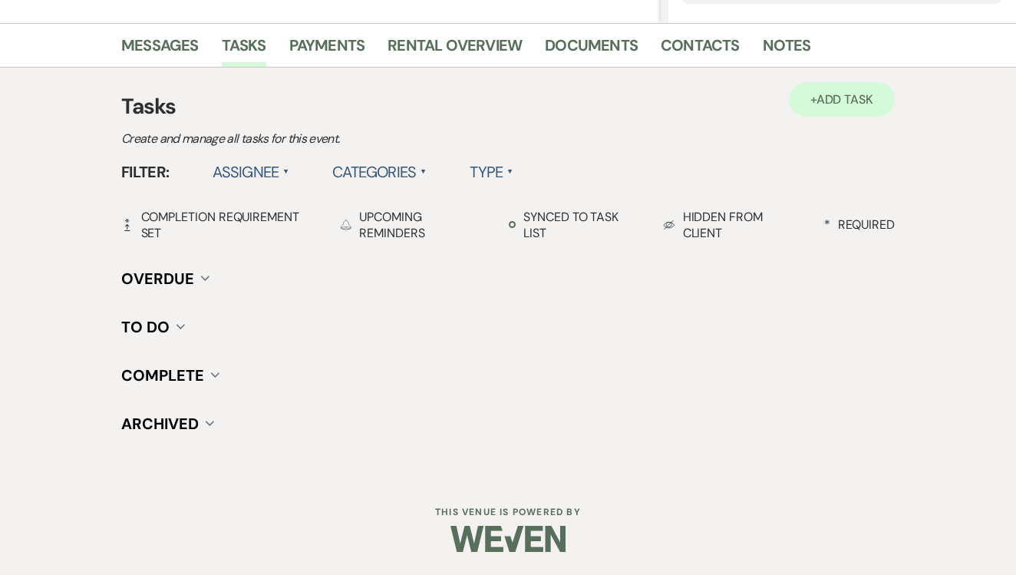
click at [808, 82] on link "+ Add Task" at bounding box center [842, 99] width 106 height 35
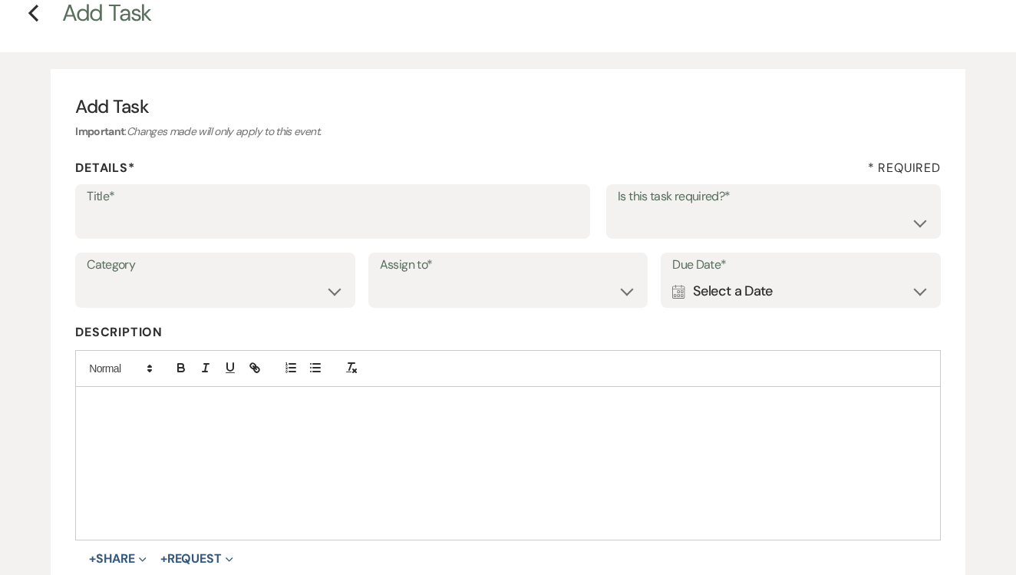
scroll to position [70, 0]
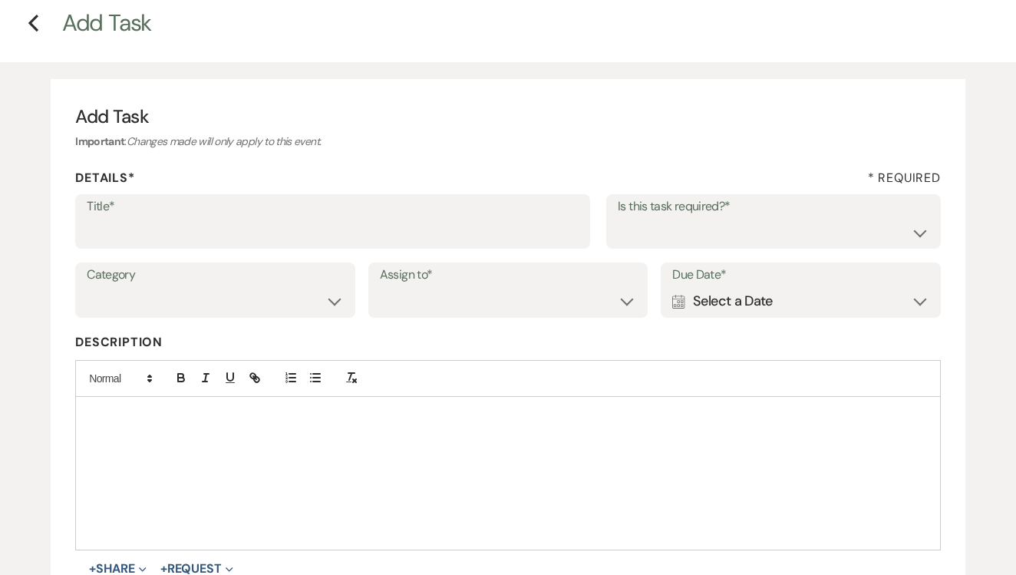
click at [235, 206] on label "Title*" at bounding box center [333, 207] width 492 height 22
click at [235, 217] on input "Title*" at bounding box center [333, 232] width 492 height 30
type input "1st"
click at [654, 244] on select "Yes No" at bounding box center [772, 232] width 311 height 30
select select "false"
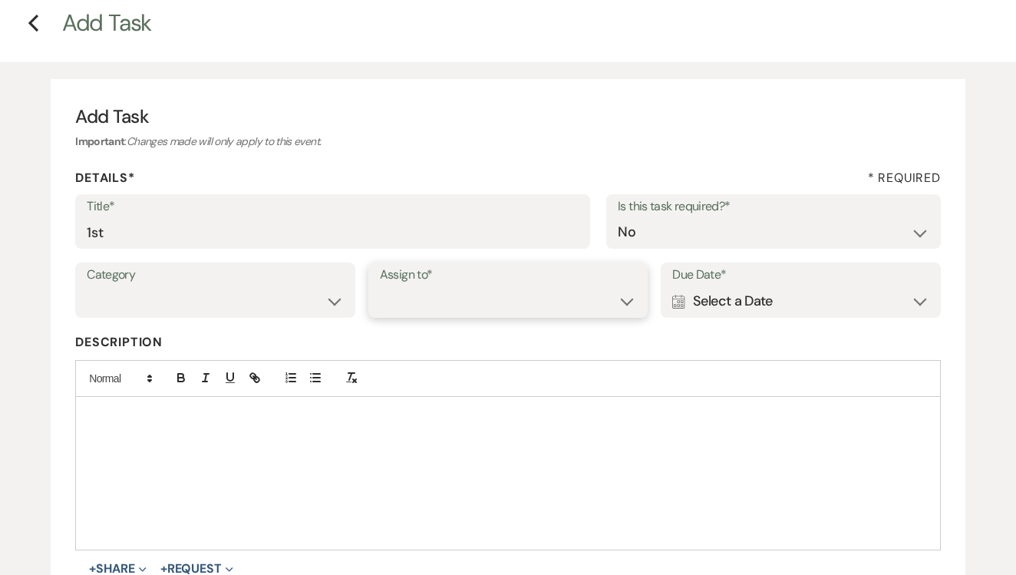
click at [505, 287] on select "Venue Client" at bounding box center [508, 301] width 257 height 30
select select "venueHost"
click at [870, 293] on div "Calendar Select a Date Expand" at bounding box center [800, 301] width 257 height 30
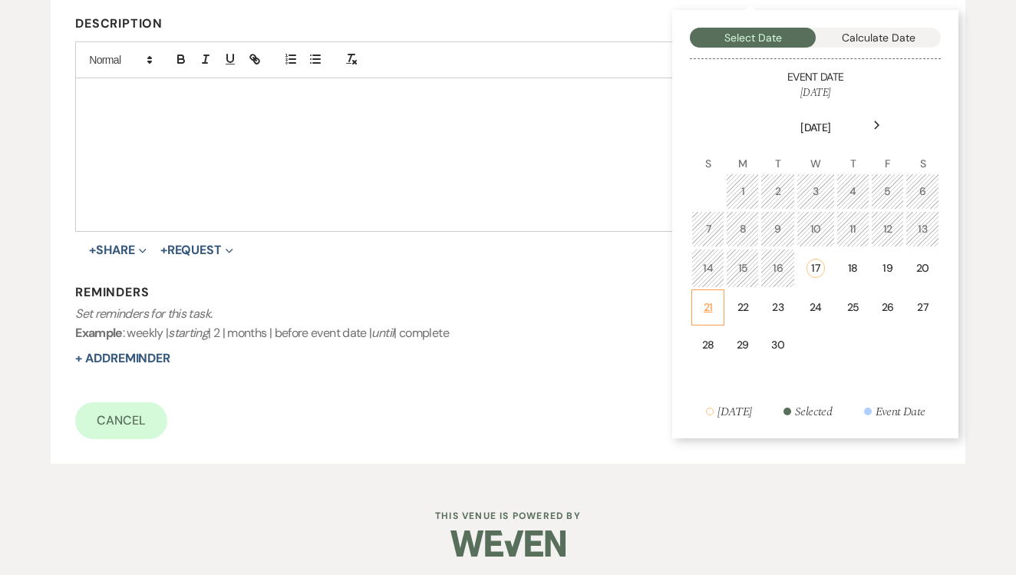
scroll to position [387, 0]
click at [740, 306] on div "22" at bounding box center [742, 308] width 13 height 16
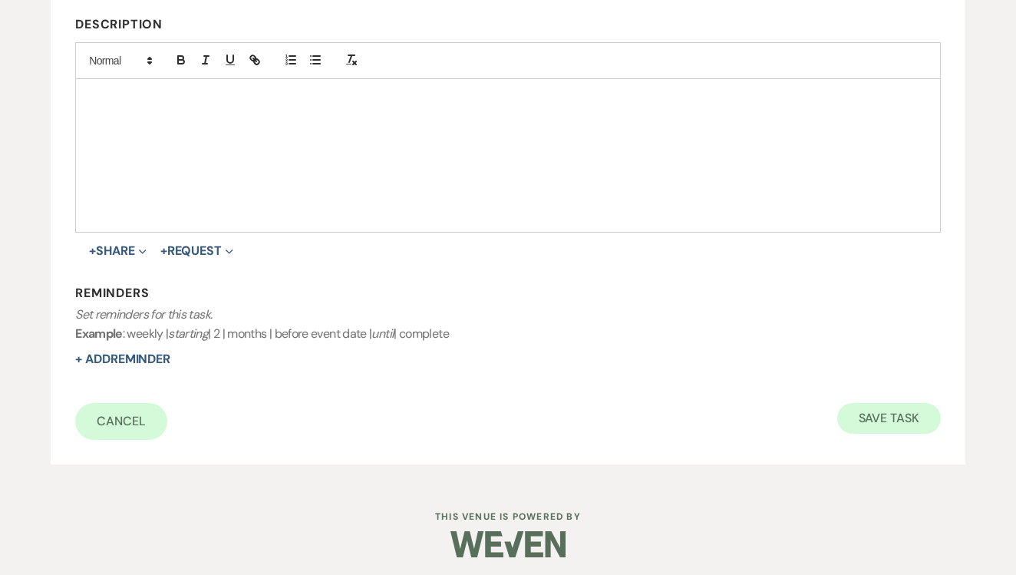
click at [858, 419] on button "Save Task" at bounding box center [889, 418] width 104 height 31
select select "2"
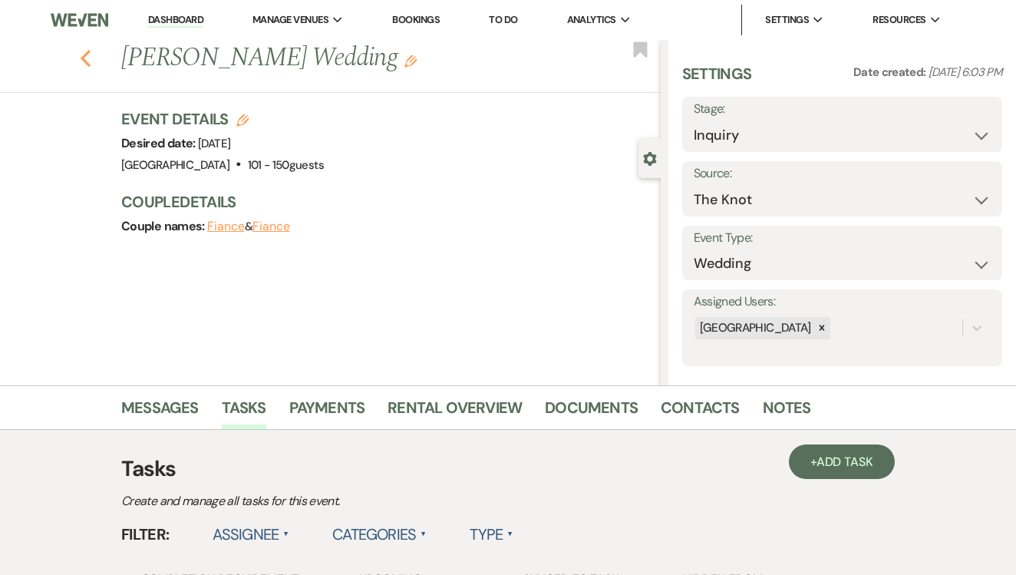
click at [86, 46] on button "Previous" at bounding box center [86, 56] width 12 height 21
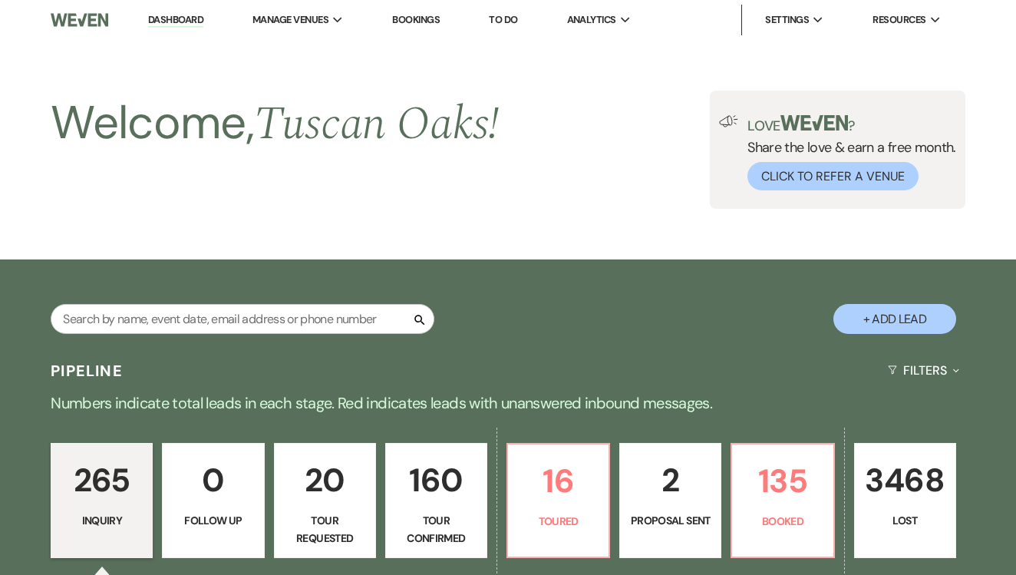
scroll to position [749, 0]
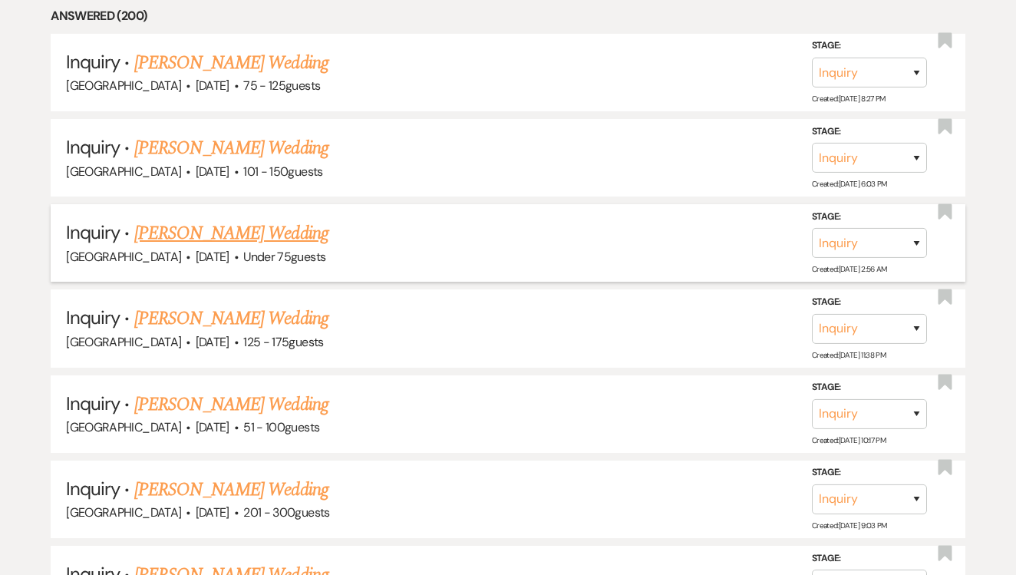
click at [258, 227] on link "[PERSON_NAME] Wedding" at bounding box center [231, 233] width 194 height 28
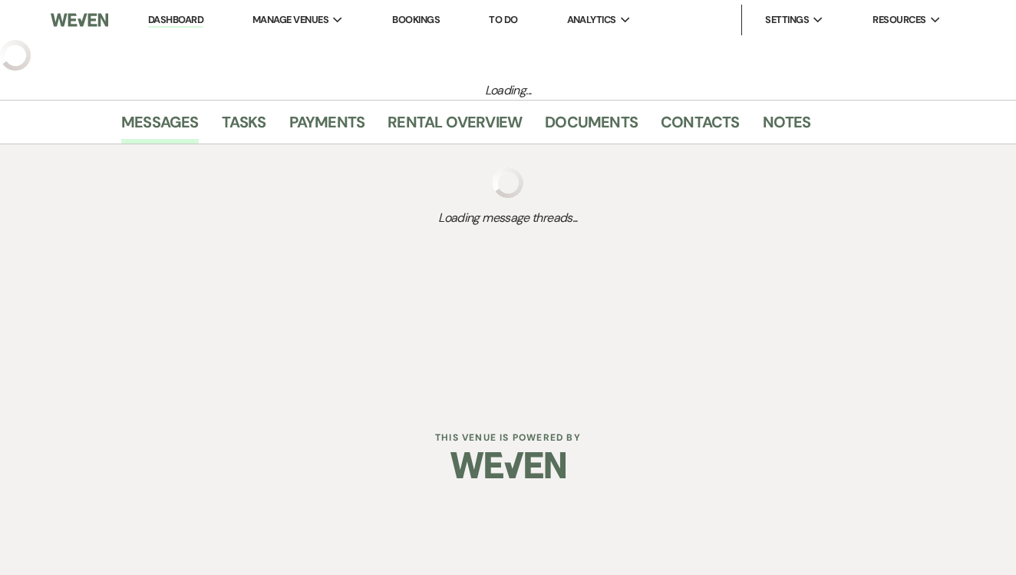
select select "3"
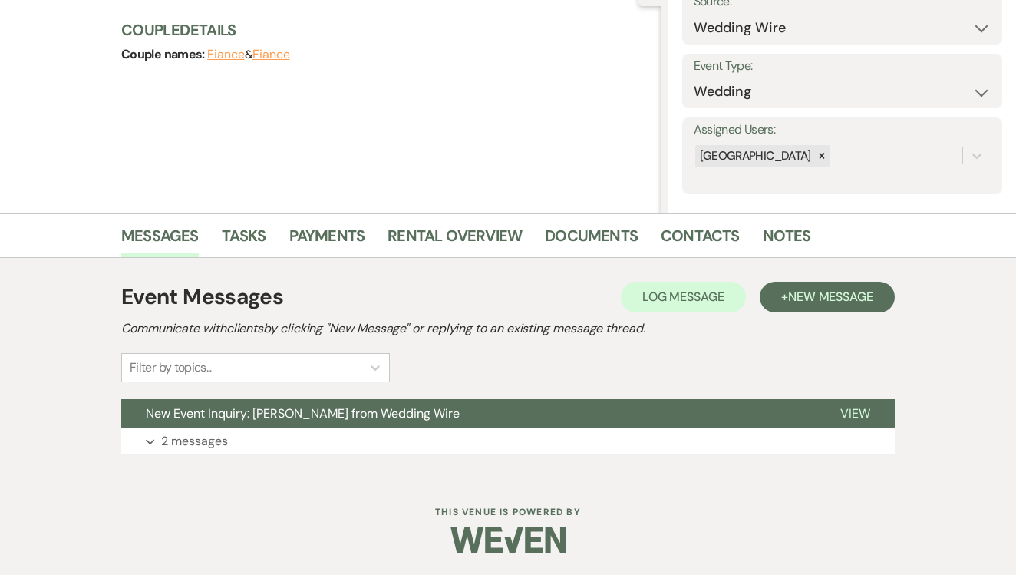
click at [243, 262] on div "Event Messages Log Log Message + New Message Communicate with clients by clicki…" at bounding box center [508, 367] width 874 height 219
click at [249, 251] on link "Tasks" at bounding box center [244, 240] width 44 height 34
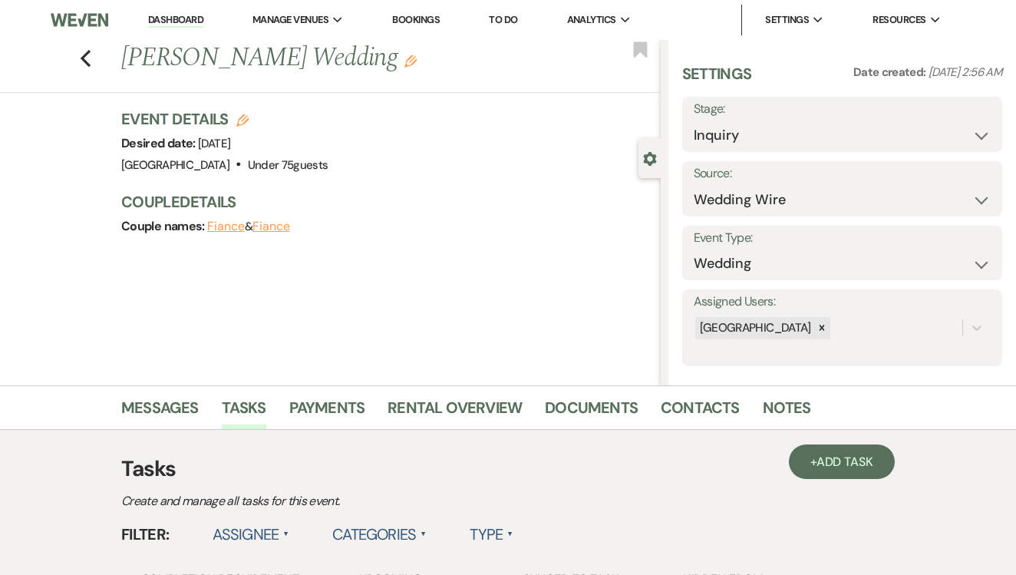
click at [499, 18] on link "To Do" at bounding box center [503, 19] width 28 height 13
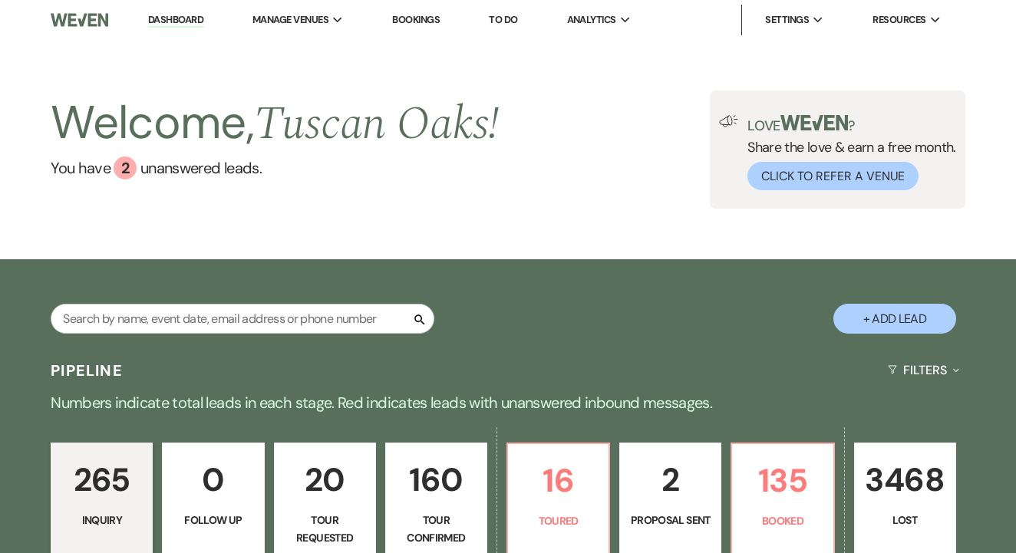
click at [425, 24] on link "Bookings" at bounding box center [416, 19] width 48 height 13
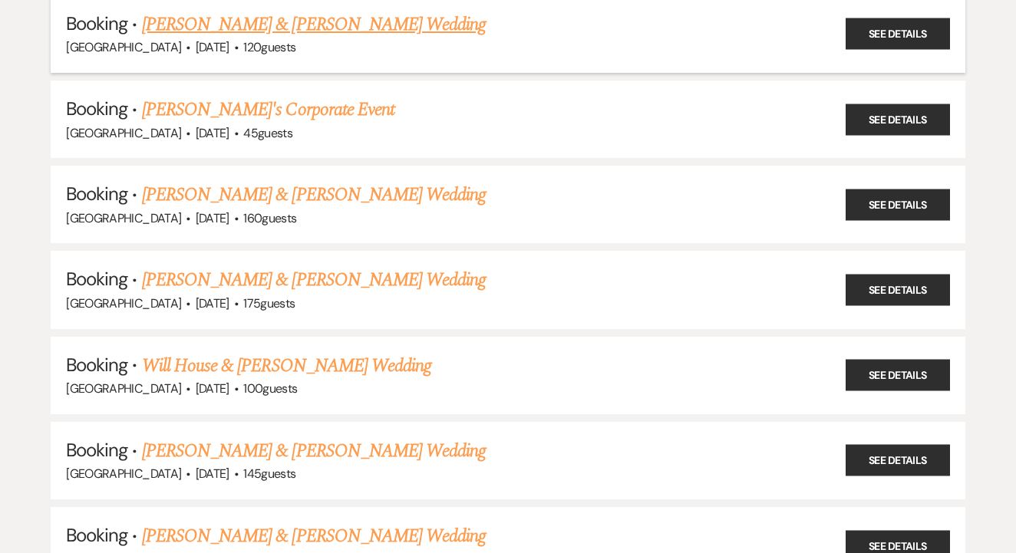
scroll to position [288, 0]
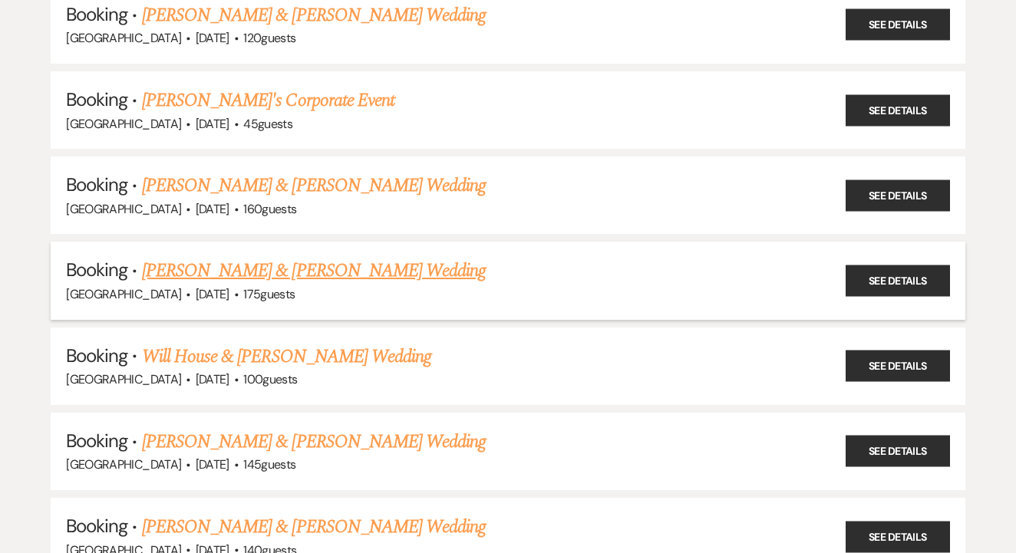
click at [425, 265] on link "[PERSON_NAME] & [PERSON_NAME] Wedding" at bounding box center [314, 271] width 344 height 28
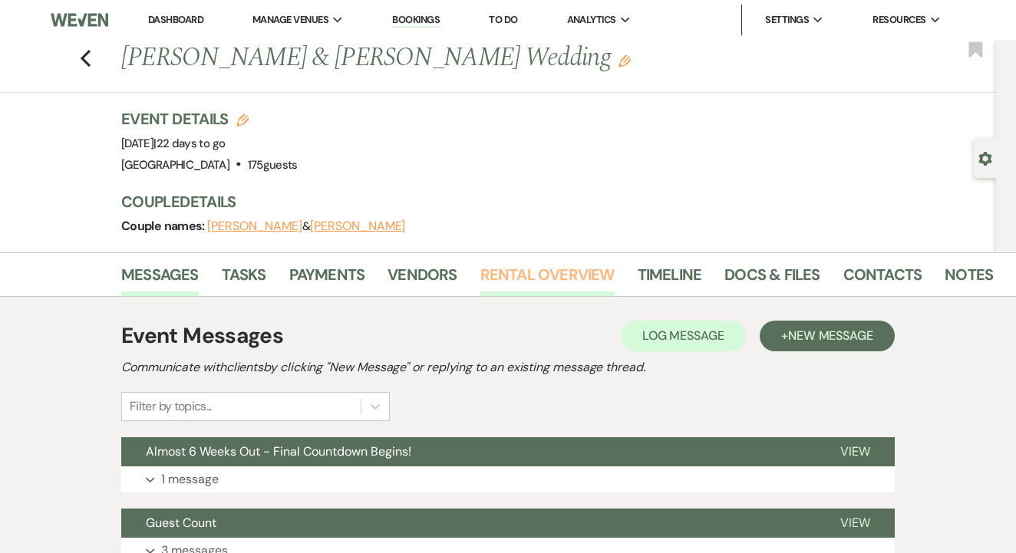
click at [536, 283] on link "Rental Overview" at bounding box center [547, 279] width 134 height 34
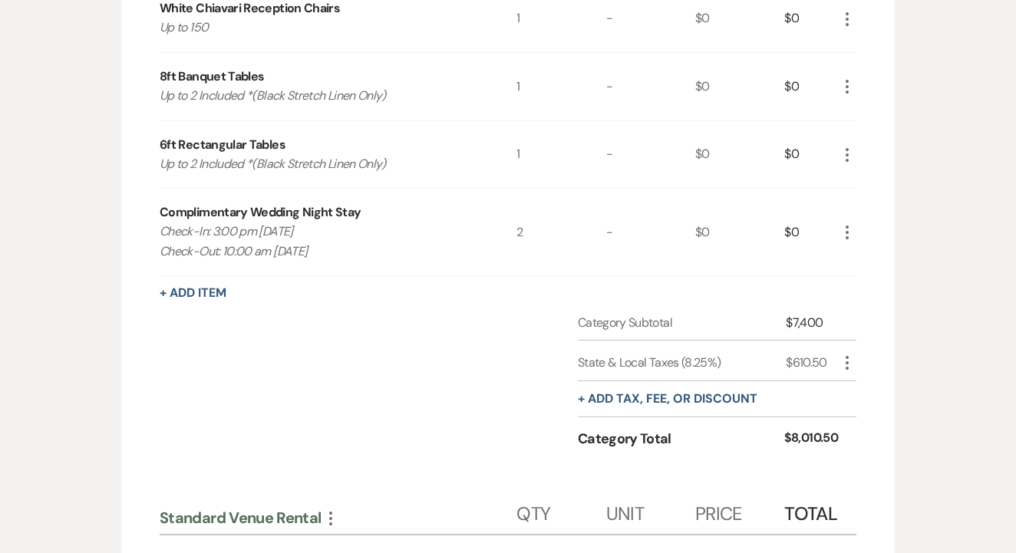
scroll to position [872, 0]
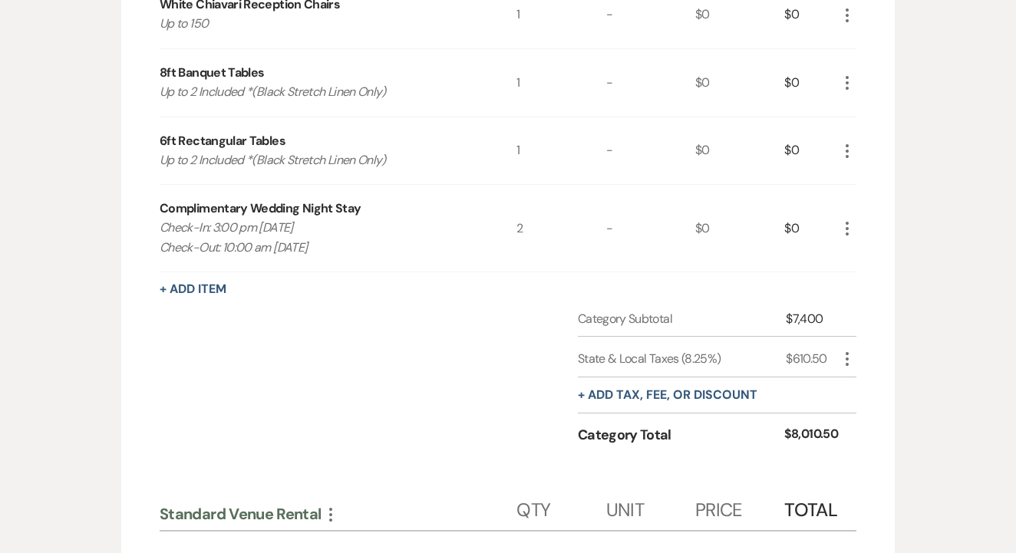
drag, startPoint x: 160, startPoint y: 219, endPoint x: 329, endPoint y: 265, distance: 175.7
click at [329, 265] on div "Complimentary Wedding Night Stay Check-In: 3:00 pm [DATE] Check-Out: 10:00 am […" at bounding box center [508, 228] width 696 height 87
copy p "Check-In: 3:00 pm [DATE] Check-Out: 10:00 am [DATE]"
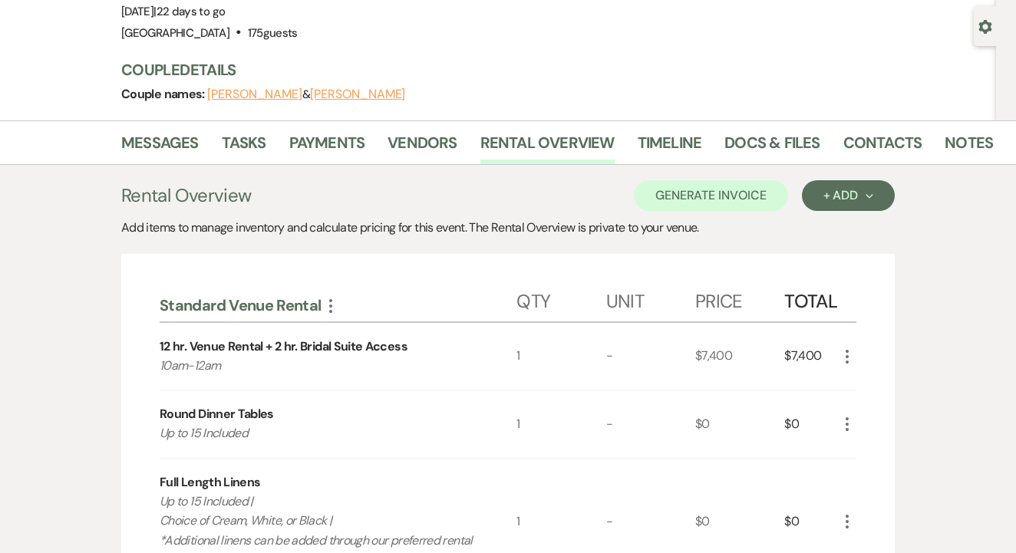
scroll to position [124, 0]
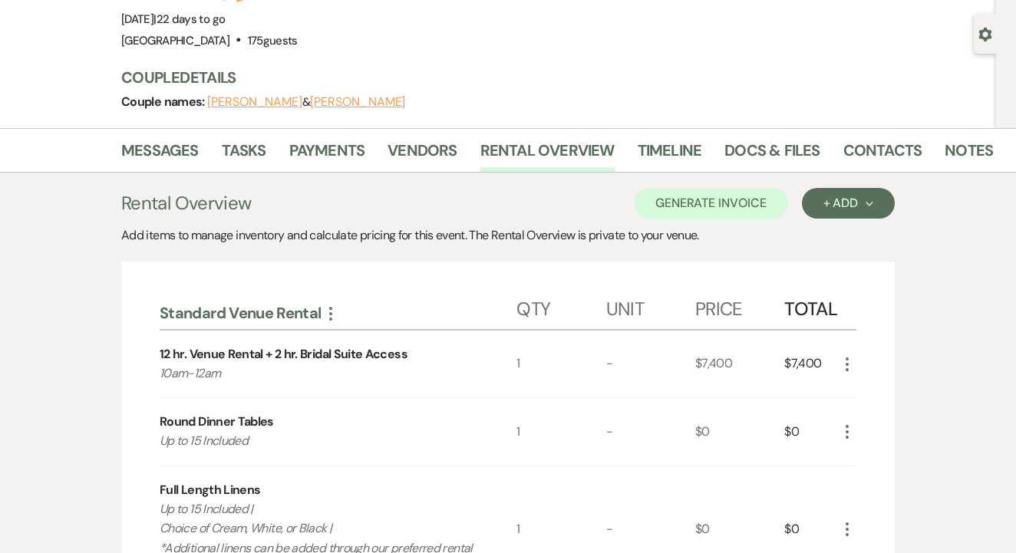
click at [934, 153] on li "Contacts" at bounding box center [894, 153] width 102 height 37
click at [953, 155] on link "Notes" at bounding box center [968, 155] width 48 height 34
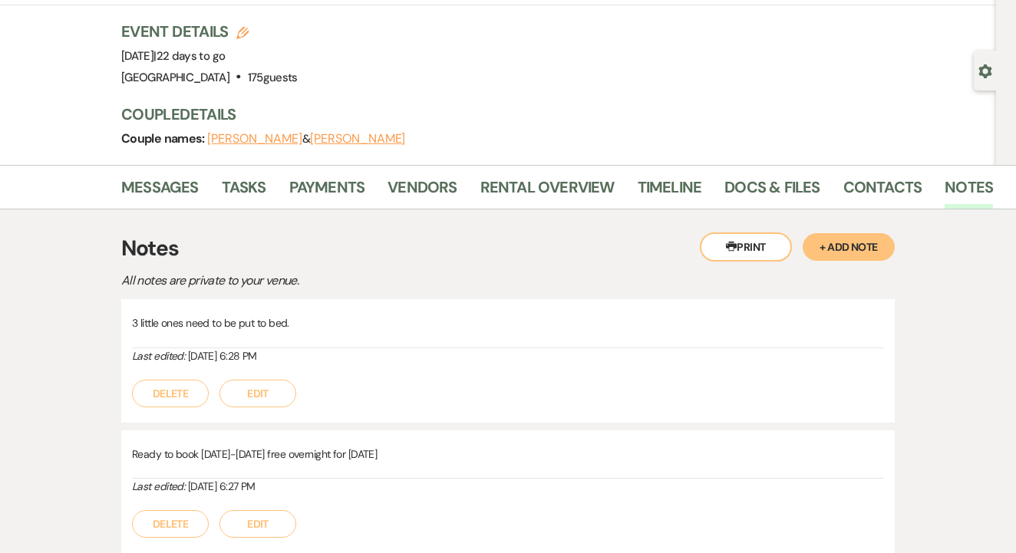
scroll to position [84, 0]
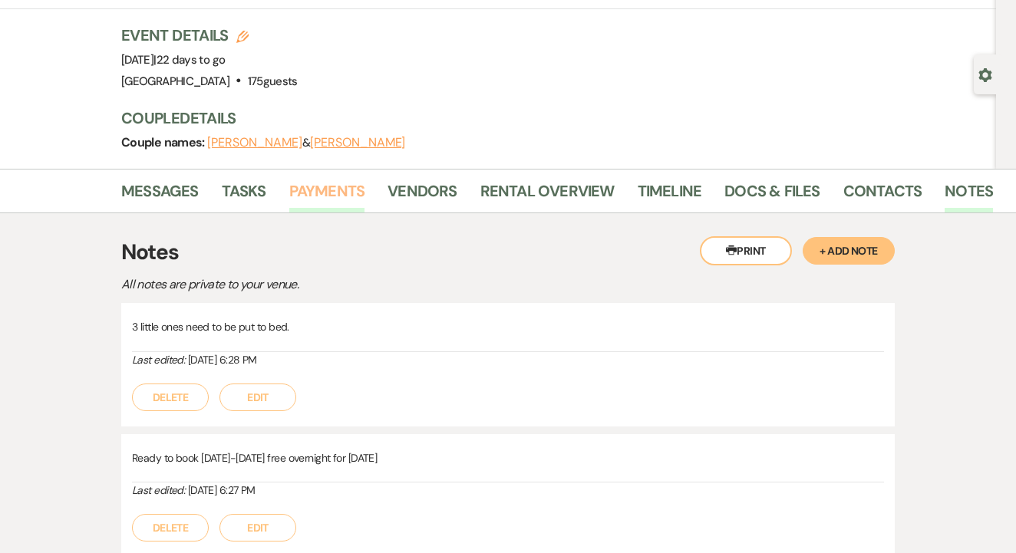
click at [335, 194] on link "Payments" at bounding box center [327, 196] width 76 height 34
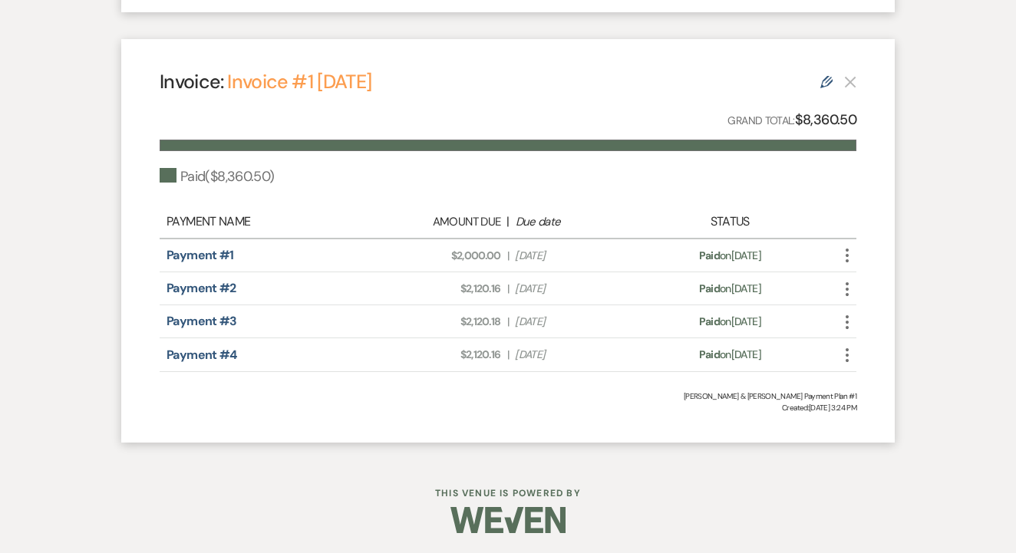
scroll to position [1068, 0]
drag, startPoint x: 449, startPoint y: 259, endPoint x: 504, endPoint y: 258, distance: 54.5
click at [504, 258] on div "Amount Due: $2,000.00 | Due Date [DATE]" at bounding box center [507, 257] width 273 height 16
copy span "$2,000.00"
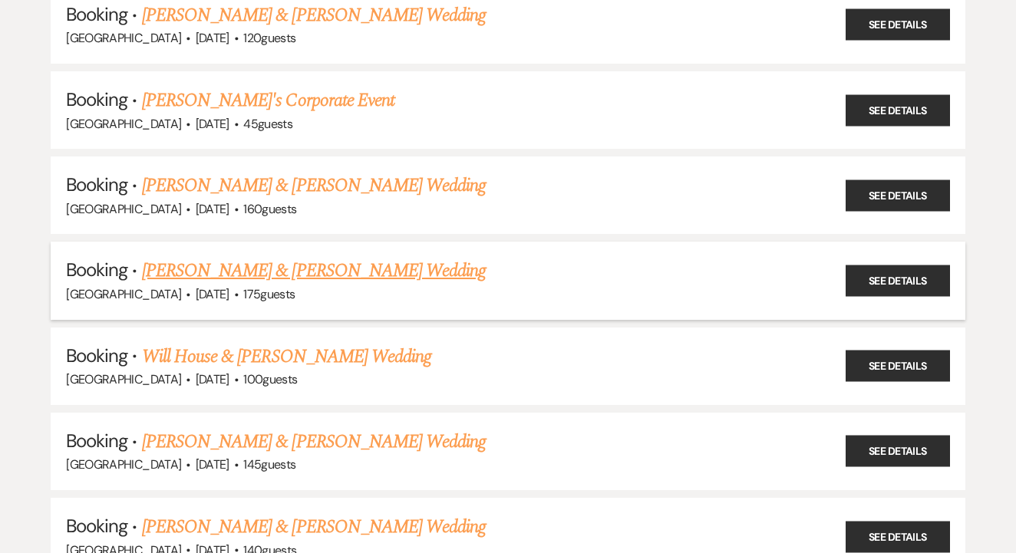
click at [393, 258] on link "[PERSON_NAME] & [PERSON_NAME] Wedding" at bounding box center [314, 271] width 344 height 28
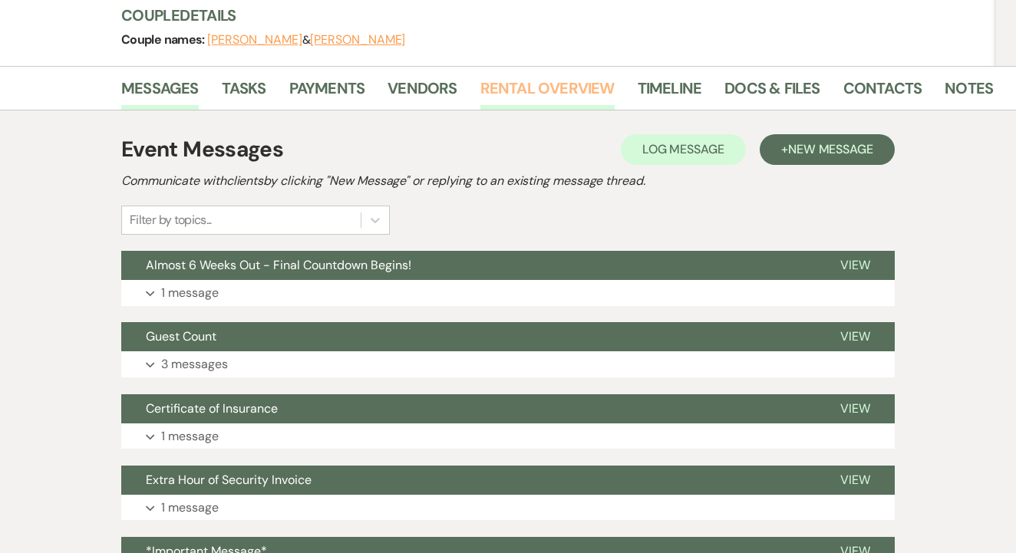
scroll to position [176, 0]
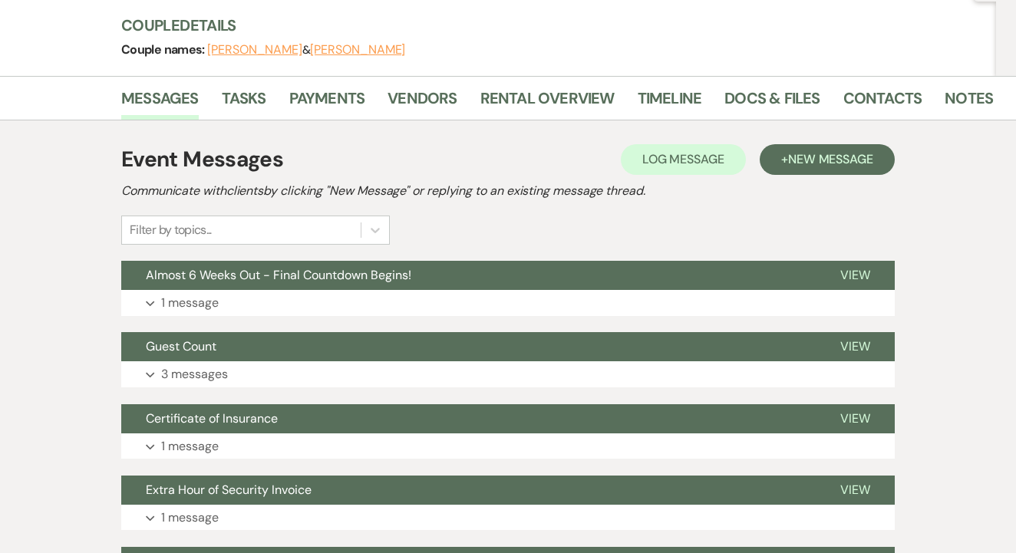
click at [377, 99] on li "Payments" at bounding box center [338, 101] width 99 height 37
click at [365, 99] on li "Payments" at bounding box center [338, 101] width 99 height 37
click at [344, 113] on link "Payments" at bounding box center [327, 103] width 76 height 34
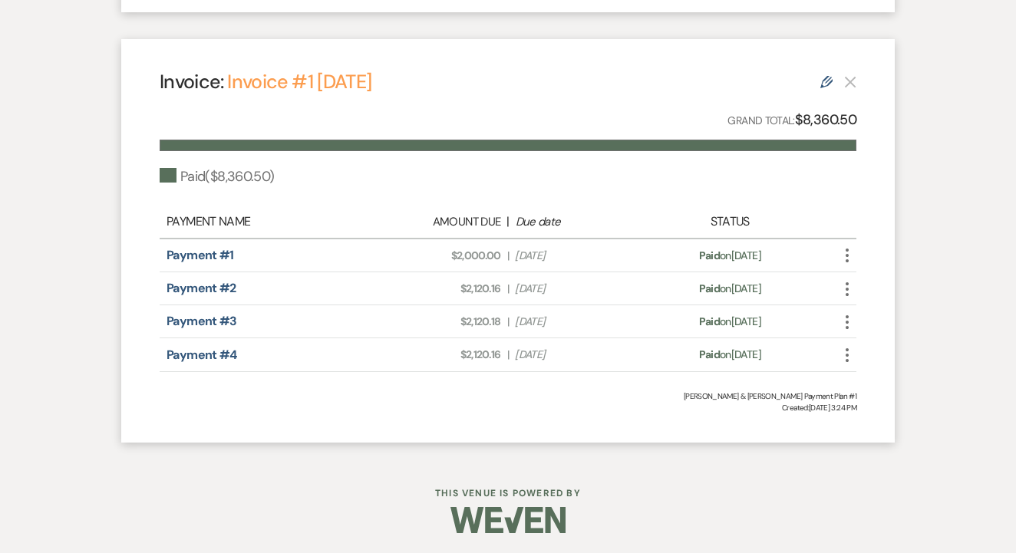
scroll to position [1068, 0]
drag, startPoint x: 452, startPoint y: 285, endPoint x: 507, endPoint y: 288, distance: 55.3
click at [507, 288] on div "Amount Due: $2,120.16 | Due Date [DATE]" at bounding box center [507, 290] width 273 height 16
copy span "$2,120.16"
drag, startPoint x: 453, startPoint y: 318, endPoint x: 502, endPoint y: 322, distance: 49.2
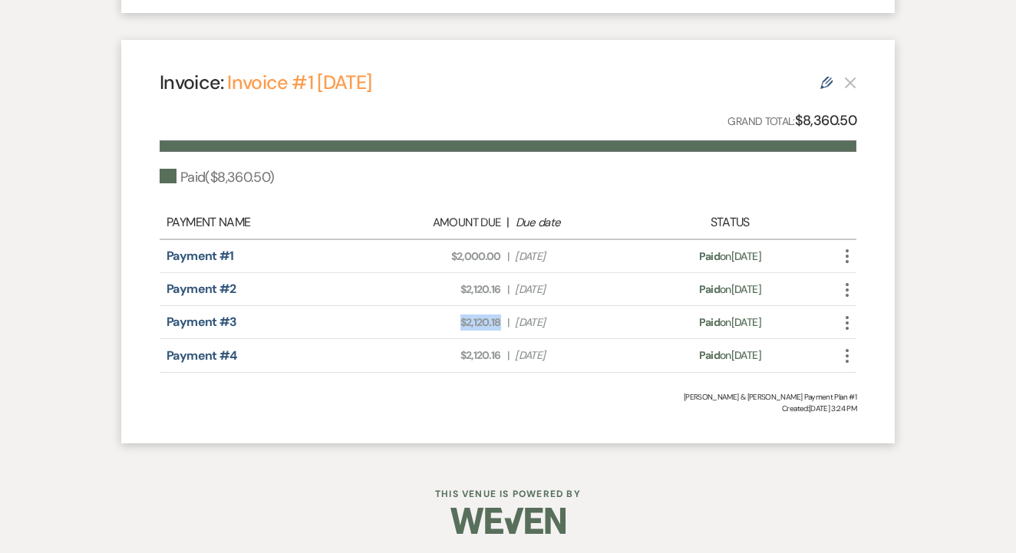
click at [505, 321] on div "Amount Due: $2,120.18 | Due Date [DATE]" at bounding box center [507, 322] width 273 height 16
copy span "$2,120.18"
drag, startPoint x: 450, startPoint y: 350, endPoint x: 505, endPoint y: 353, distance: 54.5
click at [505, 353] on div "Amount Due: $2,120.16 | Due Date [DATE]" at bounding box center [507, 355] width 273 height 16
copy span "$2,120.16"
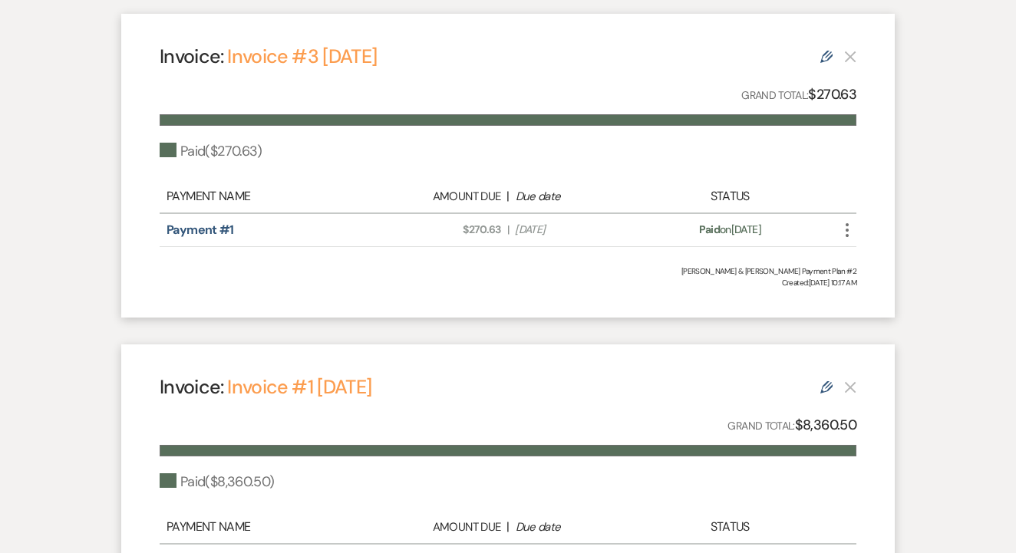
scroll to position [770, 0]
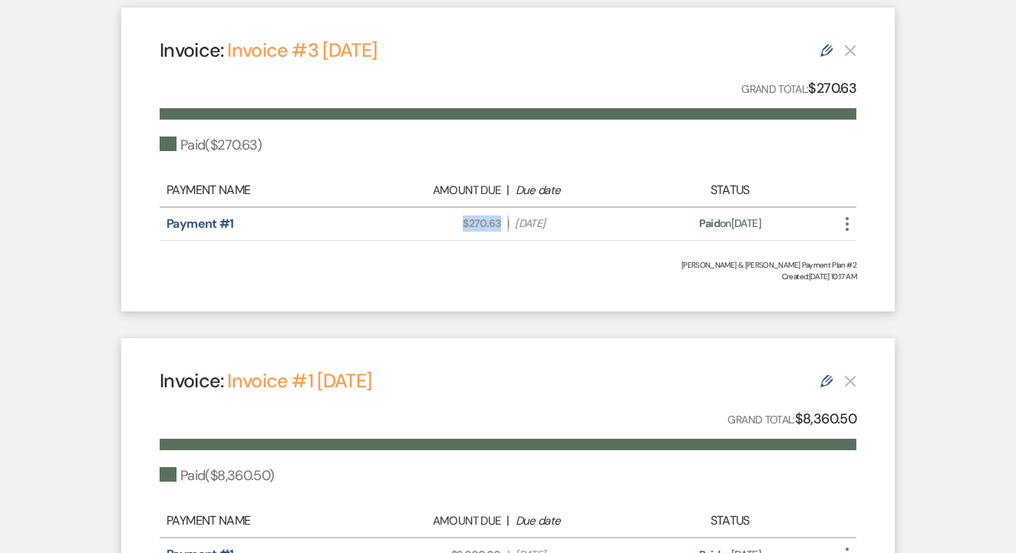
drag, startPoint x: 452, startPoint y: 218, endPoint x: 509, endPoint y: 220, distance: 57.6
click at [509, 220] on div "Amount Due: $270.63 | Due Date [DATE]" at bounding box center [507, 224] width 273 height 16
copy div "$270.63 |"
click at [552, 340] on div "Invoice: Invoice #1 [DATE] Edit Grand Total: $8,360.50 Paid ( $8,360.50 ) Payme…" at bounding box center [507, 539] width 773 height 403
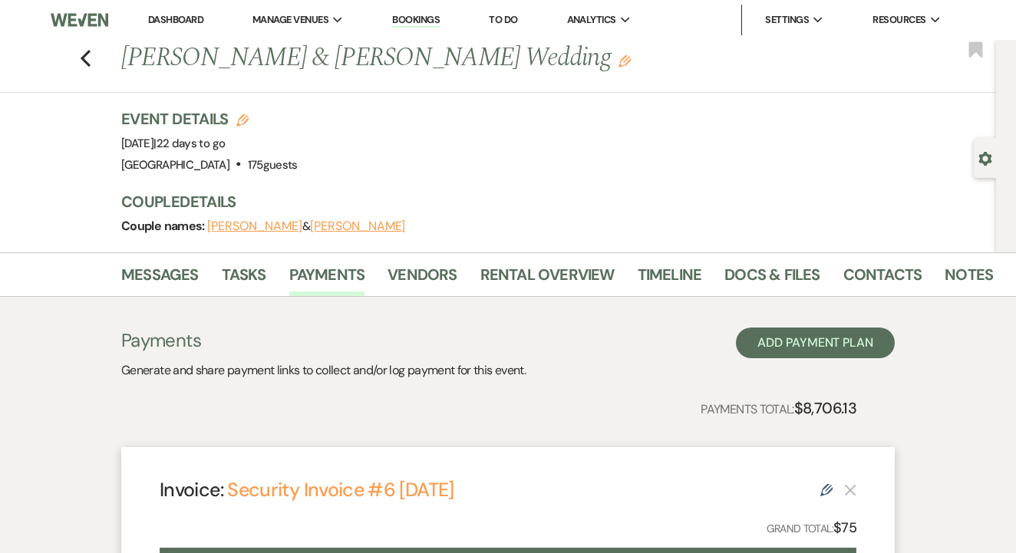
scroll to position [0, 0]
click at [84, 56] on use "button" at bounding box center [86, 58] width 10 height 17
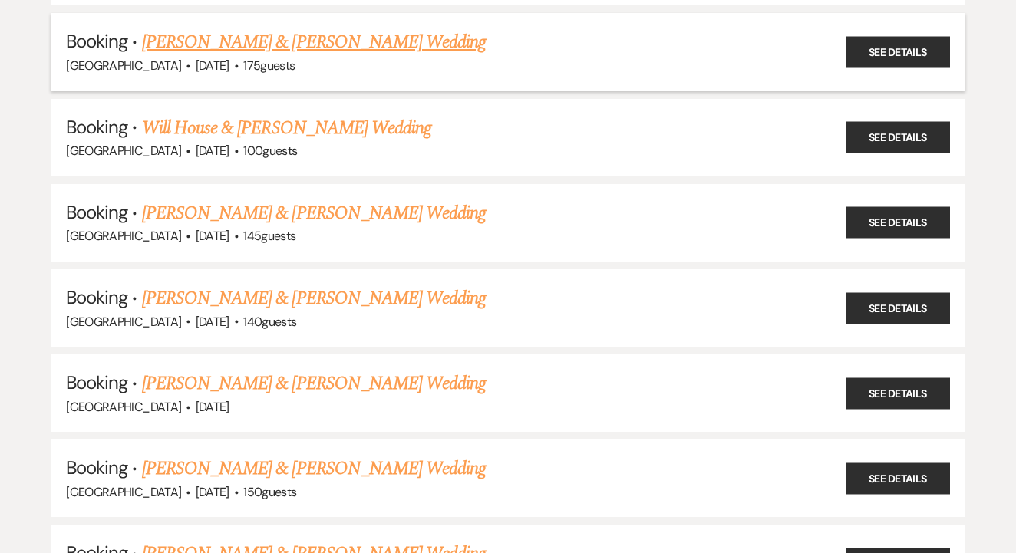
scroll to position [521, 0]
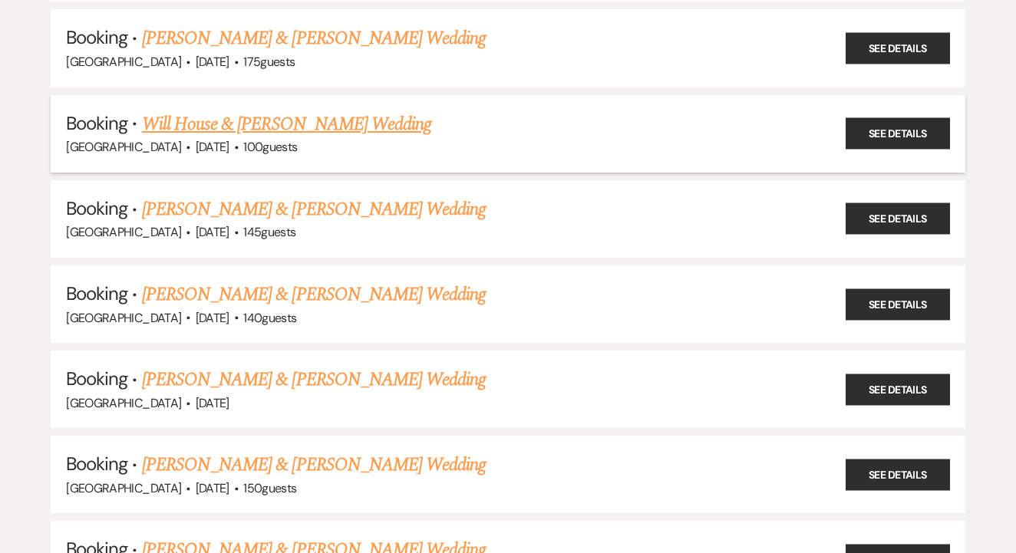
click at [381, 124] on link "Will House & [PERSON_NAME] Wedding" at bounding box center [286, 124] width 289 height 28
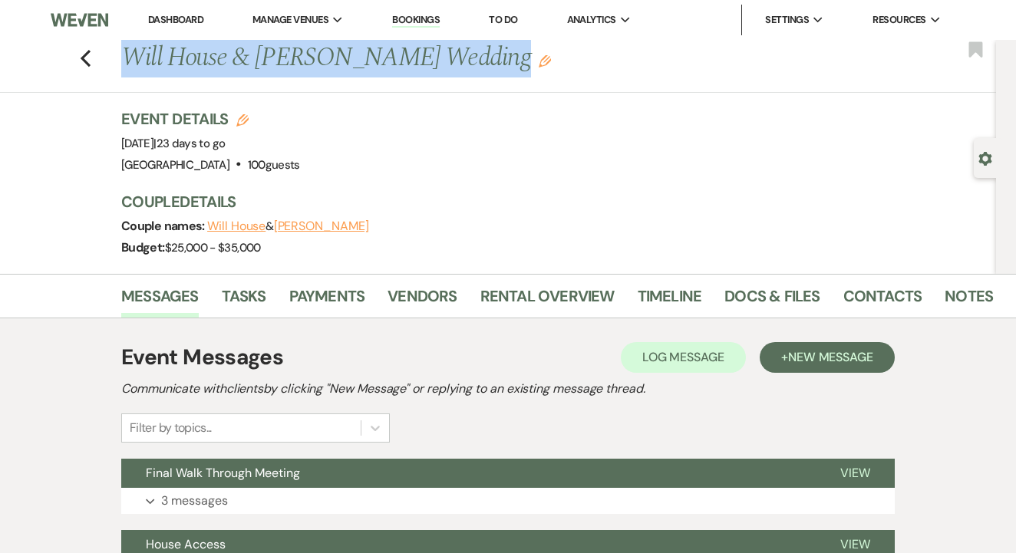
drag, startPoint x: 512, startPoint y: 58, endPoint x: 117, endPoint y: 62, distance: 394.3
click at [117, 62] on div "Previous Will House & [PERSON_NAME] Wedding Edit" at bounding box center [551, 58] width 874 height 37
click at [244, 104] on div "Previous Will House & [PERSON_NAME] Wedding Edit Bookmark Gear Settings Event D…" at bounding box center [498, 157] width 996 height 234
drag, startPoint x: 123, startPoint y: 55, endPoint x: 502, endPoint y: 69, distance: 379.2
click at [502, 69] on h1 "Will House & [PERSON_NAME] Wedding Edit" at bounding box center [464, 58] width 687 height 37
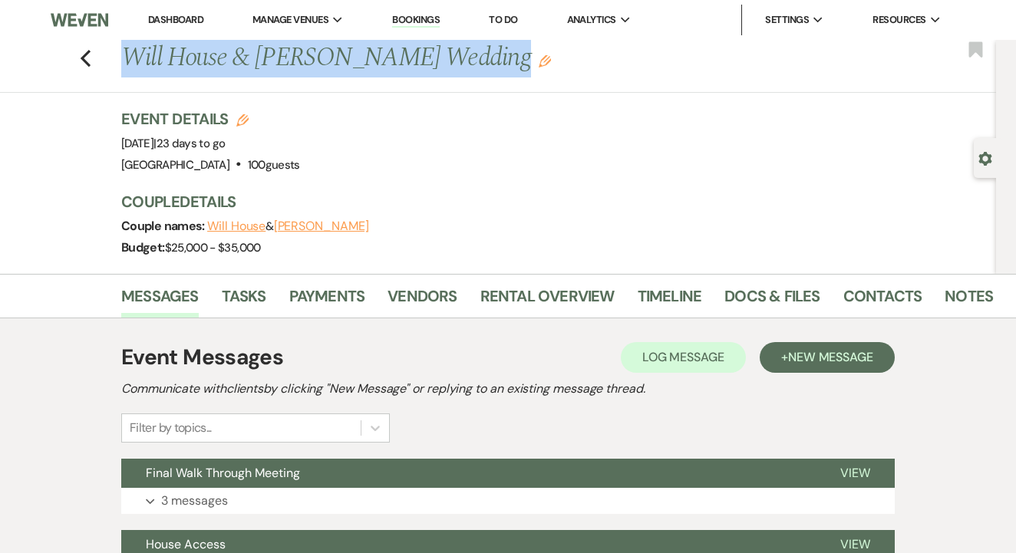
copy h1 "Will House & [PERSON_NAME] Wedding"
click at [848, 285] on link "Contacts" at bounding box center [882, 301] width 79 height 34
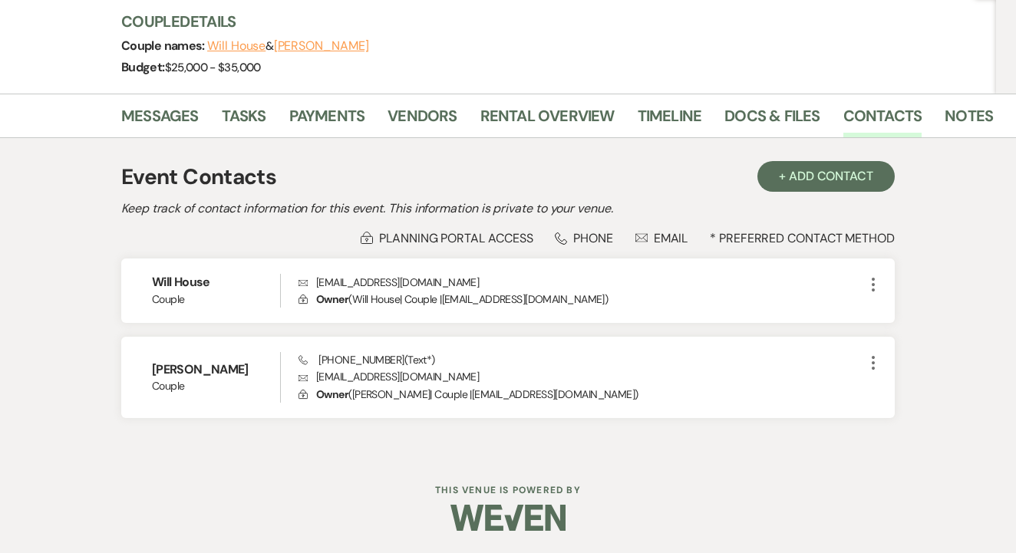
scroll to position [179, 0]
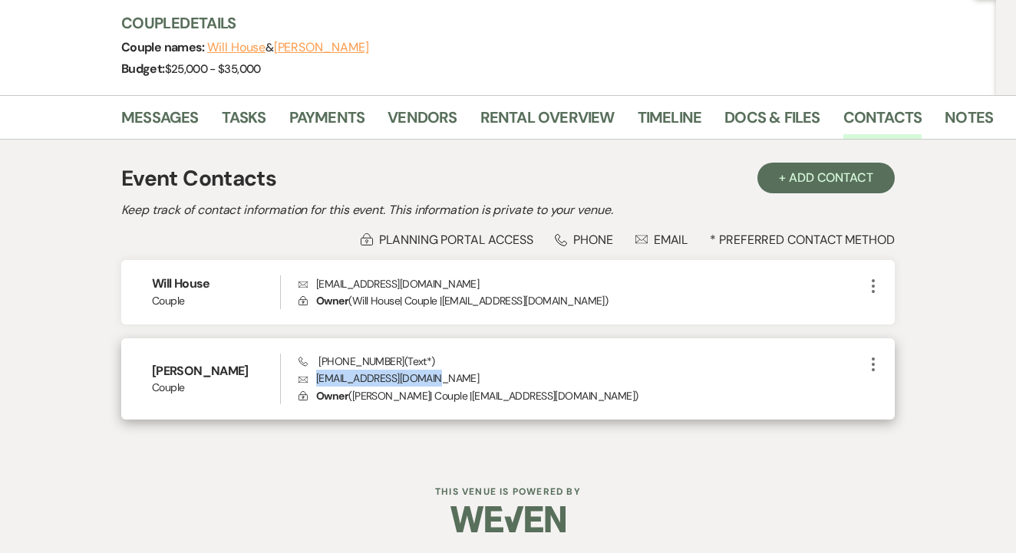
drag, startPoint x: 443, startPoint y: 374, endPoint x: 309, endPoint y: 373, distance: 133.5
click at [309, 373] on p "Envelope megan.mcrae3@gmail.com" at bounding box center [580, 378] width 565 height 17
copy p "megan.mcrae3@gmail.com"
drag, startPoint x: 394, startPoint y: 361, endPoint x: 314, endPoint y: 357, distance: 80.6
click at [313, 357] on span "Phone (425) 830-8320 (Text*)" at bounding box center [366, 361] width 136 height 14
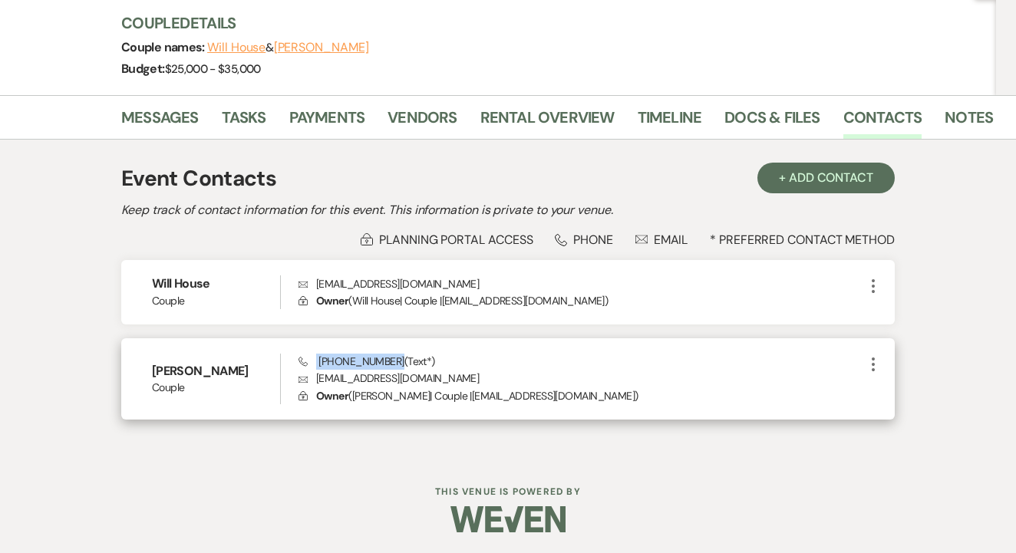
copy span "(425) 830-8320"
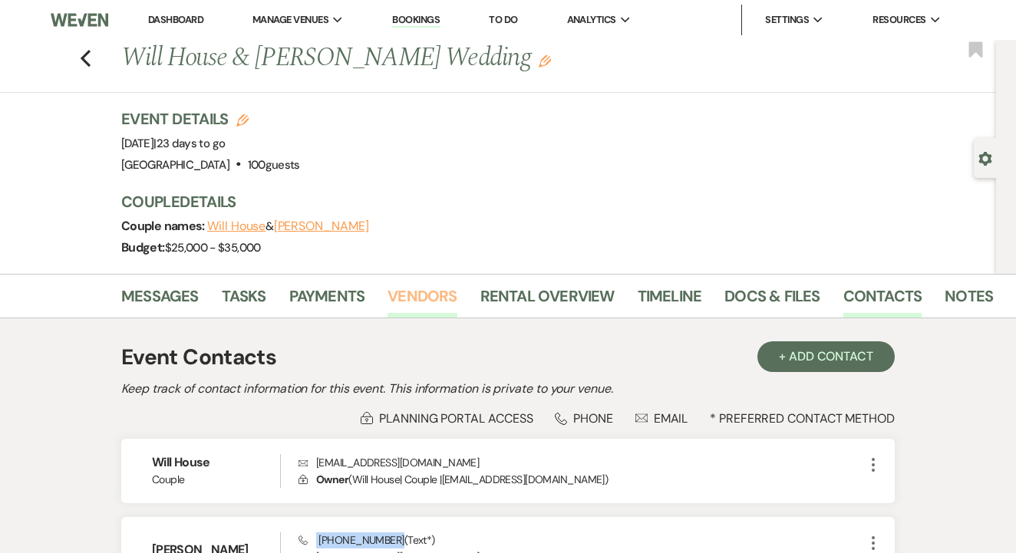
scroll to position [0, 0]
click at [537, 303] on link "Rental Overview" at bounding box center [547, 301] width 134 height 34
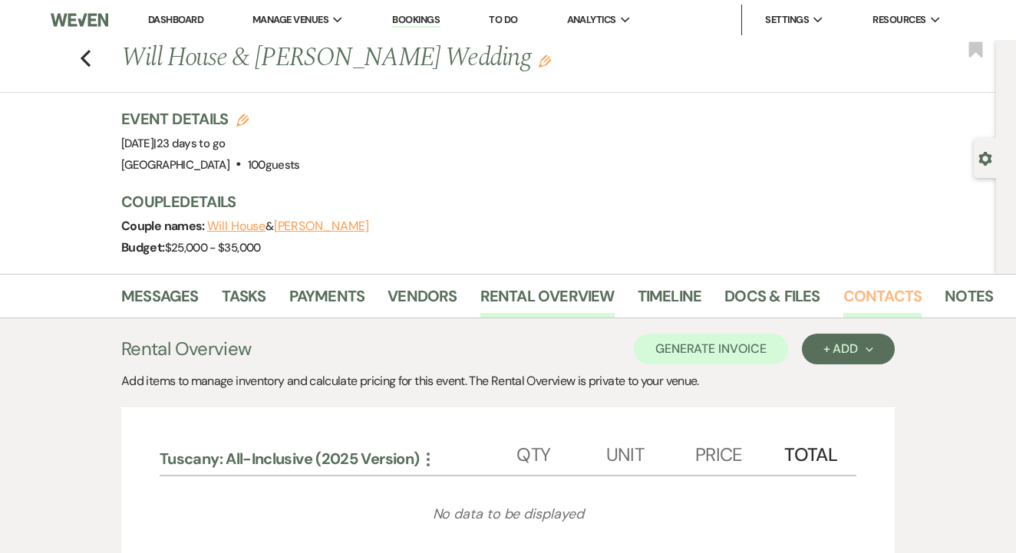
click at [883, 295] on link "Contacts" at bounding box center [882, 301] width 79 height 34
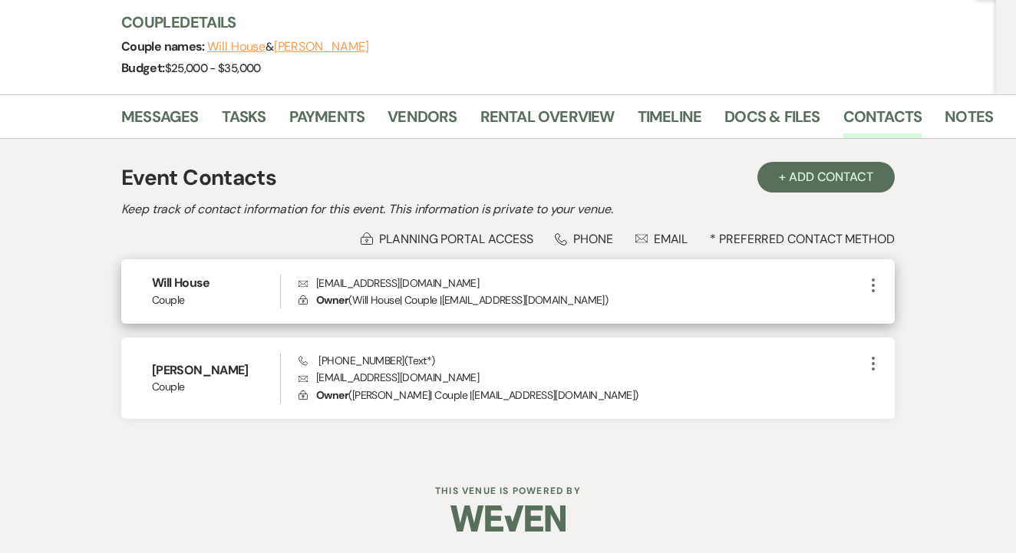
scroll to position [179, 0]
drag, startPoint x: 314, startPoint y: 282, endPoint x: 431, endPoint y: 288, distance: 117.5
click at [431, 288] on p "Envelope willhouse14@yahoo.com" at bounding box center [580, 283] width 565 height 17
copy p "willhouse14@yahoo.com"
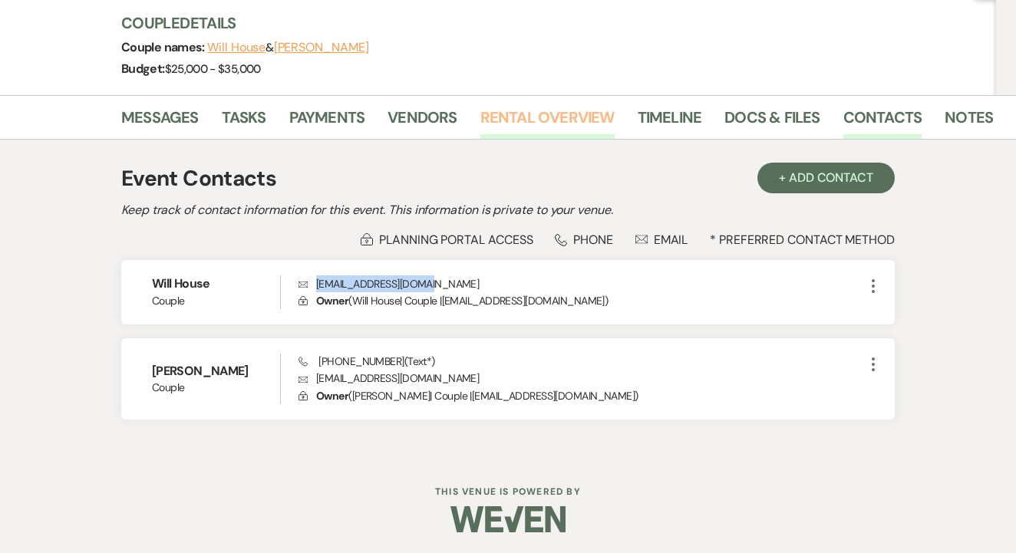
click at [497, 129] on link "Rental Overview" at bounding box center [547, 122] width 134 height 34
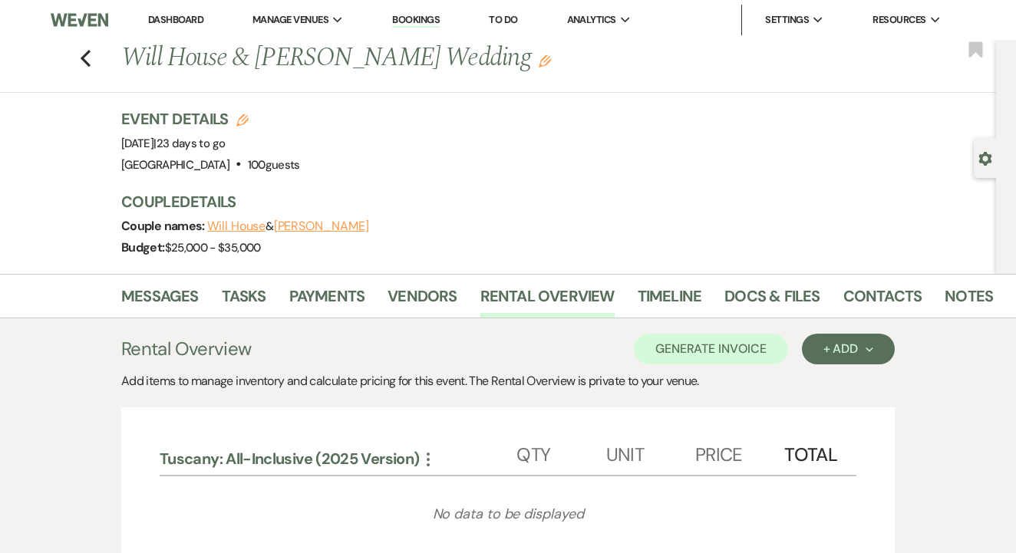
scroll to position [3, 0]
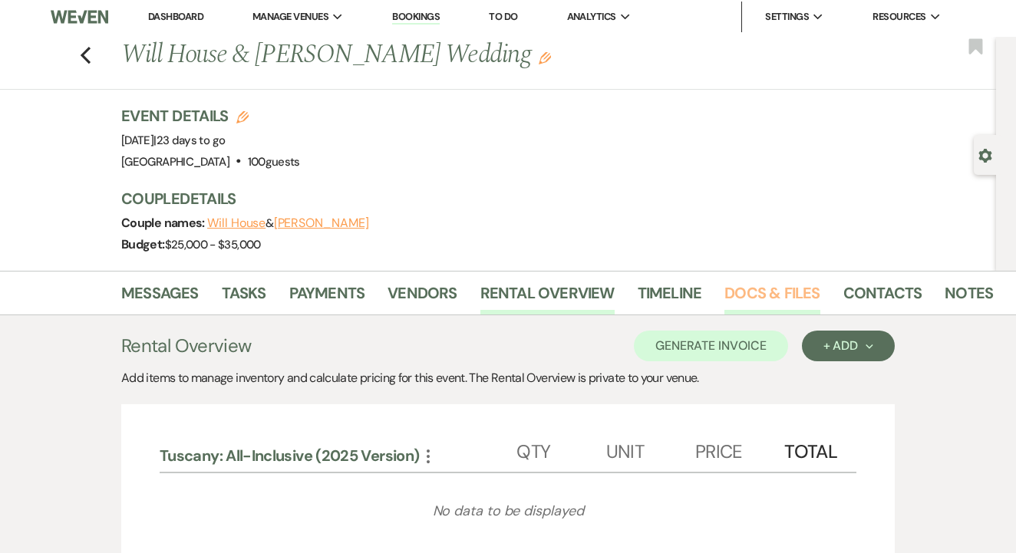
click at [777, 291] on link "Docs & Files" at bounding box center [771, 298] width 95 height 34
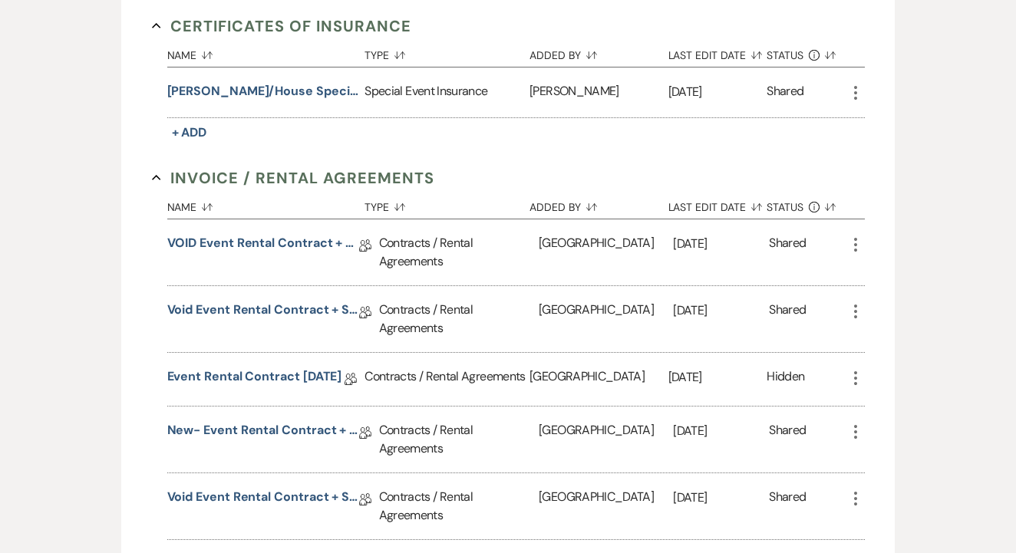
scroll to position [496, 0]
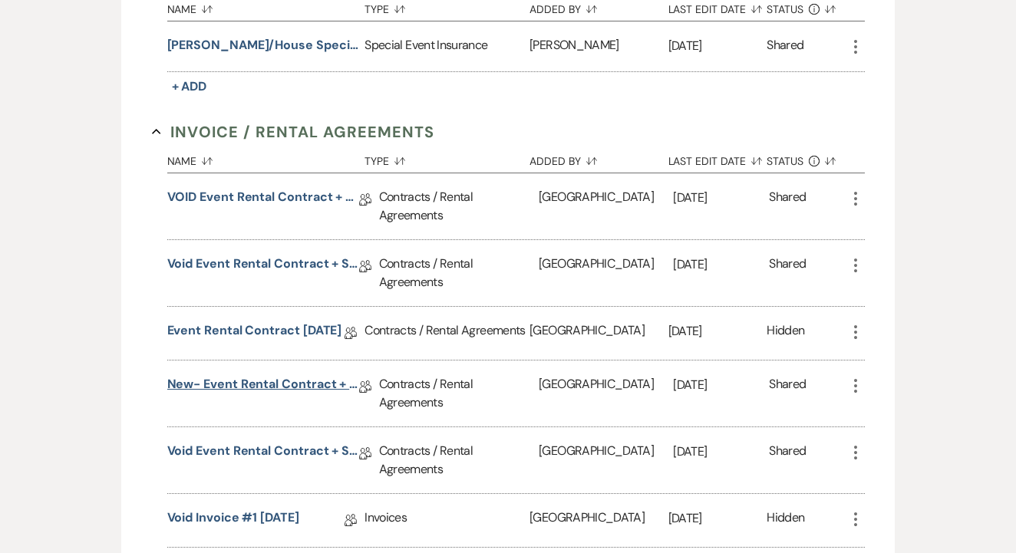
click at [297, 384] on link "New- Event Rental Contract + Short Term Lease" at bounding box center [263, 387] width 192 height 24
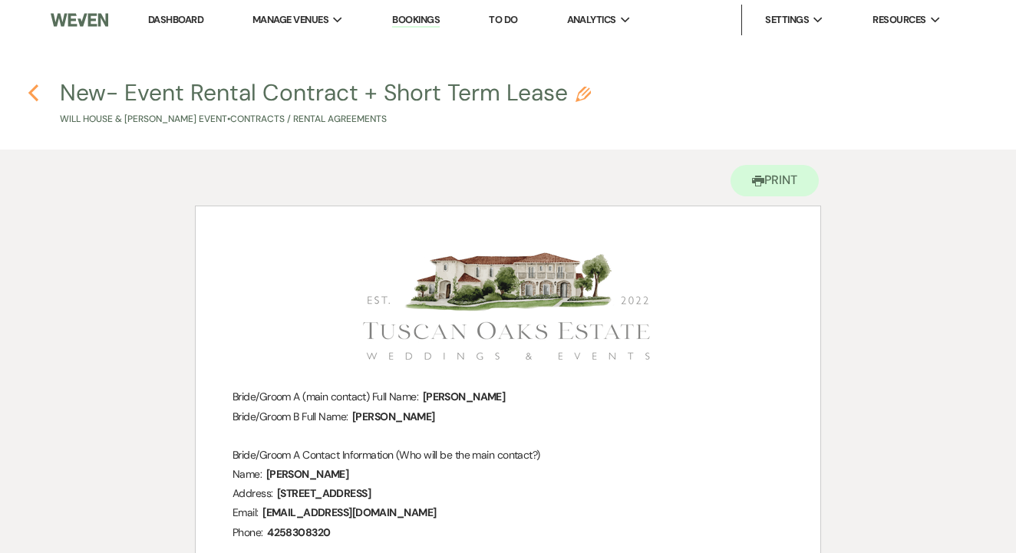
click at [32, 94] on use "button" at bounding box center [33, 92] width 10 height 17
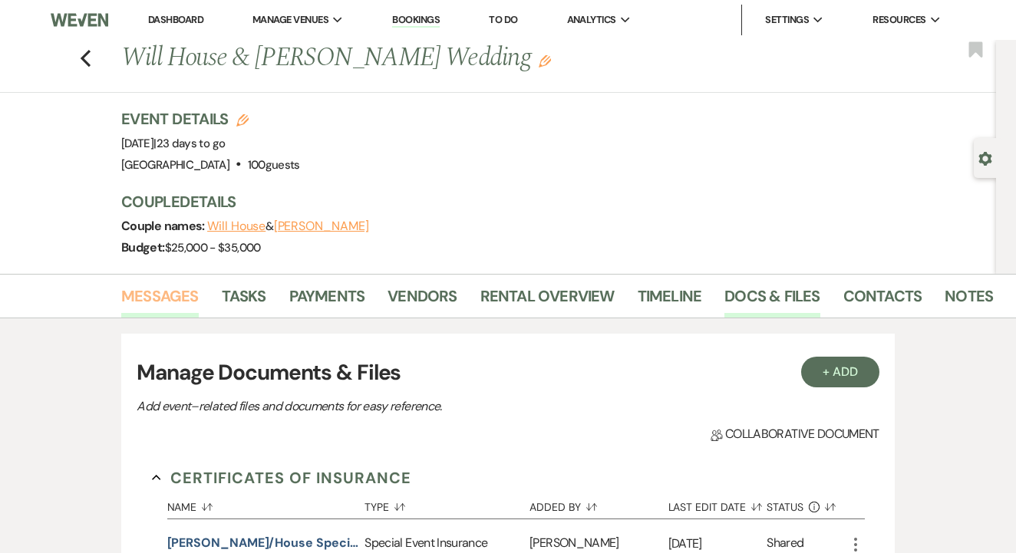
click at [183, 305] on link "Messages" at bounding box center [159, 301] width 77 height 34
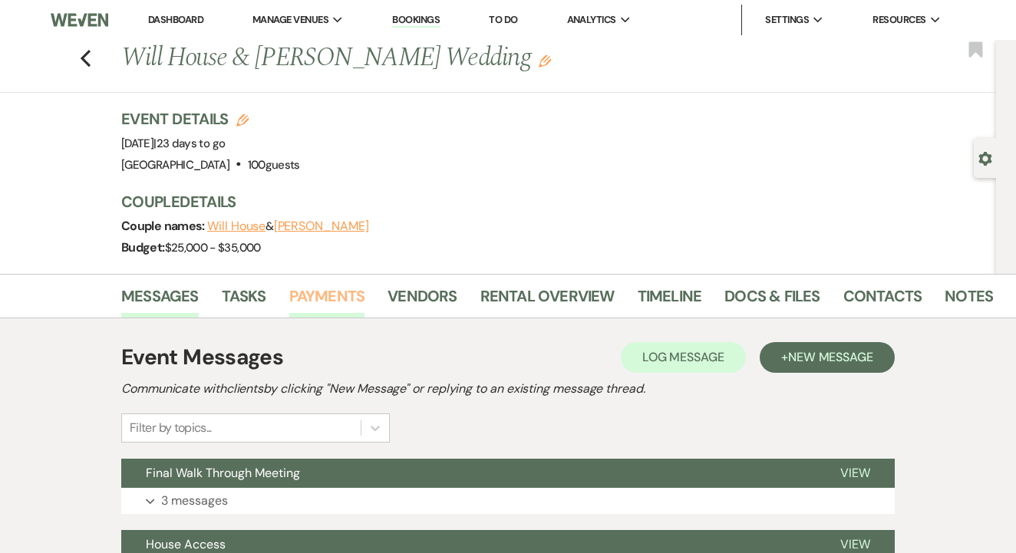
click at [333, 299] on link "Payments" at bounding box center [327, 301] width 76 height 34
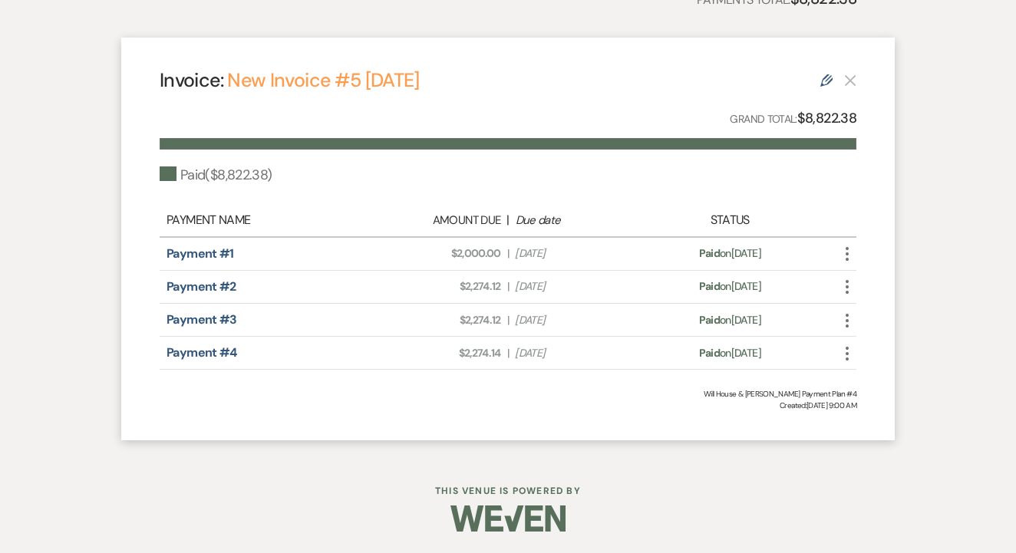
scroll to position [430, 0]
drag, startPoint x: 438, startPoint y: 253, endPoint x: 503, endPoint y: 255, distance: 65.2
click at [503, 255] on div "Amount Due: $2,000.00 | Due Date Jan 18, 2025" at bounding box center [507, 254] width 273 height 16
drag, startPoint x: 456, startPoint y: 289, endPoint x: 503, endPoint y: 283, distance: 48.0
click at [503, 283] on div "Amount Due: $2,274.12 | Due Date Mar 22, 2025" at bounding box center [507, 287] width 273 height 16
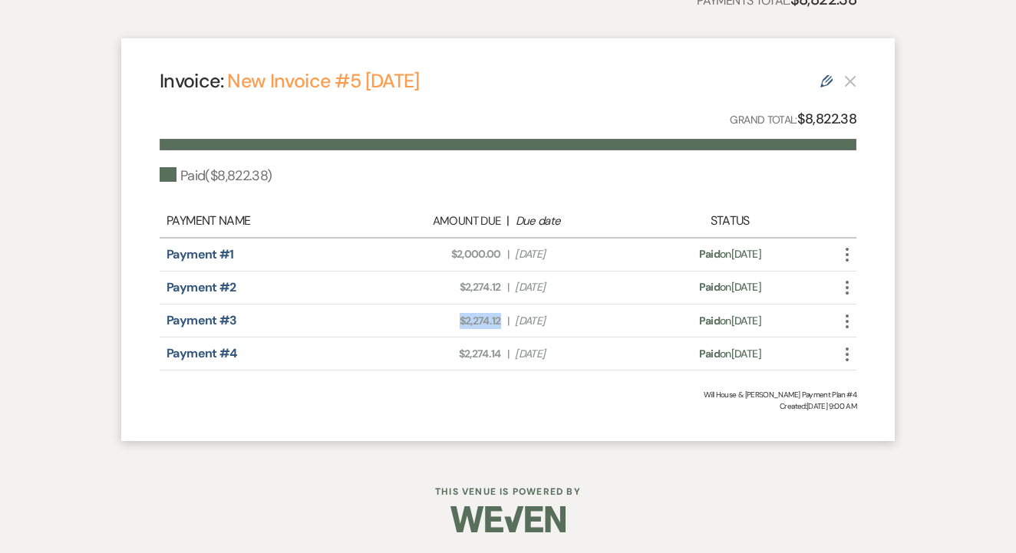
drag, startPoint x: 451, startPoint y: 315, endPoint x: 505, endPoint y: 316, distance: 53.7
click at [505, 316] on div "Amount Due: $2,274.12 | Due Date Jun 12, 2025" at bounding box center [507, 321] width 273 height 16
drag, startPoint x: 455, startPoint y: 351, endPoint x: 509, endPoint y: 352, distance: 53.7
click at [509, 352] on div "Amount Due: $2,274.14 | Due Date Aug 12, 2025" at bounding box center [507, 354] width 273 height 16
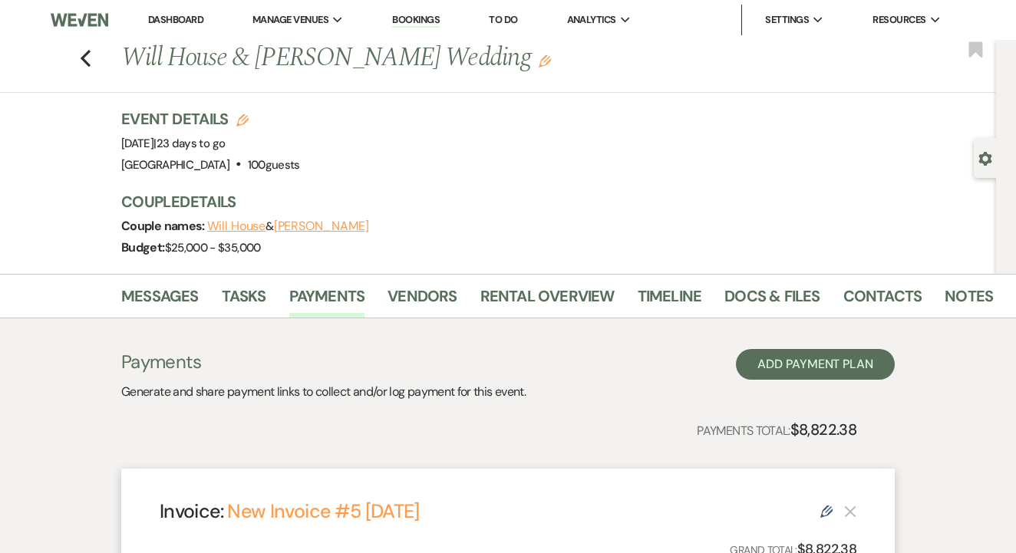
scroll to position [0, 0]
click at [83, 48] on button "Previous" at bounding box center [86, 56] width 12 height 21
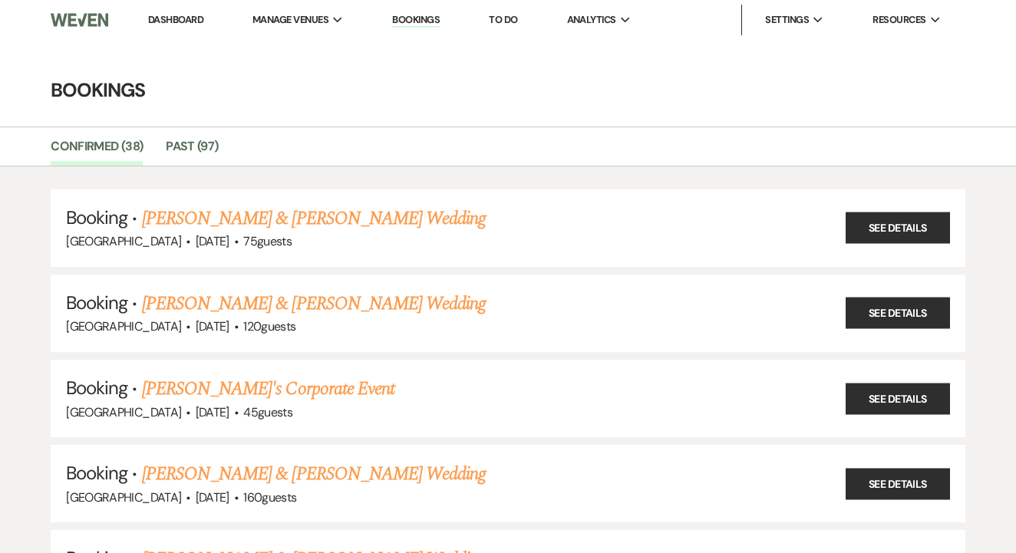
scroll to position [521, 0]
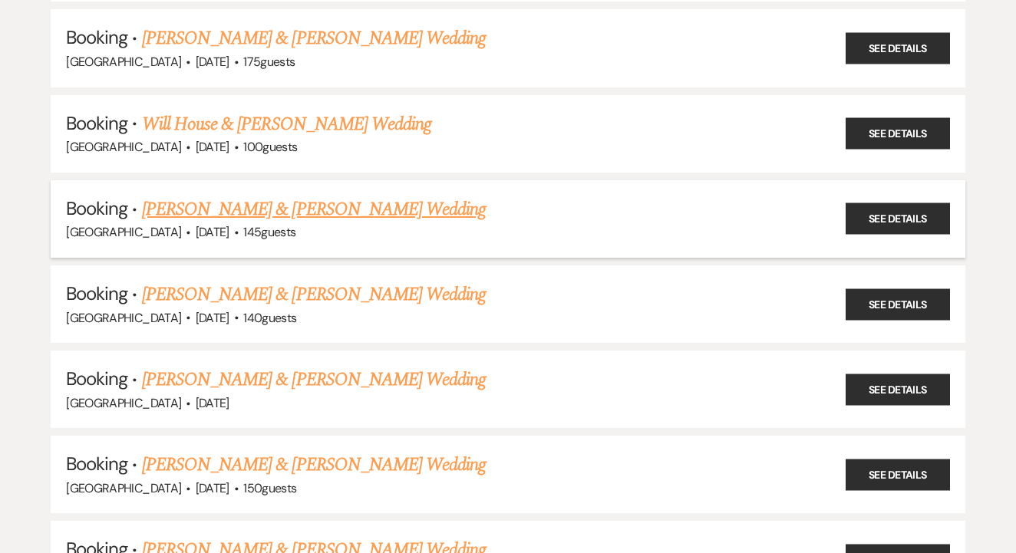
click at [372, 196] on link "[PERSON_NAME] & [PERSON_NAME] Wedding" at bounding box center [314, 210] width 344 height 28
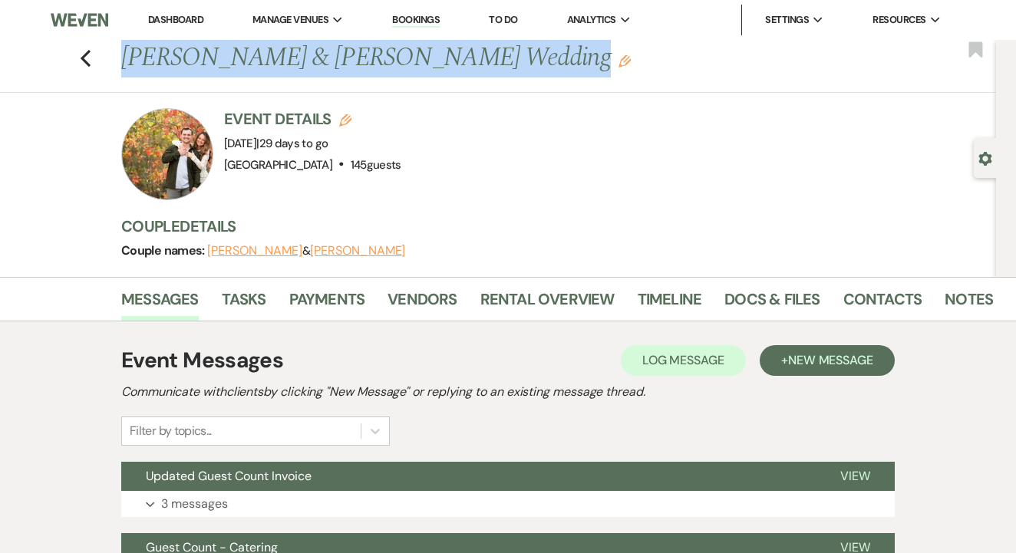
drag, startPoint x: 116, startPoint y: 58, endPoint x: 522, endPoint y: 54, distance: 406.5
click at [524, 54] on div "Previous Brandi Woodall & Brady Byrd's Wedding Edit" at bounding box center [551, 58] width 874 height 37
click at [490, 110] on div "Event Details Edit Event Date: Friday, October 17th, 2025 | 29 days to go Venue…" at bounding box center [550, 154] width 859 height 92
drag, startPoint x: 124, startPoint y: 59, endPoint x: 516, endPoint y: 67, distance: 392.0
click at [519, 67] on h1 "Brandi Woodall & Brady Byrd's Wedding Edit" at bounding box center [464, 58] width 687 height 37
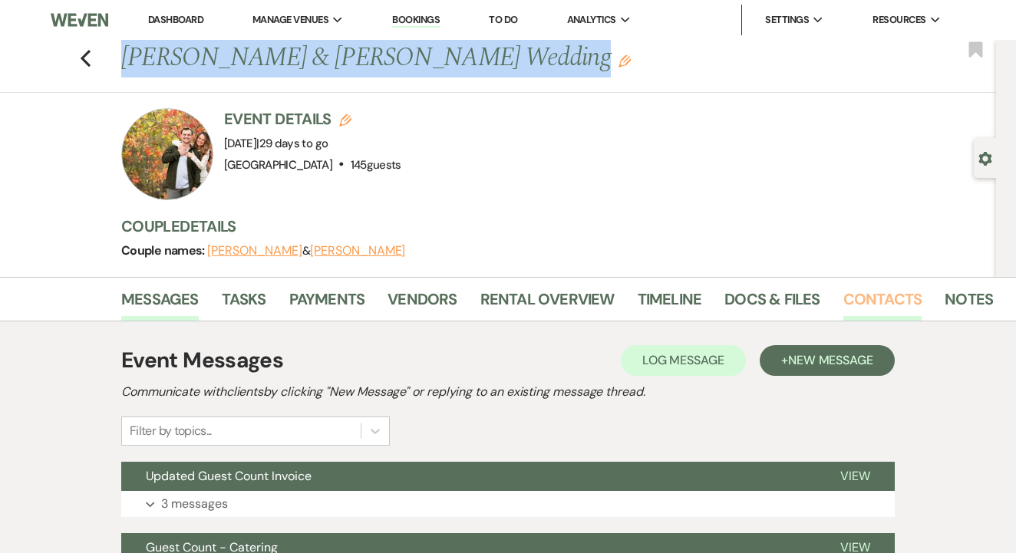
click at [860, 302] on link "Contacts" at bounding box center [882, 304] width 79 height 34
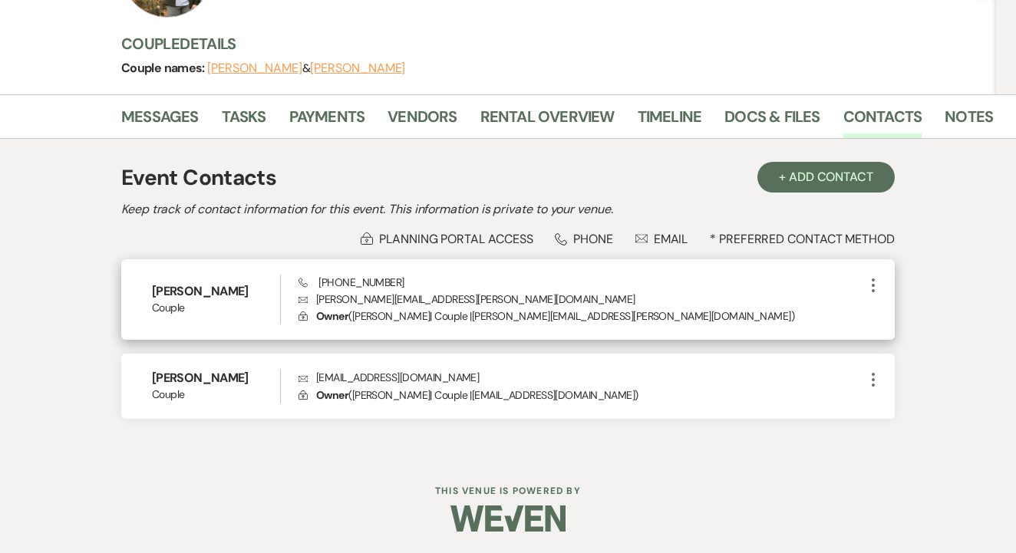
scroll to position [182, 0]
drag, startPoint x: 317, startPoint y: 301, endPoint x: 463, endPoint y: 298, distance: 145.8
click at [463, 298] on p "Envelope brandi.woodall@ymail.com" at bounding box center [580, 299] width 565 height 17
drag, startPoint x: 318, startPoint y: 278, endPoint x: 398, endPoint y: 278, distance: 80.5
click at [410, 278] on div "Phone +1 (817) 412-1644 Envelope brandi.woodall@ymail.com Lock Owner ( Brandi W…" at bounding box center [580, 300] width 565 height 51
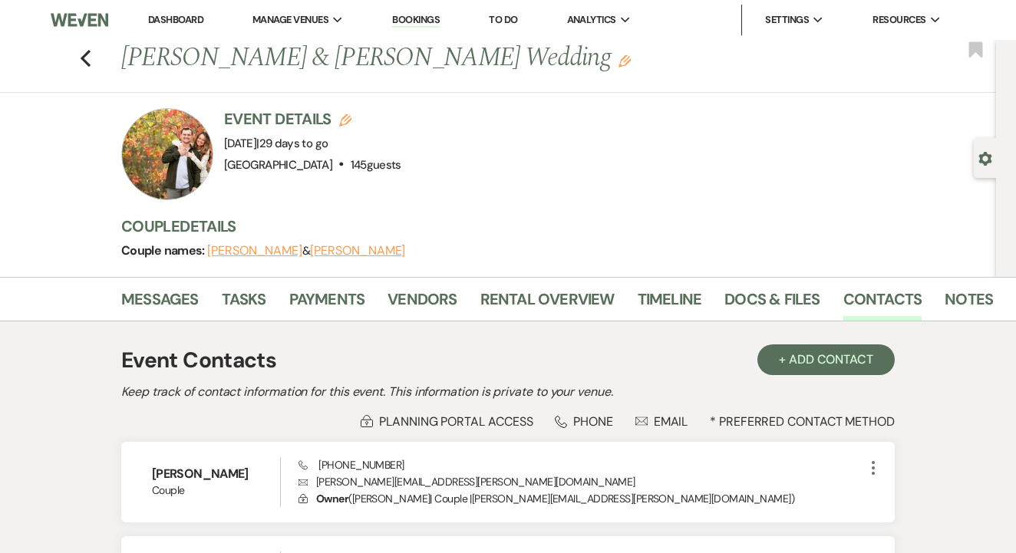
scroll to position [0, 0]
click at [549, 324] on div "Event Contacts + Add Contact Keep track of contact information for this event. …" at bounding box center [508, 480] width 874 height 318
click at [554, 303] on link "Rental Overview" at bounding box center [547, 304] width 134 height 34
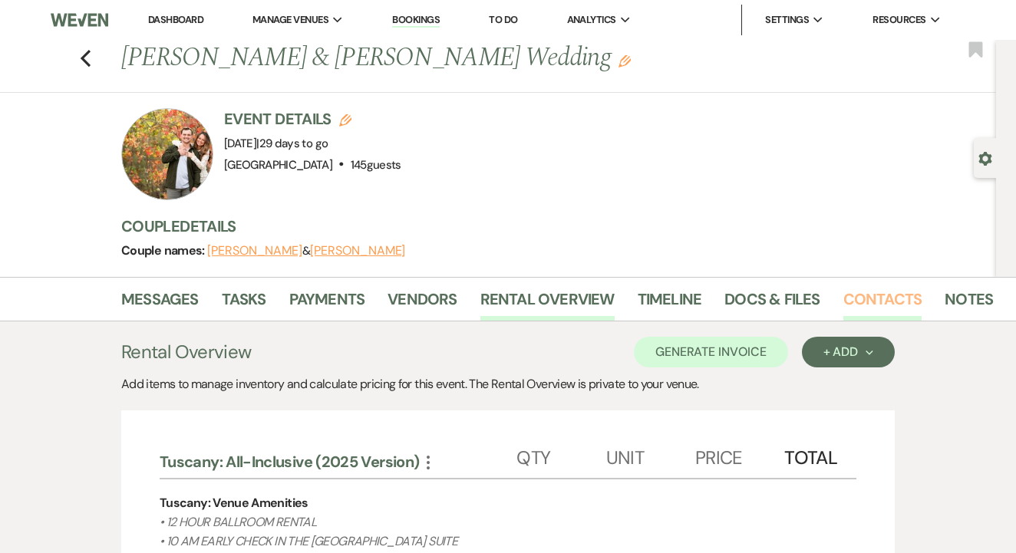
click at [888, 287] on link "Contacts" at bounding box center [882, 304] width 79 height 34
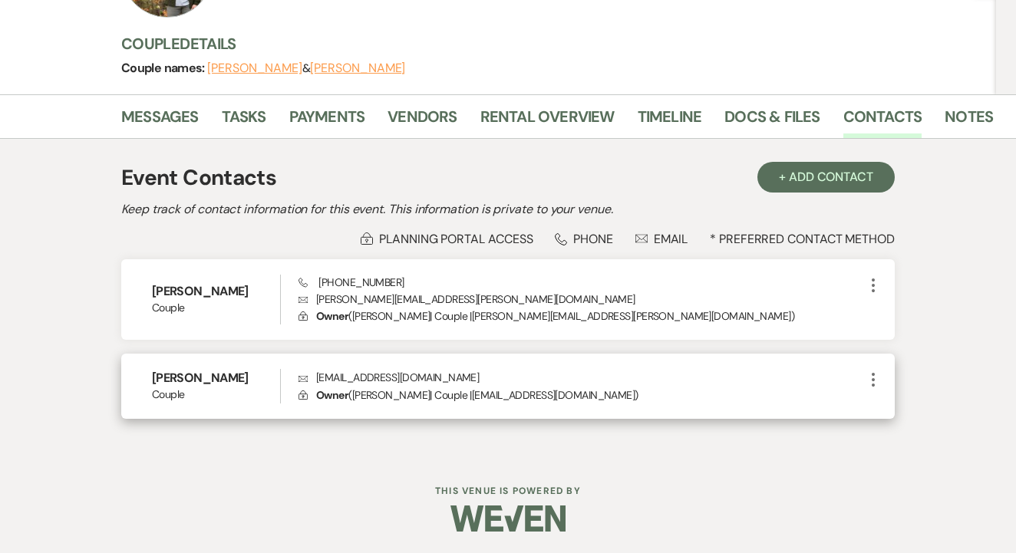
scroll to position [182, 0]
drag, startPoint x: 316, startPoint y: 376, endPoint x: 448, endPoint y: 380, distance: 132.0
click at [448, 380] on p "Envelope freebyrd.pools@gmail.com" at bounding box center [580, 378] width 565 height 17
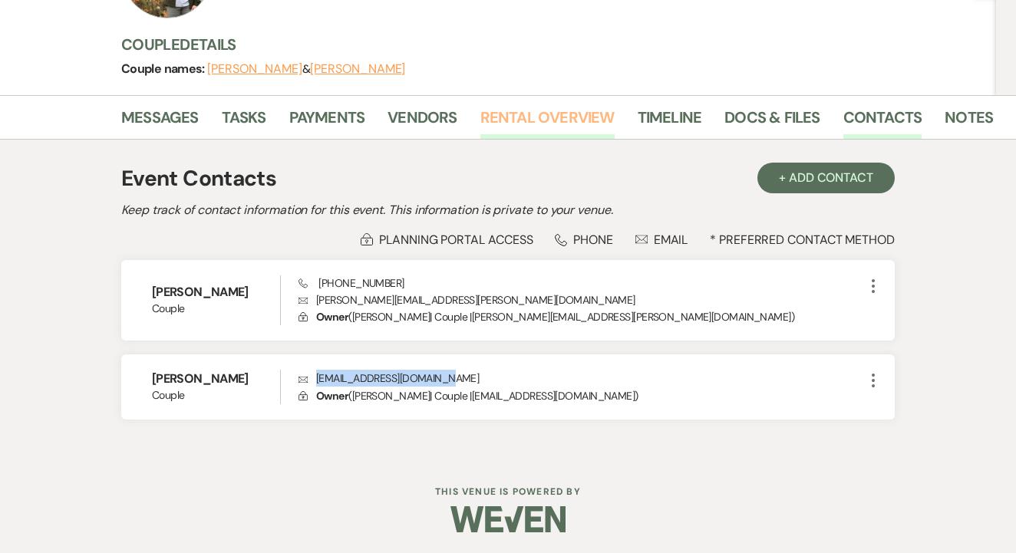
click at [531, 114] on link "Rental Overview" at bounding box center [547, 122] width 134 height 34
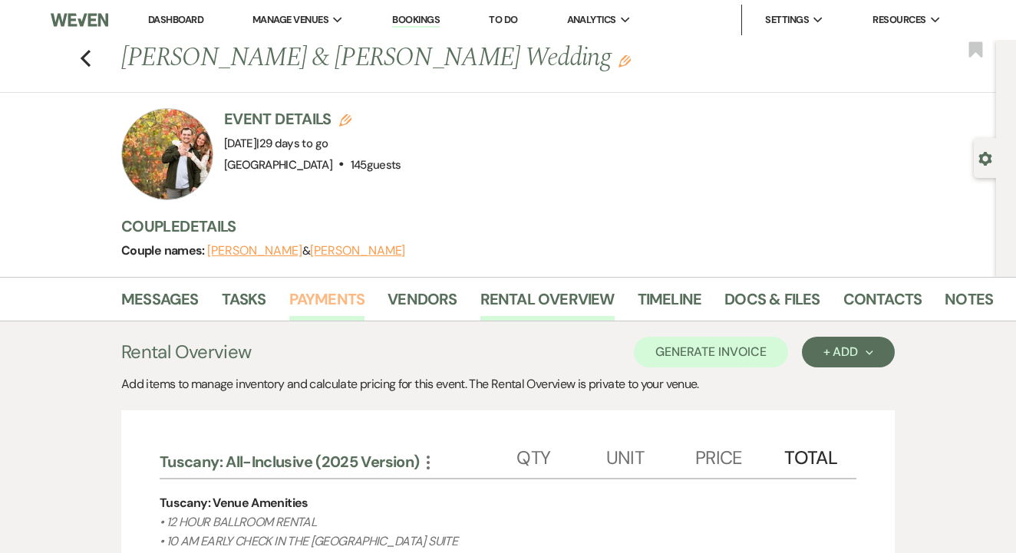
click at [328, 300] on link "Payments" at bounding box center [327, 304] width 76 height 34
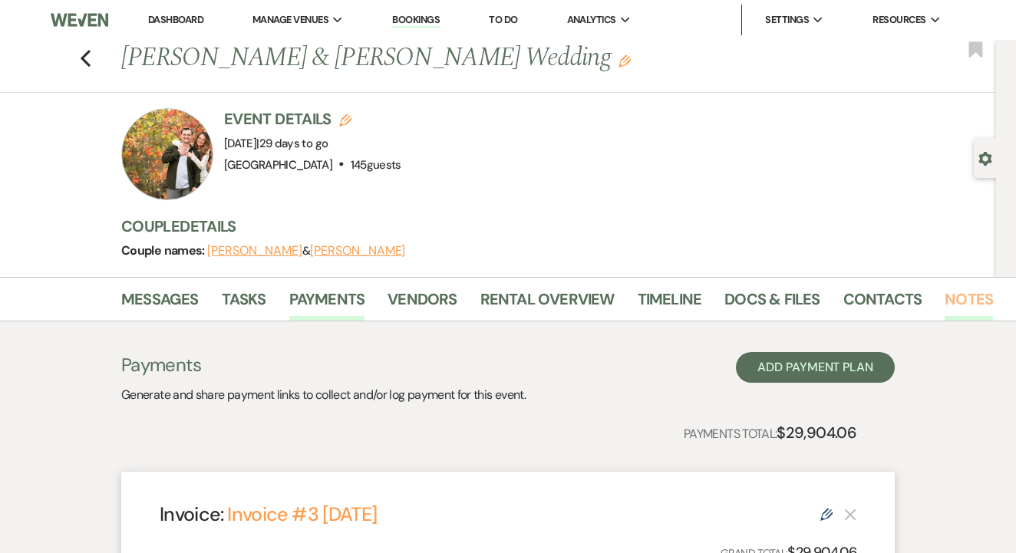
click at [964, 298] on link "Notes" at bounding box center [968, 304] width 48 height 34
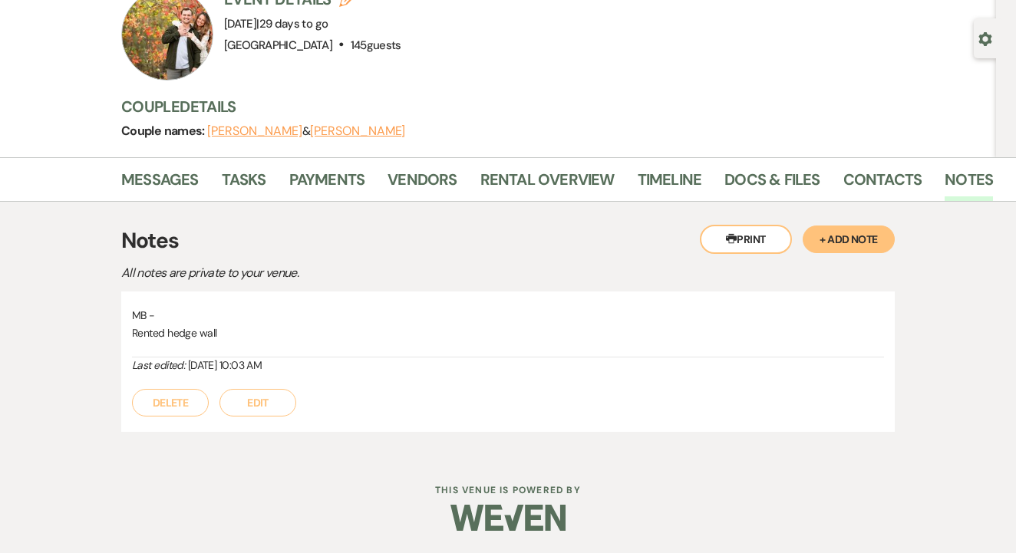
scroll to position [118, 0]
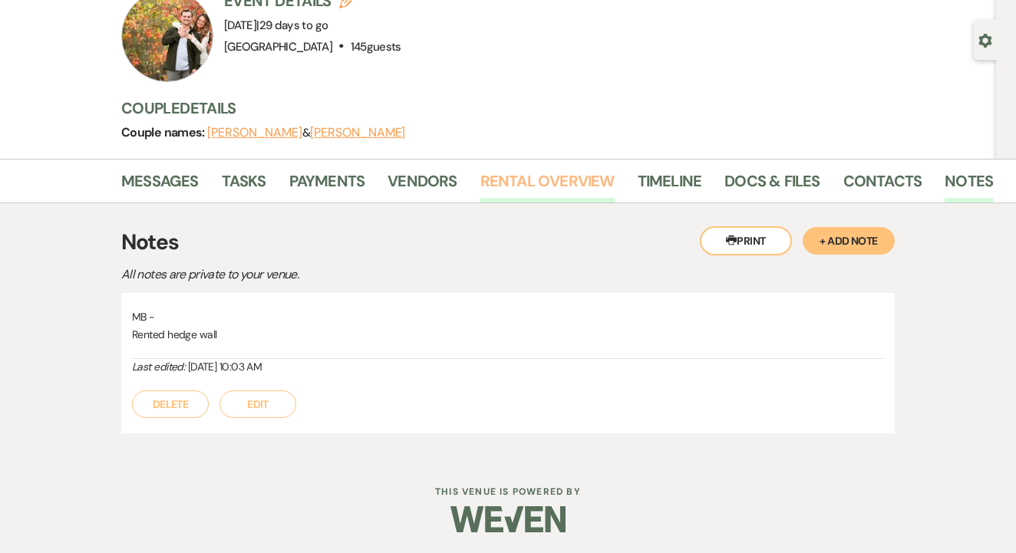
click at [507, 188] on link "Rental Overview" at bounding box center [547, 186] width 134 height 34
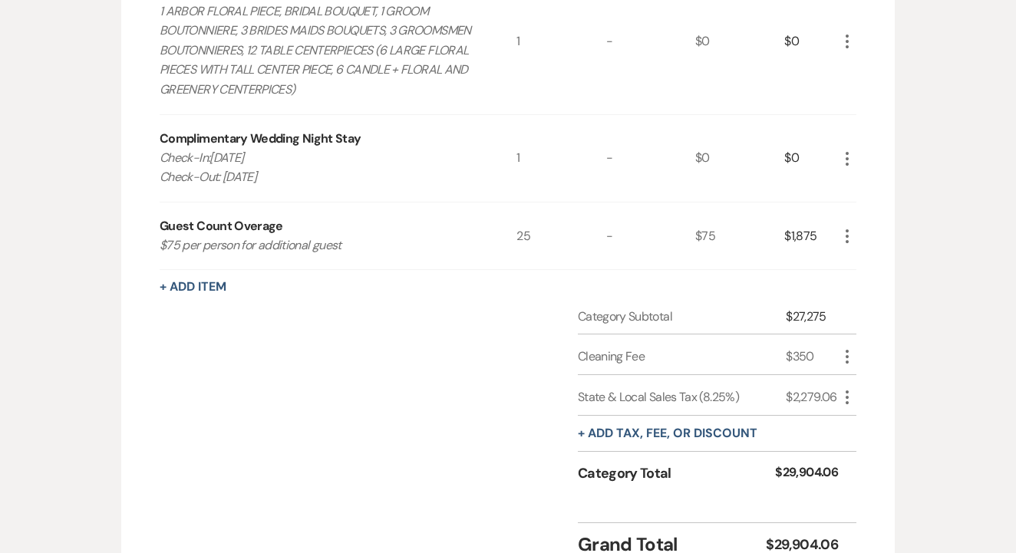
scroll to position [1957, 0]
drag, startPoint x: 160, startPoint y: 133, endPoint x: 275, endPoint y: 153, distance: 116.9
click at [275, 153] on p "Check-In:10/16/25 Check-Out: 10/18/25" at bounding box center [320, 167] width 321 height 39
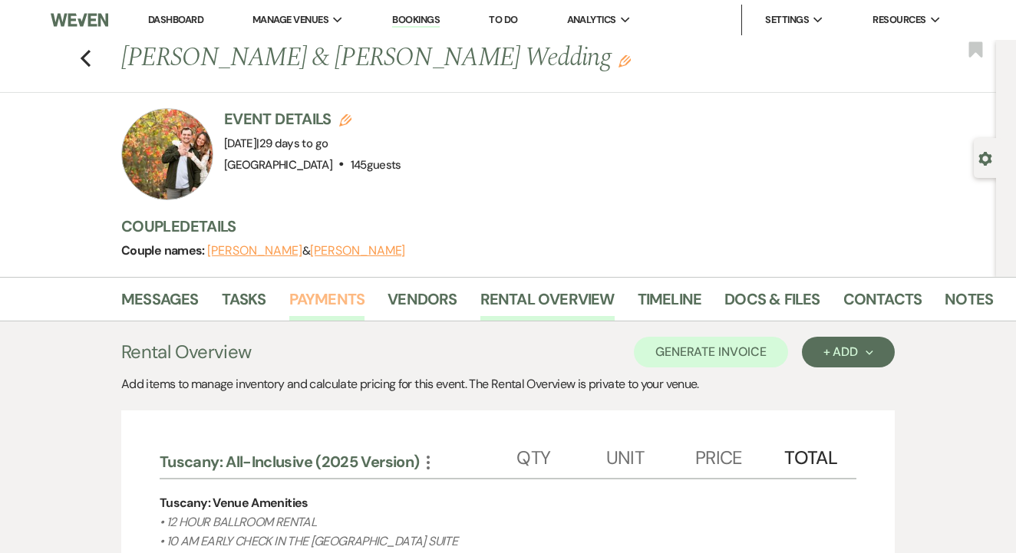
scroll to position [0, 0]
click at [320, 302] on link "Payments" at bounding box center [327, 304] width 76 height 34
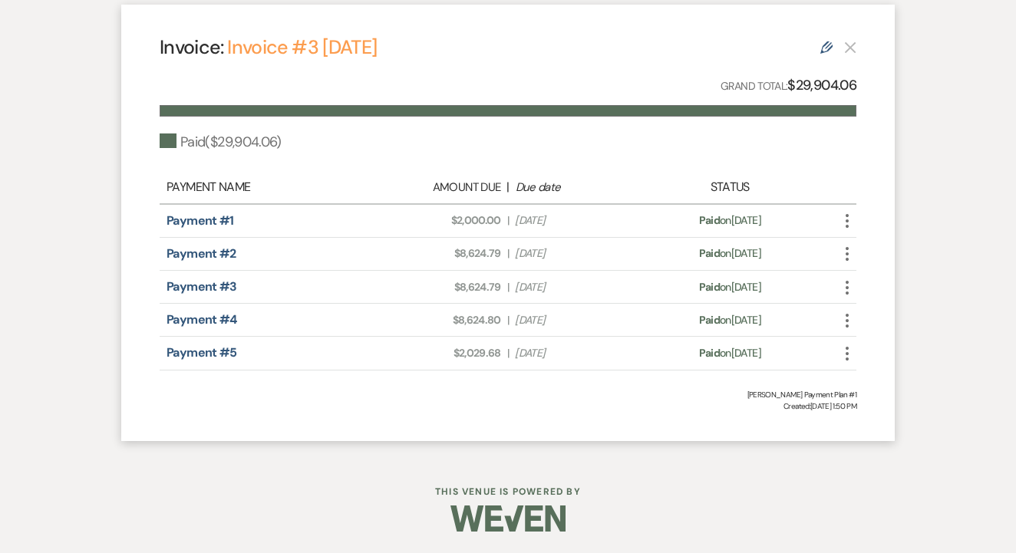
scroll to position [466, 0]
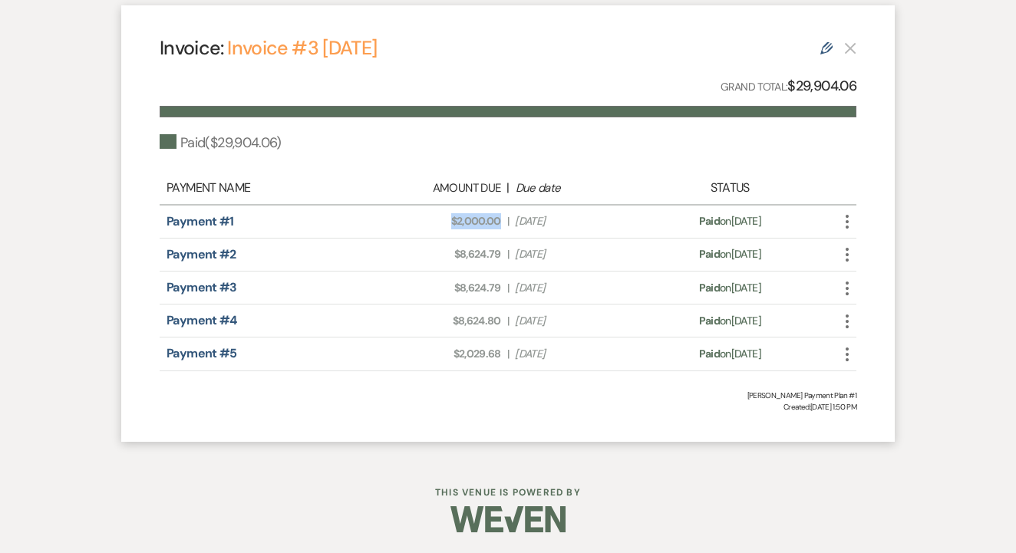
drag, startPoint x: 446, startPoint y: 216, endPoint x: 502, endPoint y: 216, distance: 56.8
click at [502, 216] on div "Amount Due: $2,000.00 | Due Date Dec 2, 2024" at bounding box center [507, 221] width 273 height 16
drag, startPoint x: 430, startPoint y: 255, endPoint x: 505, endPoint y: 253, distance: 76.0
click at [505, 253] on div "Amount Due: $8,624.79 | Due Date Jan 31, 2025" at bounding box center [507, 254] width 273 height 16
drag, startPoint x: 455, startPoint y: 286, endPoint x: 512, endPoint y: 286, distance: 57.5
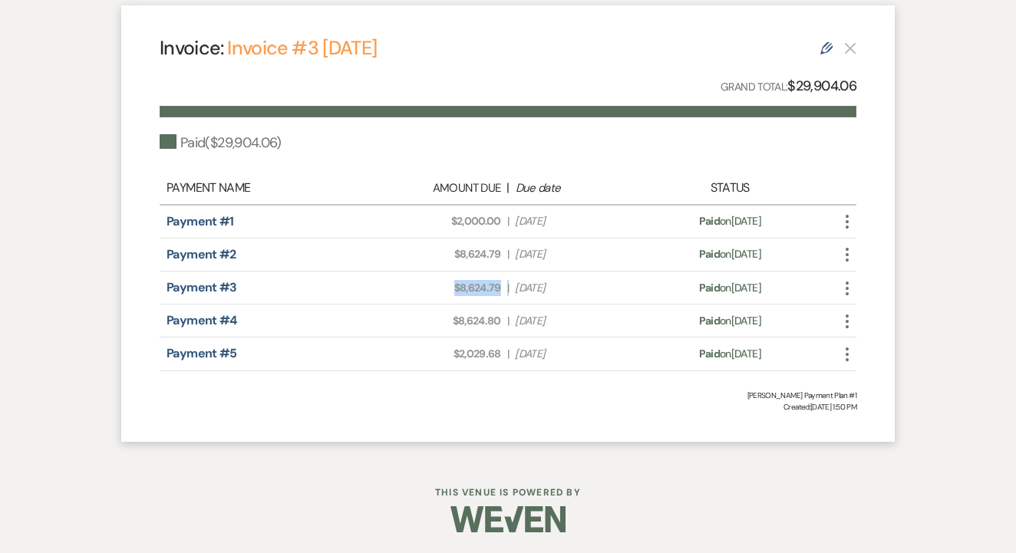
click at [512, 286] on div "Amount Due: $8,624.79 | Due Date May 31, 2025" at bounding box center [507, 288] width 273 height 16
click at [422, 280] on span "Amount Due: $8,624.79" at bounding box center [440, 288] width 121 height 16
drag, startPoint x: 456, startPoint y: 286, endPoint x: 503, endPoint y: 288, distance: 47.6
click at [503, 288] on div "Amount Due: $8,624.79 | Due Date May 31, 2025" at bounding box center [507, 288] width 273 height 16
drag, startPoint x: 446, startPoint y: 319, endPoint x: 513, endPoint y: 316, distance: 66.8
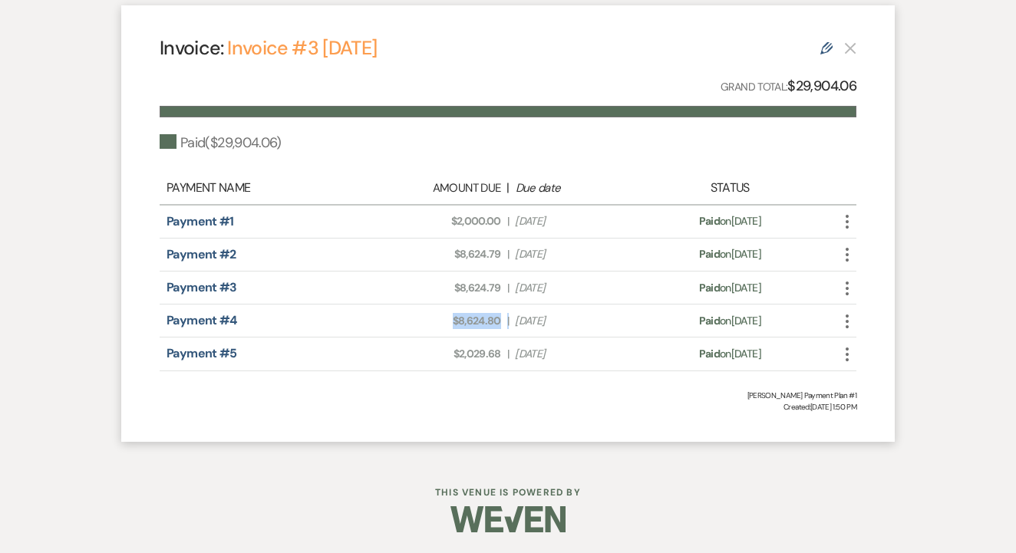
click at [513, 316] on div "Amount Due: $8,624.80 | Due Date Aug 18, 2025" at bounding box center [507, 321] width 273 height 16
click at [450, 316] on span "Amount Due: $8,624.80" at bounding box center [440, 321] width 121 height 16
drag, startPoint x: 450, startPoint y: 316, endPoint x: 489, endPoint y: 318, distance: 38.4
click at [489, 318] on span "Amount Due: $8,624.80" at bounding box center [440, 321] width 121 height 16
drag, startPoint x: 452, startPoint y: 350, endPoint x: 503, endPoint y: 355, distance: 51.7
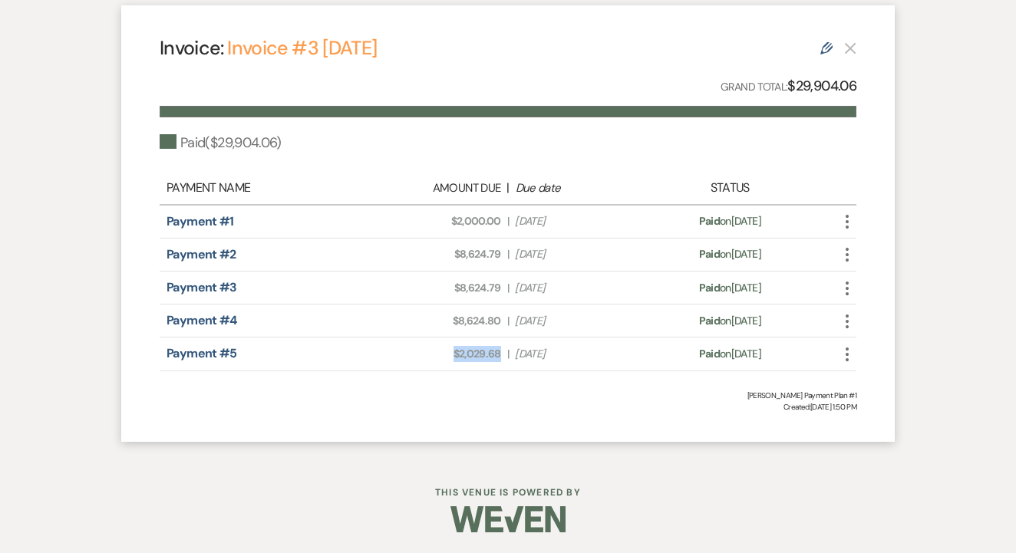
click at [503, 355] on div "Amount Due: $2,029.68 | Due Date Sep 15, 2025" at bounding box center [507, 354] width 273 height 16
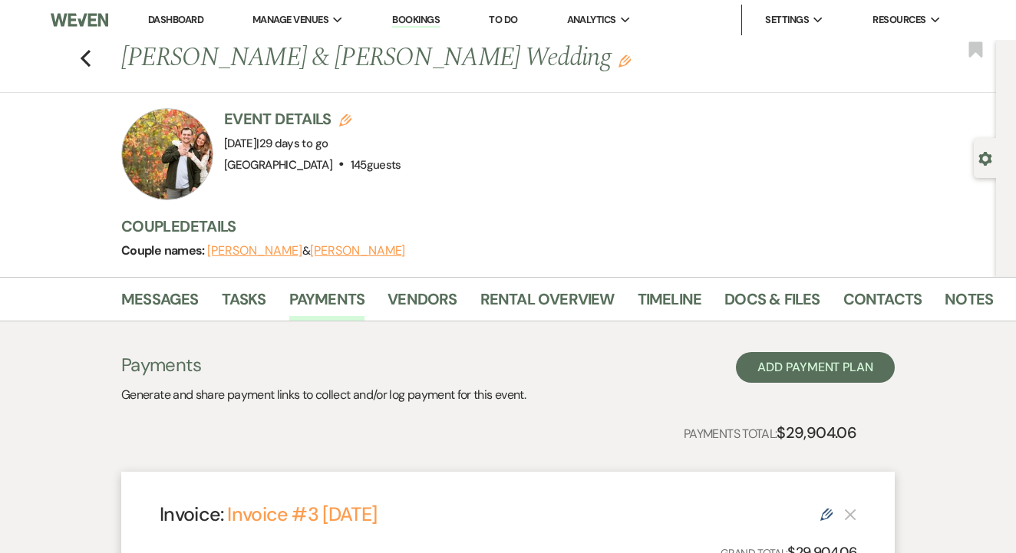
scroll to position [0, 0]
click at [83, 55] on use "button" at bounding box center [86, 58] width 10 height 17
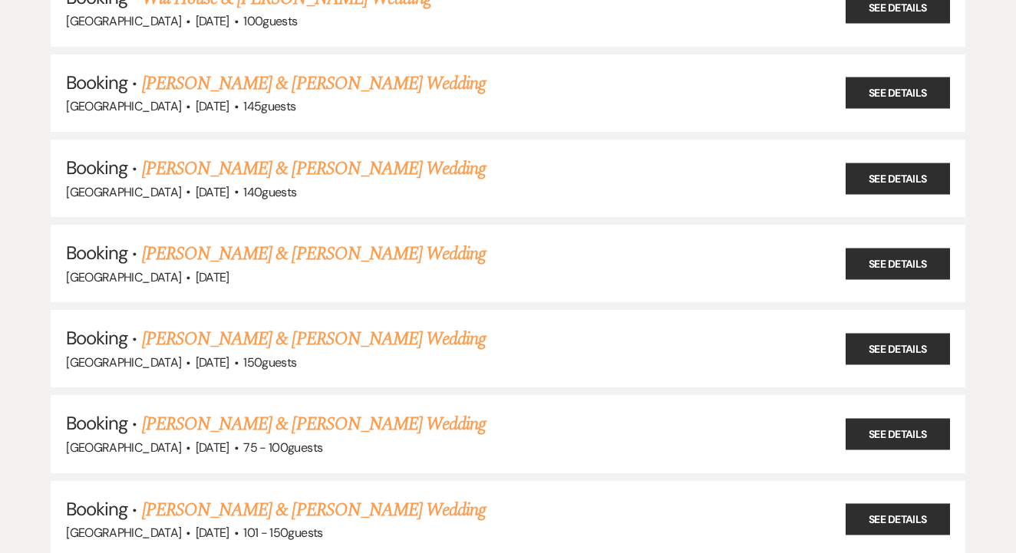
scroll to position [697, 0]
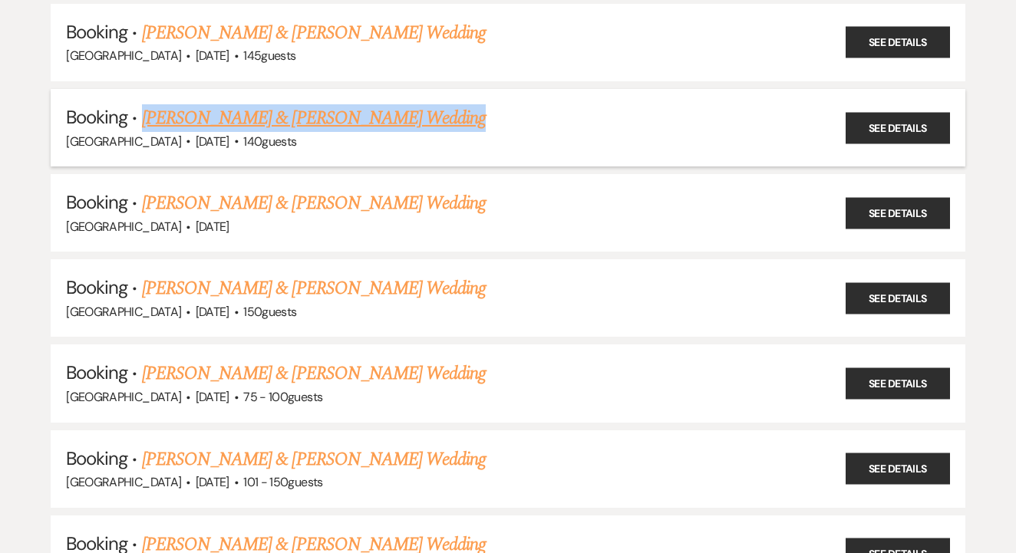
drag, startPoint x: 460, startPoint y: 107, endPoint x: 153, endPoint y: 100, distance: 307.7
click at [142, 104] on h5 "Booking · Jeramie Flynn & Garren Crow's Wedding" at bounding box center [508, 118] width 884 height 28
click at [344, 89] on li "Booking · Jeramie Flynn & Garren Crow's Wedding Tuscan Oaks Estate · Oct 18, 20…" at bounding box center [508, 127] width 914 height 77
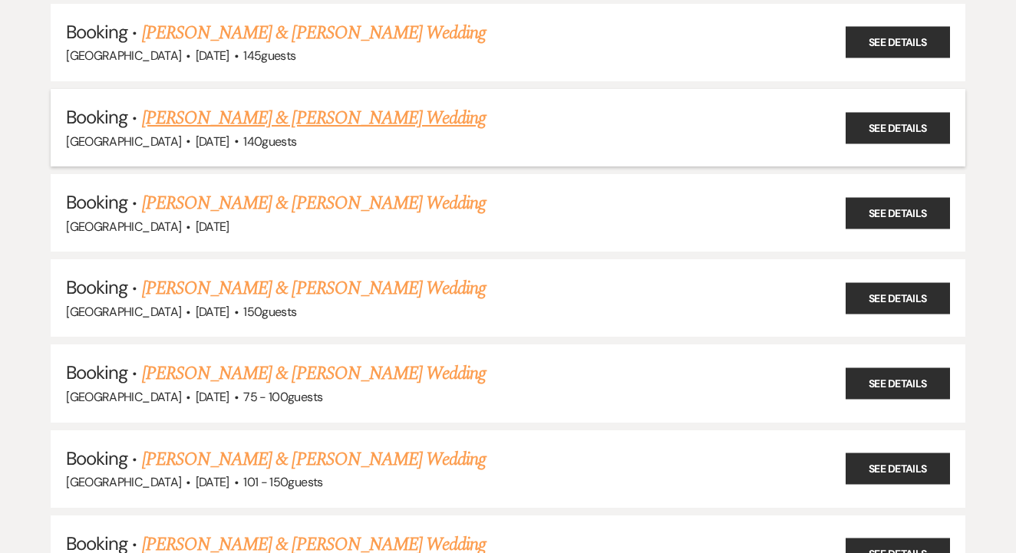
click at [358, 106] on link "[PERSON_NAME] & [PERSON_NAME] Wedding" at bounding box center [314, 118] width 344 height 28
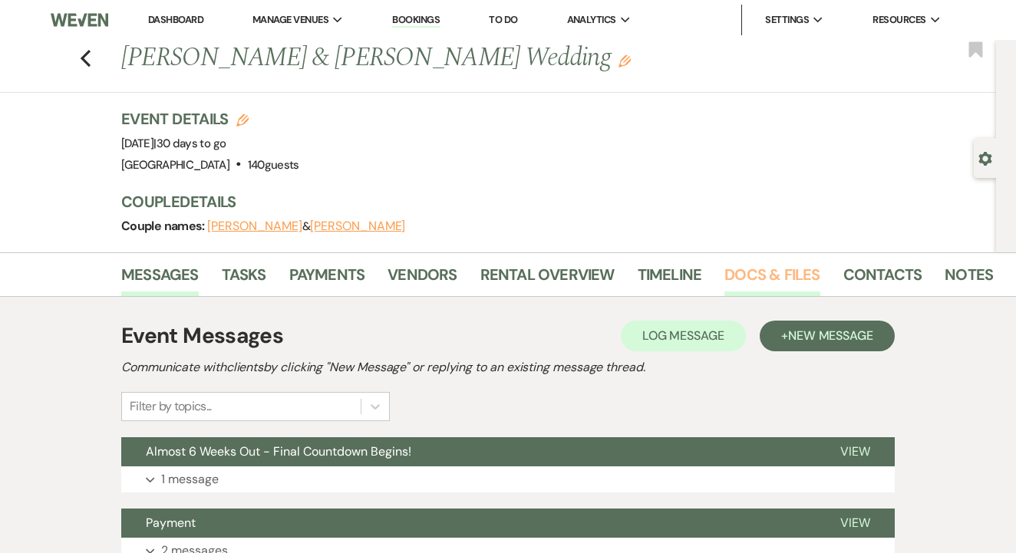
click at [756, 286] on link "Docs & Files" at bounding box center [771, 279] width 95 height 34
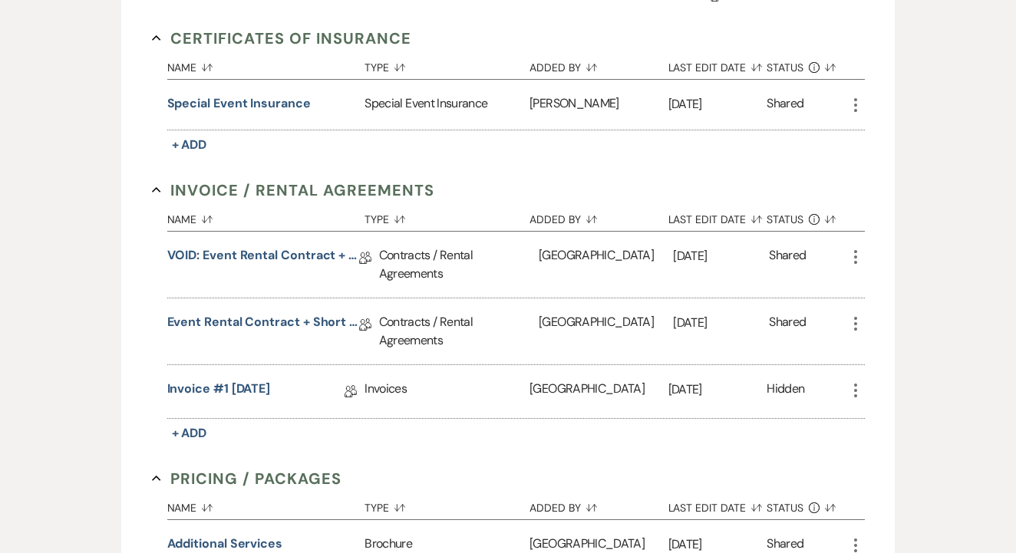
scroll to position [417, 0]
click at [303, 321] on link "Event Rental Contract + Short Term Lease - 10/18/25" at bounding box center [263, 324] width 192 height 24
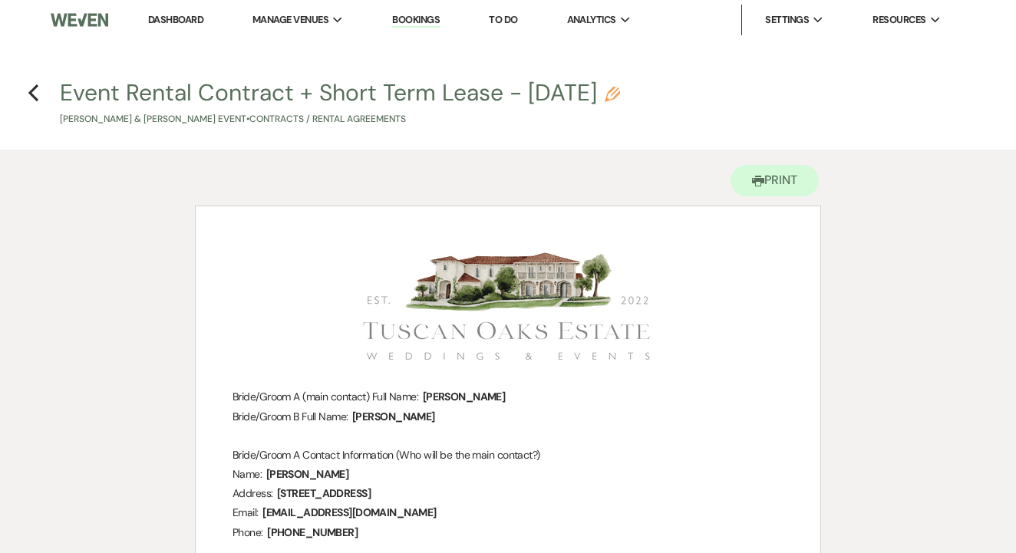
click at [430, 18] on link "Bookings" at bounding box center [416, 20] width 48 height 15
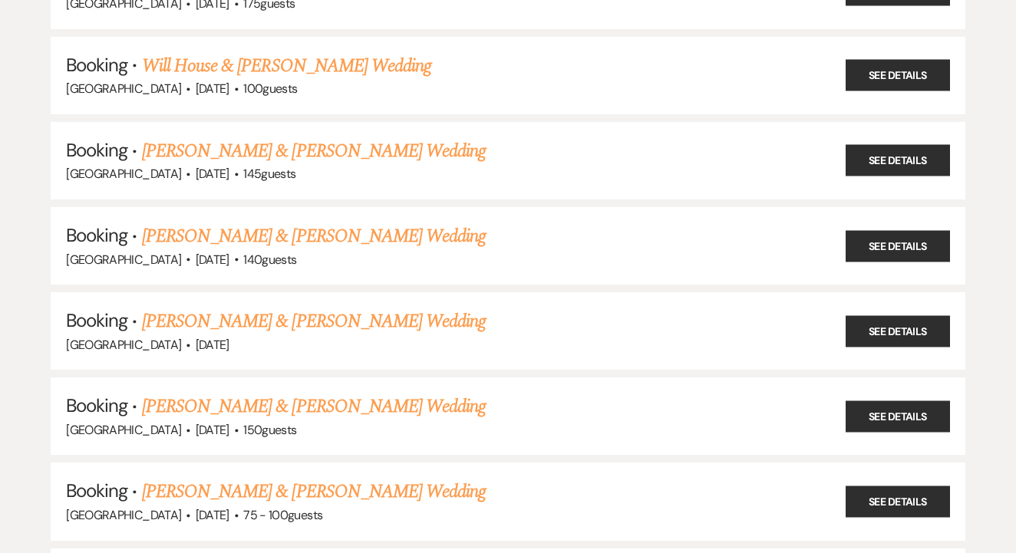
scroll to position [578, 0]
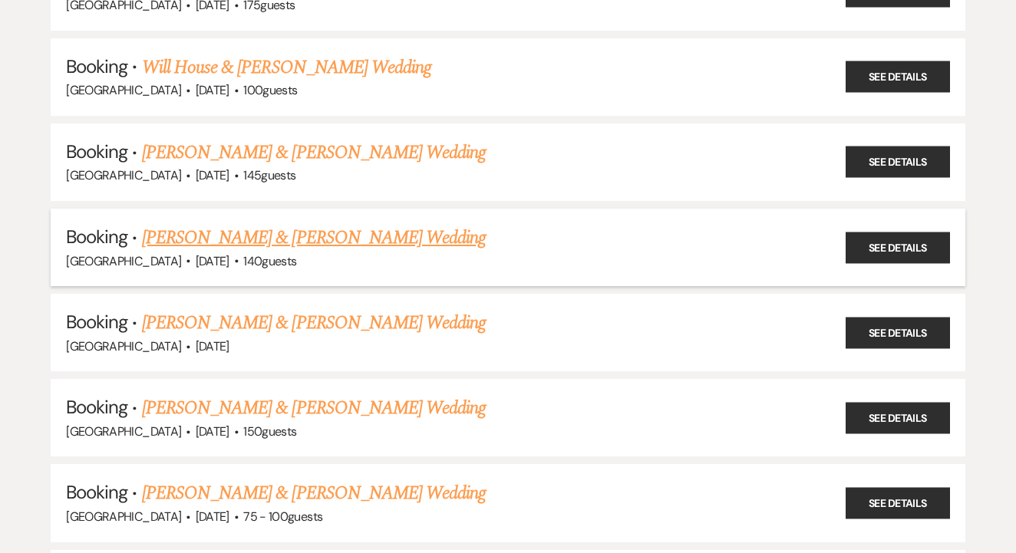
click at [337, 224] on link "[PERSON_NAME] & [PERSON_NAME] Wedding" at bounding box center [314, 238] width 344 height 28
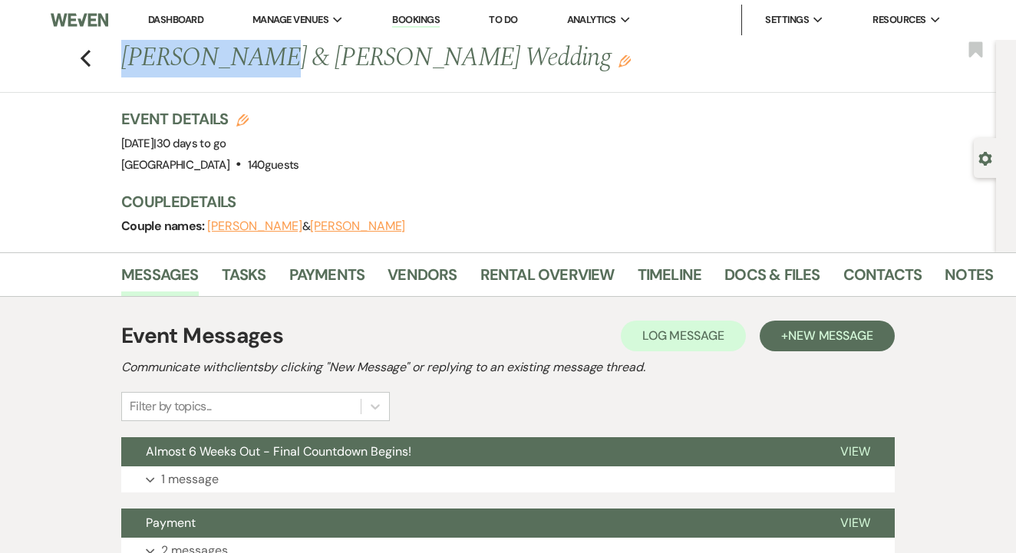
drag, startPoint x: 117, startPoint y: 55, endPoint x: 242, endPoint y: 62, distance: 126.0
click at [242, 62] on div "Previous Jeramie Flynn & Garren Crow's Wedding Edit" at bounding box center [551, 58] width 874 height 37
click at [363, 144] on div "Event Details Edit Event Date: Saturday, October 18th, 2025 | 30 days to go Ven…" at bounding box center [550, 141] width 859 height 67
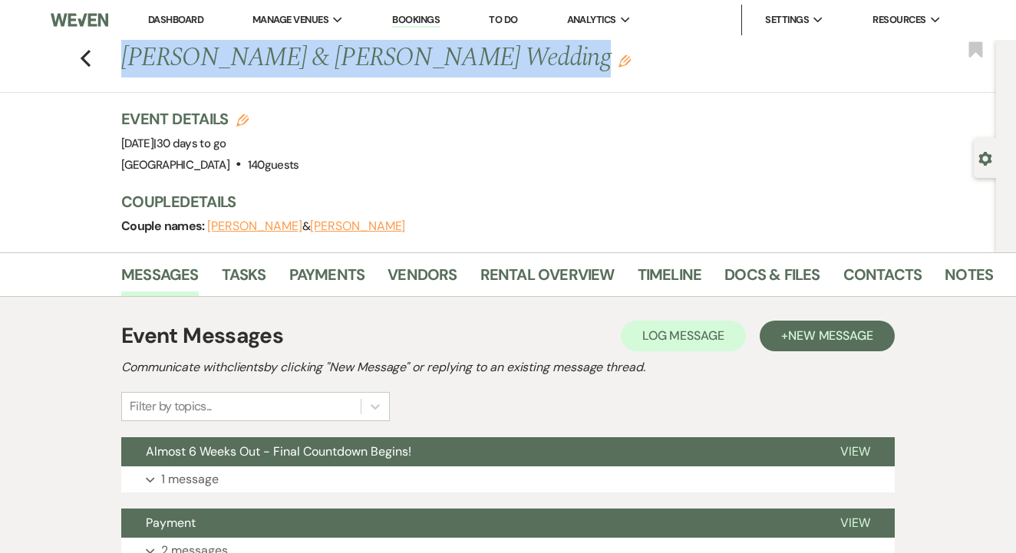
drag, startPoint x: 124, startPoint y: 57, endPoint x: 514, endPoint y: 61, distance: 389.7
click at [514, 61] on h1 "Jeramie Flynn & Garren Crow's Wedding Edit" at bounding box center [464, 58] width 687 height 37
click at [876, 288] on link "Contacts" at bounding box center [882, 279] width 79 height 34
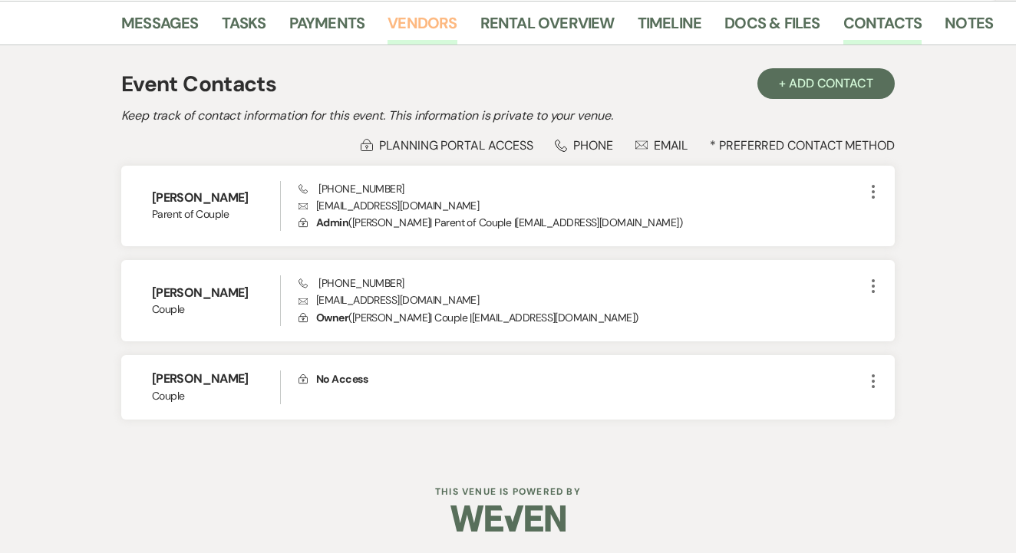
scroll to position [251, 0]
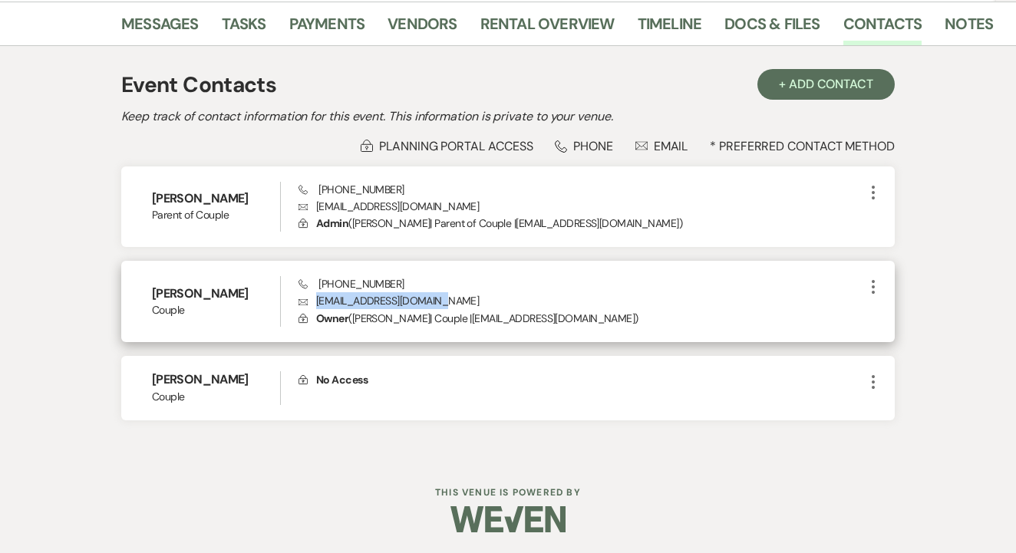
drag, startPoint x: 311, startPoint y: 302, endPoint x: 449, endPoint y: 301, distance: 138.8
click at [449, 301] on p "Envelope jeramiebflynn@yahoo.com" at bounding box center [580, 300] width 565 height 17
drag, startPoint x: 310, startPoint y: 285, endPoint x: 404, endPoint y: 285, distance: 94.3
click at [404, 285] on div "Phone (682) 240-6808 Envelope jeramiebflynn@yahoo.com Lock Owner ( Jeramie Flyn…" at bounding box center [580, 301] width 565 height 51
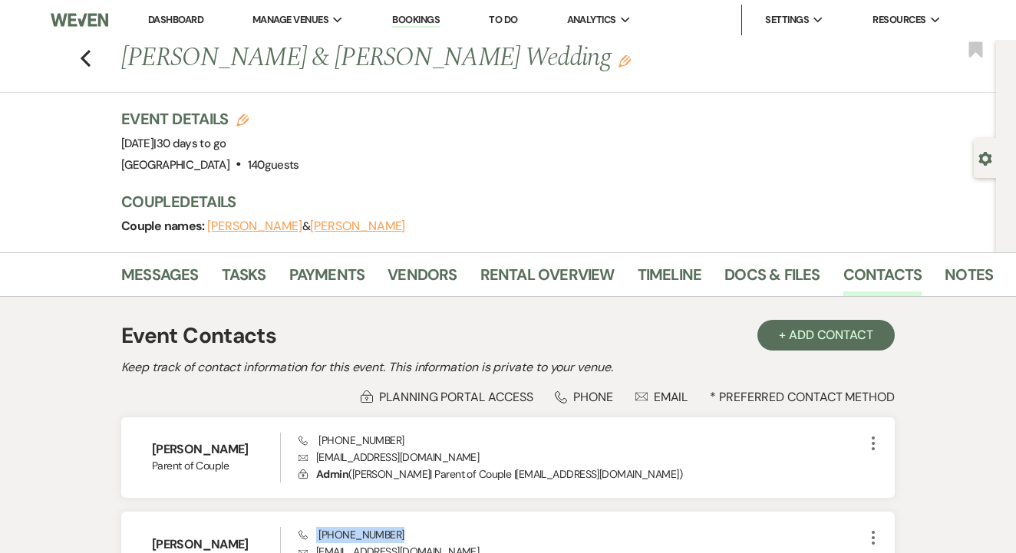
scroll to position [0, 0]
click at [579, 294] on link "Rental Overview" at bounding box center [547, 279] width 134 height 34
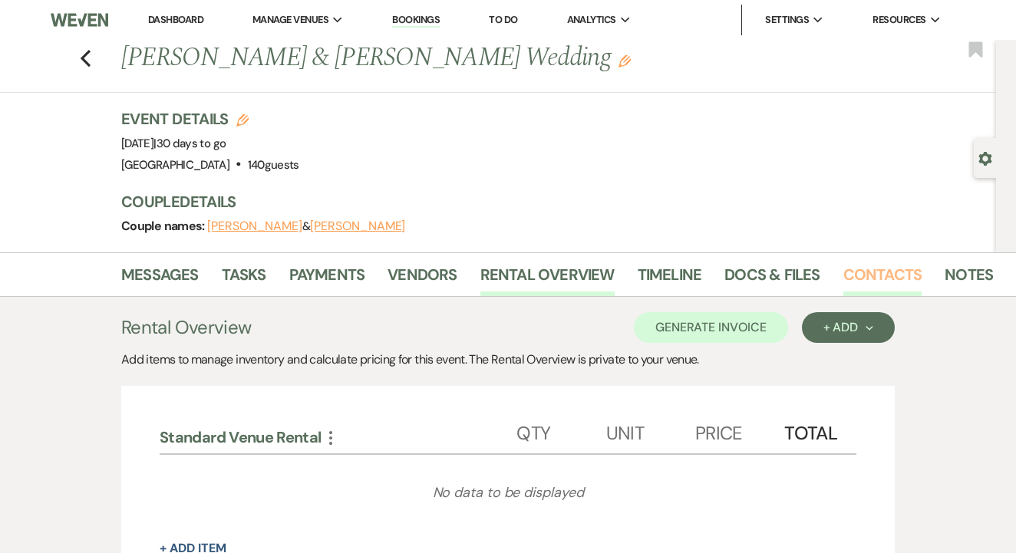
click at [859, 293] on link "Contacts" at bounding box center [882, 279] width 79 height 34
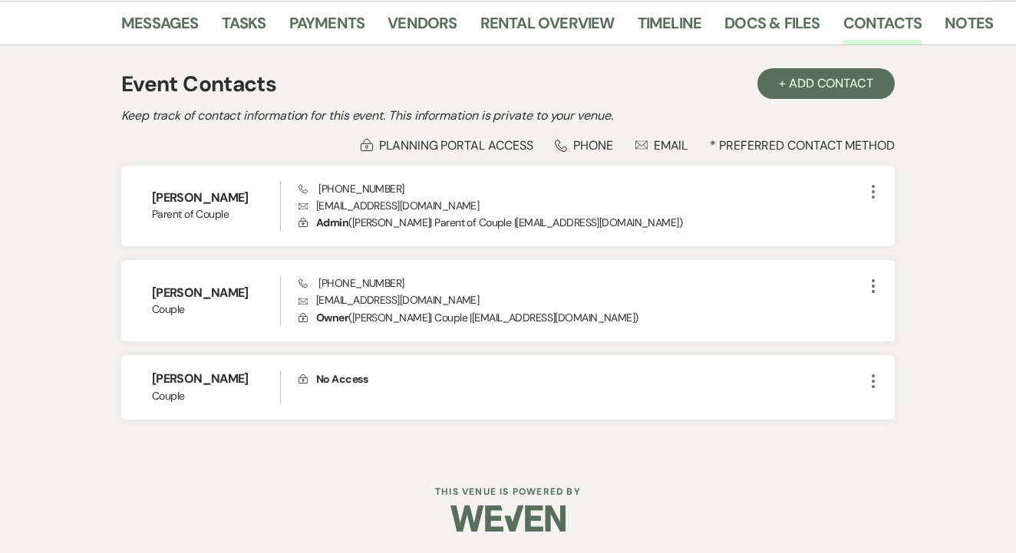
scroll to position [251, 0]
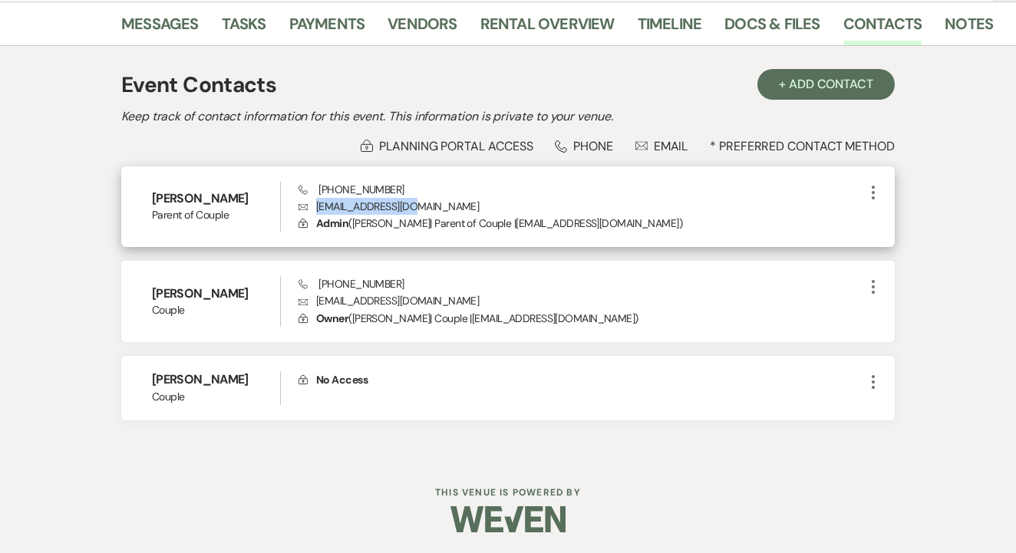
drag, startPoint x: 315, startPoint y: 209, endPoint x: 443, endPoint y: 206, distance: 127.4
click at [443, 206] on p "Envelope crow377@icloud.com" at bounding box center [580, 206] width 565 height 17
drag, startPoint x: 316, startPoint y: 183, endPoint x: 419, endPoint y: 181, distance: 102.8
click at [419, 182] on div "Phone (817) 239-0944 Envelope crow377@icloud.com Lock Admin ( Heather Crow | Pa…" at bounding box center [580, 207] width 565 height 51
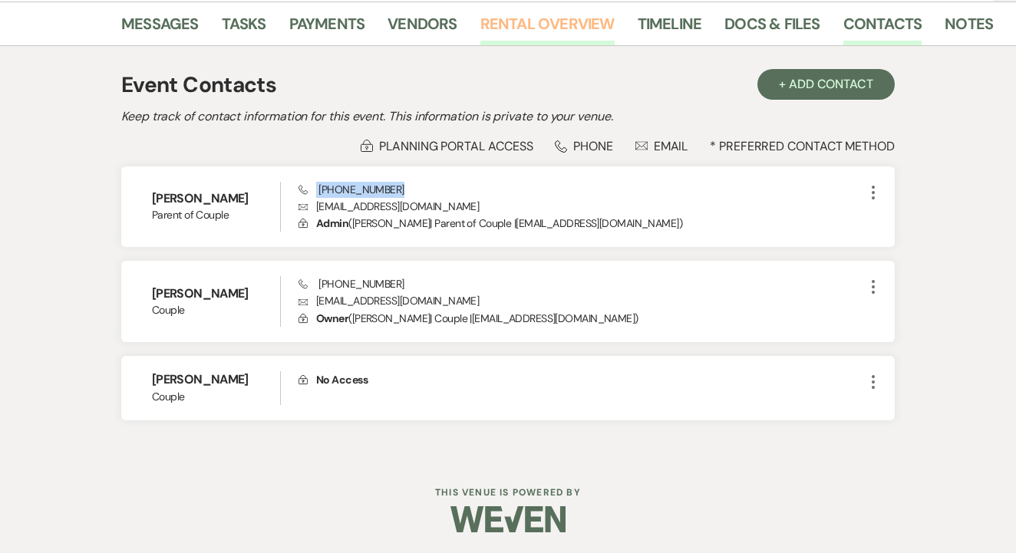
click at [525, 31] on link "Rental Overview" at bounding box center [547, 29] width 134 height 34
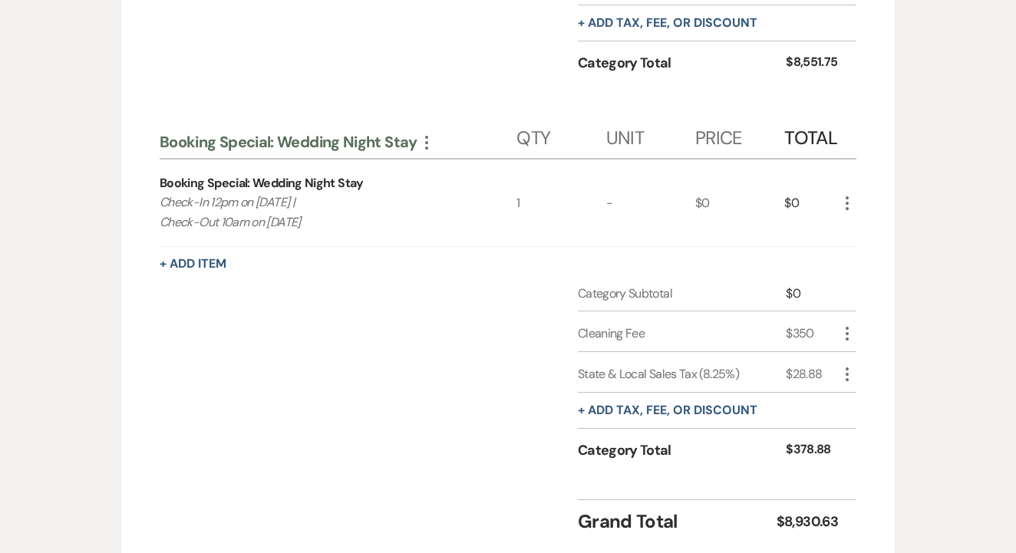
scroll to position [1397, 0]
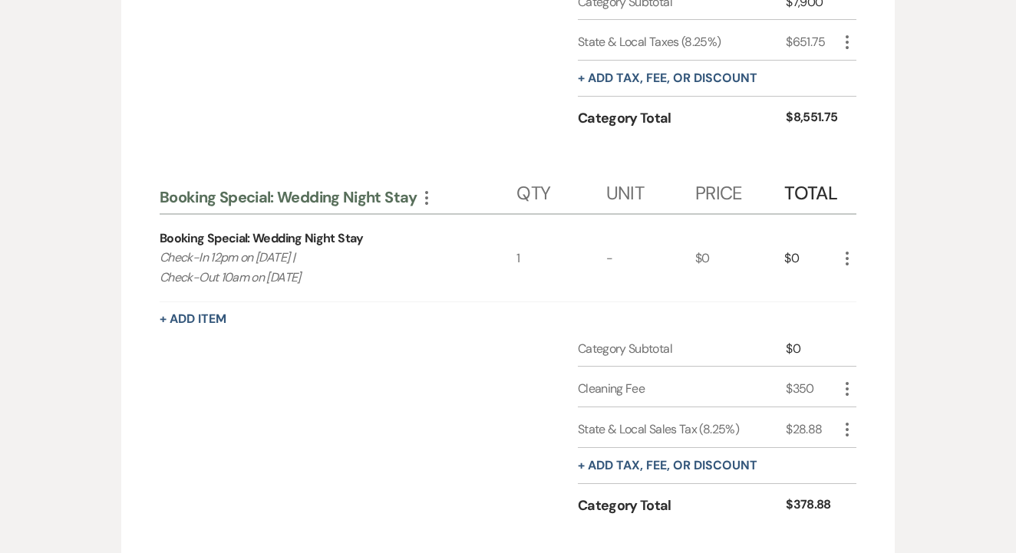
drag, startPoint x: 157, startPoint y: 251, endPoint x: 341, endPoint y: 277, distance: 185.9
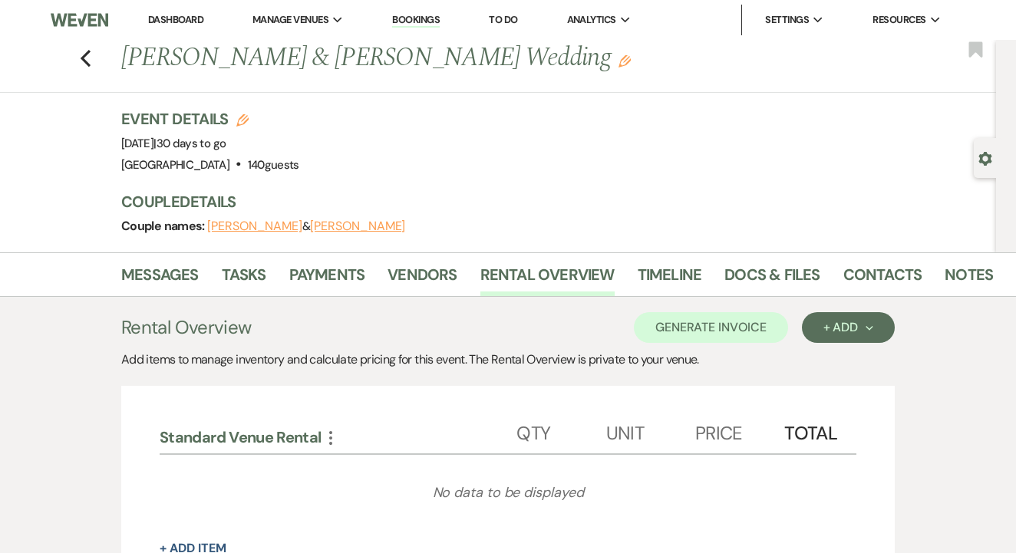
scroll to position [0, 0]
click at [327, 267] on link "Payments" at bounding box center [327, 279] width 76 height 34
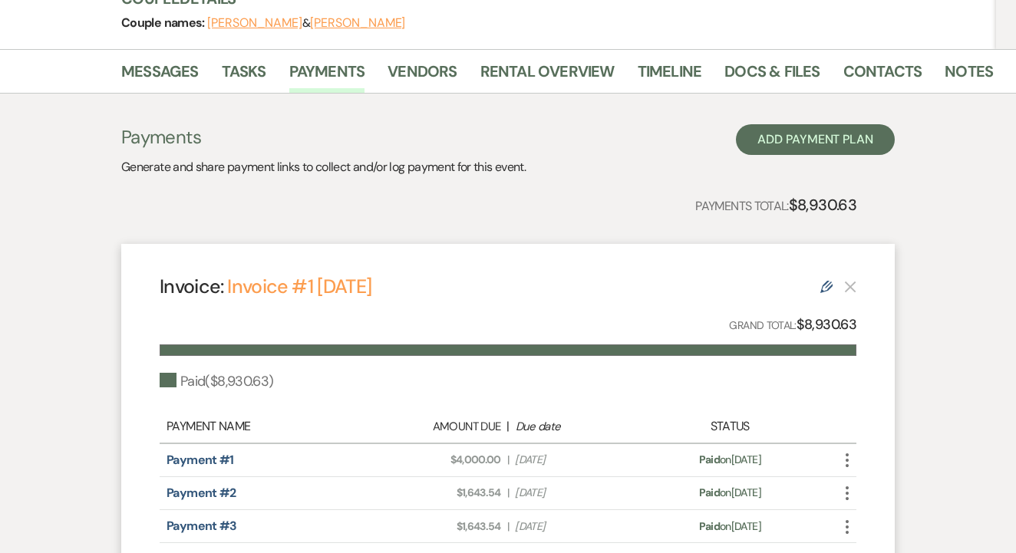
scroll to position [170, 0]
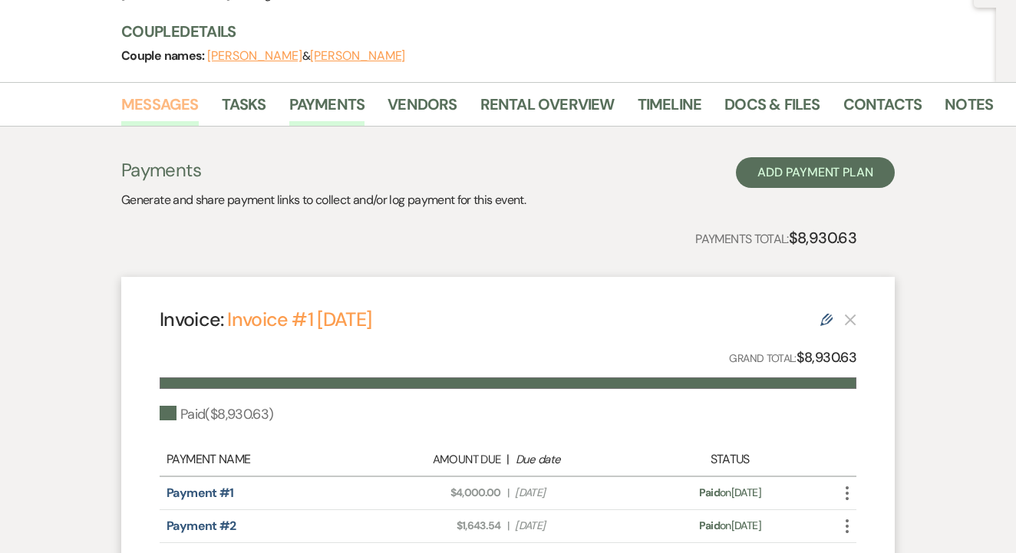
click at [189, 101] on link "Messages" at bounding box center [159, 109] width 77 height 34
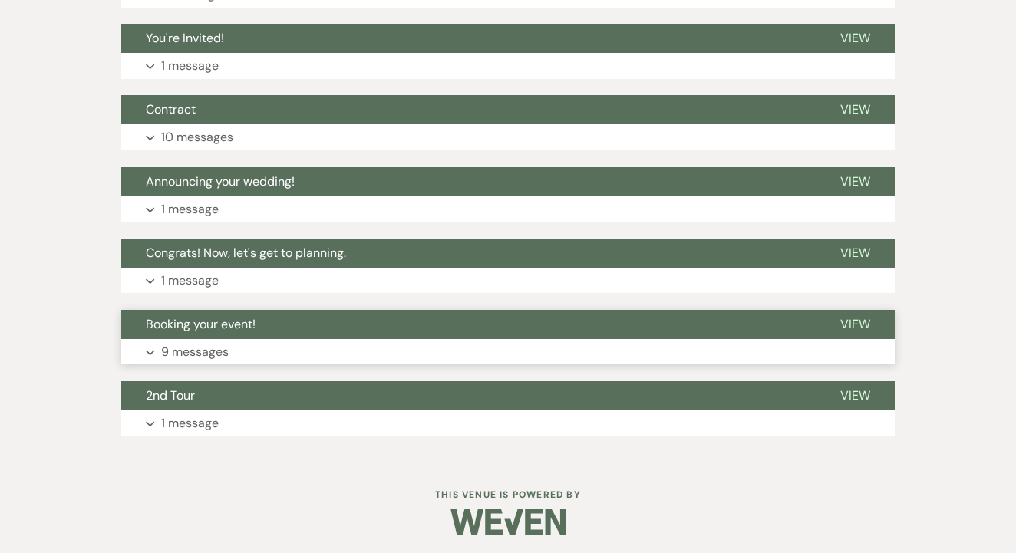
scroll to position [770, 0]
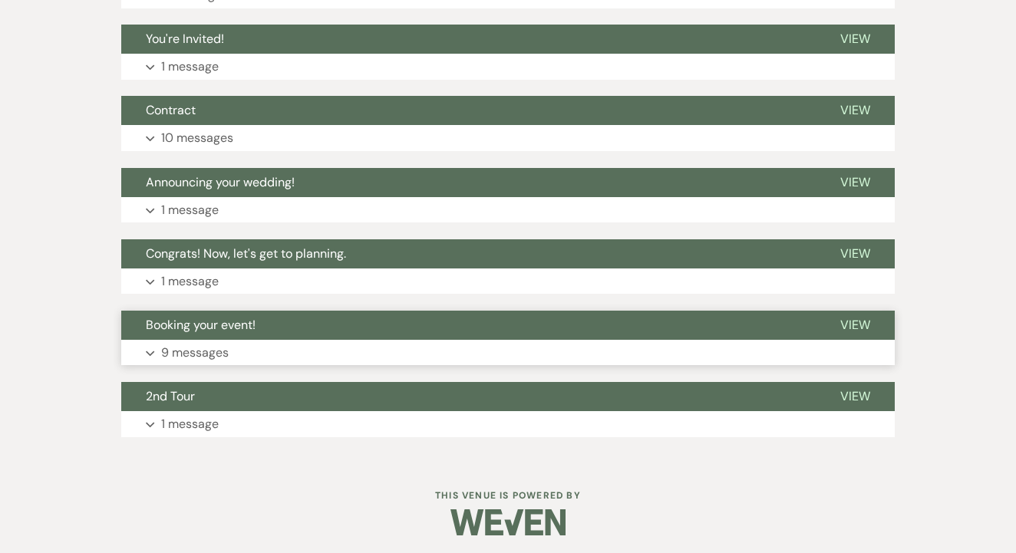
click at [319, 357] on button "Expand 9 messages" at bounding box center [507, 353] width 773 height 26
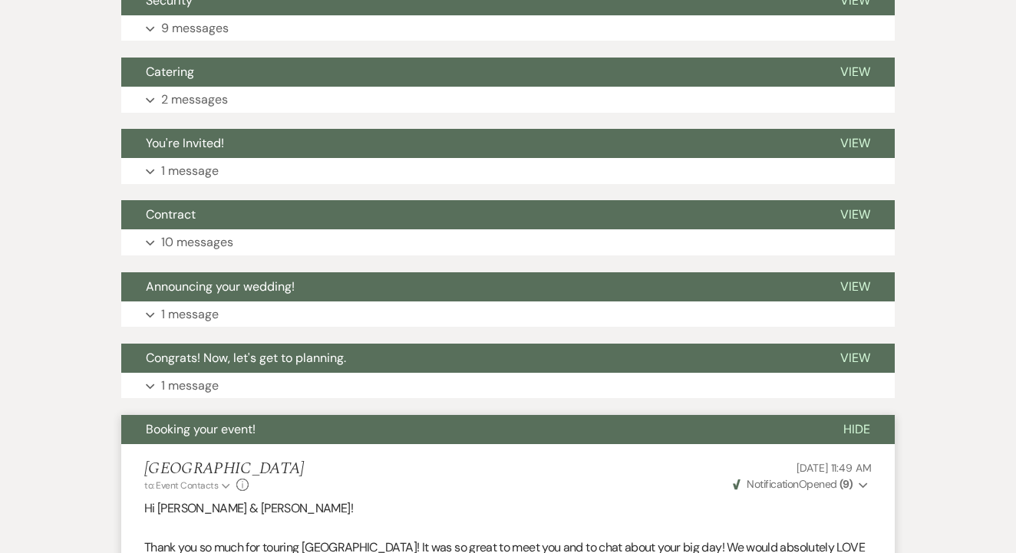
scroll to position [664, 0]
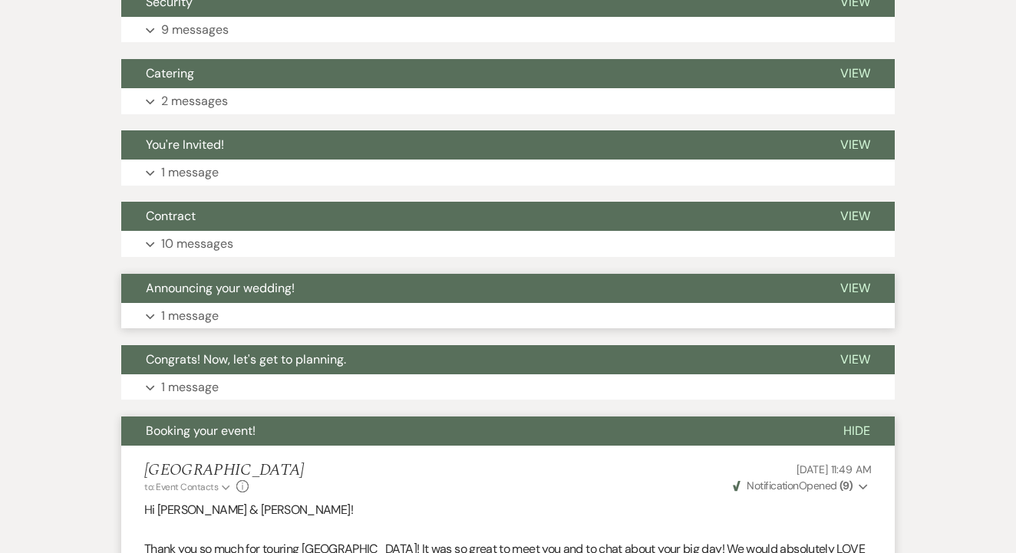
click at [353, 295] on button "Announcing your wedding!" at bounding box center [468, 288] width 694 height 29
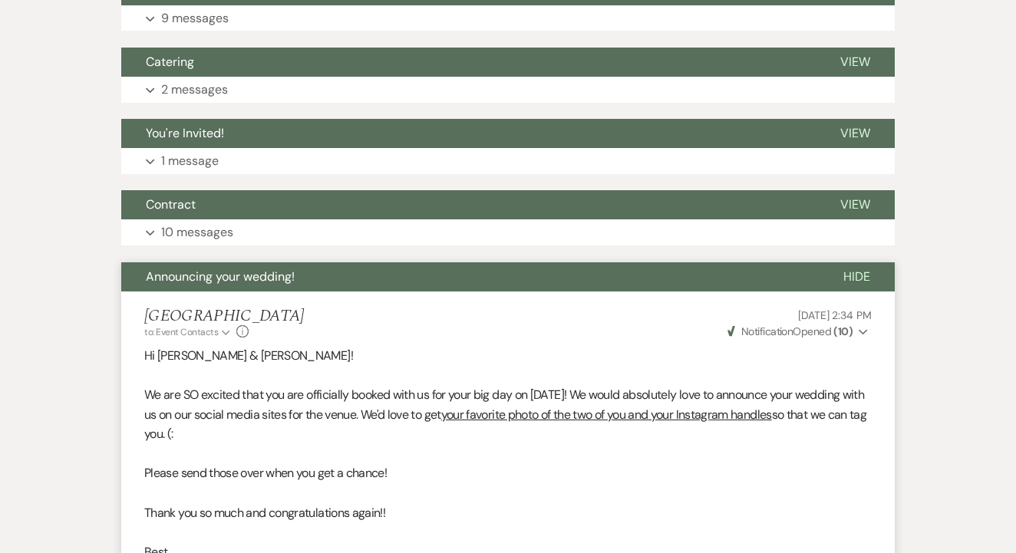
scroll to position [673, 0]
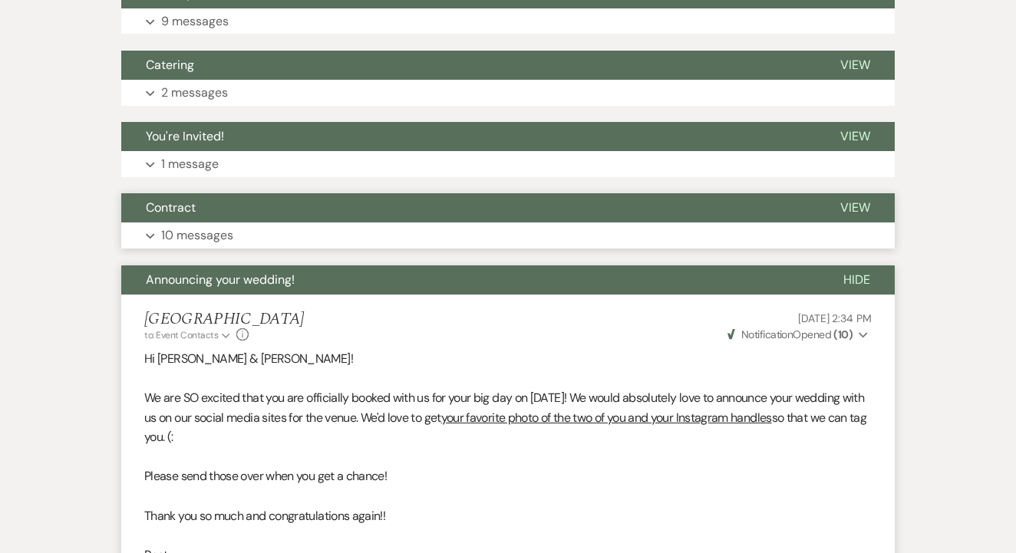
click at [364, 227] on button "Expand 10 messages" at bounding box center [507, 235] width 773 height 26
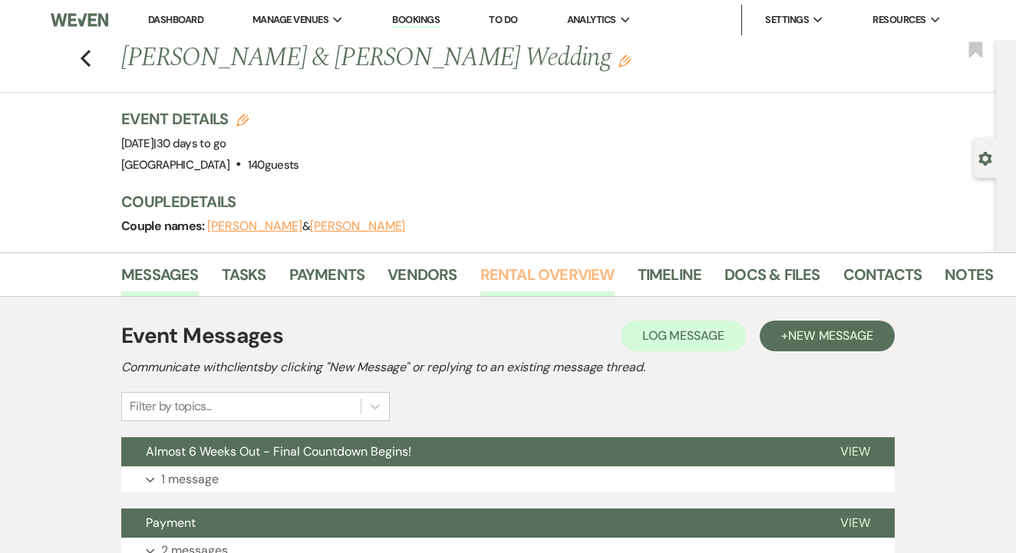
scroll to position [0, 0]
click at [514, 270] on link "Rental Overview" at bounding box center [547, 279] width 134 height 34
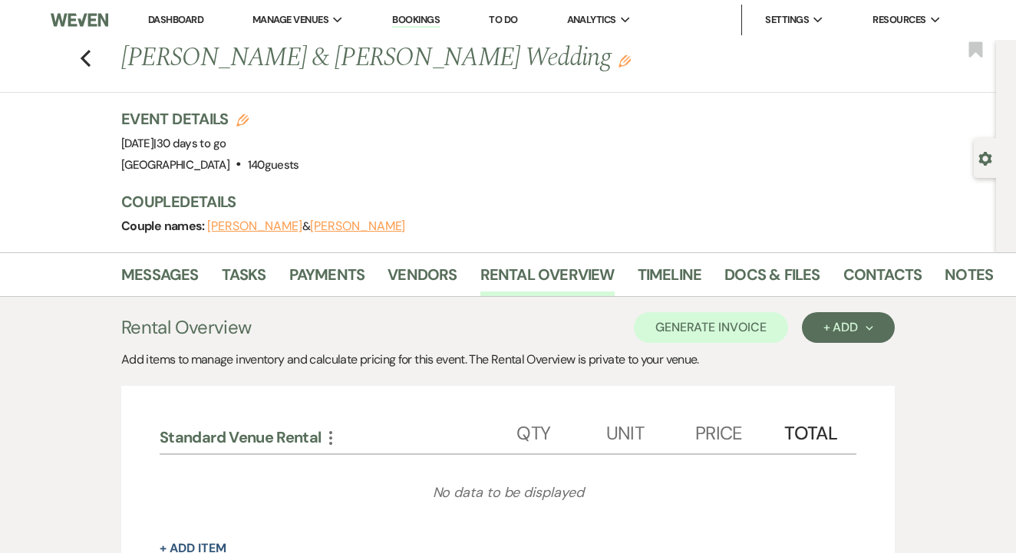
scroll to position [31, 0]
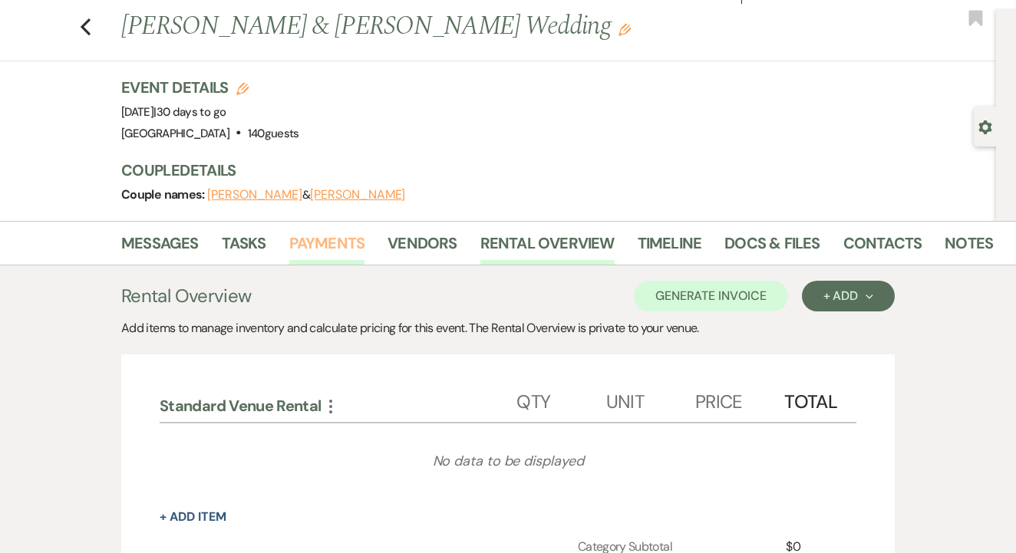
click at [332, 242] on link "Payments" at bounding box center [327, 248] width 76 height 34
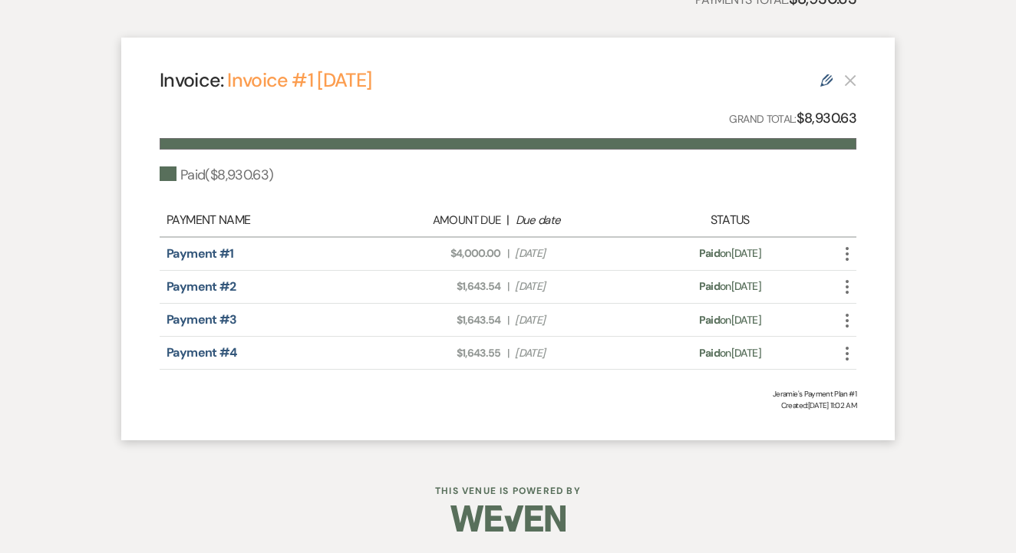
scroll to position [409, 0]
drag, startPoint x: 442, startPoint y: 252, endPoint x: 506, endPoint y: 250, distance: 64.5
click at [506, 250] on div "Amount Due: $4,000.00 | Due Date Sep 10, 2024" at bounding box center [507, 254] width 273 height 16
drag, startPoint x: 452, startPoint y: 285, endPoint x: 506, endPoint y: 287, distance: 54.5
click at [506, 287] on div "Amount Due: $1,643.54 | Due Date Apr 21, 2025" at bounding box center [507, 287] width 273 height 16
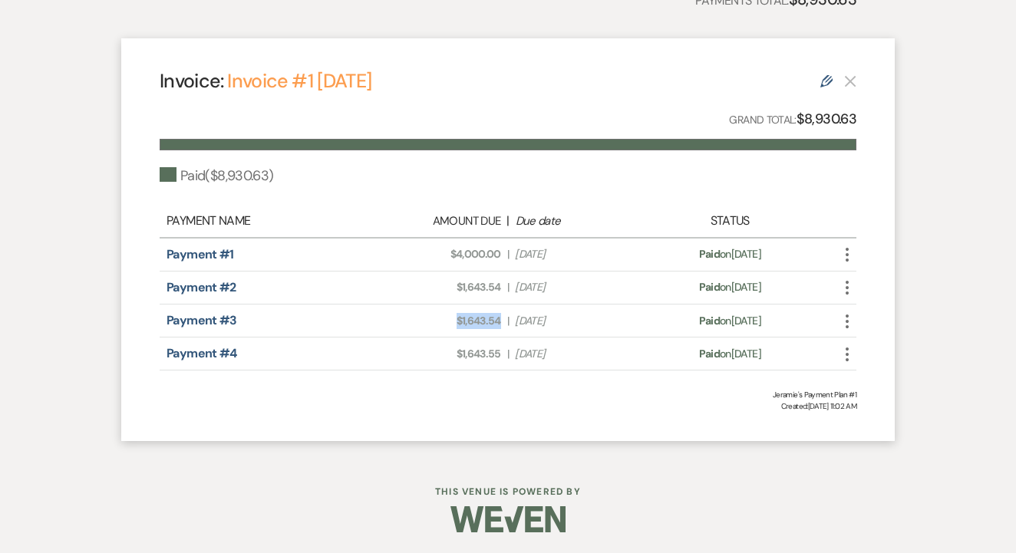
drag, startPoint x: 453, startPoint y: 319, endPoint x: 504, endPoint y: 316, distance: 50.7
click at [504, 316] on div "Amount Due: $1,643.54 | Due Date Jun 20, 2025" at bounding box center [507, 321] width 273 height 16
click at [476, 320] on span "Amount Due: $1,643.54" at bounding box center [440, 321] width 121 height 16
drag, startPoint x: 452, startPoint y: 353, endPoint x: 509, endPoint y: 359, distance: 57.1
click at [509, 359] on div "Amount Due: $1,643.55 | Due Date Aug 19, 2025" at bounding box center [507, 354] width 273 height 16
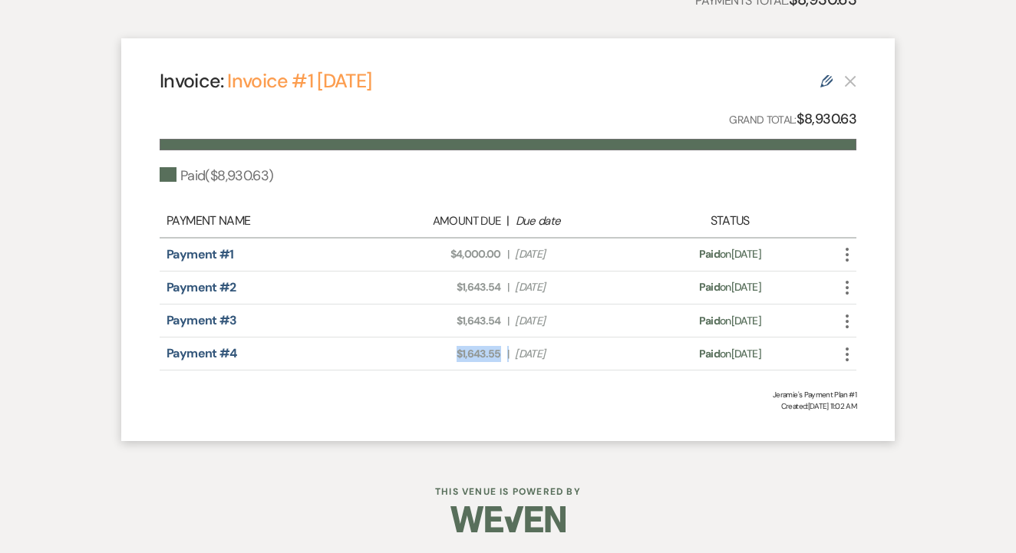
click at [492, 417] on div "Invoice: Invoice #1 9-10-2024 Edit Grand Total: $8,930.63 Paid ( $8,930.63 ) Pa…" at bounding box center [507, 239] width 773 height 403
drag, startPoint x: 455, startPoint y: 350, endPoint x: 499, endPoint y: 350, distance: 43.7
click at [501, 350] on div "Amount Due: $1,643.55 | Due Date Aug 19, 2025" at bounding box center [507, 354] width 273 height 16
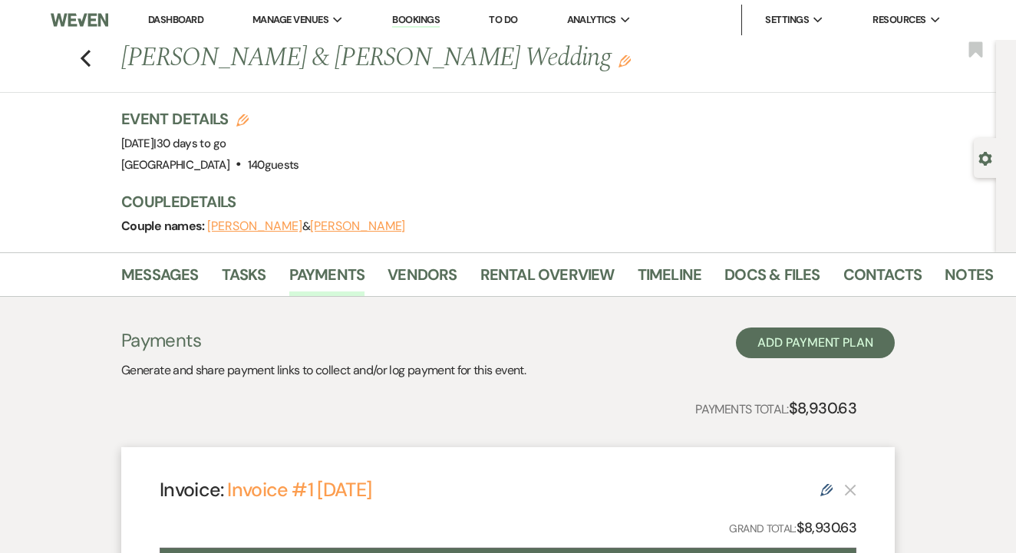
scroll to position [-2, 0]
click at [83, 60] on use "button" at bounding box center [86, 58] width 10 height 17
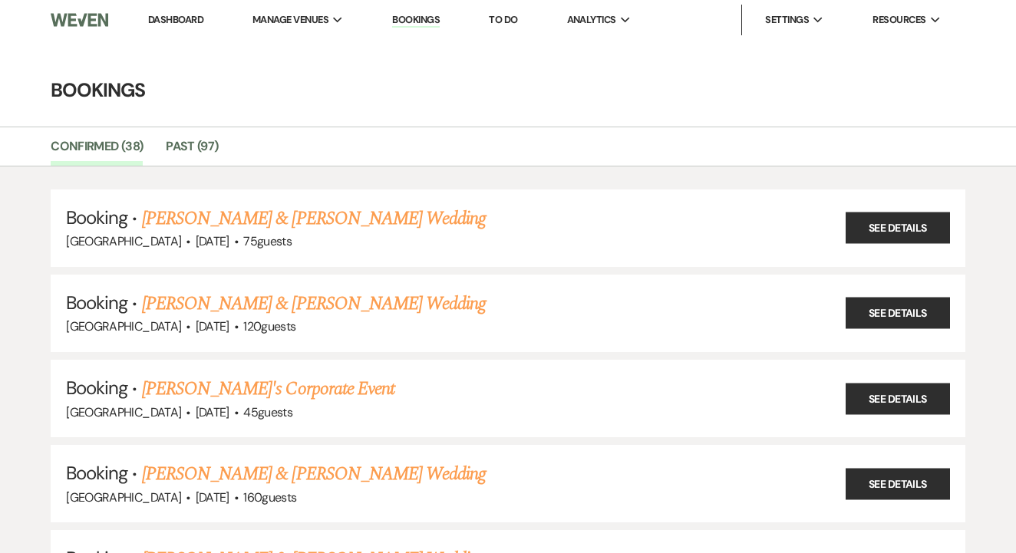
scroll to position [578, 0]
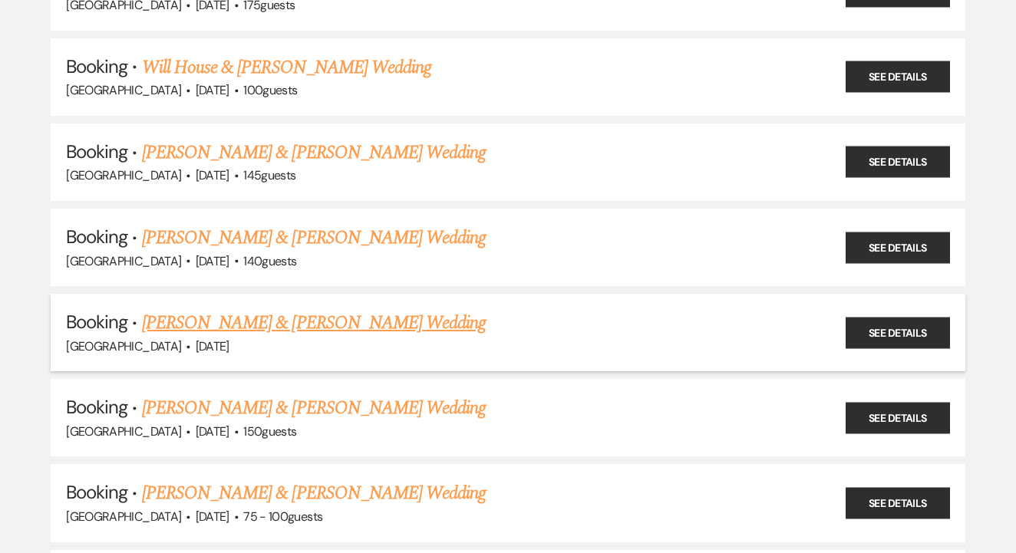
click at [318, 309] on link "[PERSON_NAME] & [PERSON_NAME] Wedding" at bounding box center [314, 323] width 344 height 28
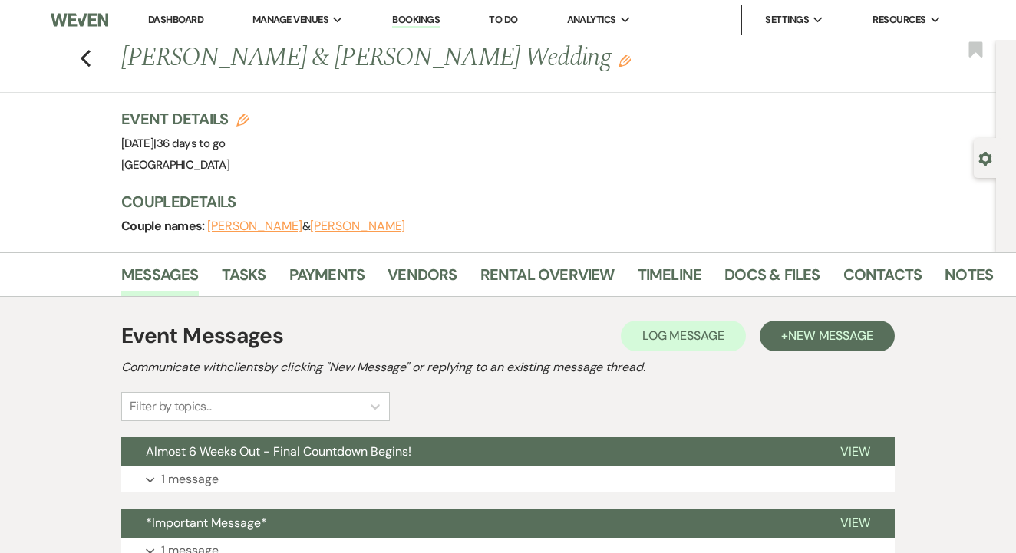
drag, startPoint x: 121, startPoint y: 57, endPoint x: 538, endPoint y: 64, distance: 417.3
click at [538, 64] on h1 "Travis Hillmer & Mackenzie Rae's Wedding Edit" at bounding box center [464, 58] width 687 height 37
click at [865, 282] on link "Contacts" at bounding box center [882, 279] width 79 height 34
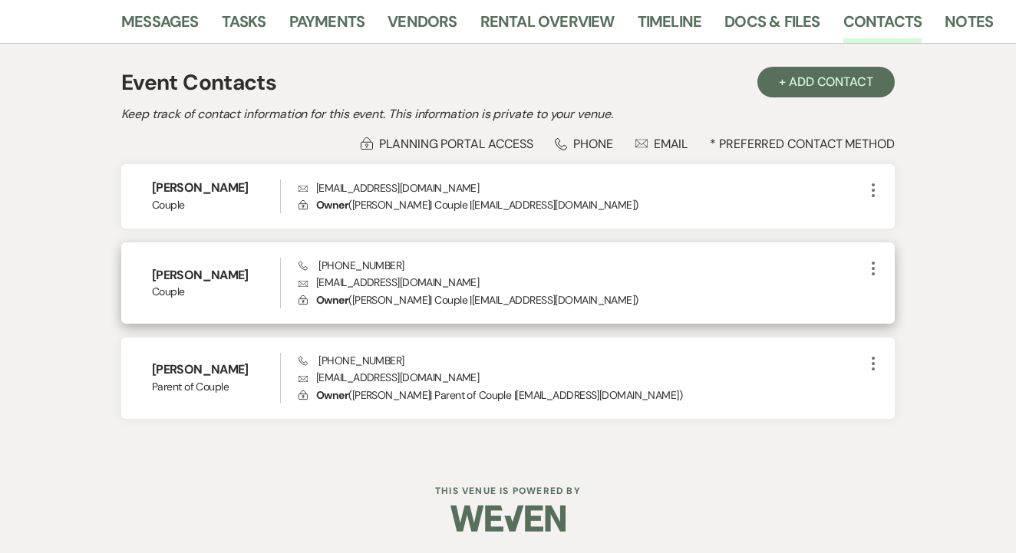
scroll to position [252, 0]
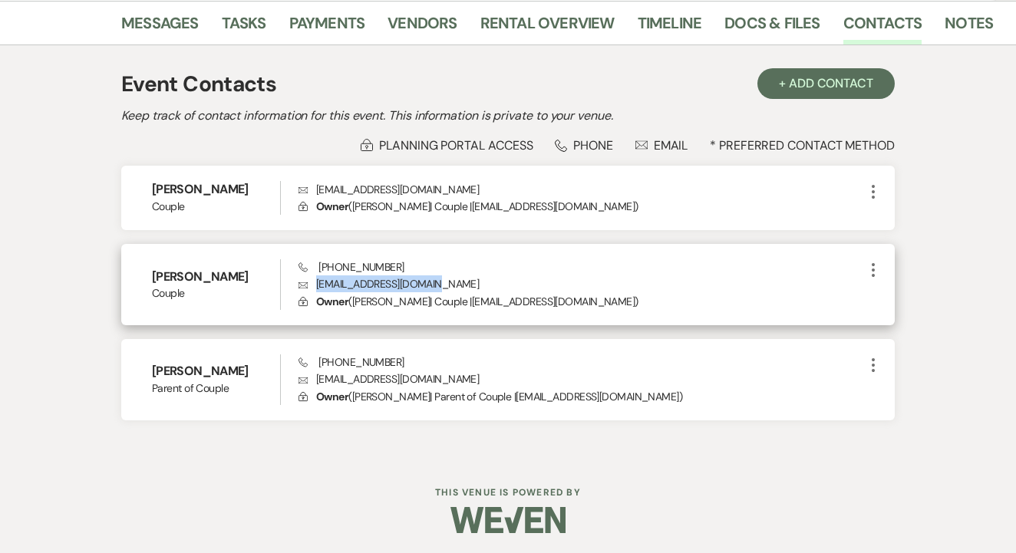
drag, startPoint x: 316, startPoint y: 282, endPoint x: 442, endPoint y: 282, distance: 125.8
click at [442, 282] on p "Envelope kenzie_rae13@yahoo.com" at bounding box center [580, 283] width 565 height 17
drag, startPoint x: 319, startPoint y: 261, endPoint x: 415, endPoint y: 268, distance: 96.1
click at [415, 268] on div "Phone (940) 550-4993 Envelope kenzie_rae13@yahoo.com Lock Owner ( Mackenzie Rae…" at bounding box center [580, 284] width 565 height 51
drag, startPoint x: 440, startPoint y: 288, endPoint x: 309, endPoint y: 284, distance: 130.5
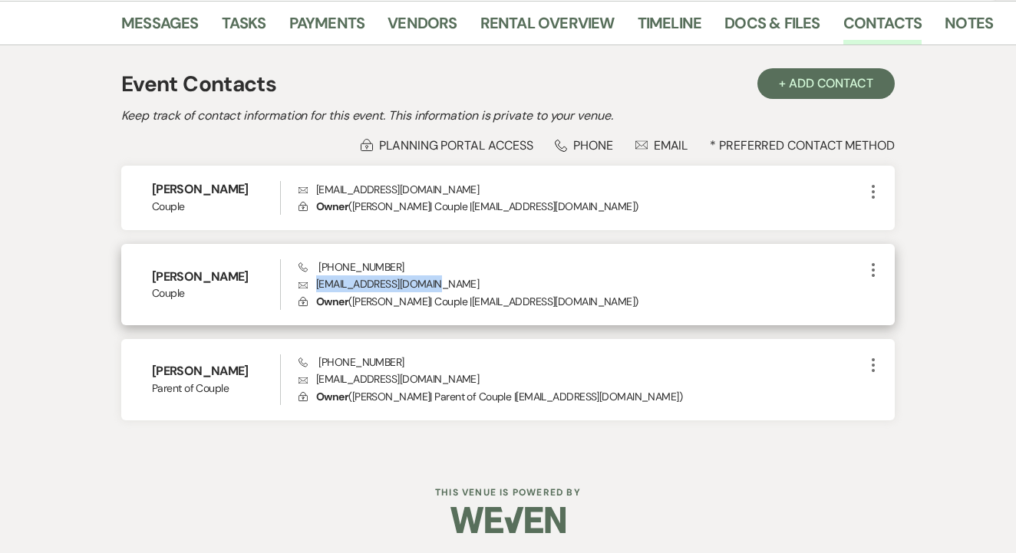
click at [309, 284] on p "Envelope kenzie_rae13@yahoo.com" at bounding box center [580, 283] width 565 height 17
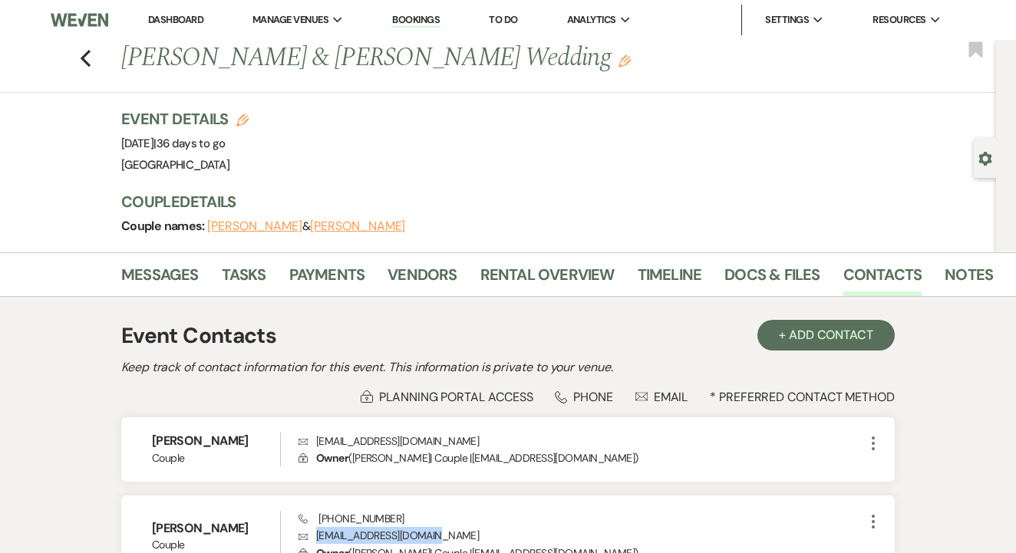
scroll to position [0, 0]
drag, startPoint x: 123, startPoint y: 64, endPoint x: 545, endPoint y: 62, distance: 422.6
click at [545, 62] on h1 "Travis Hillmer & Mackenzie Rae's Wedding Edit" at bounding box center [464, 58] width 687 height 37
click at [785, 286] on link "Docs & Files" at bounding box center [771, 279] width 95 height 34
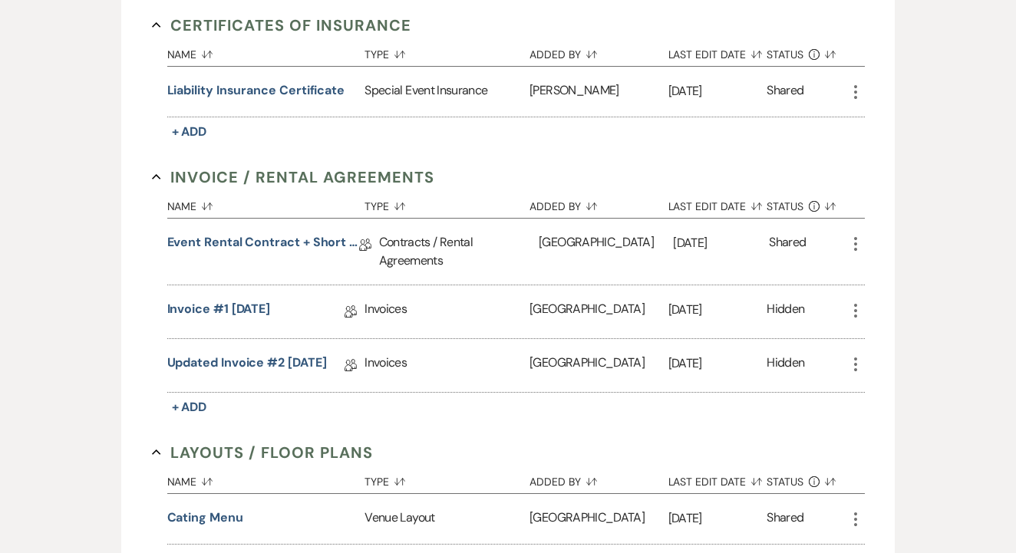
scroll to position [432, 0]
click at [311, 248] on link "Event Rental Contract + Short Term Lease" at bounding box center [263, 244] width 192 height 24
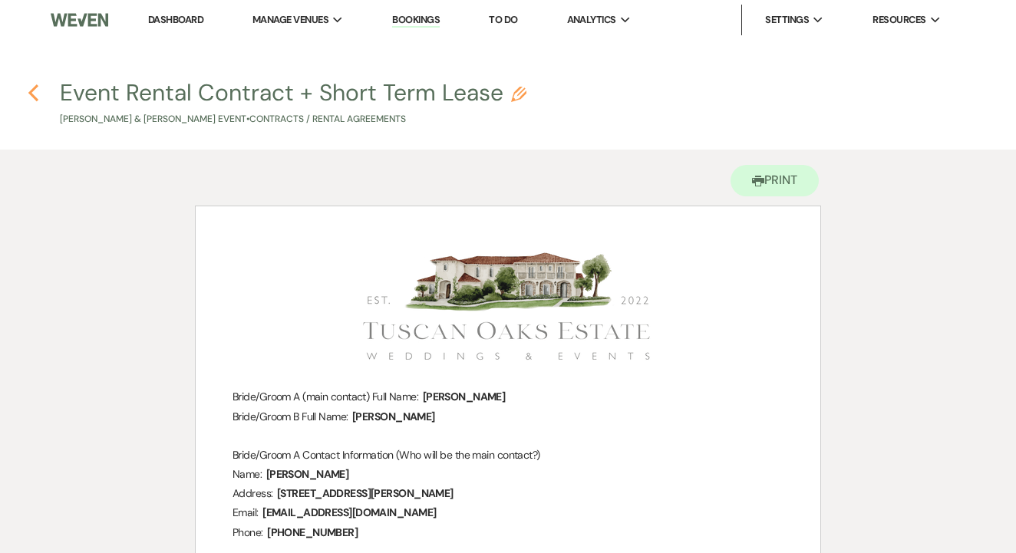
click at [36, 94] on icon "Previous" at bounding box center [34, 93] width 12 height 18
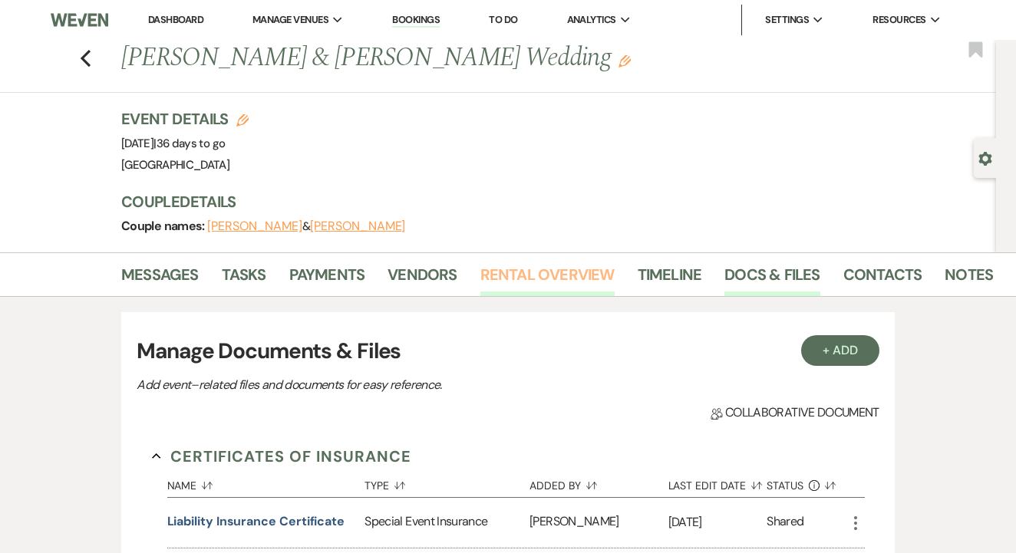
click at [535, 295] on div "Messages Tasks Payments Vendors Rental Overview Timeline Docs & Files Contacts …" at bounding box center [508, 274] width 1016 height 44
click at [548, 280] on link "Rental Overview" at bounding box center [547, 279] width 134 height 34
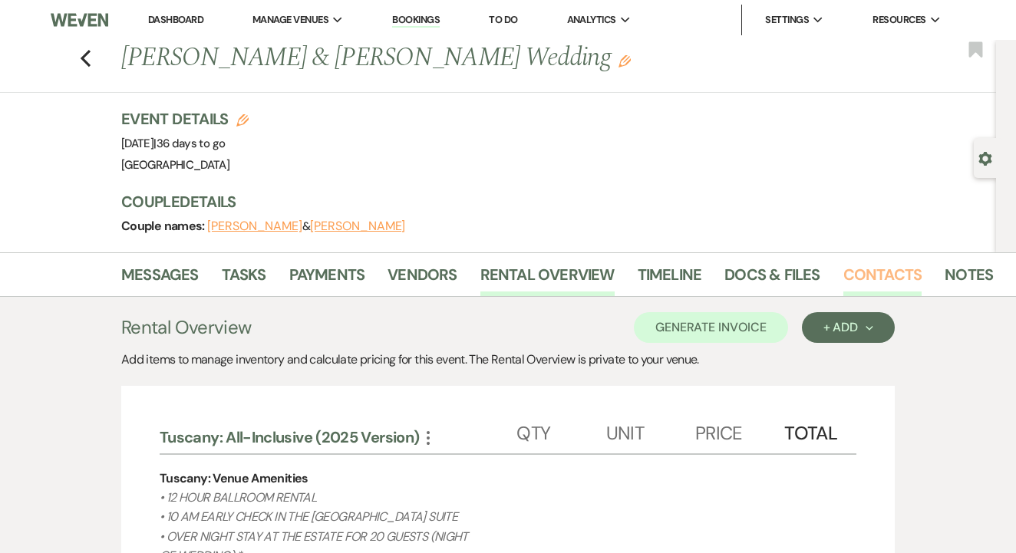
click at [860, 290] on link "Contacts" at bounding box center [882, 279] width 79 height 34
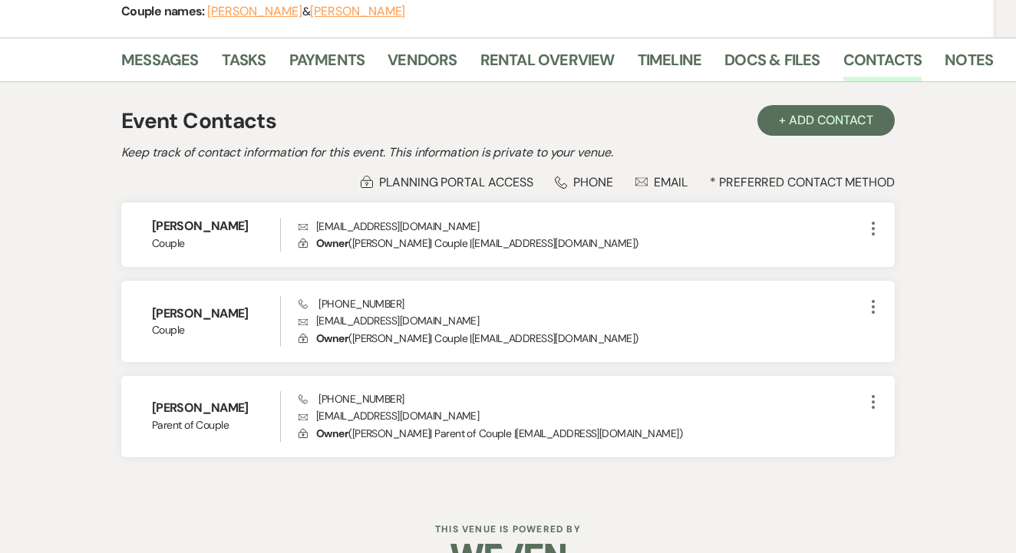
scroll to position [252, 0]
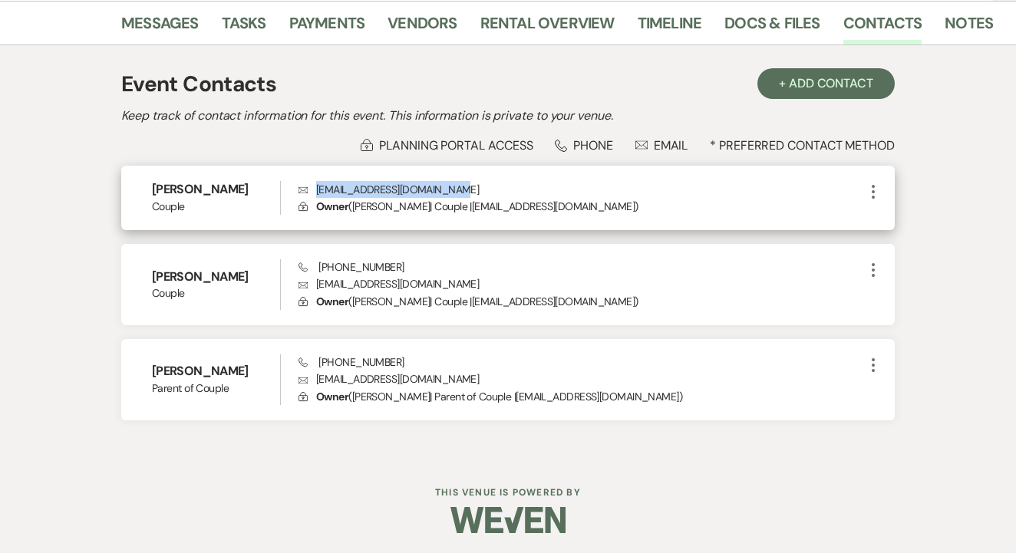
drag, startPoint x: 316, startPoint y: 191, endPoint x: 448, endPoint y: 186, distance: 132.0
click at [448, 186] on p "Envelope travis_hillmer@hilltex.net" at bounding box center [580, 189] width 565 height 17
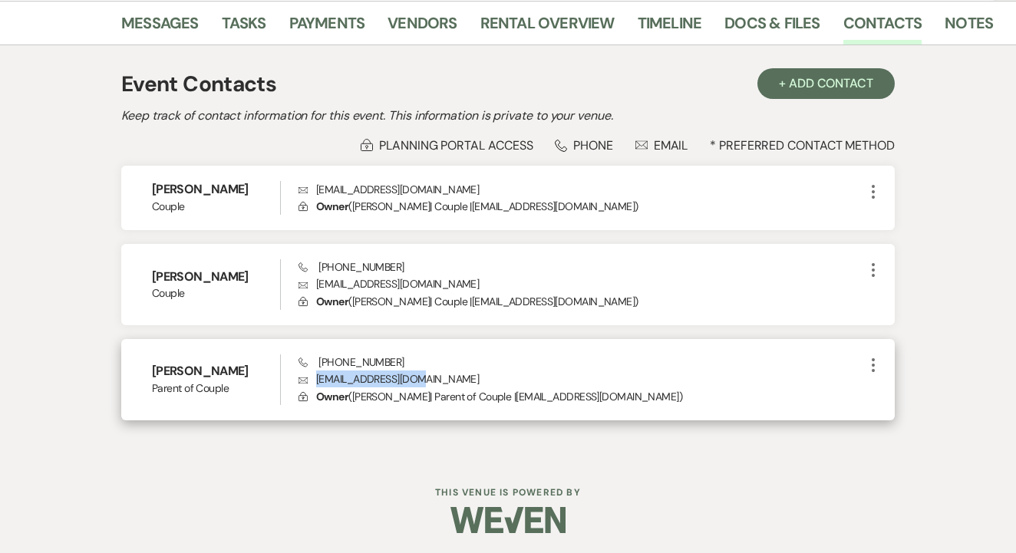
drag, startPoint x: 312, startPoint y: 371, endPoint x: 400, endPoint y: 370, distance: 87.4
click at [450, 376] on p "Envelope raetami36@yahoo.com" at bounding box center [580, 378] width 565 height 17
drag, startPoint x: 315, startPoint y: 354, endPoint x: 396, endPoint y: 357, distance: 80.6
click at [396, 357] on div "Phone (940) 507-1887 Envelope raetami36@yahoo.com Lock Owner ( Tamara Rae | Par…" at bounding box center [580, 379] width 565 height 51
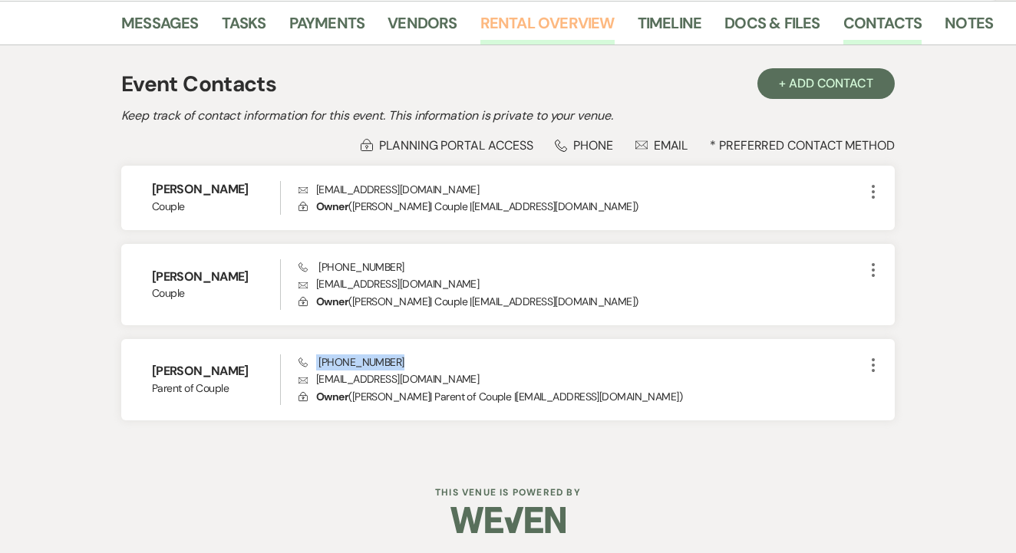
click at [569, 34] on link "Rental Overview" at bounding box center [547, 28] width 134 height 34
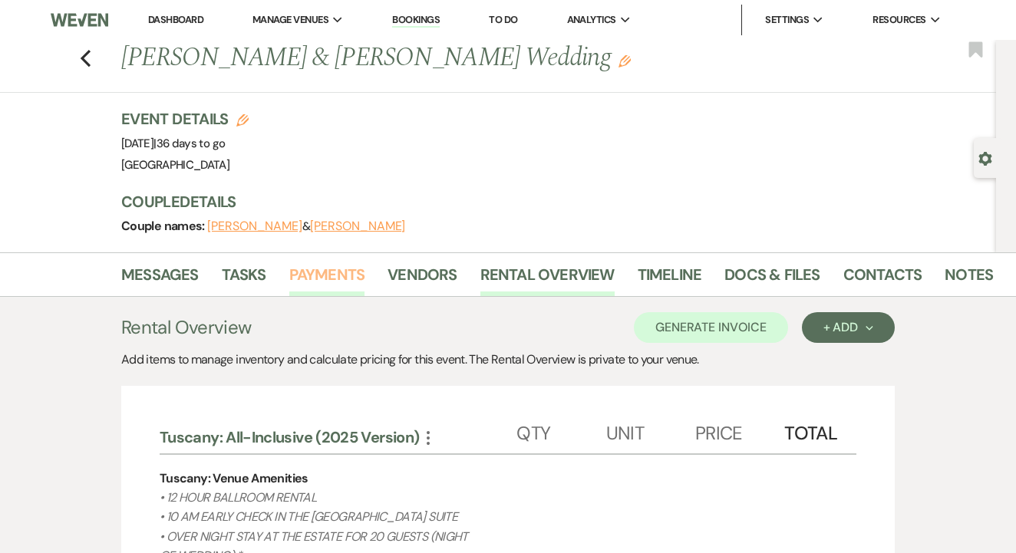
click at [333, 276] on link "Payments" at bounding box center [327, 279] width 76 height 34
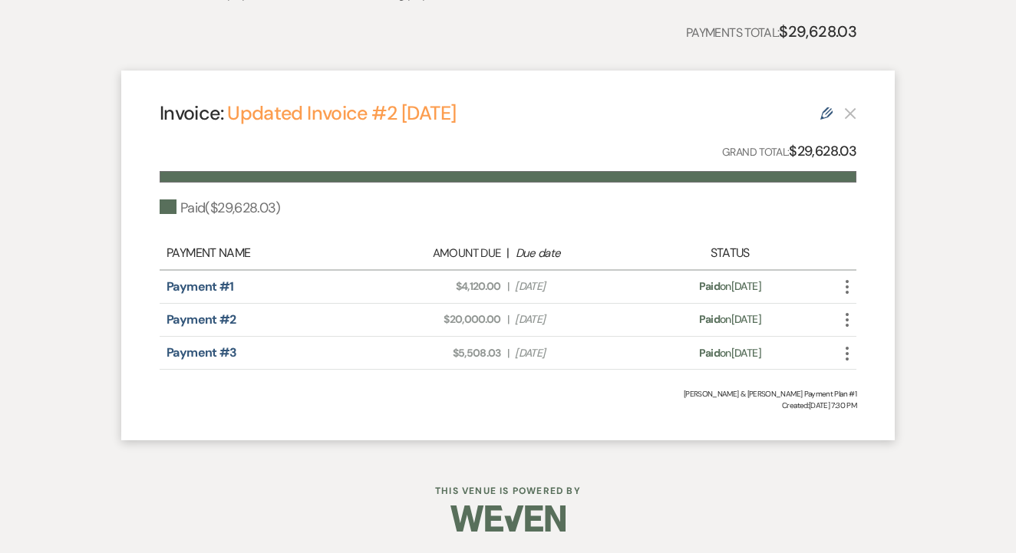
scroll to position [376, 0]
drag, startPoint x: 453, startPoint y: 285, endPoint x: 504, endPoint y: 288, distance: 51.5
click at [504, 288] on div "Amount Due: $4,120.00 | Due Date May 26, 2025" at bounding box center [507, 287] width 273 height 16
drag, startPoint x: 442, startPoint y: 318, endPoint x: 508, endPoint y: 317, distance: 66.0
click at [508, 317] on div "Amount Due: $20,000.00 | Due Date Jun 25, 2025" at bounding box center [507, 320] width 273 height 16
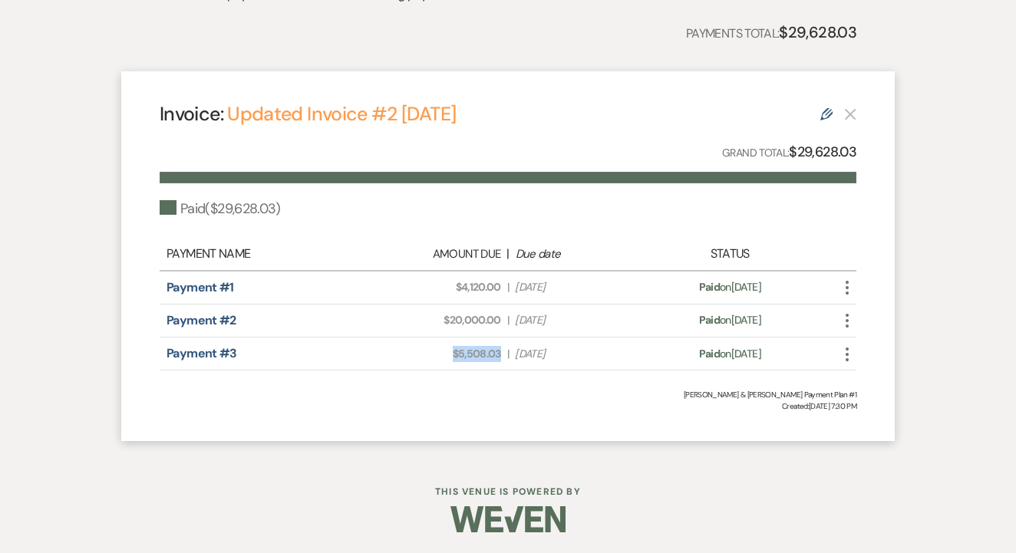
drag, startPoint x: 448, startPoint y: 354, endPoint x: 504, endPoint y: 356, distance: 56.0
click at [504, 356] on div "Amount Due: $5,508.03 | Due Date Jul 25, 2025" at bounding box center [507, 354] width 273 height 16
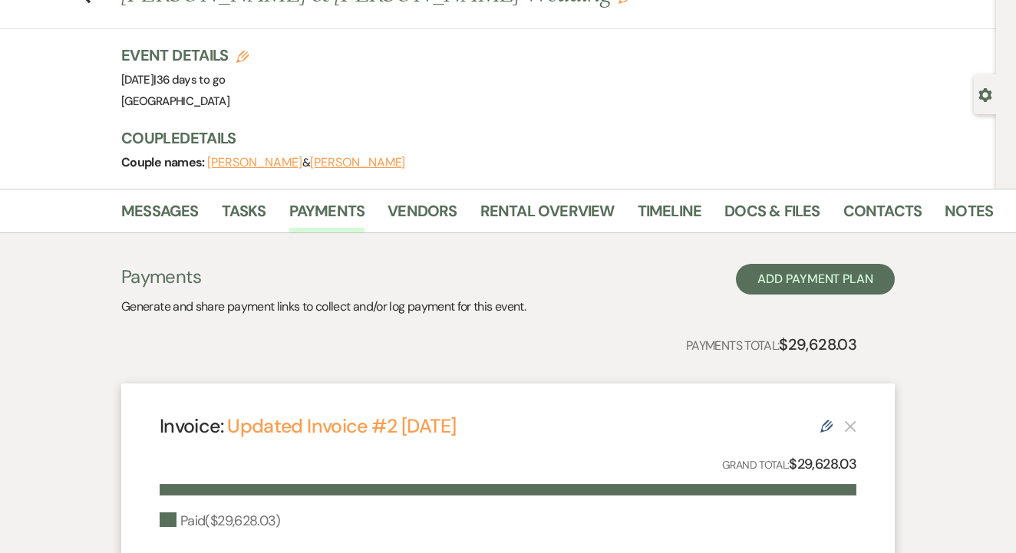
scroll to position [57, 0]
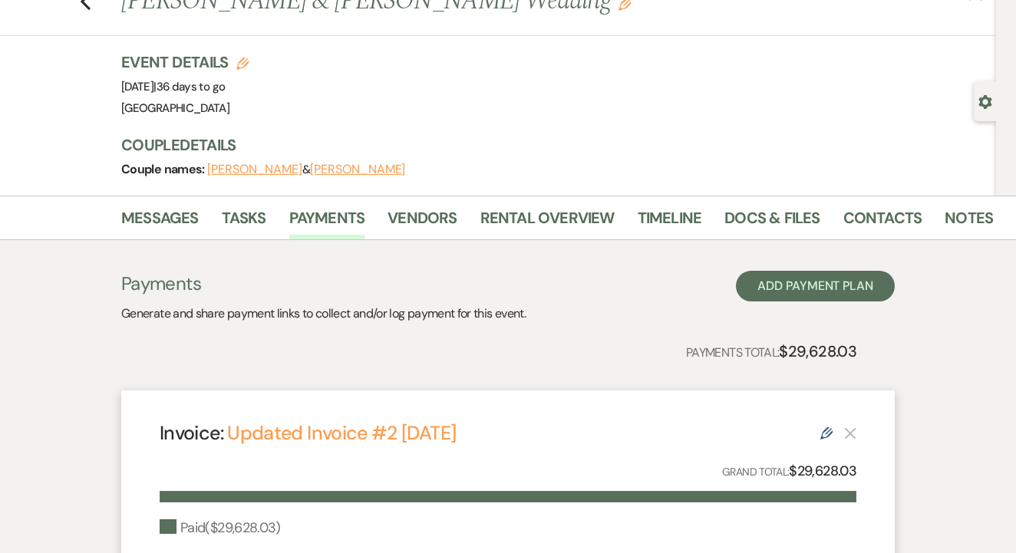
click at [580, 198] on div "Messages Tasks Payments Vendors Rental Overview Timeline Docs & Files Contacts …" at bounding box center [508, 218] width 1016 height 44
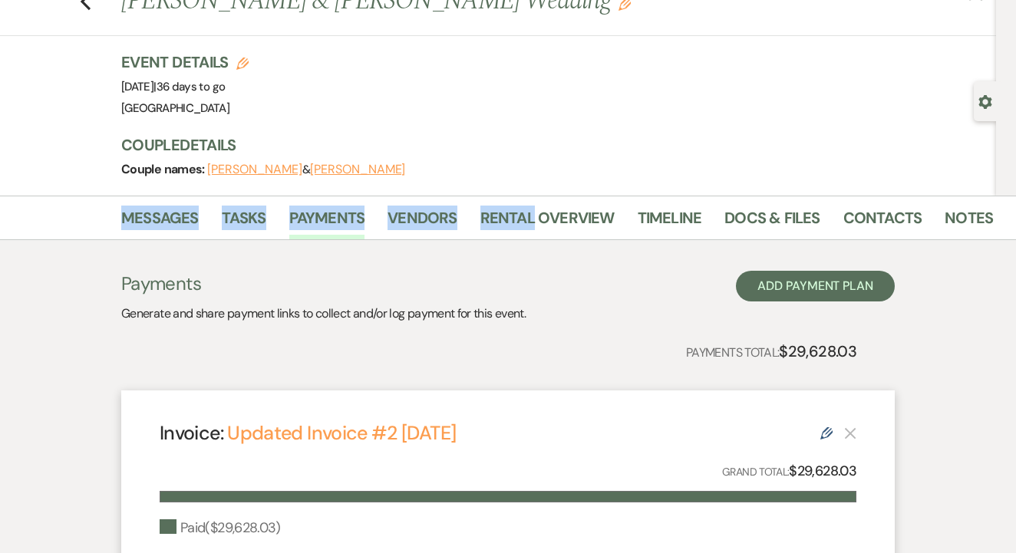
click at [580, 198] on div "Messages Tasks Payments Vendors Rental Overview Timeline Docs & Files Contacts …" at bounding box center [508, 218] width 1016 height 44
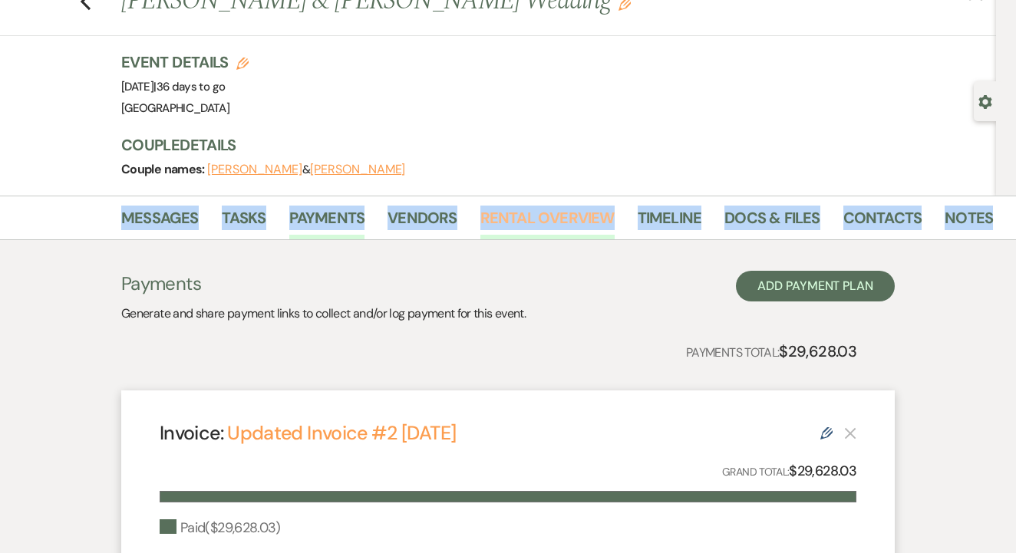
click at [566, 225] on link "Rental Overview" at bounding box center [547, 223] width 134 height 34
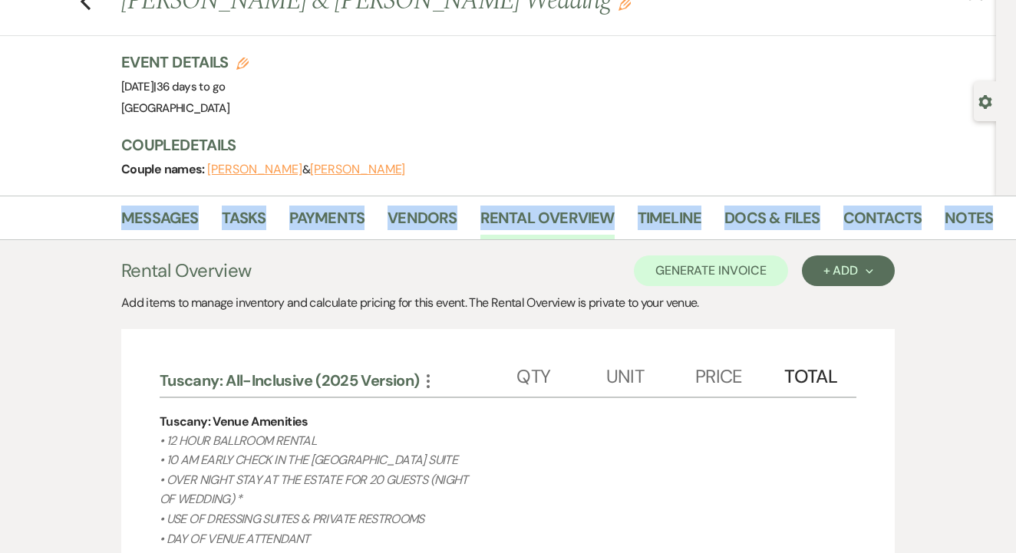
click at [596, 122] on div "Event Details Edit Event Date: Friday, October 24th, 2025 | 36 days to go Venue…" at bounding box center [558, 123] width 874 height 144
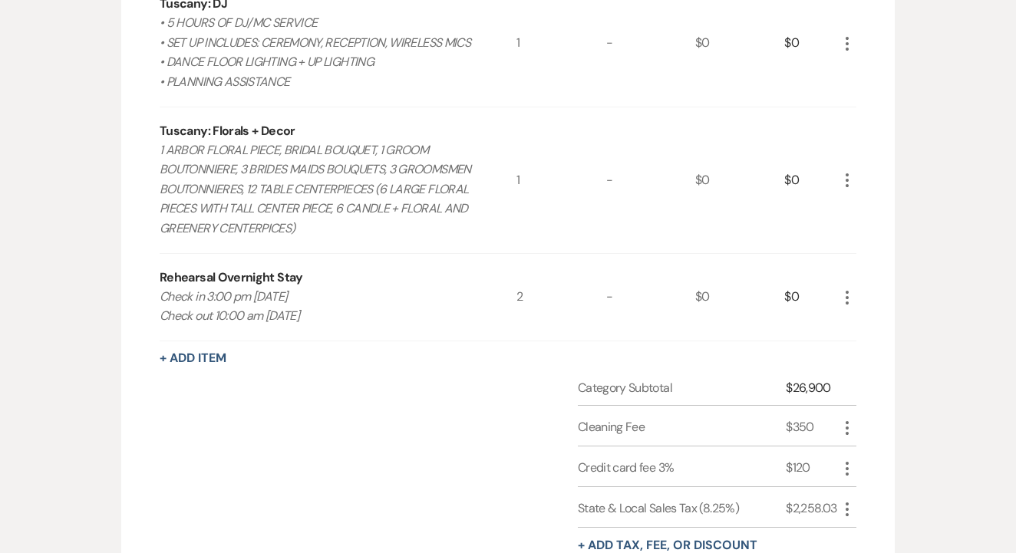
scroll to position [1825, 0]
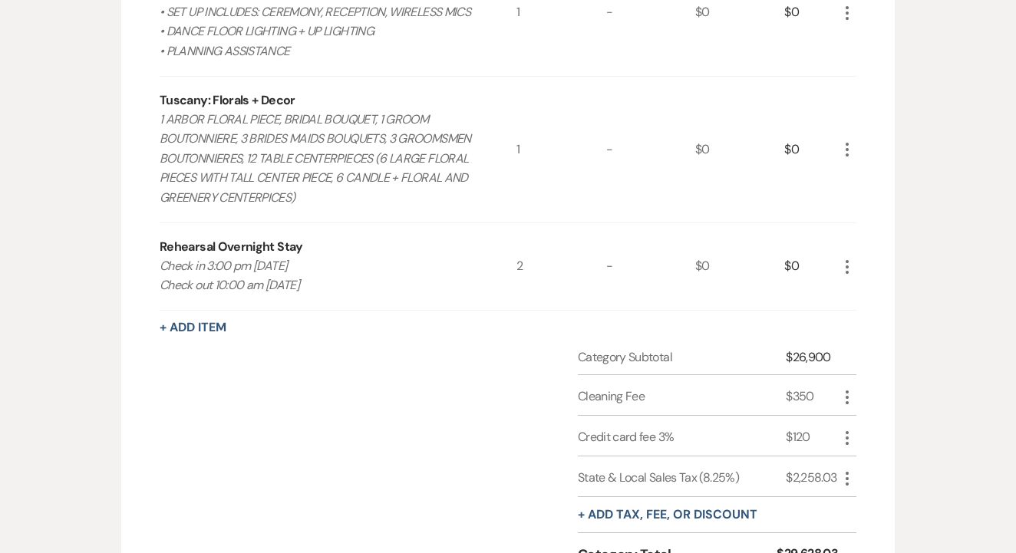
drag, startPoint x: 156, startPoint y: 239, endPoint x: 318, endPoint y: 275, distance: 165.8
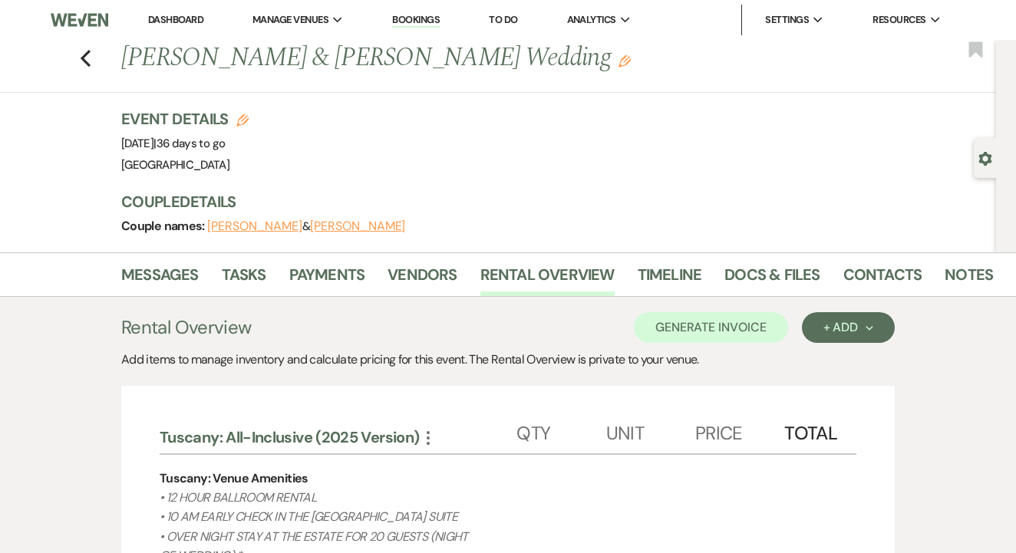
scroll to position [0, 0]
click at [82, 64] on icon "Previous" at bounding box center [86, 58] width 12 height 18
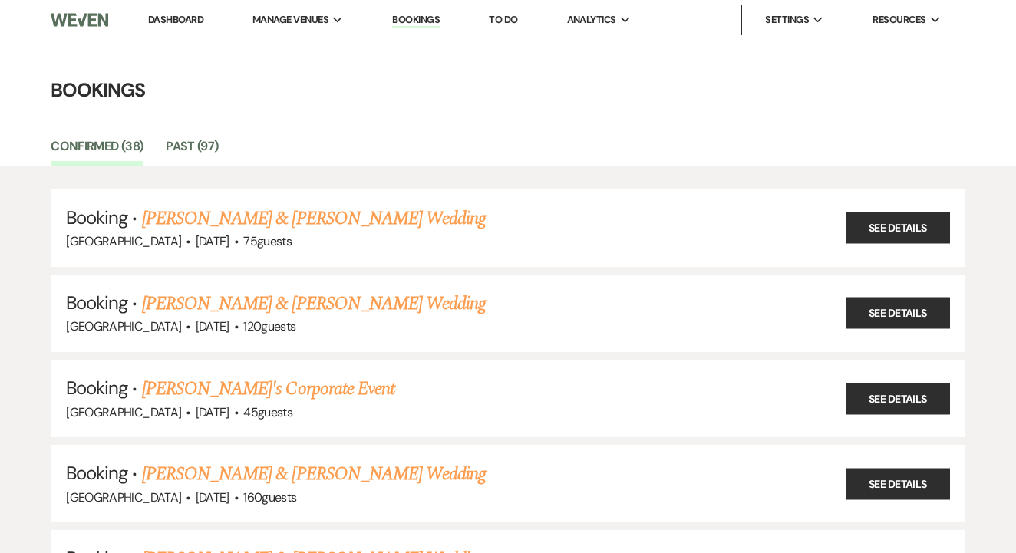
scroll to position [578, 0]
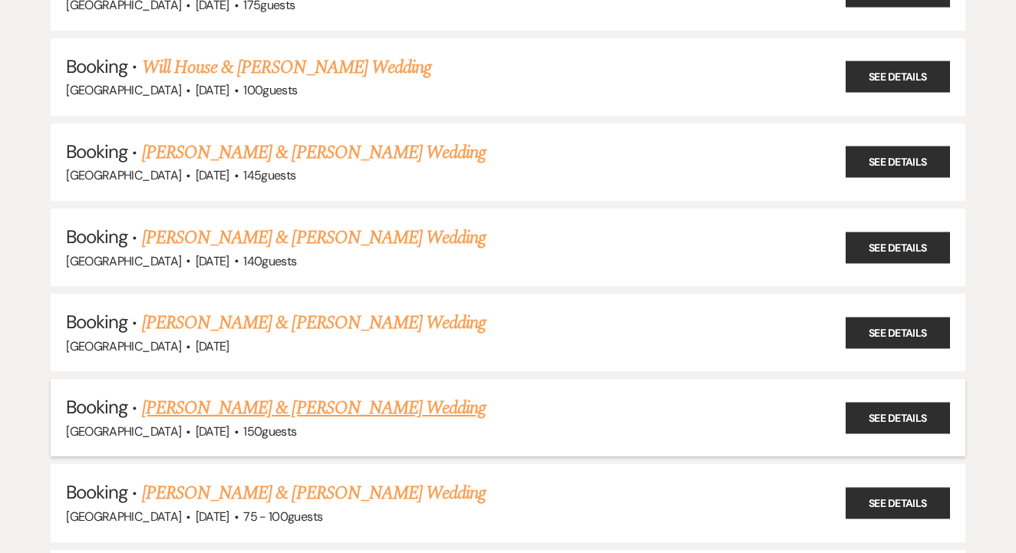
drag, startPoint x: 484, startPoint y: 381, endPoint x: 143, endPoint y: 393, distance: 341.5
click at [143, 394] on h5 "Booking · Marissa Salas & Jason Chrusz's Wedding" at bounding box center [508, 408] width 884 height 28
click at [311, 394] on link "[PERSON_NAME] & [PERSON_NAME] Wedding" at bounding box center [314, 408] width 344 height 28
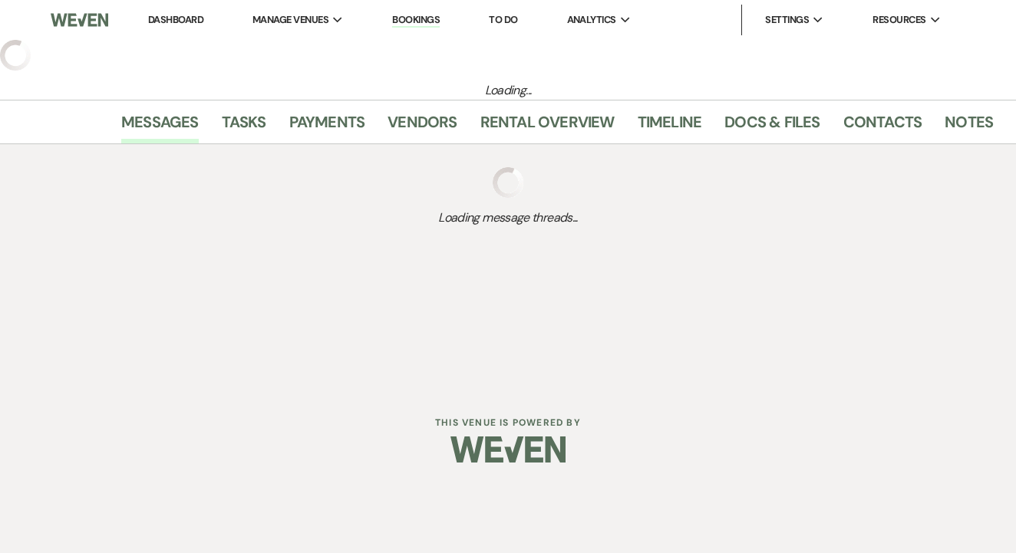
select select "2"
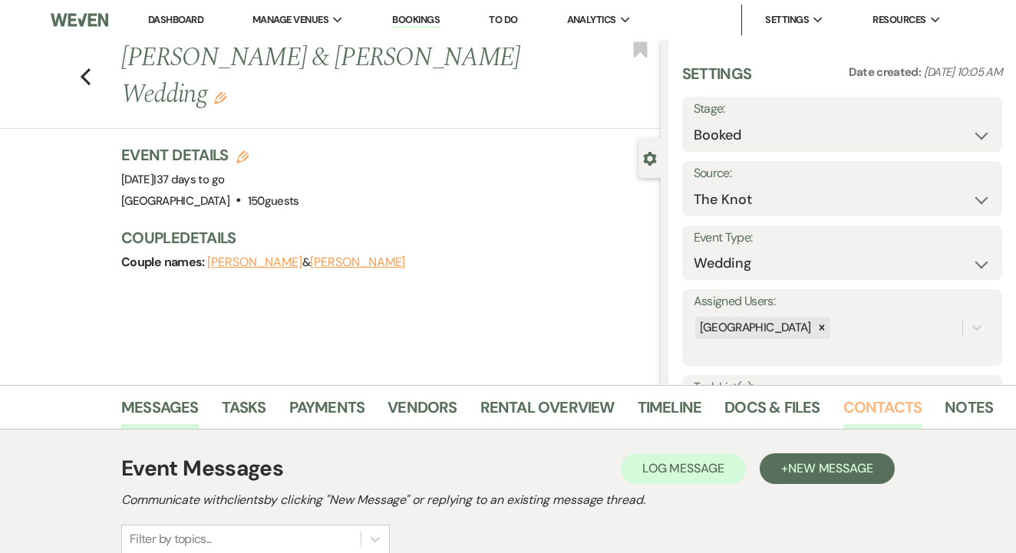
click at [886, 409] on link "Contacts" at bounding box center [882, 412] width 79 height 34
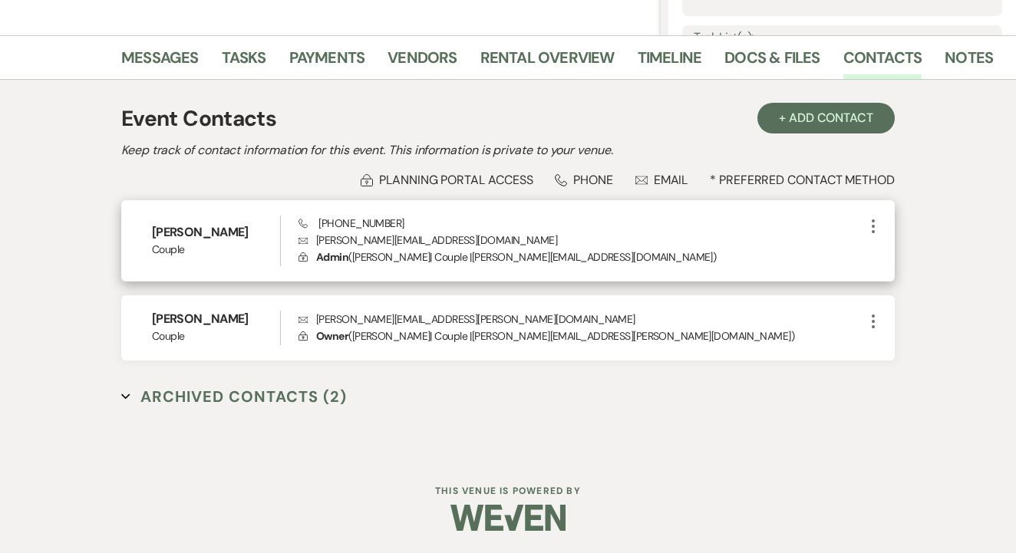
scroll to position [349, 0]
drag, startPoint x: 313, startPoint y: 245, endPoint x: 499, endPoint y: 233, distance: 186.7
click at [513, 233] on p "Envelope marissa.salas98@yahoo.com" at bounding box center [580, 240] width 565 height 17
drag, startPoint x: 313, startPoint y: 226, endPoint x: 386, endPoint y: 230, distance: 73.0
click at [397, 230] on div "Phone (940) 594-1936 Envelope marissa.salas98@yahoo.com Lock Admin ( Marissa Sa…" at bounding box center [580, 241] width 565 height 51
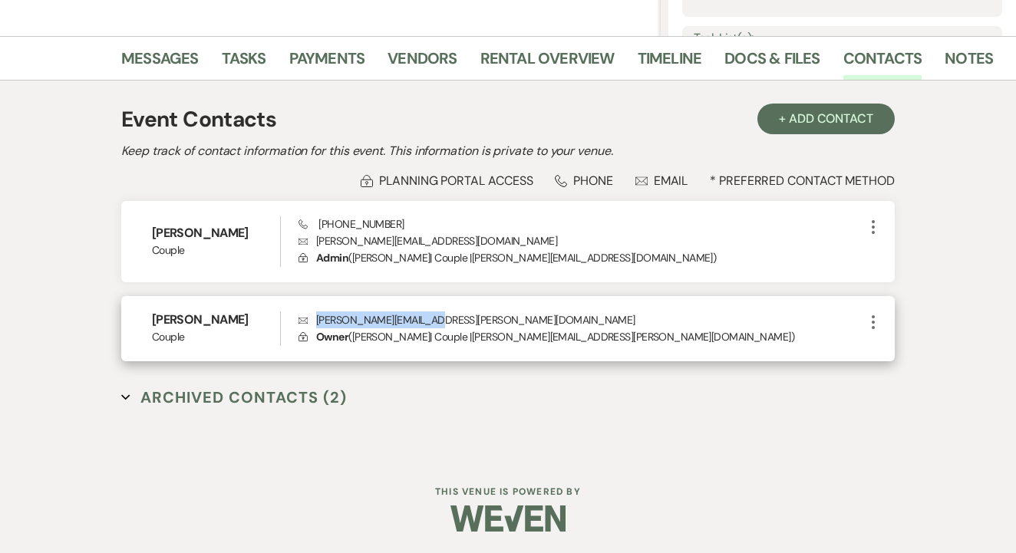
drag, startPoint x: 314, startPoint y: 321, endPoint x: 435, endPoint y: 317, distance: 121.3
click at [435, 317] on p "Envelope jason.chrusz@gmail.com" at bounding box center [580, 319] width 565 height 17
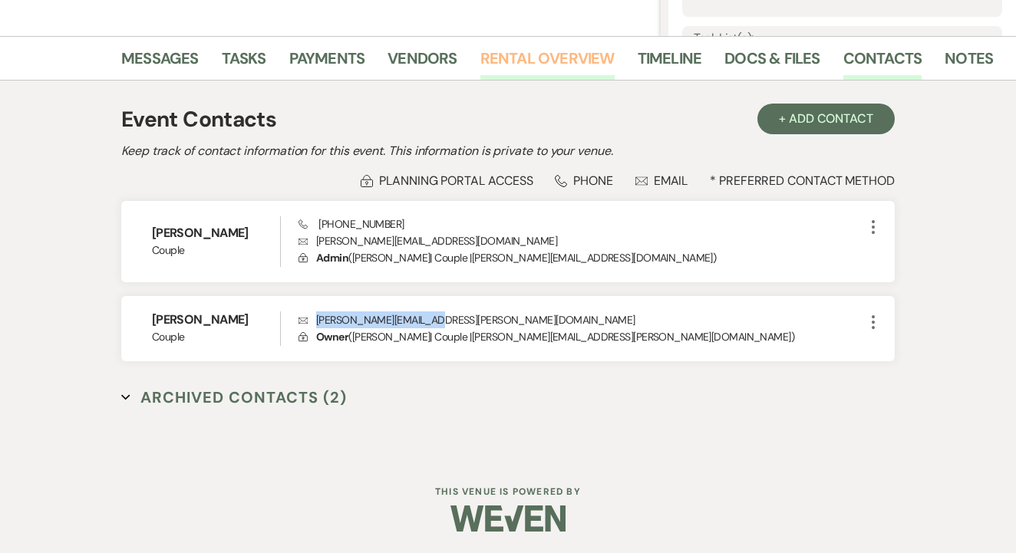
click at [554, 72] on link "Rental Overview" at bounding box center [547, 63] width 134 height 34
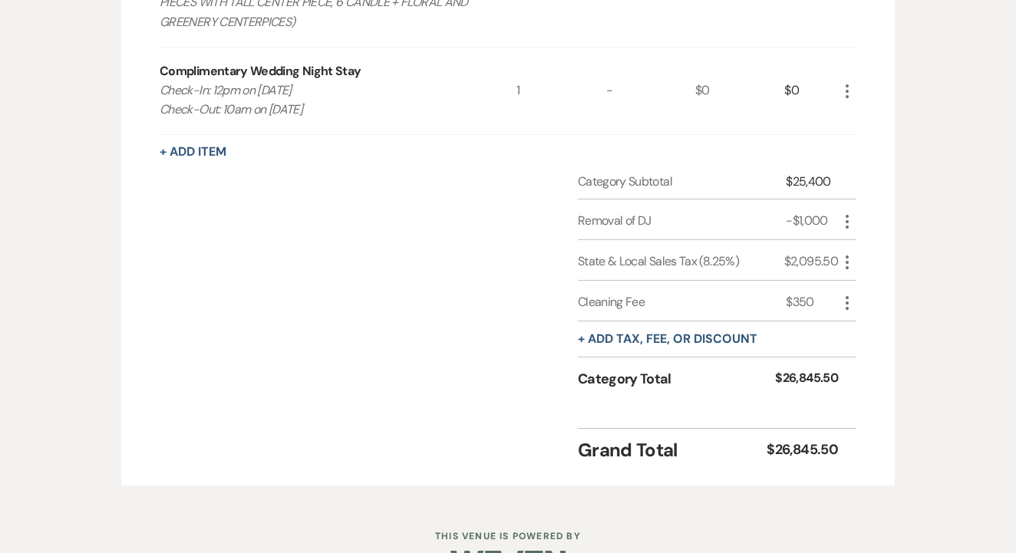
scroll to position [2007, 0]
drag, startPoint x: 782, startPoint y: 238, endPoint x: 841, endPoint y: 236, distance: 58.3
click at [841, 240] on div "State & Local Sales Tax (8.25%) $2,095.50 More" at bounding box center [717, 260] width 278 height 41
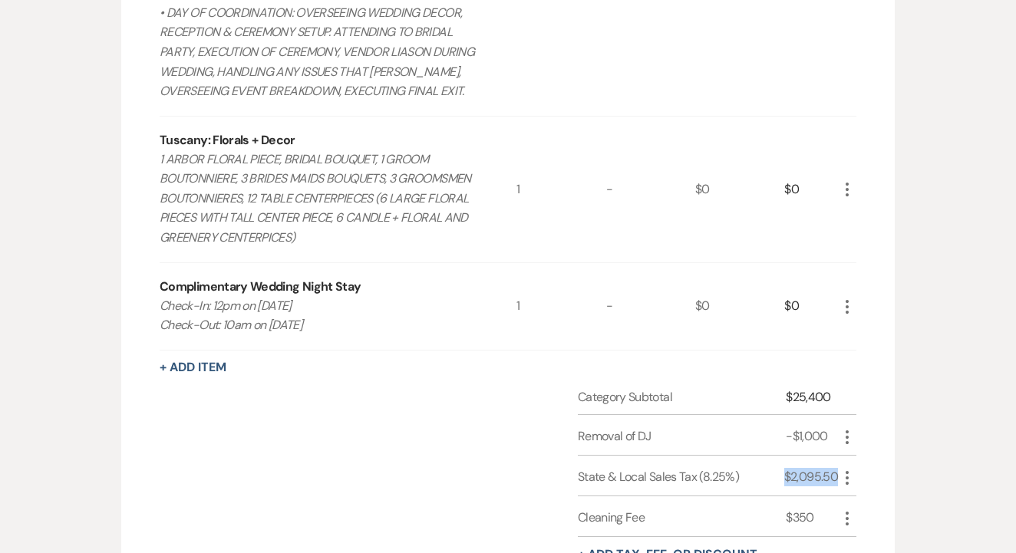
scroll to position [1789, 0]
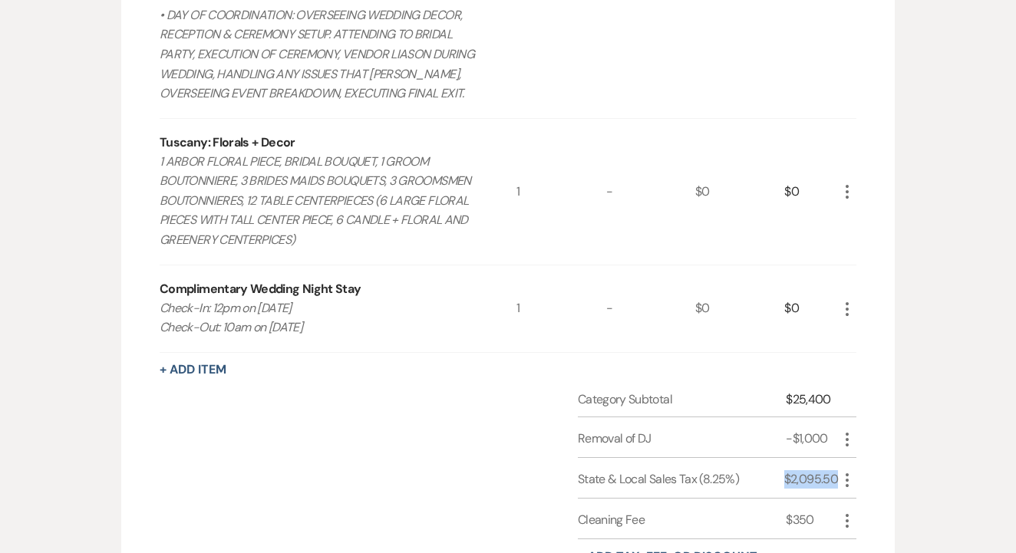
drag, startPoint x: 161, startPoint y: 282, endPoint x: 358, endPoint y: 311, distance: 199.2
click at [358, 311] on p "Check-In: 12pm on 10/25/25 Check-Out: 10am on 10/26/25" at bounding box center [320, 317] width 321 height 39
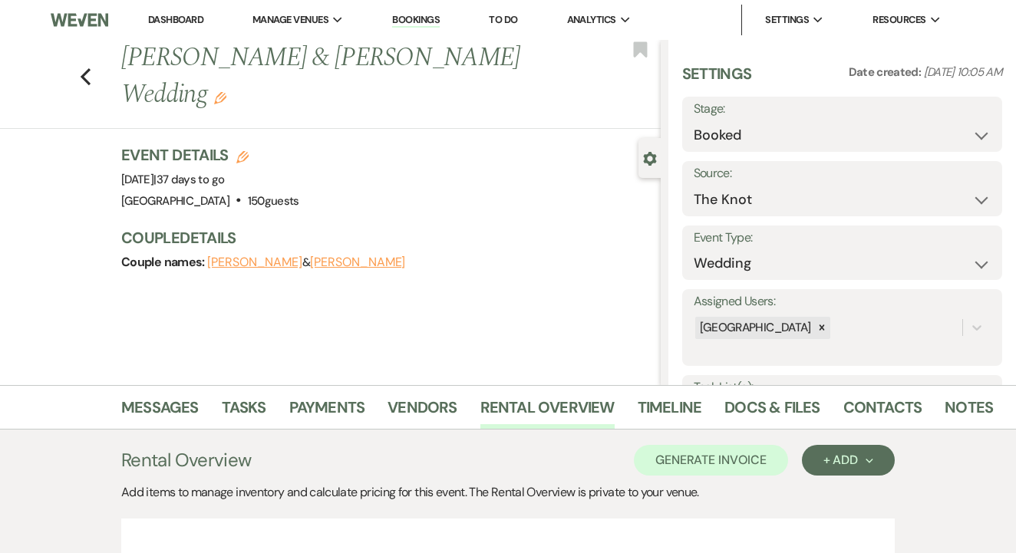
scroll to position [0, 0]
click at [330, 404] on link "Payments" at bounding box center [327, 412] width 76 height 34
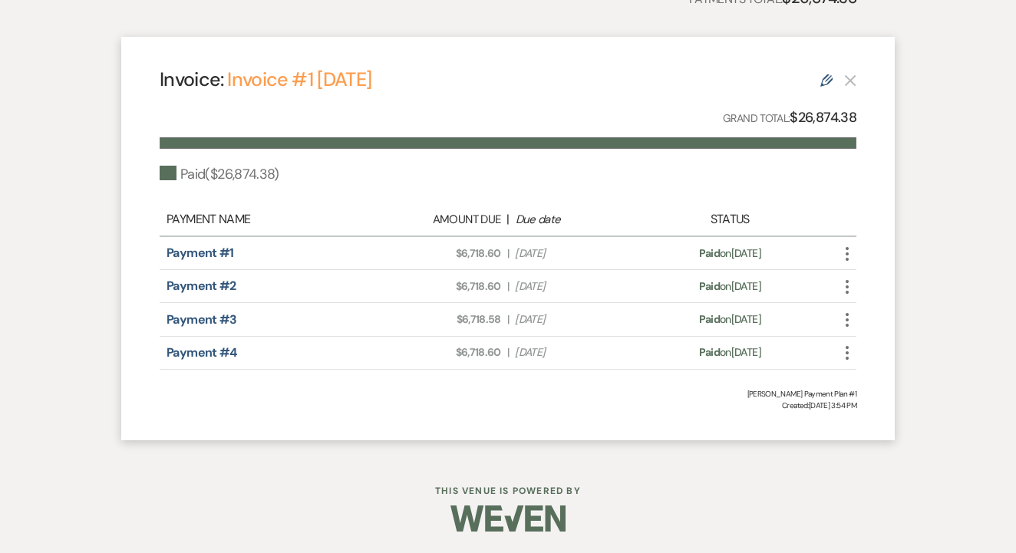
scroll to position [542, 0]
drag, startPoint x: 456, startPoint y: 254, endPoint x: 501, endPoint y: 255, distance: 45.3
click at [501, 255] on div "Amount Due: $6,718.60 | Due Date Oct 28, 2024" at bounding box center [507, 254] width 273 height 16
drag, startPoint x: 448, startPoint y: 288, endPoint x: 505, endPoint y: 288, distance: 56.8
click at [505, 288] on div "Amount Due: $6,718.60 | Due Date Apr 28, 2025" at bounding box center [507, 287] width 273 height 16
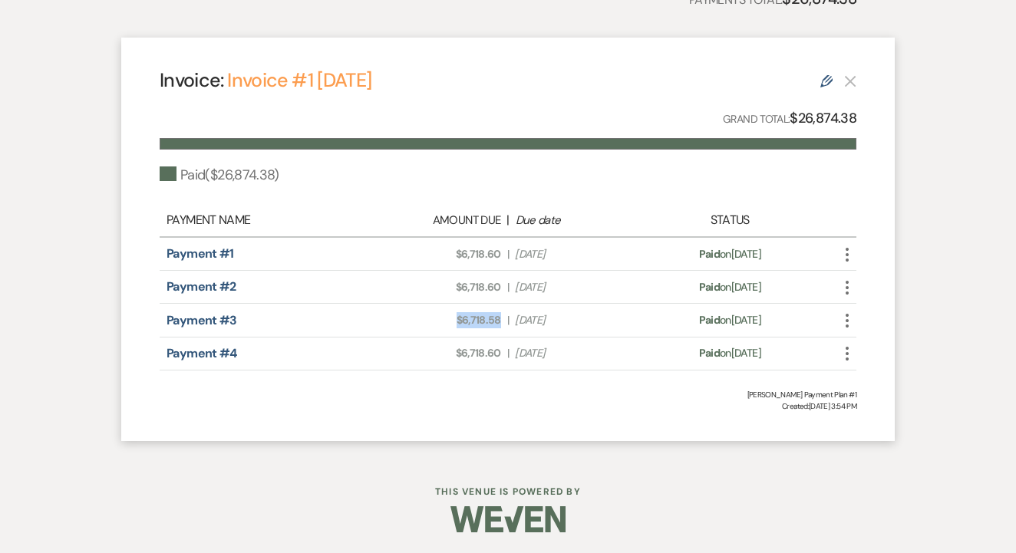
drag, startPoint x: 453, startPoint y: 314, endPoint x: 507, endPoint y: 317, distance: 53.8
click at [507, 317] on div "Amount Due: $6,718.58 | Due Date Jun 27, 2025" at bounding box center [507, 320] width 273 height 16
drag, startPoint x: 454, startPoint y: 355, endPoint x: 514, endPoint y: 354, distance: 59.8
click at [514, 354] on div "Amount Due: $6,718.60 | Due Date Aug 26, 2025" at bounding box center [507, 353] width 273 height 16
click at [488, 419] on div "Invoice: Invoice #1 10-21-2024 Edit Grand Total: $26,874.38 Paid ( $26,874.38 )…" at bounding box center [507, 239] width 773 height 403
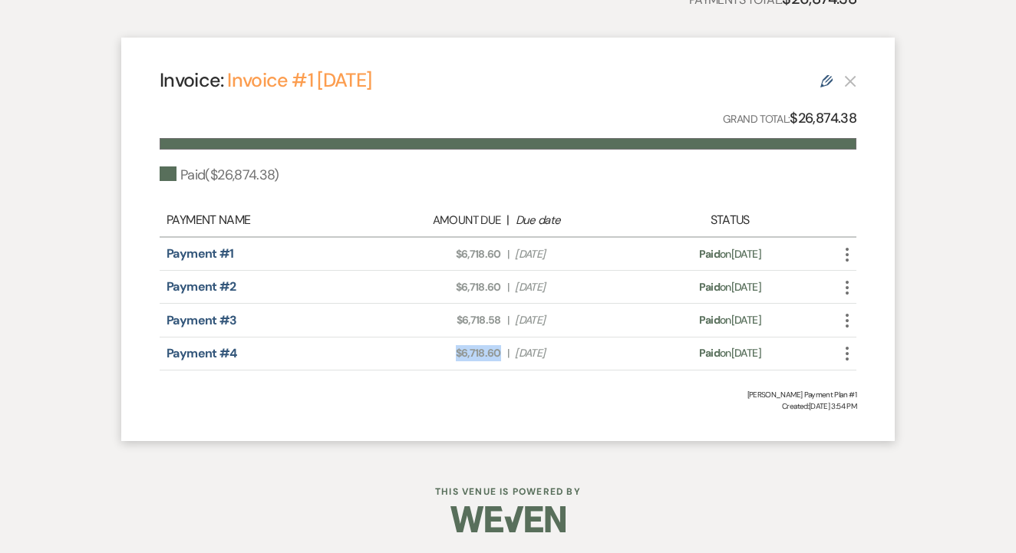
drag, startPoint x: 456, startPoint y: 356, endPoint x: 499, endPoint y: 351, distance: 43.3
click at [501, 351] on div "Amount Due: $6,718.60 | Due Date Aug 26, 2025" at bounding box center [507, 353] width 273 height 16
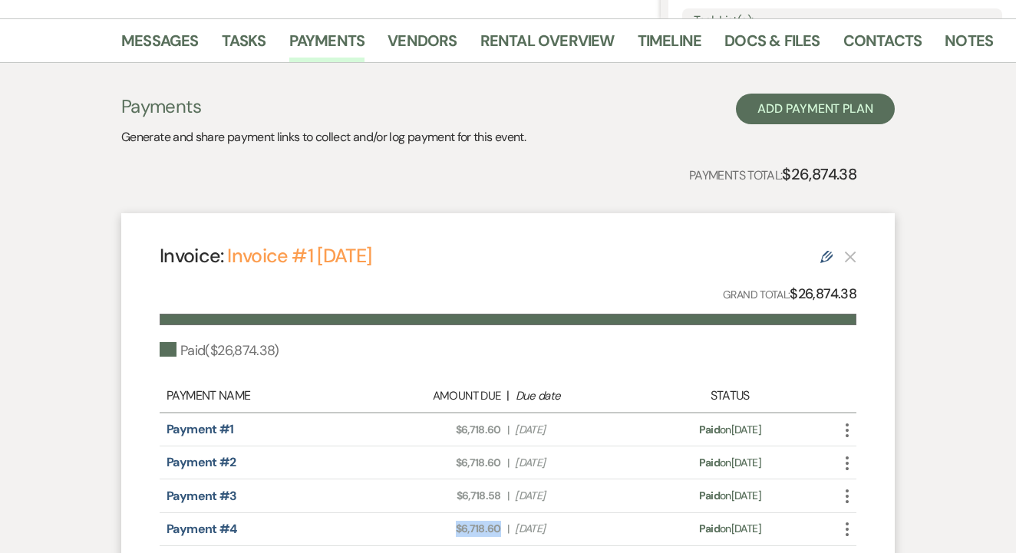
scroll to position [366, 0]
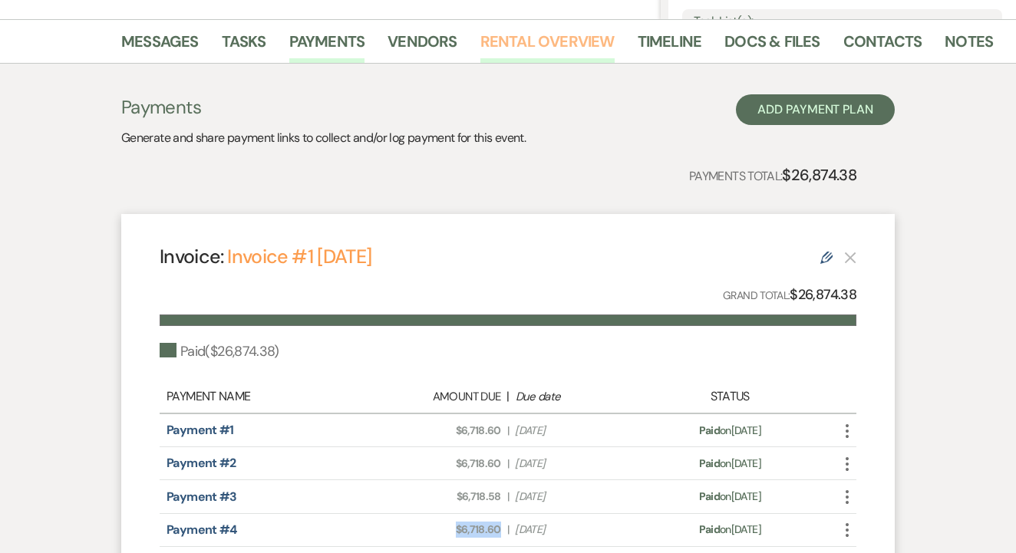
click at [571, 40] on link "Rental Overview" at bounding box center [547, 46] width 134 height 34
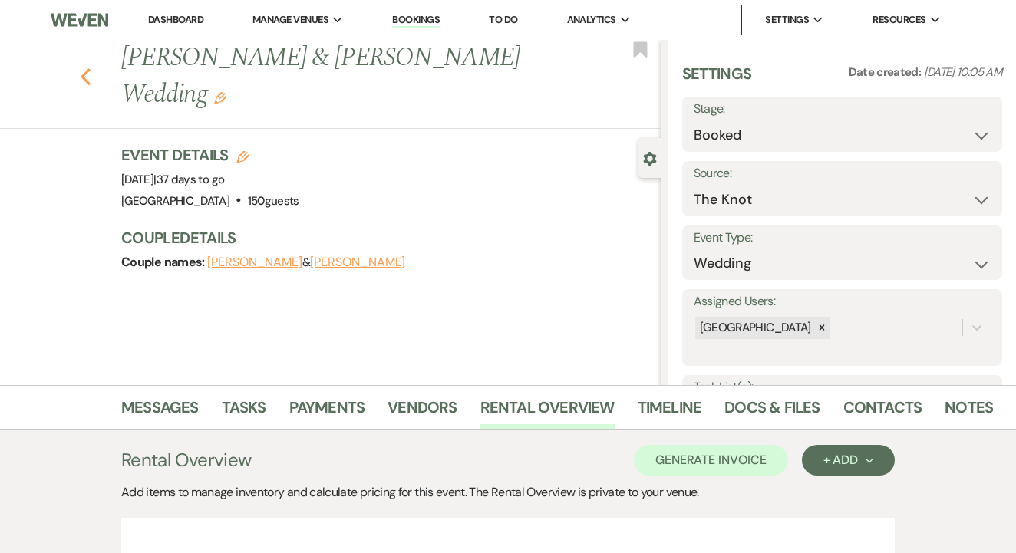
click at [81, 67] on icon "Previous" at bounding box center [86, 76] width 12 height 18
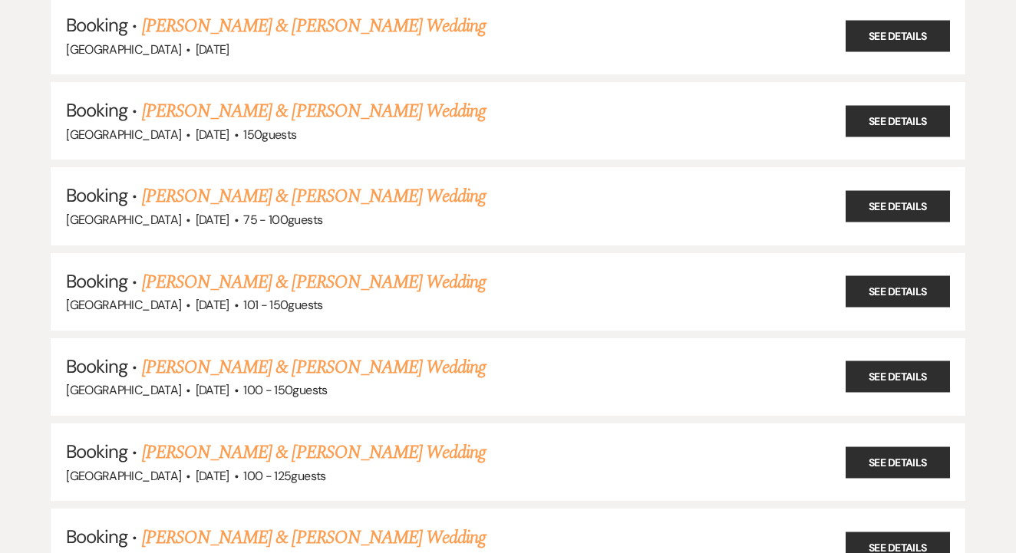
scroll to position [898, 0]
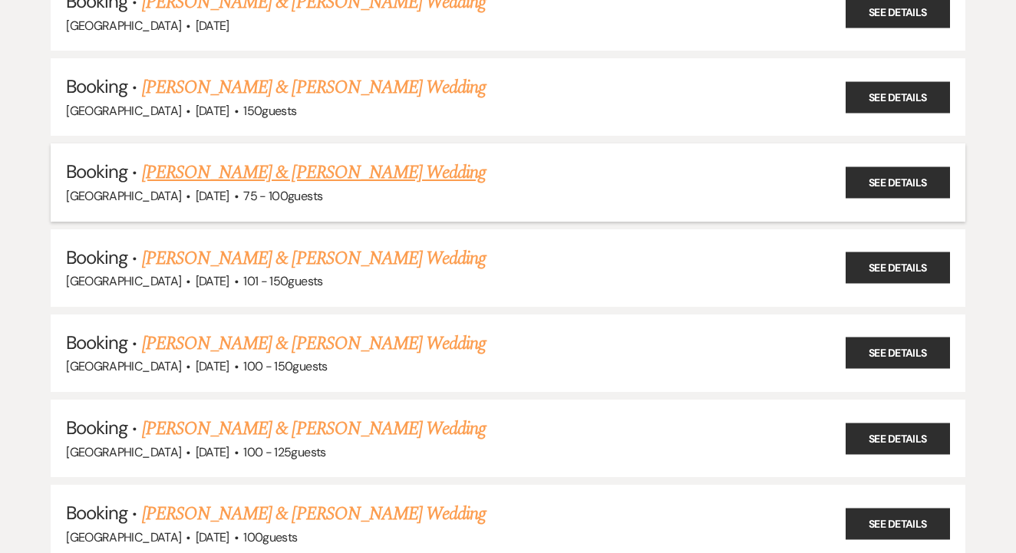
drag, startPoint x: 433, startPoint y: 155, endPoint x: 141, endPoint y: 150, distance: 292.3
click at [141, 159] on h5 "Booking · Kayla Scott & Dillon Slatick's Wedding" at bounding box center [508, 173] width 884 height 28
click at [354, 159] on h5 "Booking · Kayla Scott & Dillon Slatick's Wedding" at bounding box center [508, 173] width 884 height 28
click at [358, 159] on link "[PERSON_NAME] & [PERSON_NAME] Wedding" at bounding box center [314, 173] width 344 height 28
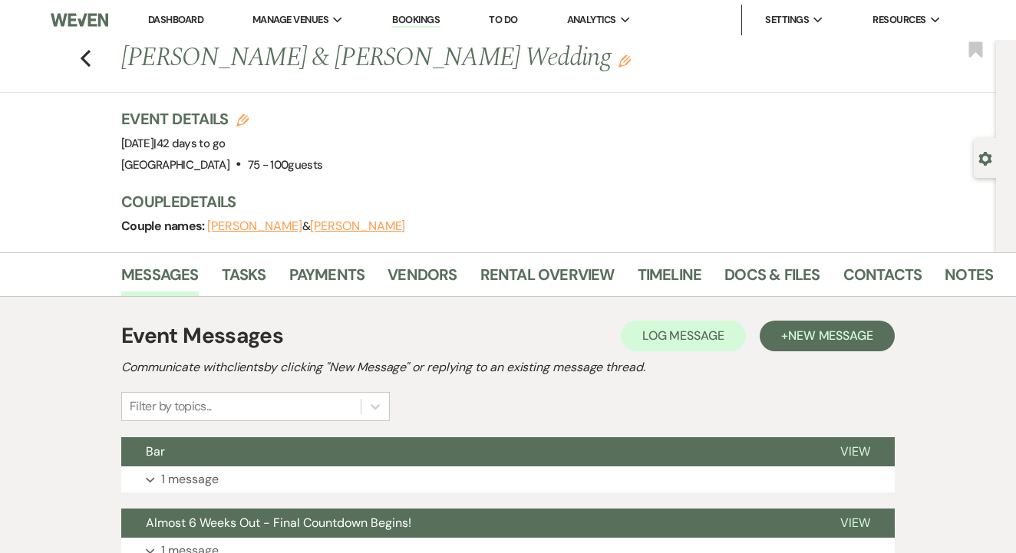
click at [882, 259] on li "Contacts" at bounding box center [894, 277] width 102 height 37
click at [884, 275] on link "Contacts" at bounding box center [882, 279] width 79 height 34
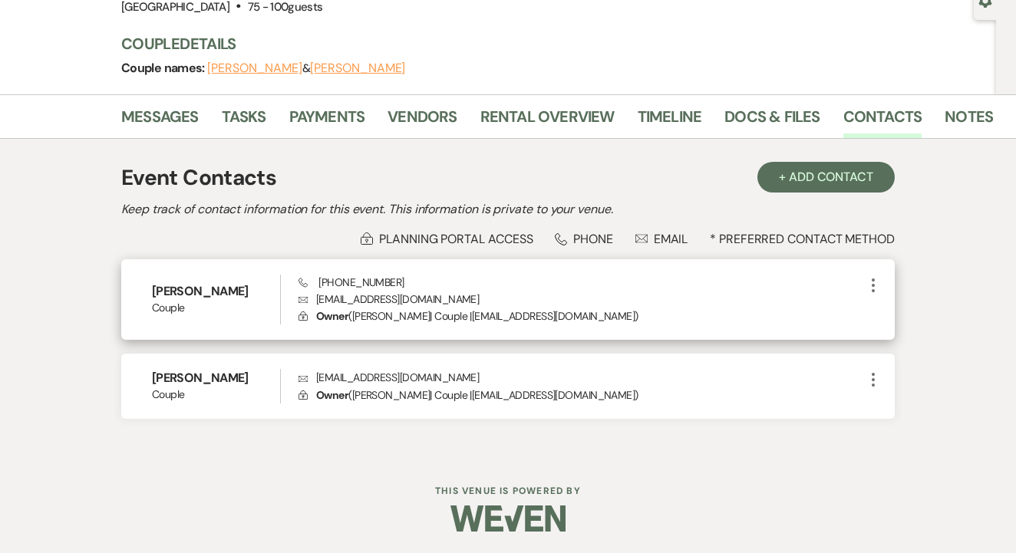
scroll to position [157, 0]
drag, startPoint x: 312, startPoint y: 302, endPoint x: 440, endPoint y: 303, distance: 127.3
click at [453, 303] on p "Envelope kayscott08@icloud.com" at bounding box center [580, 299] width 565 height 17
drag, startPoint x: 315, startPoint y: 282, endPoint x: 400, endPoint y: 278, distance: 85.2
click at [400, 278] on div "Phone (817) 205-9117 Envelope kayscott08@icloud.com Lock Owner ( Kayla Scott | …" at bounding box center [580, 300] width 565 height 51
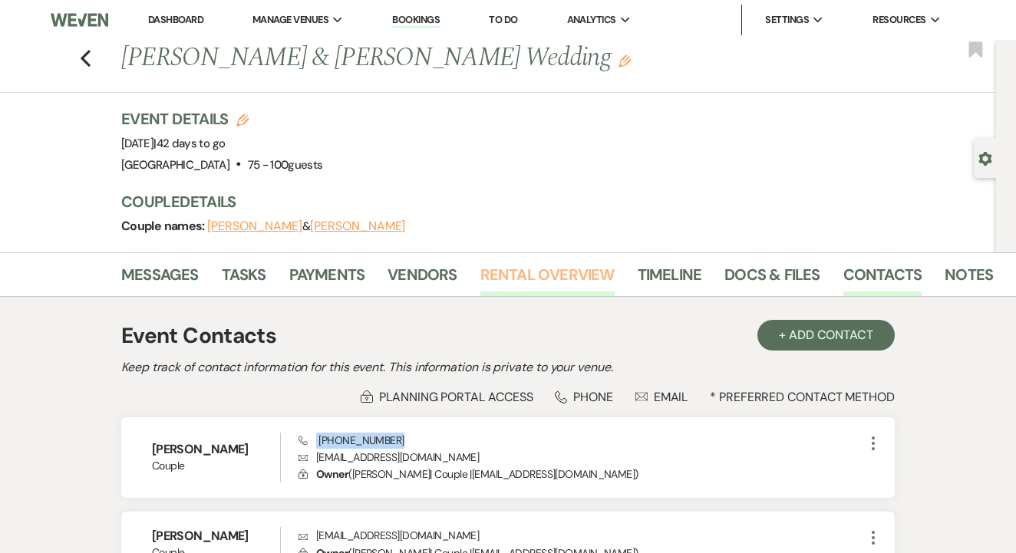
scroll to position [0, 0]
click at [540, 267] on link "Rental Overview" at bounding box center [547, 279] width 134 height 34
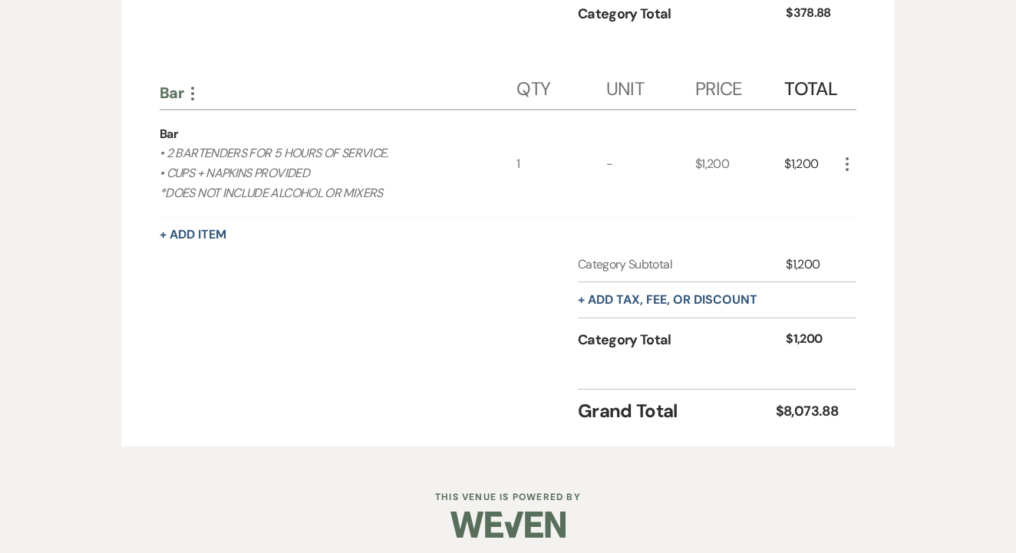
scroll to position [1633, 0]
drag, startPoint x: 156, startPoint y: 130, endPoint x: 393, endPoint y: 200, distance: 246.3
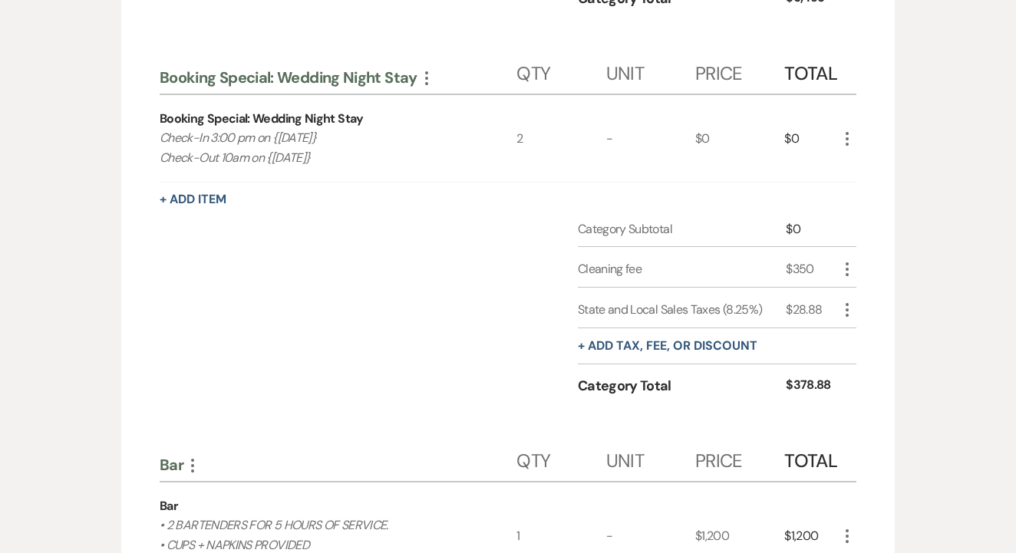
scroll to position [1259, 0]
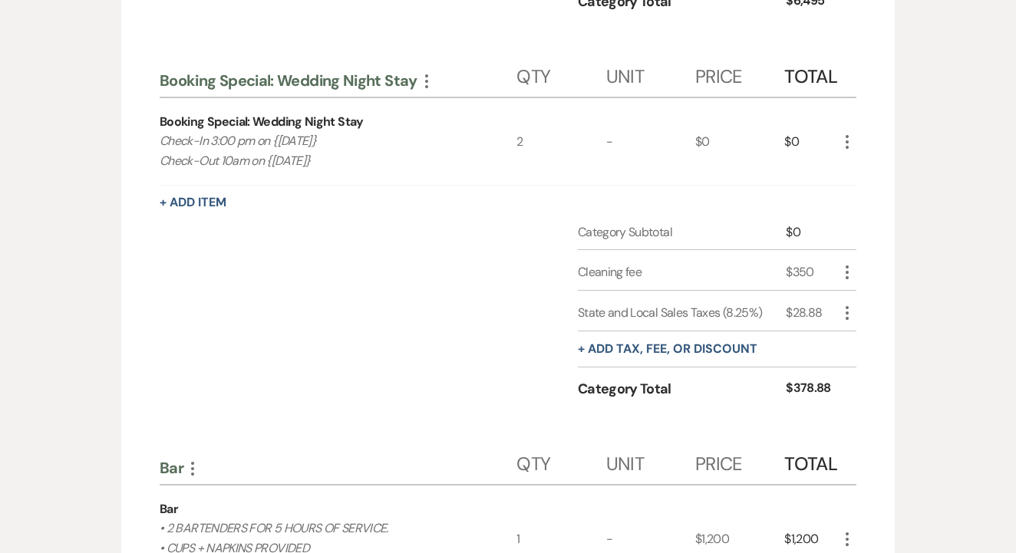
drag, startPoint x: 163, startPoint y: 130, endPoint x: 342, endPoint y: 152, distance: 180.9
click at [342, 152] on p "Check-In 3:00 pm on {10/29/25} Check-Out 10am on {10/31/25}" at bounding box center [320, 150] width 321 height 39
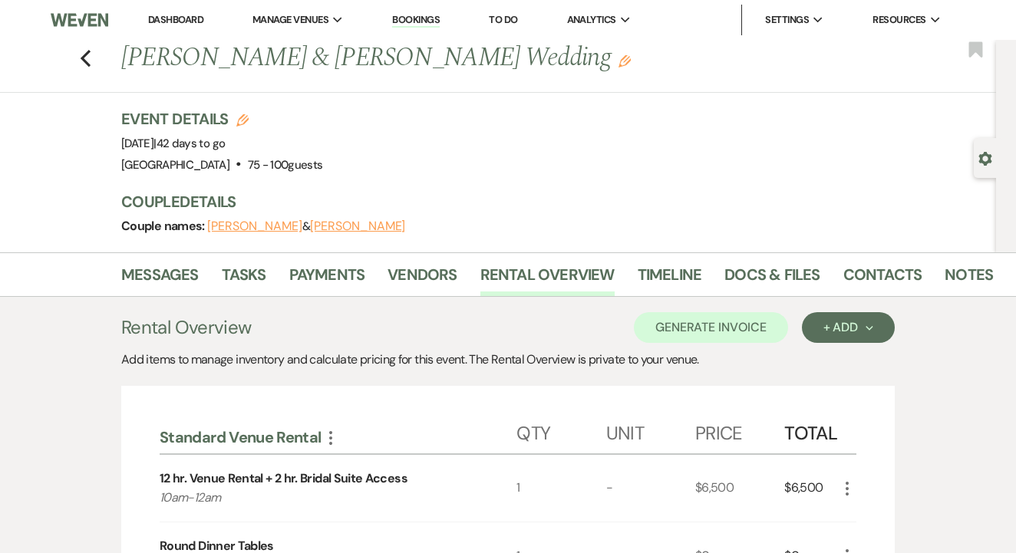
scroll to position [0, 0]
click at [337, 268] on link "Payments" at bounding box center [327, 279] width 76 height 34
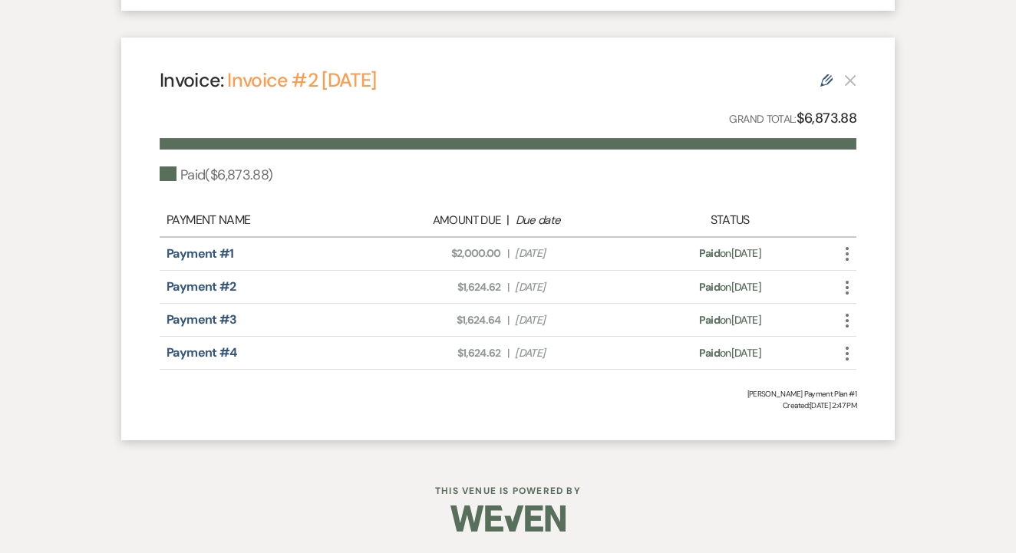
scroll to position [739, 0]
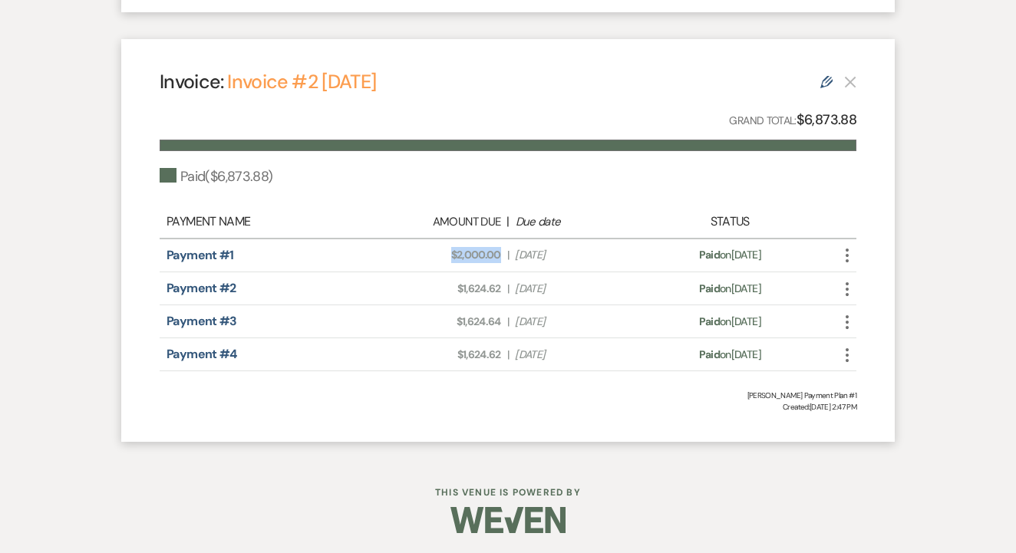
drag, startPoint x: 439, startPoint y: 255, endPoint x: 502, endPoint y: 256, distance: 63.7
click at [502, 256] on div "Amount Due: $2,000.00 | Due Date Sep 10, 2024" at bounding box center [507, 255] width 273 height 16
drag, startPoint x: 453, startPoint y: 278, endPoint x: 502, endPoint y: 285, distance: 49.5
click at [502, 285] on div "Amount Due: $1,624.62 | Due Date May 3, 2025" at bounding box center [507, 289] width 273 height 16
drag, startPoint x: 457, startPoint y: 321, endPoint x: 502, endPoint y: 321, distance: 45.3
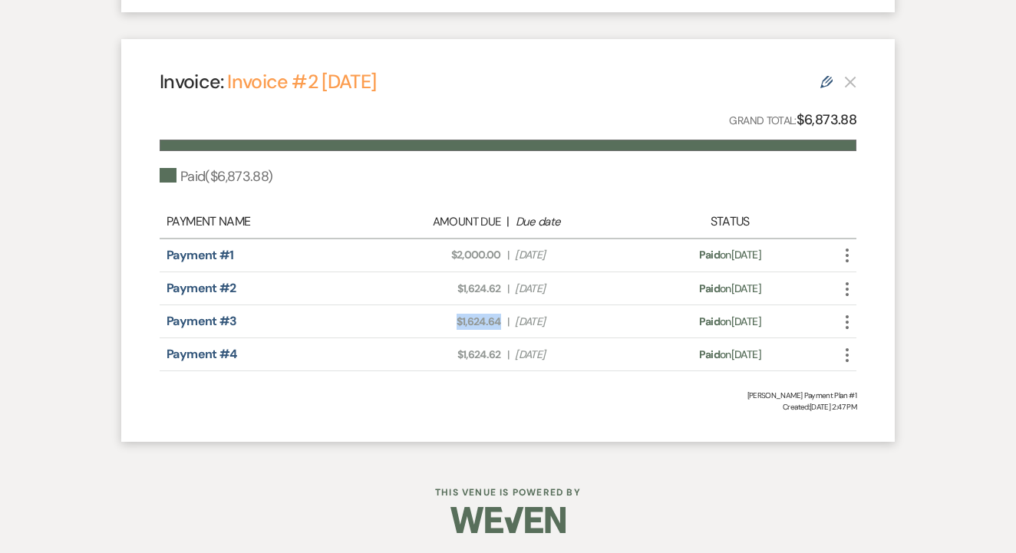
click at [505, 321] on div "Amount Due: $1,624.64 | Due Date Jul 2, 2025" at bounding box center [507, 322] width 273 height 16
drag, startPoint x: 457, startPoint y: 351, endPoint x: 503, endPoint y: 352, distance: 46.0
click at [503, 352] on div "Amount Due: $1,624.62 | Due Date Aug 31, 2025" at bounding box center [507, 355] width 273 height 16
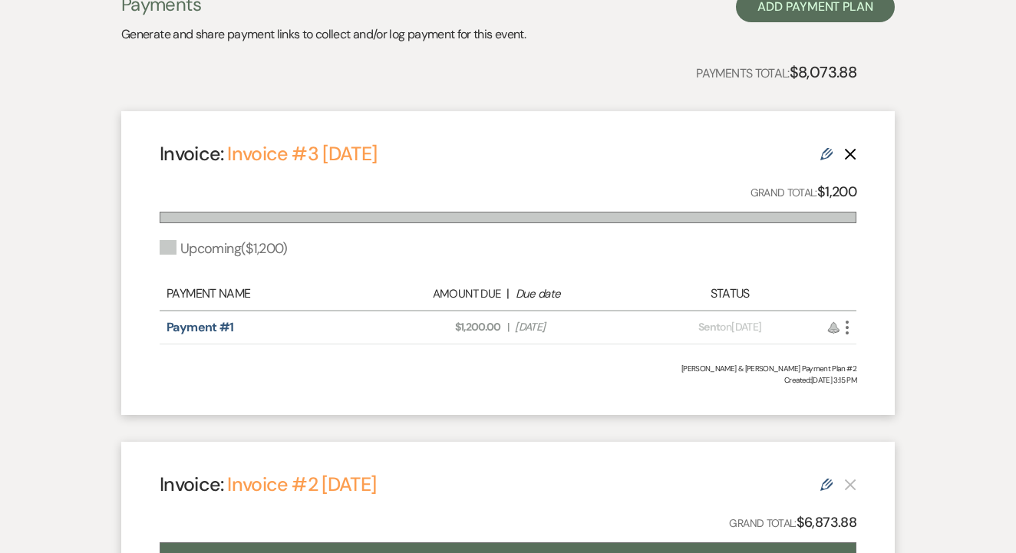
scroll to position [337, 0]
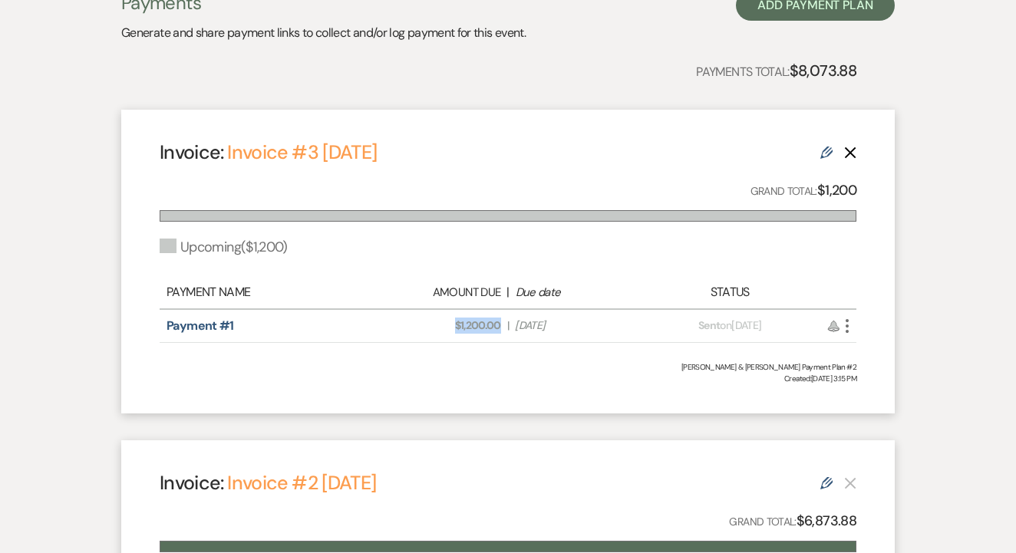
click at [446, 330] on span "Amount Due: $1,200.00" at bounding box center [440, 326] width 121 height 16
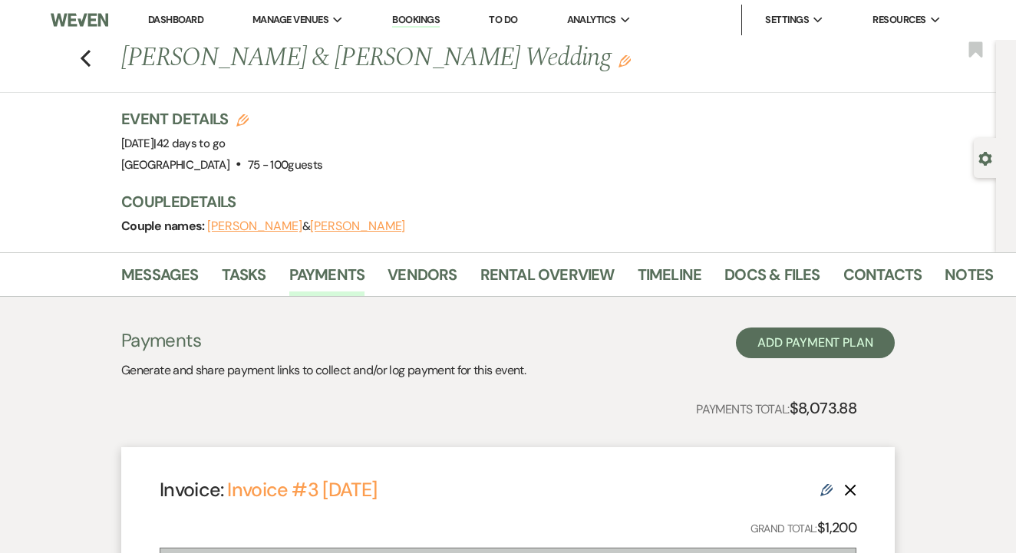
scroll to position [0, 0]
click at [87, 56] on icon "Previous" at bounding box center [86, 58] width 12 height 18
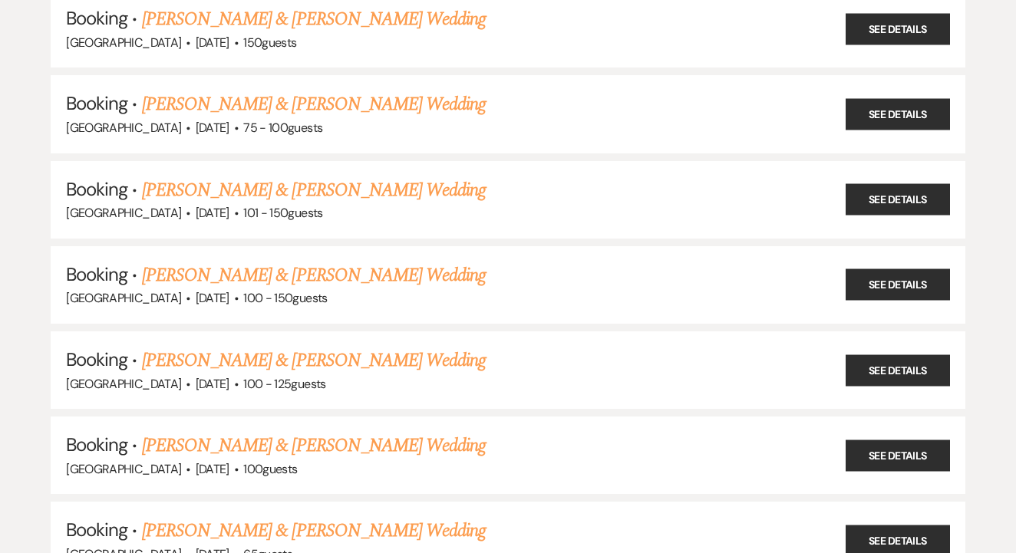
scroll to position [970, 0]
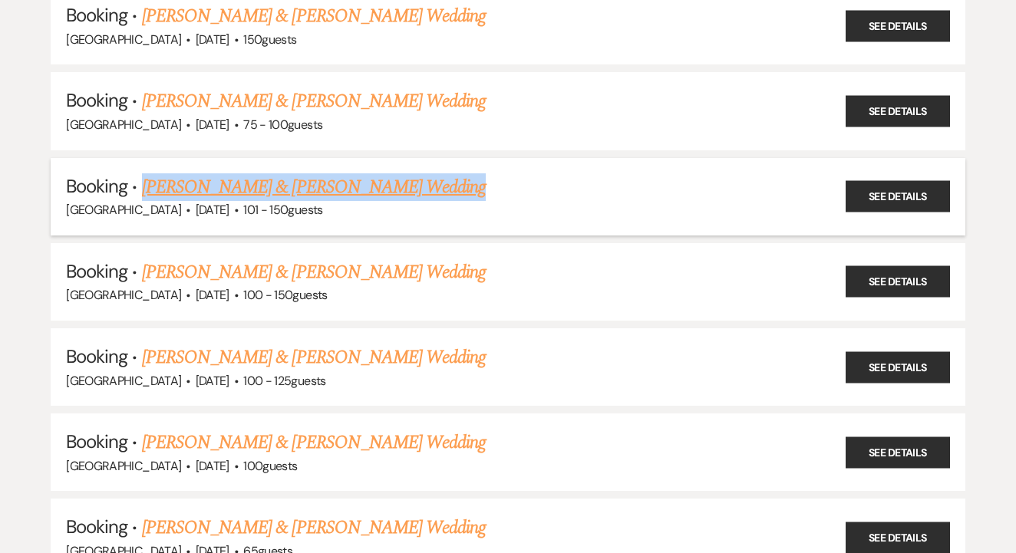
drag, startPoint x: 467, startPoint y: 166, endPoint x: 165, endPoint y: 170, distance: 302.2
click at [142, 173] on h5 "Booking · Nikki Mazan & Austin Maddox's Wedding" at bounding box center [508, 187] width 884 height 28
click at [406, 173] on h5 "Booking · Nikki Mazan & Austin Maddox's Wedding" at bounding box center [508, 187] width 884 height 28
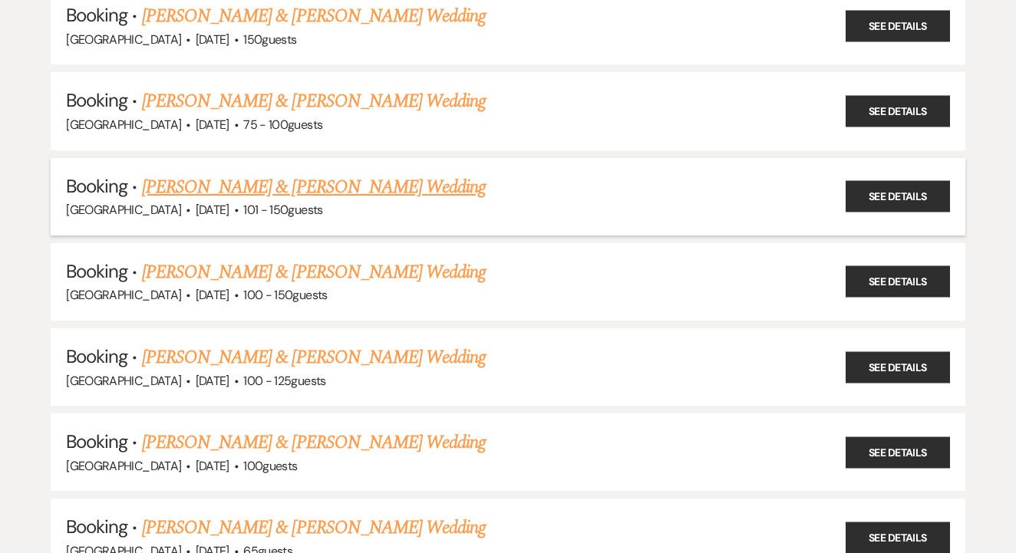
click at [403, 173] on link "[PERSON_NAME] & [PERSON_NAME] Wedding" at bounding box center [314, 187] width 344 height 28
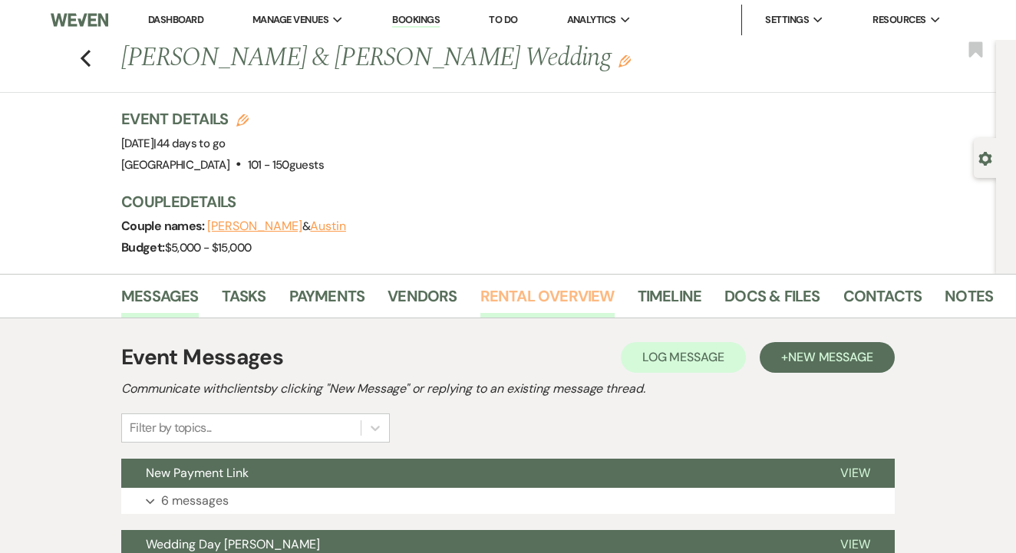
click at [532, 291] on link "Rental Overview" at bounding box center [547, 301] width 134 height 34
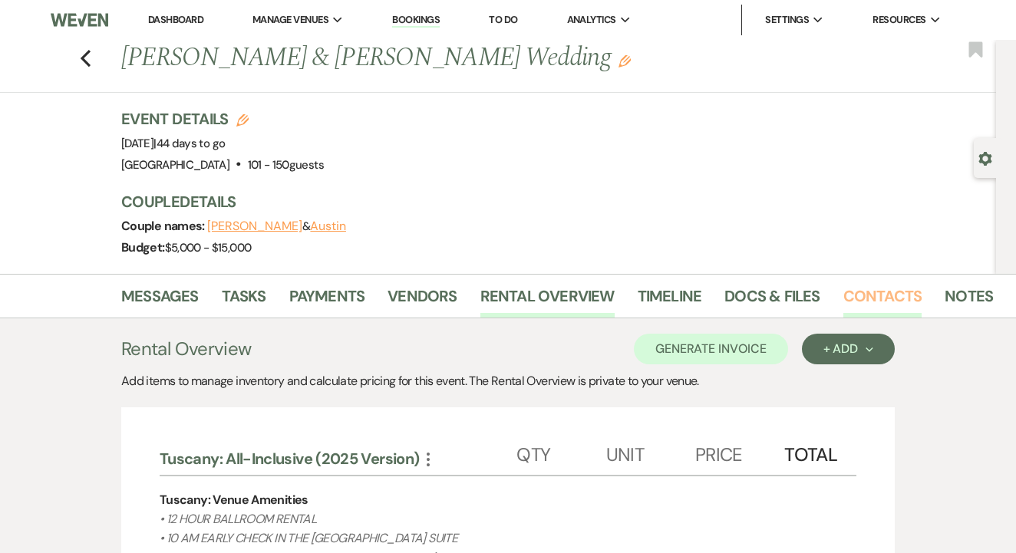
click at [874, 295] on link "Contacts" at bounding box center [882, 301] width 79 height 34
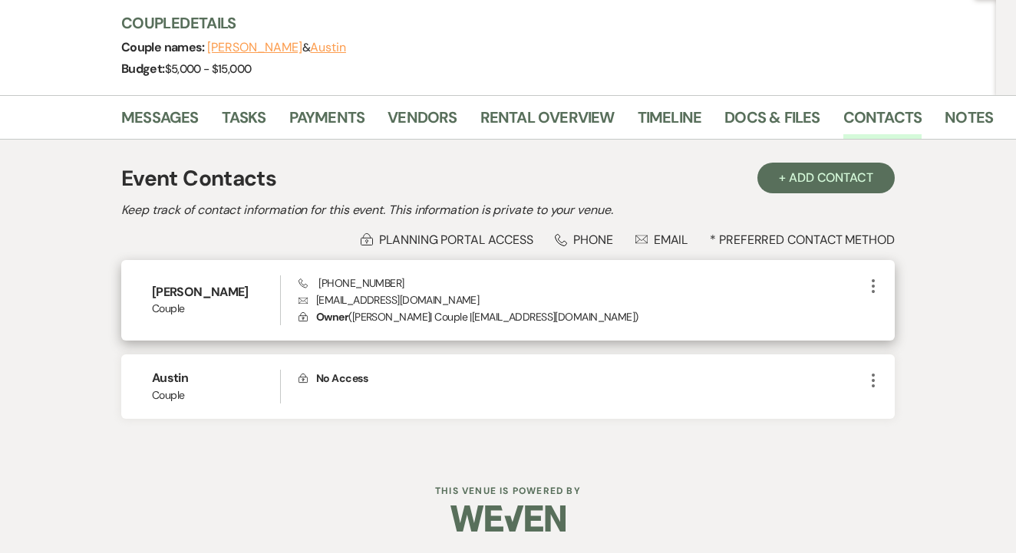
scroll to position [178, 0]
drag, startPoint x: 315, startPoint y: 297, endPoint x: 445, endPoint y: 297, distance: 129.6
click at [445, 297] on p "Envelope nikki.mazan13@gmail.com" at bounding box center [580, 300] width 565 height 17
drag, startPoint x: 318, startPoint y: 278, endPoint x: 403, endPoint y: 278, distance: 85.1
click at [403, 278] on div "Phone (214) 621-5267 Envelope nikki.mazan13@gmail.com Lock Owner ( Nikki Mazan …" at bounding box center [580, 301] width 565 height 51
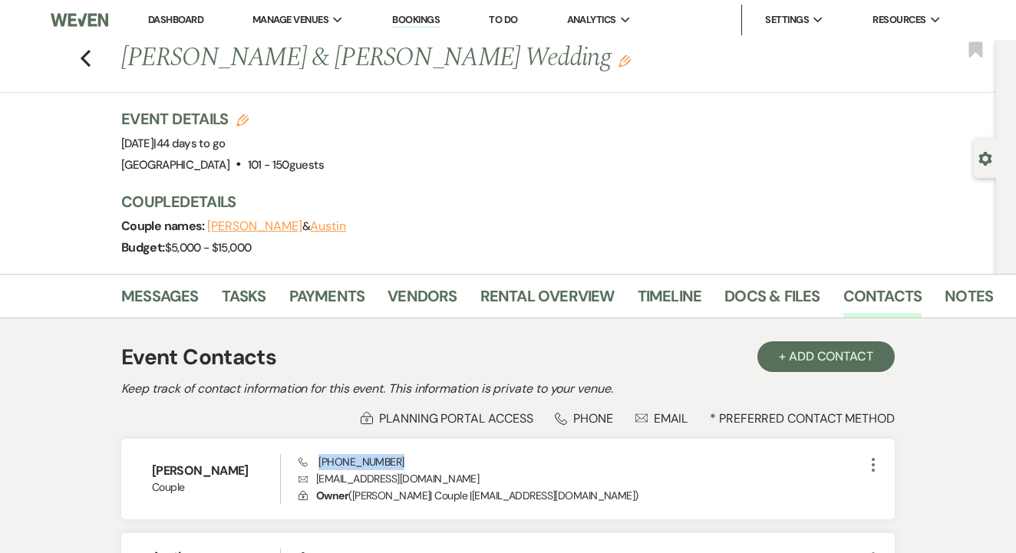
scroll to position [0, 0]
click at [584, 303] on link "Rental Overview" at bounding box center [547, 301] width 134 height 34
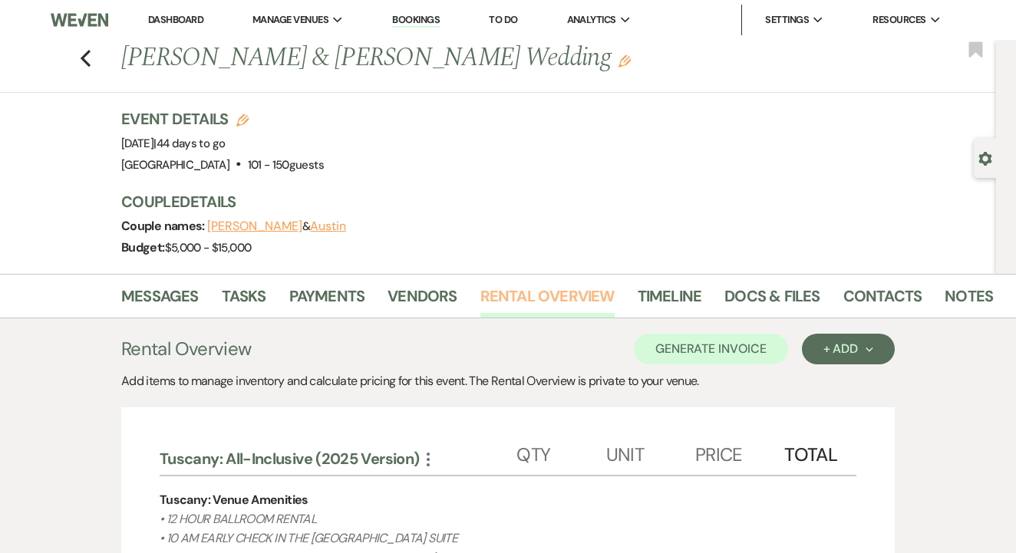
scroll to position [24, 0]
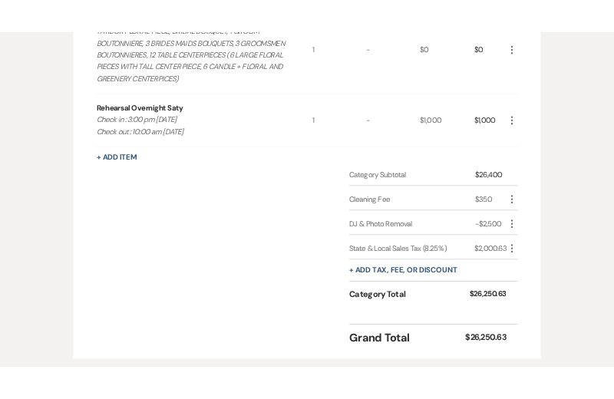
scroll to position [1695, 0]
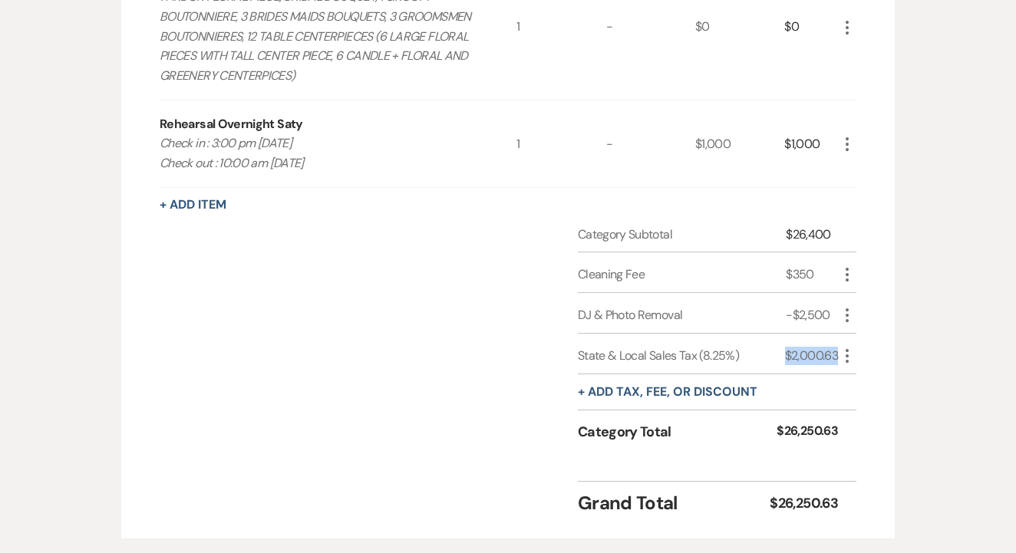
drag, startPoint x: 773, startPoint y: 333, endPoint x: 846, endPoint y: 336, distance: 72.9
click at [846, 336] on div "State & Local Sales Tax (8.25%) $2,000.63 More" at bounding box center [717, 354] width 278 height 41
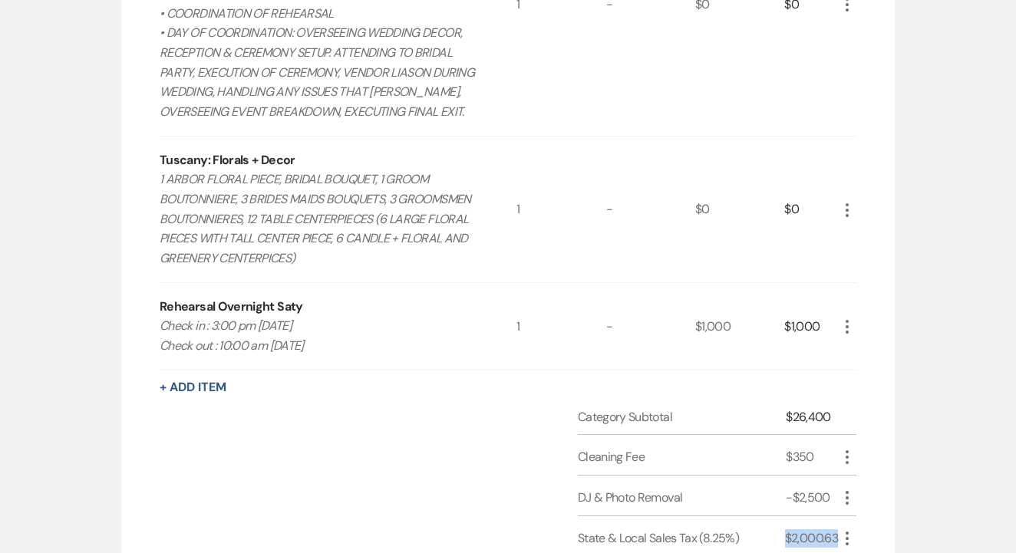
scroll to position [1513, 0]
drag, startPoint x: 156, startPoint y: 308, endPoint x: 313, endPoint y: 345, distance: 161.5
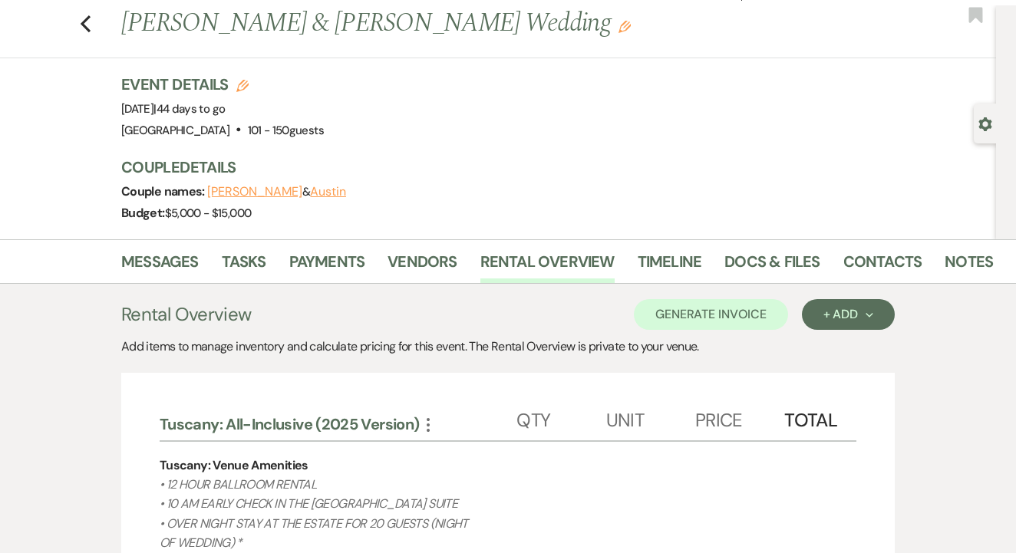
scroll to position [29, 0]
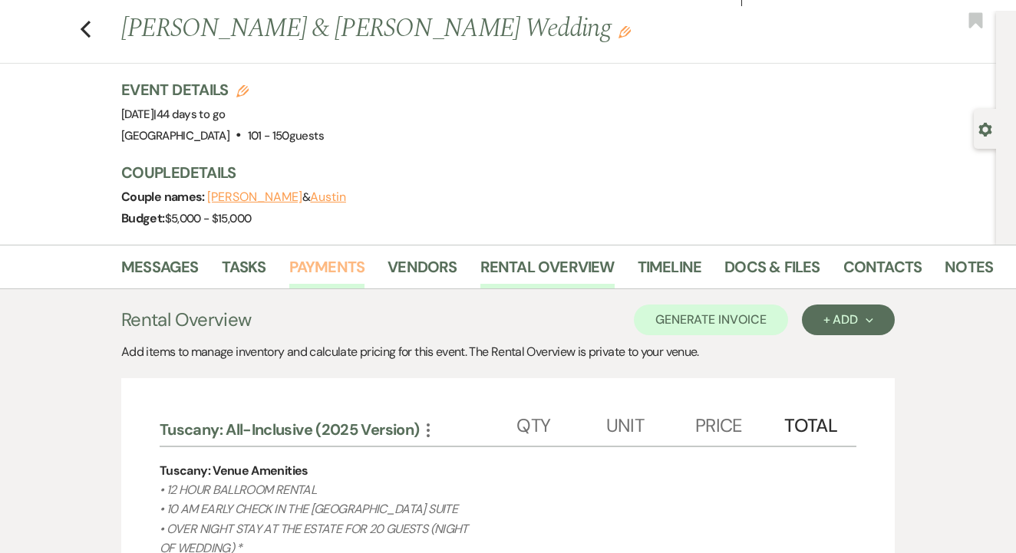
click at [338, 278] on link "Payments" at bounding box center [327, 272] width 76 height 34
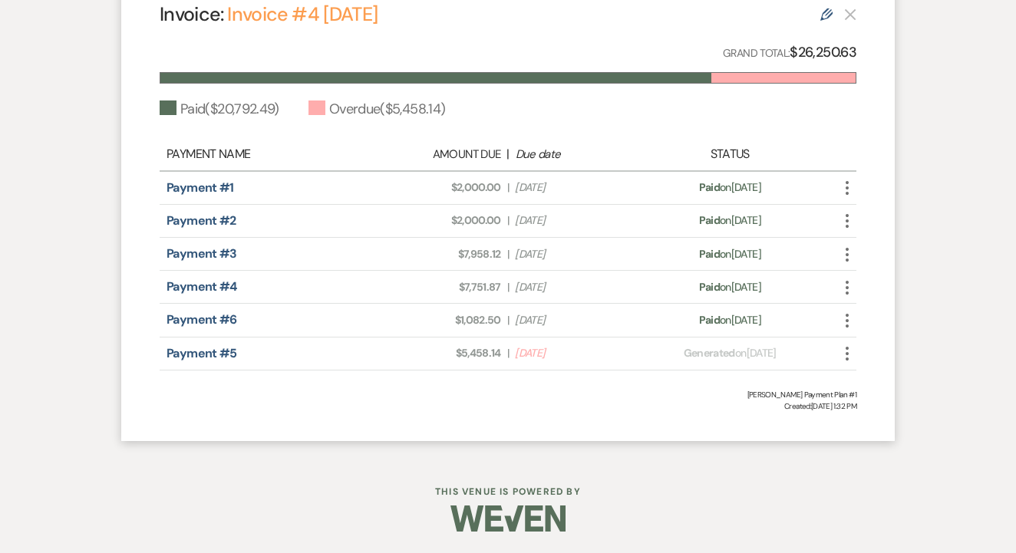
scroll to position [496, 0]
drag, startPoint x: 437, startPoint y: 188, endPoint x: 497, endPoint y: 187, distance: 59.8
click at [504, 187] on div "Amount Due: $2,000.00 | Due Date Feb 6, 2025" at bounding box center [507, 188] width 273 height 16
drag, startPoint x: 451, startPoint y: 252, endPoint x: 505, endPoint y: 252, distance: 53.7
click at [505, 252] on div "Amount Due: $7,958.12 | Due Date Apr 6, 2025" at bounding box center [507, 255] width 273 height 16
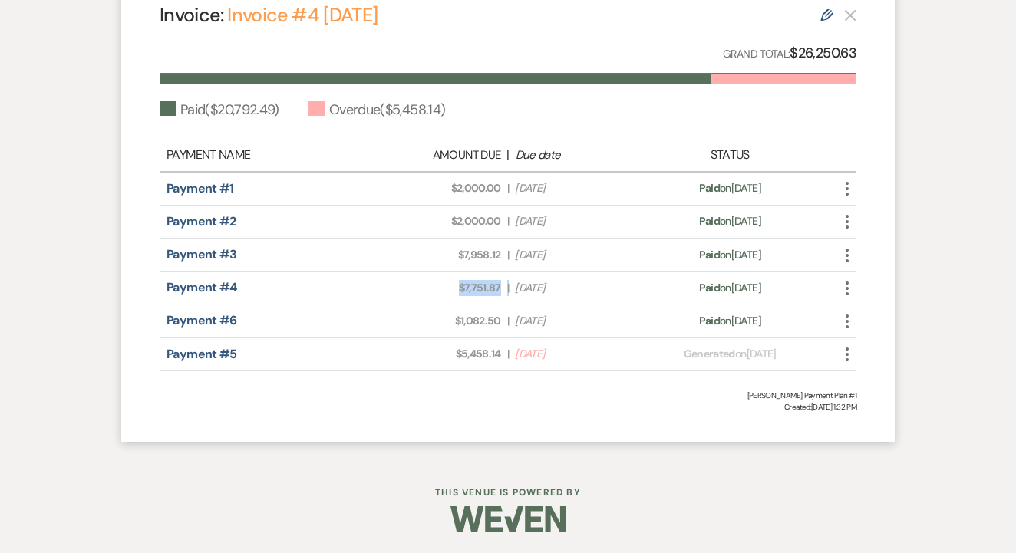
drag, startPoint x: 456, startPoint y: 282, endPoint x: 511, endPoint y: 285, distance: 54.5
click at [511, 285] on div "Amount Due: $7,751.87 | Due Date Jul 4, 2025" at bounding box center [507, 288] width 273 height 16
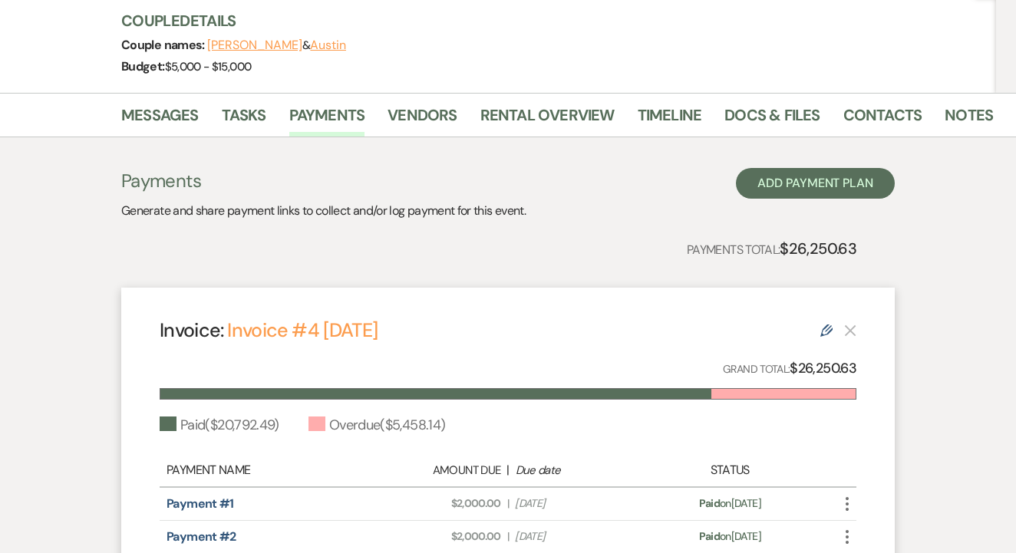
scroll to position [177, 0]
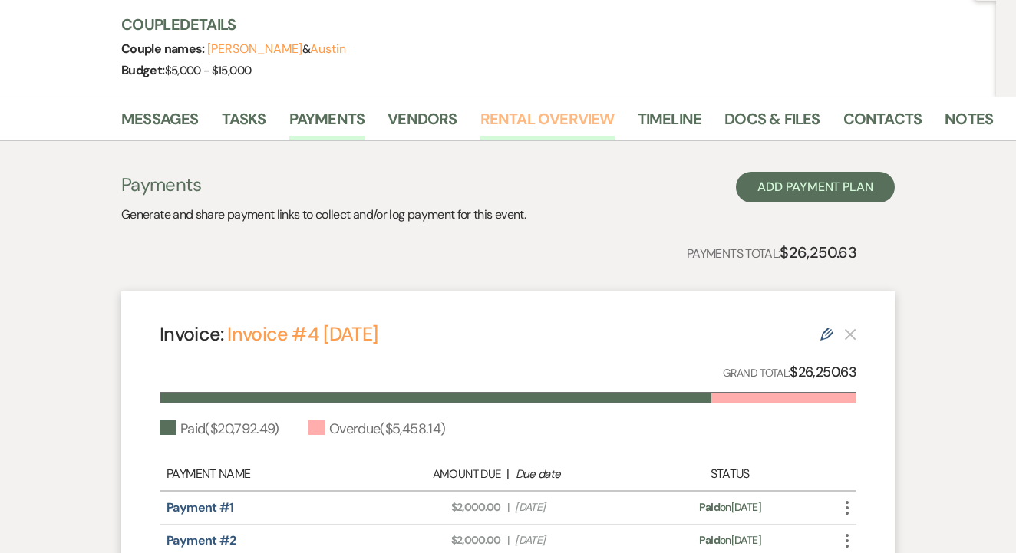
click at [519, 108] on link "Rental Overview" at bounding box center [547, 124] width 134 height 34
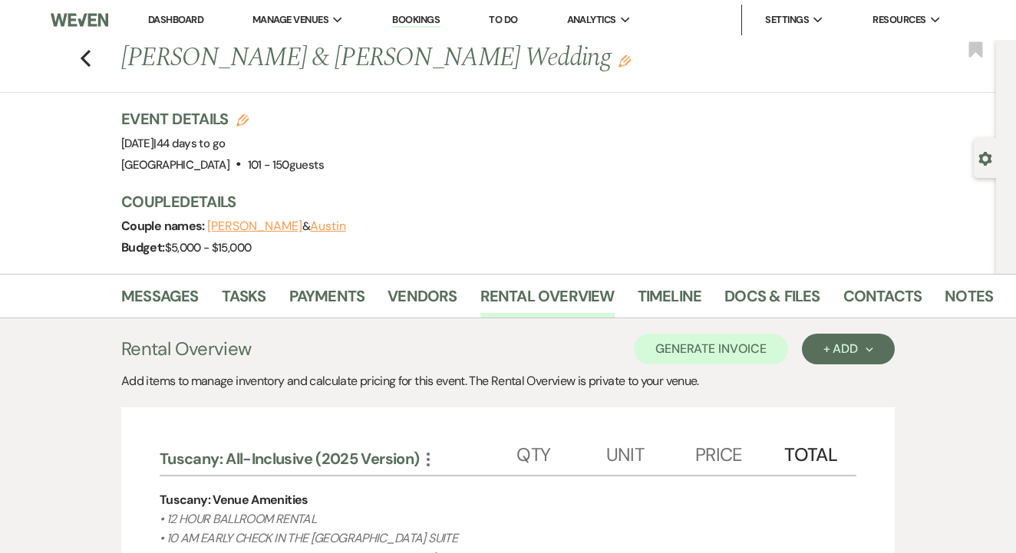
click at [337, 293] on link "Payments" at bounding box center [327, 301] width 76 height 34
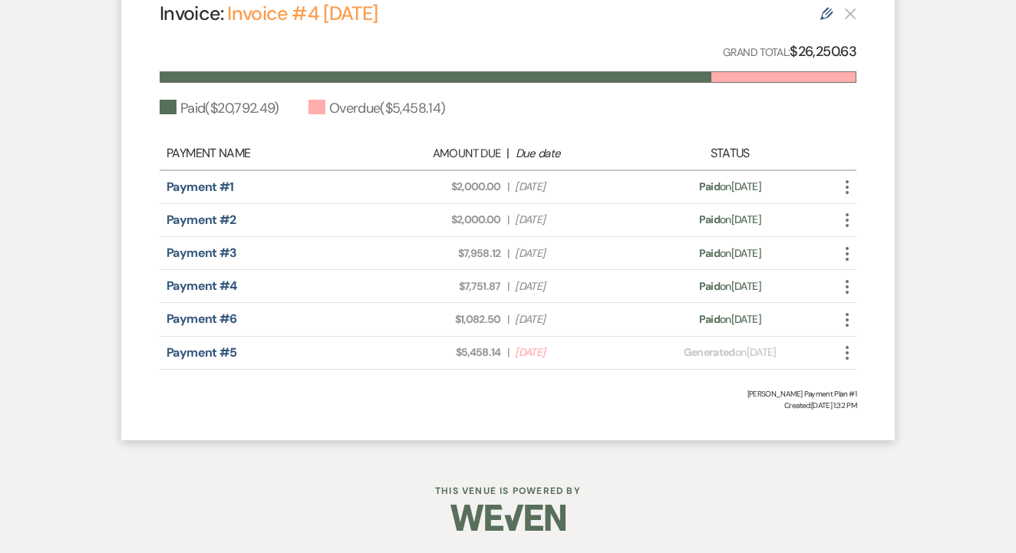
scroll to position [496, 0]
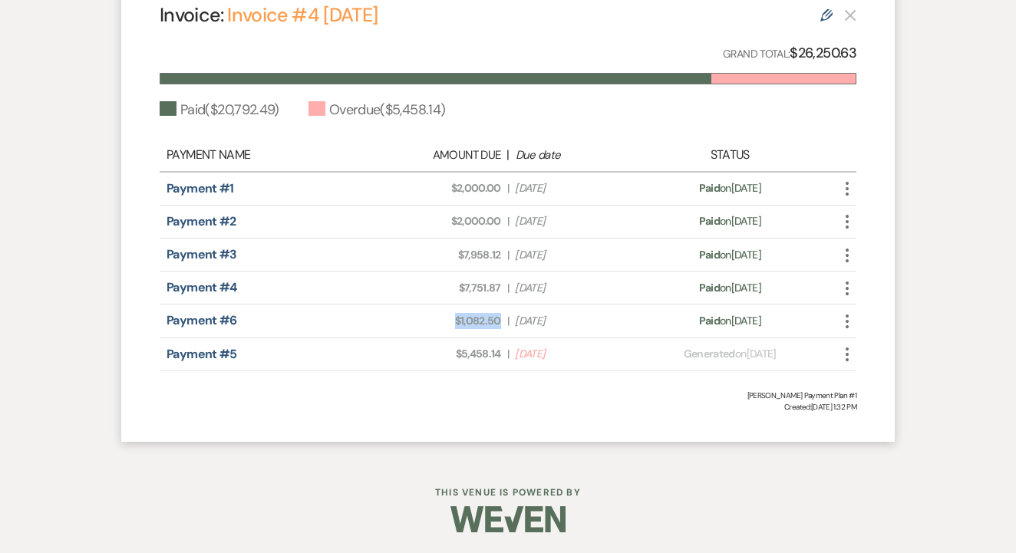
drag, startPoint x: 453, startPoint y: 320, endPoint x: 505, endPoint y: 324, distance: 51.5
click at [505, 324] on div "Amount Due: $1,082.50 | Due Date Aug 13, 2025" at bounding box center [507, 321] width 273 height 16
click at [176, 354] on link "Payment #5" at bounding box center [201, 354] width 71 height 16
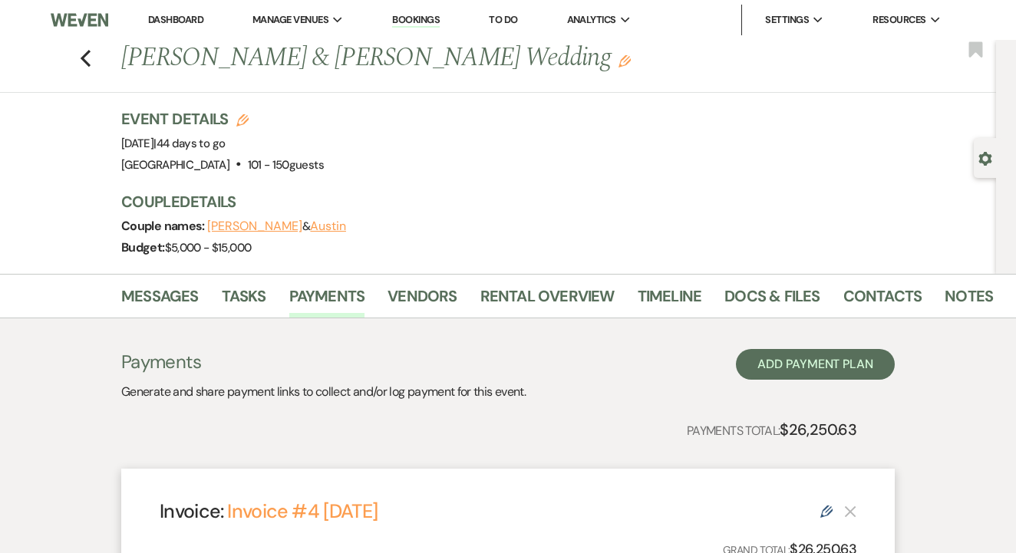
scroll to position [0, 0]
click at [187, 291] on link "Messages" at bounding box center [159, 301] width 77 height 34
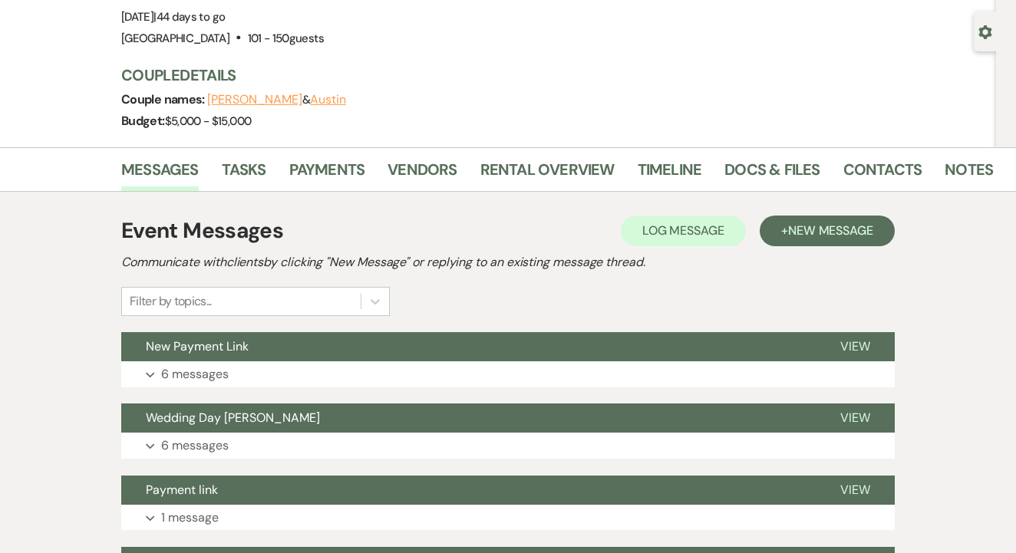
scroll to position [124, 0]
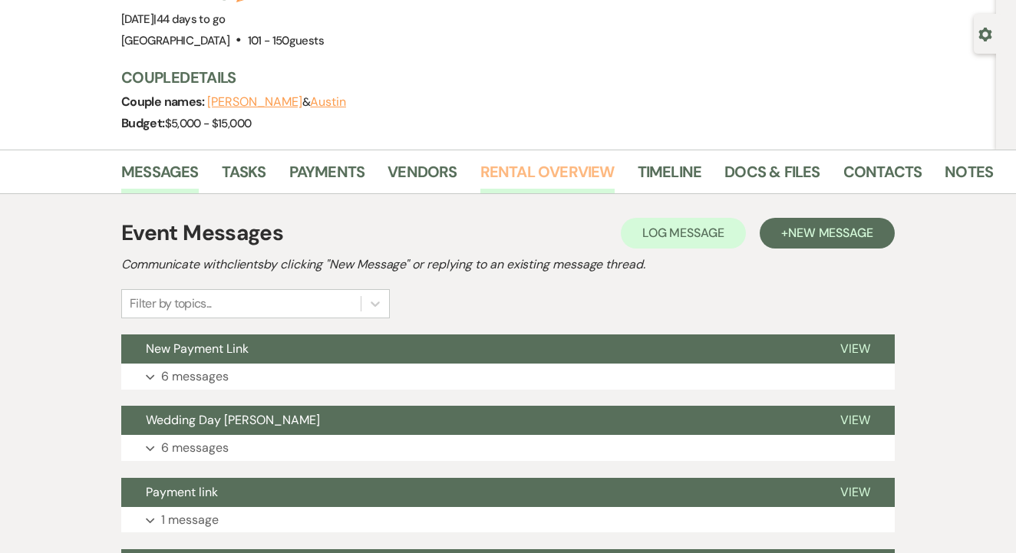
click at [550, 166] on link "Rental Overview" at bounding box center [547, 177] width 134 height 34
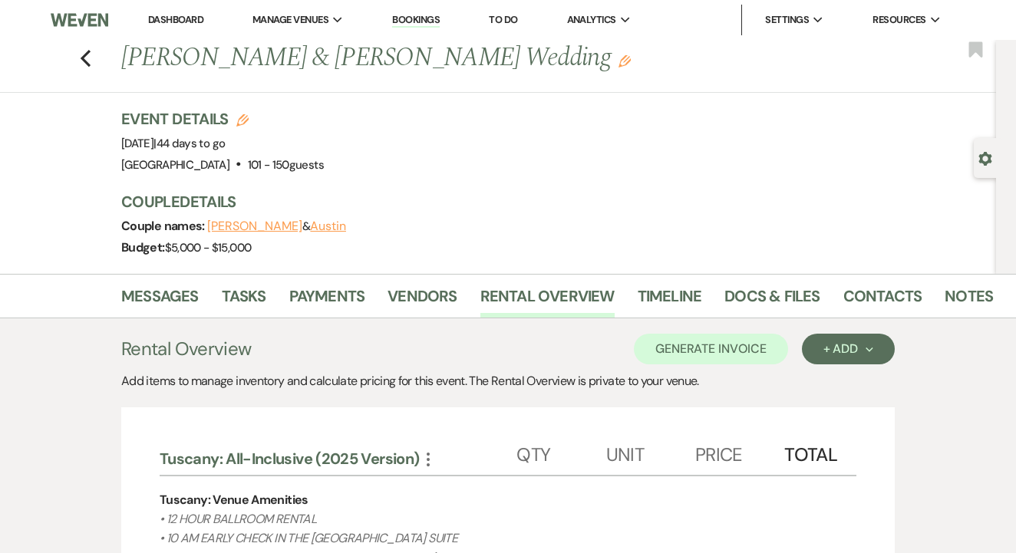
click at [170, 281] on li "Messages" at bounding box center [171, 299] width 100 height 37
click at [341, 295] on link "Payments" at bounding box center [327, 301] width 76 height 34
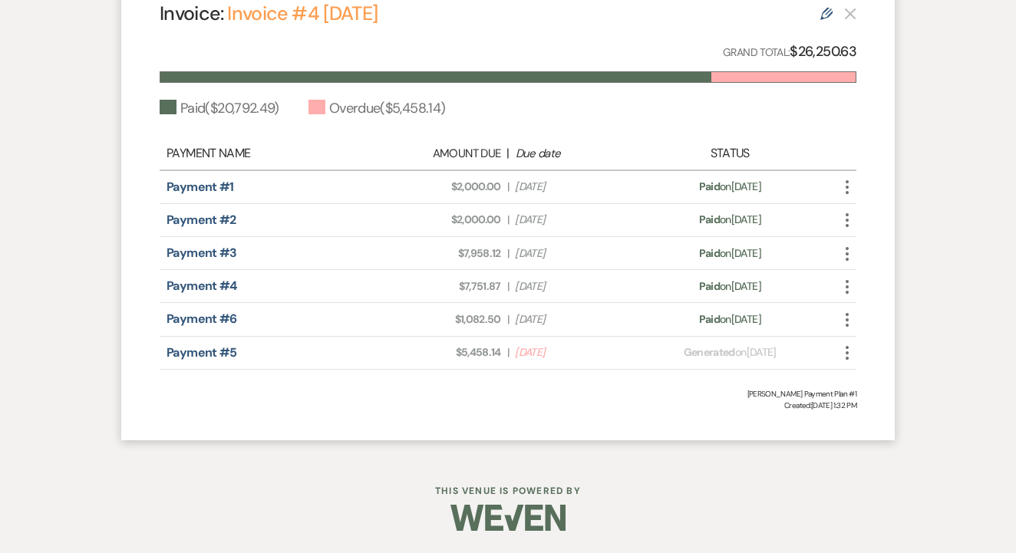
scroll to position [496, 0]
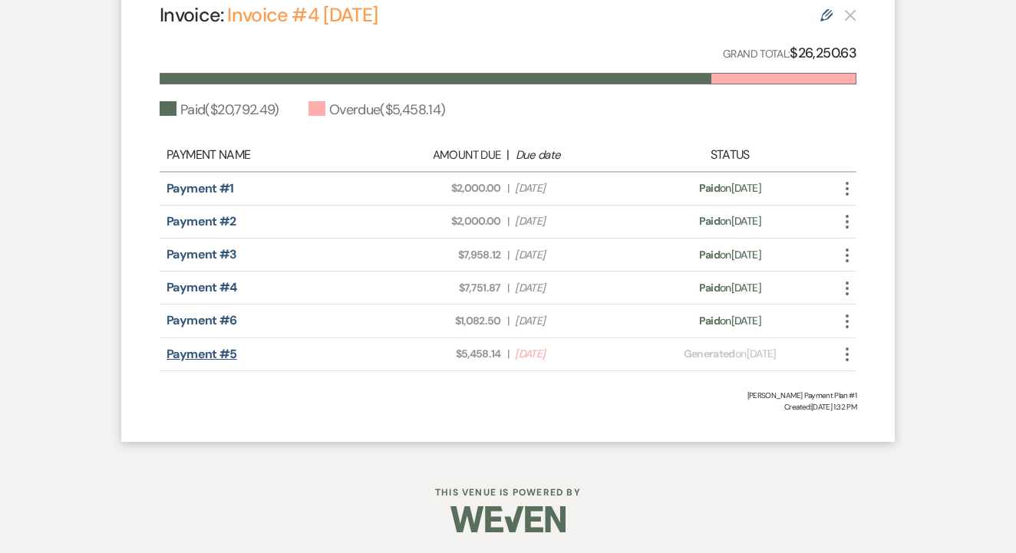
click at [226, 351] on link "Payment #5" at bounding box center [201, 354] width 71 height 16
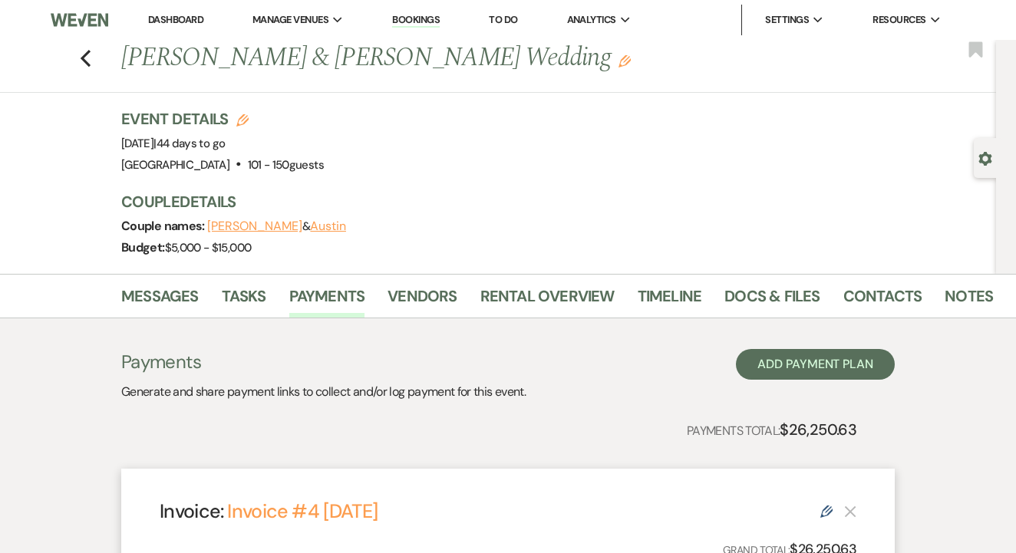
scroll to position [0, 0]
click at [85, 50] on icon "Previous" at bounding box center [86, 58] width 12 height 18
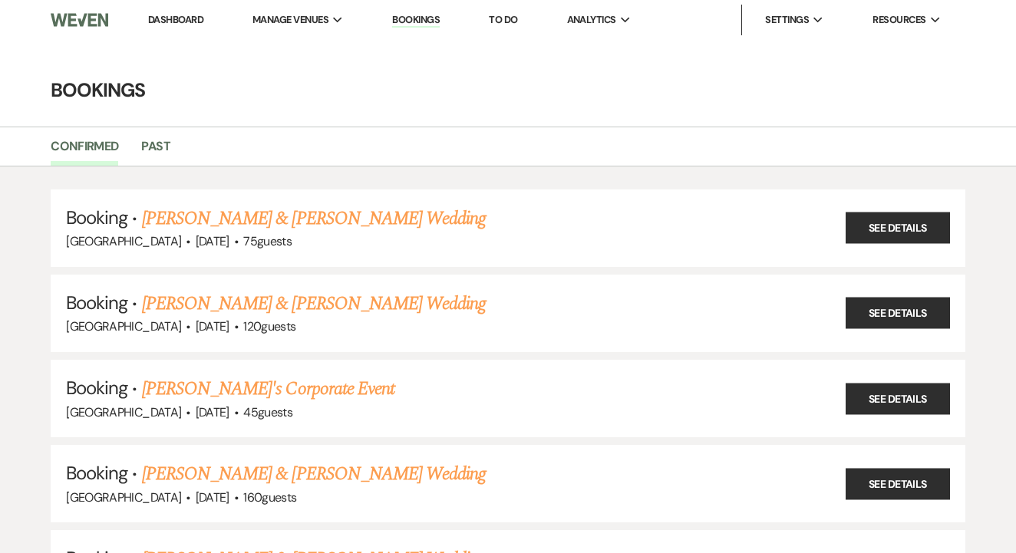
scroll to position [970, 0]
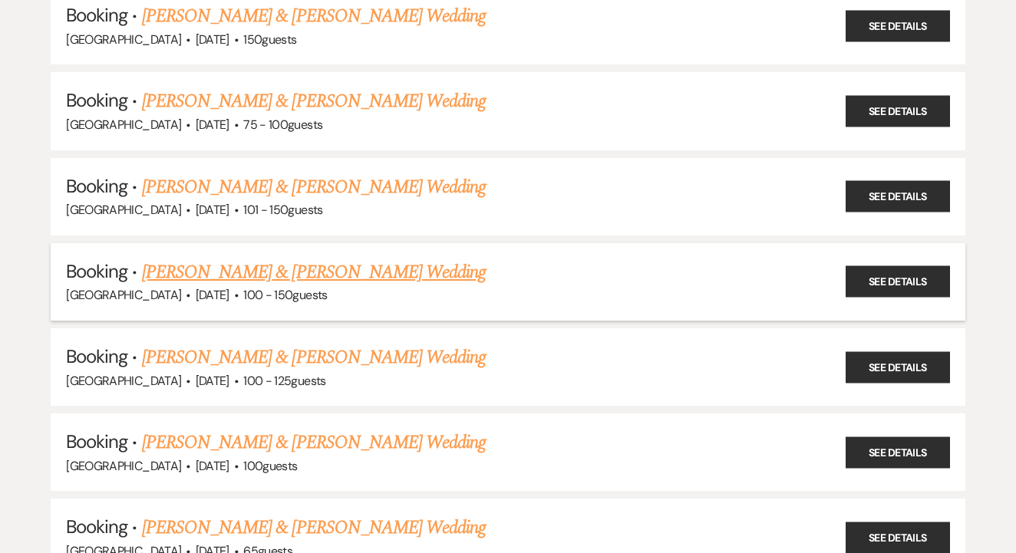
drag, startPoint x: 475, startPoint y: 248, endPoint x: 143, endPoint y: 251, distance: 331.4
click at [143, 258] on h5 "Booking · Ashley Bonnett & Austin Ferrell's Wedding" at bounding box center [508, 272] width 884 height 28
click at [341, 258] on link "[PERSON_NAME] & [PERSON_NAME] Wedding" at bounding box center [314, 272] width 344 height 28
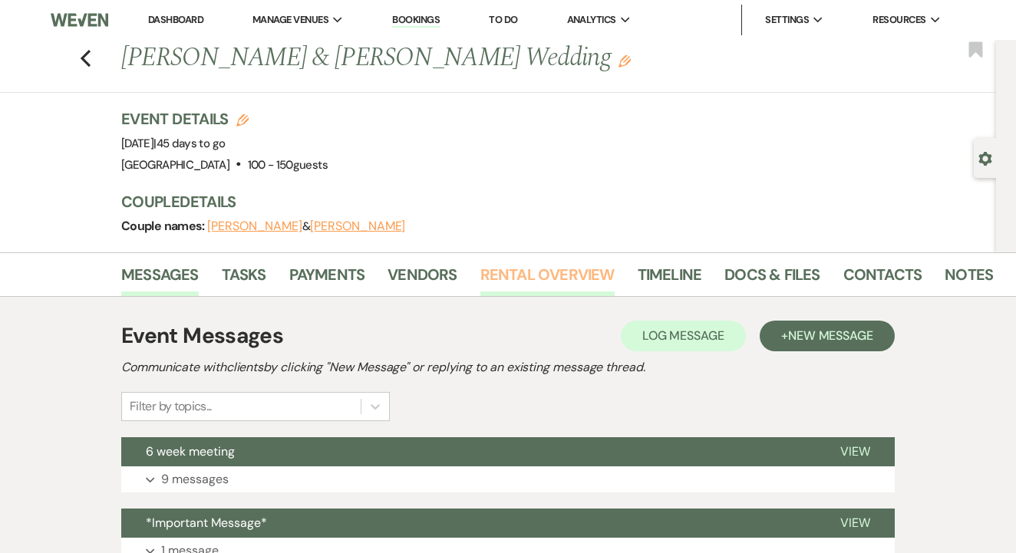
click at [514, 285] on link "Rental Overview" at bounding box center [547, 279] width 134 height 34
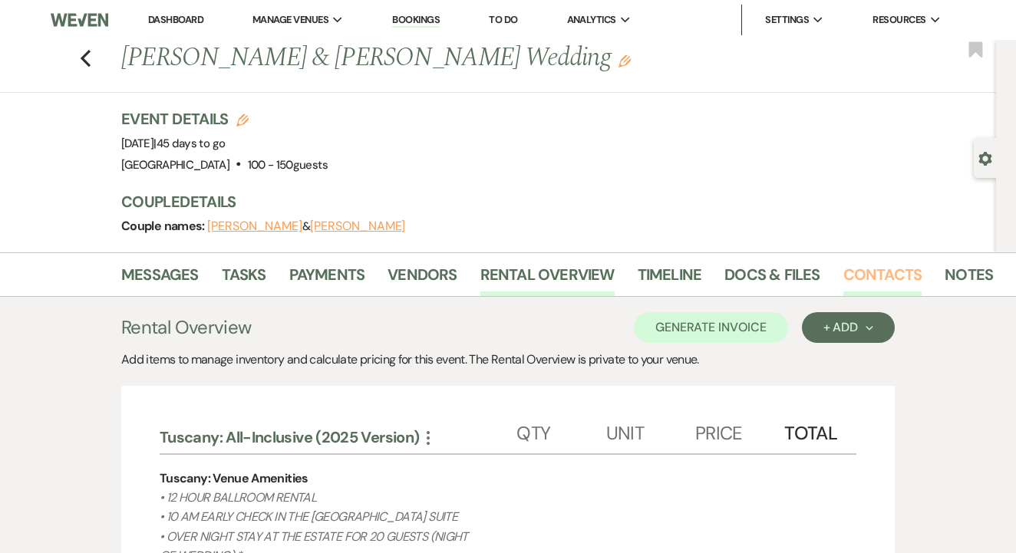
click at [858, 277] on link "Contacts" at bounding box center [882, 279] width 79 height 34
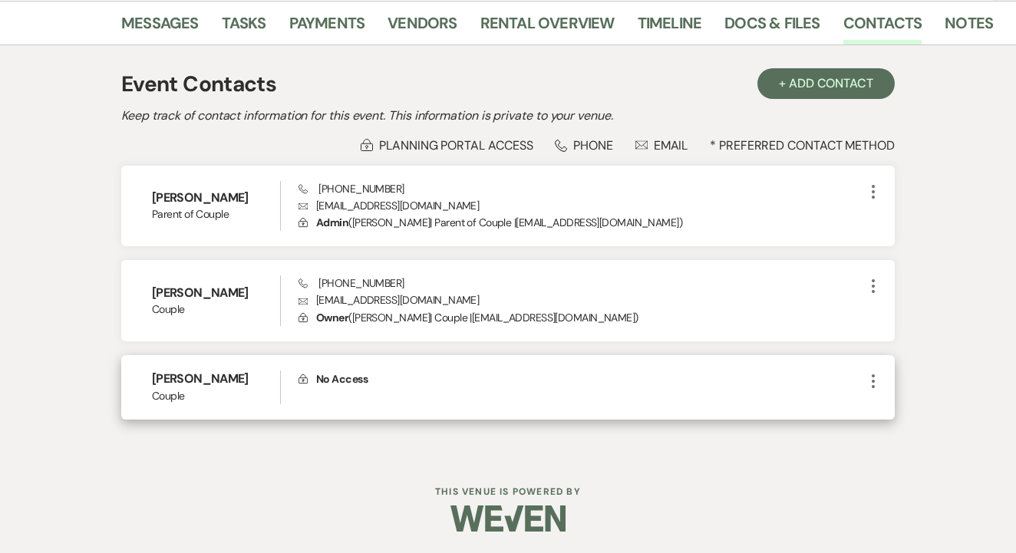
scroll to position [251, 0]
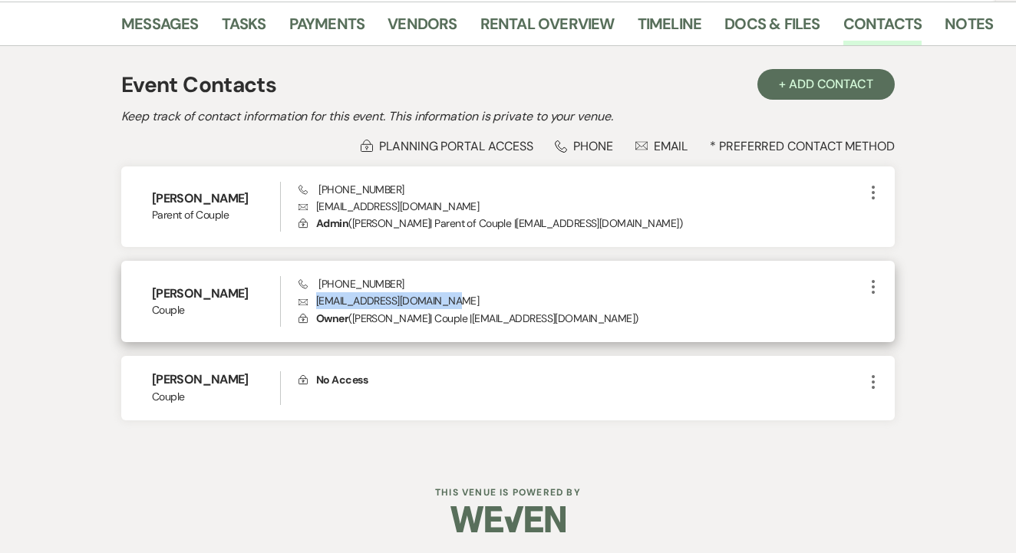
drag, startPoint x: 311, startPoint y: 300, endPoint x: 464, endPoint y: 304, distance: 152.7
click at [464, 304] on p "Envelope ashleybonnett01@gmail.com" at bounding box center [580, 300] width 565 height 17
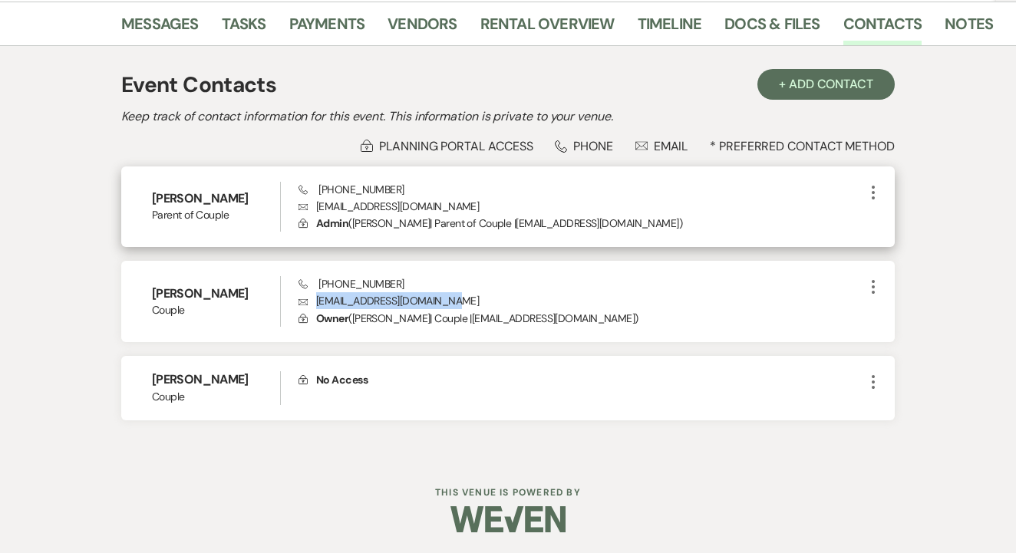
click at [872, 198] on use "button" at bounding box center [872, 193] width 3 height 14
click at [879, 216] on button "Pencil Edit" at bounding box center [909, 222] width 91 height 26
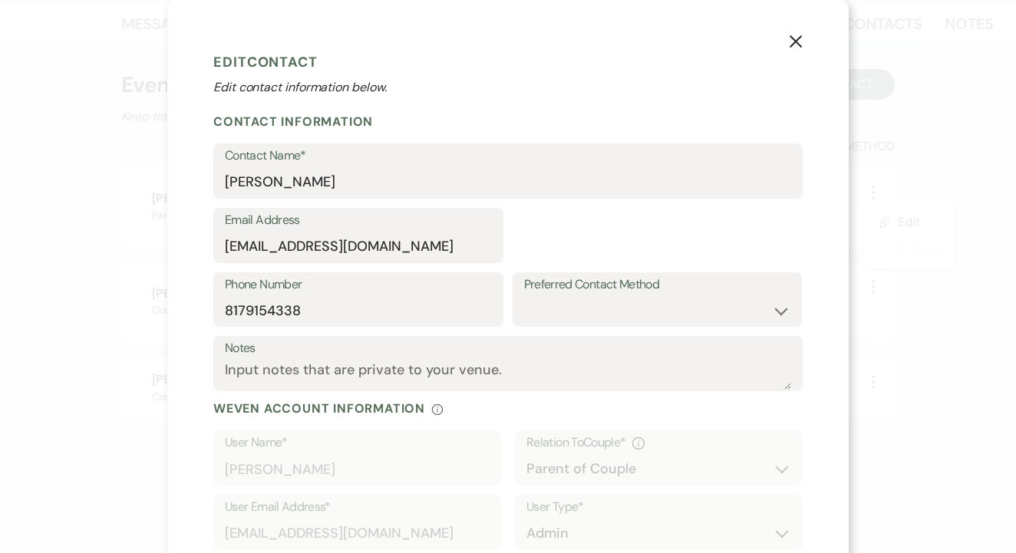
select select "3"
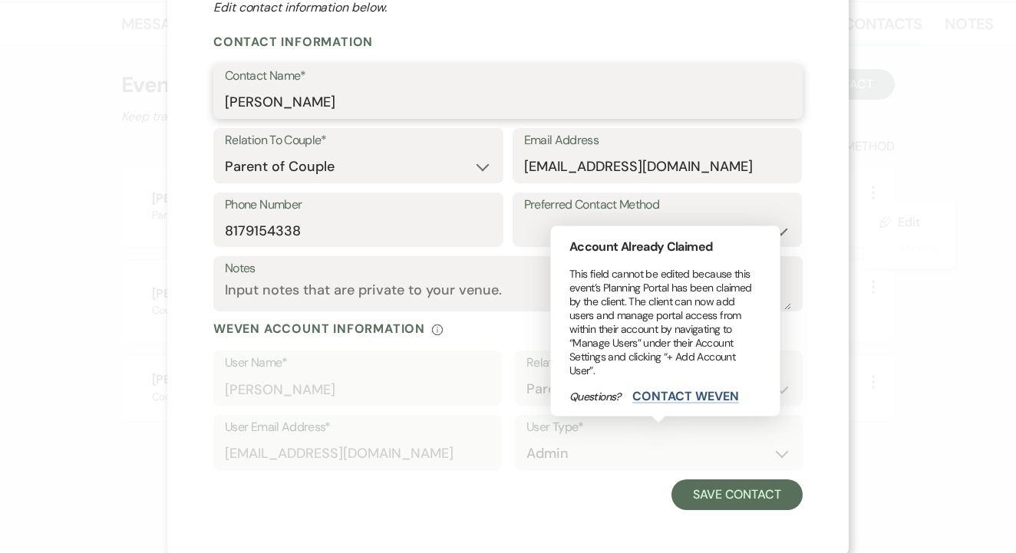
scroll to position [79, 0]
type input "Amy Bonnett"
click at [680, 473] on div "User Type* Admin" at bounding box center [659, 448] width 288 height 64
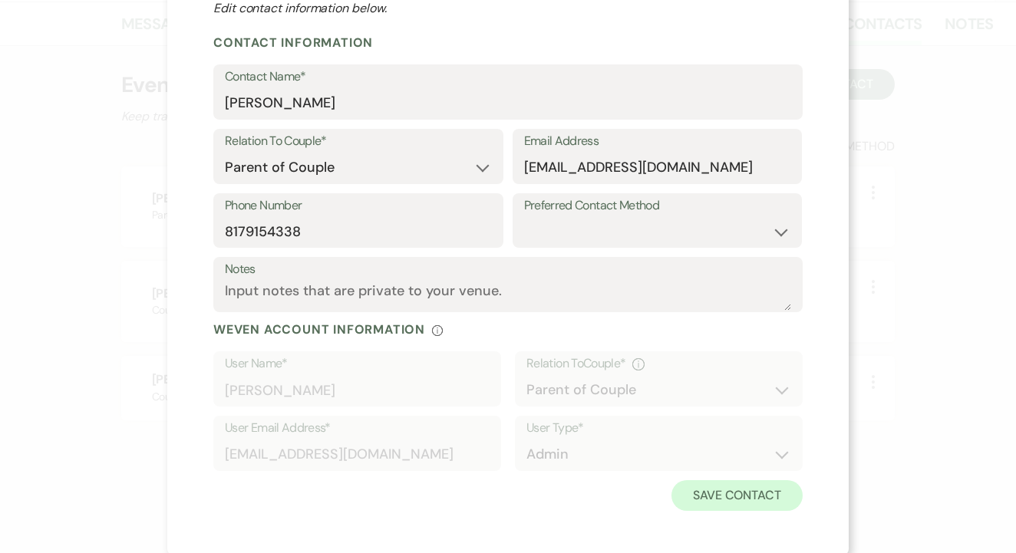
click at [713, 492] on button "Save Contact" at bounding box center [736, 495] width 131 height 31
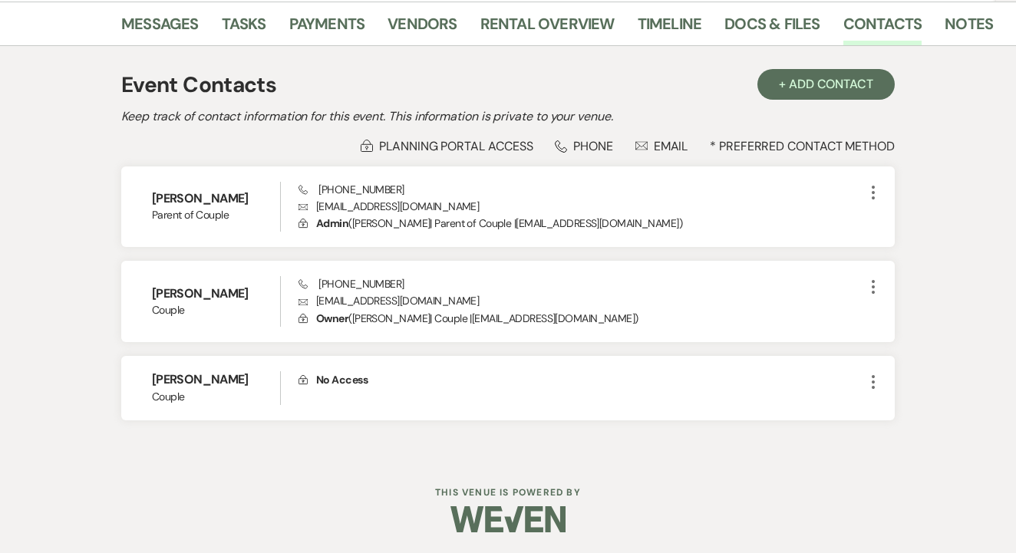
scroll to position [237, 0]
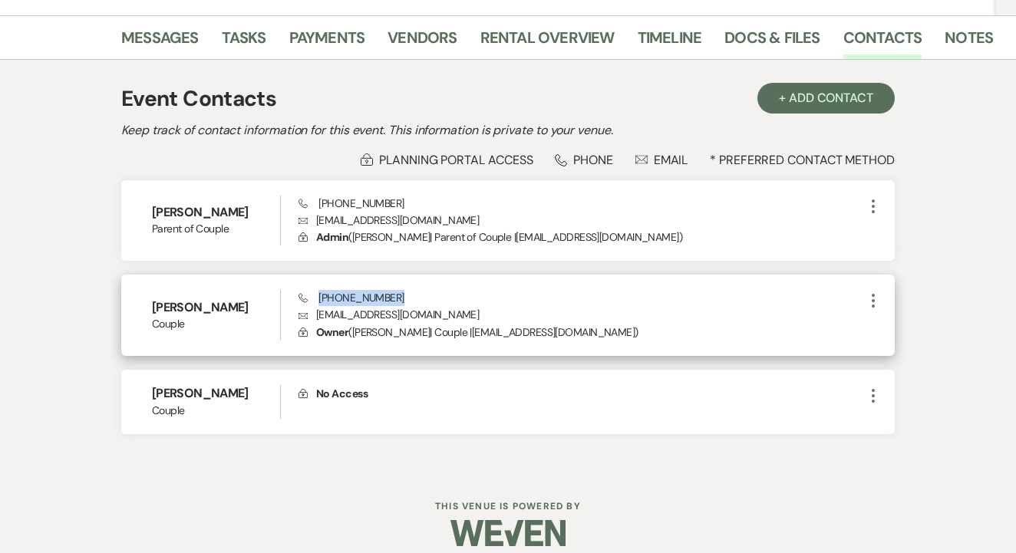
drag, startPoint x: 320, startPoint y: 298, endPoint x: 398, endPoint y: 298, distance: 78.2
click at [398, 298] on div "Phone (817) 771-5445 Envelope ashleybonnett01@gmail.com Lock Owner ( Ashley Bon…" at bounding box center [580, 315] width 565 height 51
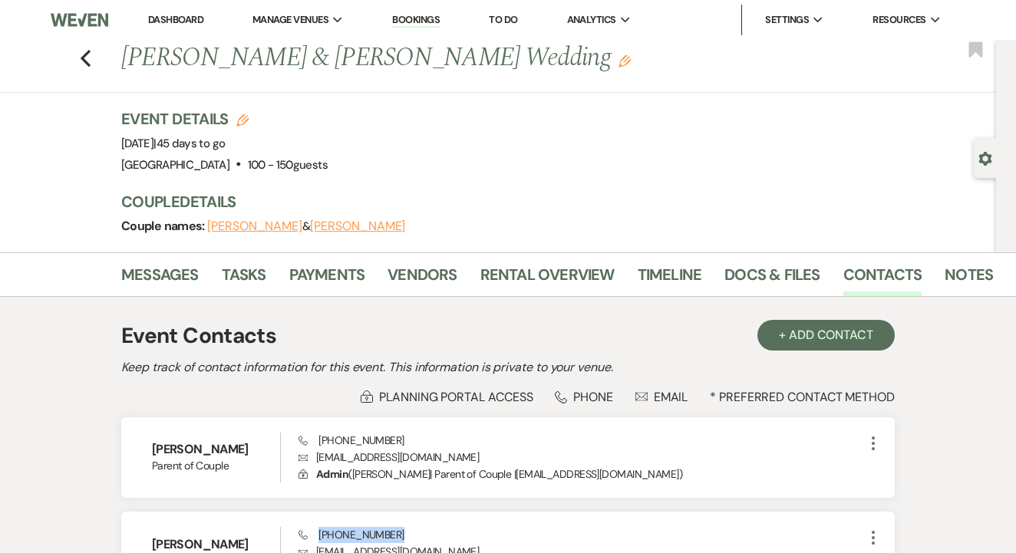
scroll to position [0, 0]
click at [89, 53] on icon "Previous" at bounding box center [86, 58] width 12 height 18
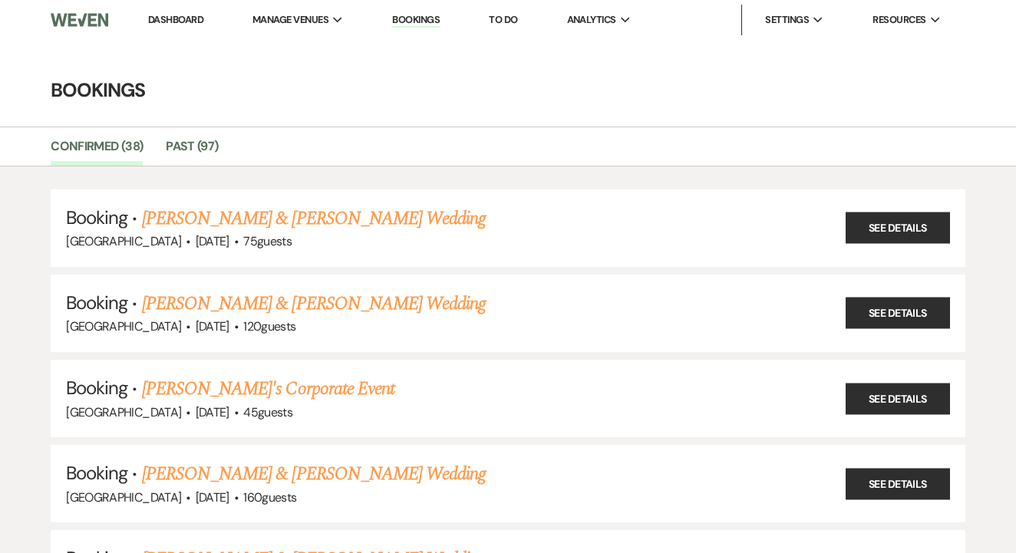
scroll to position [970, 0]
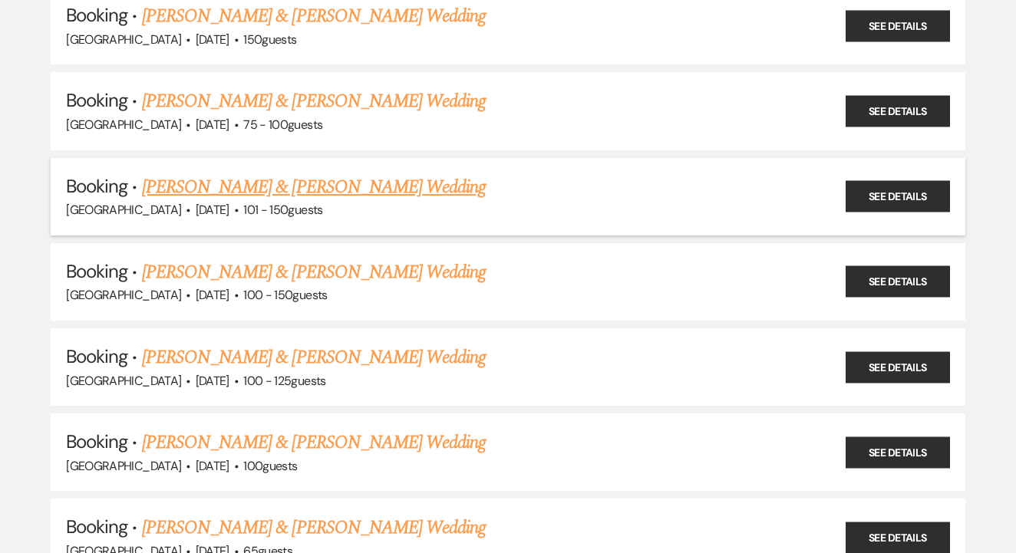
click at [314, 173] on link "[PERSON_NAME] & [PERSON_NAME] Wedding" at bounding box center [314, 187] width 344 height 28
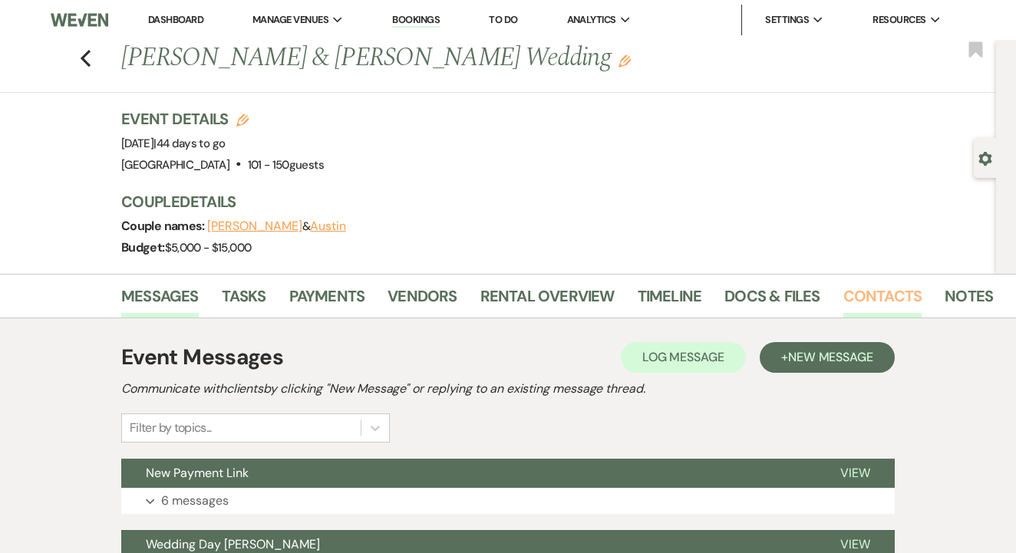
click at [862, 301] on link "Contacts" at bounding box center [882, 301] width 79 height 34
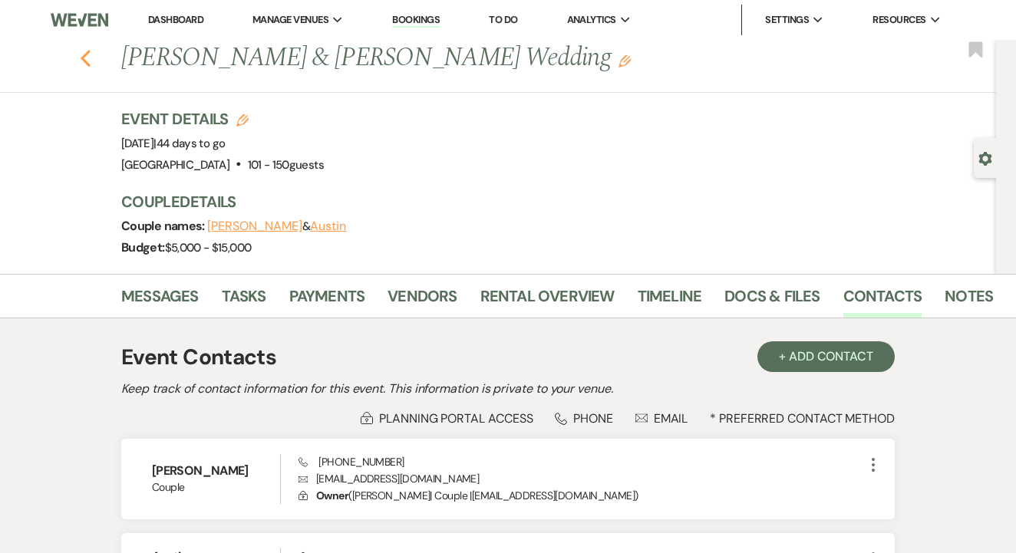
click at [81, 57] on use "button" at bounding box center [86, 58] width 10 height 17
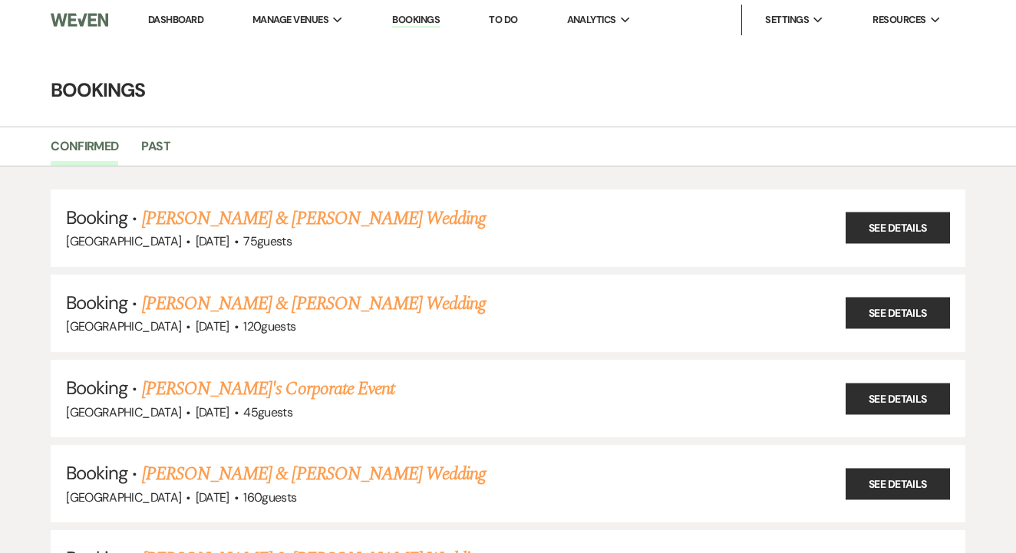
scroll to position [970, 0]
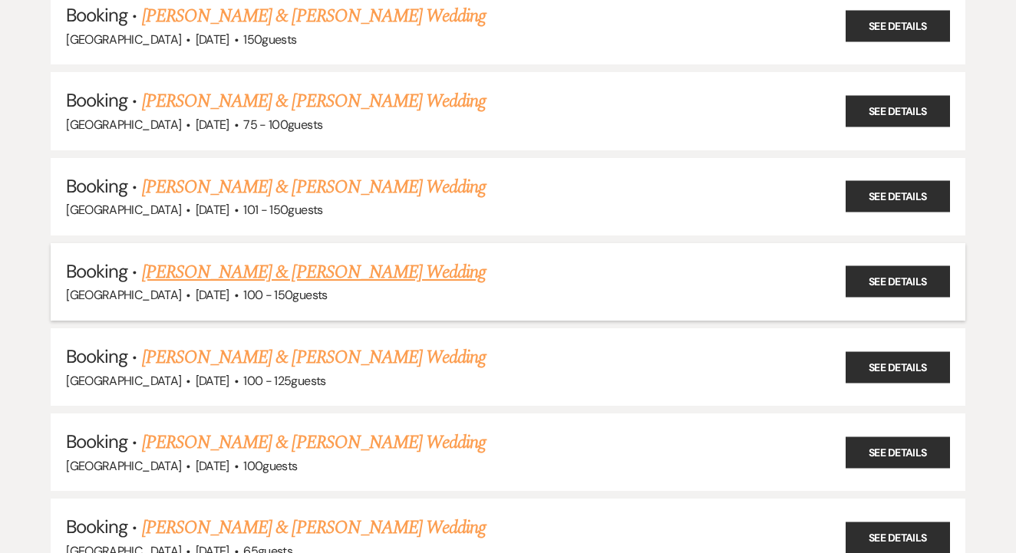
click at [186, 258] on link "[PERSON_NAME] & [PERSON_NAME] Wedding" at bounding box center [314, 272] width 344 height 28
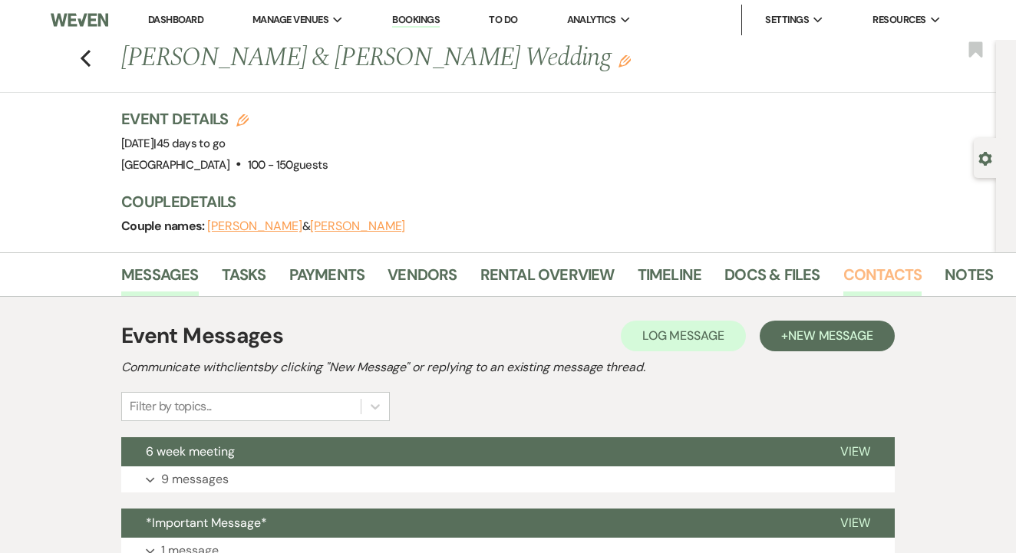
click at [907, 283] on link "Contacts" at bounding box center [882, 279] width 79 height 34
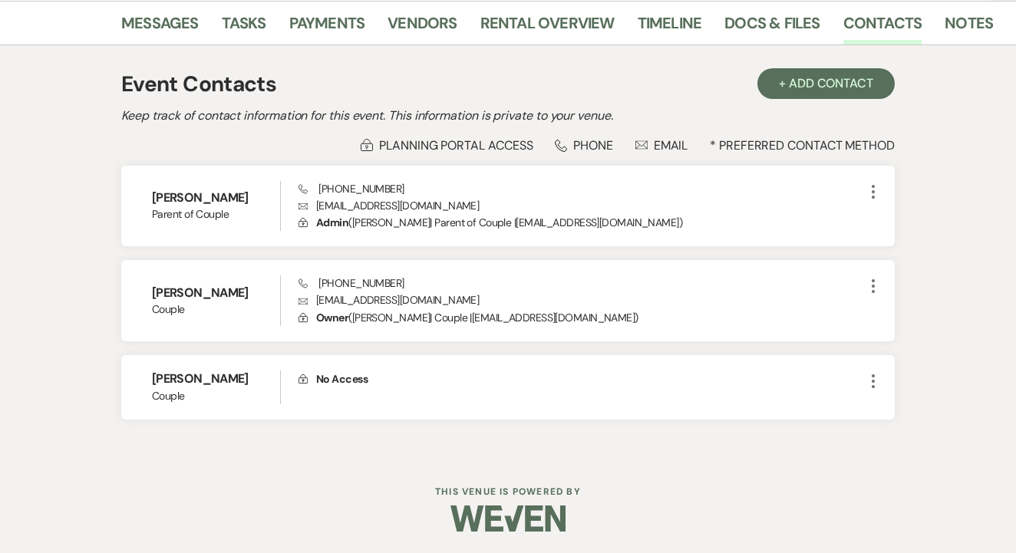
scroll to position [251, 0]
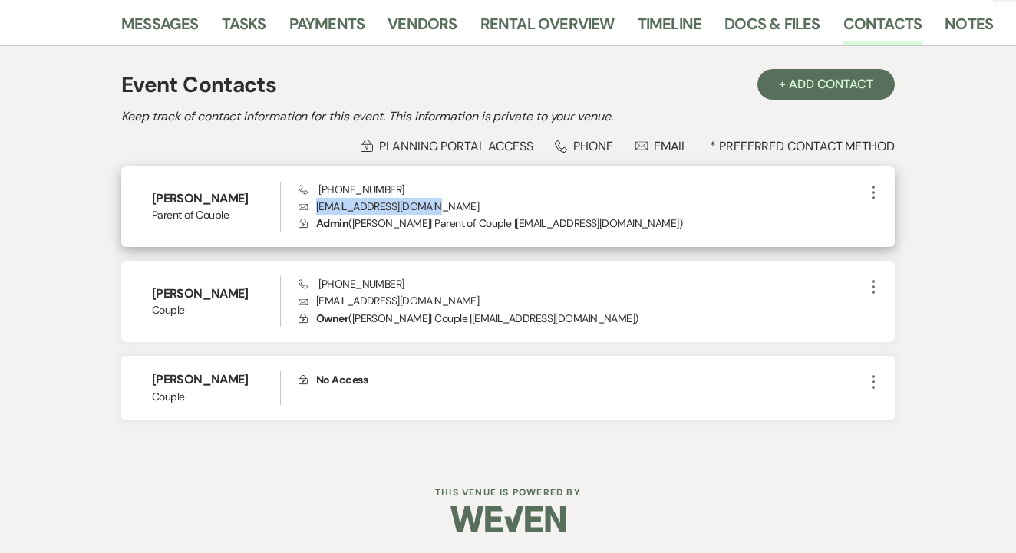
drag, startPoint x: 313, startPoint y: 204, endPoint x: 459, endPoint y: 209, distance: 145.8
click at [459, 209] on p "Envelope amybonnett78@gmail.com" at bounding box center [580, 206] width 565 height 17
drag, startPoint x: 315, startPoint y: 188, endPoint x: 430, endPoint y: 183, distance: 115.1
click at [430, 182] on div "Phone (817) 915-4338 Envelope amybonnett78@gmail.com Lock Admin ( Ashley Bonnet…" at bounding box center [580, 207] width 565 height 51
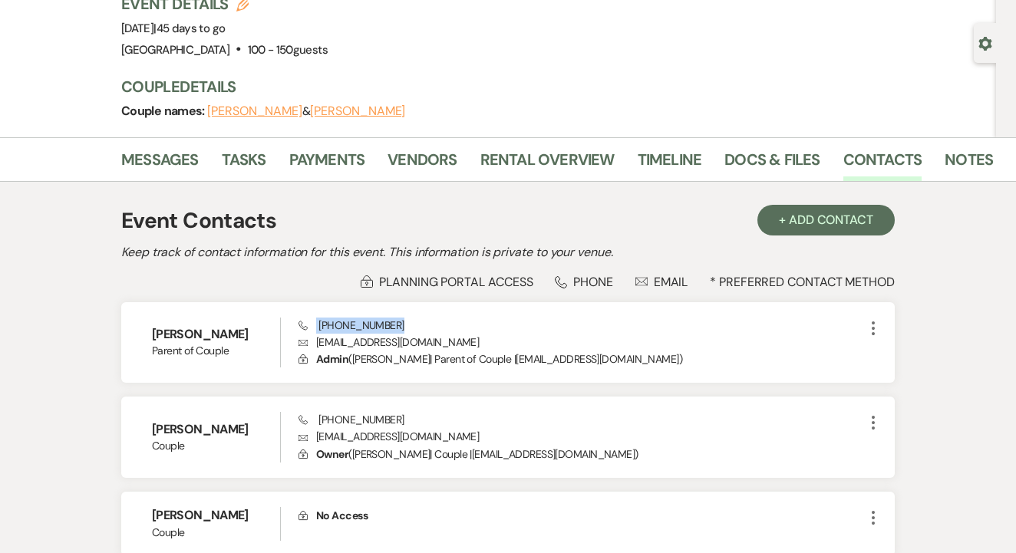
scroll to position [45, 0]
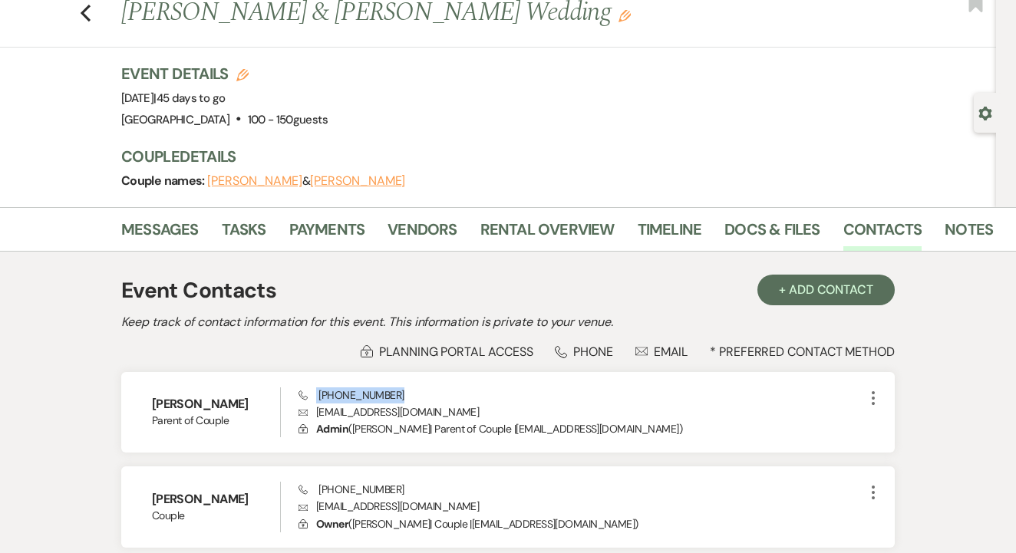
click at [456, 235] on li "Vendors" at bounding box center [433, 232] width 92 height 37
click at [535, 232] on link "Rental Overview" at bounding box center [547, 234] width 134 height 34
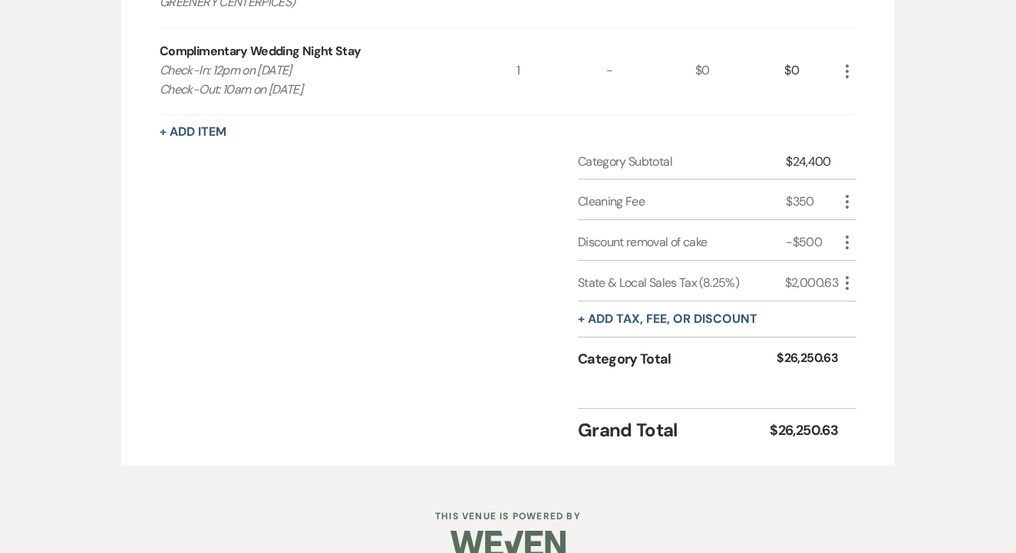
scroll to position [1912, 0]
drag, startPoint x: 769, startPoint y: 256, endPoint x: 845, endPoint y: 258, distance: 76.0
click at [845, 262] on div "State & Local Sales Tax (8.25%) $2,000.63 More" at bounding box center [717, 282] width 278 height 41
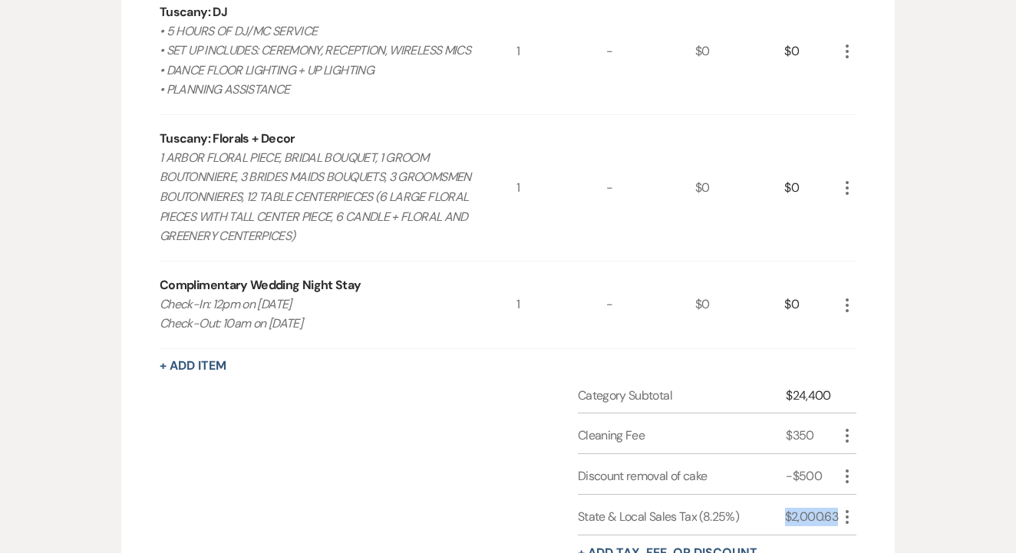
scroll to position [1652, 0]
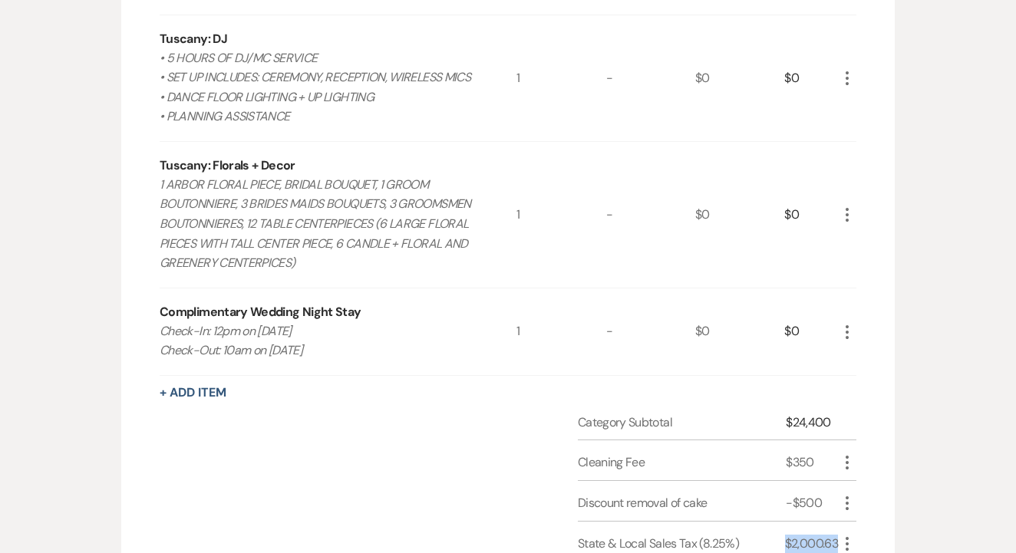
drag, startPoint x: 158, startPoint y: 301, endPoint x: 316, endPoint y: 337, distance: 161.9
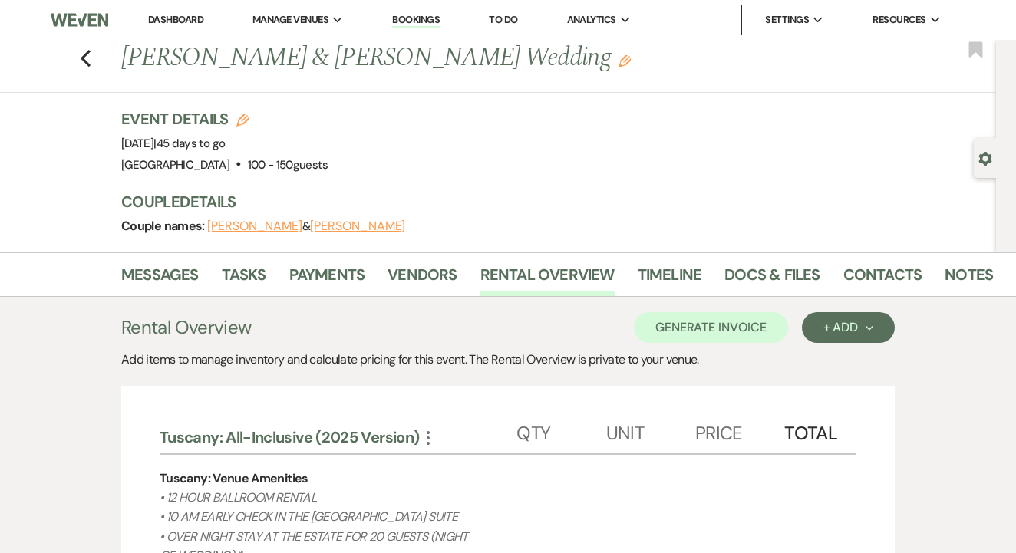
scroll to position [0, 0]
click at [314, 295] on div "Messages Tasks Payments Vendors Rental Overview Timeline Docs & Files Contacts …" at bounding box center [508, 274] width 1016 height 44
click at [327, 287] on link "Payments" at bounding box center [327, 279] width 76 height 34
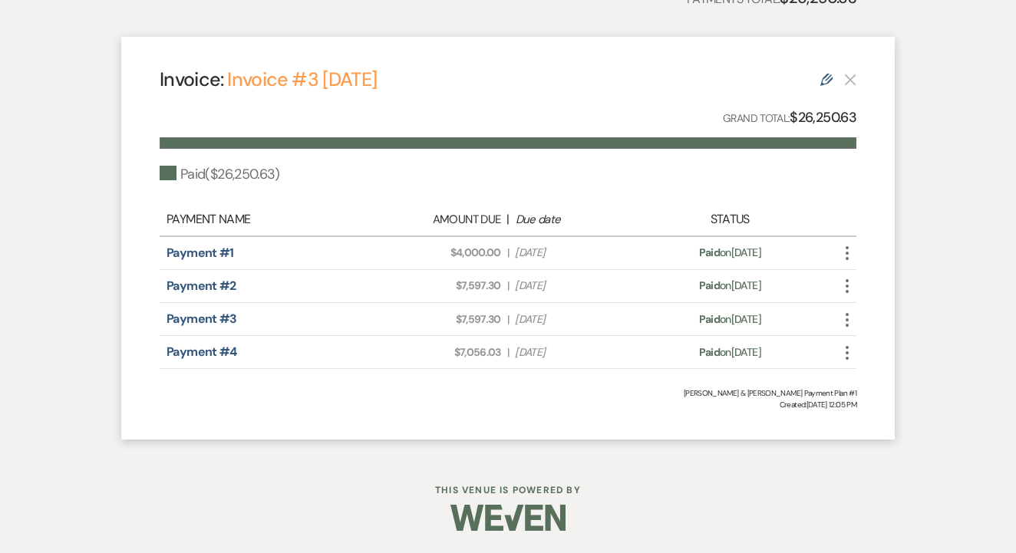
scroll to position [409, 0]
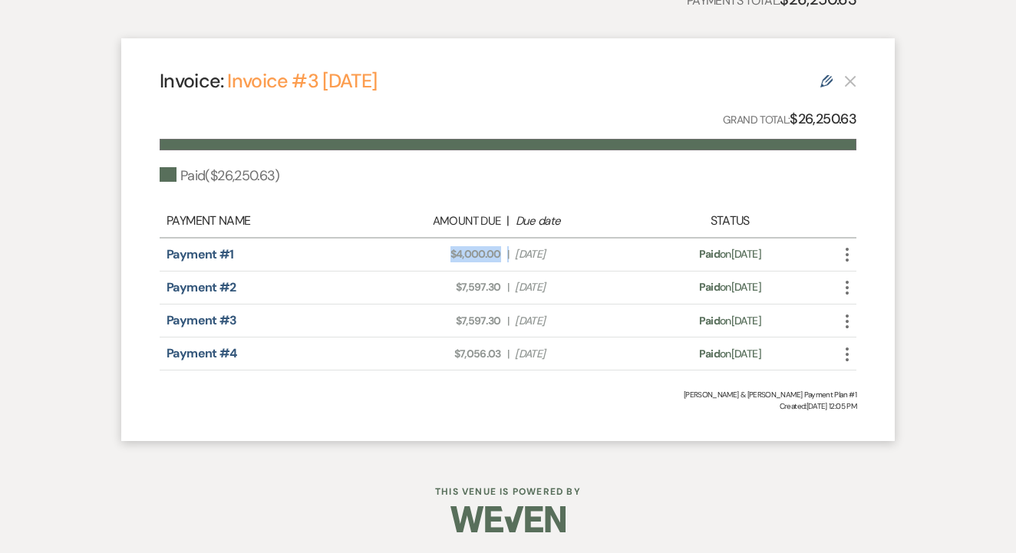
drag, startPoint x: 443, startPoint y: 251, endPoint x: 512, endPoint y: 260, distance: 68.9
click at [512, 260] on div "Amount Due: $4,000.00 | Due Date Apr 21, 2025" at bounding box center [507, 254] width 273 height 16
drag, startPoint x: 455, startPoint y: 288, endPoint x: 504, endPoint y: 289, distance: 49.1
click at [504, 289] on div "Amount Due: $7,597.30 | Due Date May 26, 2025" at bounding box center [507, 287] width 273 height 16
drag, startPoint x: 456, startPoint y: 319, endPoint x: 505, endPoint y: 322, distance: 49.2
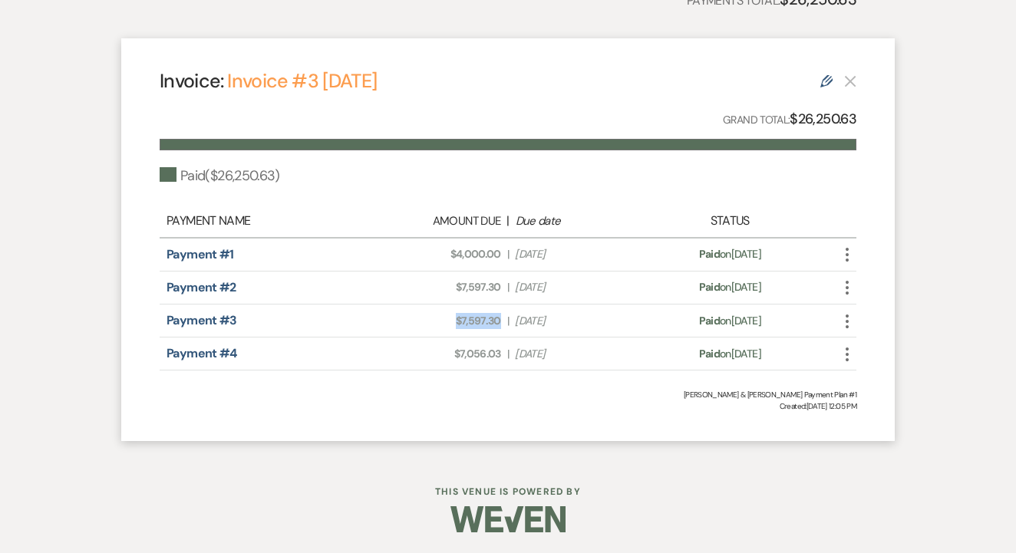
click at [505, 322] on div "Amount Due: $7,597.30 | Due Date Jul 5, 2025" at bounding box center [507, 321] width 273 height 16
drag, startPoint x: 454, startPoint y: 344, endPoint x: 504, endPoint y: 357, distance: 51.3
click at [505, 357] on div "Amount Due: $7,056.03 | Due Date Sep 3, 2025" at bounding box center [507, 354] width 273 height 16
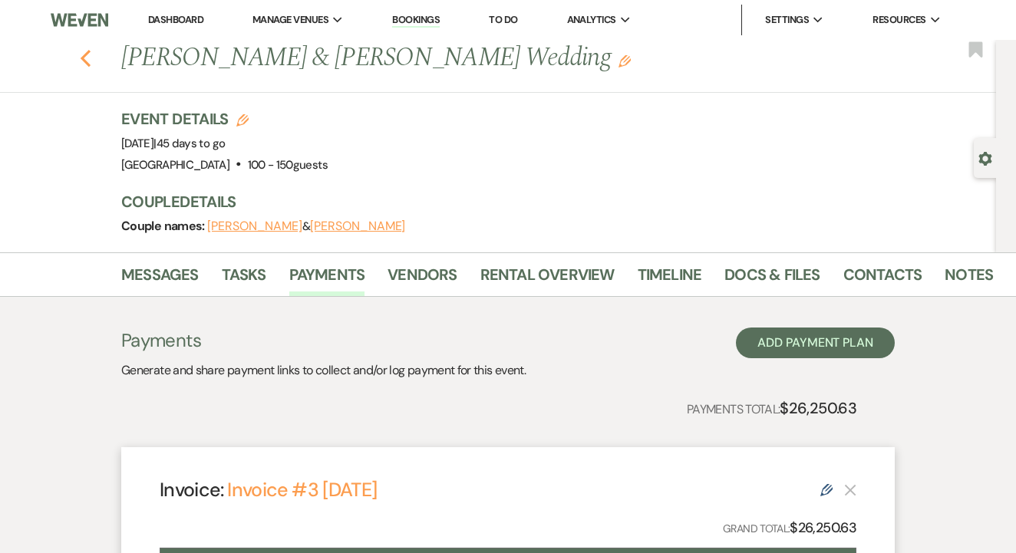
scroll to position [0, 0]
click at [91, 61] on icon "Previous" at bounding box center [86, 58] width 12 height 18
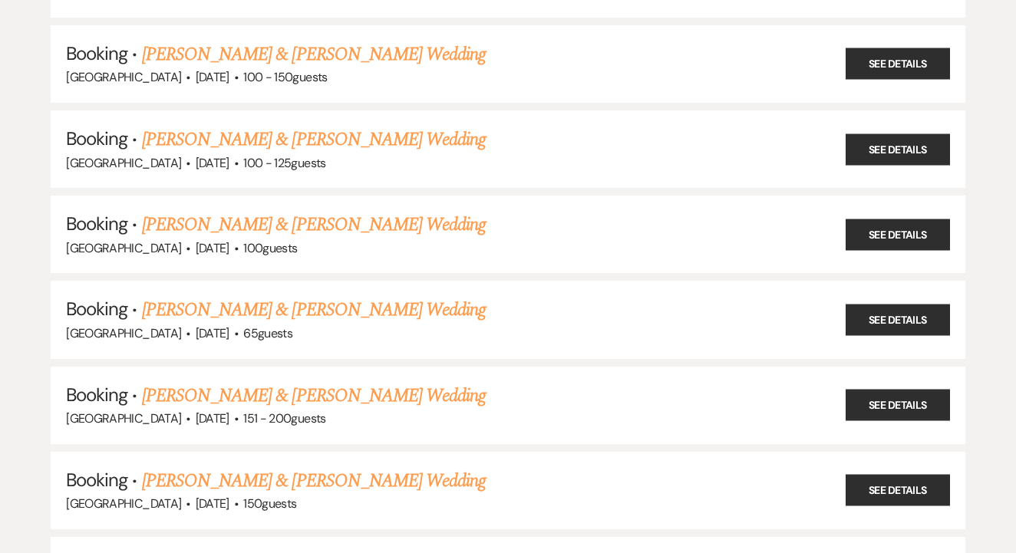
scroll to position [1188, 0]
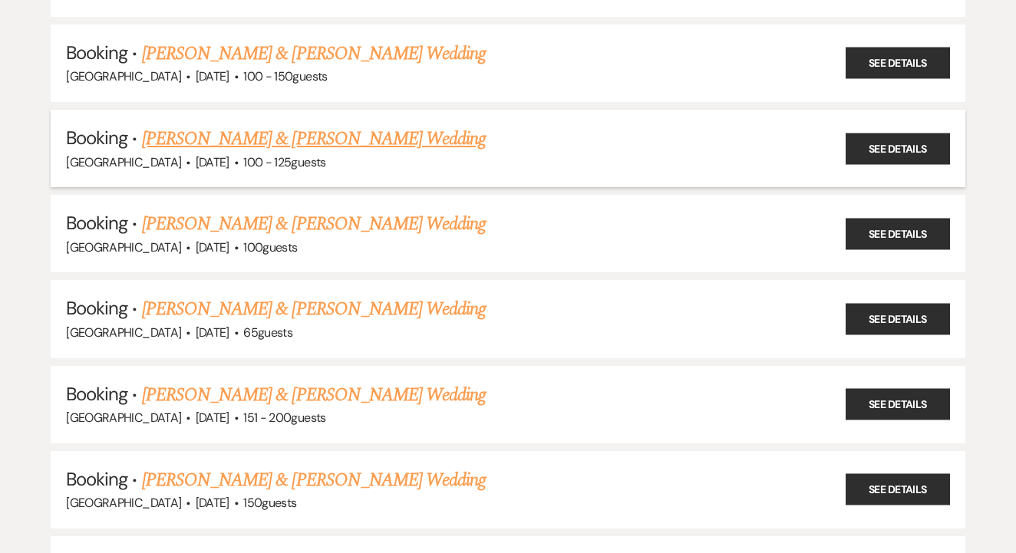
drag, startPoint x: 461, startPoint y: 117, endPoint x: 137, endPoint y: 106, distance: 323.9
click at [137, 125] on h5 "Booking · Devin AuClair & Chase Weddle's Wedding" at bounding box center [508, 139] width 884 height 28
click at [388, 125] on link "[PERSON_NAME] & [PERSON_NAME] Wedding" at bounding box center [314, 139] width 344 height 28
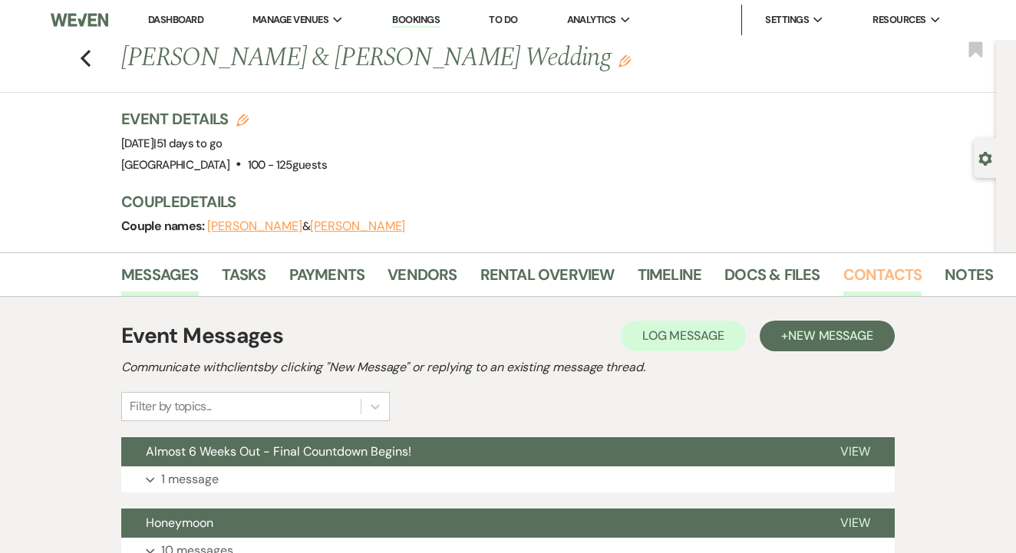
click at [910, 263] on link "Contacts" at bounding box center [882, 279] width 79 height 34
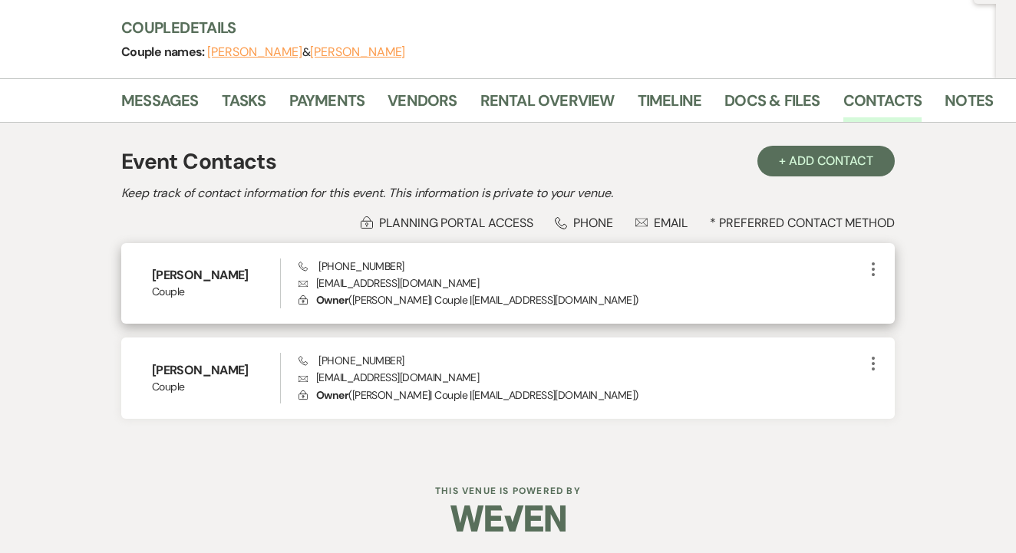
scroll to position [173, 0]
drag, startPoint x: 318, startPoint y: 284, endPoint x: 448, endPoint y: 278, distance: 130.5
click at [448, 278] on p "Envelope auclairatlaw@gmail.com" at bounding box center [580, 283] width 565 height 17
drag, startPoint x: 318, startPoint y: 265, endPoint x: 413, endPoint y: 262, distance: 94.4
click at [412, 261] on div "Phone (817) 637-6821 Envelope auclairatlaw@gmail.com Lock Owner ( Devin AuClair…" at bounding box center [580, 284] width 565 height 51
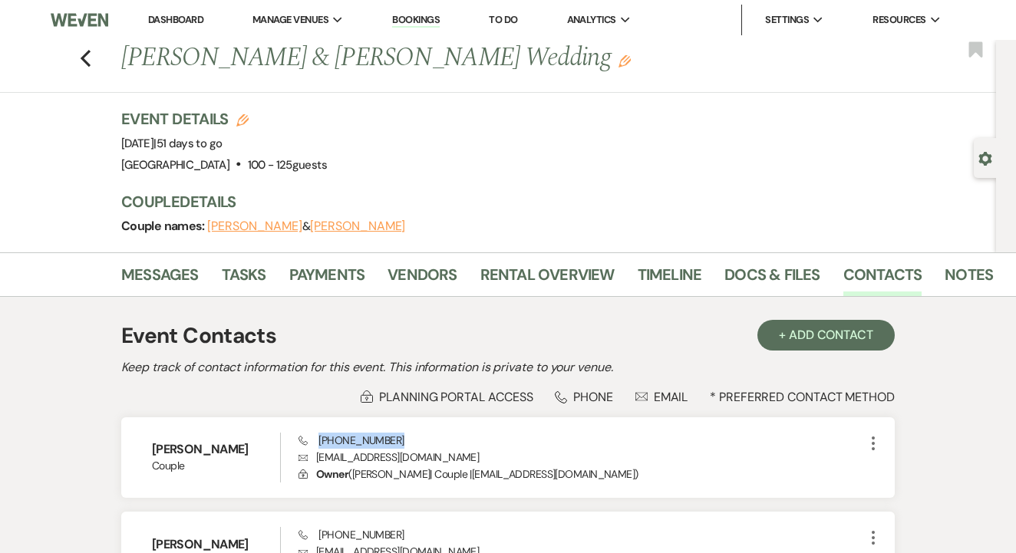
scroll to position [0, 0]
click at [543, 267] on link "Rental Overview" at bounding box center [547, 279] width 134 height 34
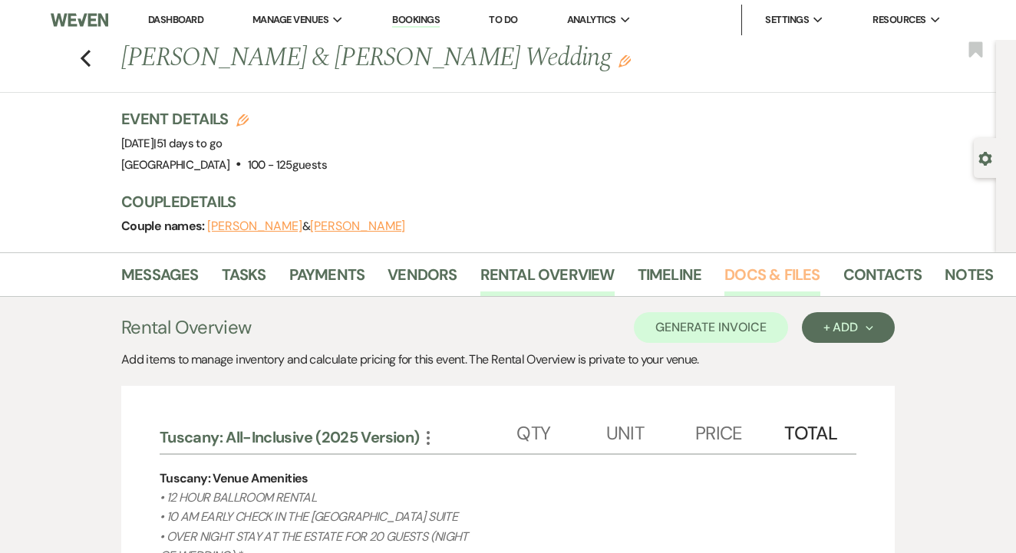
click at [792, 278] on link "Docs & Files" at bounding box center [771, 279] width 95 height 34
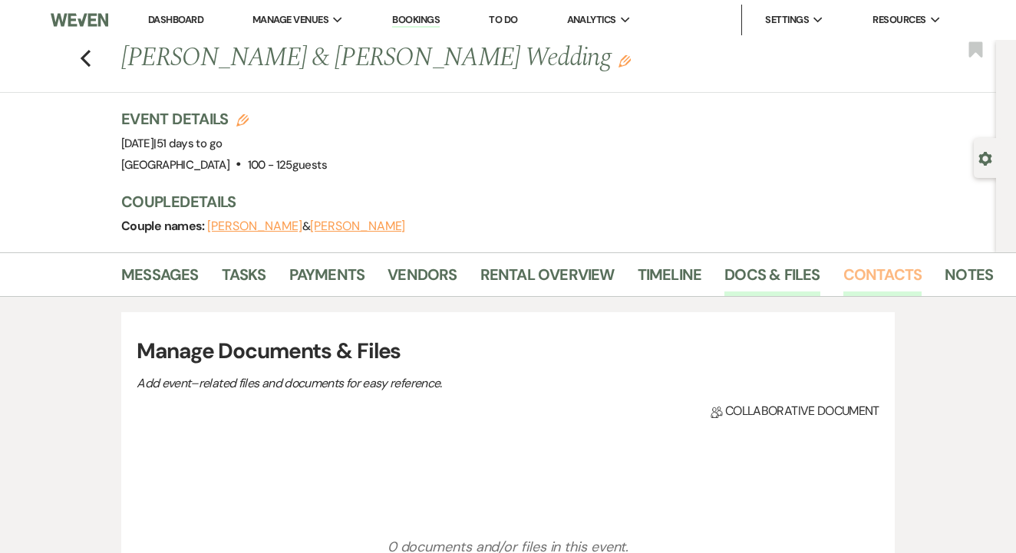
click at [893, 274] on link "Contacts" at bounding box center [882, 279] width 79 height 34
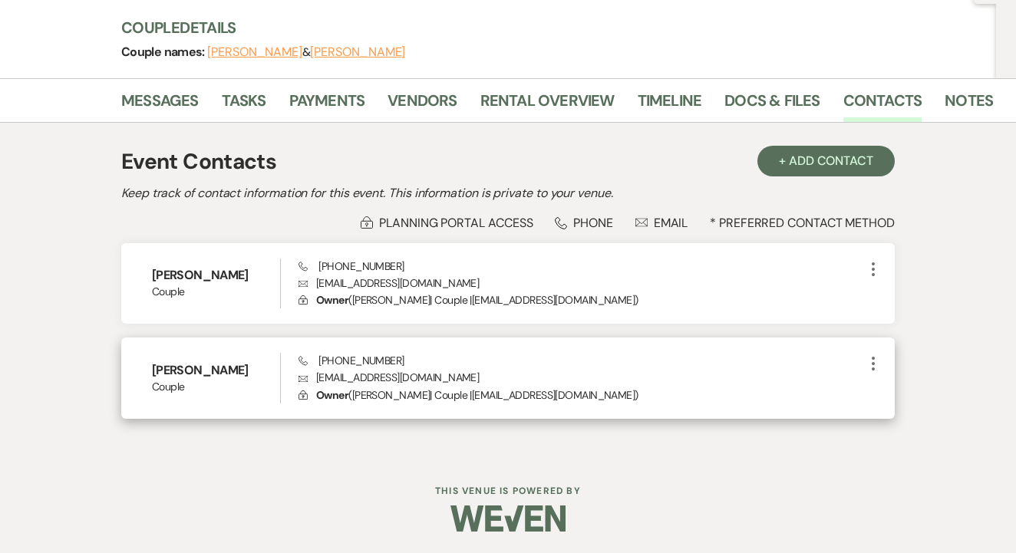
scroll to position [173, 0]
drag, startPoint x: 321, startPoint y: 377, endPoint x: 330, endPoint y: 379, distance: 8.6
click at [330, 379] on p "Envelope cwweddle@yahoo.com" at bounding box center [580, 378] width 565 height 17
drag, startPoint x: 318, startPoint y: 377, endPoint x: 450, endPoint y: 377, distance: 132.7
click at [451, 377] on p "Envelope cwweddle@yahoo.com" at bounding box center [580, 378] width 565 height 17
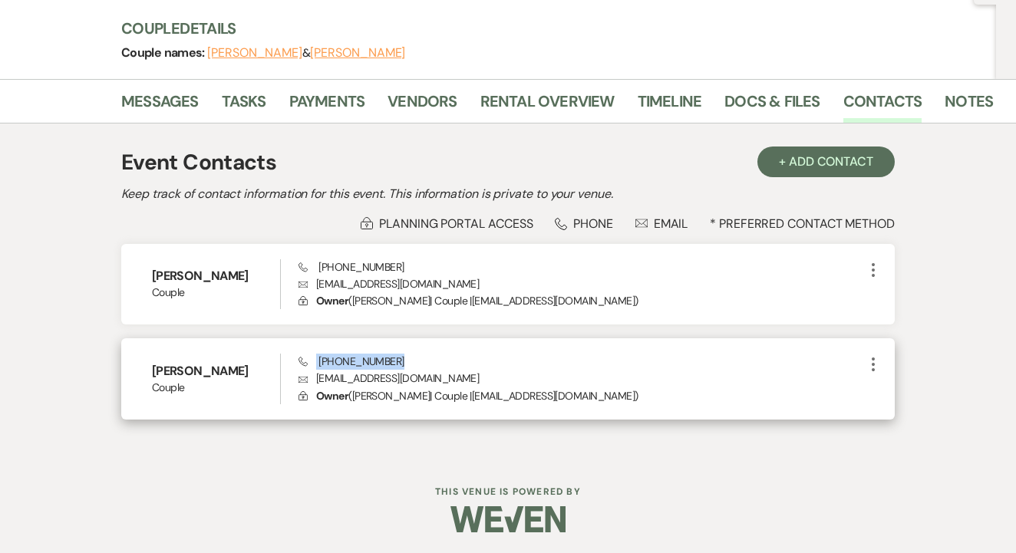
drag, startPoint x: 314, startPoint y: 363, endPoint x: 446, endPoint y: 362, distance: 132.7
click at [446, 362] on div "Phone (940) 452-5605 Envelope cwweddle@yahoo.com Lock Owner ( Chase Weddle | Co…" at bounding box center [580, 379] width 565 height 51
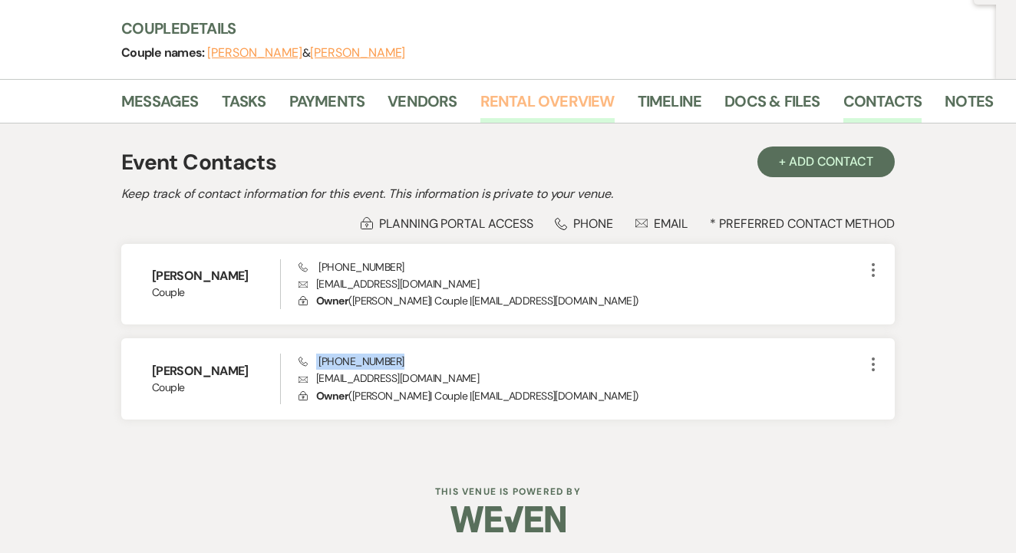
click at [499, 104] on link "Rental Overview" at bounding box center [547, 106] width 134 height 34
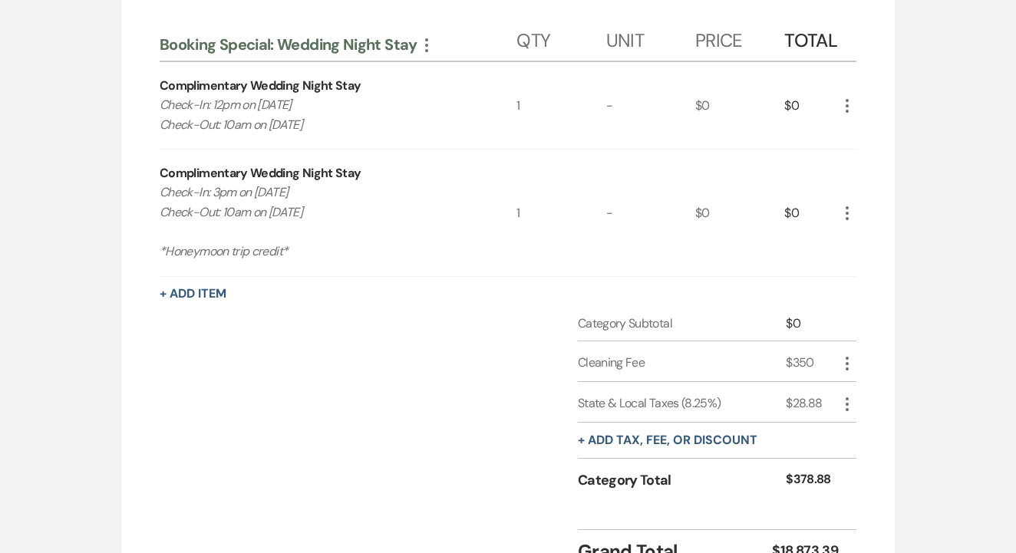
scroll to position [2393, 0]
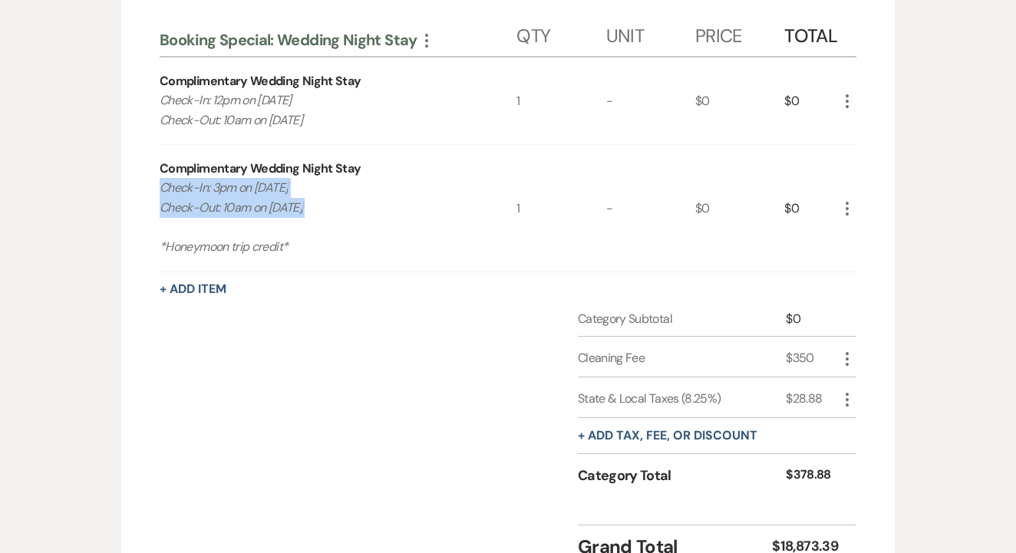
drag, startPoint x: 160, startPoint y: 162, endPoint x: 297, endPoint y: 198, distance: 141.2
click at [297, 198] on p "Check-In: 3pm on 11/7/25 Check-Out: 10am on 11/9/25 *Honeymoon trip credit*" at bounding box center [320, 217] width 321 height 78
drag, startPoint x: 157, startPoint y: 143, endPoint x: 323, endPoint y: 224, distance: 184.2
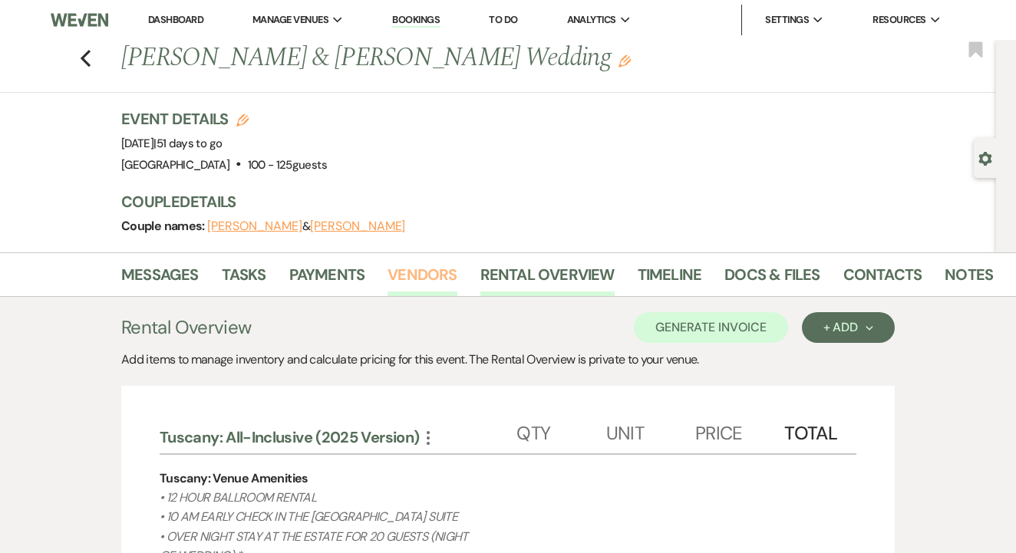
scroll to position [0, 0]
click at [310, 289] on link "Payments" at bounding box center [327, 279] width 76 height 34
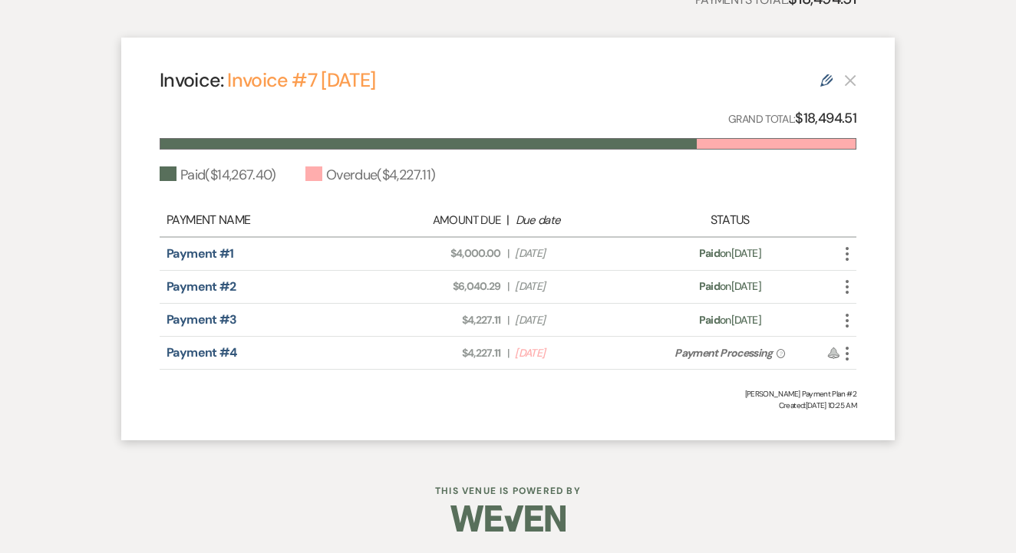
scroll to position [409, 0]
drag, startPoint x: 449, startPoint y: 248, endPoint x: 502, endPoint y: 258, distance: 53.9
click at [502, 258] on div "Amount Due: $4,000.00 | Due Date Dec 11, 2024" at bounding box center [507, 254] width 273 height 16
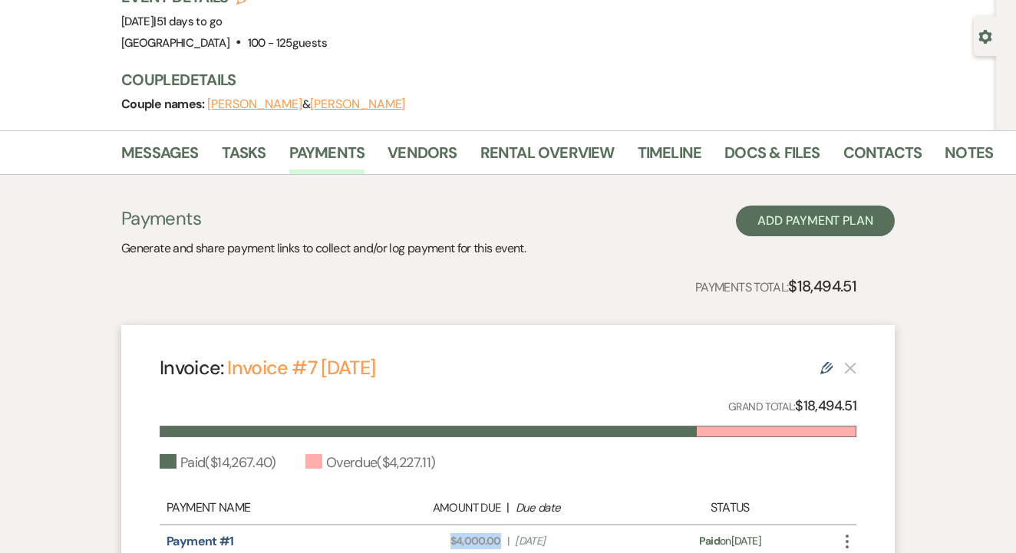
scroll to position [117, 0]
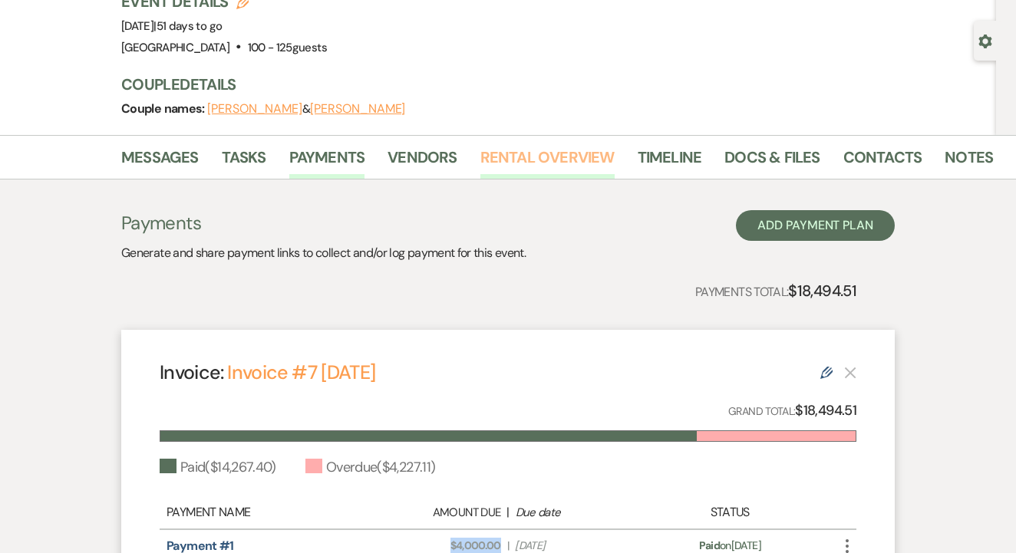
click at [552, 159] on link "Rental Overview" at bounding box center [547, 162] width 134 height 34
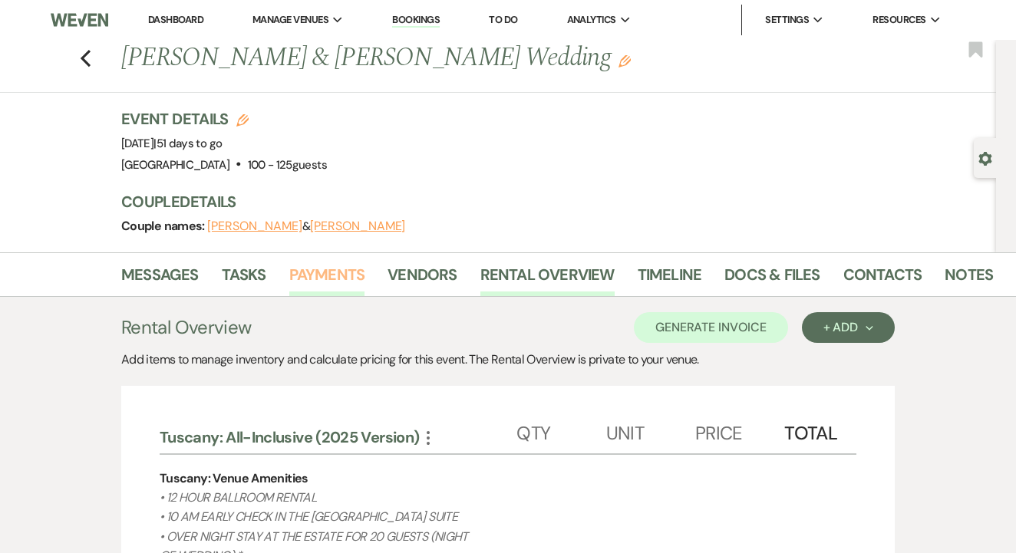
click at [335, 264] on link "Payments" at bounding box center [327, 279] width 76 height 34
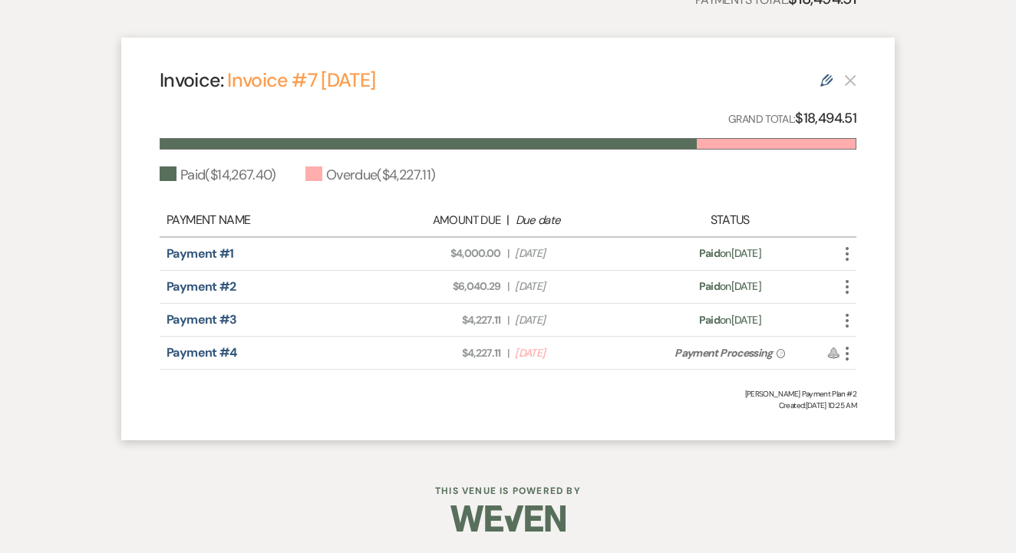
scroll to position [409, 0]
drag, startPoint x: 440, startPoint y: 280, endPoint x: 505, endPoint y: 291, distance: 65.3
click at [505, 291] on div "Amount Due: $6,040.29 | Due Date May 12, 2025" at bounding box center [507, 287] width 273 height 16
drag, startPoint x: 457, startPoint y: 317, endPoint x: 508, endPoint y: 318, distance: 50.6
click at [508, 318] on div "Amount Due: $4,227.11 | Due Date Jul 11, 2025" at bounding box center [507, 321] width 273 height 16
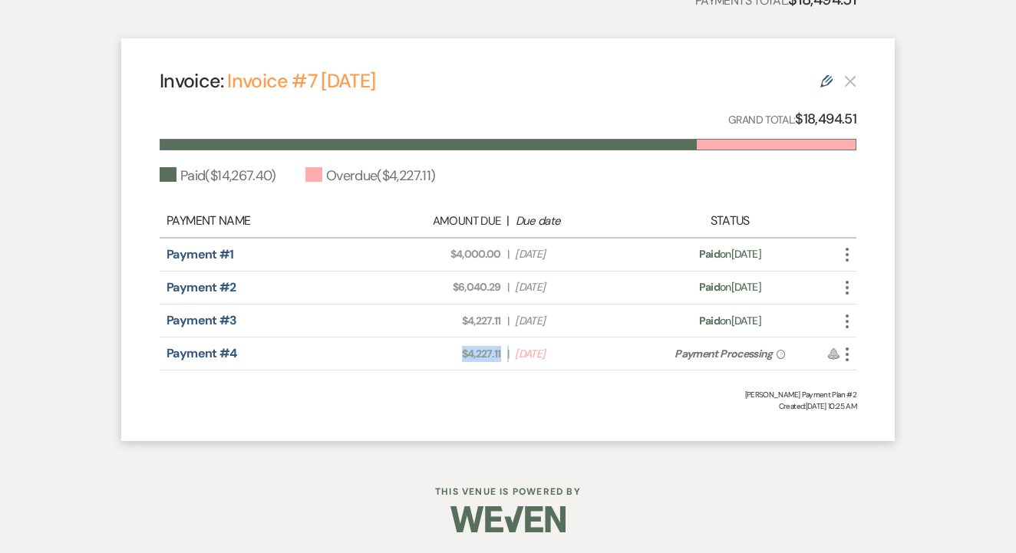
drag, startPoint x: 459, startPoint y: 348, endPoint x: 512, endPoint y: 354, distance: 53.2
click at [512, 354] on div "Amount Due: $4,227.11 | Due Date Sep 9, 2025" at bounding box center [507, 354] width 273 height 16
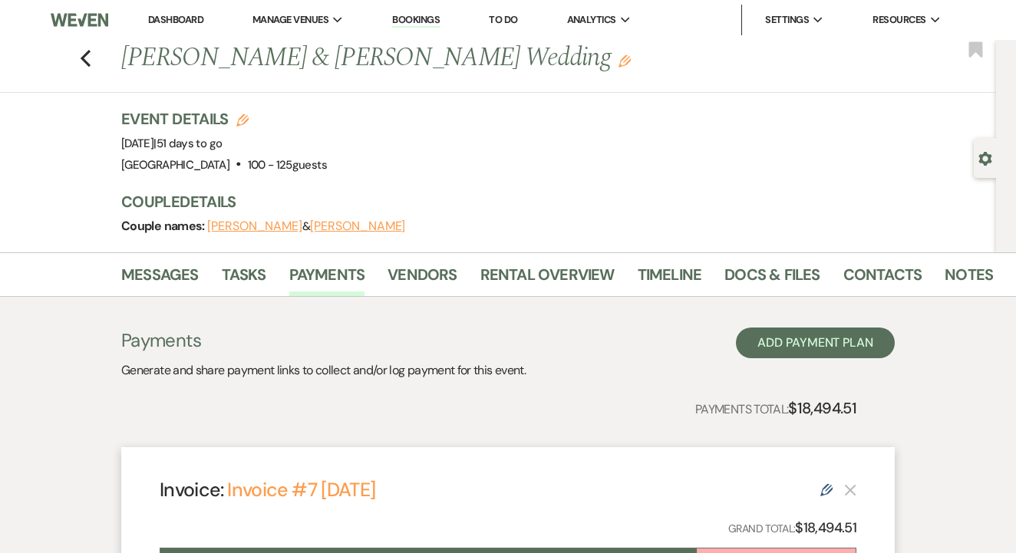
scroll to position [0, 0]
click at [77, 51] on div "Previous Devin AuClair & Chase Weddle's Wedding Edit Bookmark" at bounding box center [493, 66] width 1003 height 53
click at [84, 58] on use "button" at bounding box center [86, 58] width 10 height 17
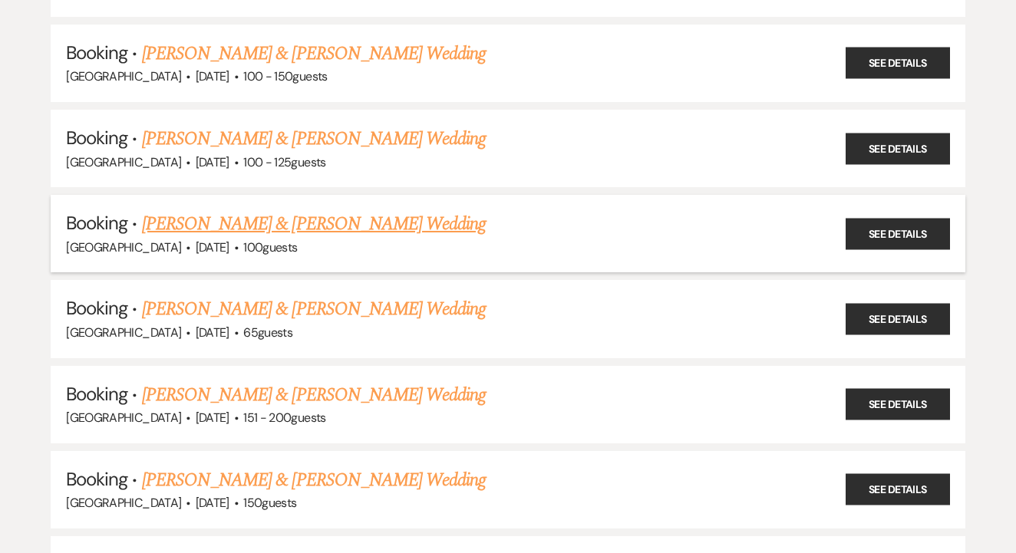
drag, startPoint x: 469, startPoint y: 202, endPoint x: 187, endPoint y: 200, distance: 281.5
click at [140, 210] on h5 "Booking · Ellie Ferguson & Cedric Sutton's Wedding" at bounding box center [508, 224] width 884 height 28
click at [414, 210] on link "[PERSON_NAME] & [PERSON_NAME] Wedding" at bounding box center [314, 224] width 344 height 28
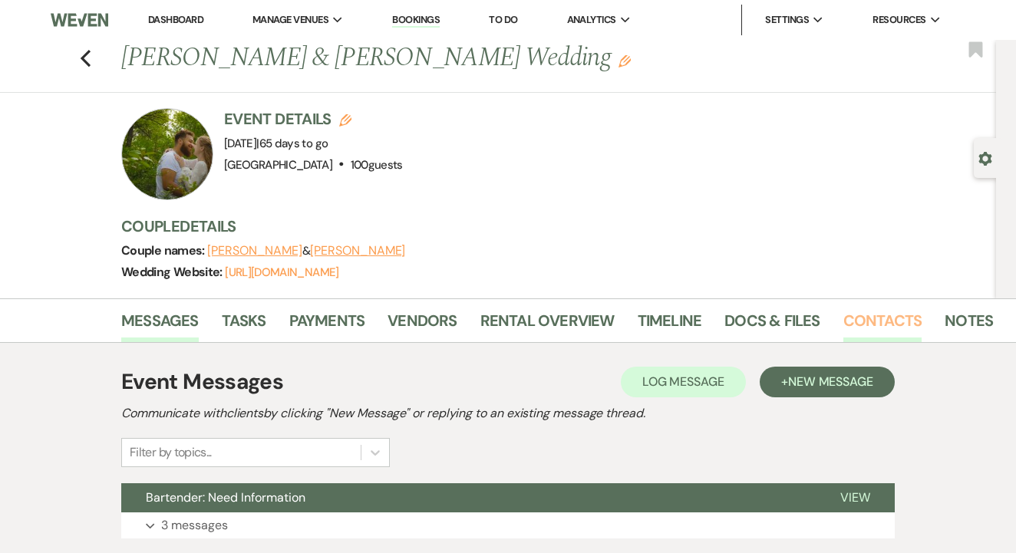
click at [862, 316] on link "Contacts" at bounding box center [882, 325] width 79 height 34
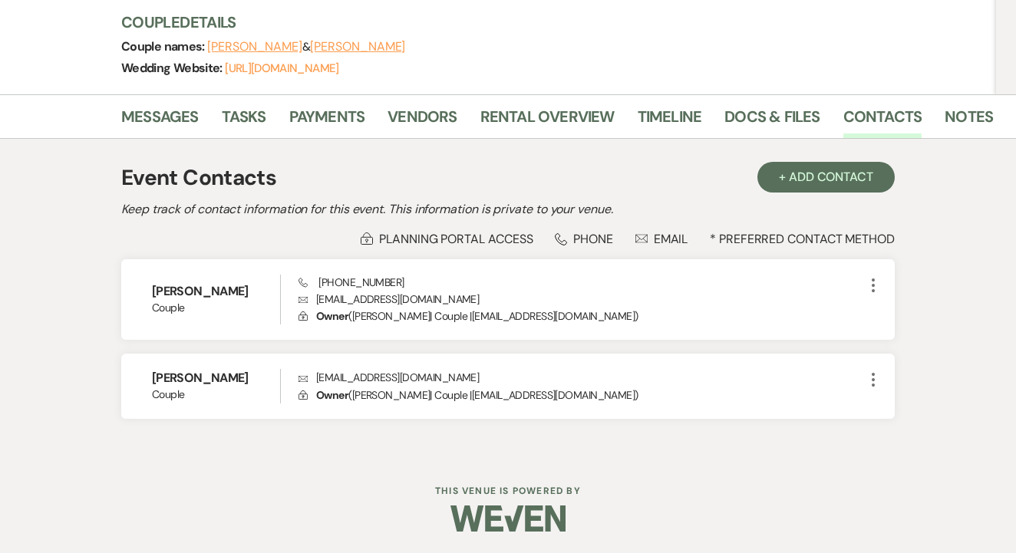
scroll to position [203, 0]
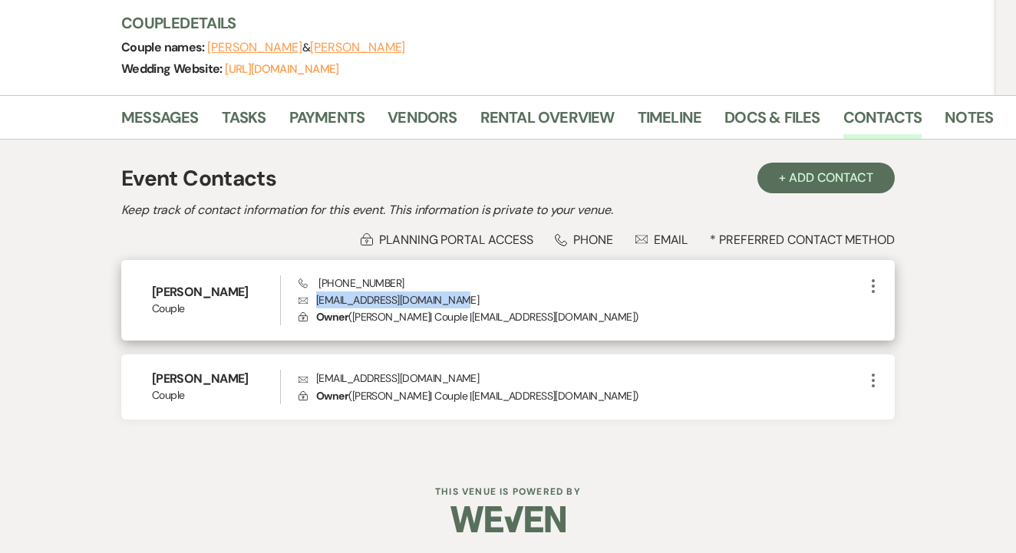
drag, startPoint x: 315, startPoint y: 300, endPoint x: 469, endPoint y: 296, distance: 154.2
click at [469, 296] on p "Envelope ellie.m.sutton99@gmail.com" at bounding box center [580, 299] width 565 height 17
drag, startPoint x: 317, startPoint y: 282, endPoint x: 414, endPoint y: 282, distance: 97.4
click at [414, 282] on div "Phone (870) 219-5720 Envelope ellie.m.sutton99@gmail.com Lock Owner ( Ellie Fer…" at bounding box center [580, 300] width 565 height 51
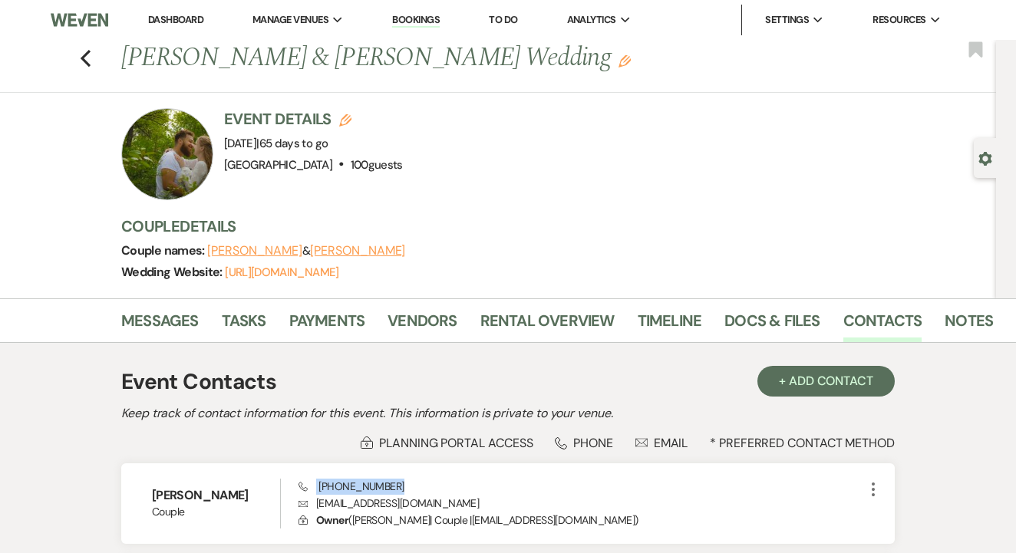
scroll to position [0, 0]
click at [542, 335] on link "Rental Overview" at bounding box center [547, 325] width 134 height 34
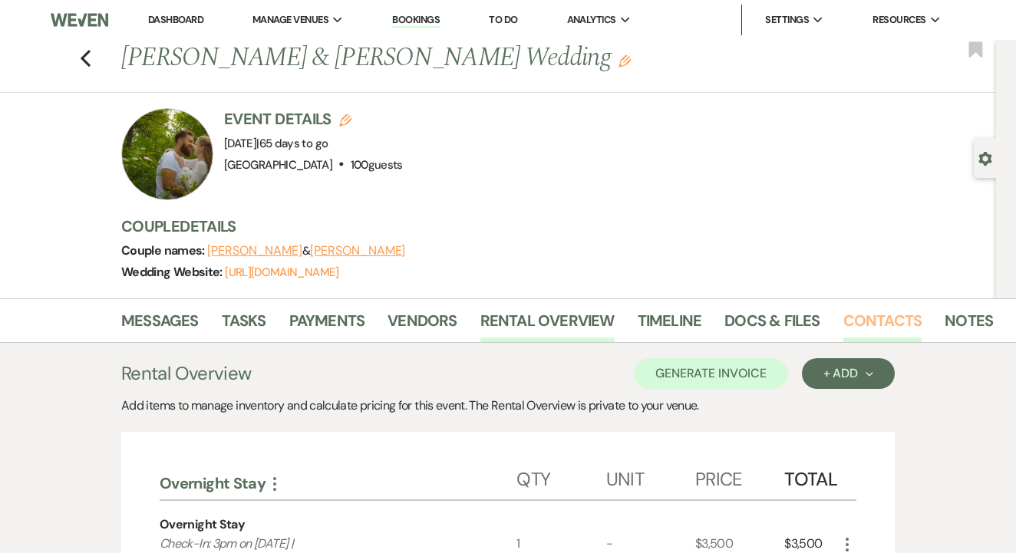
click at [843, 311] on link "Contacts" at bounding box center [882, 325] width 79 height 34
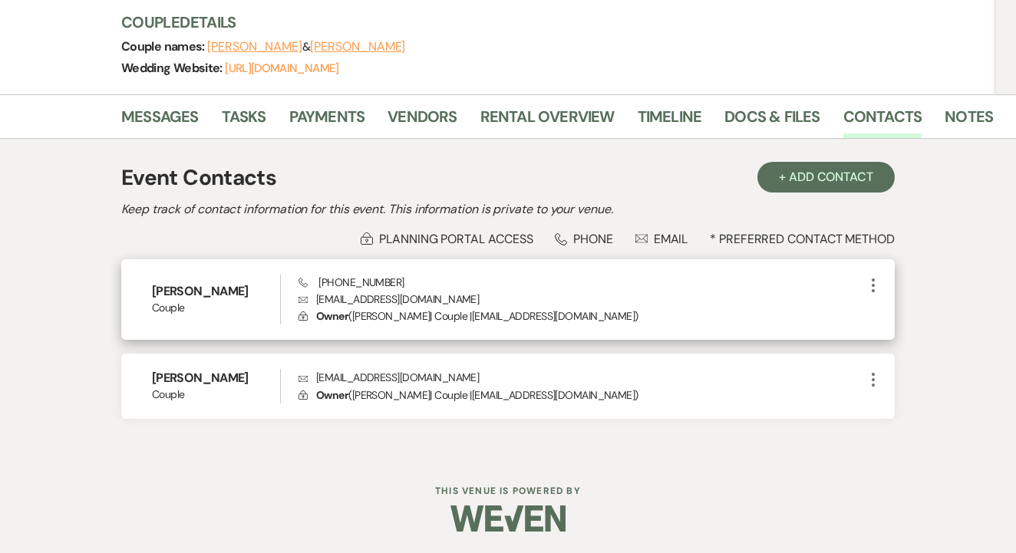
scroll to position [203, 0]
drag, startPoint x: 308, startPoint y: 297, endPoint x: 461, endPoint y: 304, distance: 152.8
click at [461, 304] on p "Envelope ellie.m.sutton99@gmail.com" at bounding box center [580, 299] width 565 height 17
drag, startPoint x: 314, startPoint y: 280, endPoint x: 427, endPoint y: 282, distance: 112.8
click at [427, 282] on div "Phone (870) 219-5720 Envelope ellie.m.sutton99@gmail.com Lock Owner ( Ellie Fer…" at bounding box center [580, 300] width 565 height 51
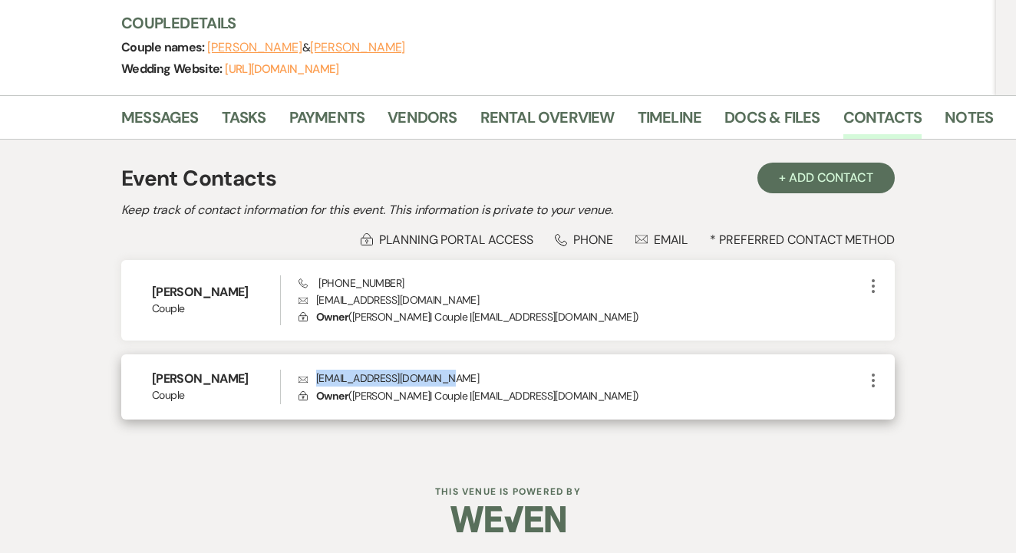
drag, startPoint x: 318, startPoint y: 373, endPoint x: 541, endPoint y: 381, distance: 222.6
click at [541, 381] on p "Envelope cedricsuttonjr@gmail.com" at bounding box center [580, 378] width 565 height 17
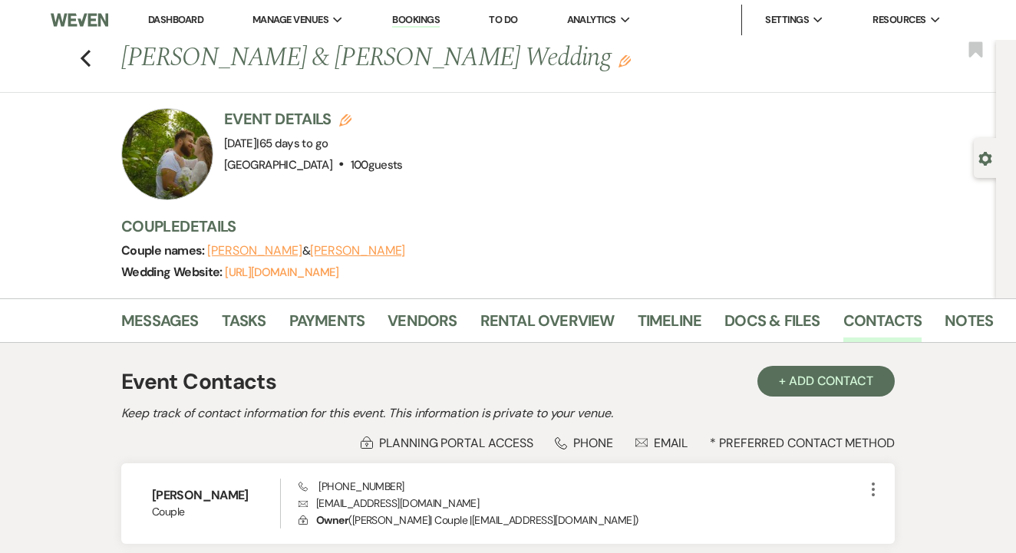
scroll to position [0, 0]
click at [530, 335] on link "Rental Overview" at bounding box center [547, 325] width 134 height 34
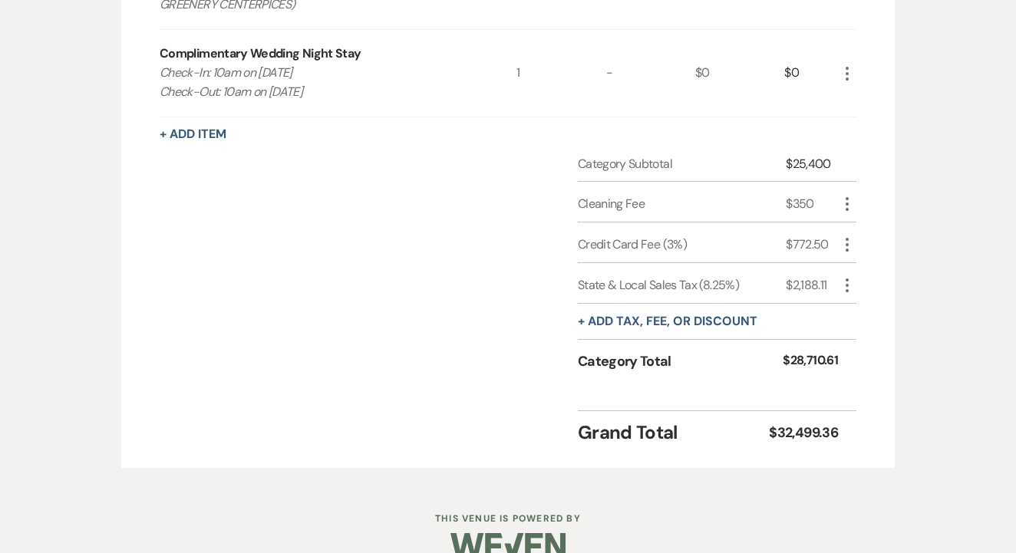
scroll to position [2410, 0]
drag, startPoint x: 781, startPoint y: 214, endPoint x: 835, endPoint y: 219, distance: 53.9
click at [835, 223] on div "Credit Card Fee (3%) $772.50 More" at bounding box center [717, 243] width 278 height 41
click at [323, 280] on div "Category Subtotal $25,400 Cleaning Fee $350 More Credit Card Fee (3%) $772.50 M…" at bounding box center [508, 278] width 696 height 244
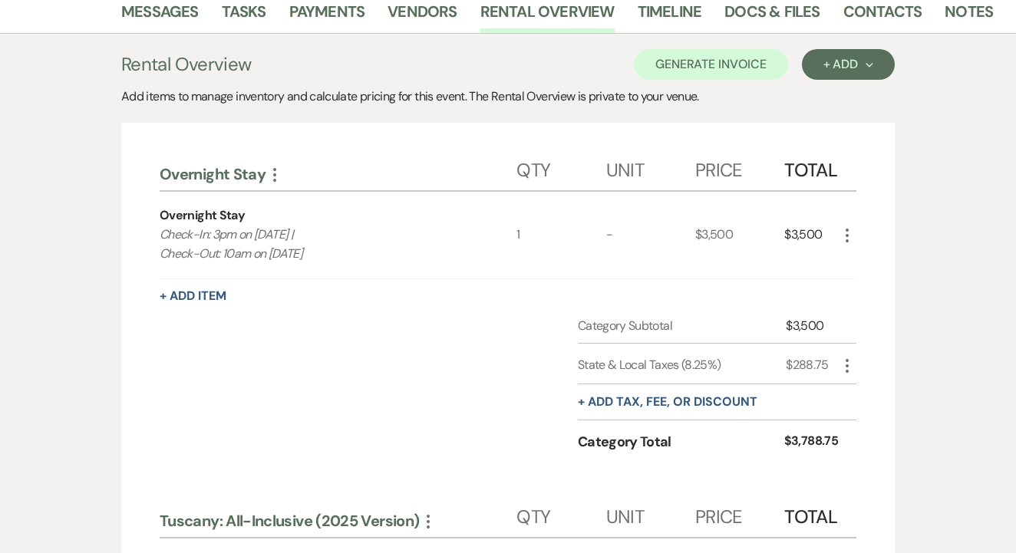
scroll to position [266, 0]
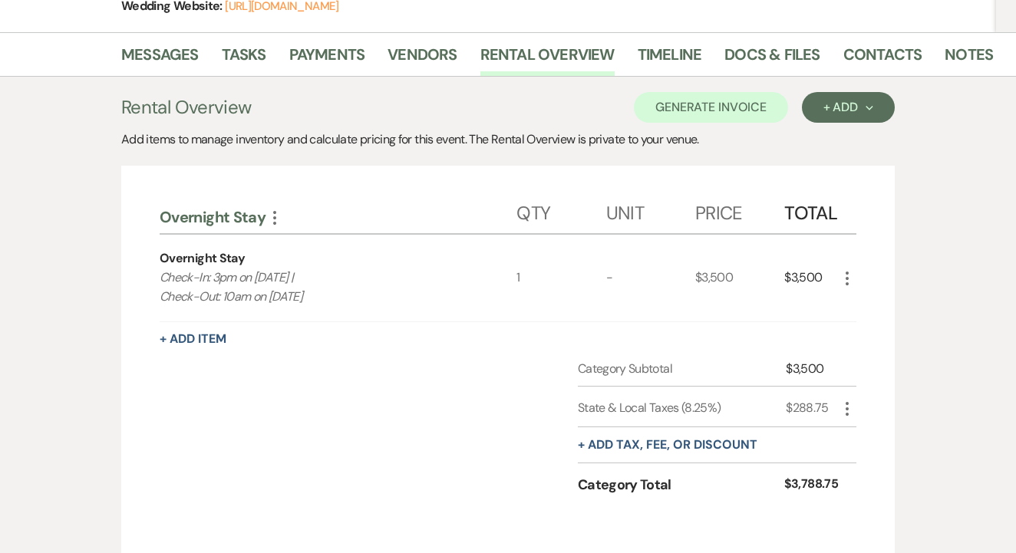
drag, startPoint x: 159, startPoint y: 256, endPoint x: 321, endPoint y: 300, distance: 167.6
click at [530, 398] on div "Category Subtotal $3,500 State & Local Taxes (8.25%) $288.75 More + Add tax, fe…" at bounding box center [508, 441] width 696 height 163
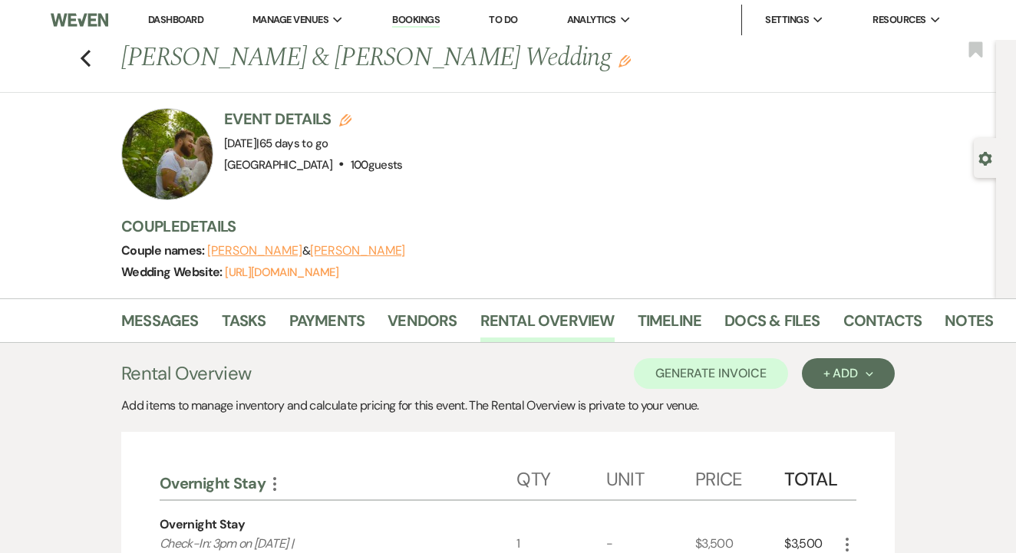
scroll to position [0, 0]
click at [303, 311] on link "Payments" at bounding box center [327, 325] width 76 height 34
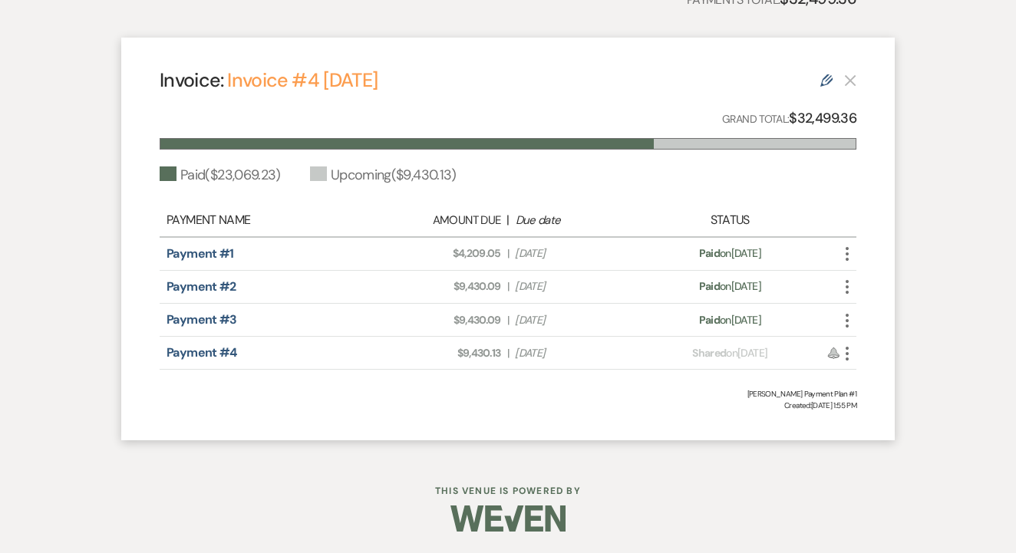
scroll to position [455, 0]
drag, startPoint x: 448, startPoint y: 258, endPoint x: 500, endPoint y: 258, distance: 52.2
click at [500, 258] on span "Amount Due: $4,209.05" at bounding box center [440, 254] width 121 height 16
drag, startPoint x: 445, startPoint y: 282, endPoint x: 502, endPoint y: 289, distance: 57.3
click at [502, 289] on div "Amount Due: $9,430.09 | Due Date May 26, 2025" at bounding box center [507, 287] width 273 height 16
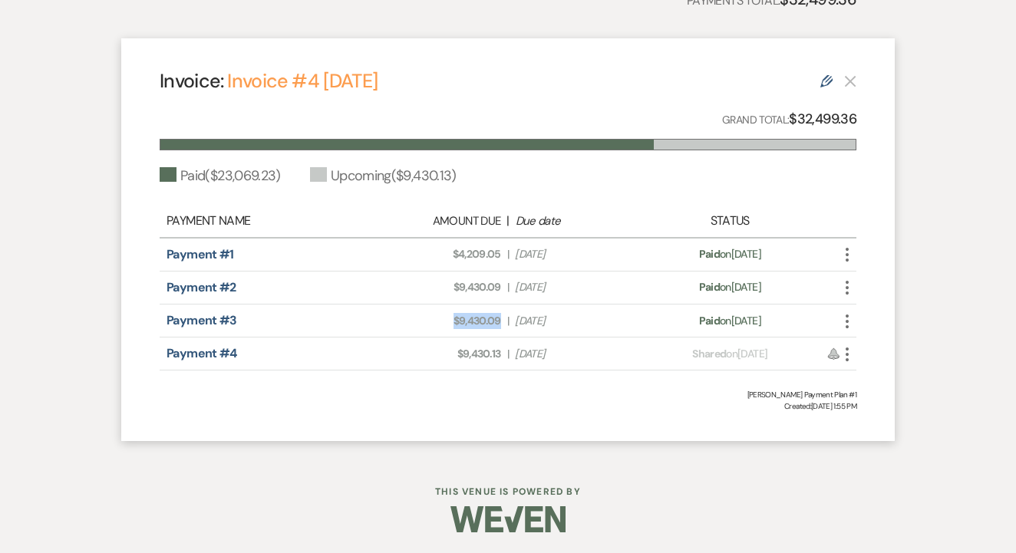
drag, startPoint x: 448, startPoint y: 319, endPoint x: 503, endPoint y: 323, distance: 55.4
click at [503, 323] on div "Amount Due: $9,430.09 | Due Date Jul 25, 2025" at bounding box center [507, 321] width 273 height 16
drag, startPoint x: 448, startPoint y: 354, endPoint x: 507, endPoint y: 357, distance: 59.1
click at [507, 357] on div "Amount Due: $9,430.13 | Due Date Sep 23, 2025" at bounding box center [507, 354] width 273 height 16
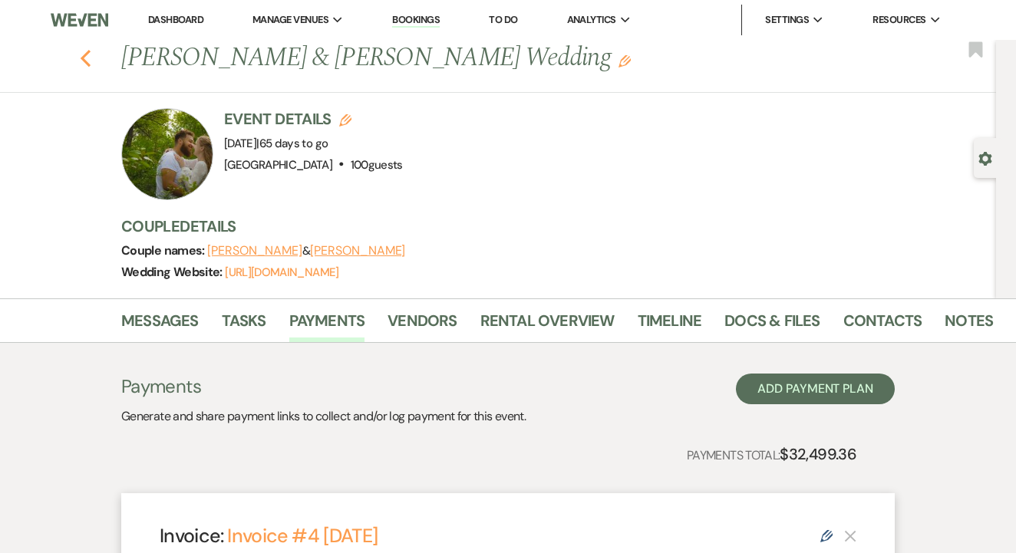
scroll to position [0, 0]
click at [83, 58] on use "button" at bounding box center [86, 58] width 10 height 17
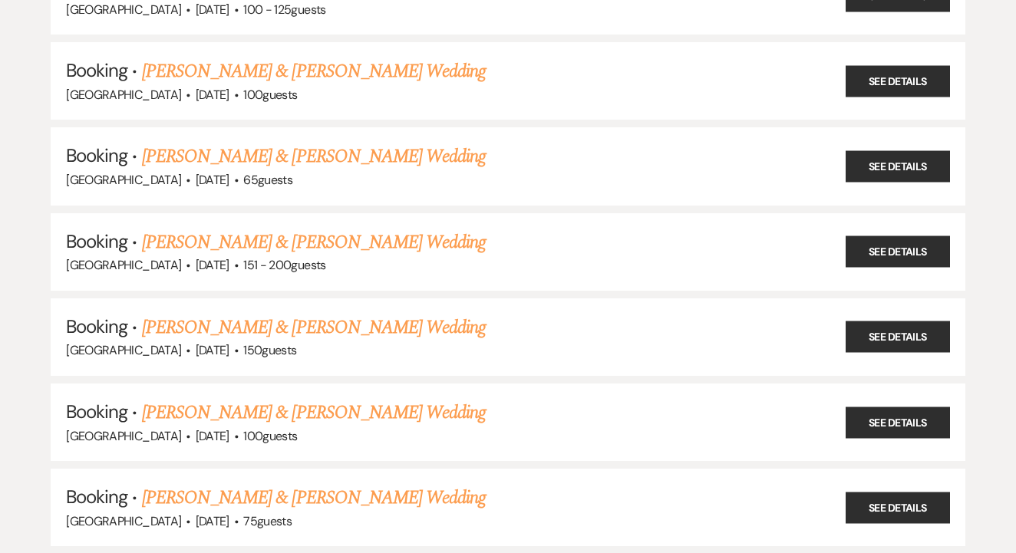
scroll to position [1359, 0]
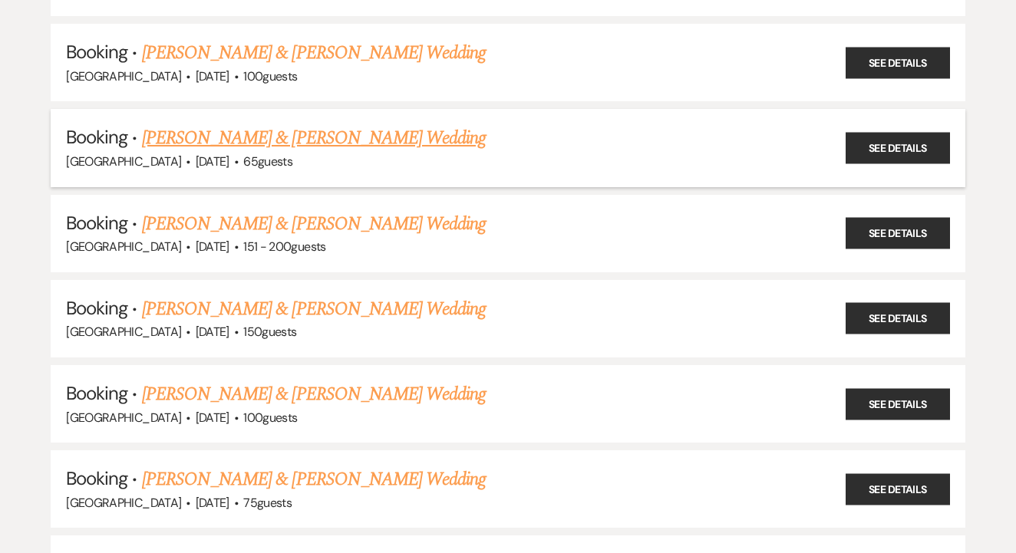
drag, startPoint x: 525, startPoint y: 111, endPoint x: 141, endPoint y: 104, distance: 384.4
click at [141, 124] on h5 "Booking · Emily Becker & Kaylee Joanne Moseley's Wedding" at bounding box center [508, 138] width 884 height 28
click at [370, 124] on link "[PERSON_NAME] & [PERSON_NAME] Wedding" at bounding box center [314, 138] width 344 height 28
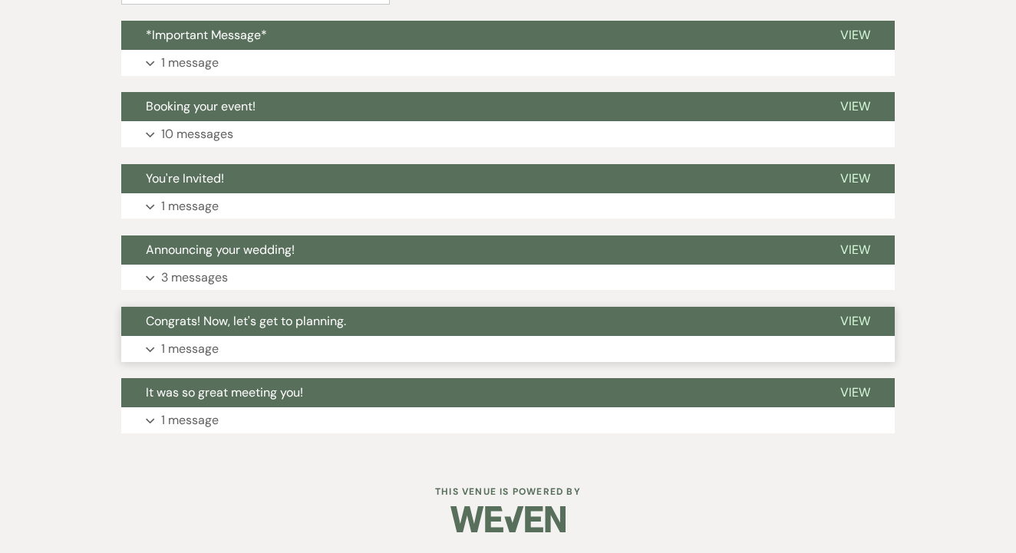
scroll to position [415, 0]
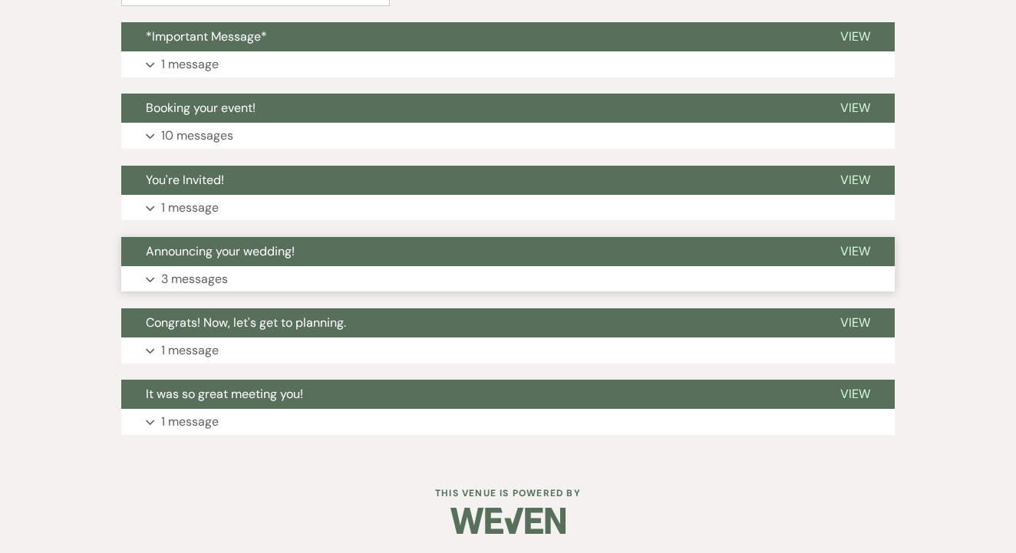
click at [429, 242] on button "Announcing your wedding!" at bounding box center [468, 251] width 694 height 29
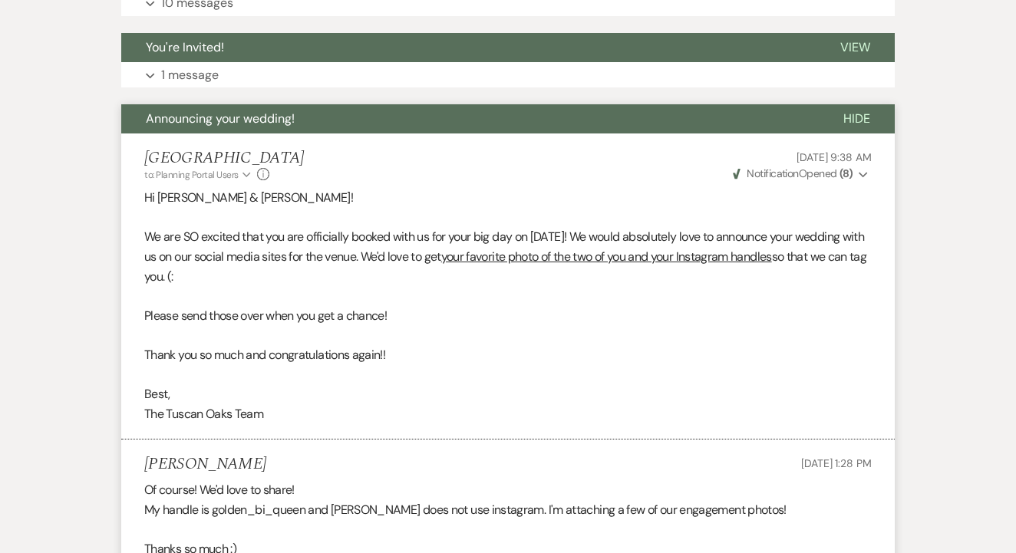
scroll to position [324, 0]
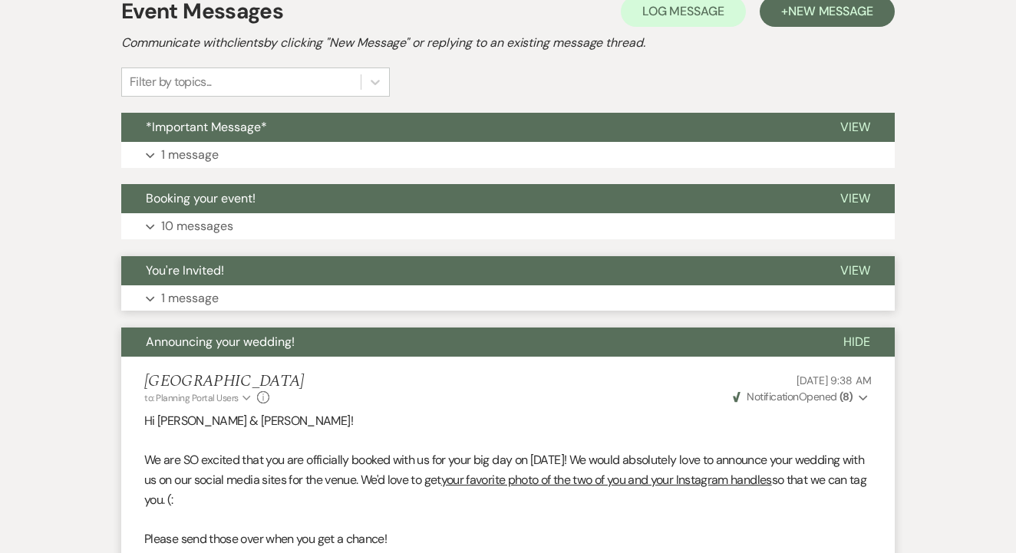
click at [419, 290] on button "Expand 1 message" at bounding box center [507, 298] width 773 height 26
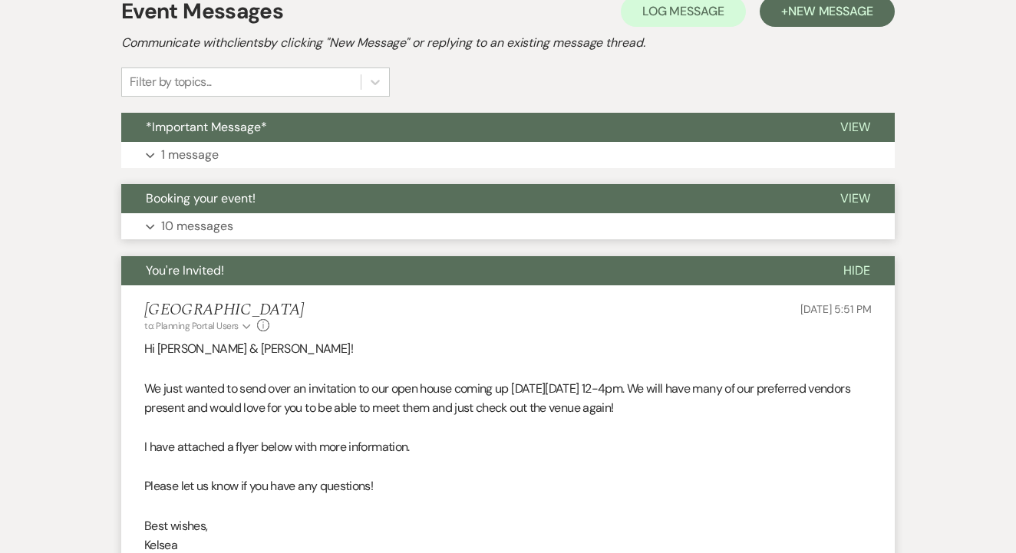
click at [459, 195] on button "Booking your event!" at bounding box center [468, 198] width 694 height 29
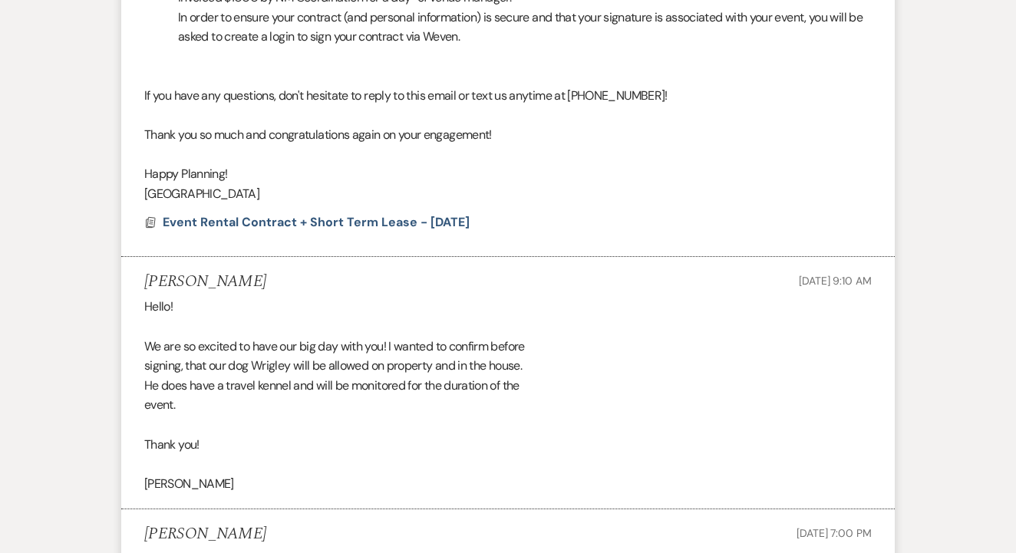
scroll to position [1182, 0]
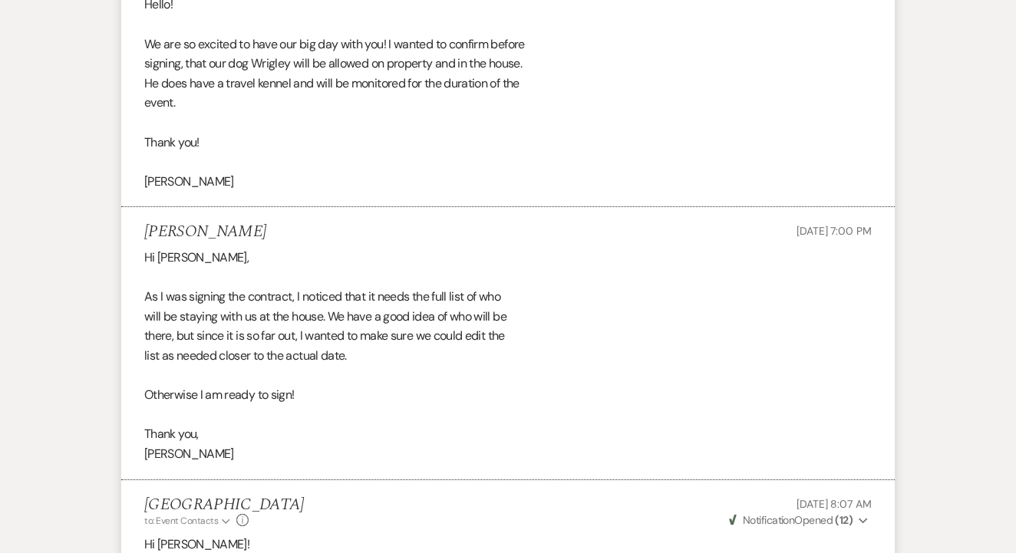
click at [722, 2] on div "Hello! We are so excited to have our big day with you! I wanted to confirm befo…" at bounding box center [507, 93] width 727 height 196
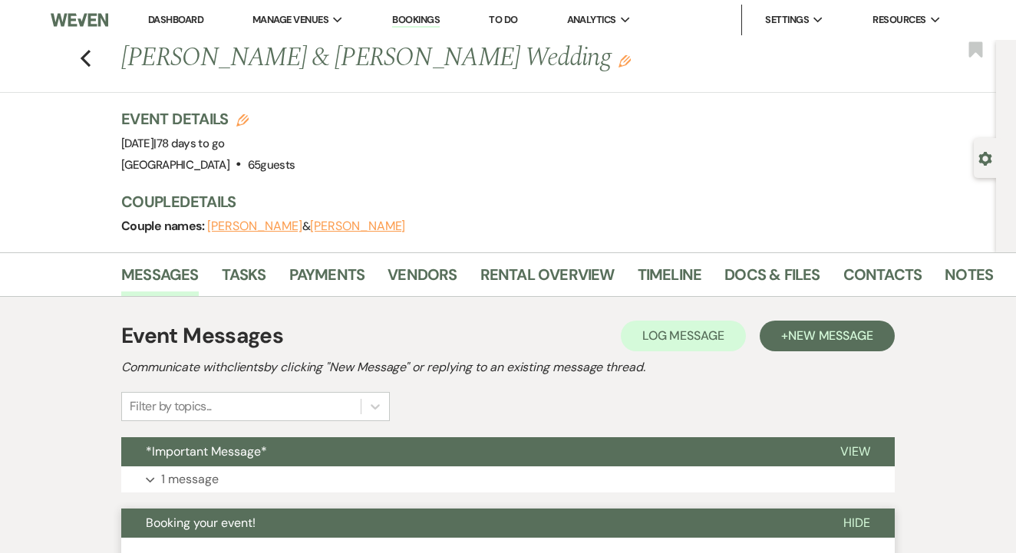
scroll to position [0, 0]
click at [873, 291] on link "Contacts" at bounding box center [882, 279] width 79 height 34
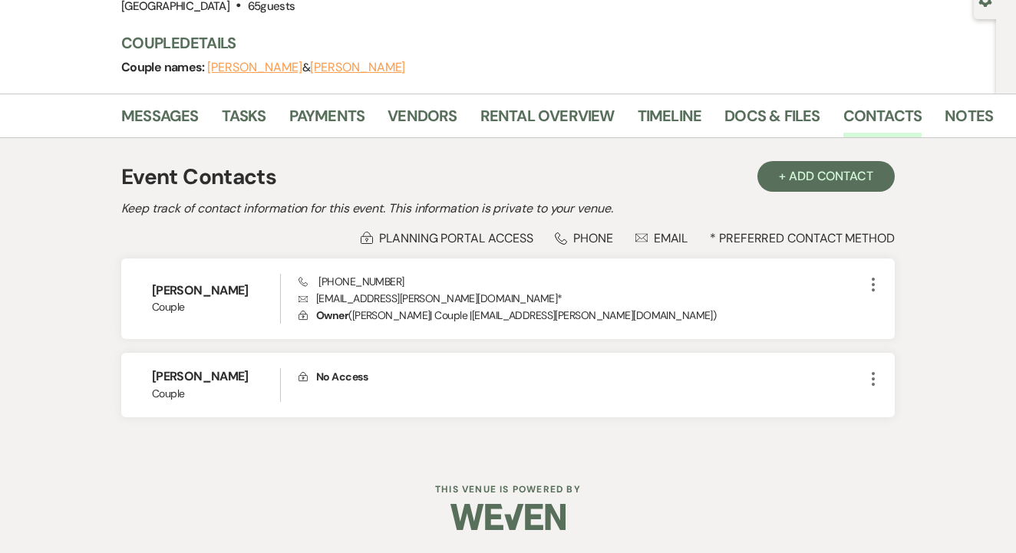
scroll to position [173, 0]
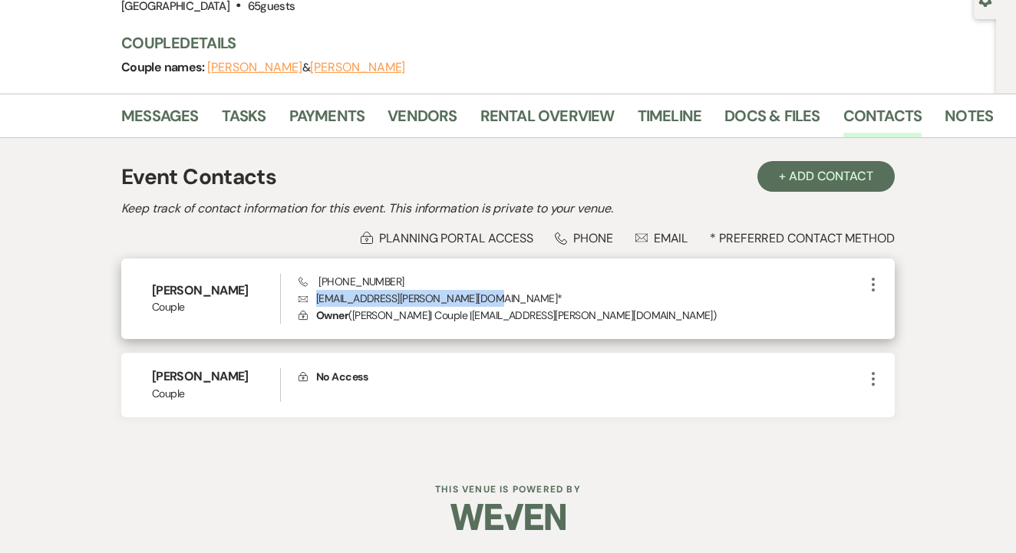
drag, startPoint x: 315, startPoint y: 282, endPoint x: 470, endPoint y: 284, distance: 155.0
click at [470, 290] on p "Envelope kaylee.emily.everafter@gmail.com *" at bounding box center [580, 298] width 565 height 17
drag, startPoint x: 316, startPoint y: 262, endPoint x: 439, endPoint y: 264, distance: 122.7
click at [439, 274] on div "Phone (703) 867-8822 Envelope kaylee.emily.everafter@gmail.com * Lock Owner ( E…" at bounding box center [580, 299] width 565 height 51
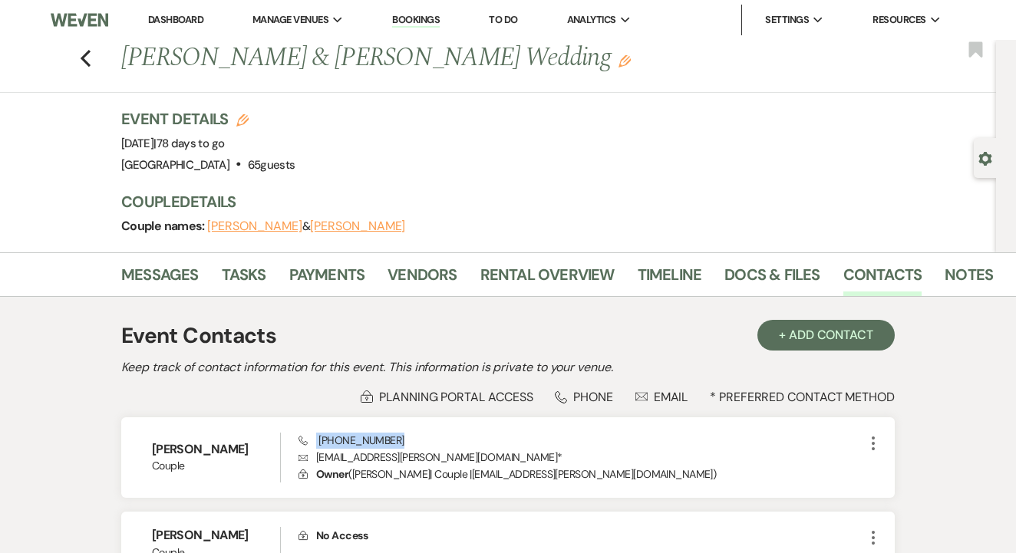
scroll to position [0, 0]
drag, startPoint x: 121, startPoint y: 61, endPoint x: 610, endPoint y: 61, distance: 488.6
click at [610, 61] on h1 "Emily Becker & Kaylee Joanne Moseley's Wedding Edit" at bounding box center [464, 58] width 687 height 37
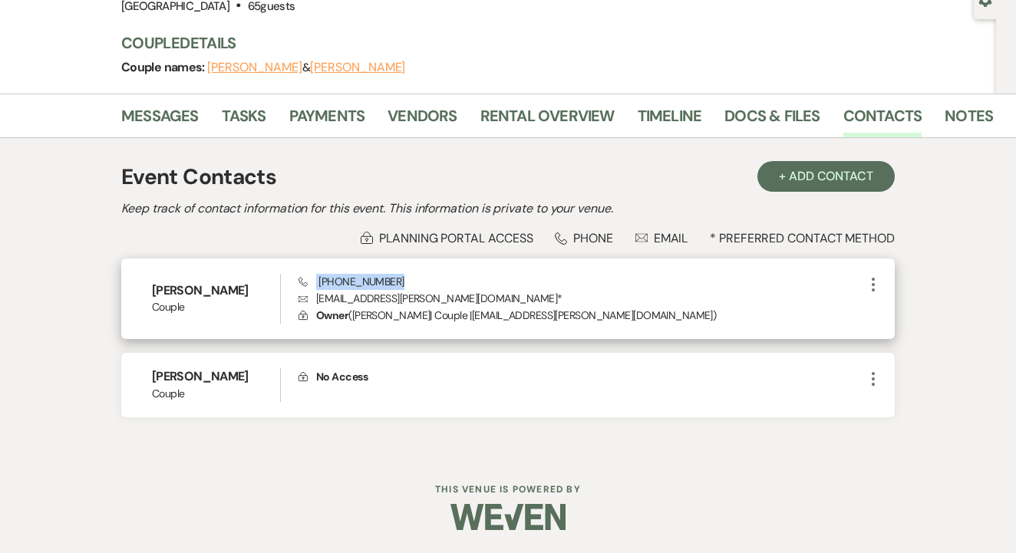
scroll to position [164, 0]
drag, startPoint x: 315, startPoint y: 290, endPoint x: 472, endPoint y: 293, distance: 157.3
click at [472, 293] on p "Envelope kaylee.emily.everafter@gmail.com *" at bounding box center [580, 298] width 565 height 17
drag, startPoint x: 316, startPoint y: 267, endPoint x: 424, endPoint y: 281, distance: 109.0
click at [424, 281] on div "Emily Becker Couple Phone (703) 867-8822 Envelope kaylee.emily.everafter@gmail.…" at bounding box center [507, 298] width 773 height 81
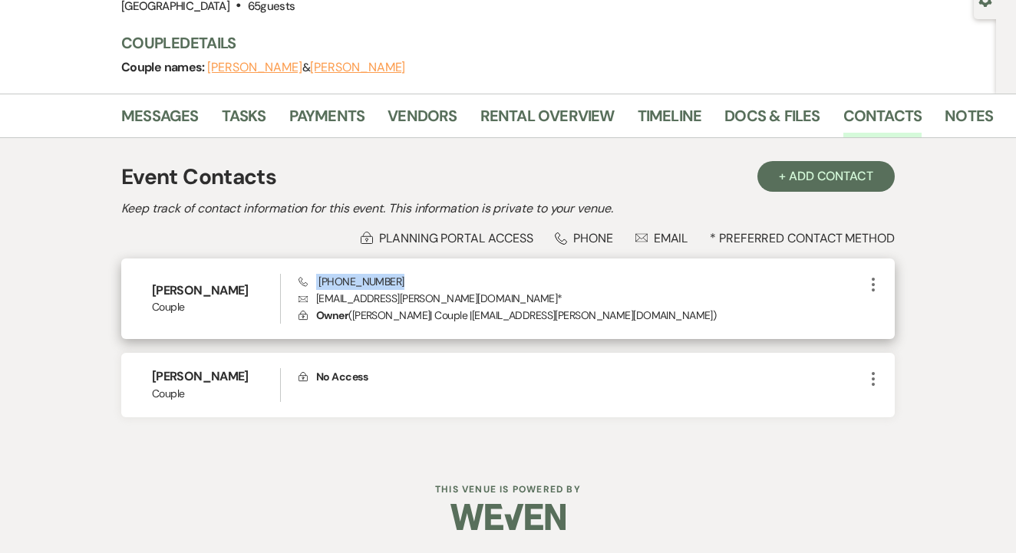
click at [424, 281] on div "Phone (703) 867-8822 Envelope kaylee.emily.everafter@gmail.com * Lock Owner ( E…" at bounding box center [580, 299] width 565 height 51
drag, startPoint x: 321, startPoint y: 276, endPoint x: 403, endPoint y: 276, distance: 82.1
click at [403, 276] on div "Phone (703) 867-8822 Envelope kaylee.emily.everafter@gmail.com * Lock Owner ( E…" at bounding box center [580, 299] width 565 height 51
click at [324, 223] on div "Event Contacts + Add Contact Keep track of contact information for this event. …" at bounding box center [507, 295] width 773 height 285
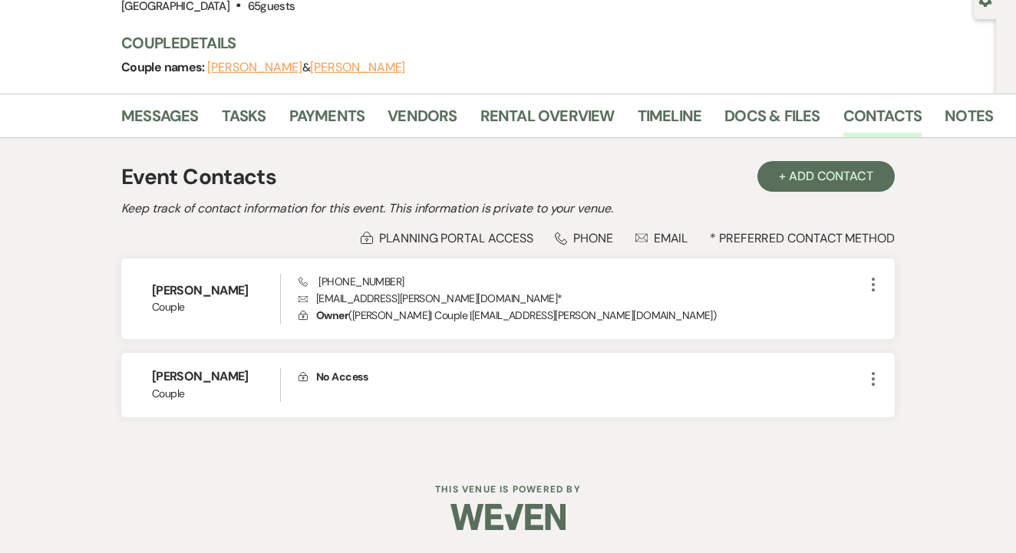
click at [393, 433] on div "Event Contacts + Add Contact Keep track of contact information for this event. …" at bounding box center [507, 295] width 773 height 285
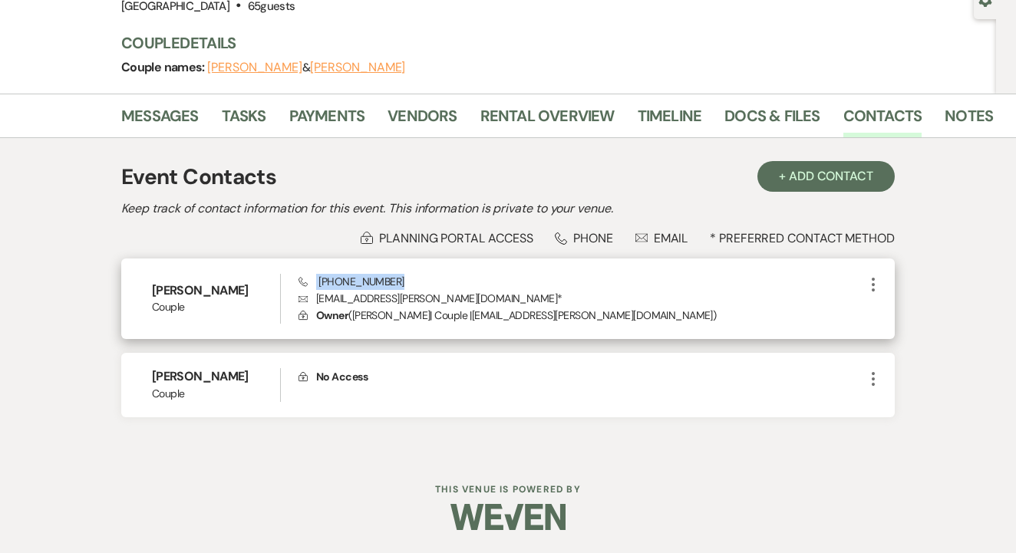
drag, startPoint x: 315, startPoint y: 275, endPoint x: 408, endPoint y: 277, distance: 92.8
click at [408, 277] on div "Phone (703) 867-8822 Envelope kaylee.emily.everafter@gmail.com * Lock Owner ( E…" at bounding box center [580, 299] width 565 height 51
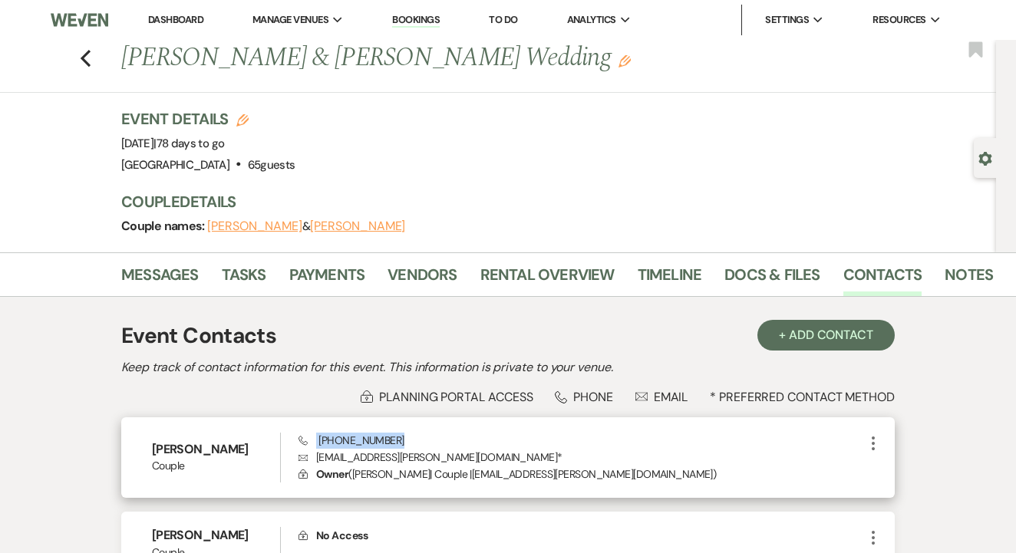
scroll to position [0, 0]
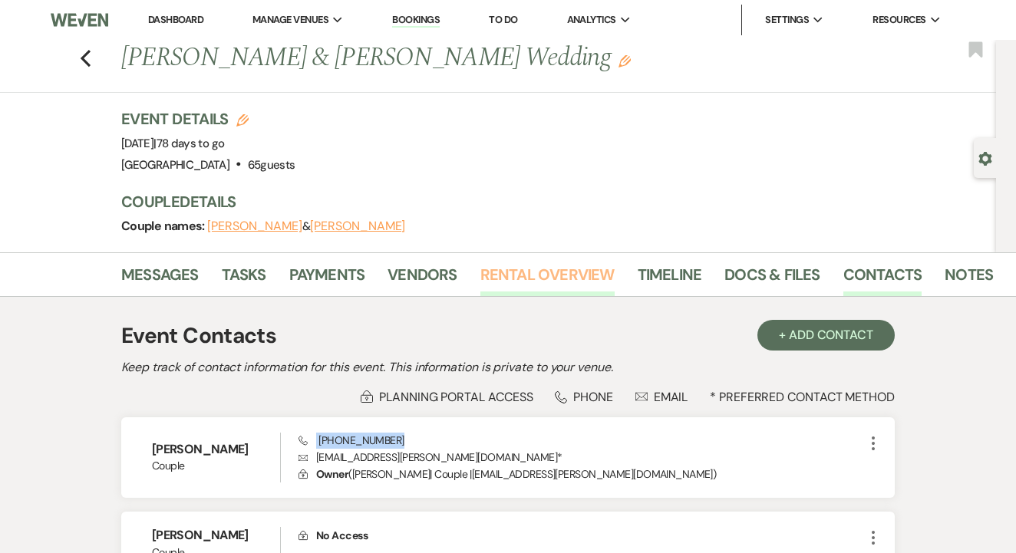
click at [517, 272] on link "Rental Overview" at bounding box center [547, 279] width 134 height 34
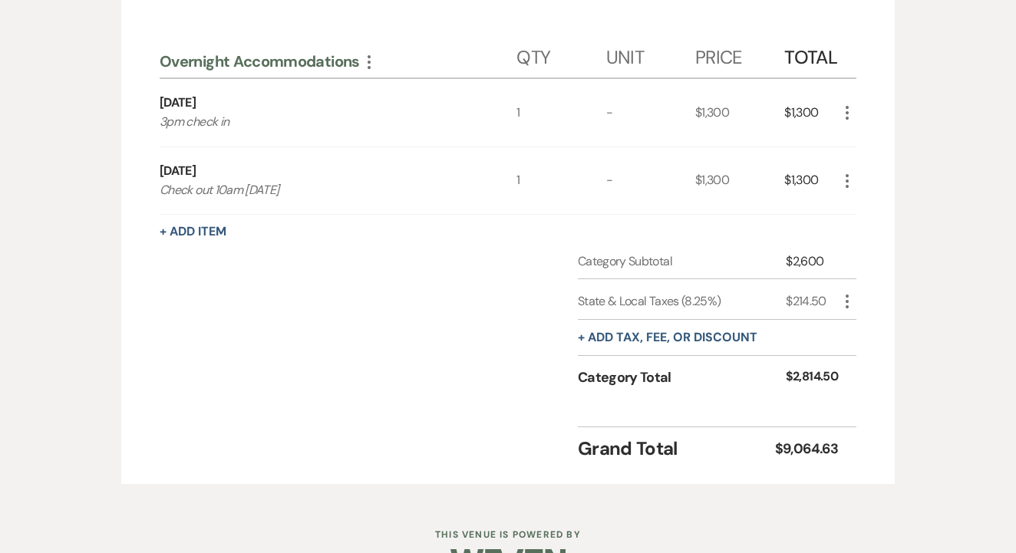
scroll to position [848, 0]
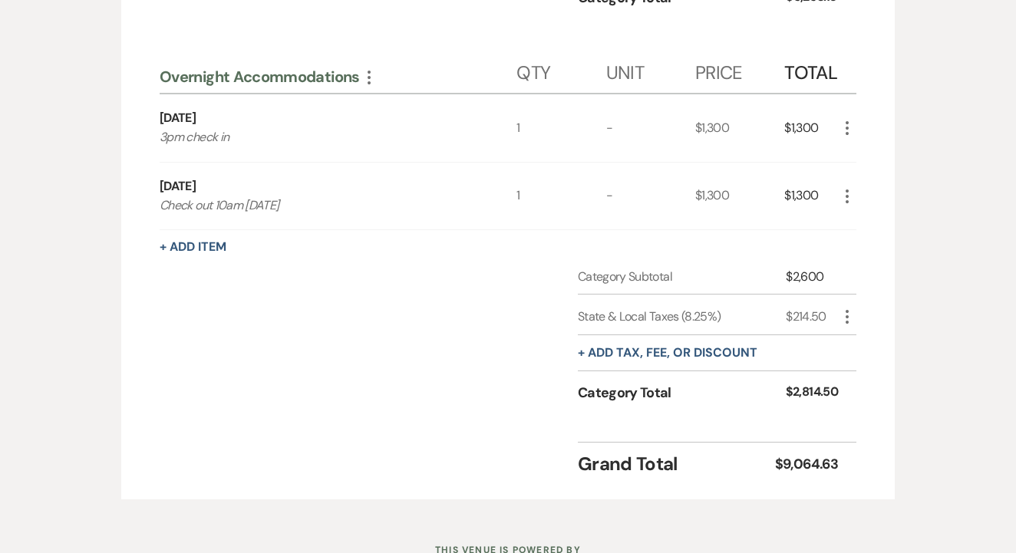
drag, startPoint x: 161, startPoint y: 114, endPoint x: 293, endPoint y: 207, distance: 161.3
click at [293, 207] on div "Overnight Accommodations More Qty Unit Price Total 12.4.25 3pm check in 1 - $1,…" at bounding box center [508, 138] width 696 height 183
click at [371, 348] on div "Category Subtotal $2,600 State & Local Taxes (8.25%) $214.50 More + Add tax, fe…" at bounding box center [508, 349] width 696 height 163
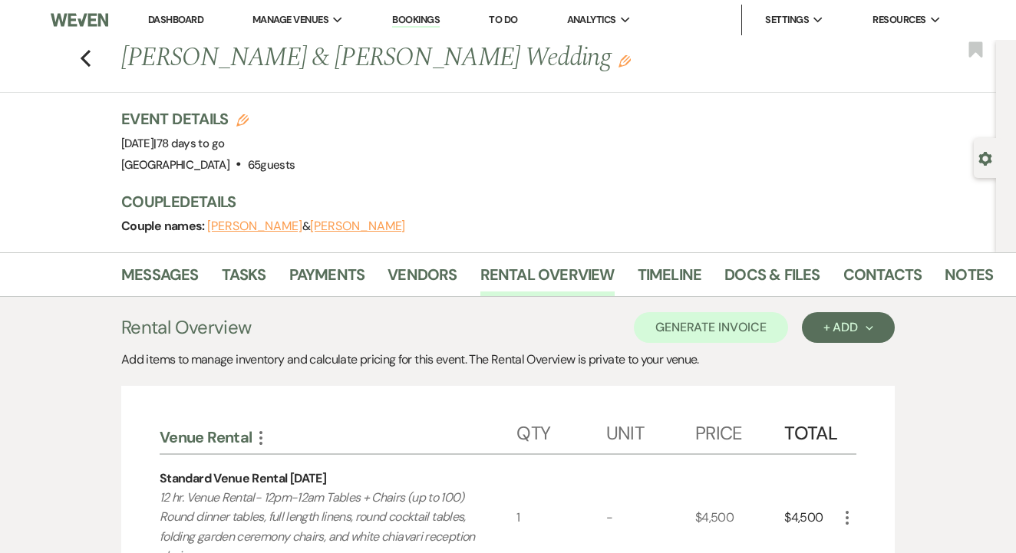
scroll to position [0, 0]
click at [344, 280] on link "Payments" at bounding box center [327, 279] width 76 height 34
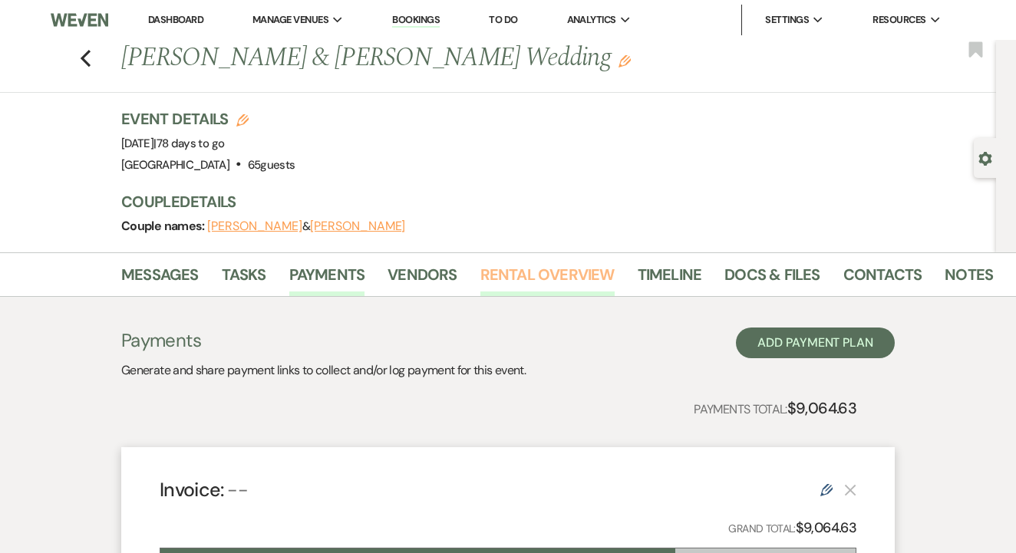
scroll to position [409, 0]
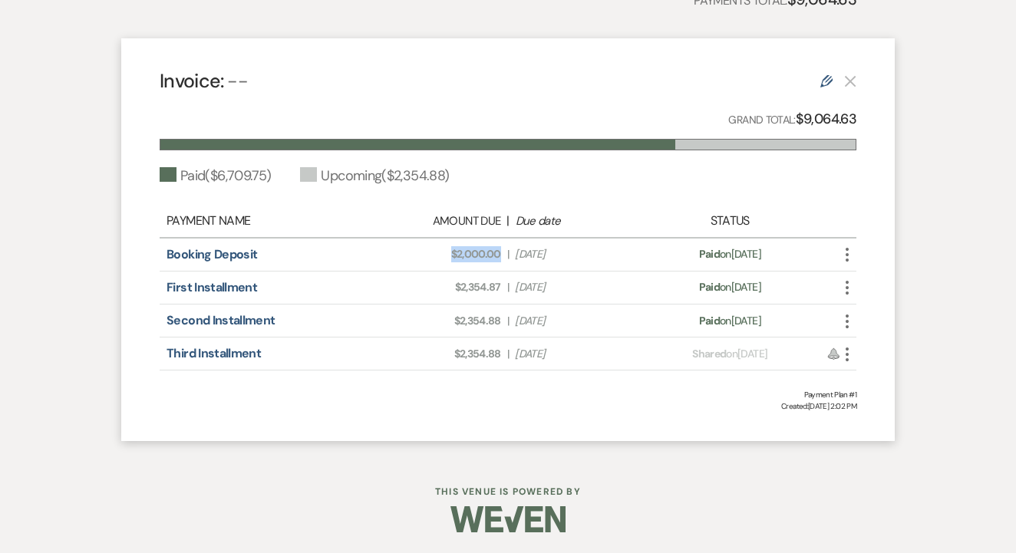
drag, startPoint x: 446, startPoint y: 253, endPoint x: 505, endPoint y: 257, distance: 60.0
click at [505, 257] on div "Amount Due: $2,000.00 | Due Date Mar 20, 2023" at bounding box center [507, 254] width 273 height 16
drag, startPoint x: 451, startPoint y: 288, endPoint x: 512, endPoint y: 287, distance: 60.6
click at [512, 287] on div "Amount Due: $2,354.87 | Due Date Jun 6, 2025" at bounding box center [507, 287] width 273 height 16
drag, startPoint x: 450, startPoint y: 320, endPoint x: 505, endPoint y: 321, distance: 54.5
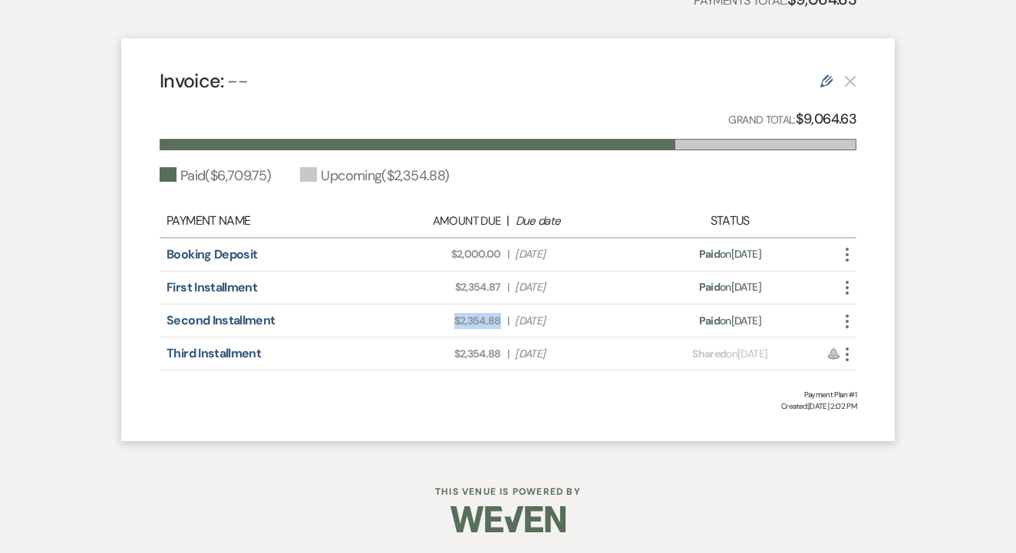
click at [505, 321] on div "Amount Due: $2,354.88 | Due Date Aug 7, 2025" at bounding box center [507, 321] width 273 height 16
drag, startPoint x: 442, startPoint y: 358, endPoint x: 503, endPoint y: 357, distance: 61.4
click at [503, 357] on div "Amount Due: $2,354.88 | Due Date Oct 6, 2025" at bounding box center [507, 354] width 273 height 16
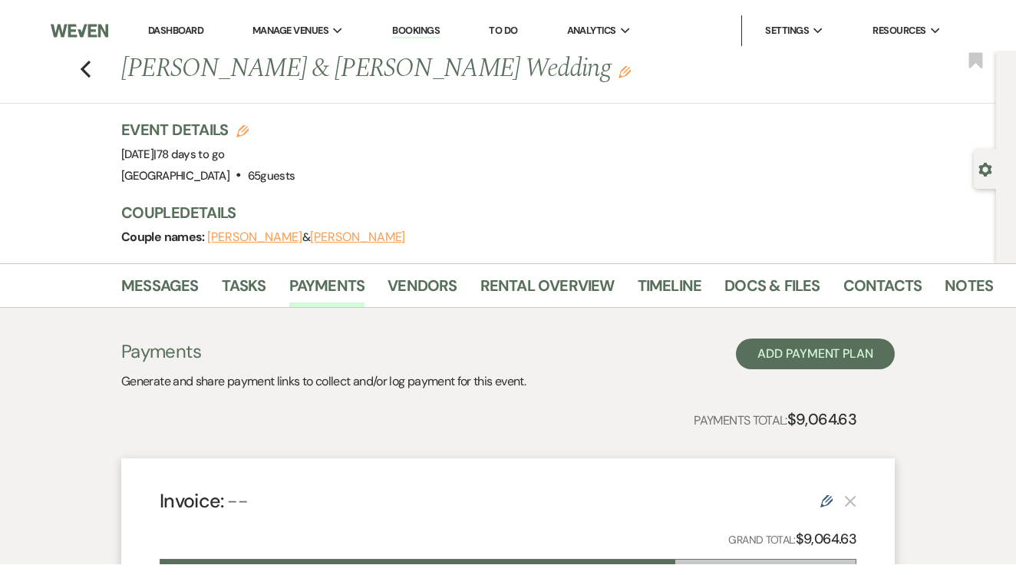
scroll to position [0, 0]
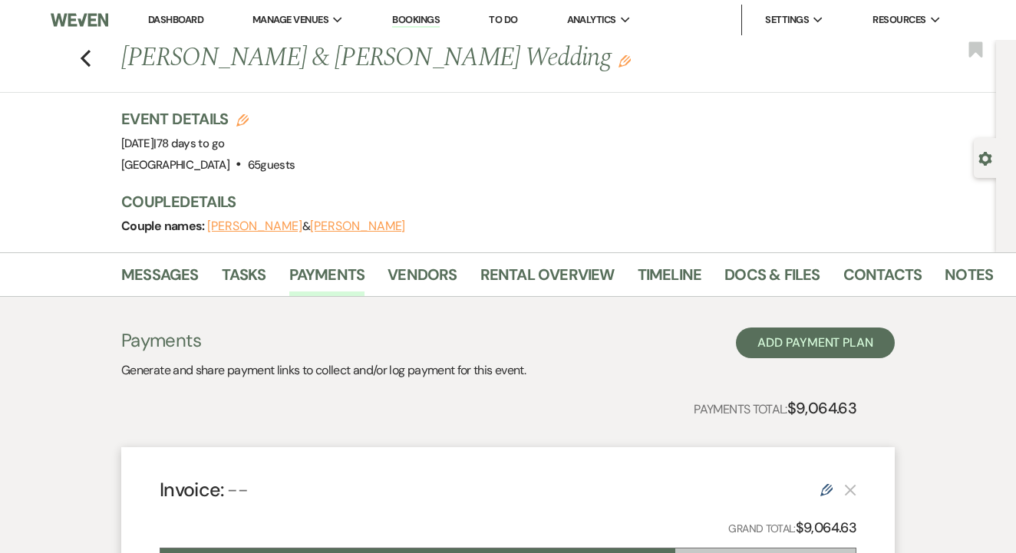
click at [414, 26] on link "Bookings" at bounding box center [416, 20] width 48 height 15
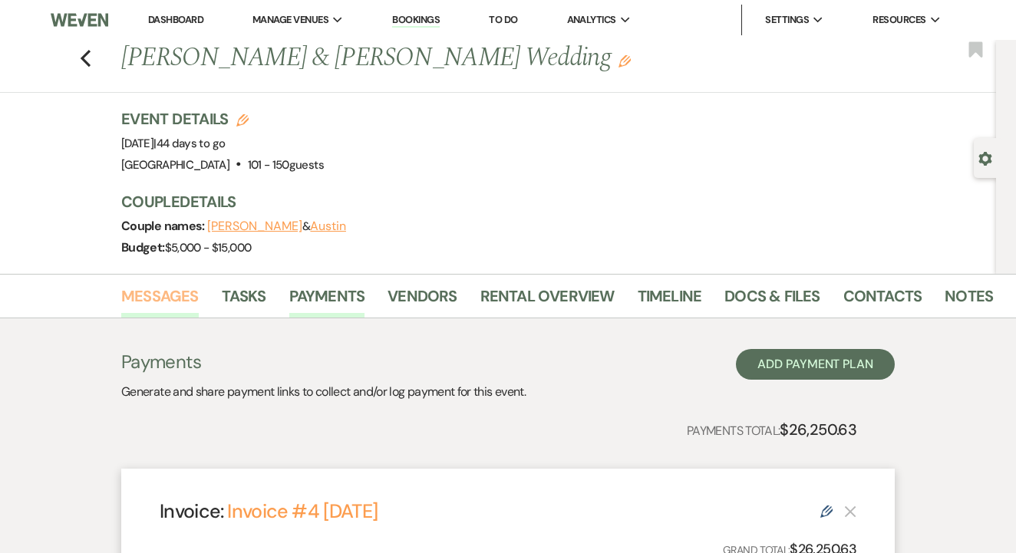
click at [173, 301] on link "Messages" at bounding box center [159, 301] width 77 height 34
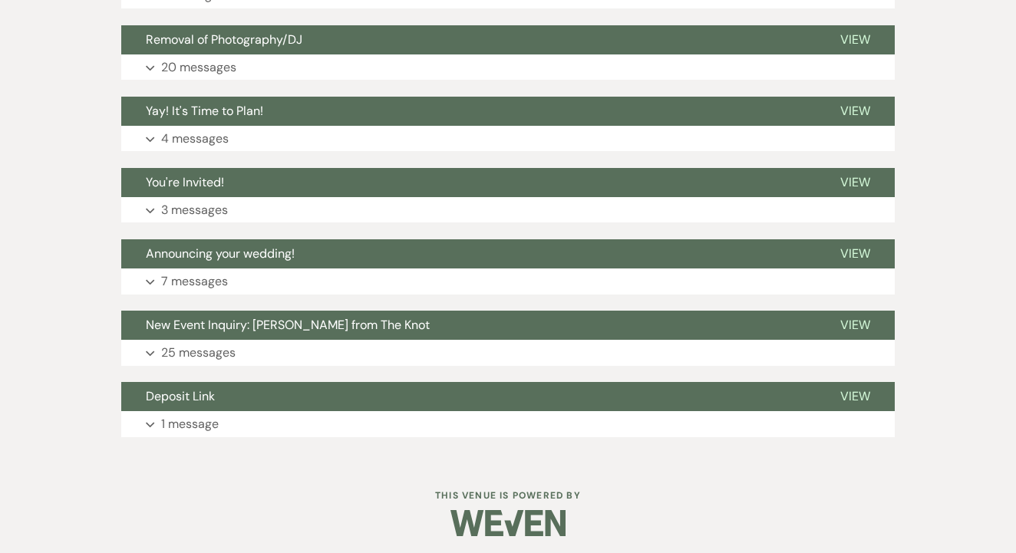
scroll to position [933, 0]
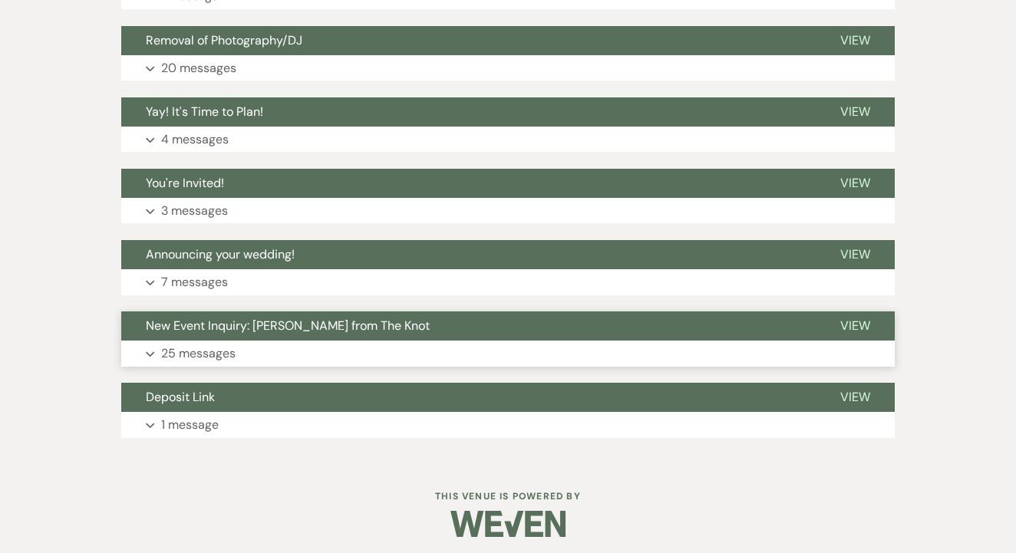
click at [318, 350] on button "Expand 25 messages" at bounding box center [507, 354] width 773 height 26
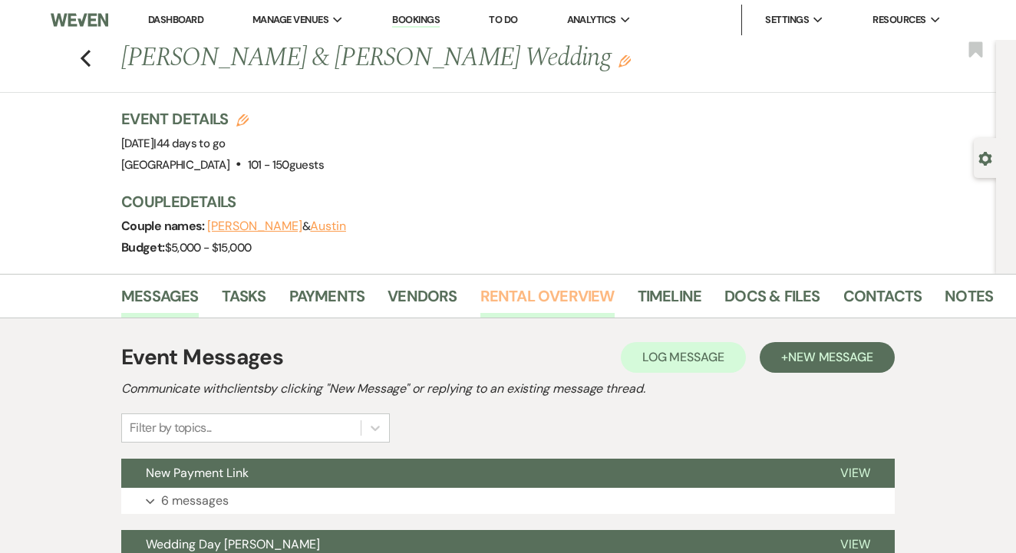
scroll to position [0, 0]
click at [352, 298] on link "Payments" at bounding box center [327, 301] width 76 height 34
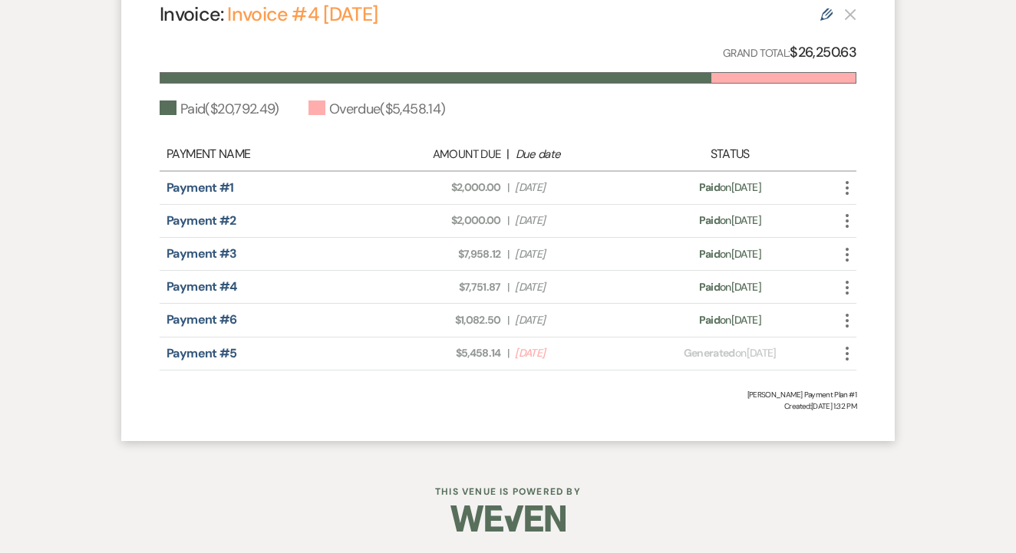
scroll to position [496, 0]
drag, startPoint x: 453, startPoint y: 349, endPoint x: 516, endPoint y: 354, distance: 63.1
click at [516, 354] on div "Amount Due: $5,458.14 | Due Date [DATE]" at bounding box center [507, 354] width 273 height 16
click at [442, 440] on div "Payments Generate and share payment links to collect and/or log payment for thi…" at bounding box center [508, 139] width 874 height 635
drag, startPoint x: 459, startPoint y: 351, endPoint x: 503, endPoint y: 356, distance: 44.8
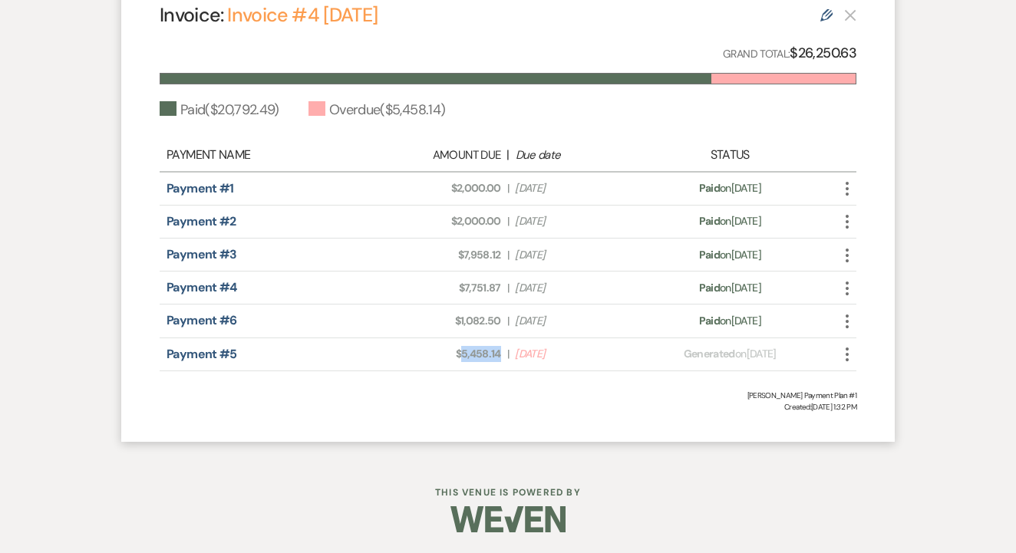
click at [503, 356] on div "Amount Due: $5,458.14 | Due Date [DATE]" at bounding box center [507, 354] width 273 height 16
click at [484, 390] on div "[PERSON_NAME] Payment Plan #1" at bounding box center [508, 396] width 696 height 12
drag, startPoint x: 454, startPoint y: 351, endPoint x: 502, endPoint y: 357, distance: 48.8
click at [502, 357] on div "Amount Due: $5,458.14 | Due Date [DATE]" at bounding box center [507, 354] width 273 height 16
copy span "$5,458.14"
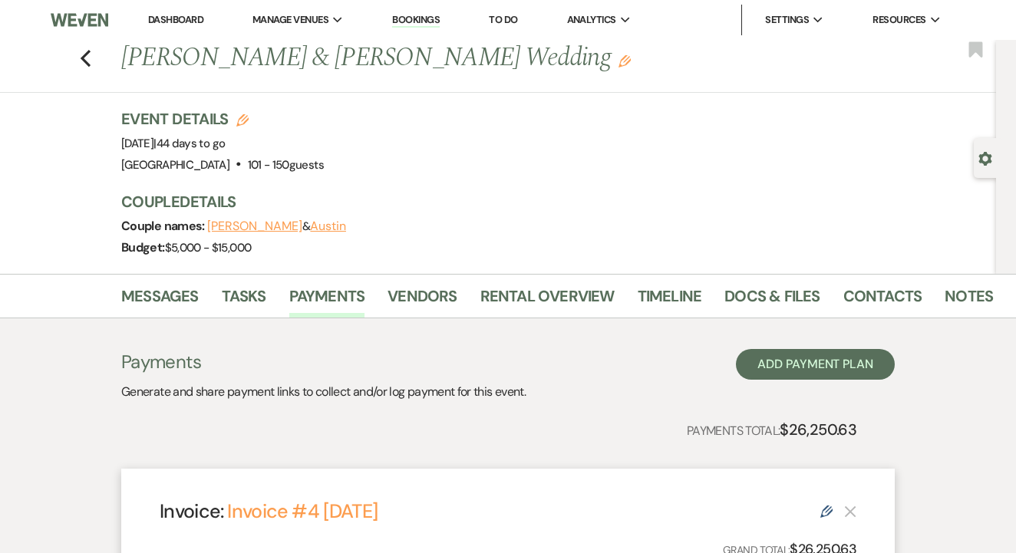
scroll to position [0, 0]
click at [413, 22] on link "Bookings" at bounding box center [416, 20] width 48 height 15
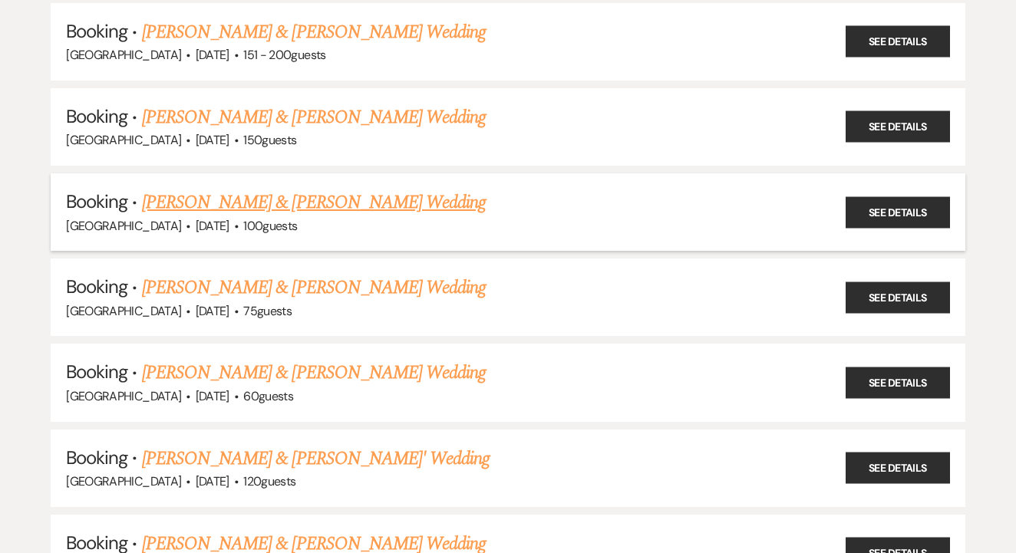
scroll to position [1549, 0]
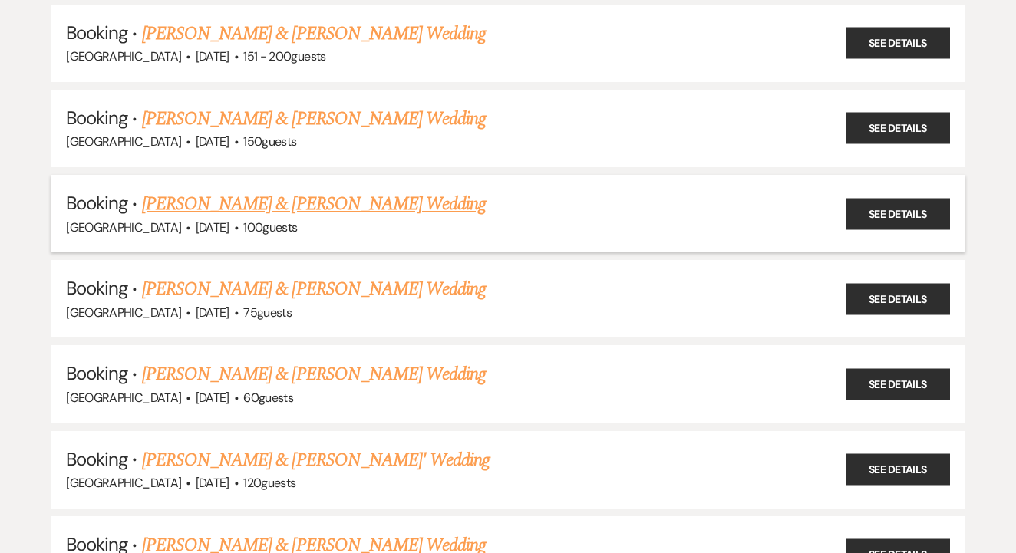
click at [400, 190] on link "[PERSON_NAME] & [PERSON_NAME] Wedding" at bounding box center [314, 204] width 344 height 28
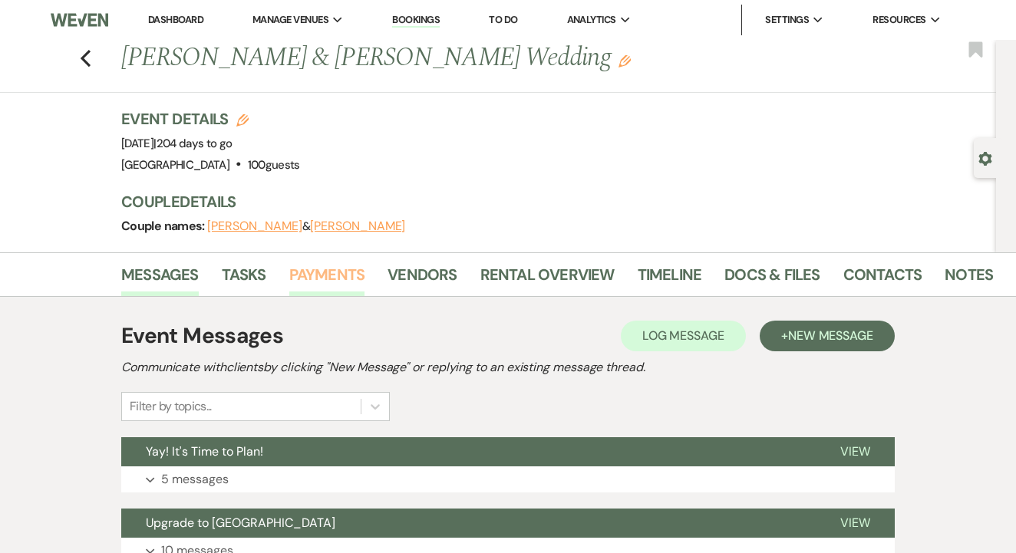
click at [321, 282] on link "Payments" at bounding box center [327, 279] width 76 height 34
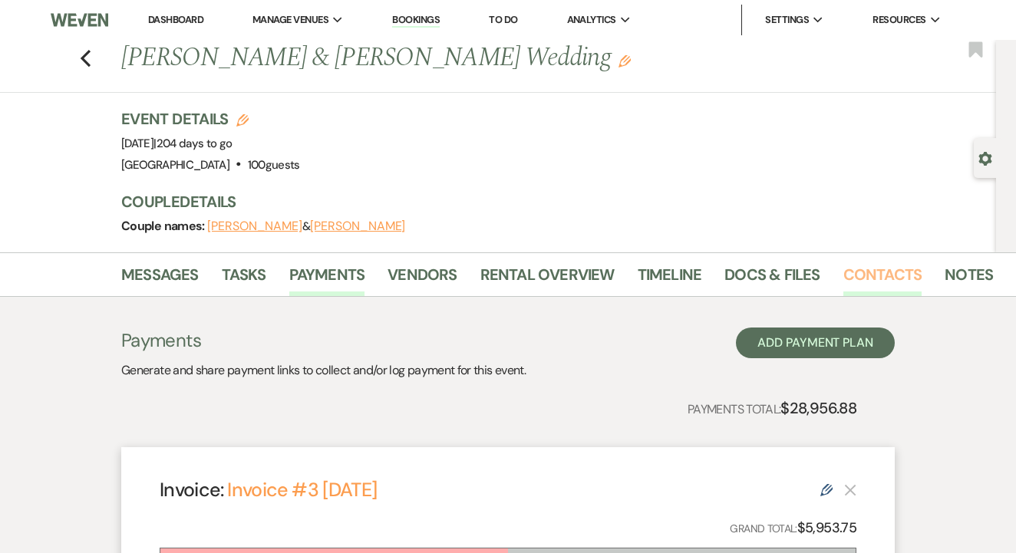
click at [883, 273] on link "Contacts" at bounding box center [882, 279] width 79 height 34
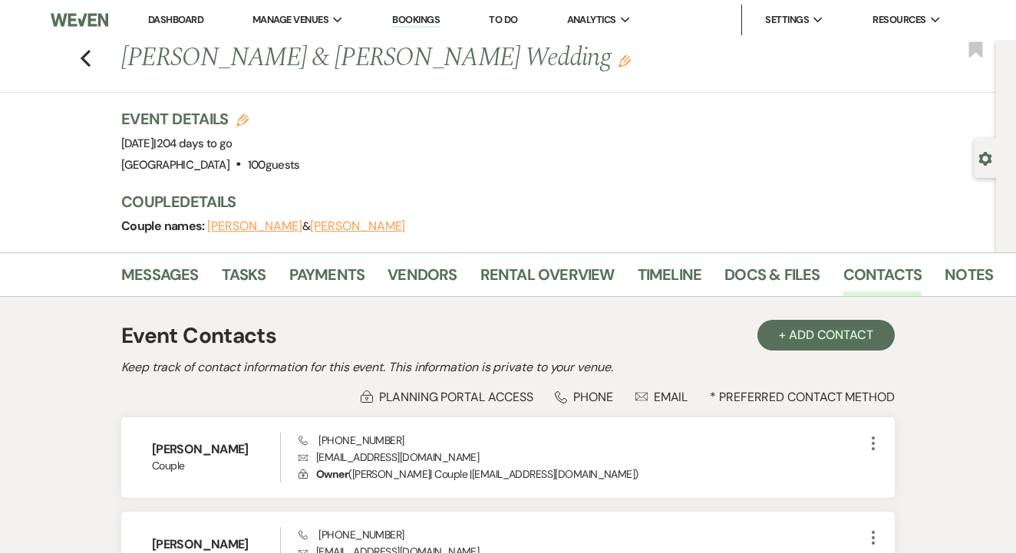
click at [417, 18] on link "Bookings" at bounding box center [416, 20] width 48 height 15
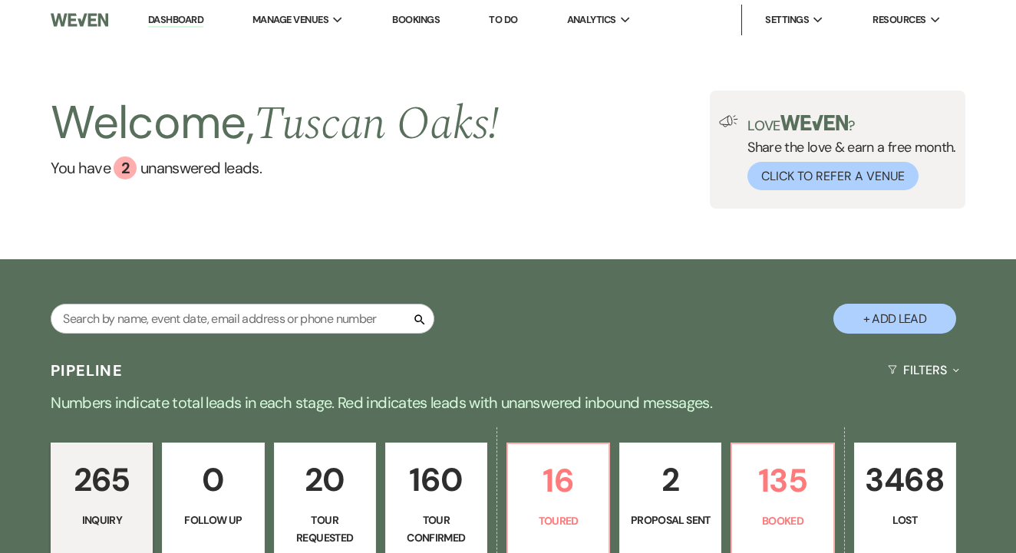
click at [426, 21] on link "Bookings" at bounding box center [416, 19] width 48 height 13
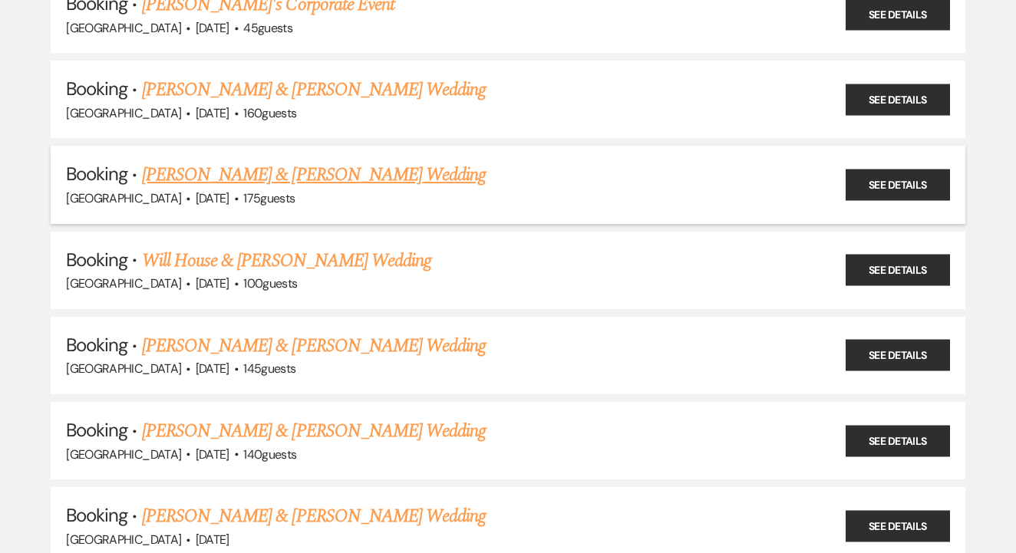
scroll to position [397, 0]
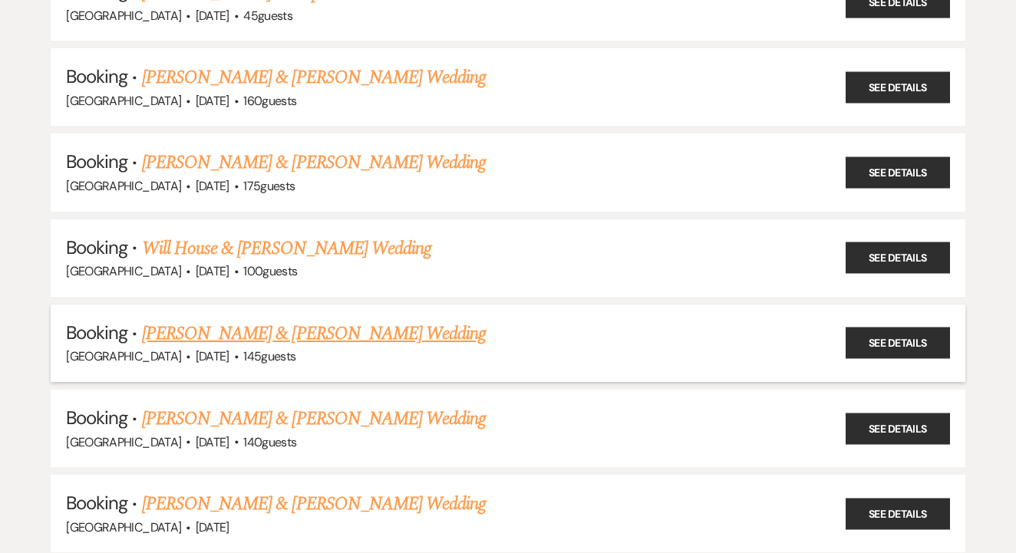
click at [294, 320] on link "[PERSON_NAME] & [PERSON_NAME] Wedding" at bounding box center [314, 334] width 344 height 28
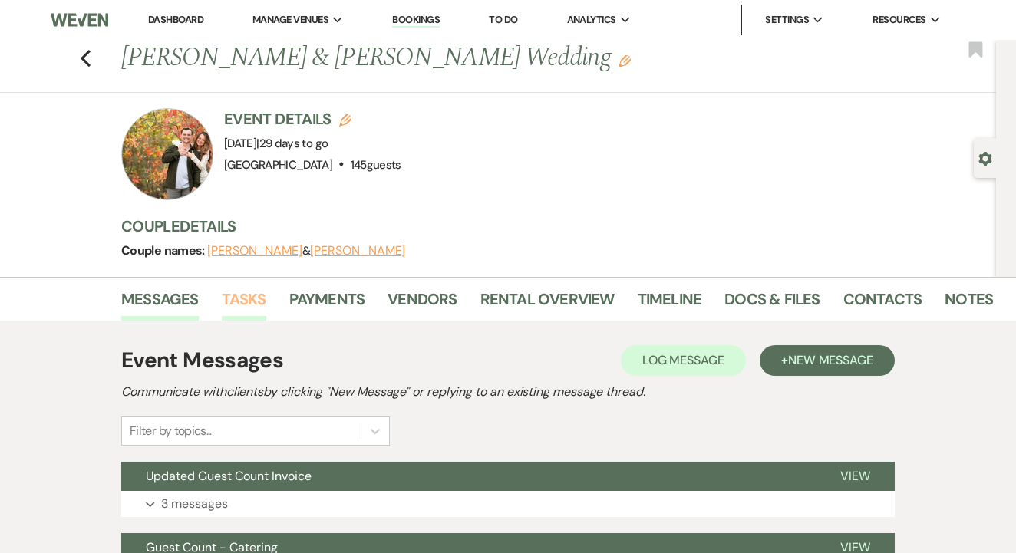
click at [246, 306] on link "Tasks" at bounding box center [244, 304] width 44 height 34
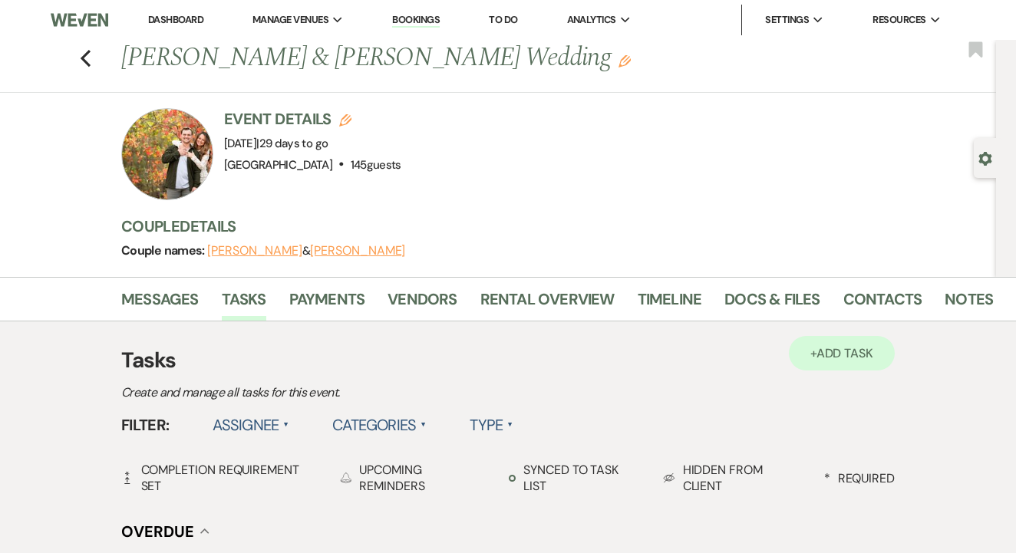
click at [879, 365] on link "+ Add Task" at bounding box center [842, 353] width 106 height 35
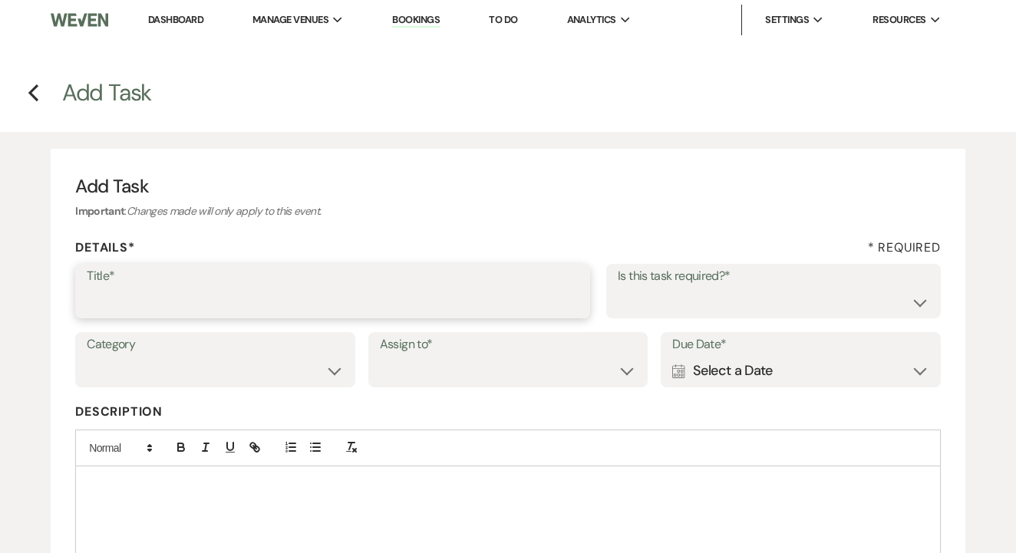
click at [461, 287] on input "Title*" at bounding box center [333, 302] width 492 height 30
type input "Invoice for extra napkins (25 extra/$1.50)"
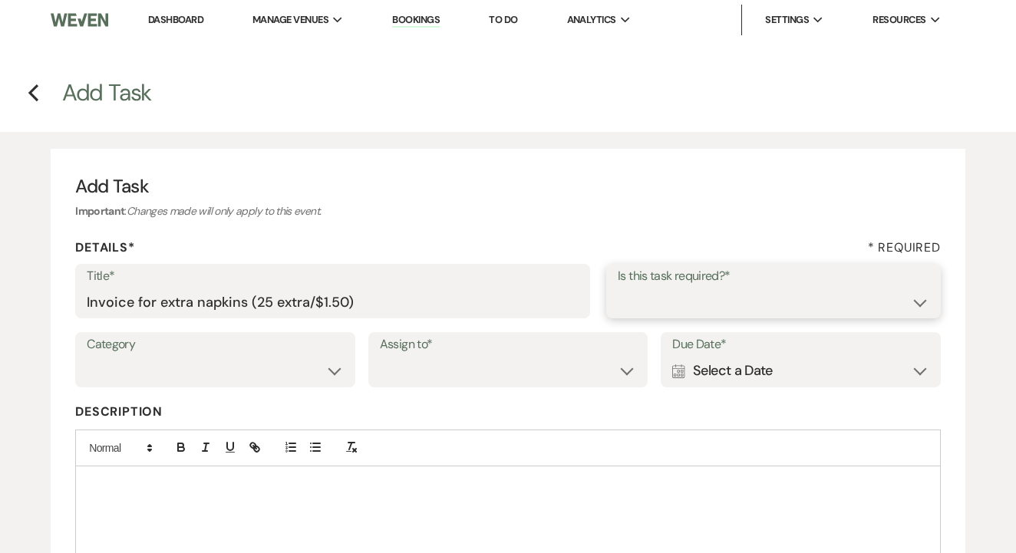
click at [656, 296] on select "Yes No" at bounding box center [772, 302] width 311 height 30
select select "true"
click at [528, 367] on select "Venue Client" at bounding box center [508, 371] width 257 height 30
select select "venueHost"
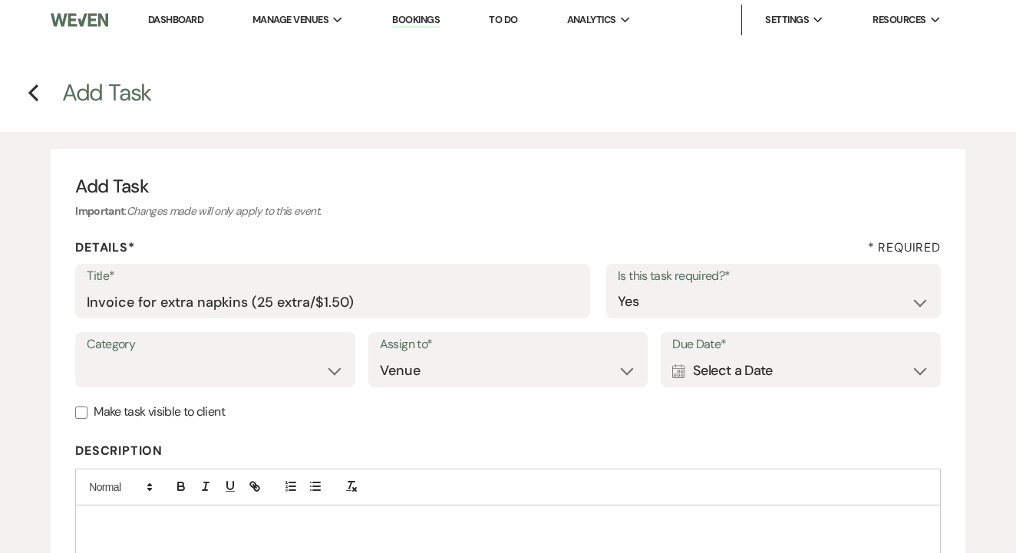
click at [741, 387] on div "Category Venue Vendors Guests Details Finalize & Share Assign to* Venue Client …" at bounding box center [507, 366] width 865 height 69
click at [755, 373] on div "Calendar Select a Date Expand" at bounding box center [800, 371] width 257 height 30
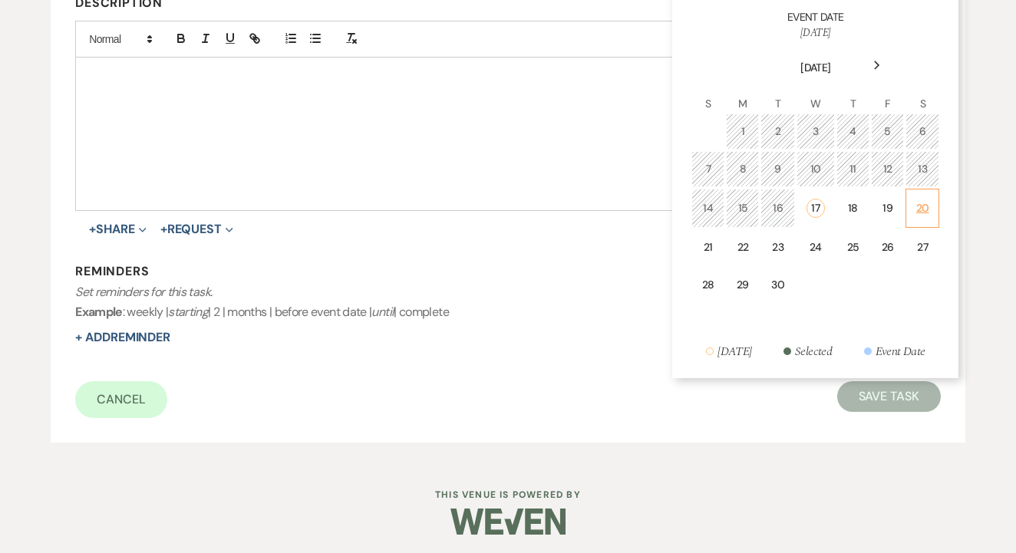
scroll to position [447, 0]
click at [882, 207] on div "19" at bounding box center [887, 209] width 13 height 16
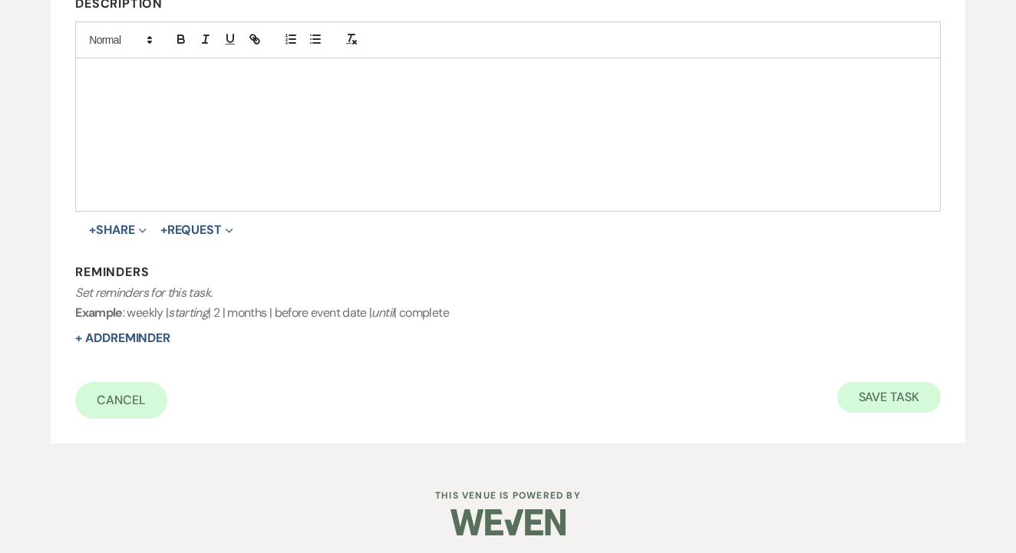
click at [882, 392] on button "Save Task" at bounding box center [889, 397] width 104 height 31
